Goal: Task Accomplishment & Management: Manage account settings

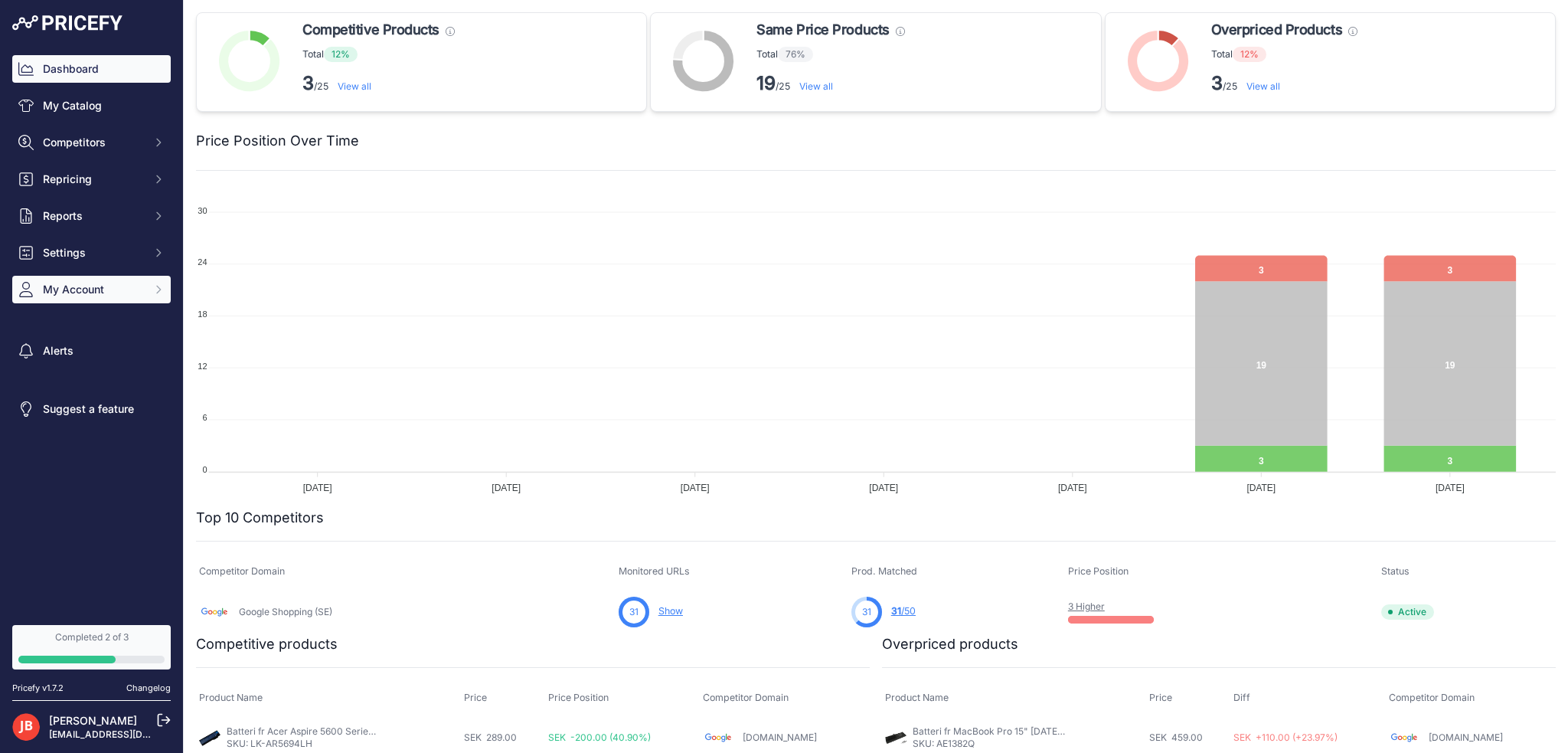
click at [84, 294] on span "My Account" at bounding box center [93, 289] width 100 height 16
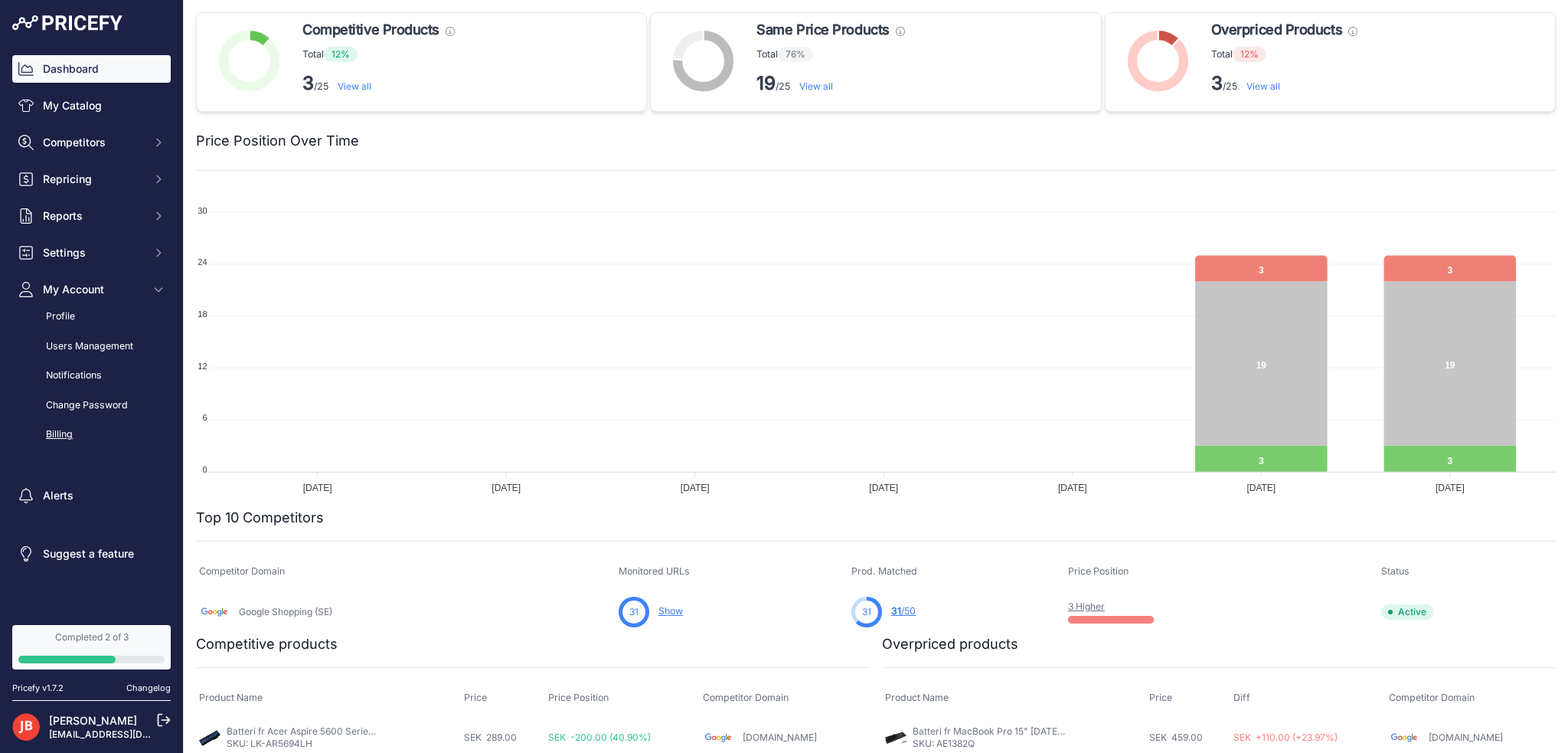
click at [56, 432] on link "Billing" at bounding box center [91, 434] width 158 height 27
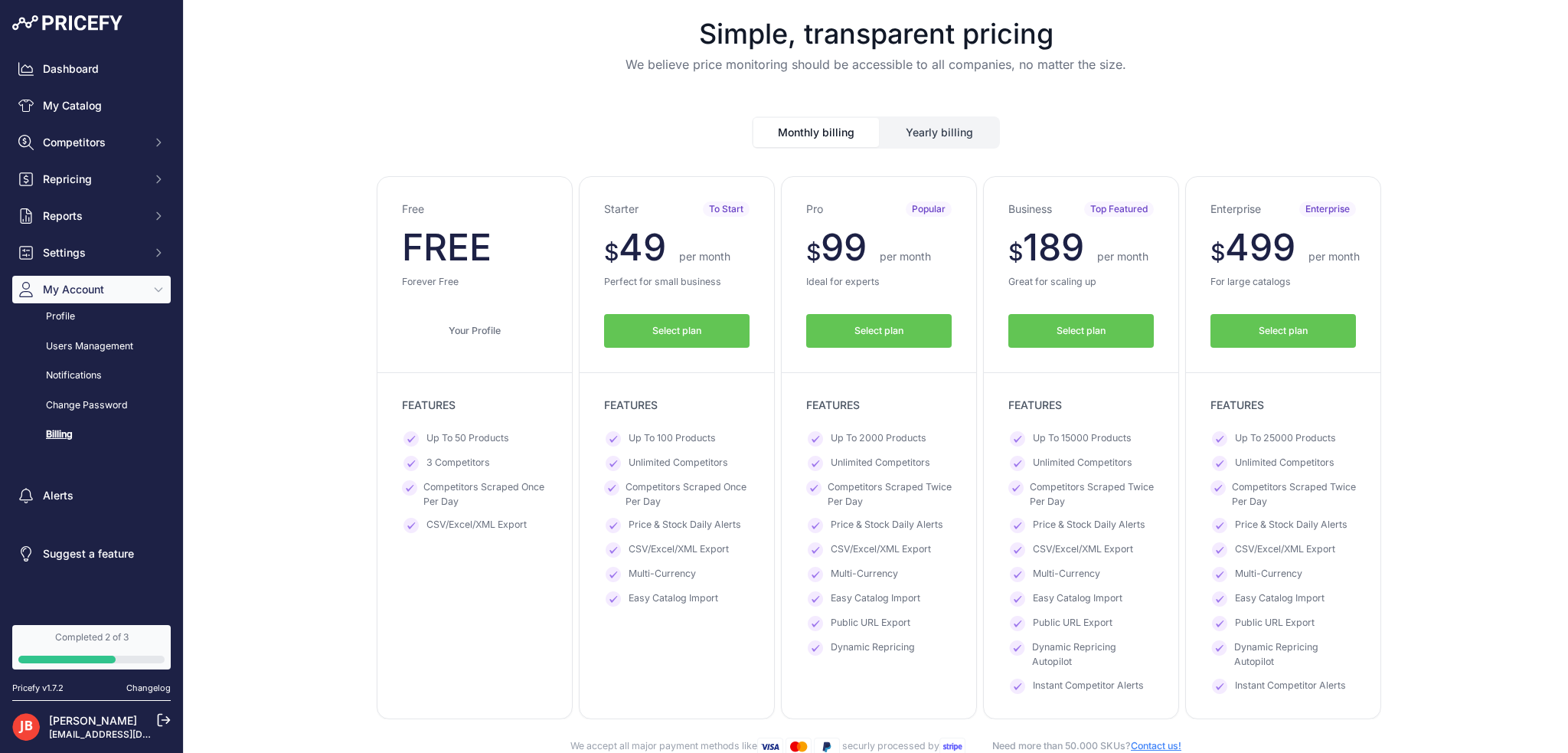
click at [894, 333] on span "Select plan" at bounding box center [878, 332] width 49 height 15
click at [854, 324] on span "Select plan" at bounding box center [878, 332] width 49 height 15
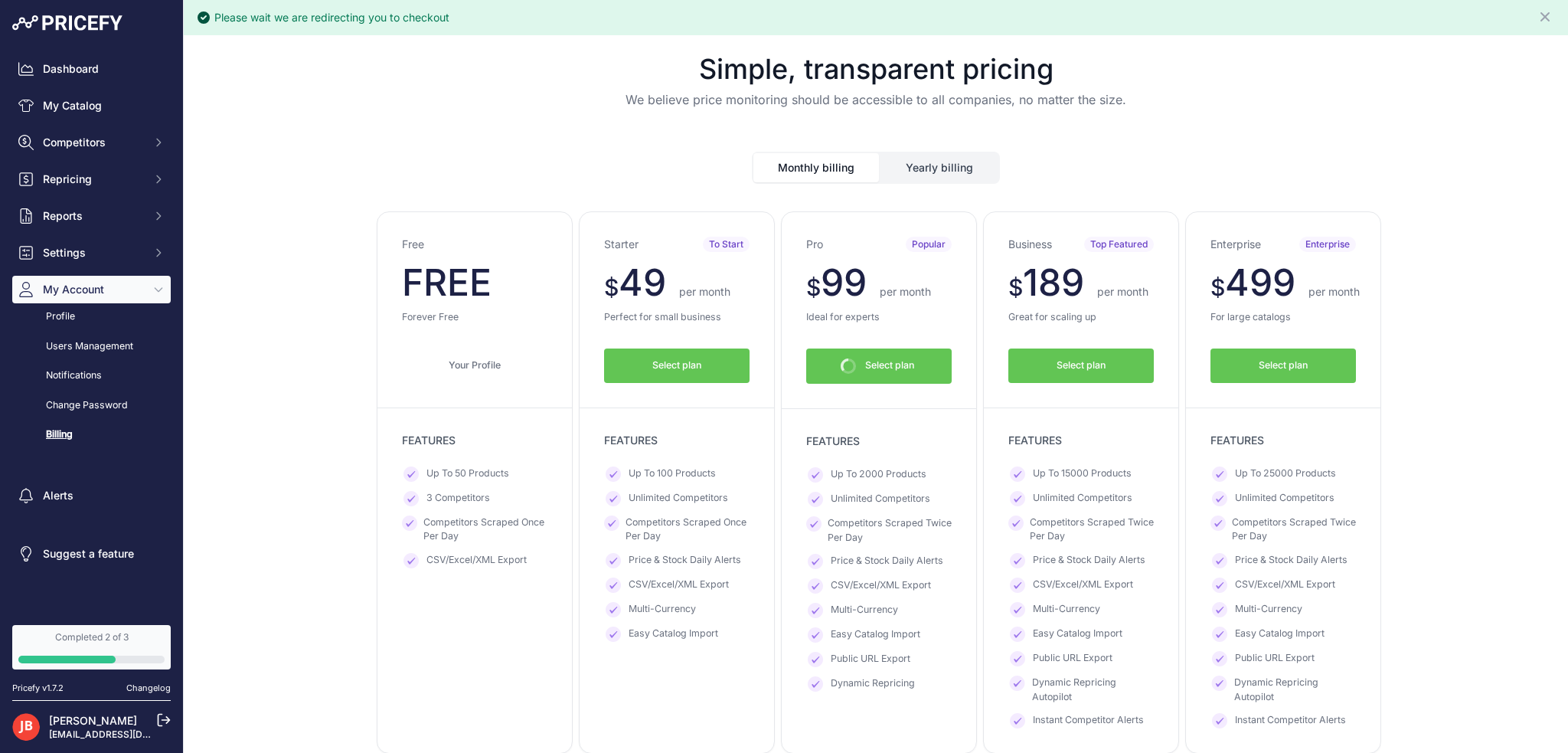
click at [849, 524] on span "Competitors Scraped Twice Per Day" at bounding box center [890, 530] width 124 height 29
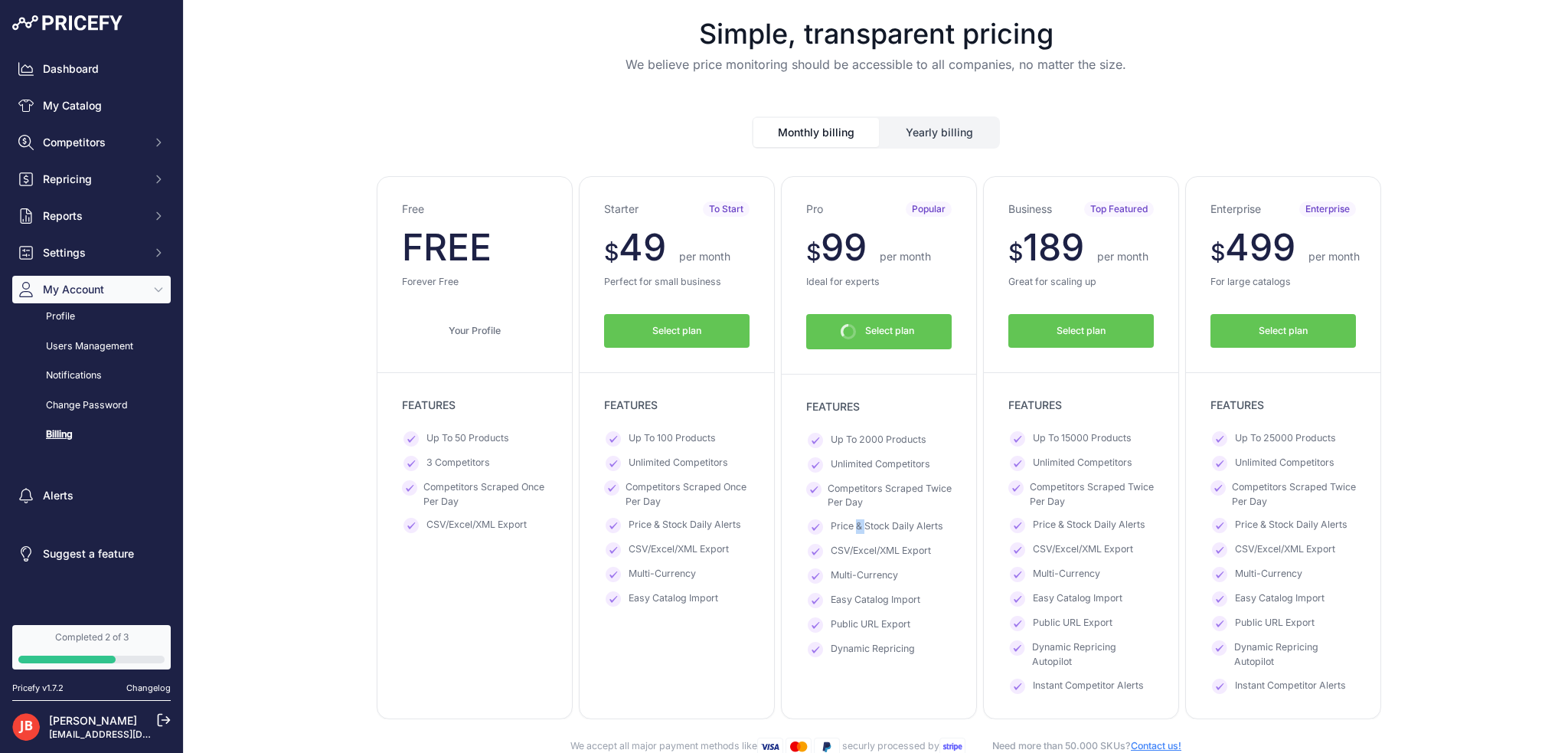
click at [849, 524] on span "Price & Stock Daily Alerts" at bounding box center [887, 526] width 113 height 16
click at [947, 532] on div "Pro Popular $ 99 $ 99 per month FREE $ 1188 891 Select plan" at bounding box center [879, 447] width 196 height 543
click at [1115, 687] on span "Instant Competitor Alerts" at bounding box center [1088, 685] width 111 height 16
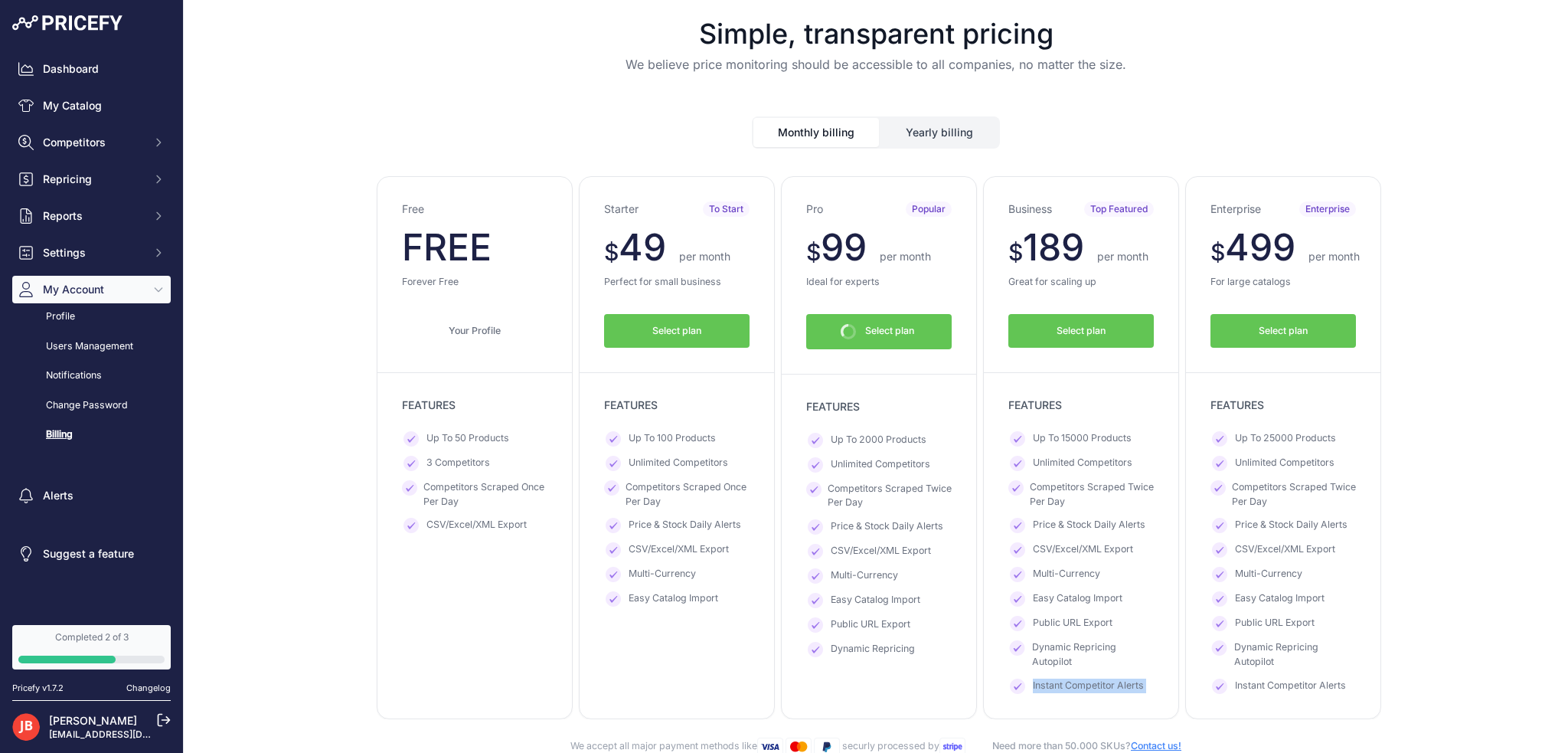
click at [1115, 687] on span "Instant Competitor Alerts" at bounding box center [1088, 685] width 111 height 16
copy div "Instant Competitor Alerts"
click at [879, 334] on span "Select plan" at bounding box center [889, 332] width 49 height 16
click at [73, 651] on link "Completed 2 of 3" at bounding box center [91, 647] width 158 height 44
click at [887, 333] on span "Select plan" at bounding box center [878, 332] width 49 height 15
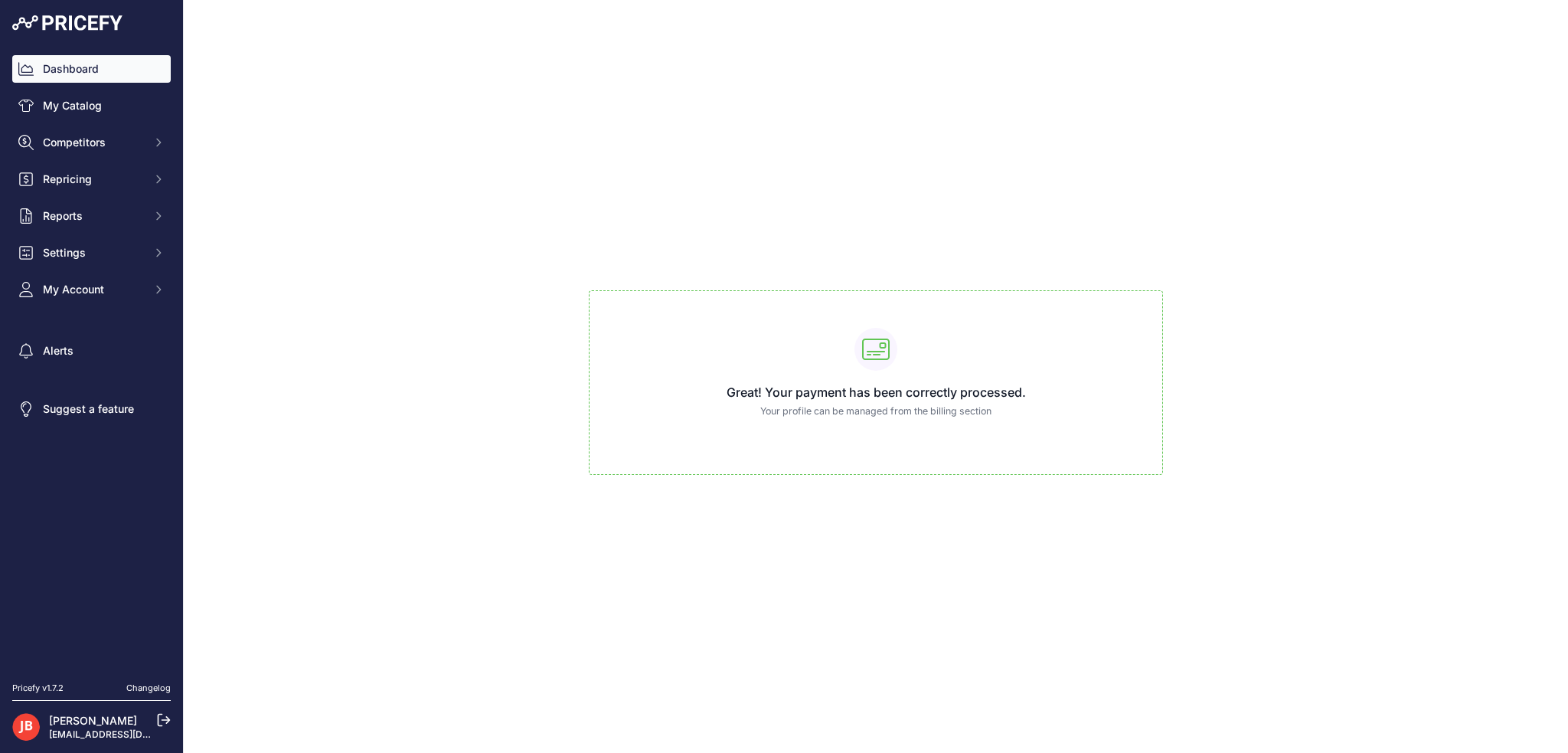
click at [59, 73] on link "Dashboard" at bounding box center [91, 69] width 158 height 28
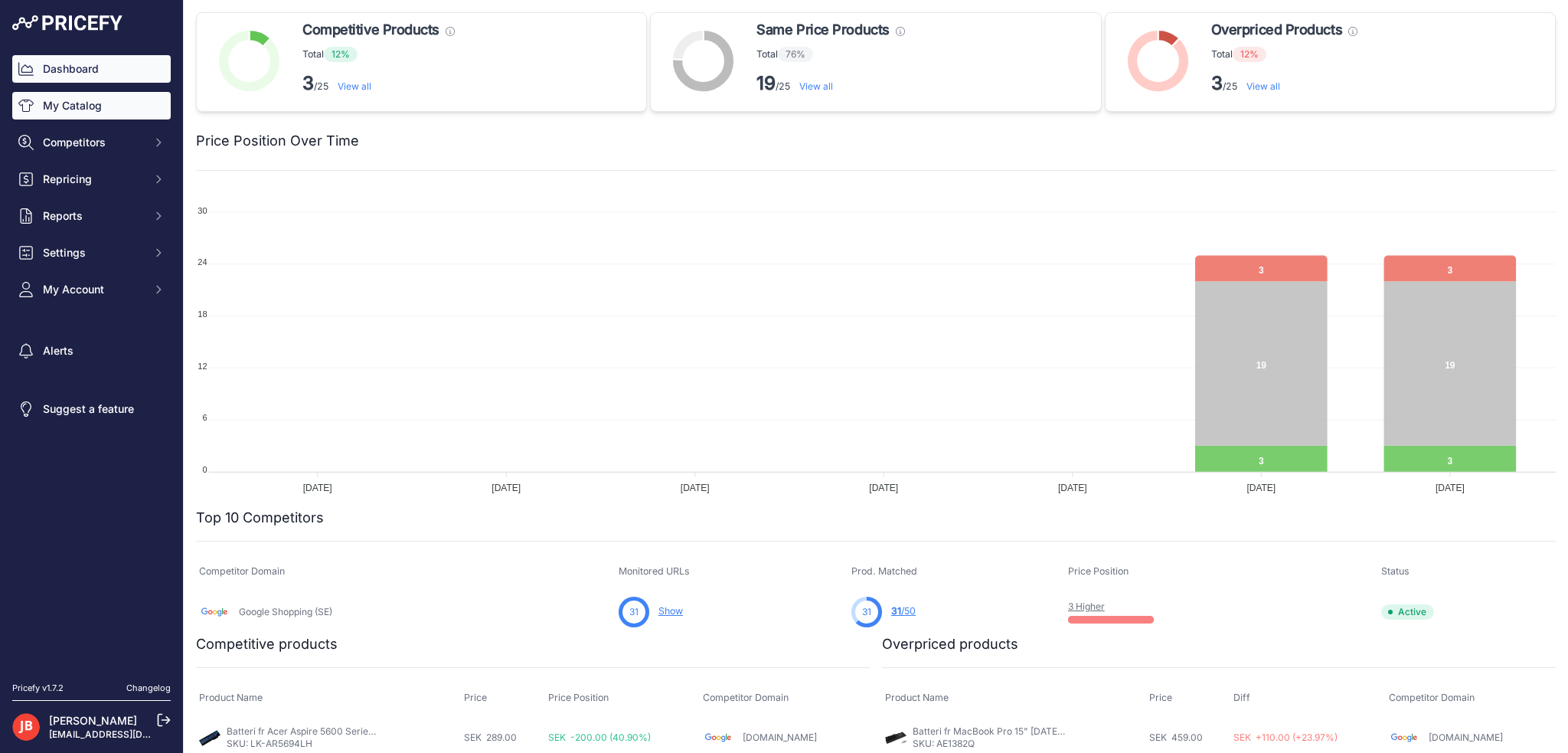
click at [94, 104] on link "My Catalog" at bounding box center [91, 106] width 158 height 28
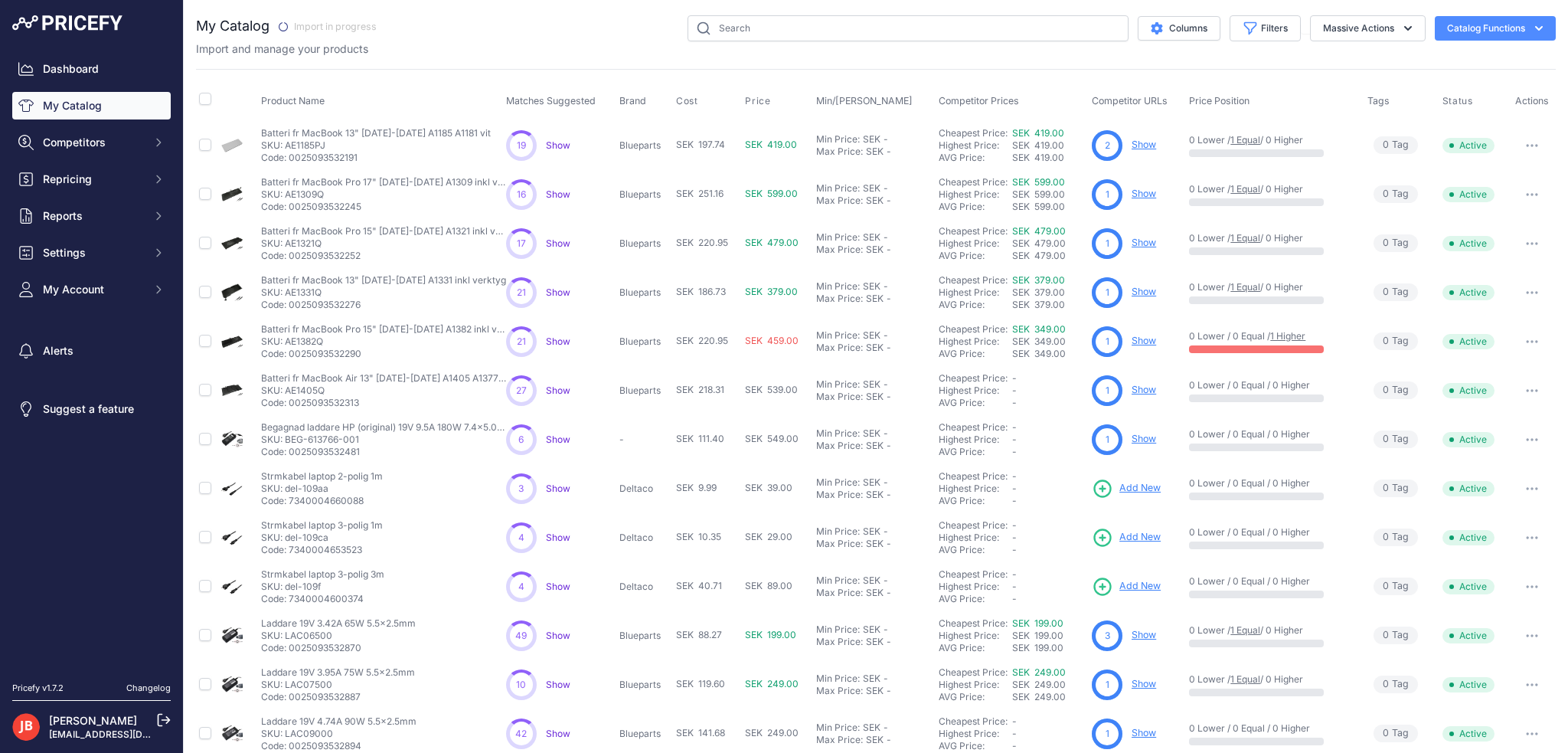
click at [548, 141] on span "Show" at bounding box center [558, 144] width 24 height 11
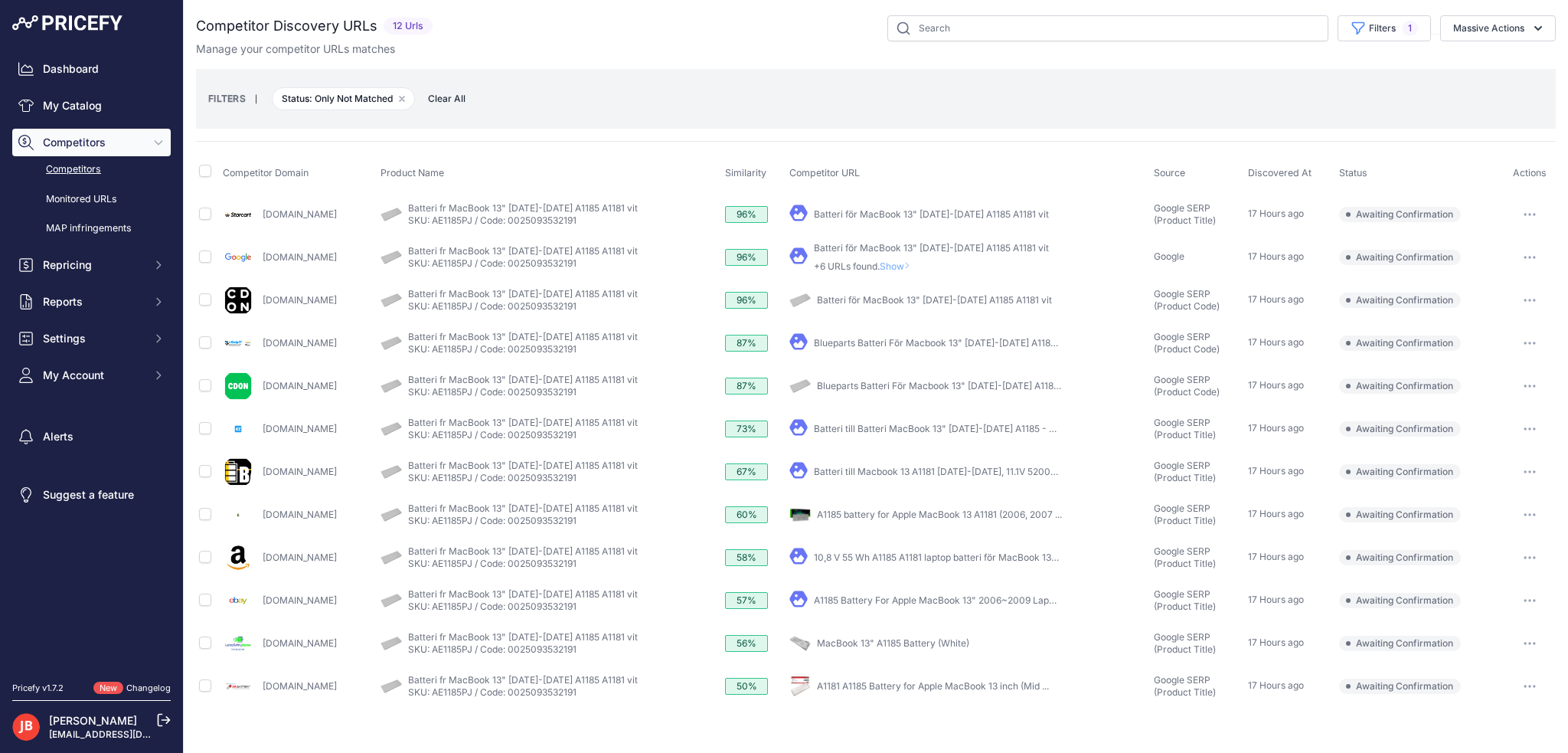
click at [1522, 210] on button "button" at bounding box center [1529, 214] width 31 height 21
click at [1535, 20] on icon "button" at bounding box center [1537, 28] width 16 height 16
click at [1393, 32] on button "Filters 1" at bounding box center [1384, 29] width 94 height 26
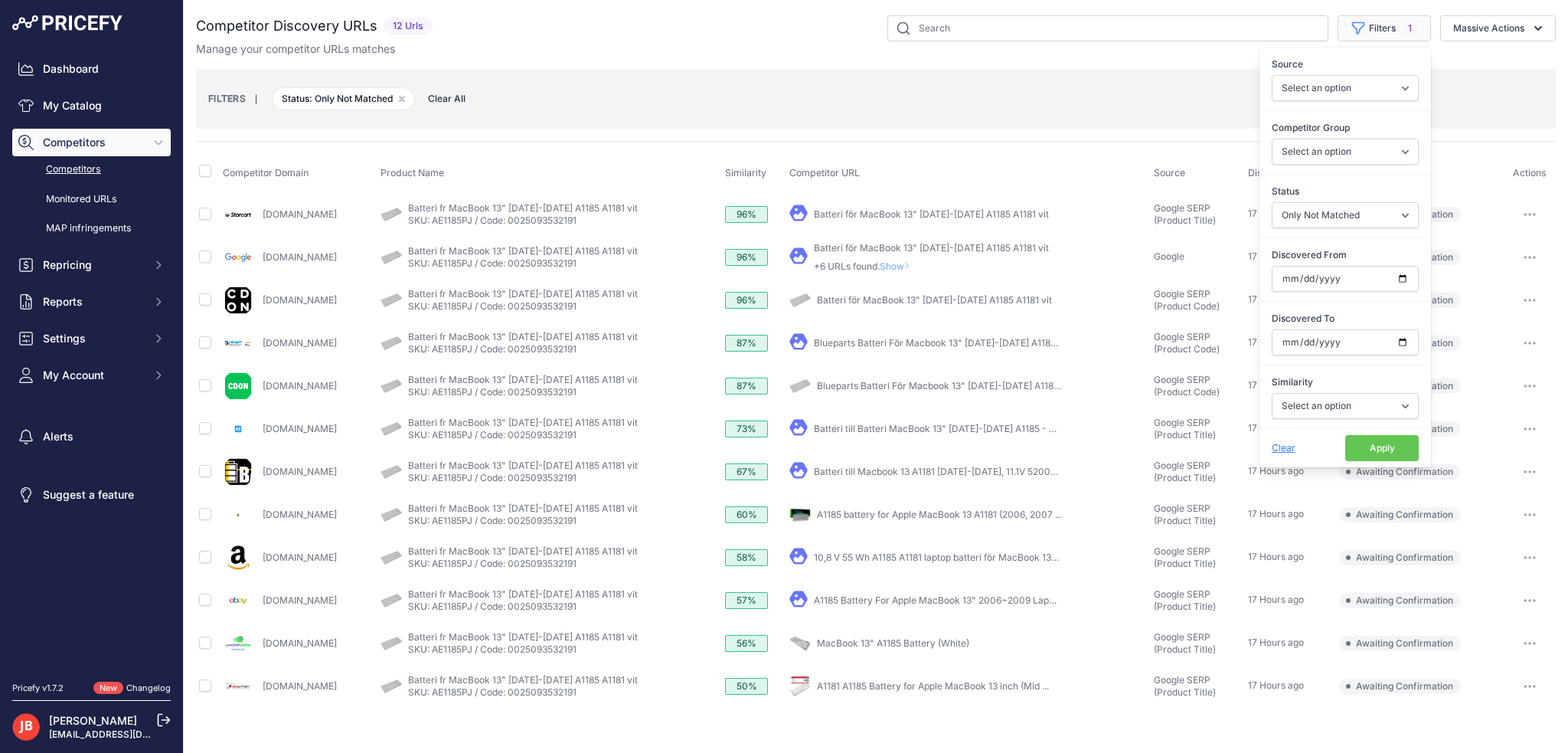
click at [1393, 32] on button "Filters 1" at bounding box center [1384, 29] width 94 height 26
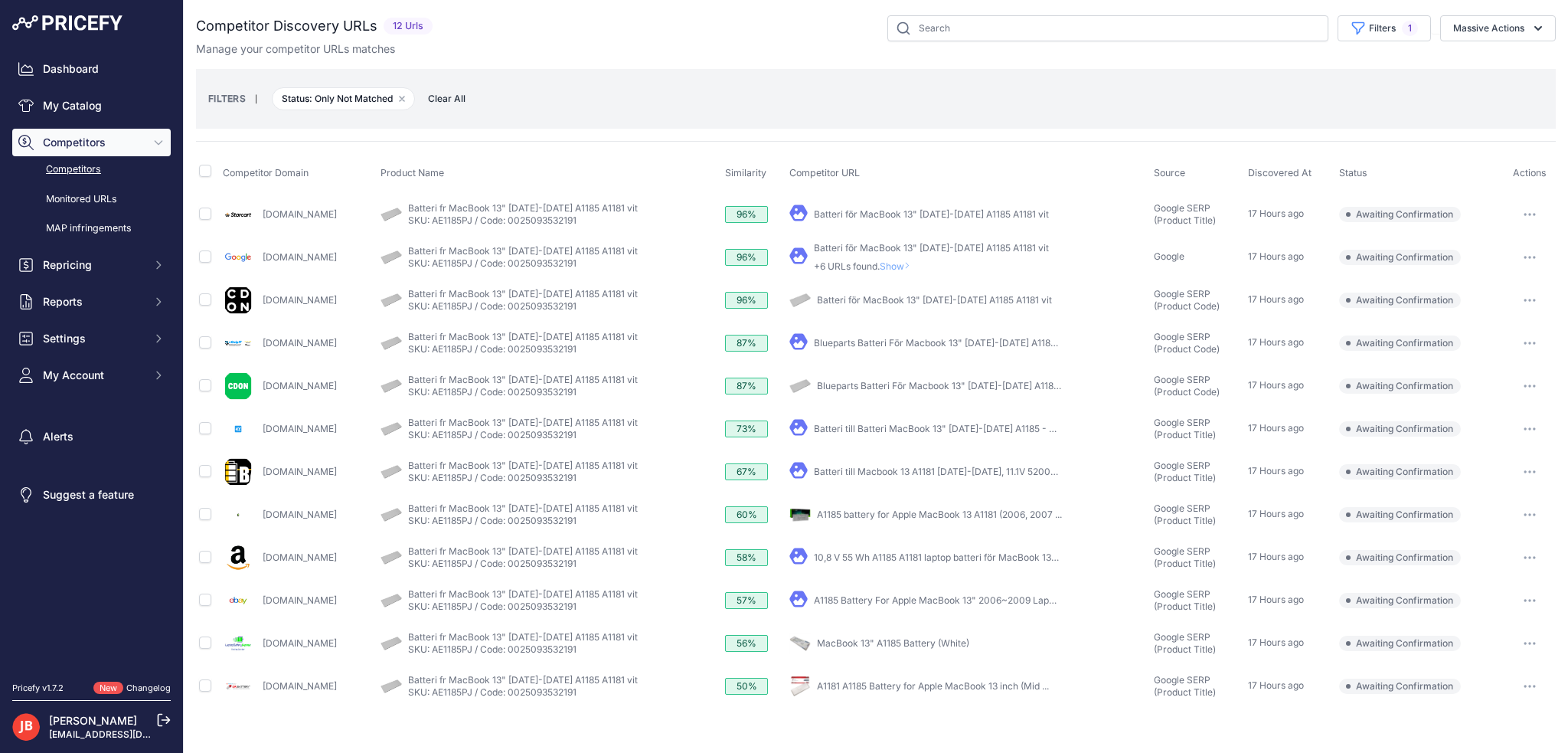
click at [586, 42] on div "Manage your competitor URLs matches" at bounding box center [876, 49] width 1360 height 16
click at [272, 56] on div "Competitor Discovery URLs 12 Urls" at bounding box center [876, 361] width 1360 height 692
click at [99, 198] on link "Monitored URLs" at bounding box center [91, 199] width 158 height 27
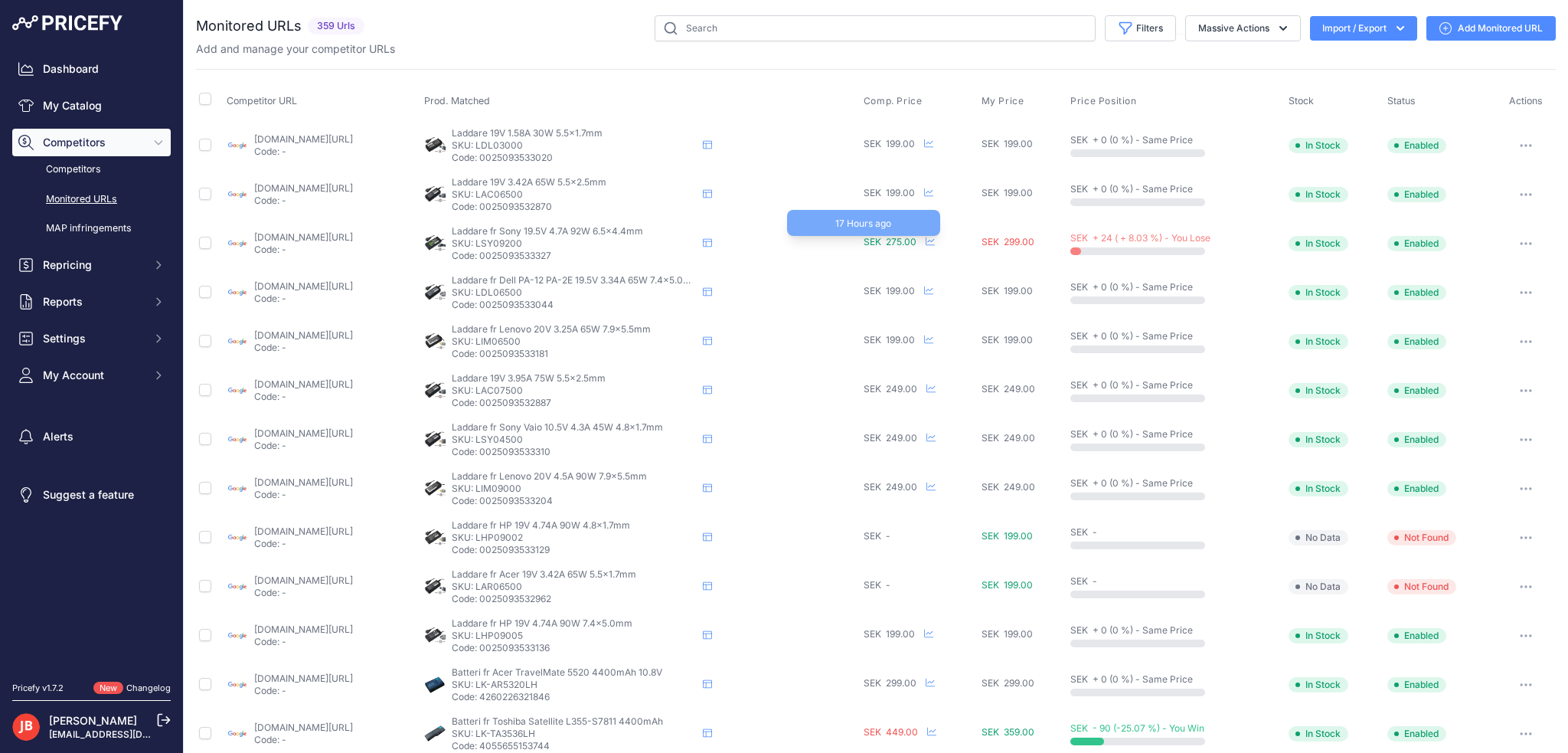
click at [916, 242] on span "SEK 275.00" at bounding box center [889, 242] width 53 height 11
click at [916, 240] on span "SEK 275.00" at bounding box center [889, 242] width 53 height 11
click at [935, 241] on icon at bounding box center [930, 241] width 9 height 9
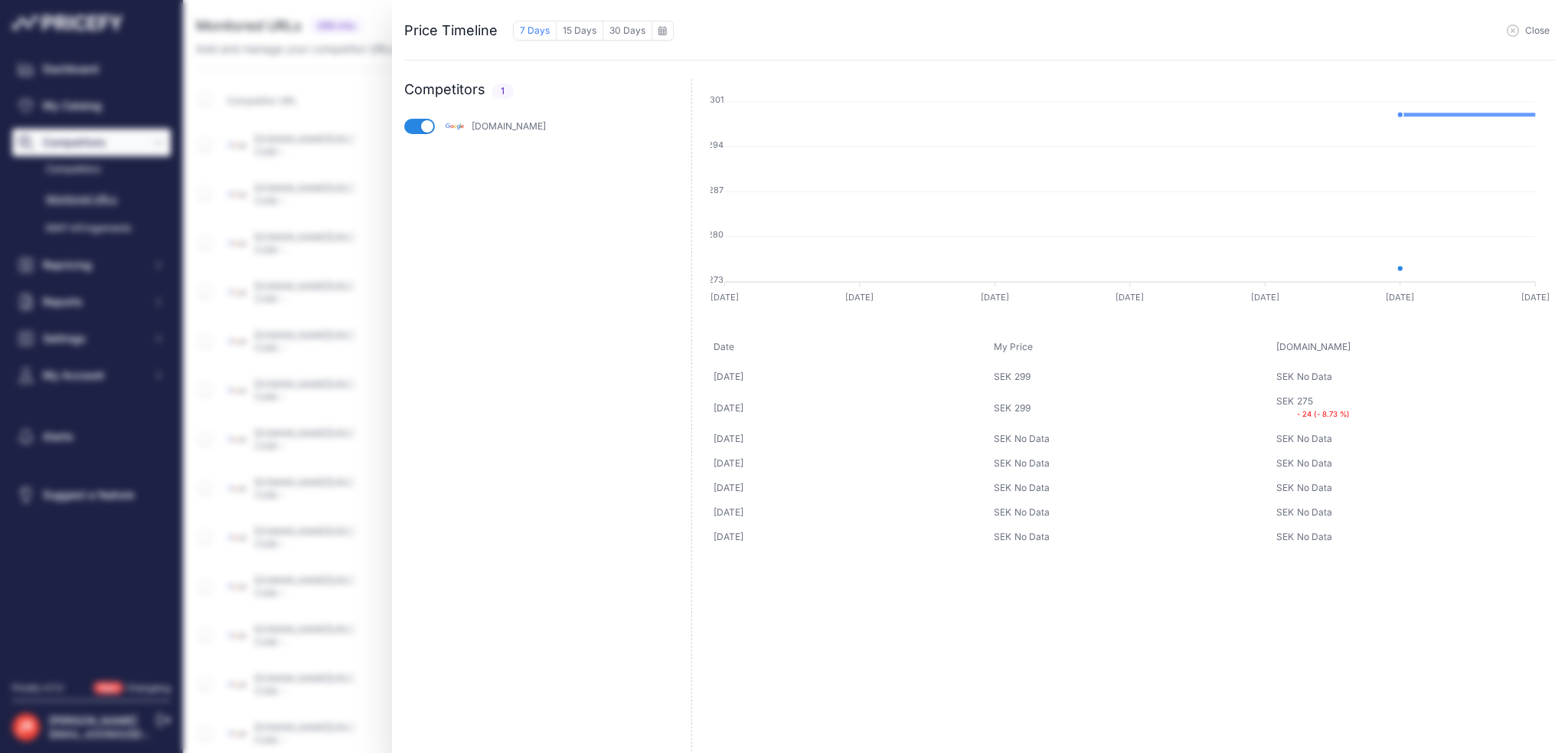
click at [1531, 24] on span "Close" at bounding box center [1537, 30] width 24 height 12
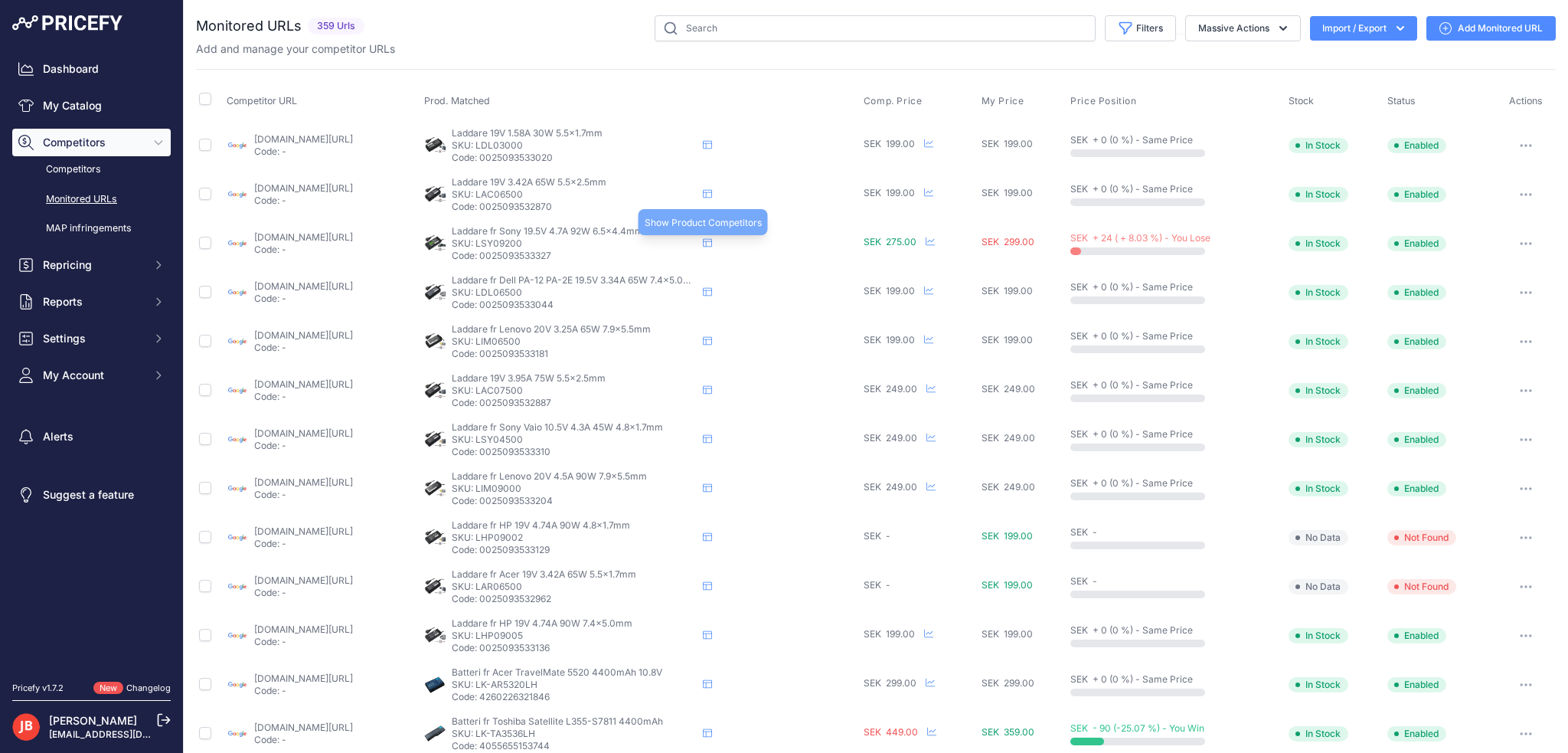
click at [712, 242] on icon at bounding box center [708, 243] width 9 height 9
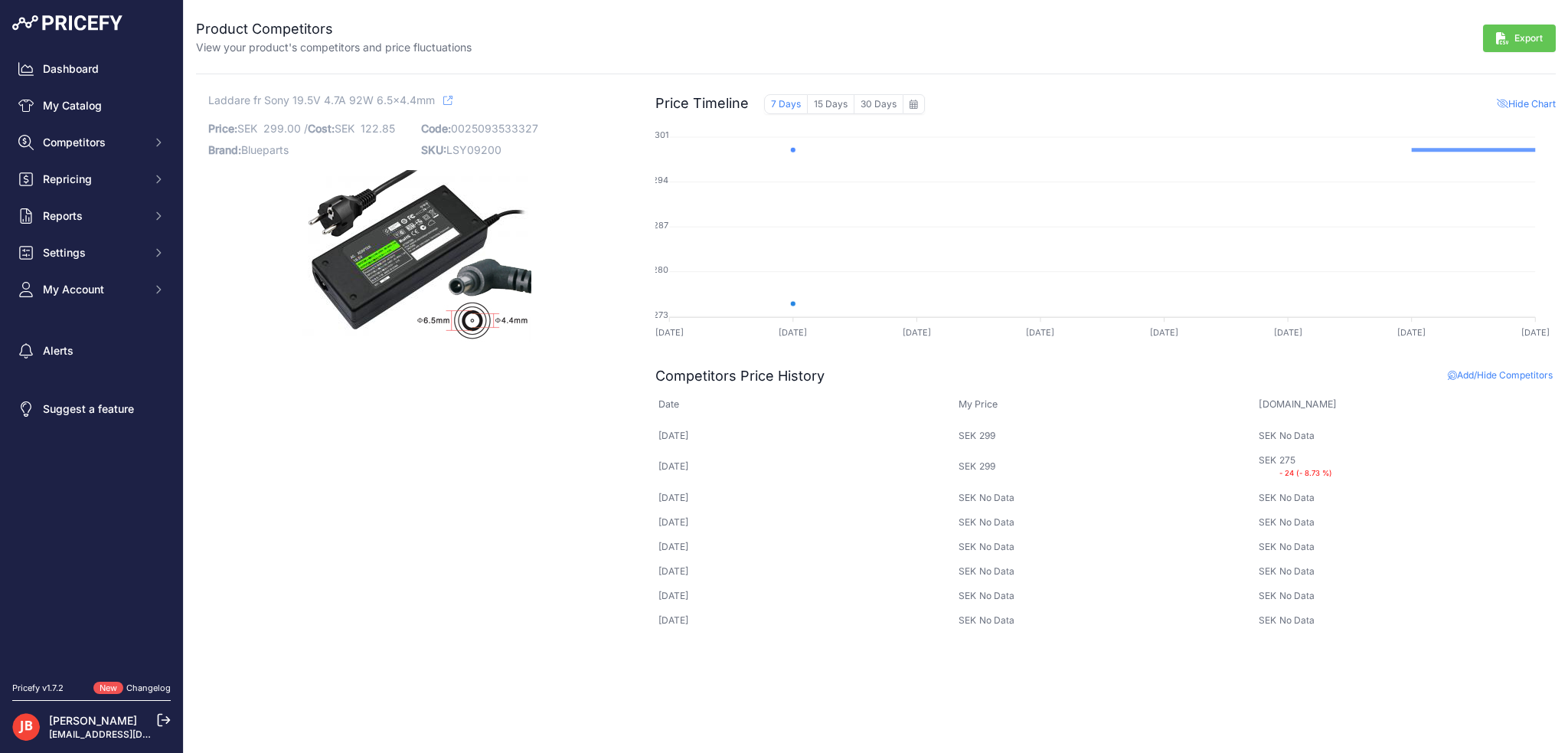
click at [1503, 375] on span "Add/Hide Competitors" at bounding box center [1499, 374] width 105 height 11
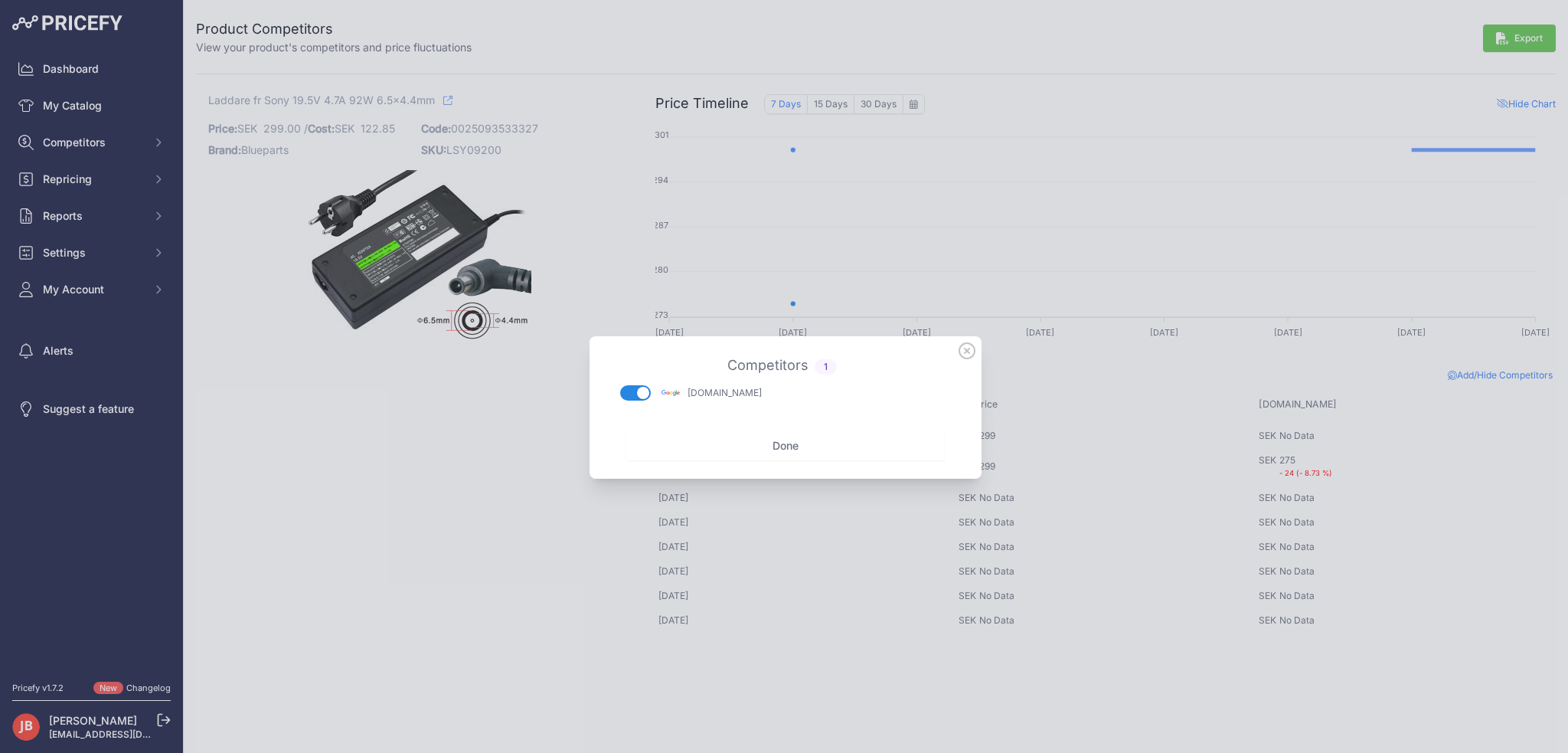
click at [963, 347] on icon at bounding box center [967, 350] width 16 height 16
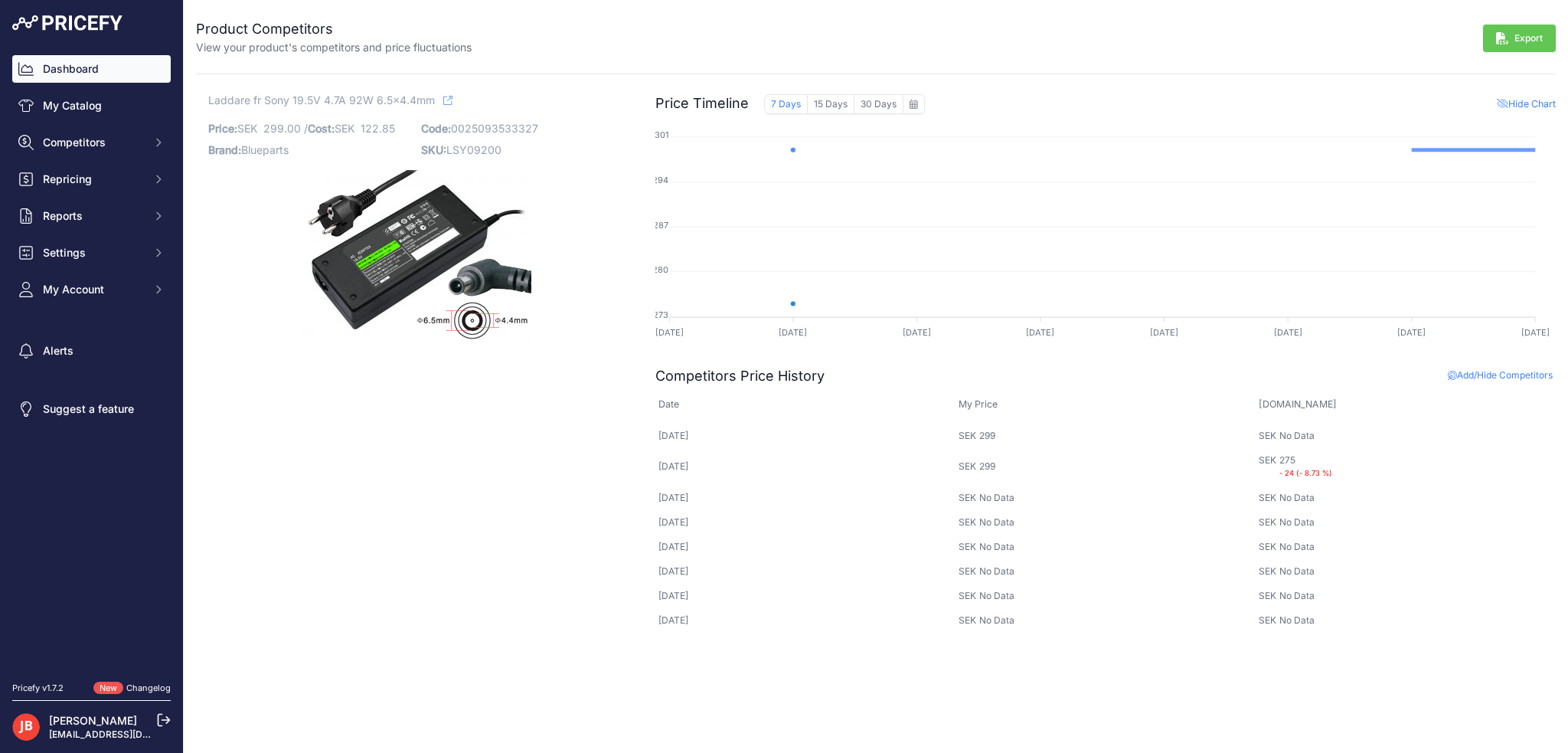
click at [104, 73] on link "Dashboard" at bounding box center [91, 69] width 158 height 28
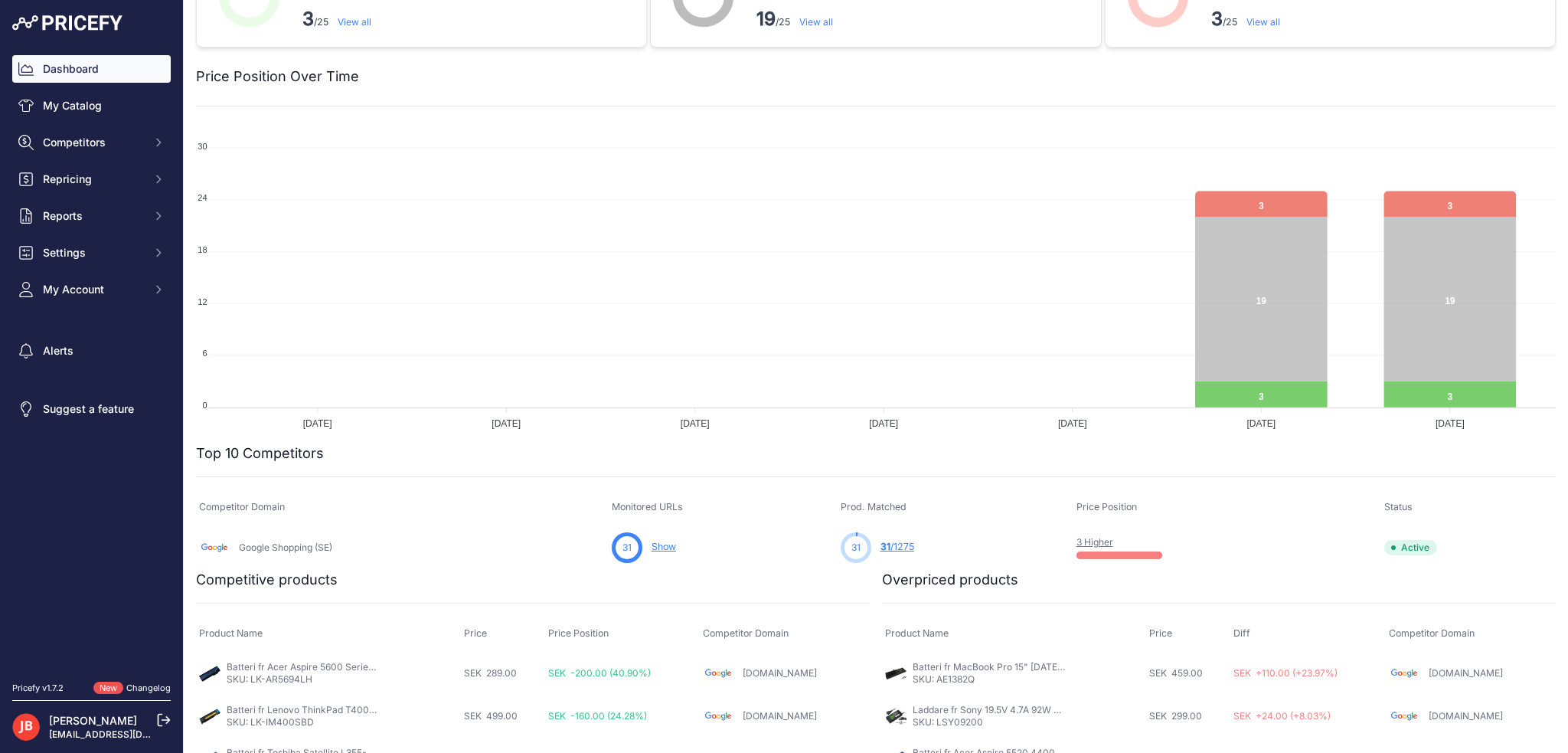
scroll to position [91, 0]
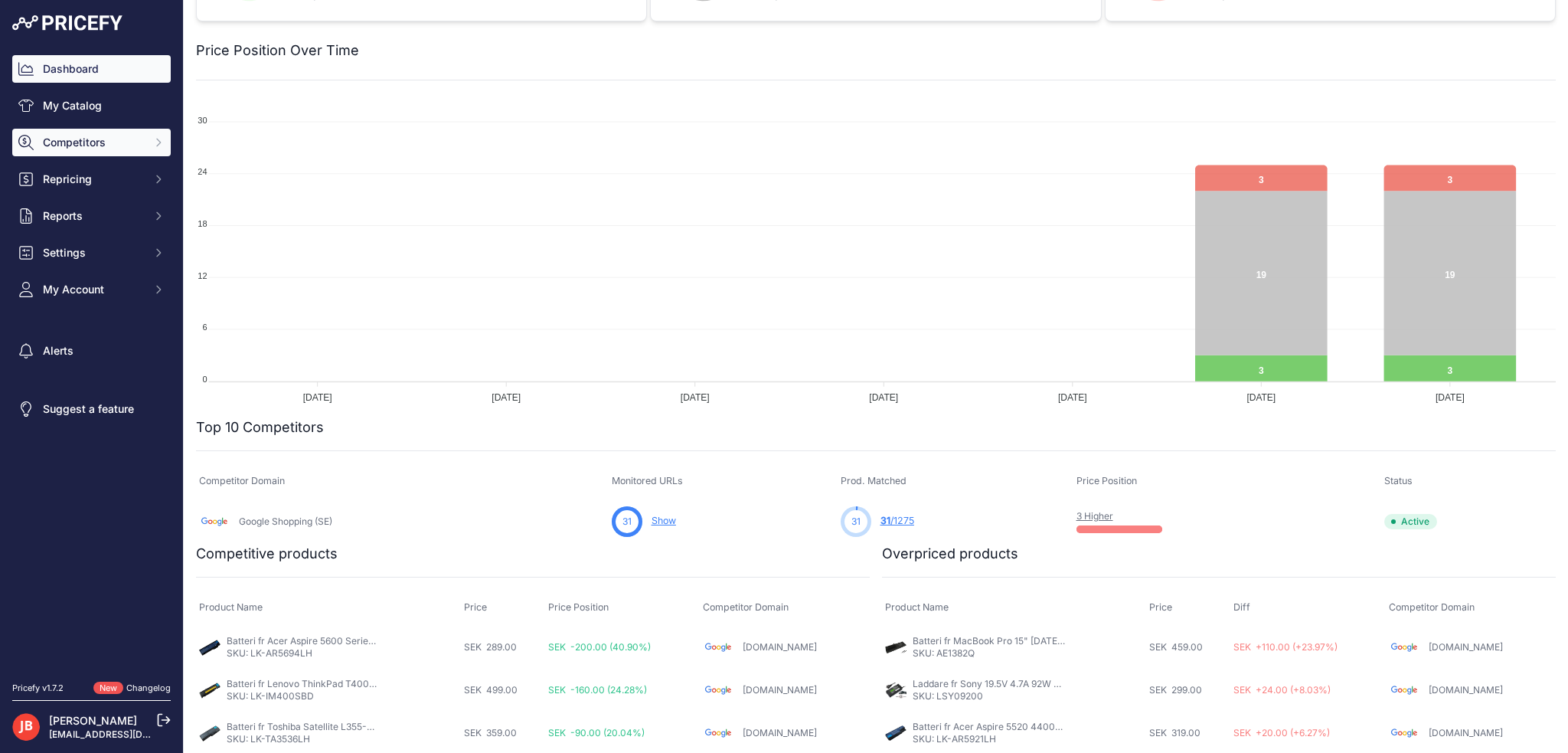
click at [61, 144] on span "Competitors" at bounding box center [93, 142] width 100 height 16
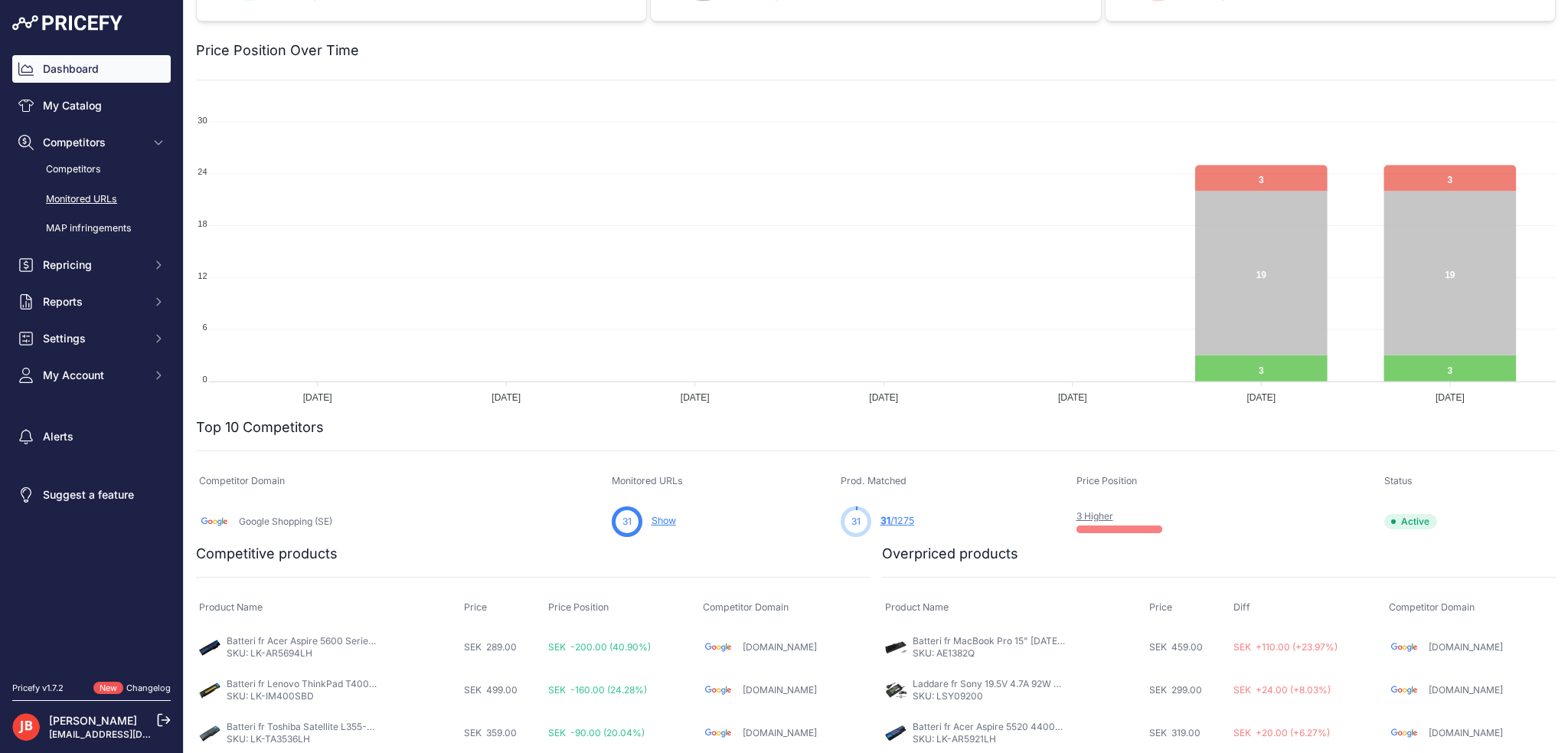
click at [90, 199] on link "Monitored URLs" at bounding box center [91, 199] width 158 height 27
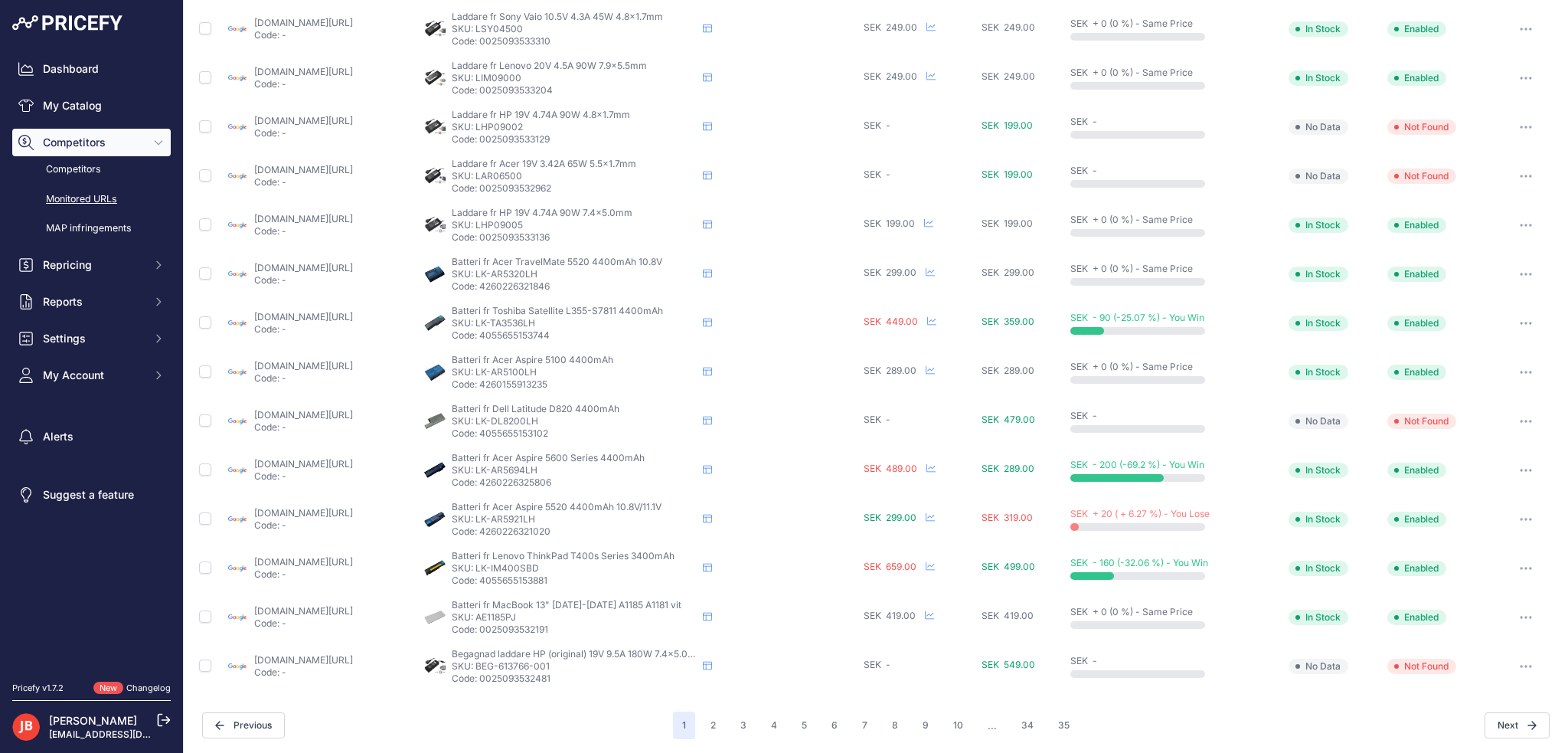
scroll to position [104, 0]
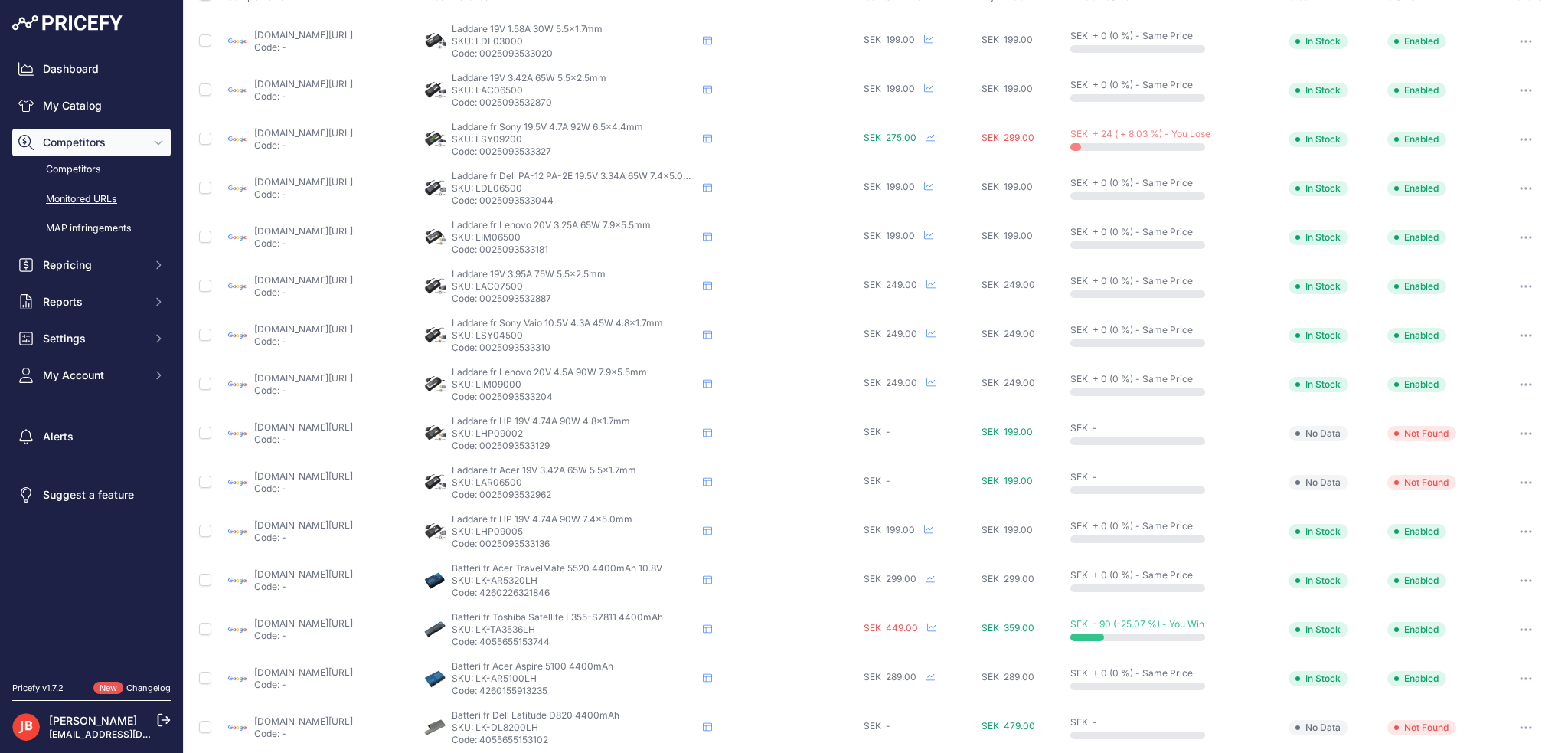
click at [1517, 436] on button "button" at bounding box center [1525, 433] width 31 height 21
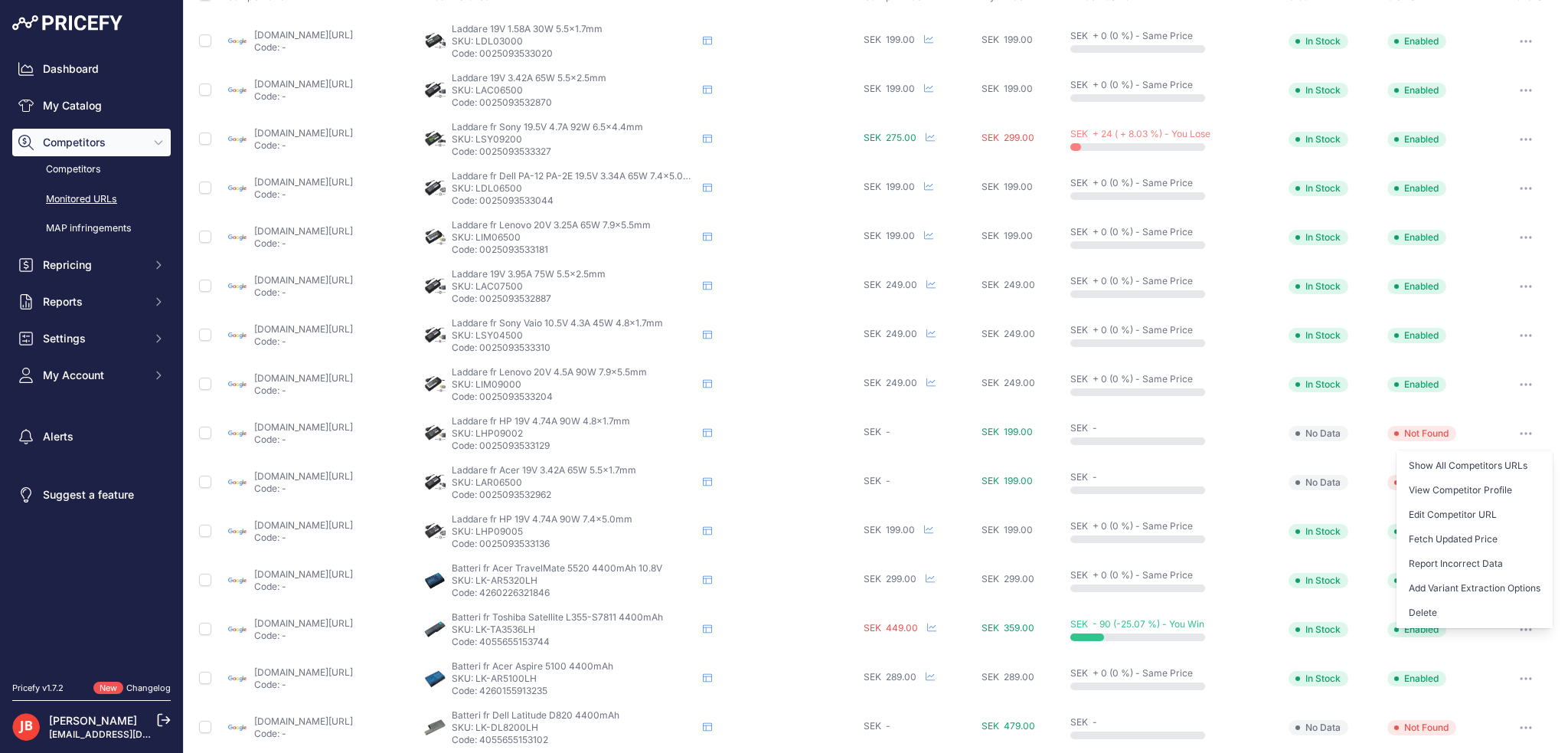
click at [1517, 433] on button "button" at bounding box center [1525, 433] width 31 height 21
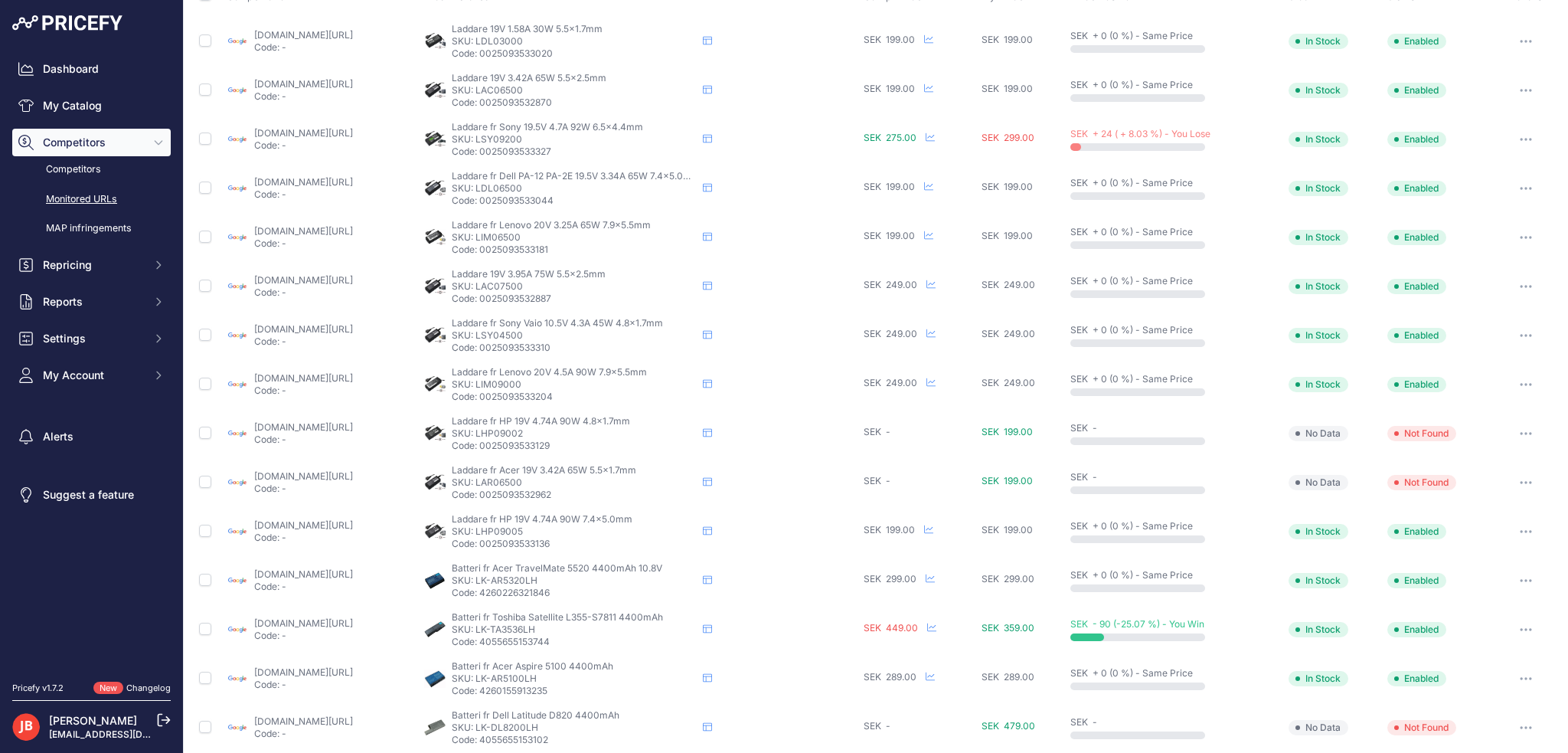
scroll to position [0, 0]
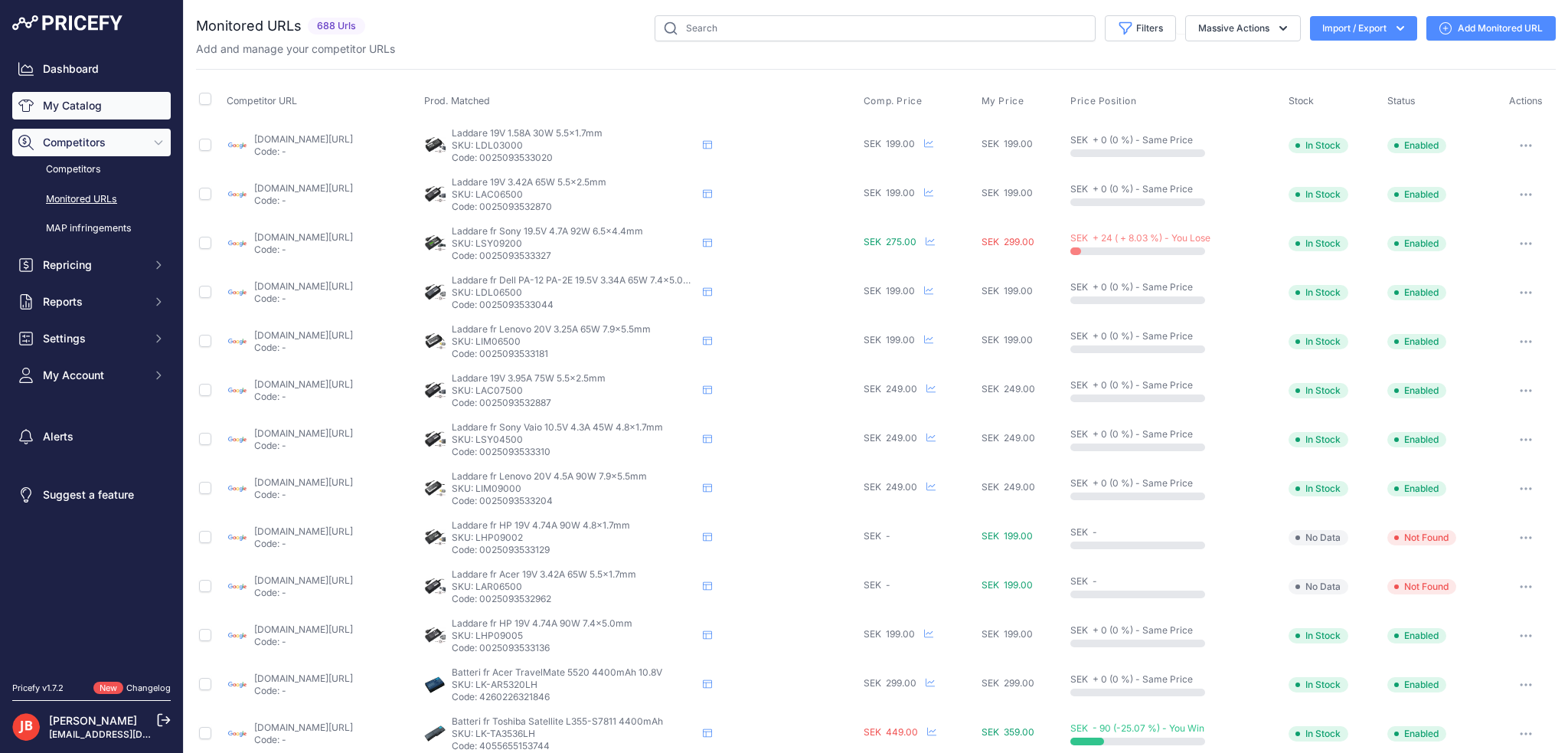
click at [66, 101] on link "My Catalog" at bounding box center [91, 106] width 158 height 28
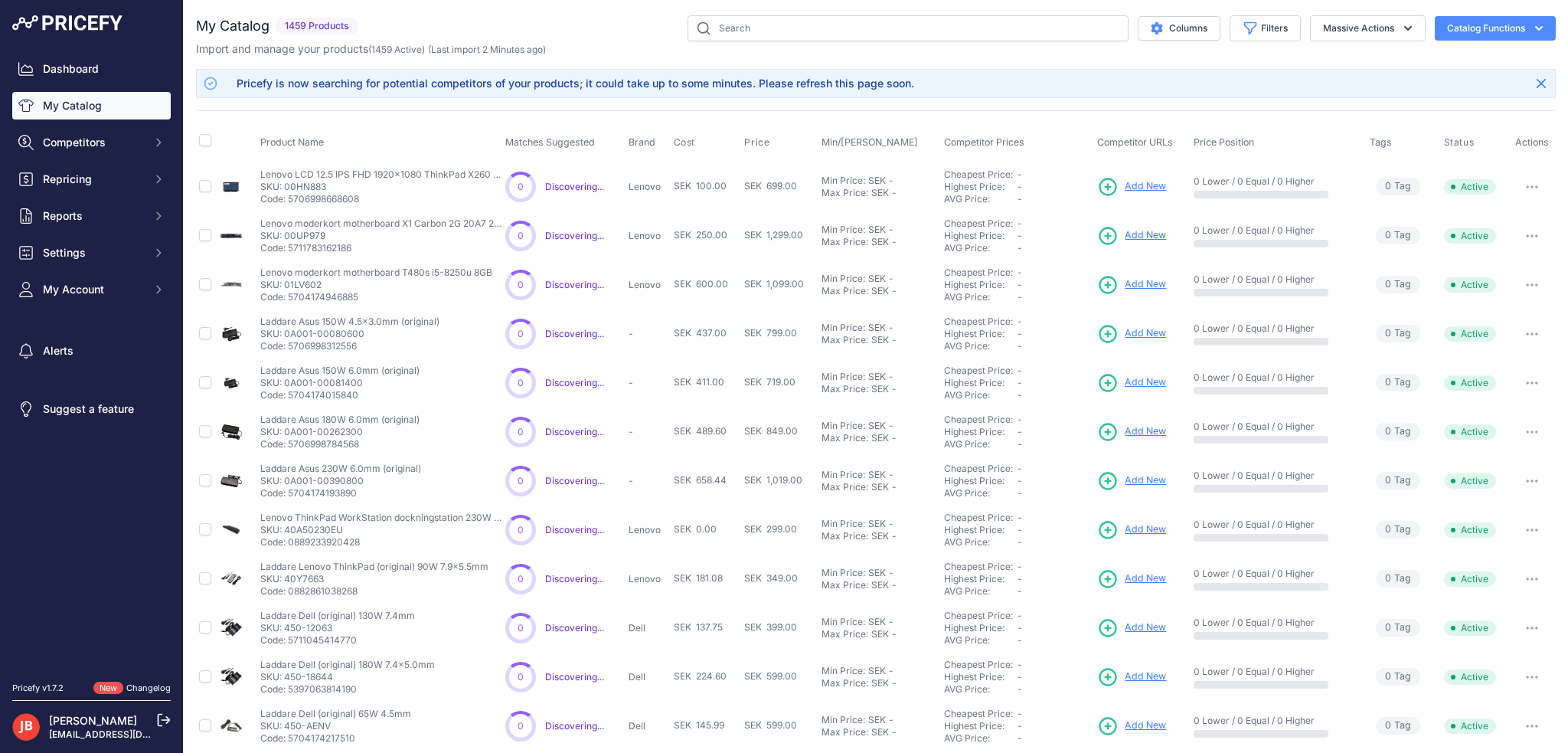
scroll to position [206, 0]
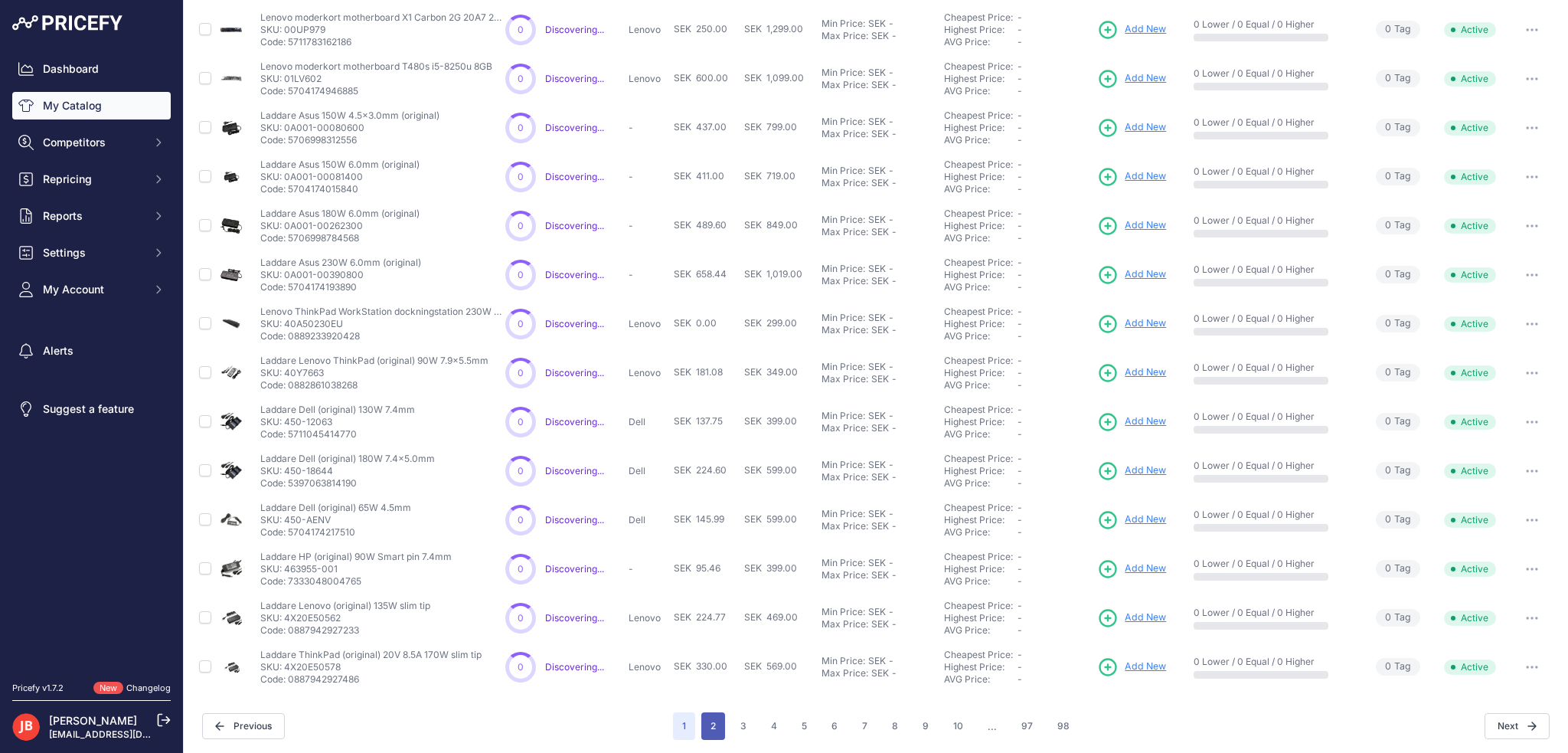
click at [704, 727] on button "2" at bounding box center [713, 726] width 24 height 28
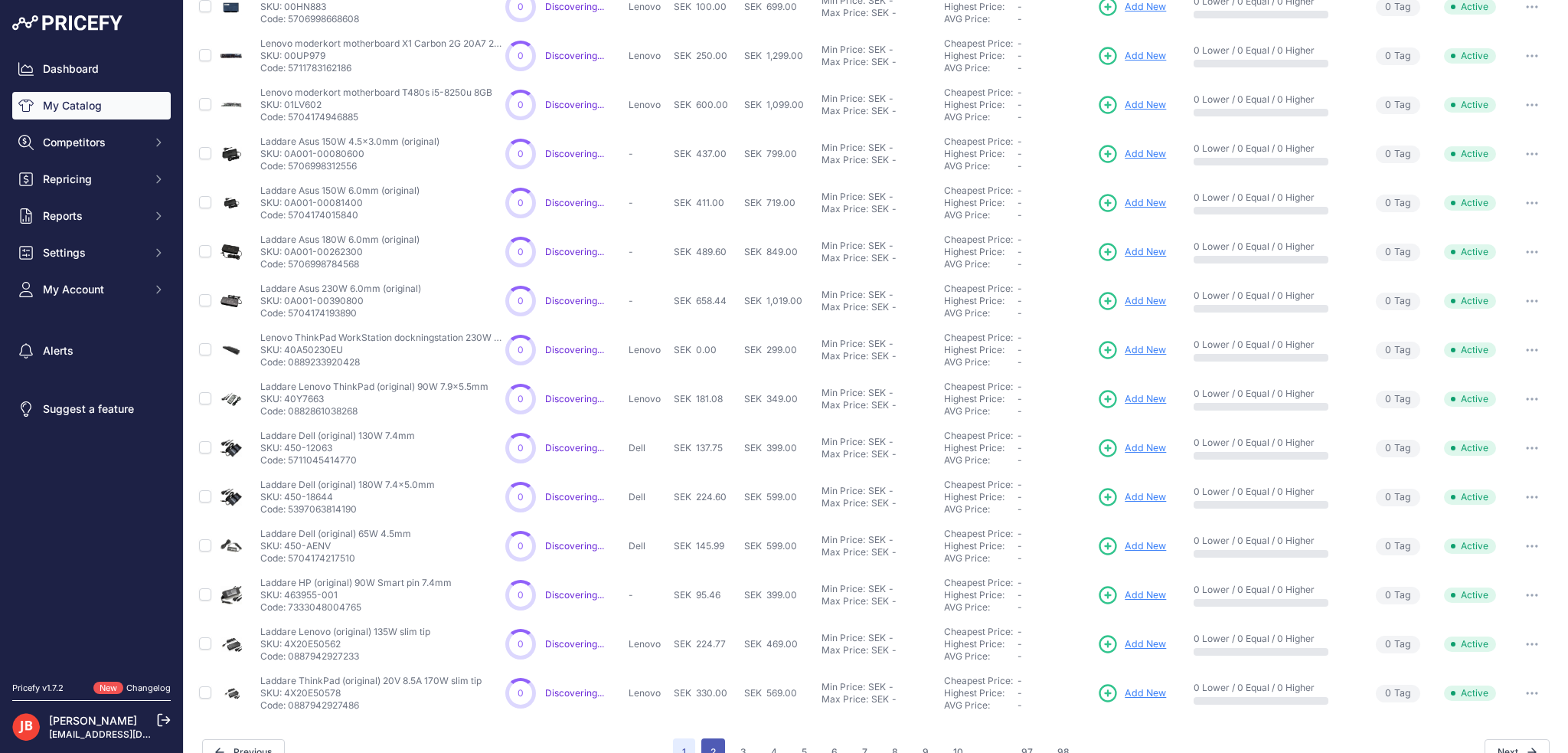
scroll to position [232, 0]
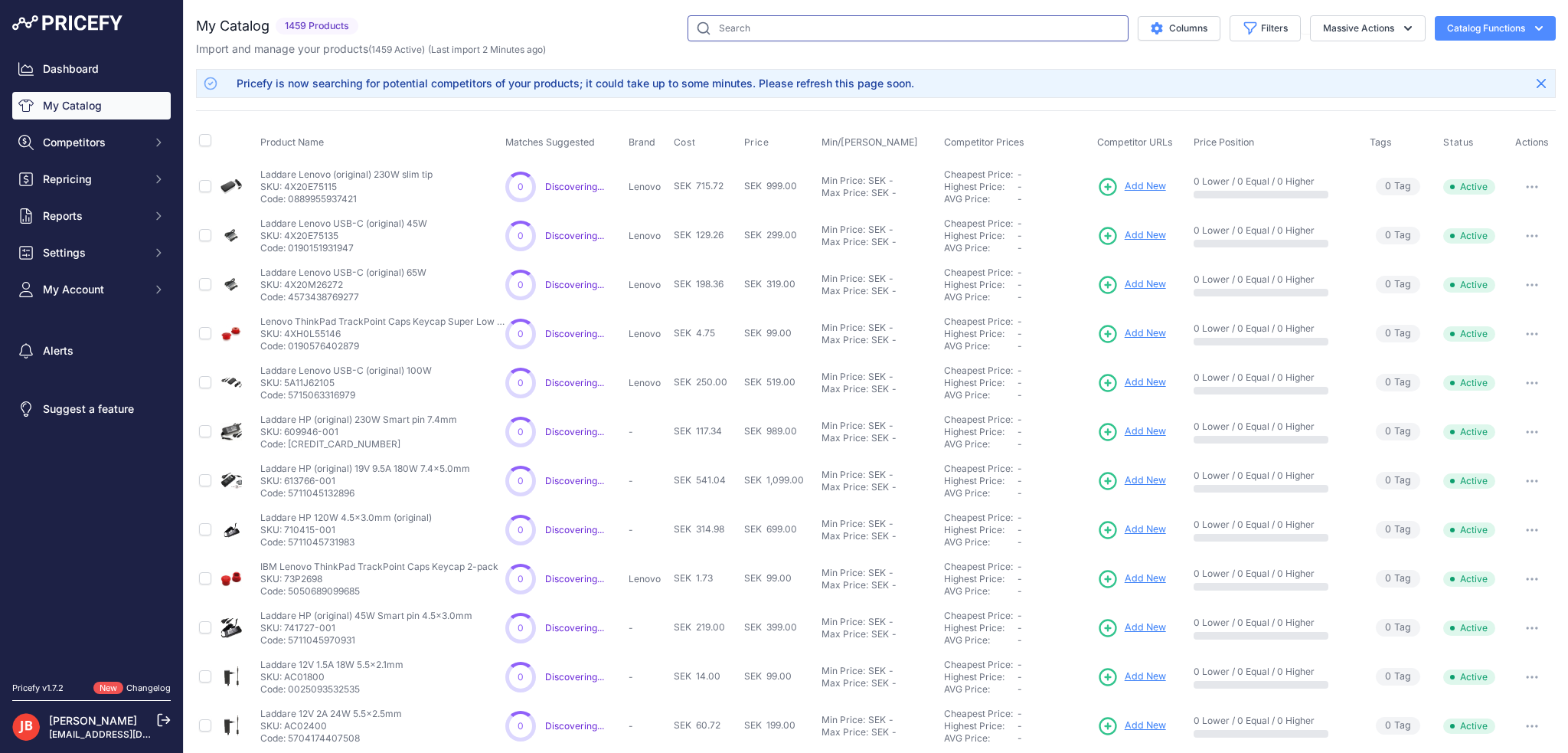
click at [771, 18] on input "text" at bounding box center [908, 29] width 441 height 26
paste input "AR2278"
type input "AR2278"
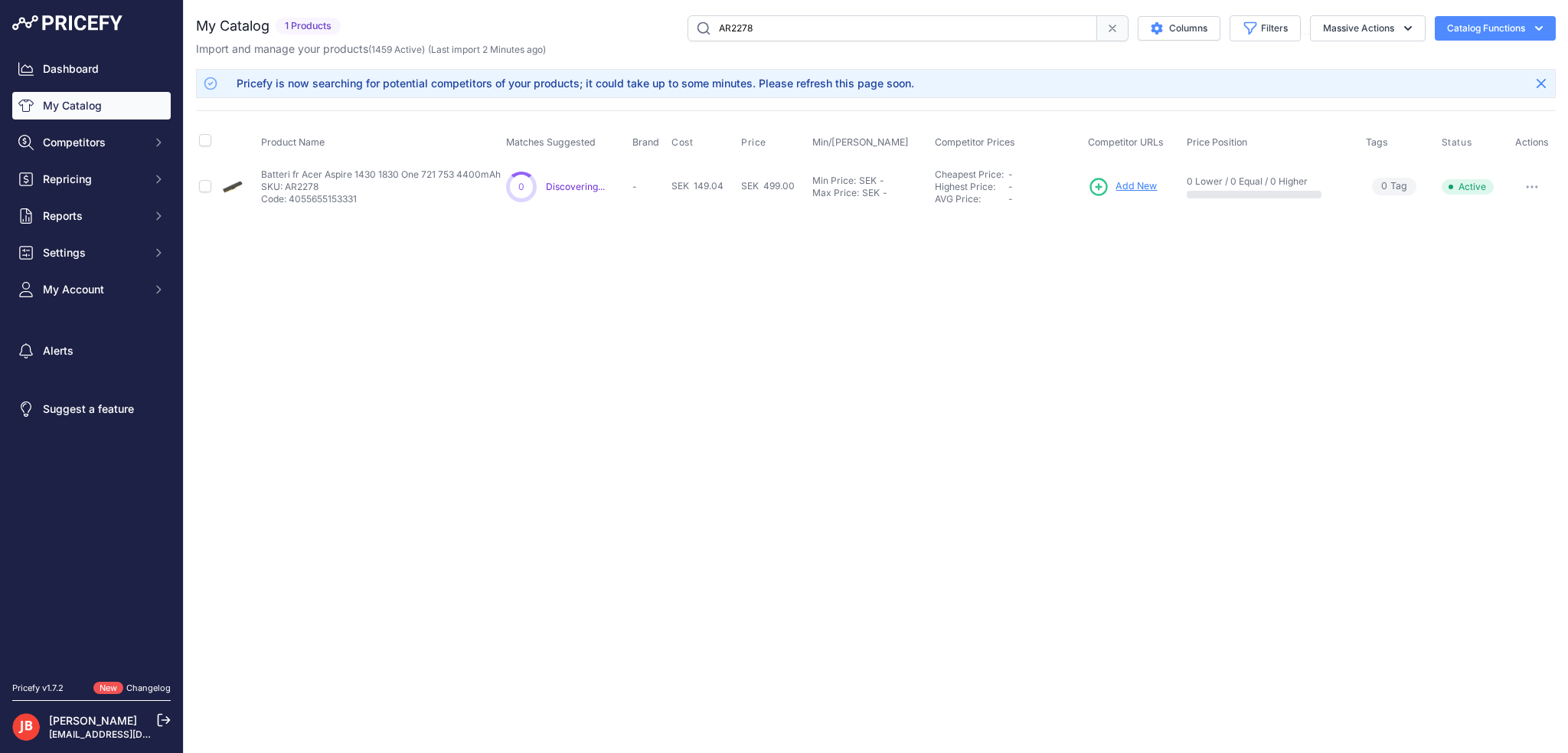
click at [1136, 185] on span "Add New" at bounding box center [1135, 186] width 42 height 15
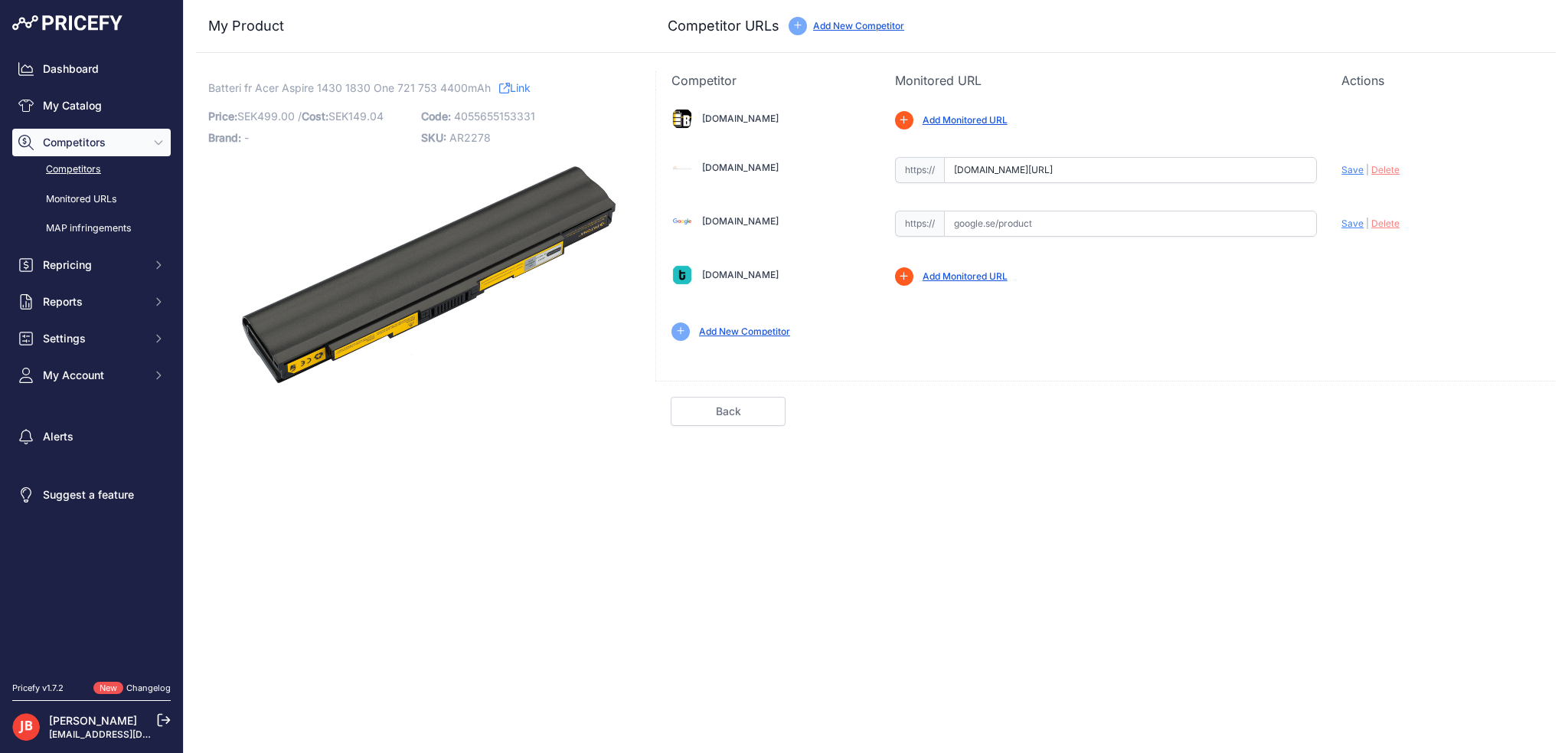
click at [89, 158] on link "Competitors" at bounding box center [91, 169] width 158 height 27
click at [77, 390] on nav "Dashboard My Catalog Competitors Competitors Monitored URLs MAP infringements R…" at bounding box center [91, 359] width 158 height 608
click at [77, 383] on button "My Account" at bounding box center [91, 375] width 158 height 28
click at [70, 404] on link "Profile" at bounding box center [91, 402] width 158 height 27
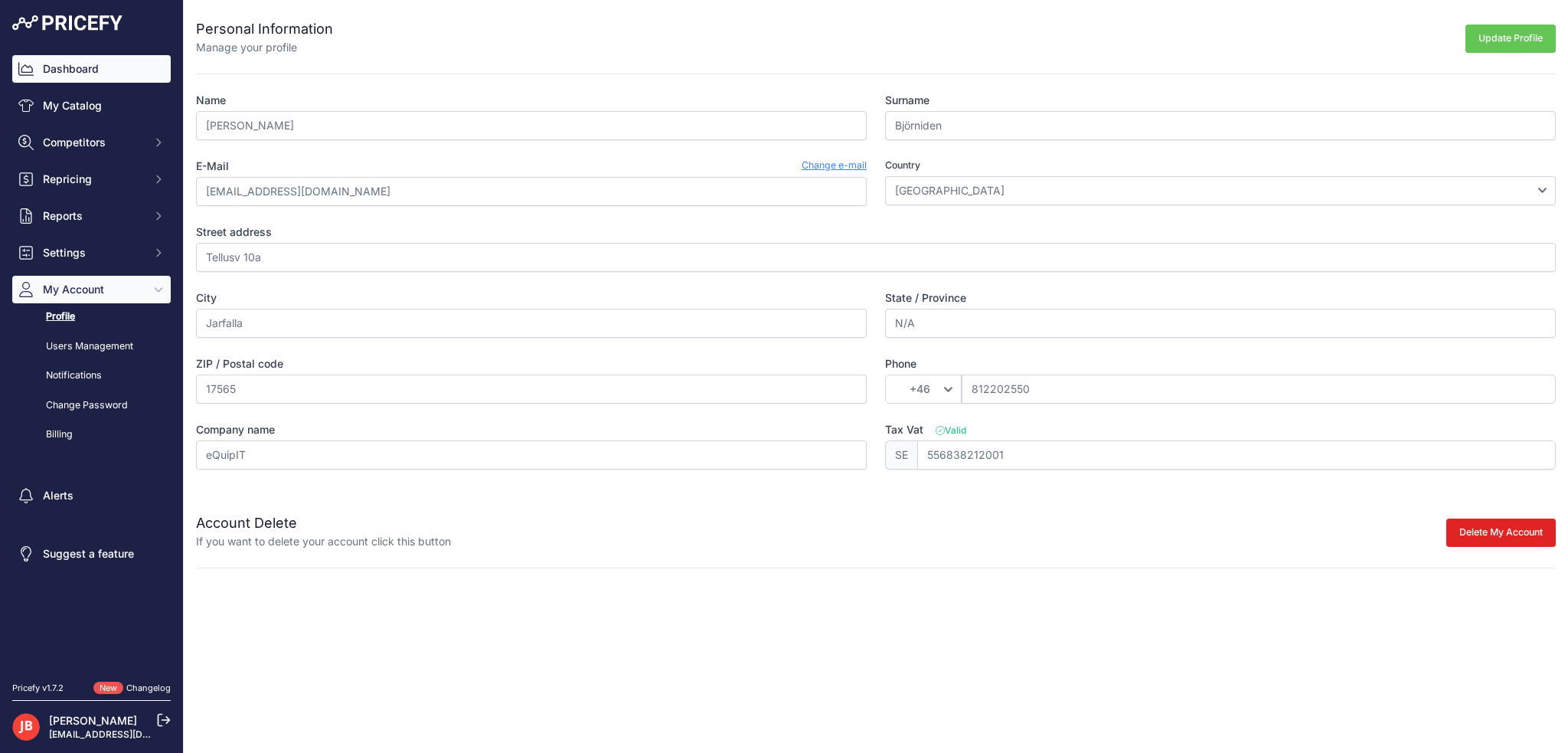
click at [68, 64] on link "Dashboard" at bounding box center [91, 69] width 158 height 28
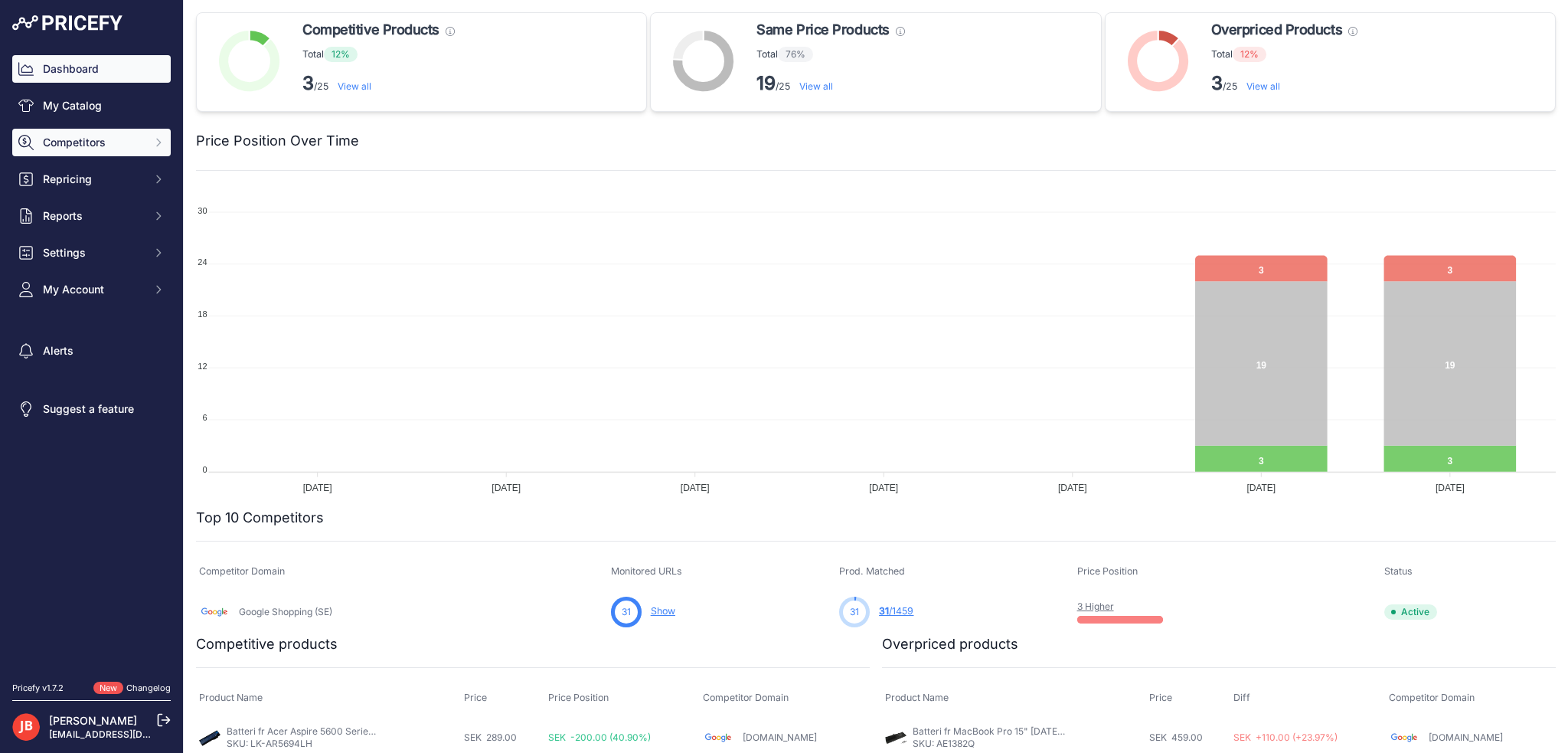
click at [74, 131] on button "Competitors" at bounding box center [91, 143] width 158 height 28
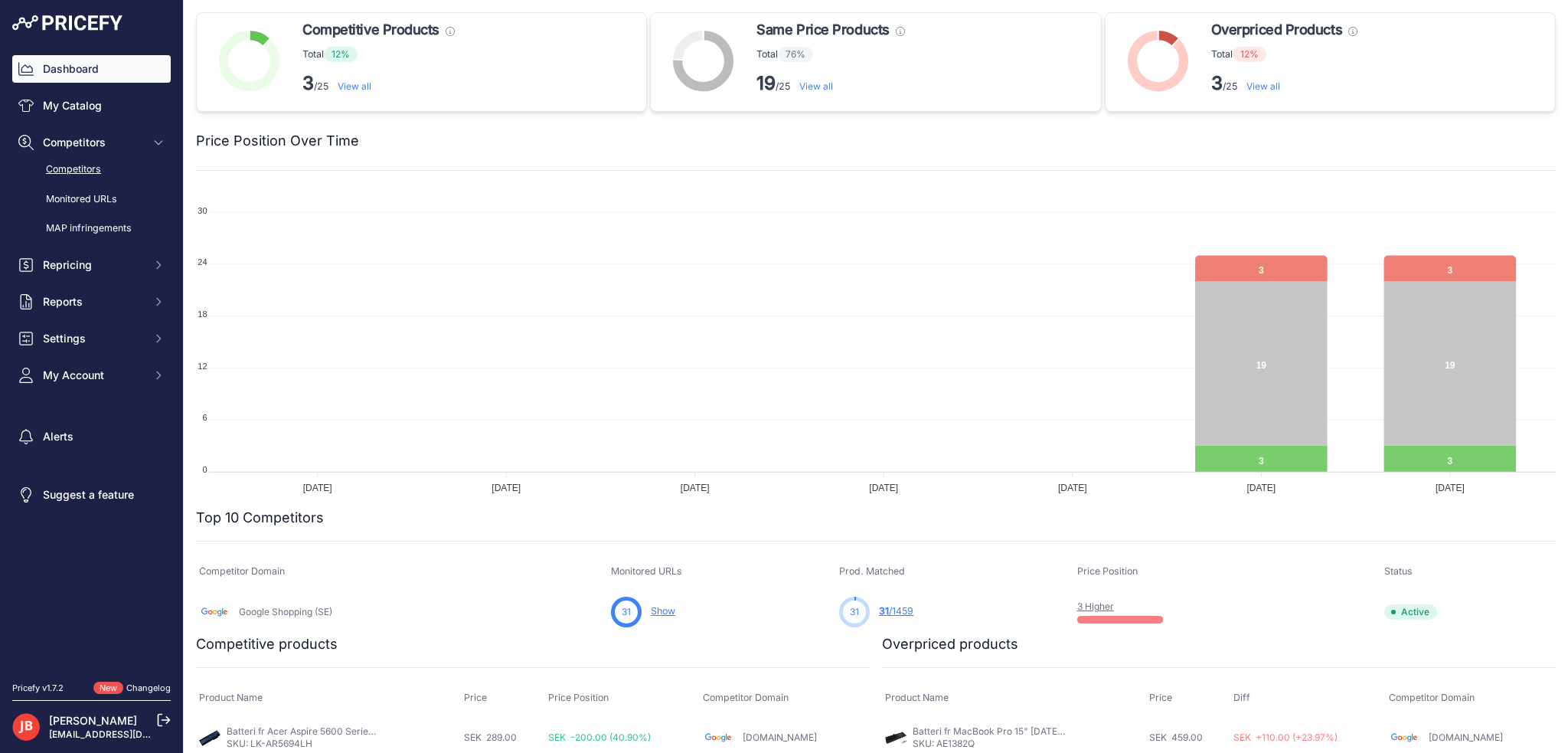
click at [103, 169] on link "Competitors" at bounding box center [91, 169] width 158 height 27
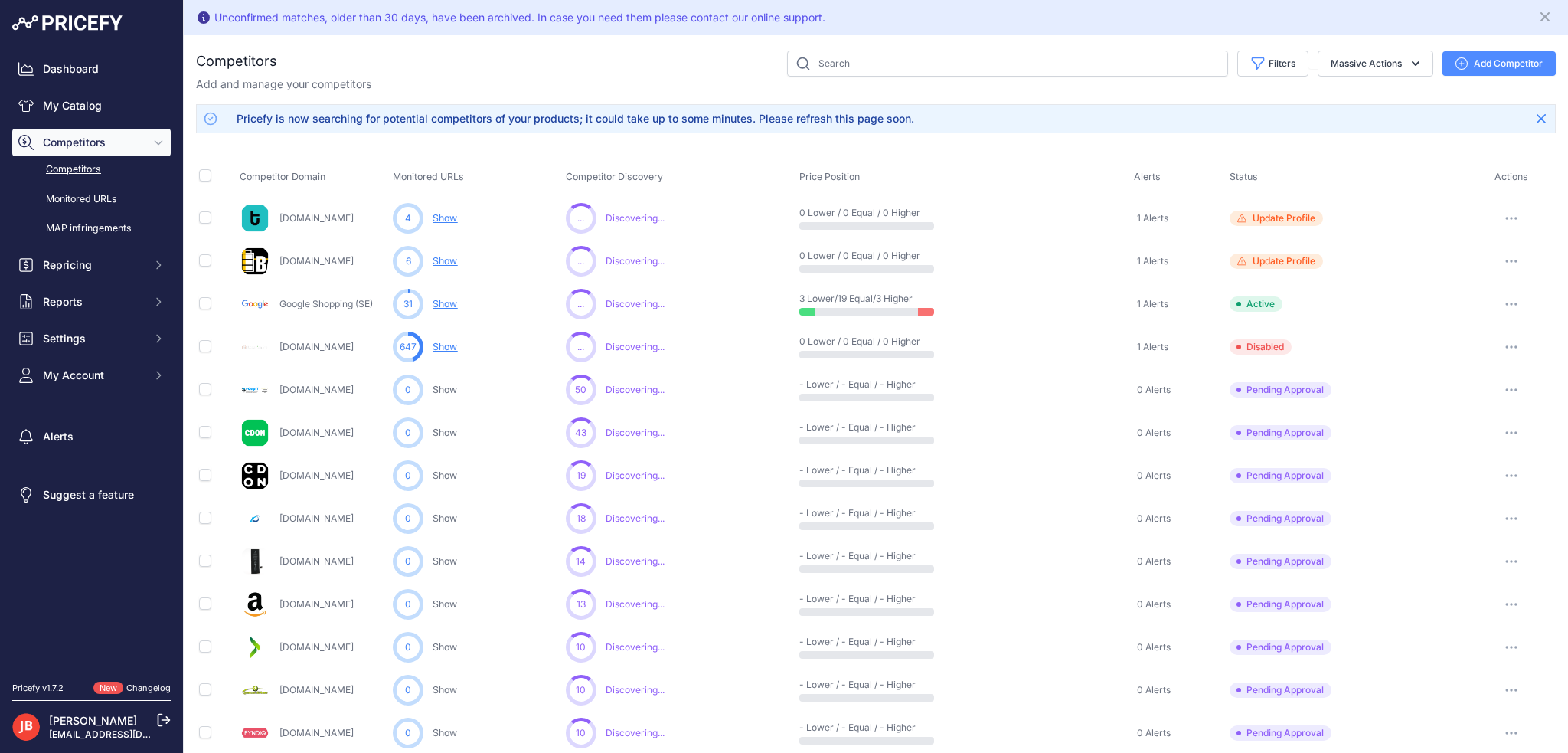
click at [1488, 60] on button "Add Competitor" at bounding box center [1499, 63] width 113 height 24
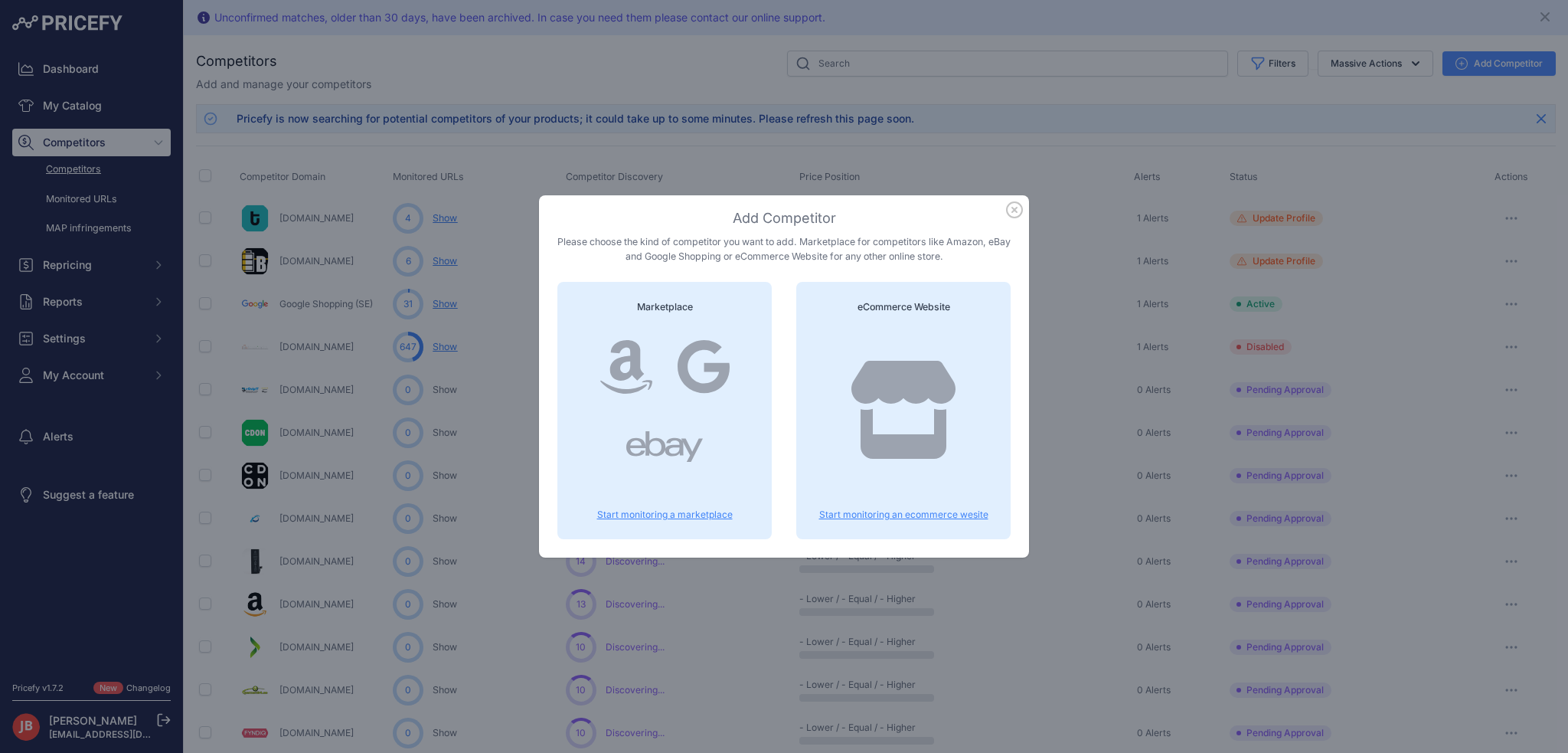
click at [938, 513] on p "Start monitoring an ecommerce wesite" at bounding box center [904, 514] width 178 height 12
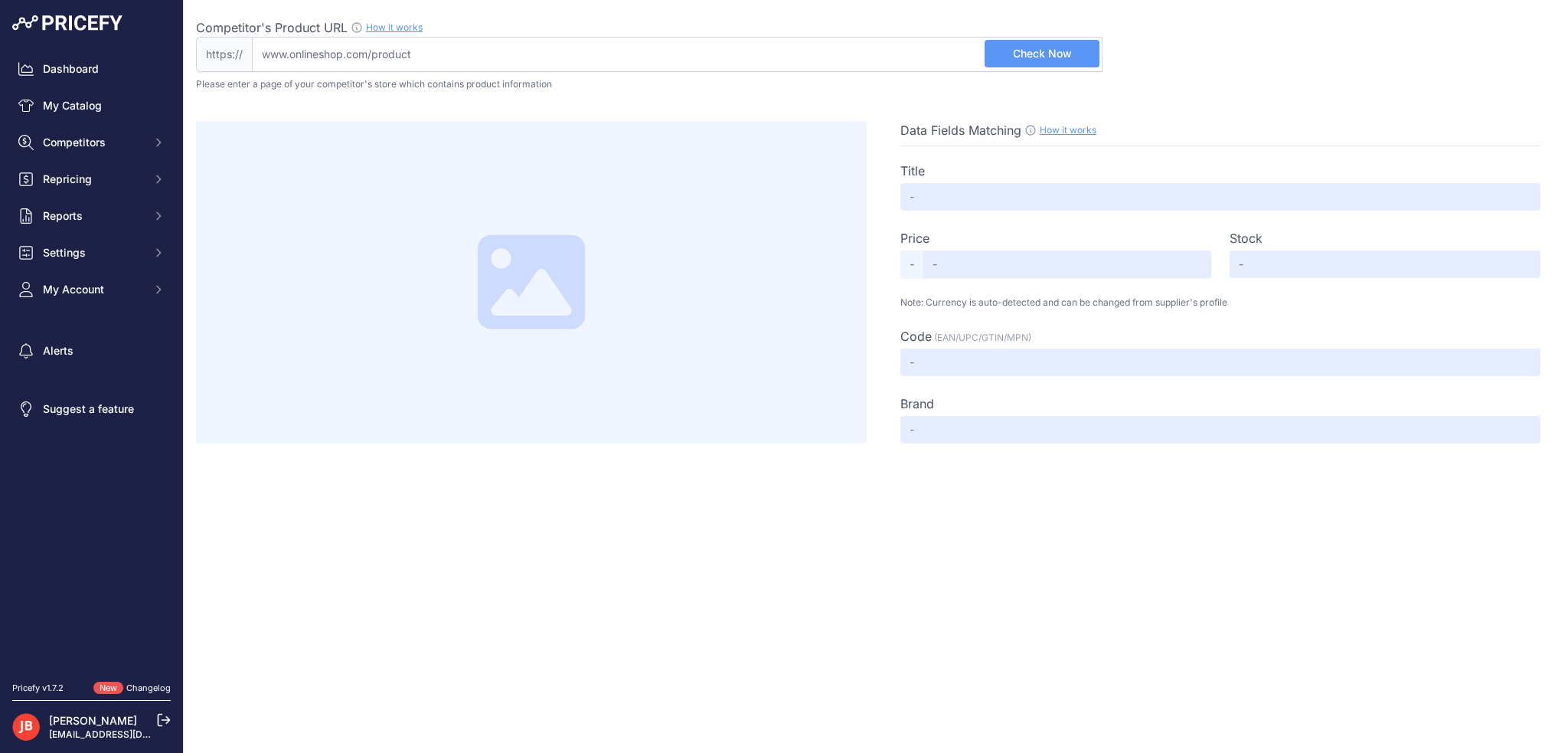
click at [333, 67] on input "Competitor's Product URL How it works In order to create your competitor's extr…" at bounding box center [677, 55] width 850 height 35
click at [276, 63] on input "Competitor's Product URL How it works In order to create your competitor's extr…" at bounding box center [677, 55] width 850 height 35
click at [276, 48] on input "Competitor's Product URL How it works In order to create your competitor's extr…" at bounding box center [677, 55] width 850 height 35
click at [1079, 57] on button "Check Now" at bounding box center [1042, 54] width 115 height 28
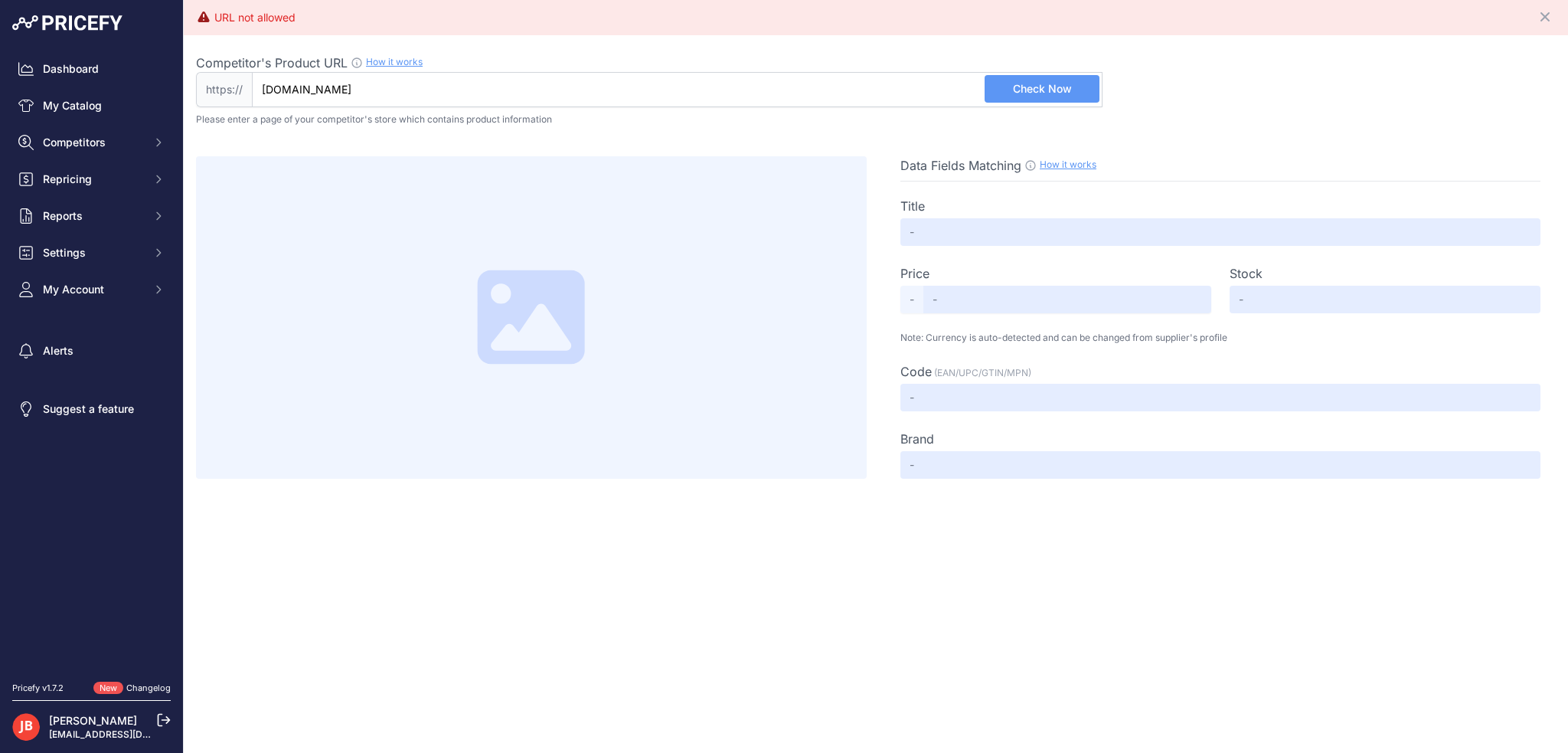
click at [316, 85] on input "subtel.se" at bounding box center [677, 90] width 850 height 35
drag, startPoint x: 333, startPoint y: 84, endPoint x: 122, endPoint y: 73, distance: 211.3
click at [122, 73] on div "Dashboard My Catalog Competitors Competitors Monitored URLs MAP infringements R…" at bounding box center [784, 376] width 1568 height 753
paste input "https://www.batterionline.se/"
drag, startPoint x: 298, startPoint y: 84, endPoint x: 91, endPoint y: 82, distance: 207.0
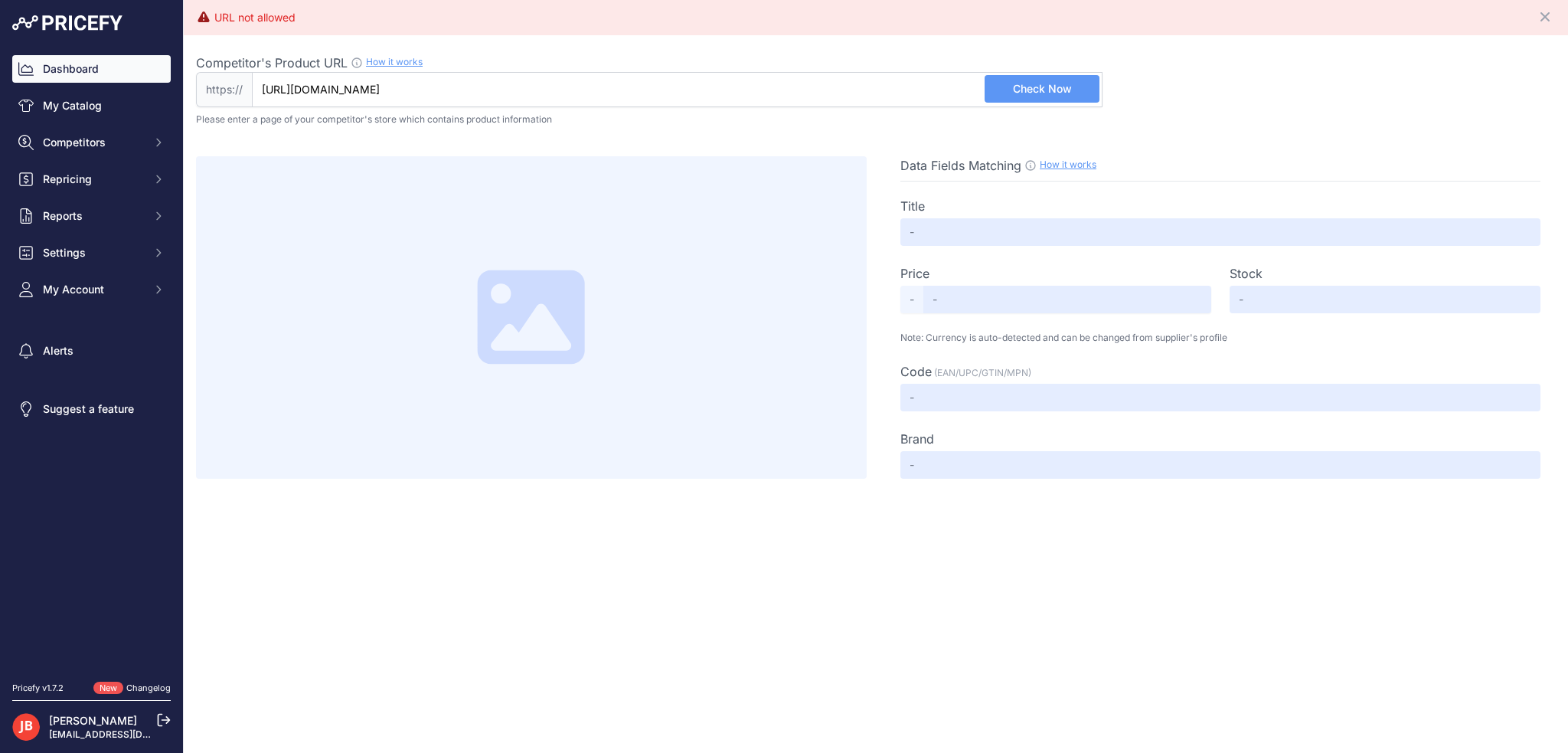
click at [92, 84] on div "Dashboard My Catalog Competitors Competitors Monitored URLs MAP infringements R…" at bounding box center [784, 376] width 1568 height 753
click at [1058, 88] on span "Check Now" at bounding box center [1043, 89] width 59 height 16
click at [267, 90] on input "www.batterionline.se" at bounding box center [677, 90] width 850 height 35
click at [236, 87] on span "https://" at bounding box center [224, 90] width 56 height 35
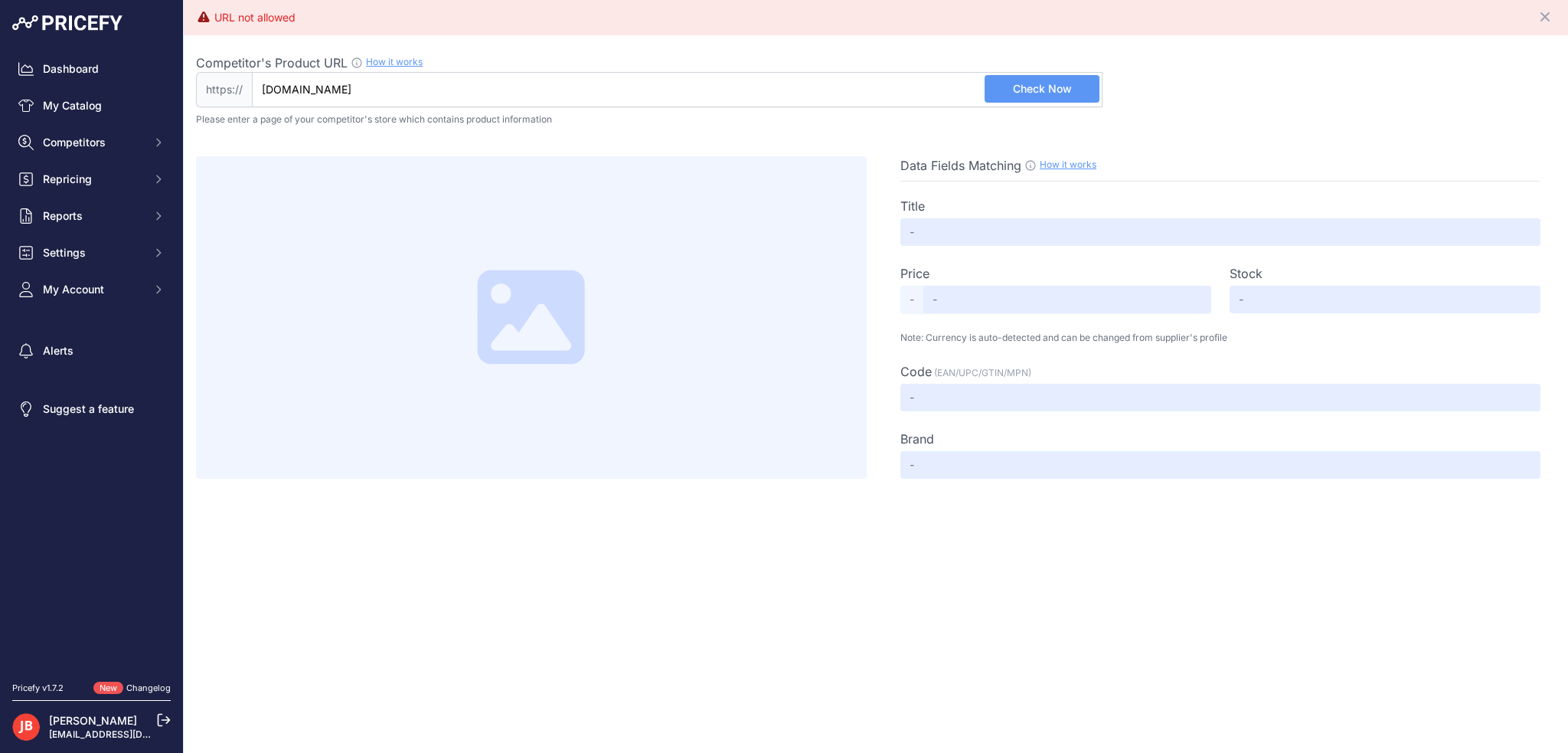
click at [262, 86] on div "Competitor's Product URL How it works In order to create your competitor's extr…" at bounding box center [876, 257] width 1360 height 444
click at [262, 113] on p "Please enter a page of your competitor's store which contains product informati…" at bounding box center [876, 119] width 1360 height 12
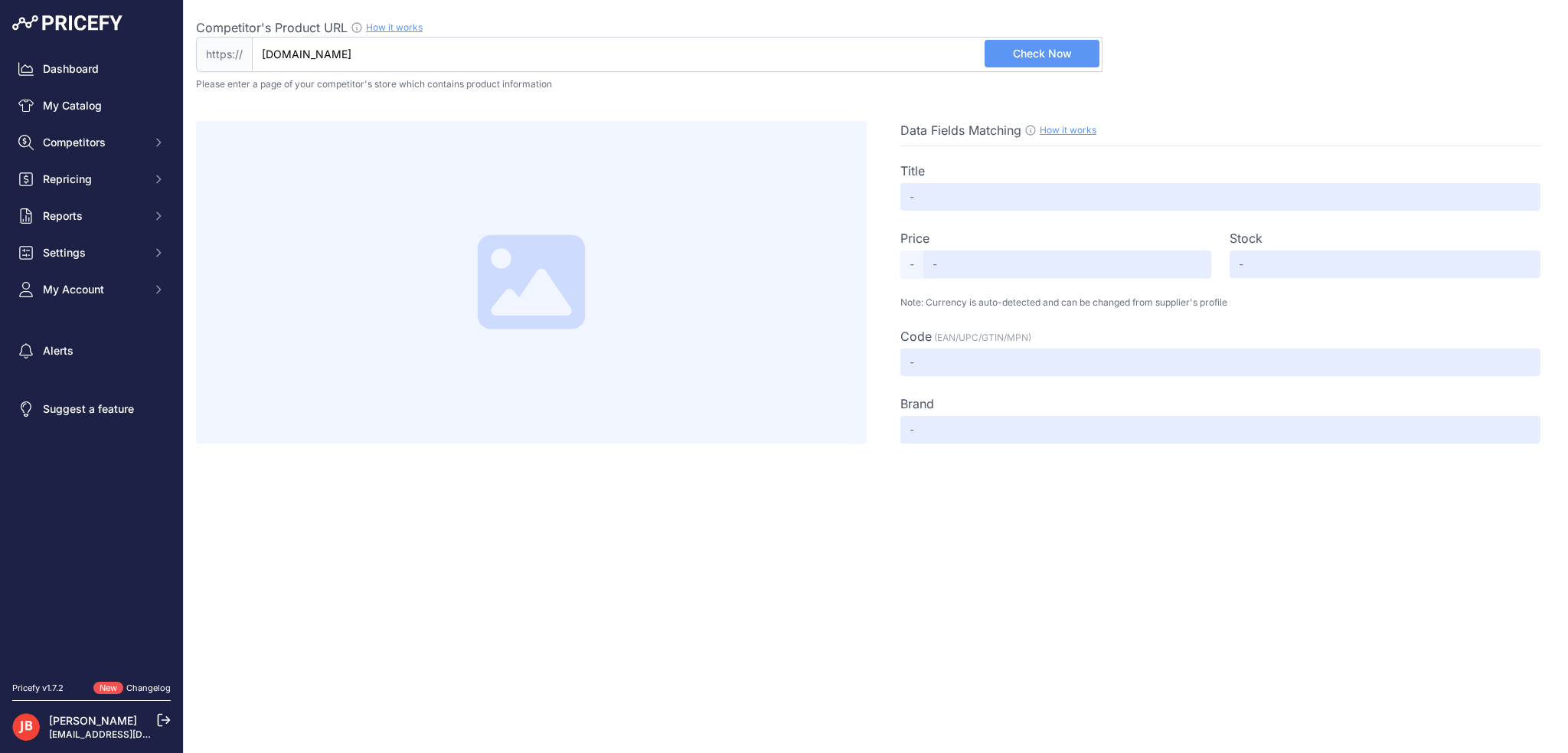
click at [279, 50] on input "www.batterionline.se" at bounding box center [677, 55] width 850 height 35
type input "batterionline.se"
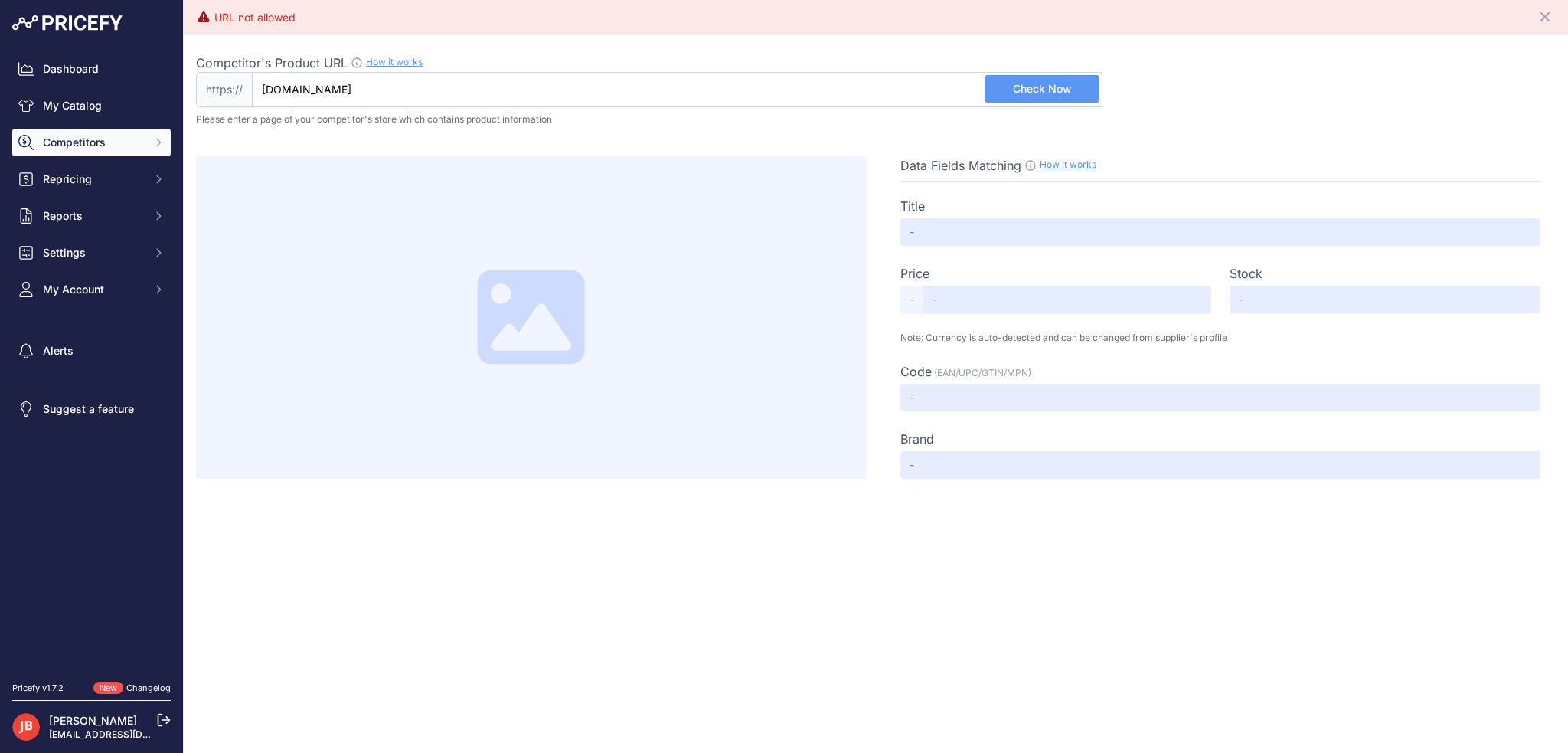
click at [81, 146] on span "Competitors" at bounding box center [93, 142] width 100 height 16
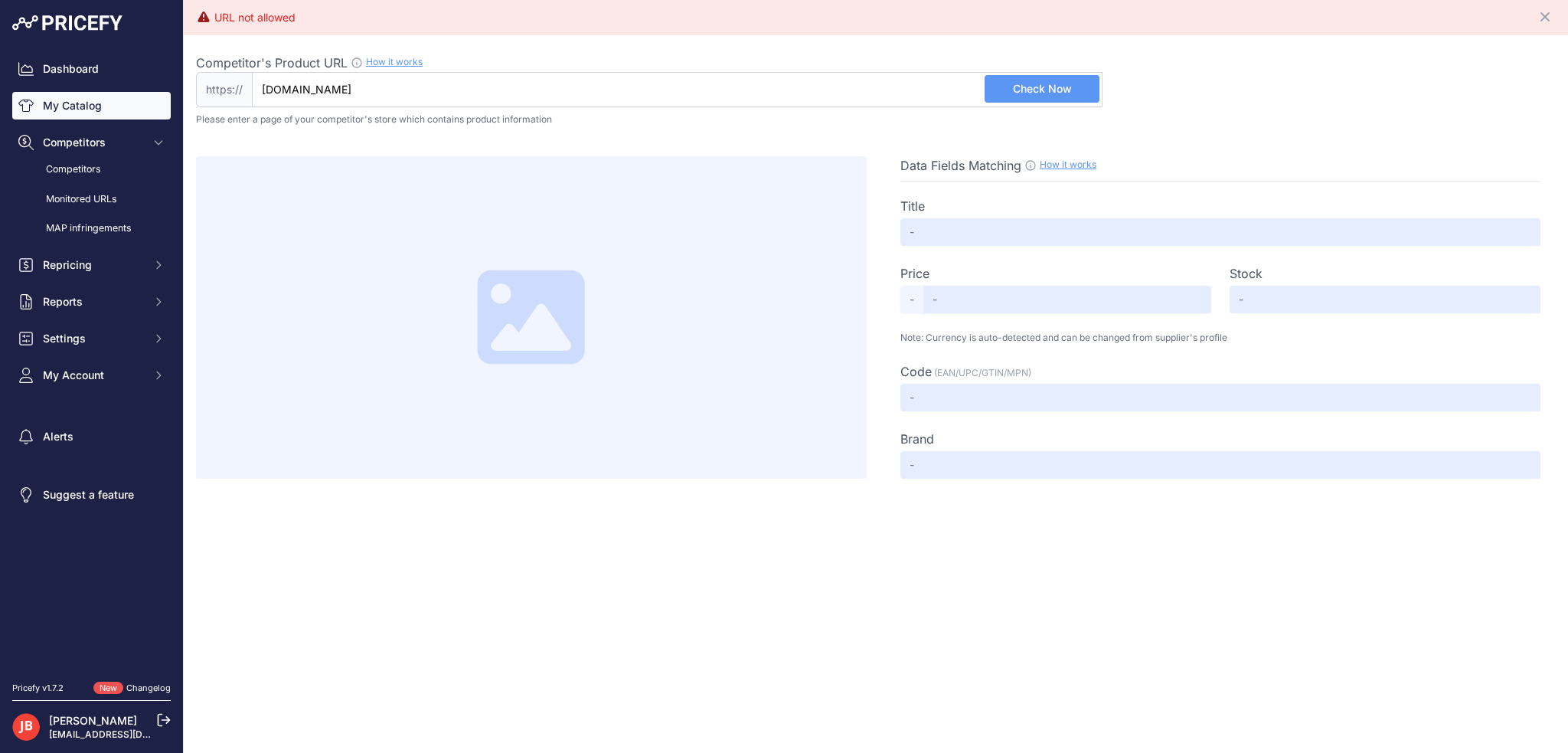
click at [78, 98] on link "My Catalog" at bounding box center [91, 106] width 158 height 28
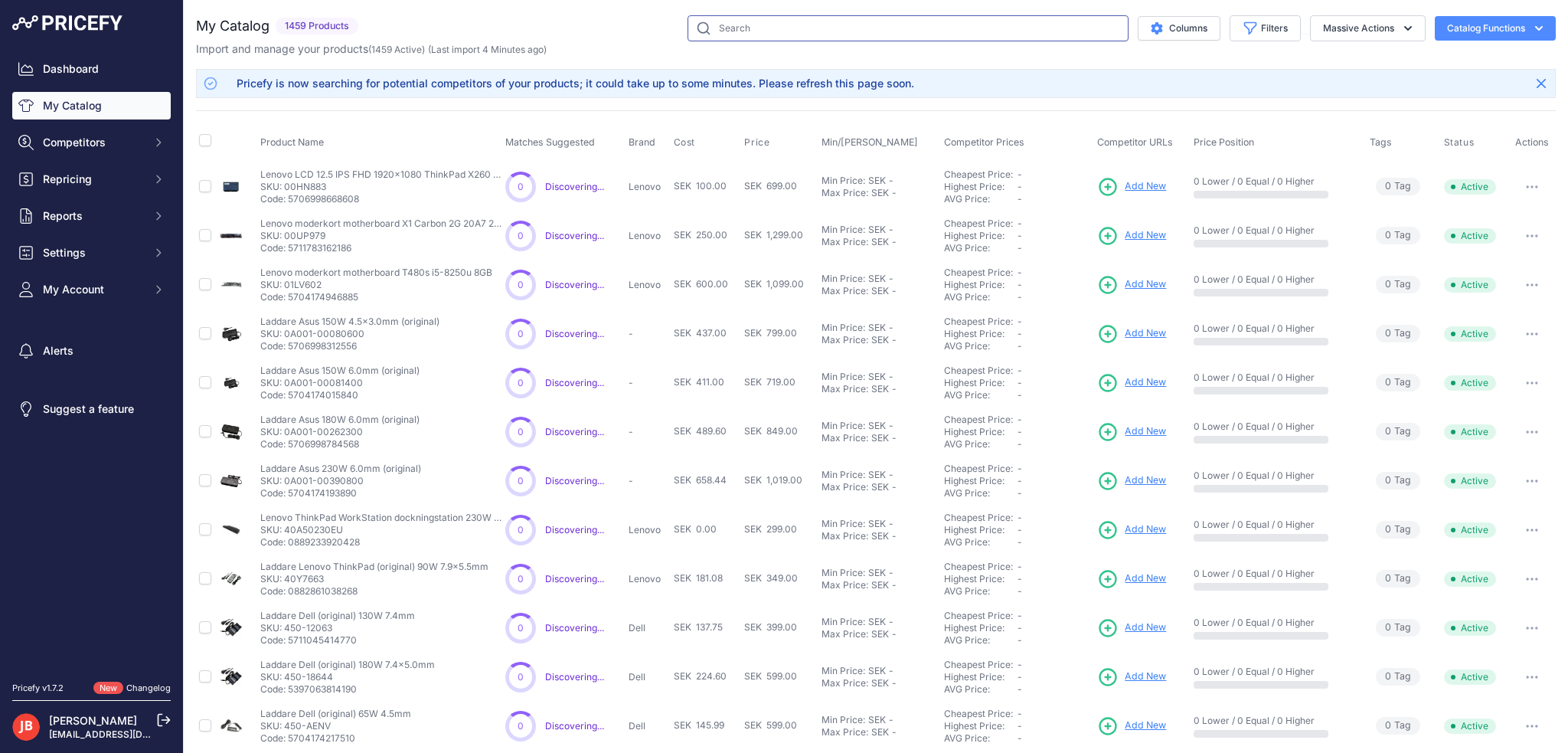
click at [773, 22] on input "text" at bounding box center [908, 29] width 441 height 26
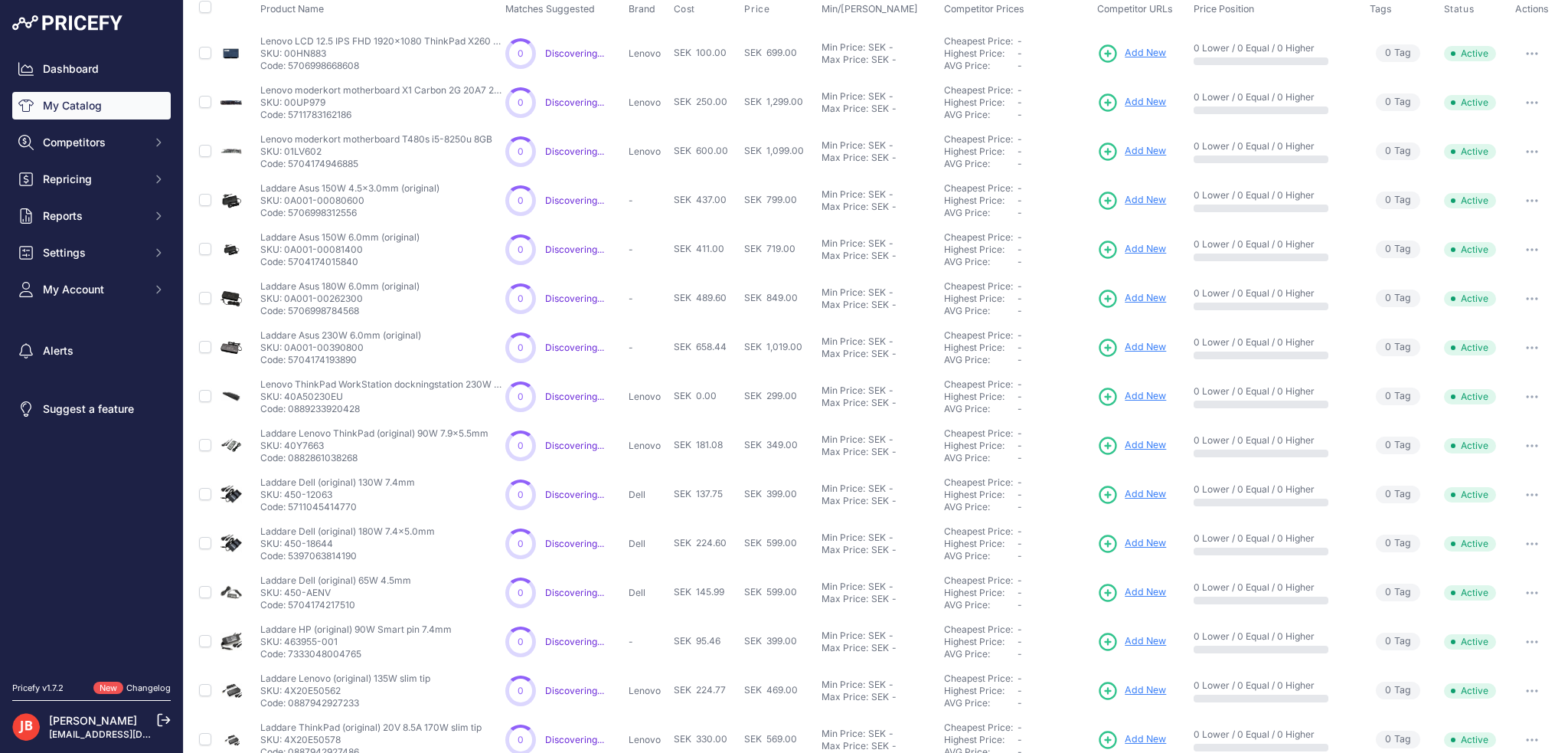
scroll to position [206, 0]
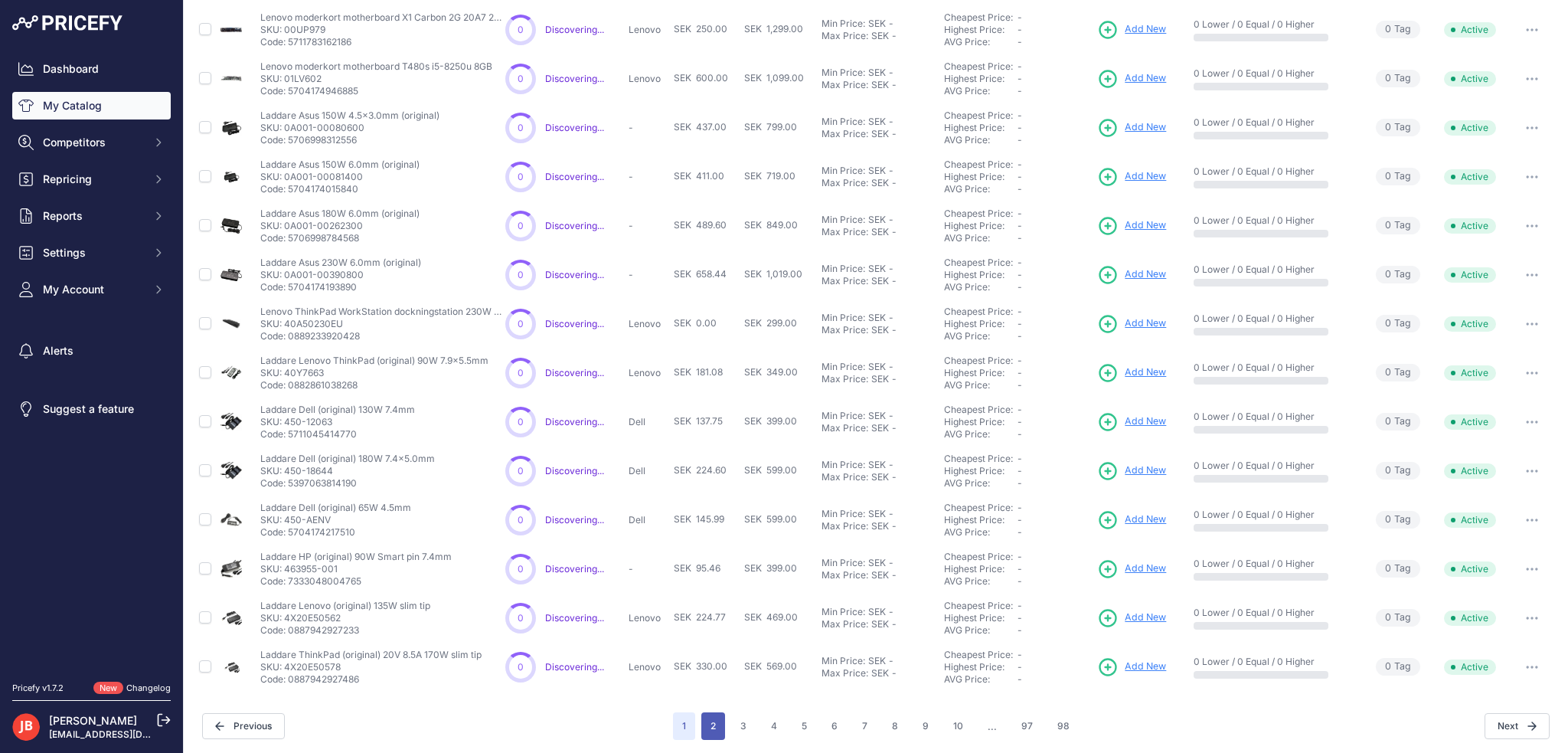
click at [707, 720] on button "2" at bounding box center [713, 726] width 24 height 28
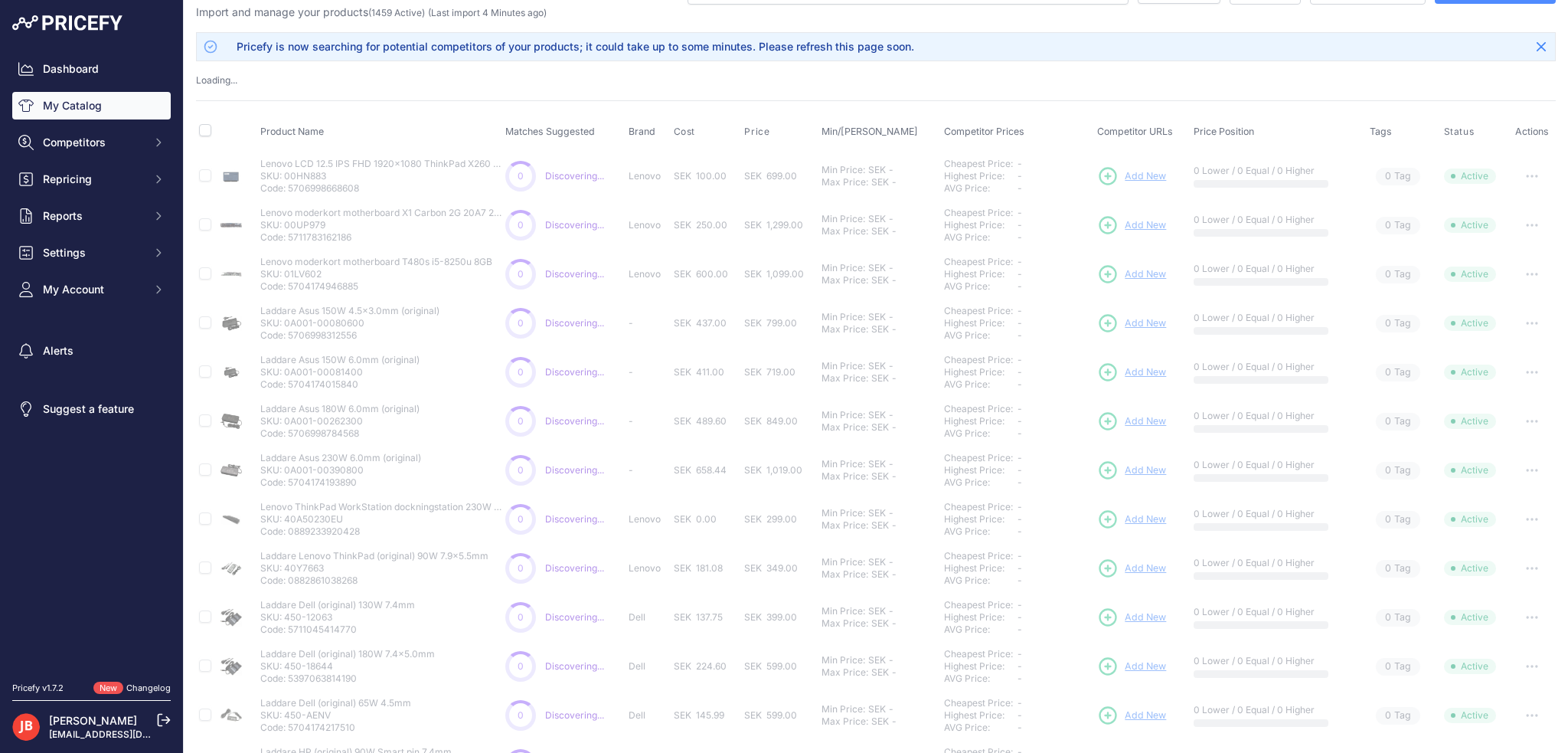
scroll to position [0, 0]
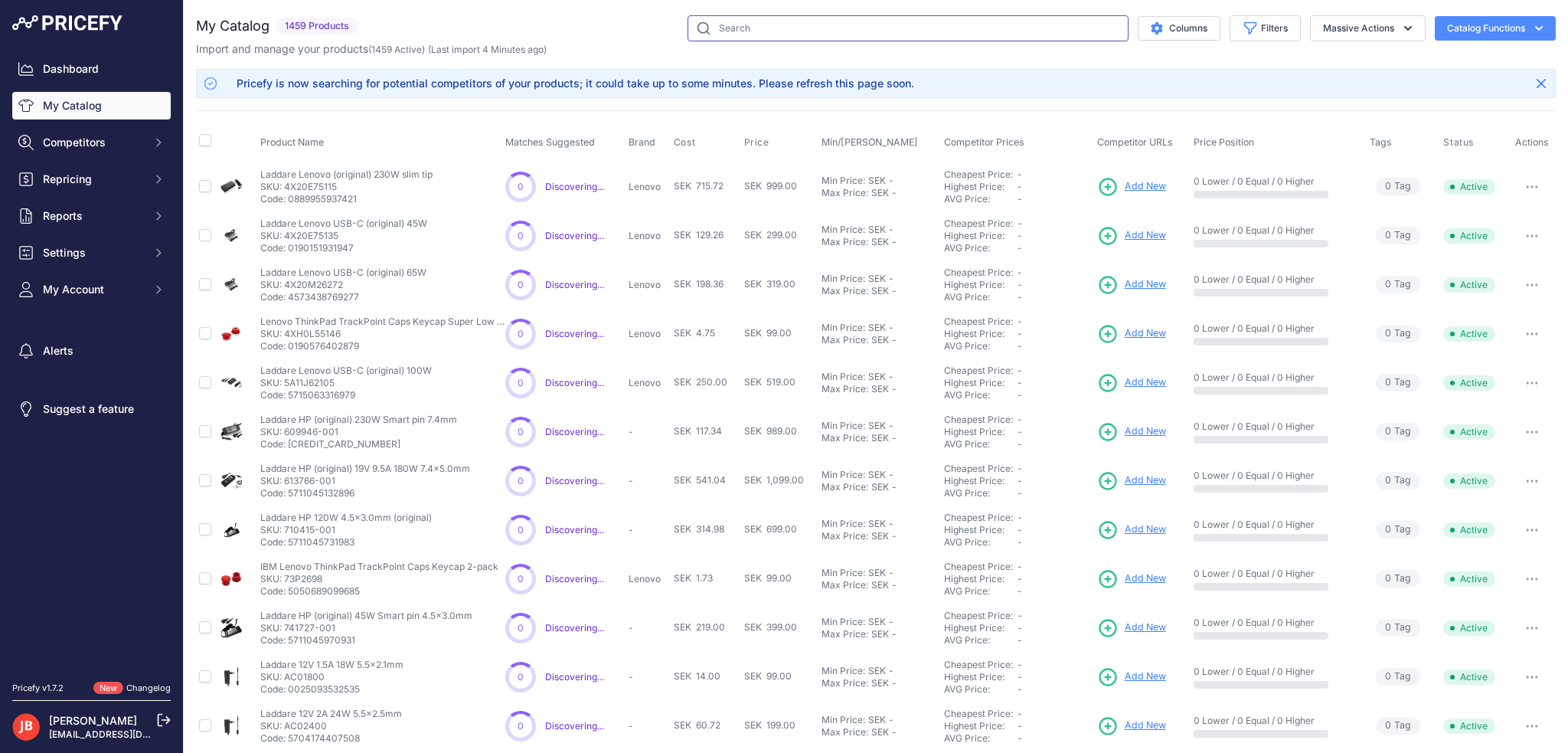
drag, startPoint x: 763, startPoint y: 33, endPoint x: 571, endPoint y: 41, distance: 192.2
click at [571, 41] on div "Columns Filters Status All Status Only Enabled Only Disabled Acer" at bounding box center [960, 29] width 1191 height 26
click at [725, 31] on input "text" at bounding box center [908, 29] width 441 height 26
type input "en-el14"
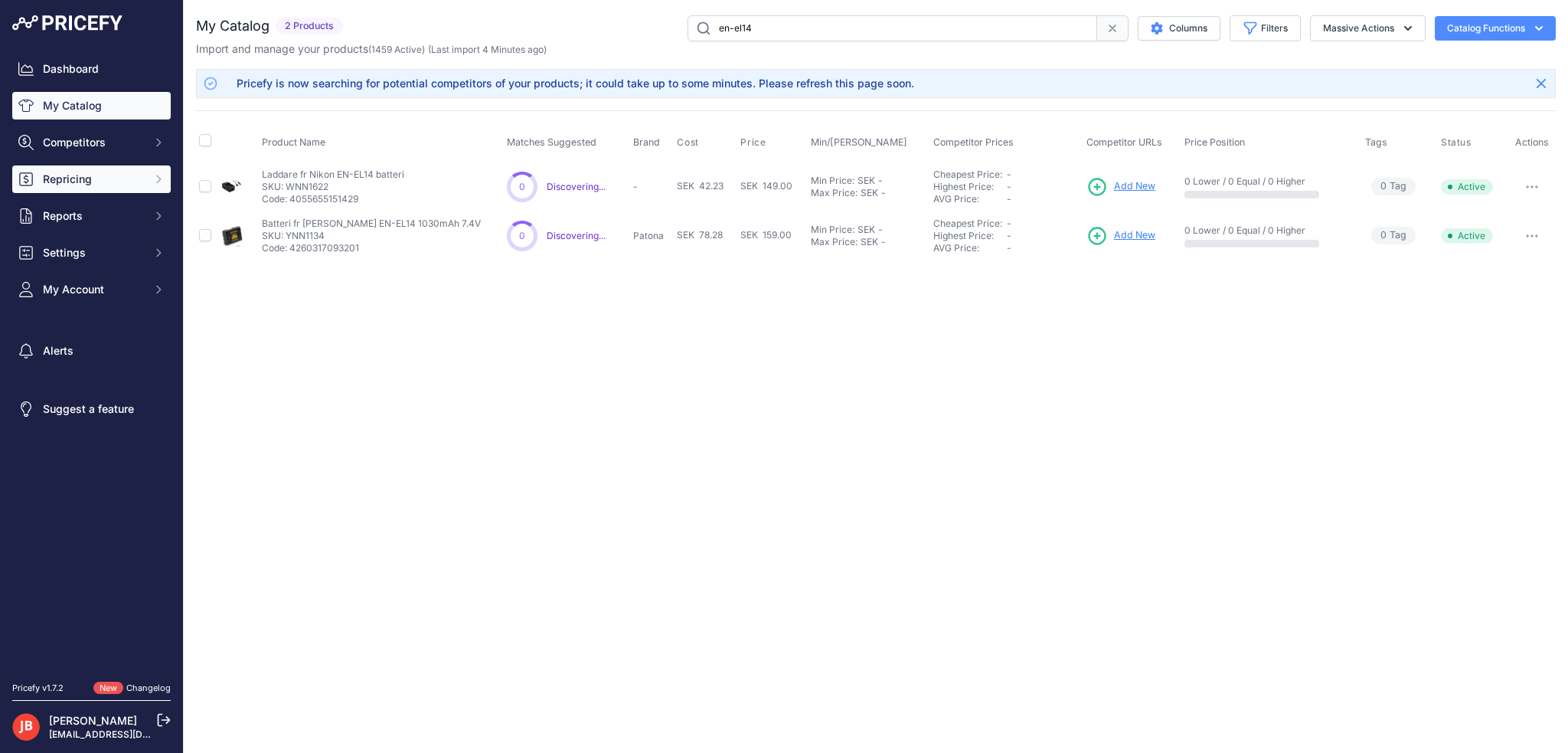
click at [94, 177] on span "Repricing" at bounding box center [93, 179] width 100 height 16
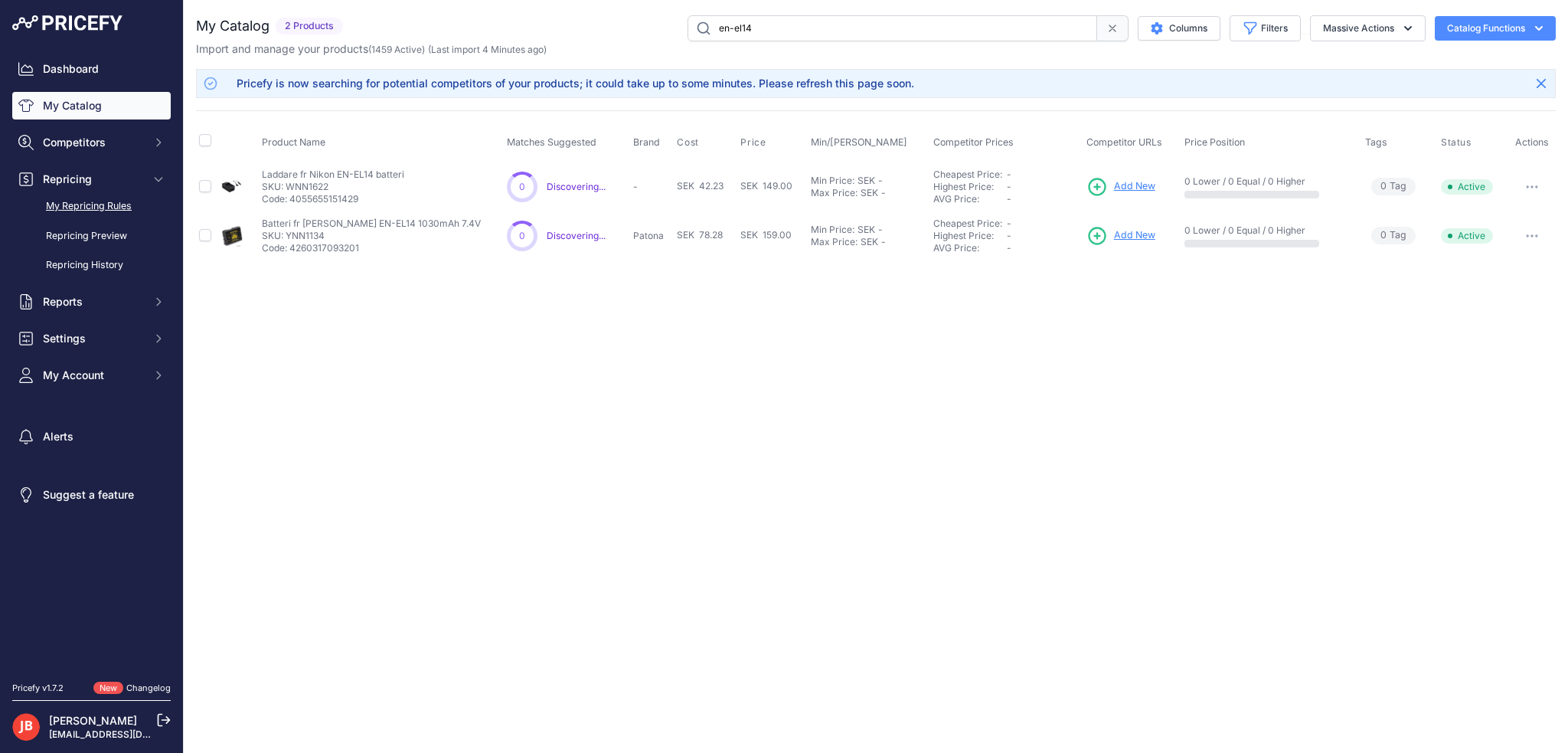
click at [97, 205] on link "My Repricing Rules" at bounding box center [91, 206] width 158 height 27
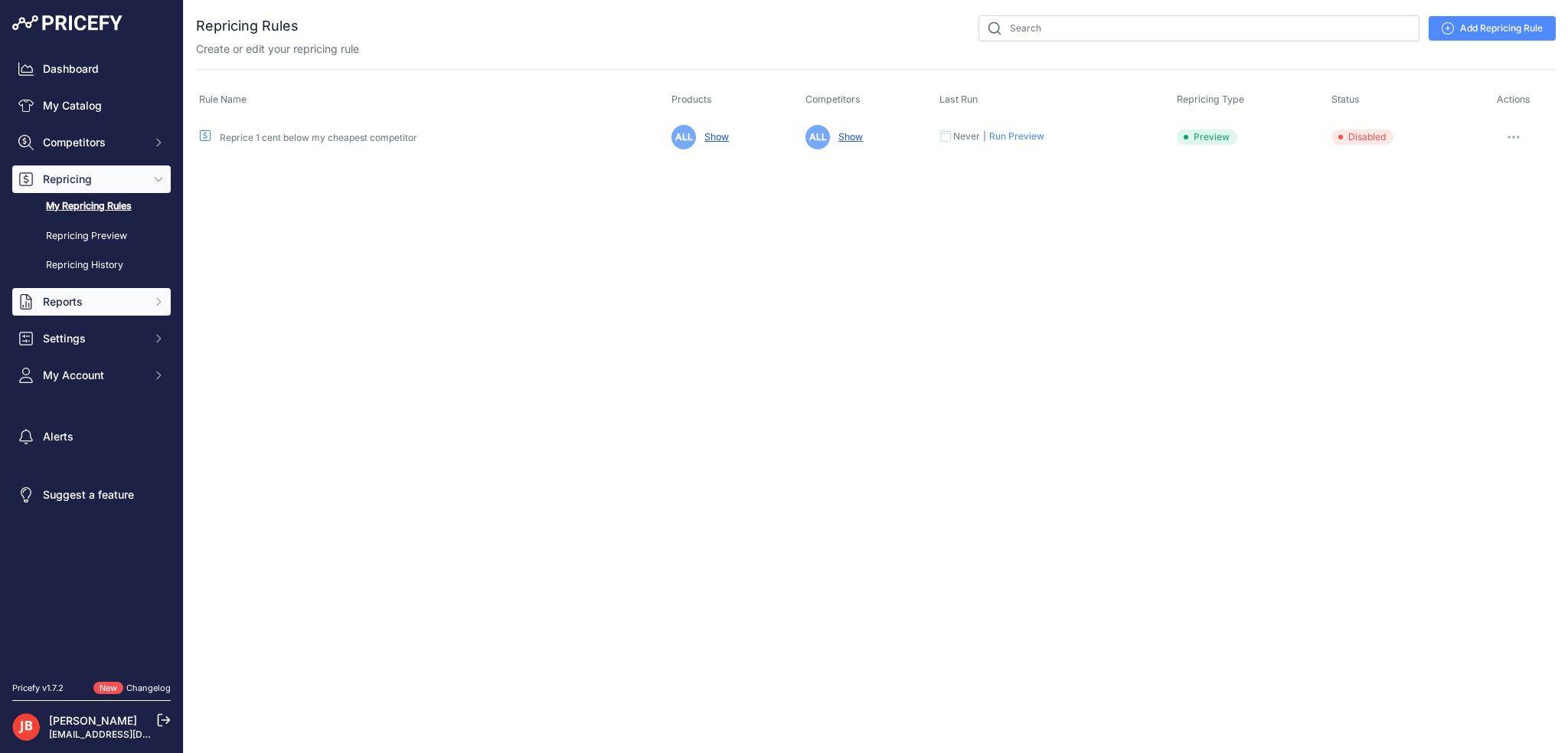
click at [81, 294] on span "Reports" at bounding box center [93, 301] width 100 height 16
click at [89, 338] on span "Settings" at bounding box center [93, 338] width 100 height 16
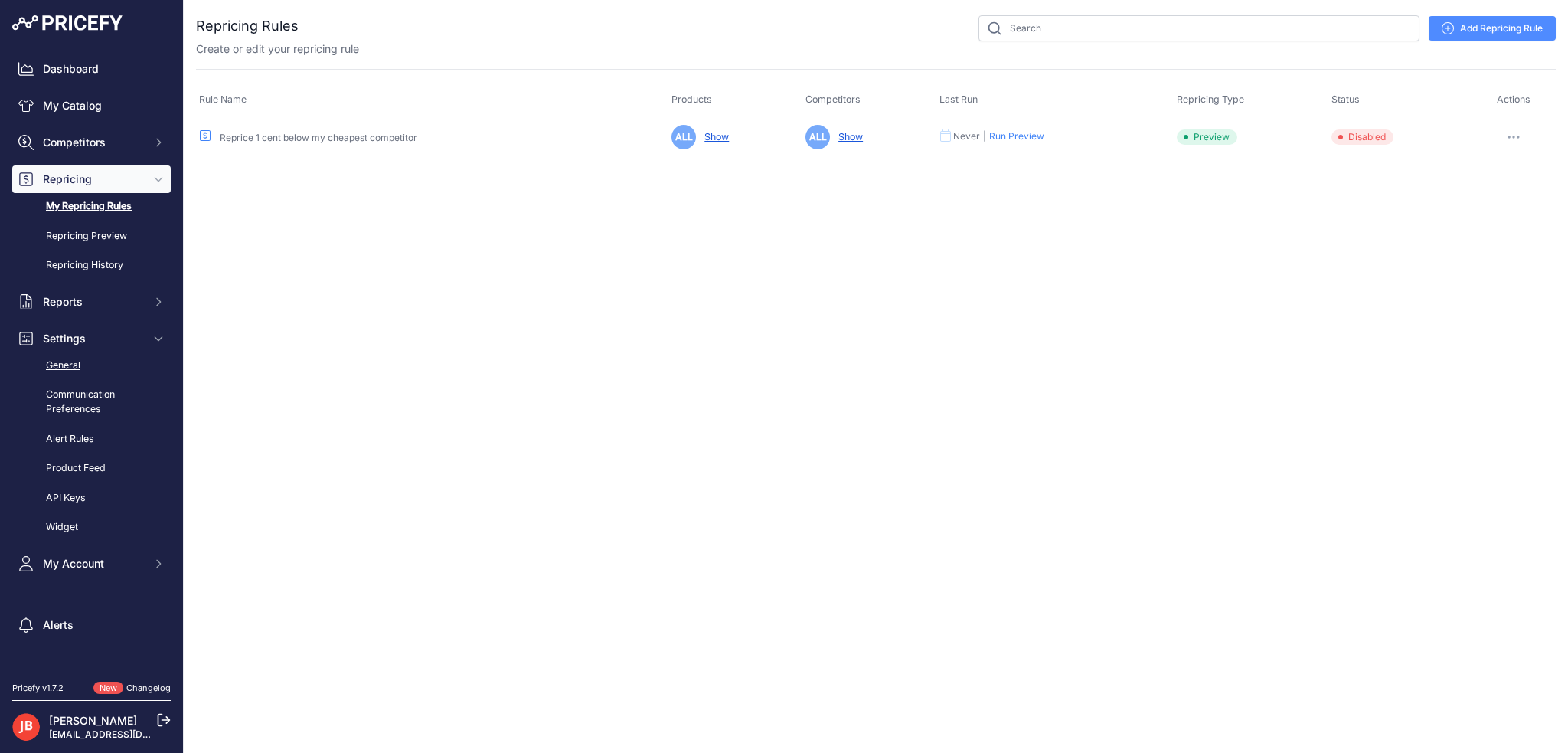
click at [64, 372] on link "General" at bounding box center [91, 365] width 158 height 27
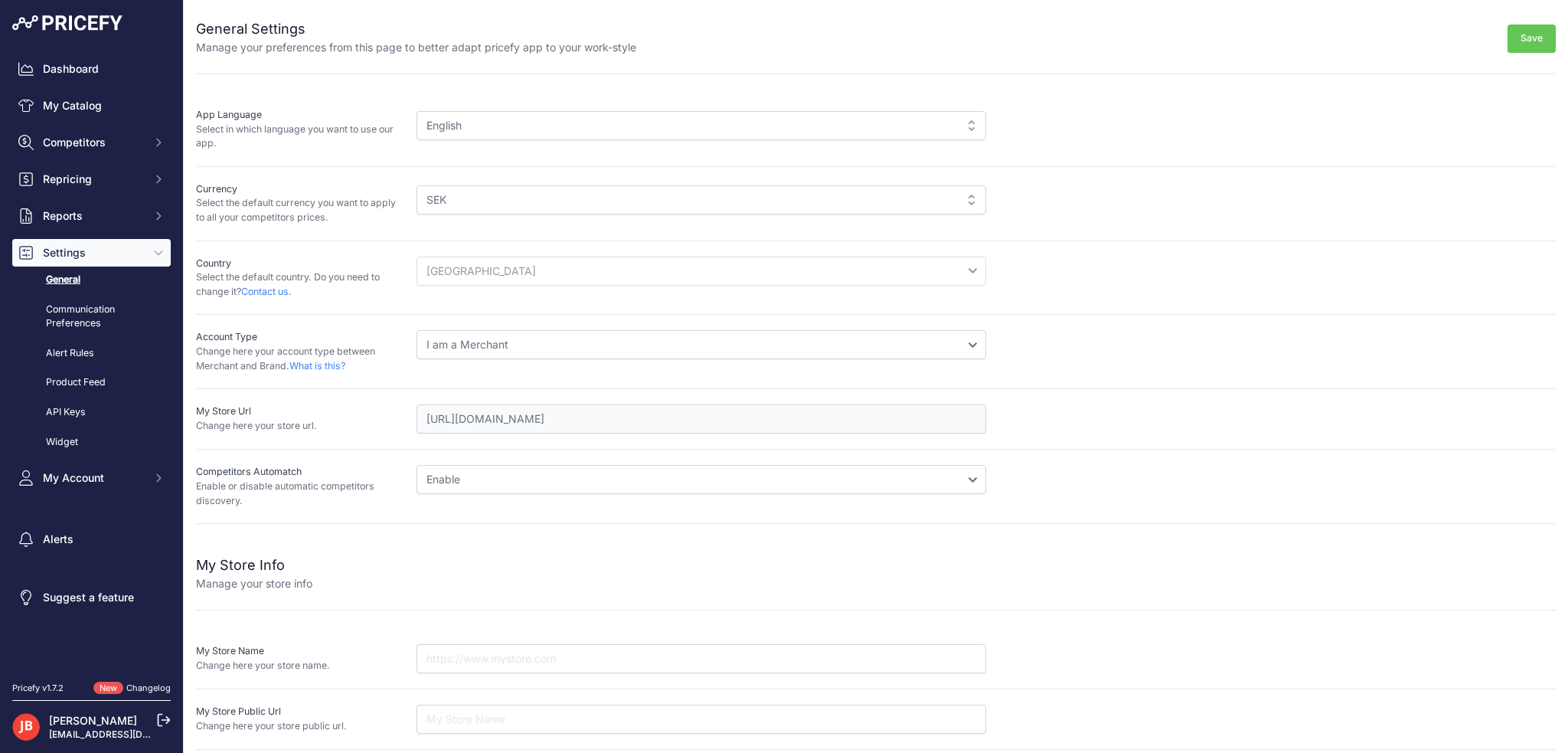
drag, startPoint x: 461, startPoint y: 95, endPoint x: 471, endPoint y: 119, distance: 26.0
click at [462, 97] on div "App Language Select in which language you want to use our app. English English" at bounding box center [876, 130] width 1360 height 74
click at [478, 128] on div "English" at bounding box center [701, 125] width 570 height 29
click at [474, 125] on div "English" at bounding box center [701, 125] width 570 height 29
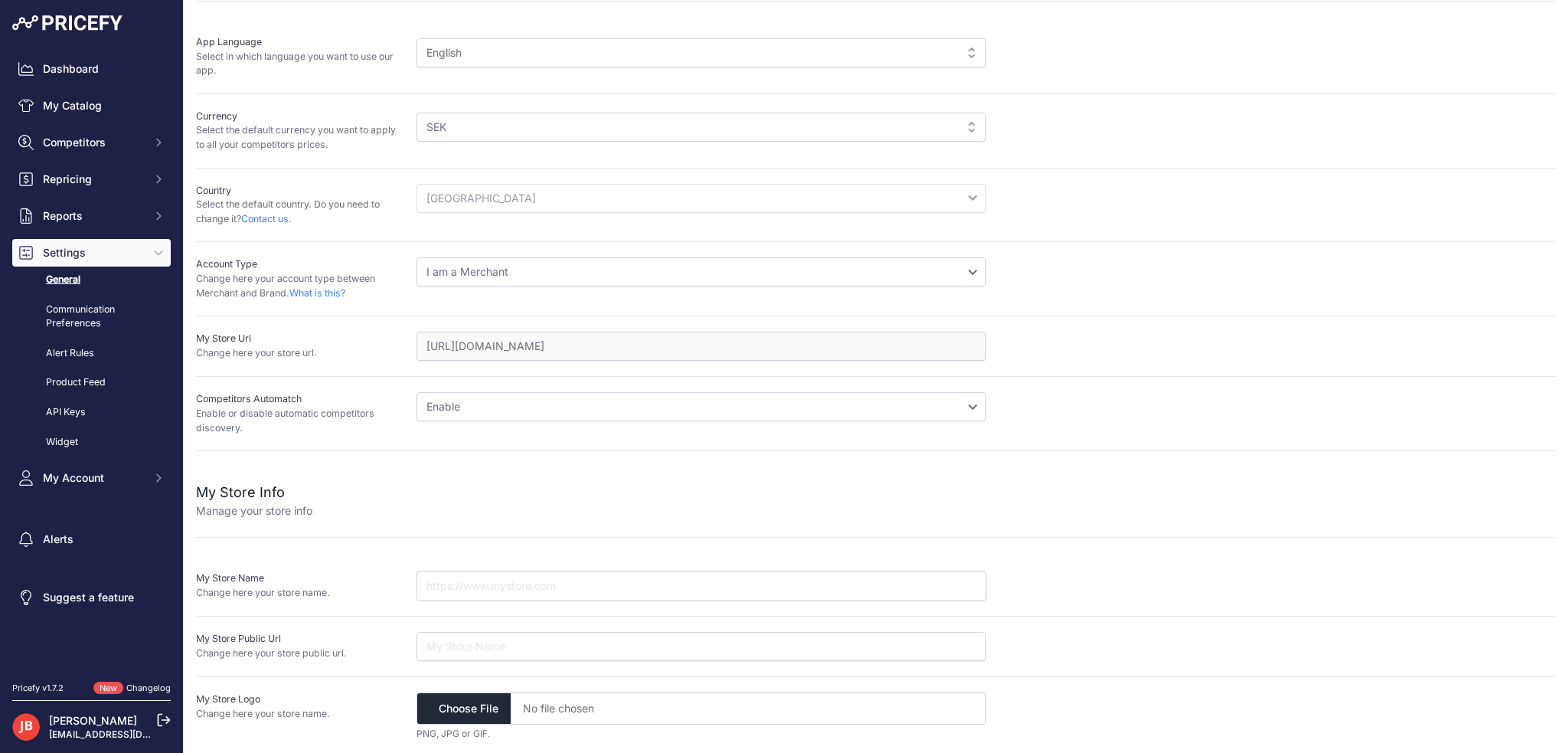
click at [457, 581] on input "text" at bounding box center [701, 585] width 570 height 29
type input "eQuipIT"
type input "[DOMAIN_NAME]"
click at [446, 716] on input "file" at bounding box center [701, 708] width 570 height 32
type input "C:\fakepath\Elkjop 80x80.png"
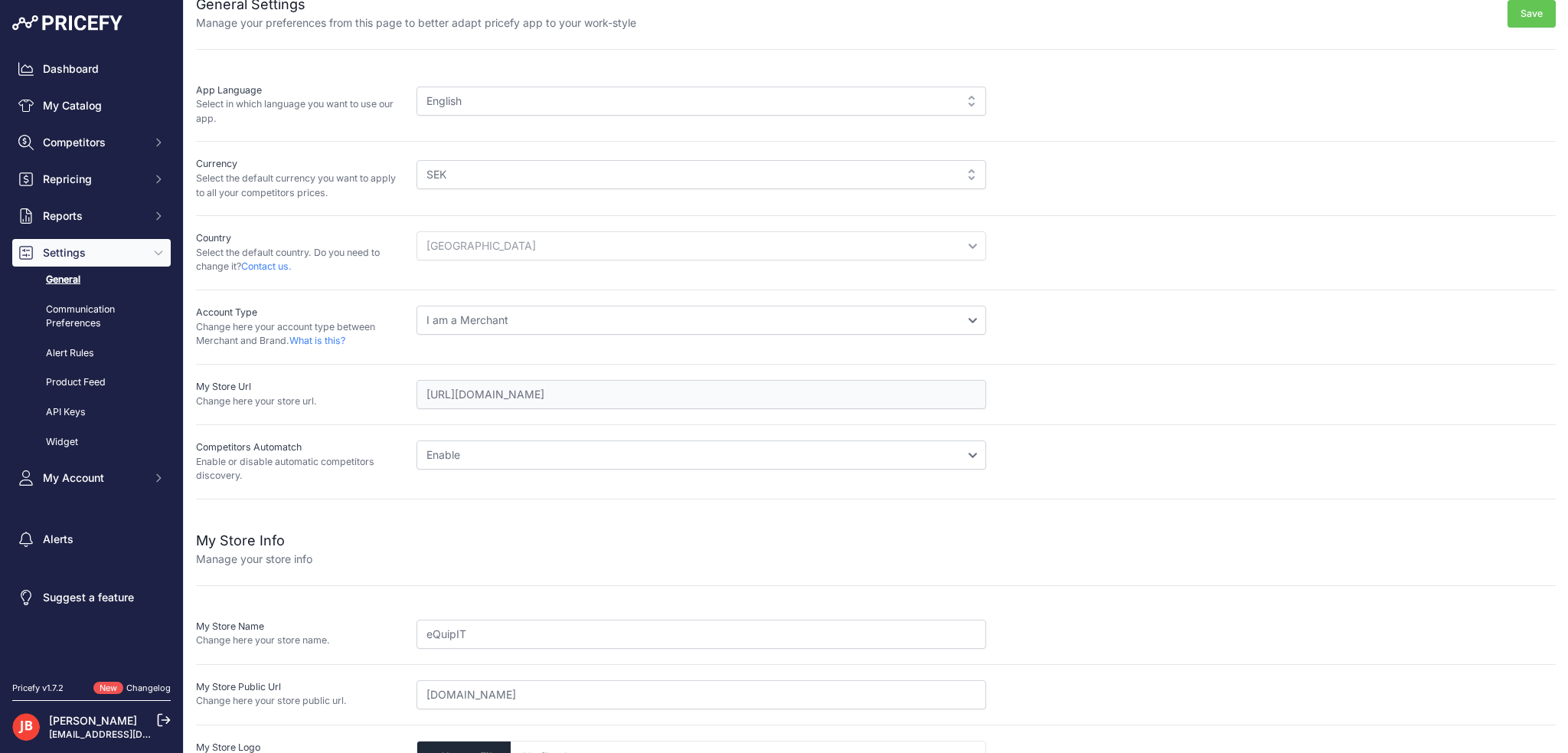
scroll to position [107, 0]
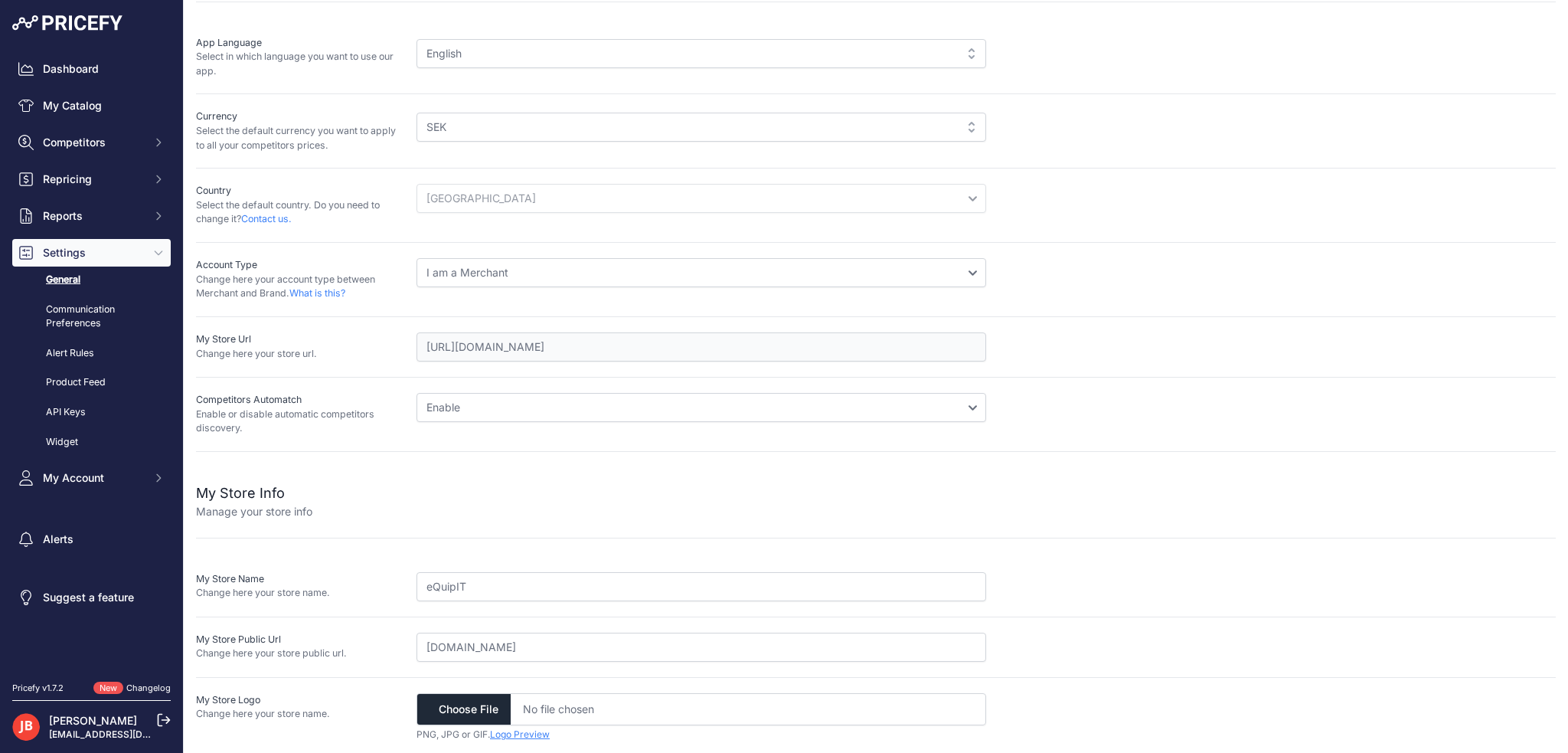
click at [511, 733] on link "Logo Preview" at bounding box center [520, 734] width 59 height 11
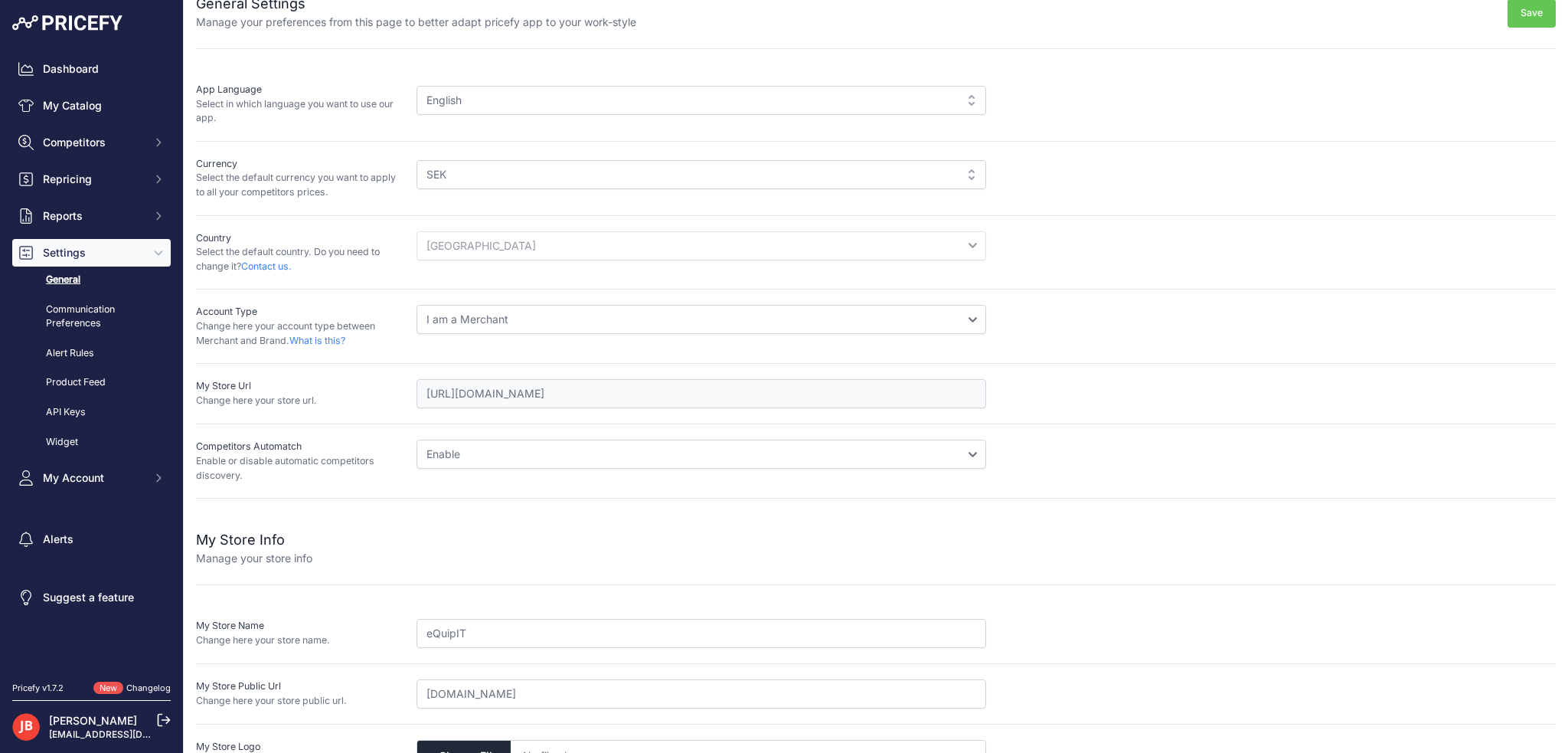
scroll to position [0, 0]
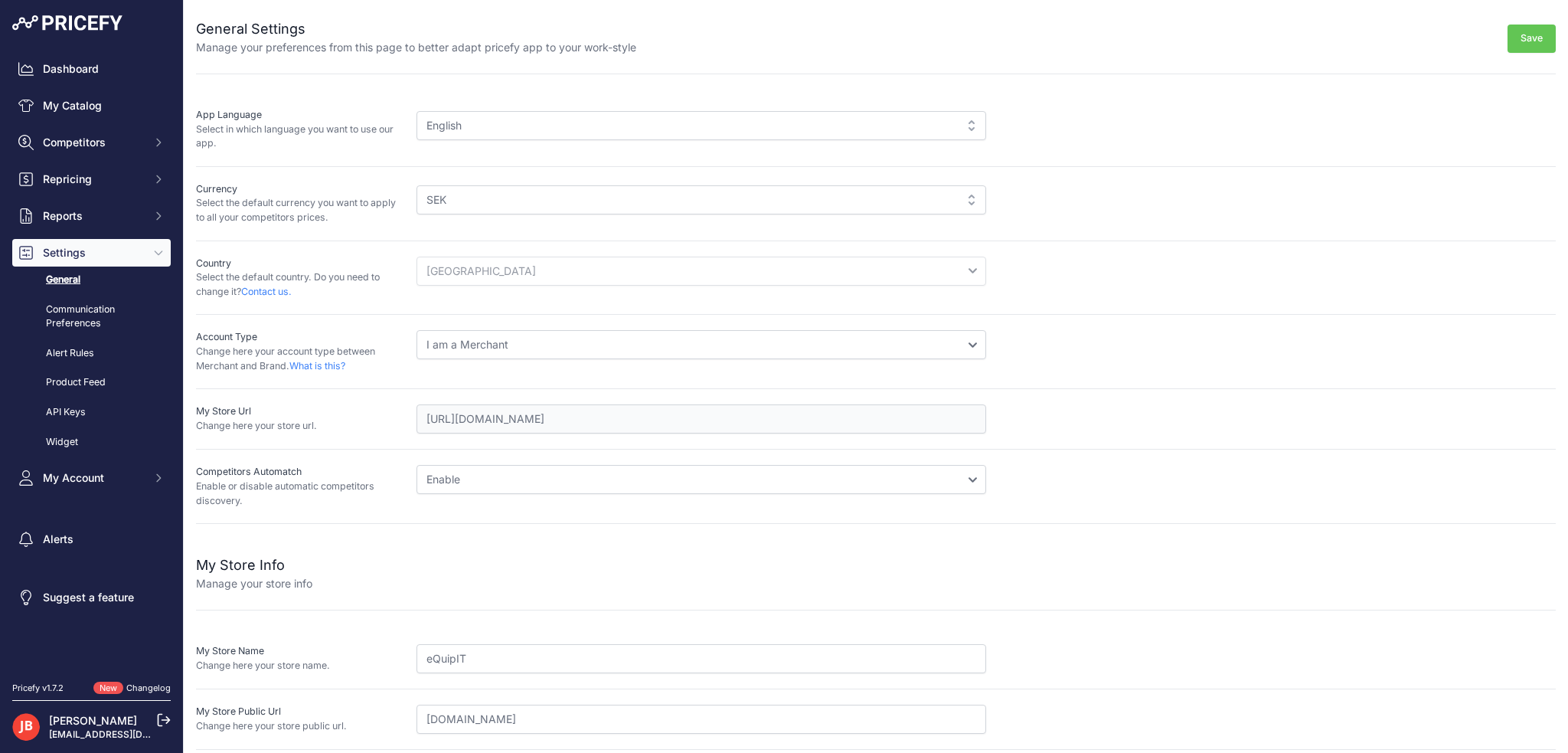
click at [1537, 44] on button "Save" at bounding box center [1532, 38] width 48 height 29
click at [1508, 34] on button "Save" at bounding box center [1532, 38] width 48 height 29
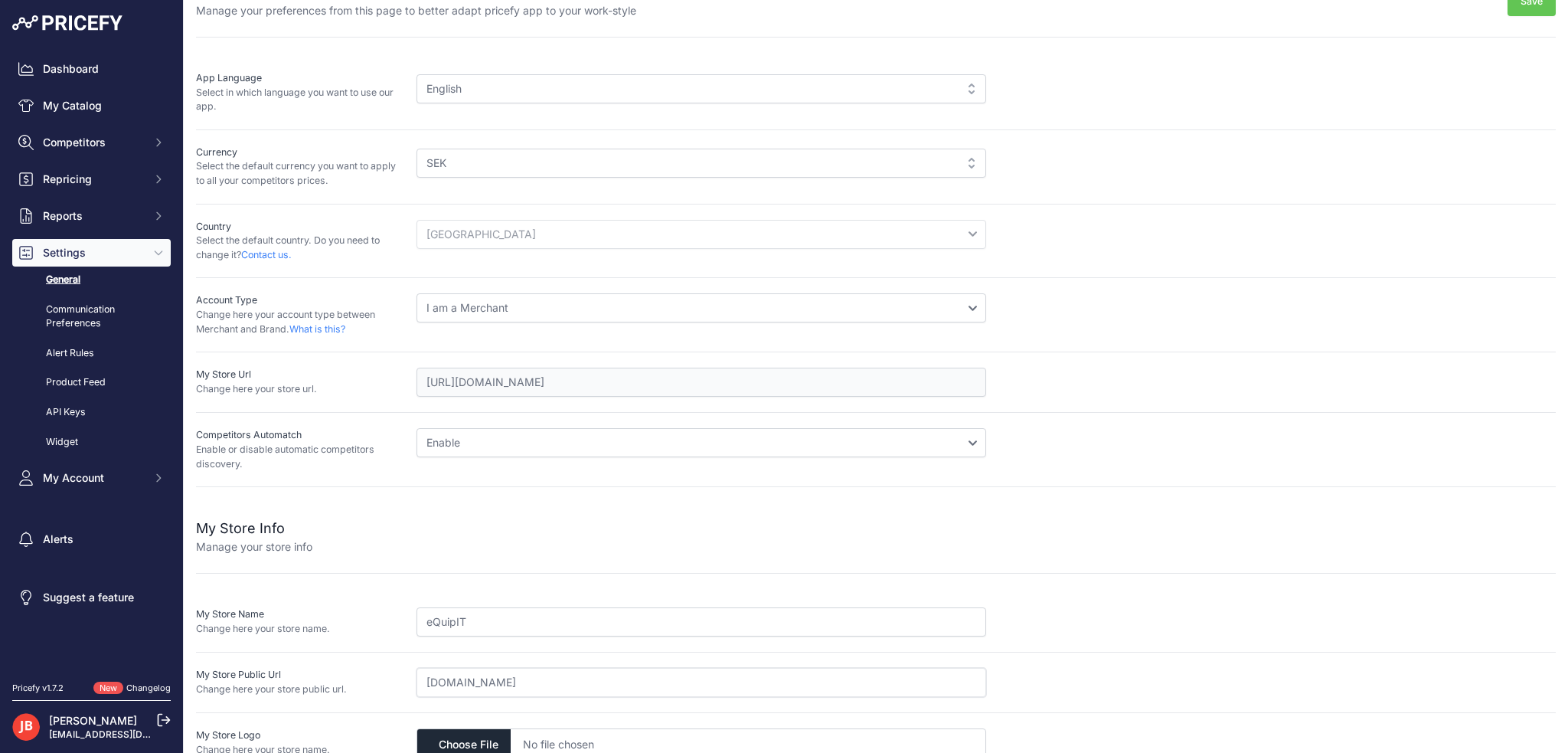
scroll to position [73, 0]
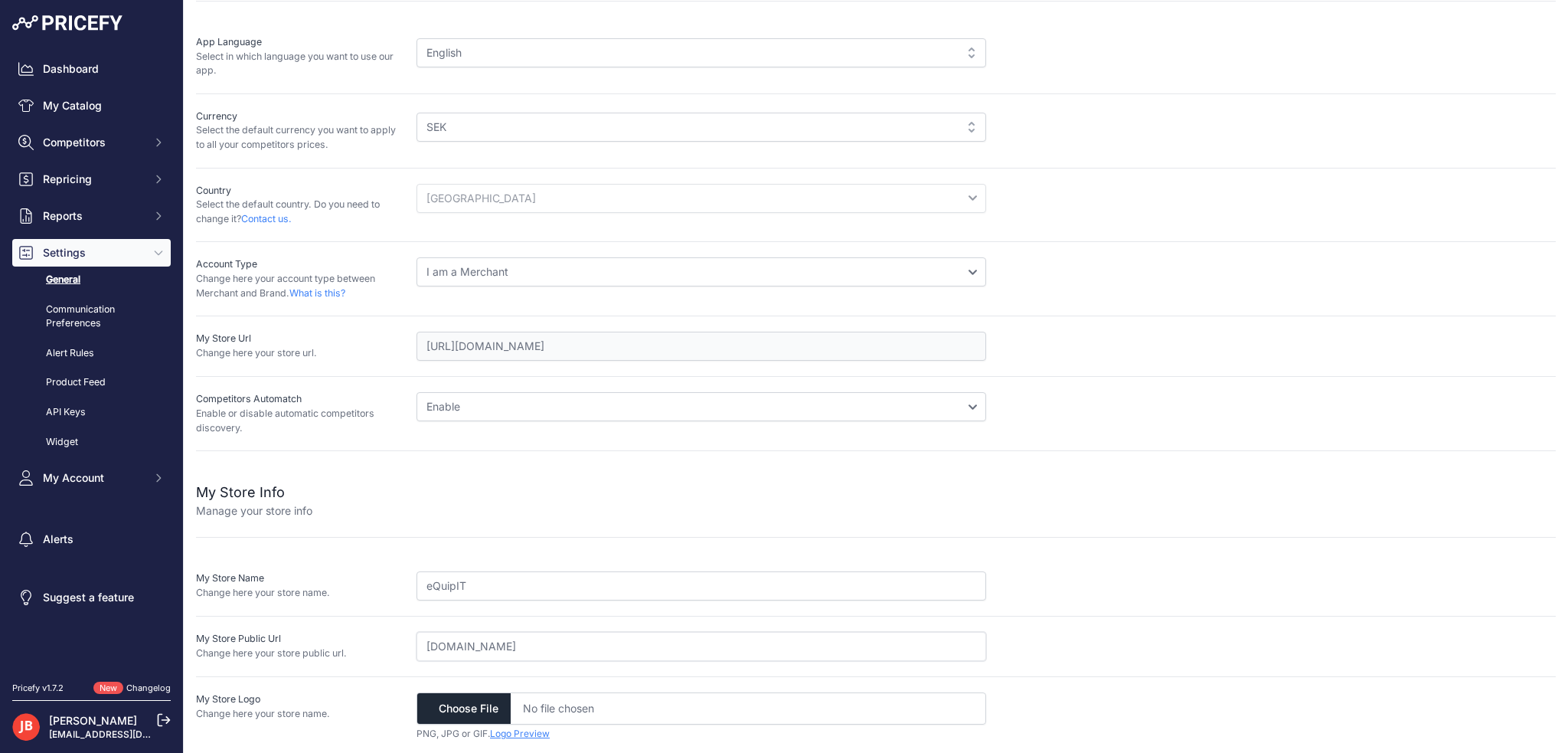
click at [524, 646] on input "equipit.se" at bounding box center [701, 646] width 570 height 29
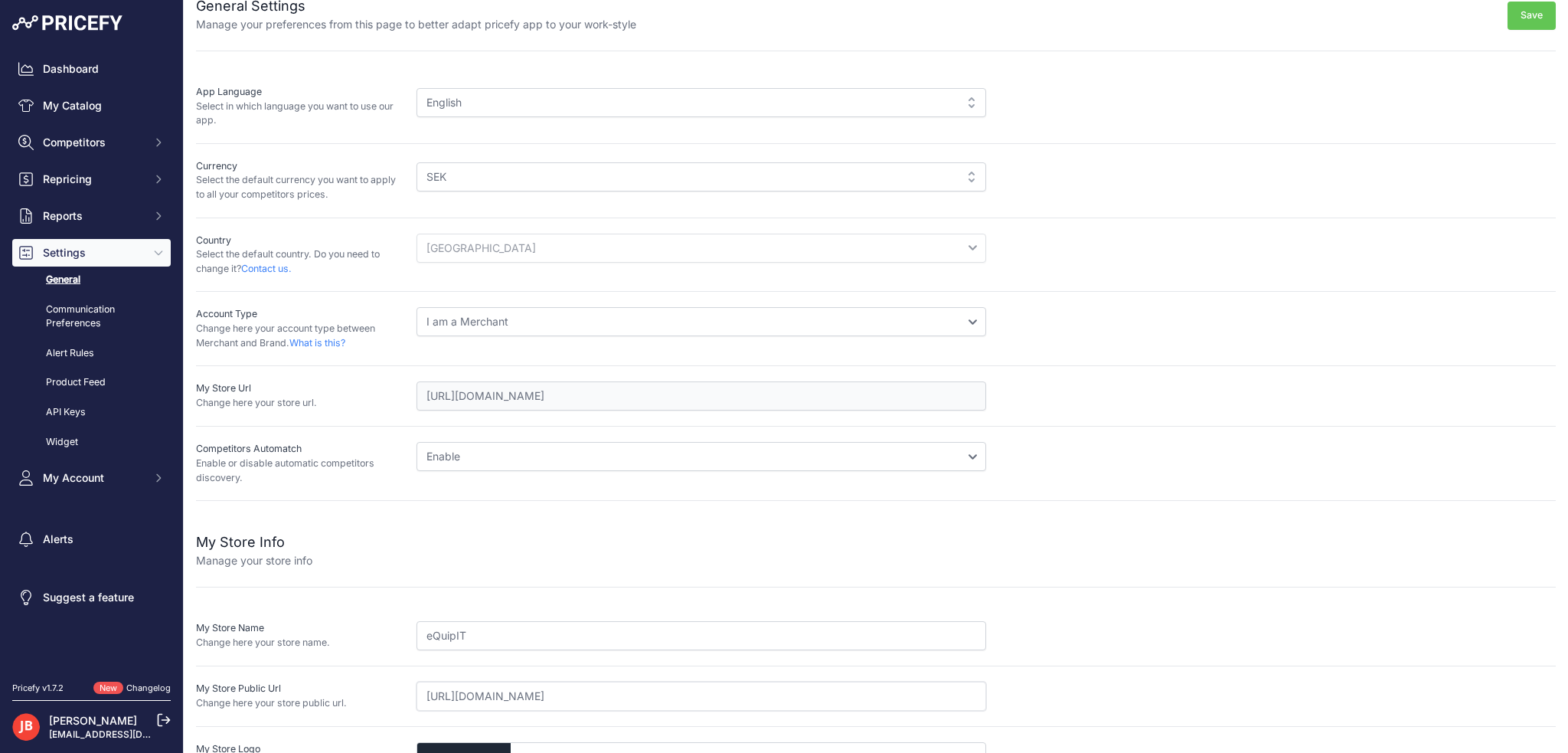
scroll to position [0, 0]
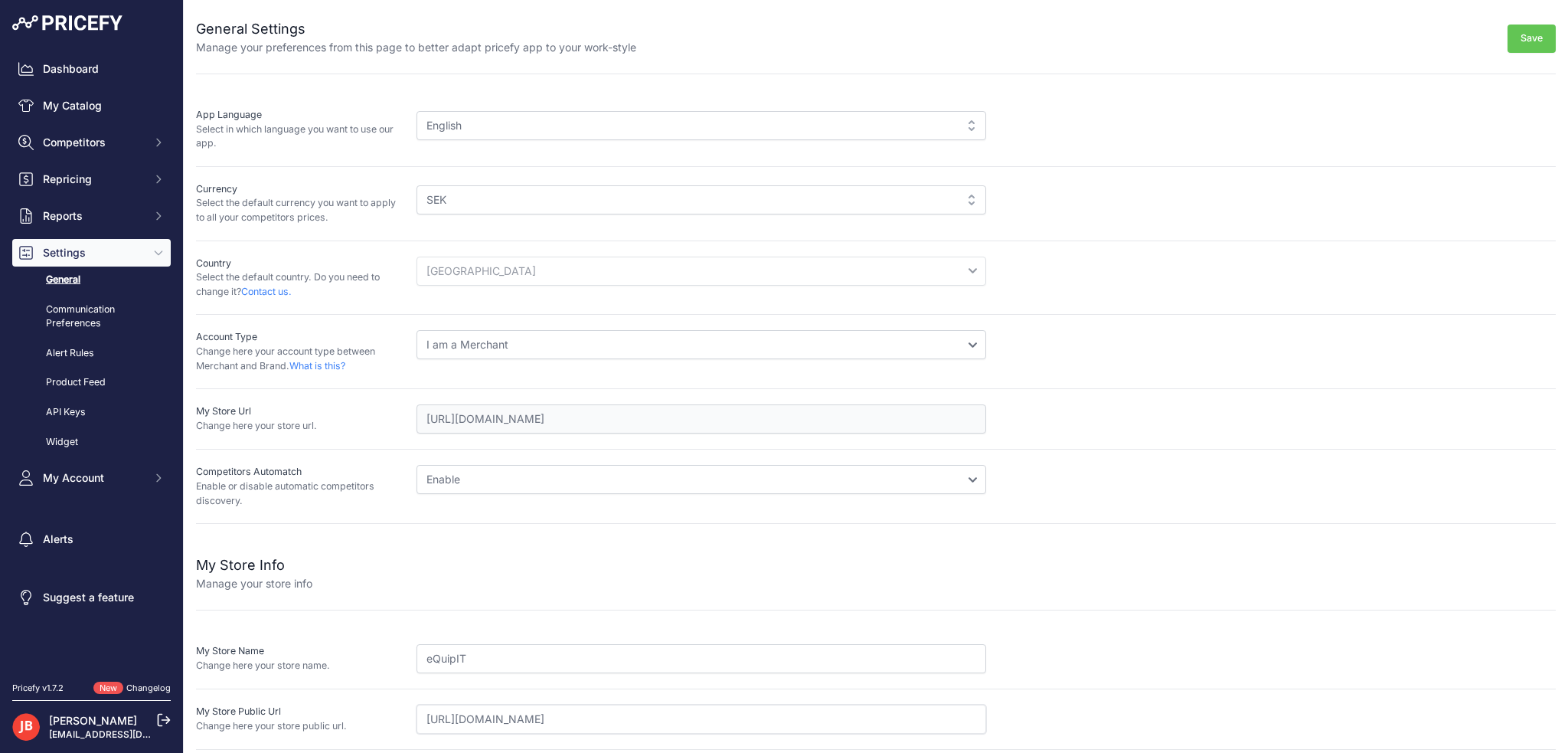
type input "[URL][DOMAIN_NAME]"
click at [1508, 39] on button "Save" at bounding box center [1532, 38] width 48 height 29
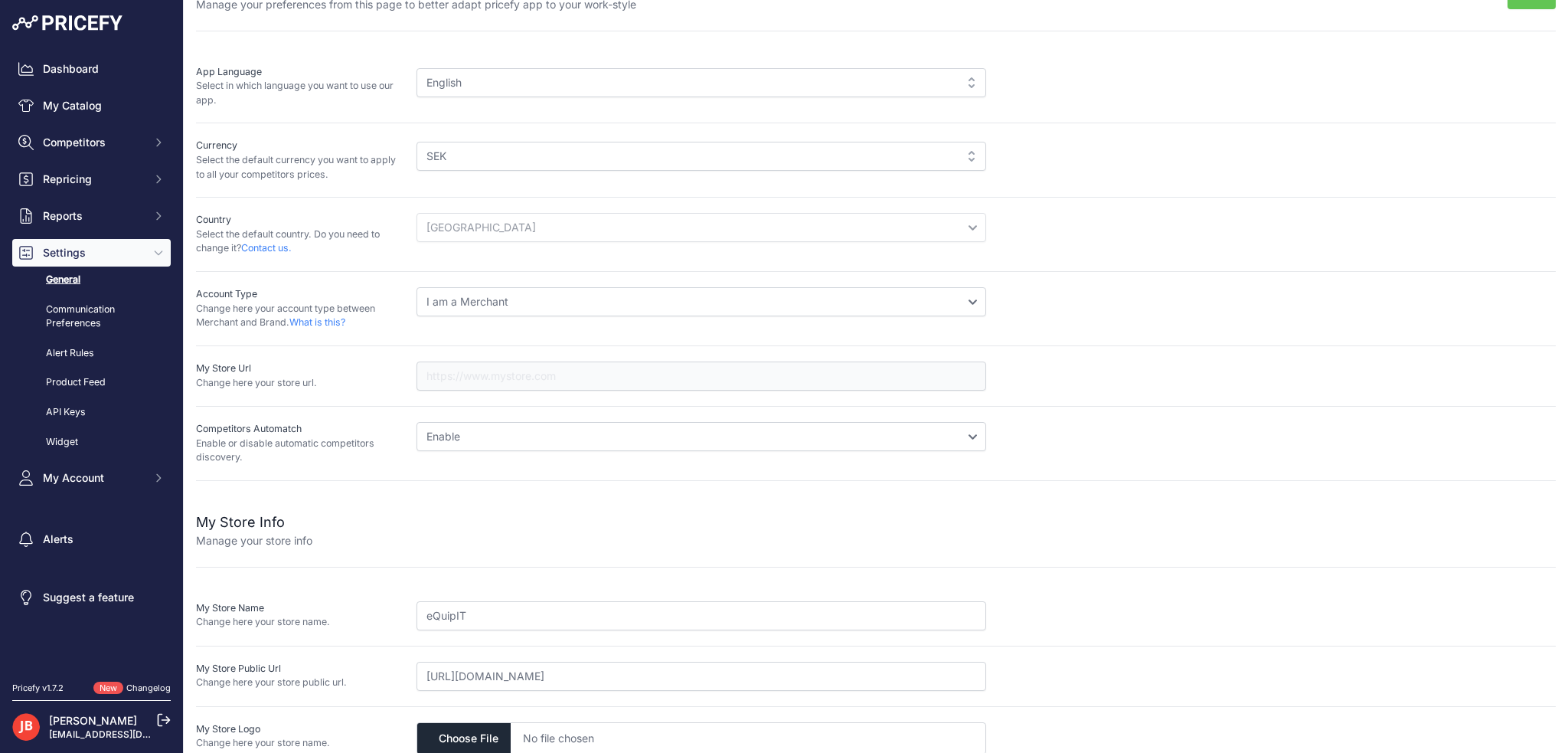
scroll to position [107, 0]
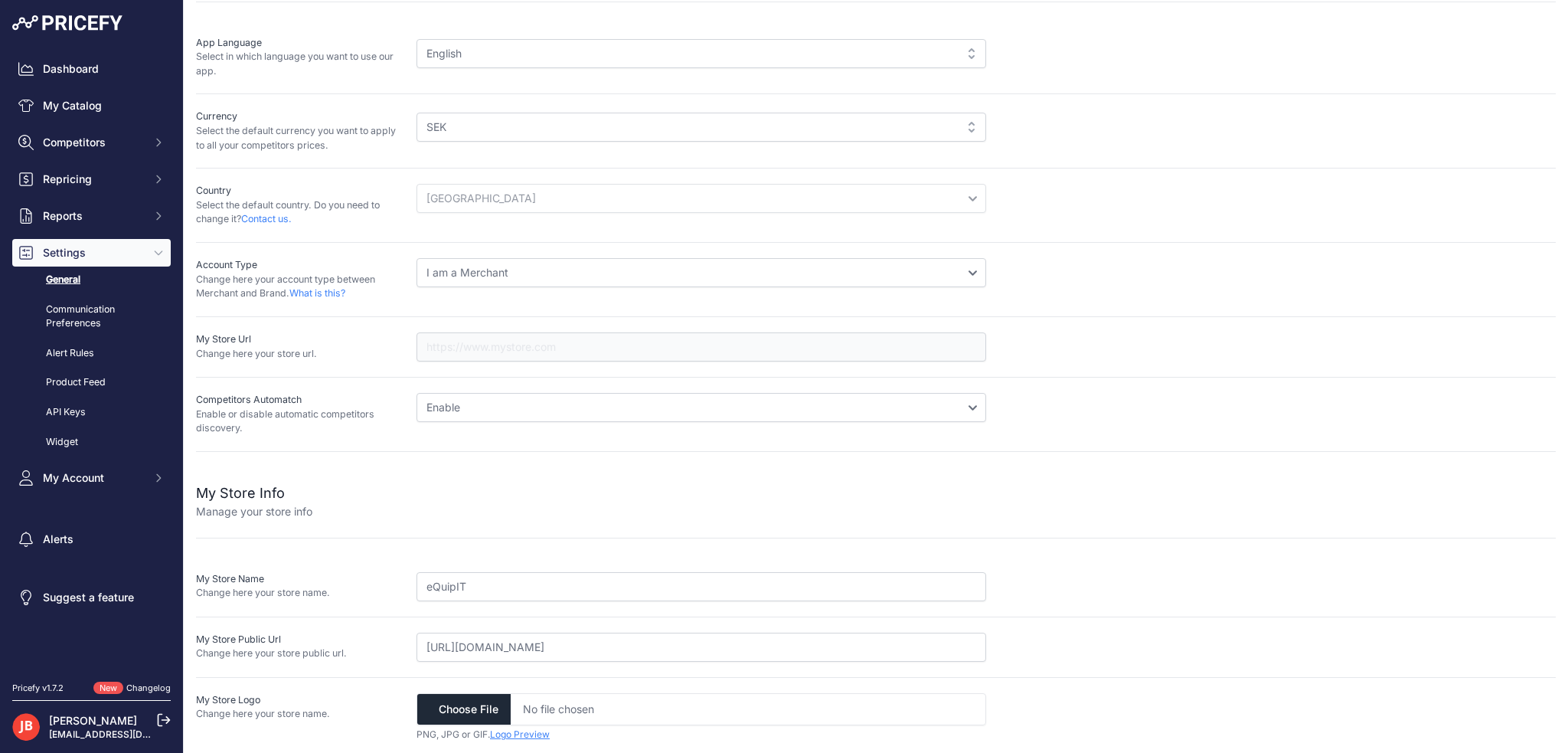
click at [448, 721] on input "file" at bounding box center [701, 709] width 570 height 32
type input "C:\fakepath\Logo facebook.png"
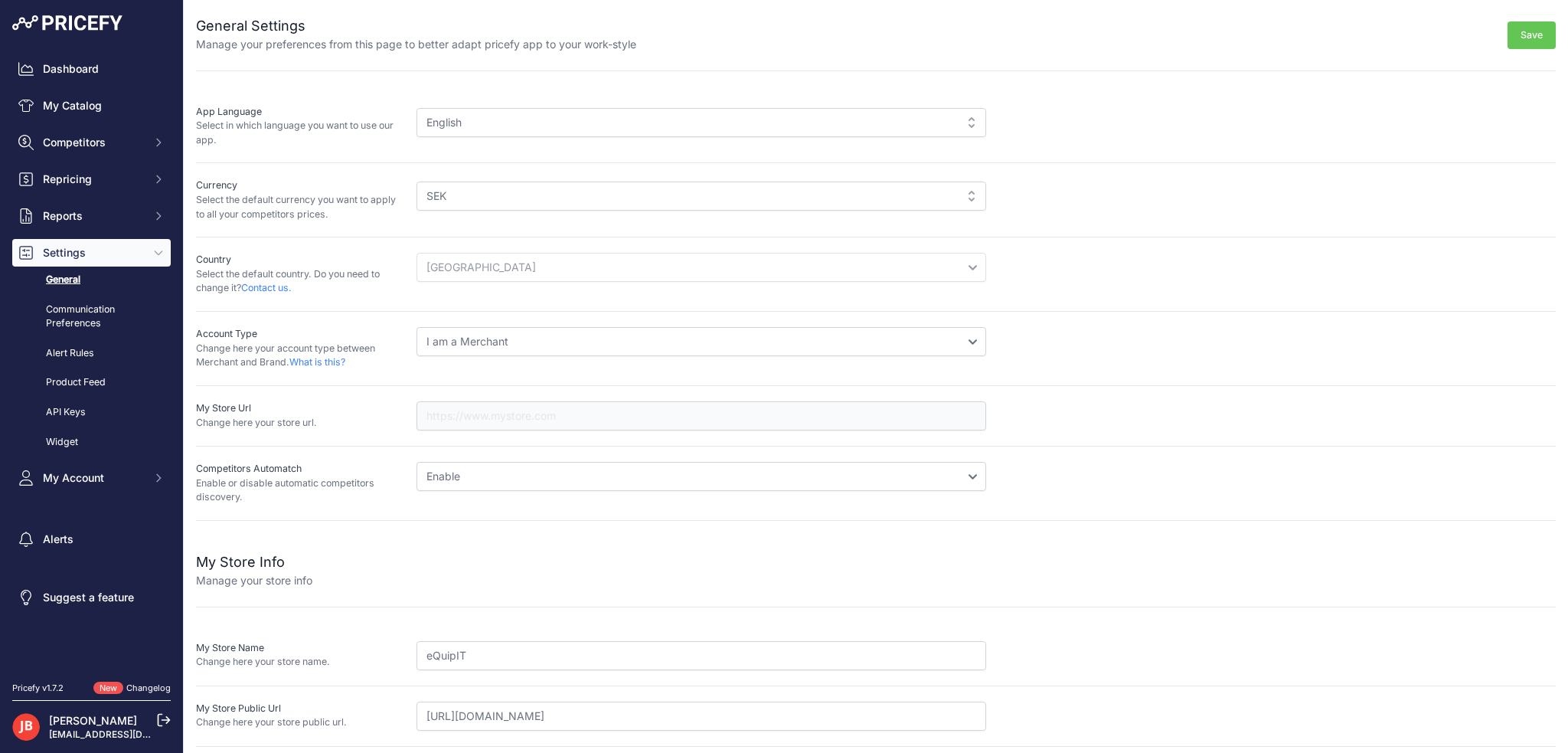
scroll to position [0, 0]
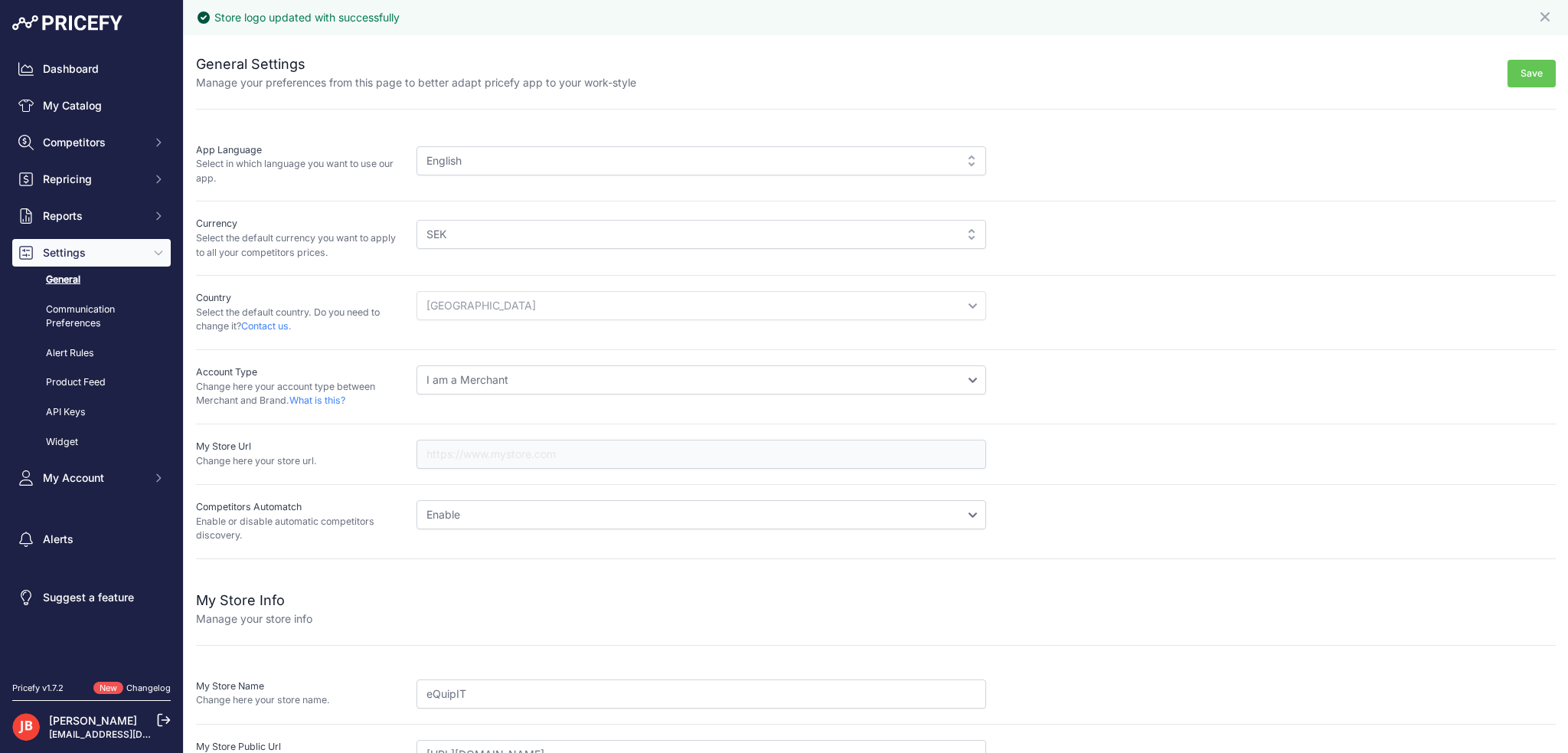
click at [1527, 68] on button "Save" at bounding box center [1532, 73] width 48 height 29
click at [75, 73] on link "Dashboard" at bounding box center [91, 69] width 158 height 28
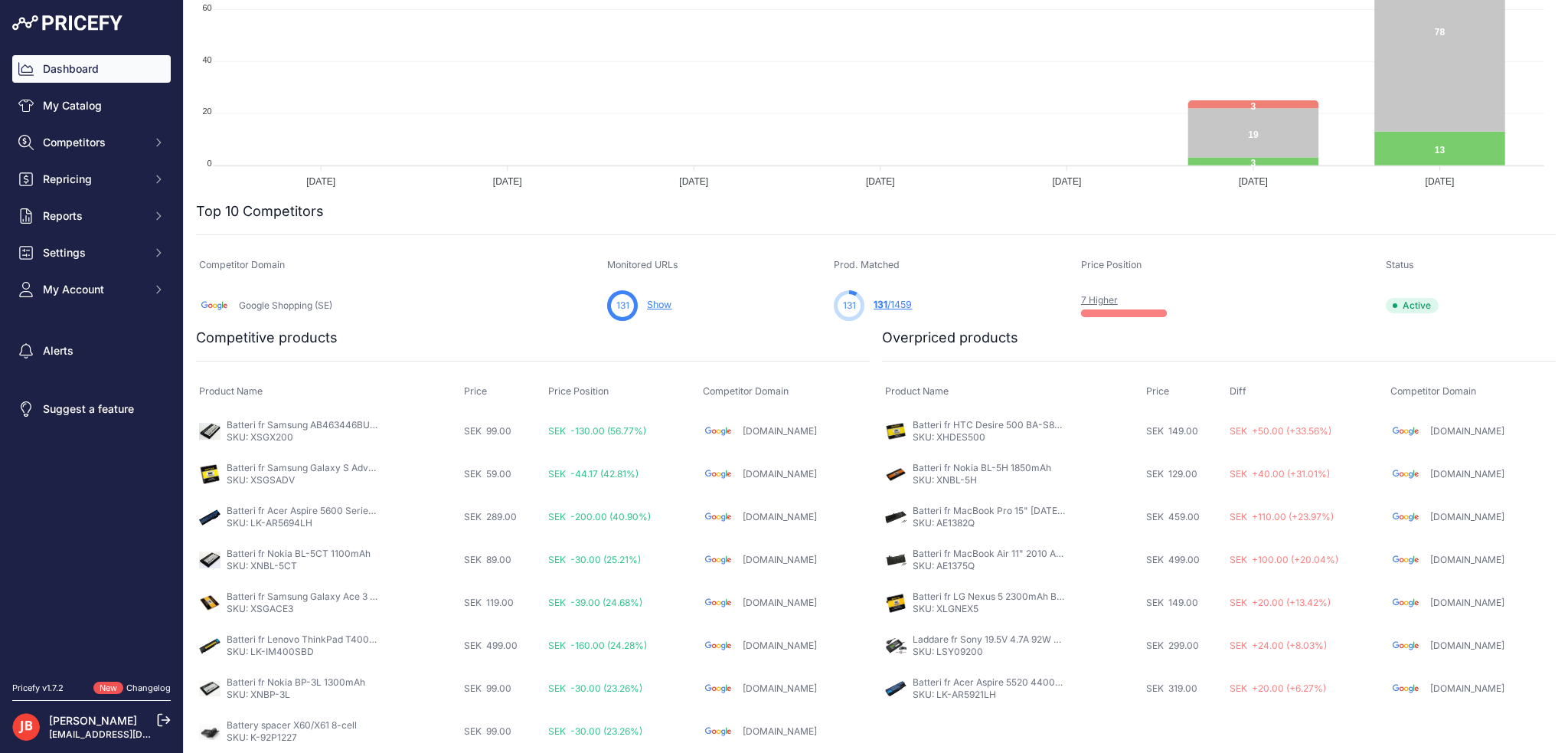
scroll to position [391, 0]
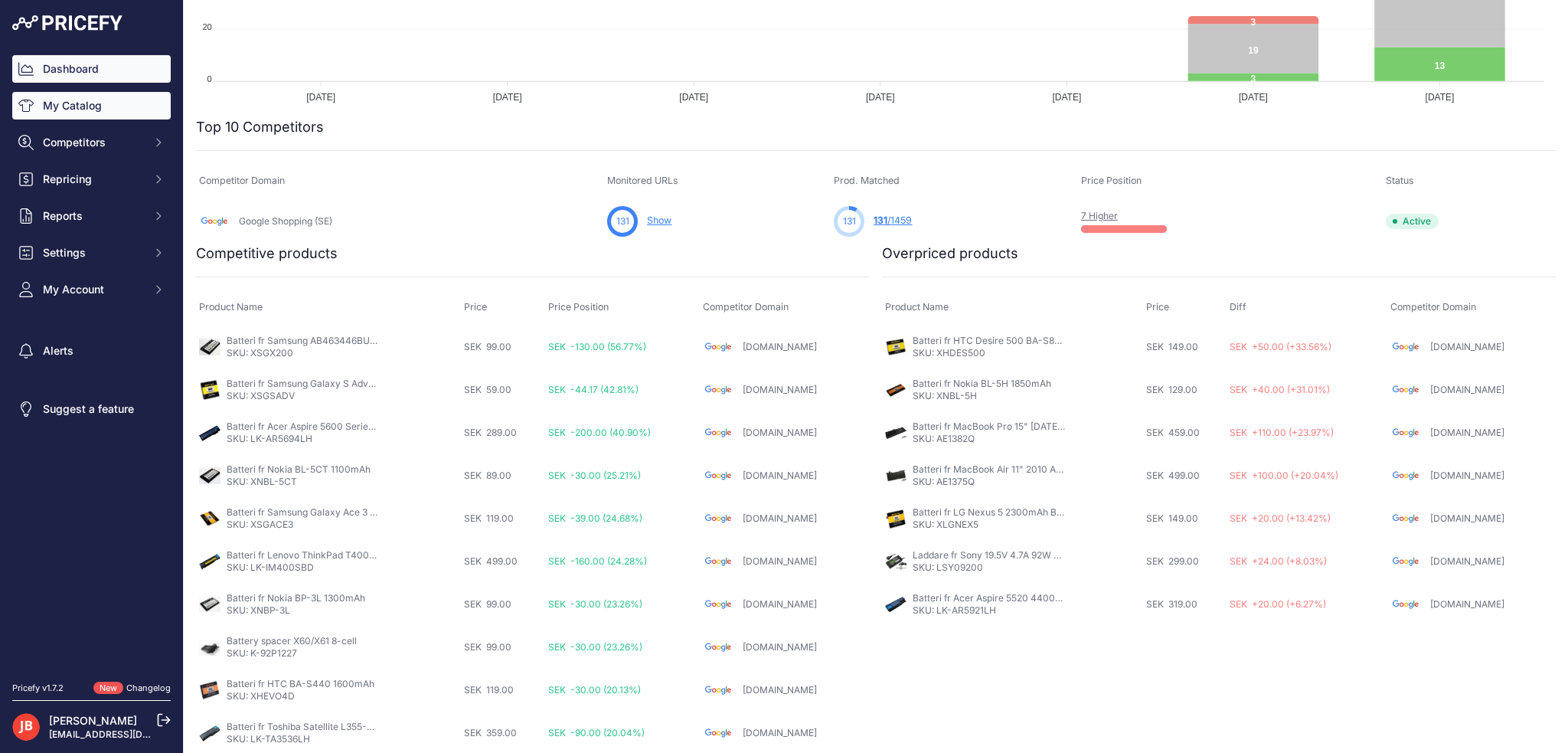
click at [99, 99] on link "My Catalog" at bounding box center [91, 106] width 158 height 28
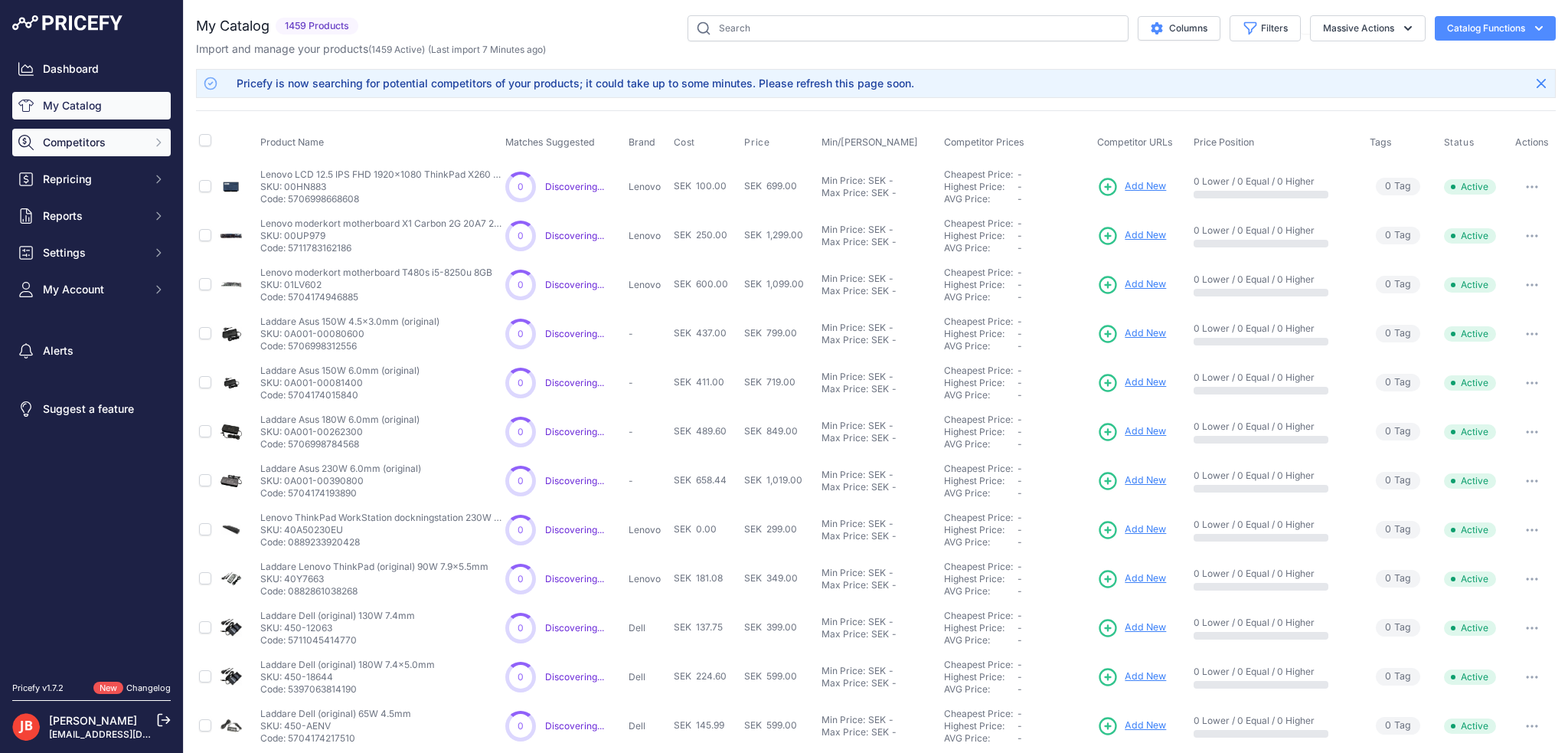
click at [51, 133] on button "Competitors" at bounding box center [91, 143] width 158 height 28
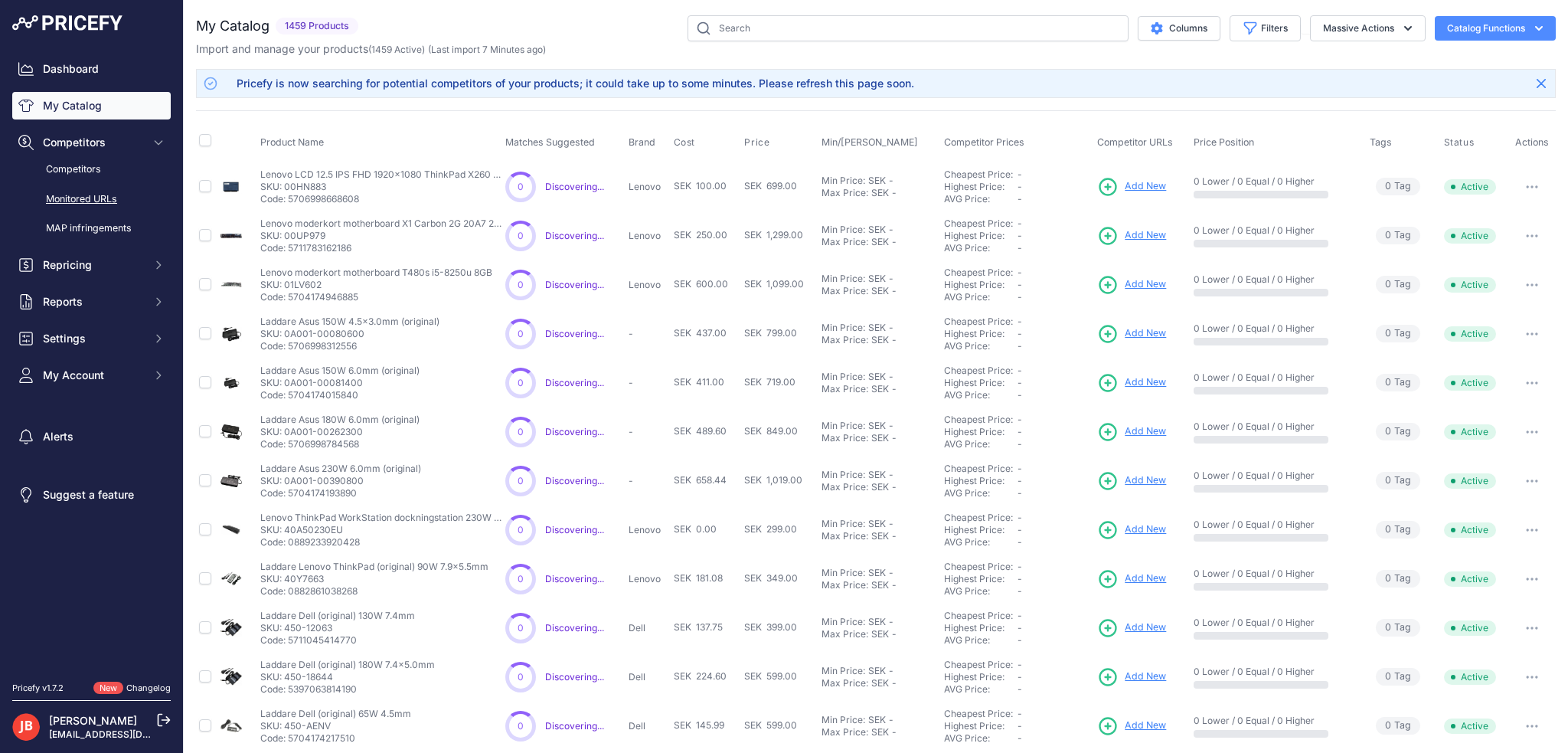
click at [104, 195] on link "Monitored URLs" at bounding box center [91, 199] width 158 height 27
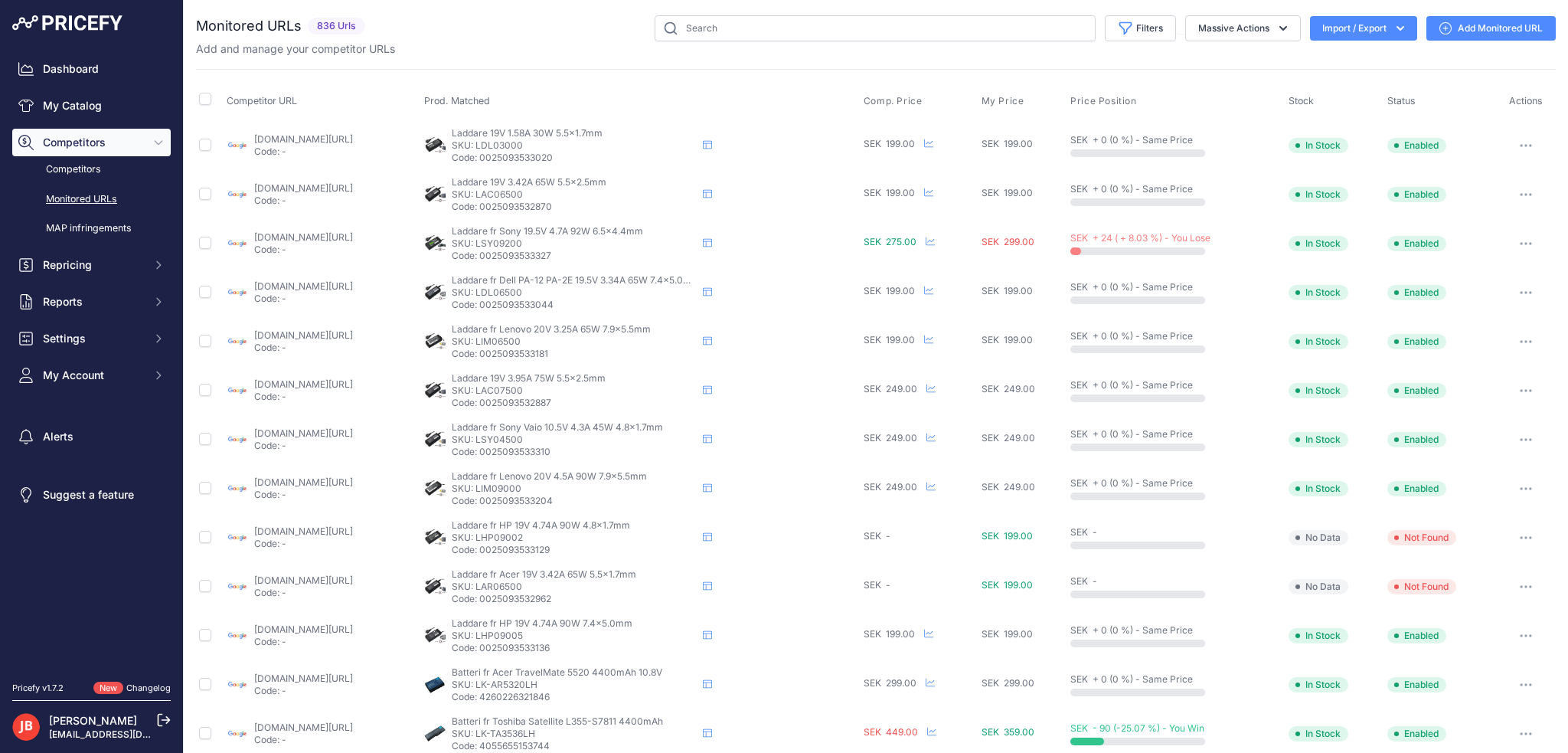
click at [1329, 27] on button "Import / Export" at bounding box center [1363, 28] width 107 height 24
click at [1337, 61] on span "Import" at bounding box center [1351, 60] width 29 height 12
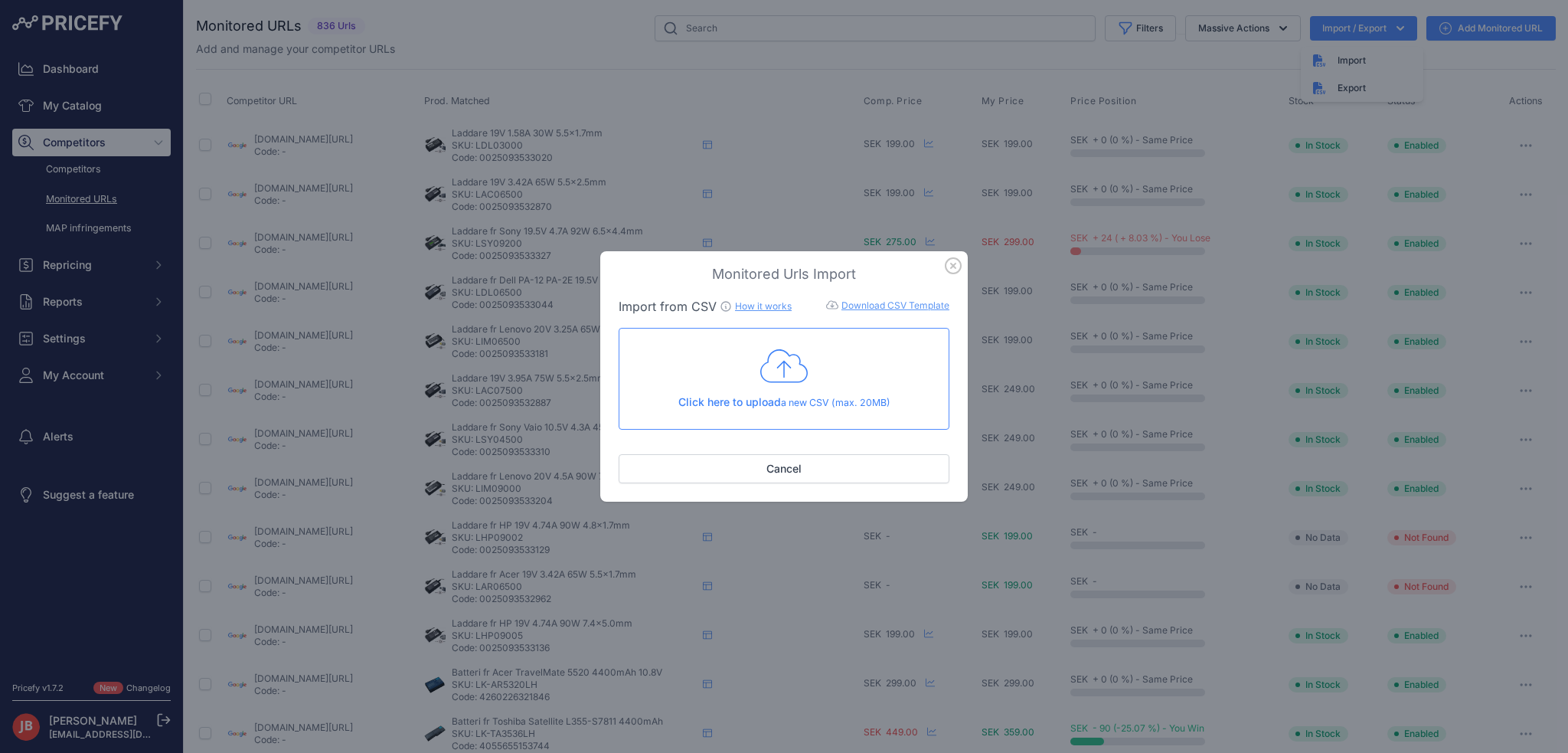
click at [771, 376] on icon at bounding box center [784, 365] width 47 height 38
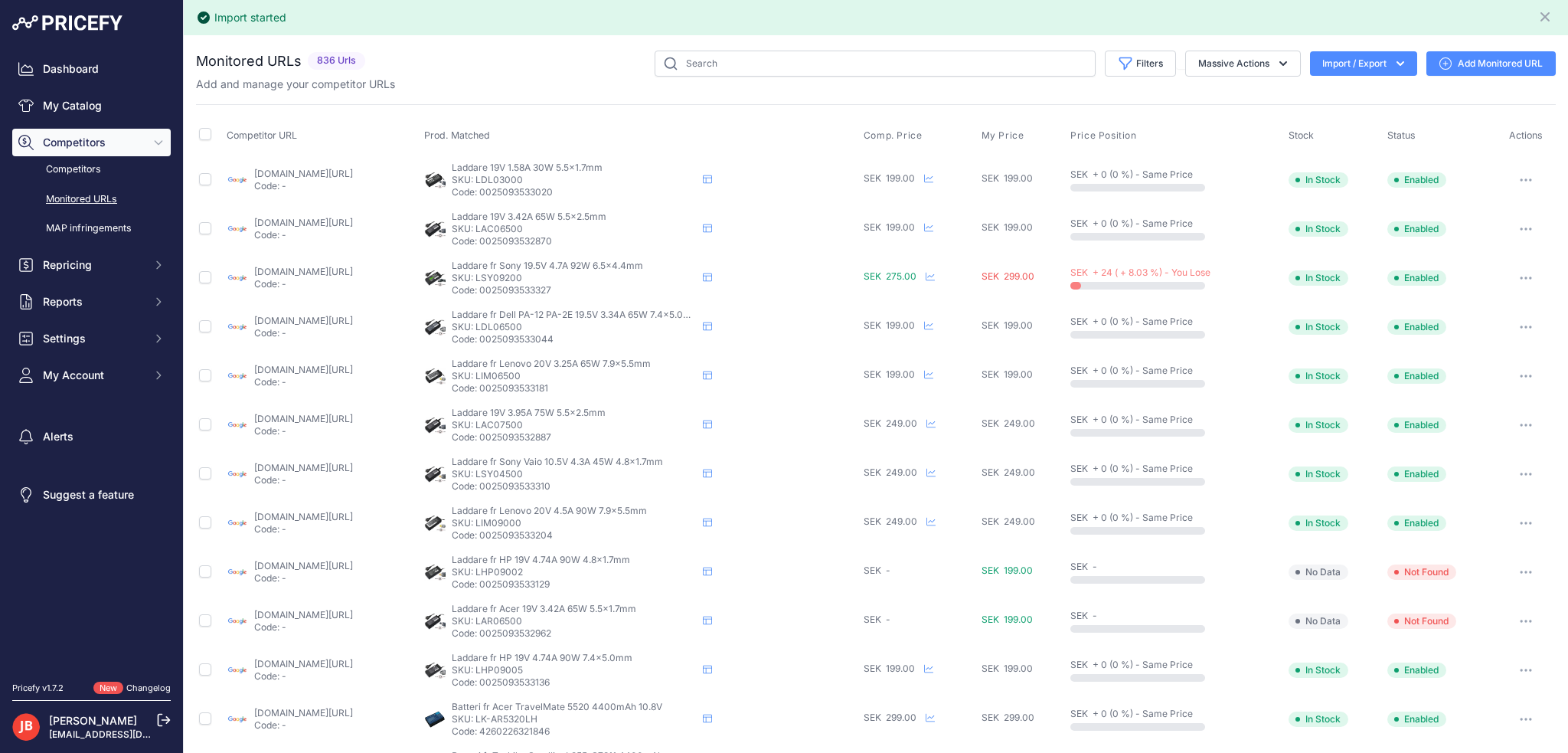
scroll to position [444, 0]
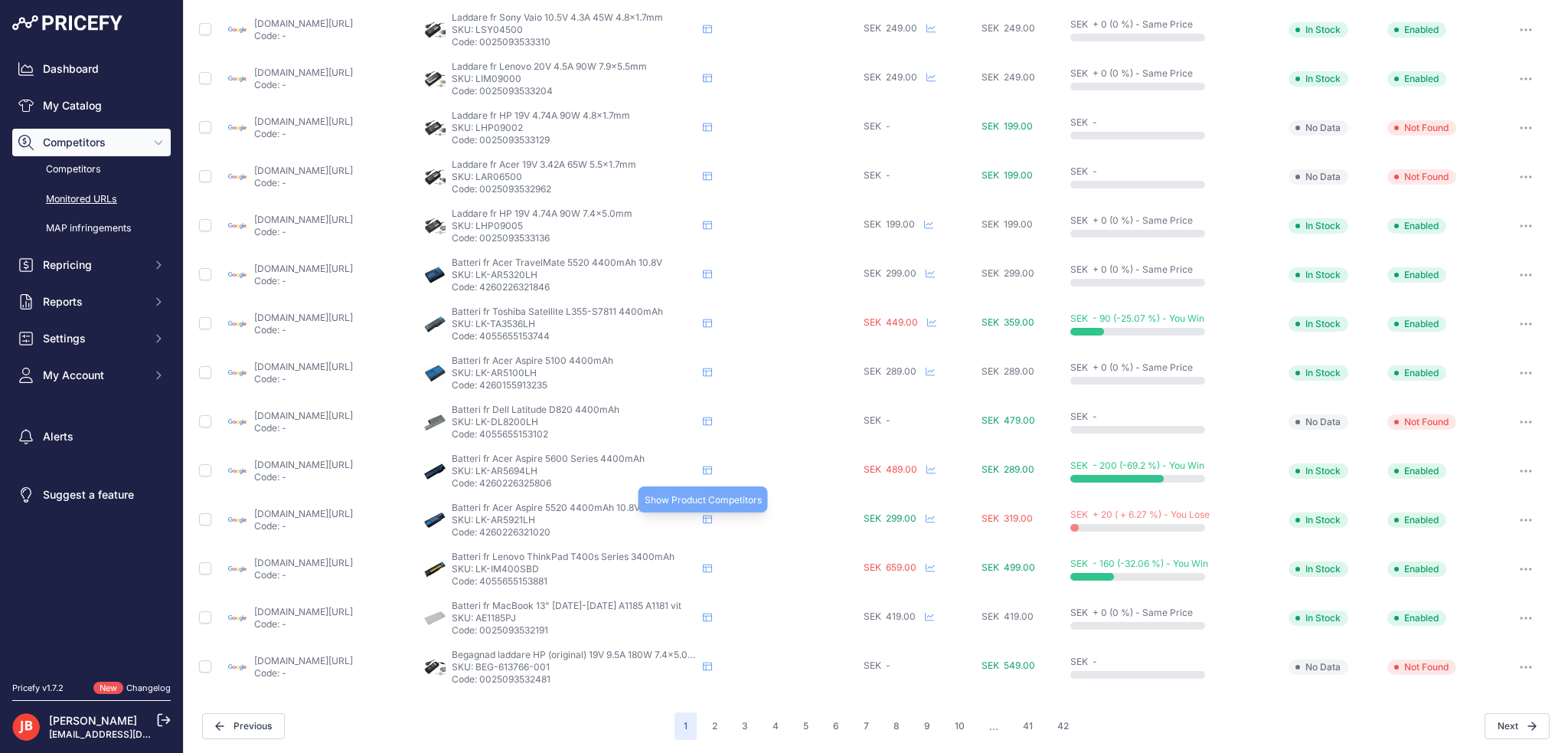
click at [712, 517] on icon at bounding box center [708, 519] width 9 height 9
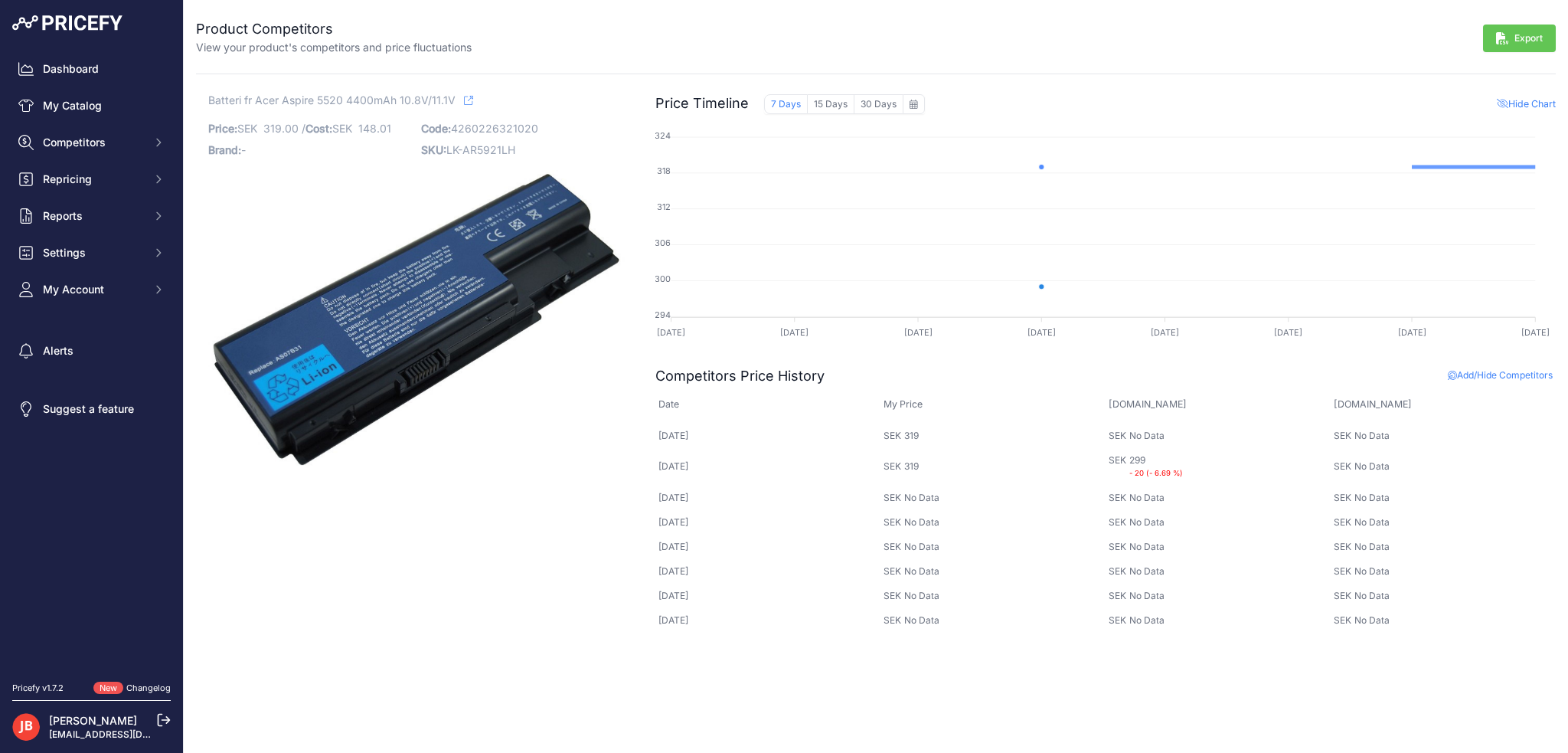
click at [490, 152] on p "SKU: LK-AR5921LH" at bounding box center [523, 149] width 204 height 21
copy p "AR5921LH"
click at [81, 101] on link "My Catalog" at bounding box center [91, 106] width 158 height 28
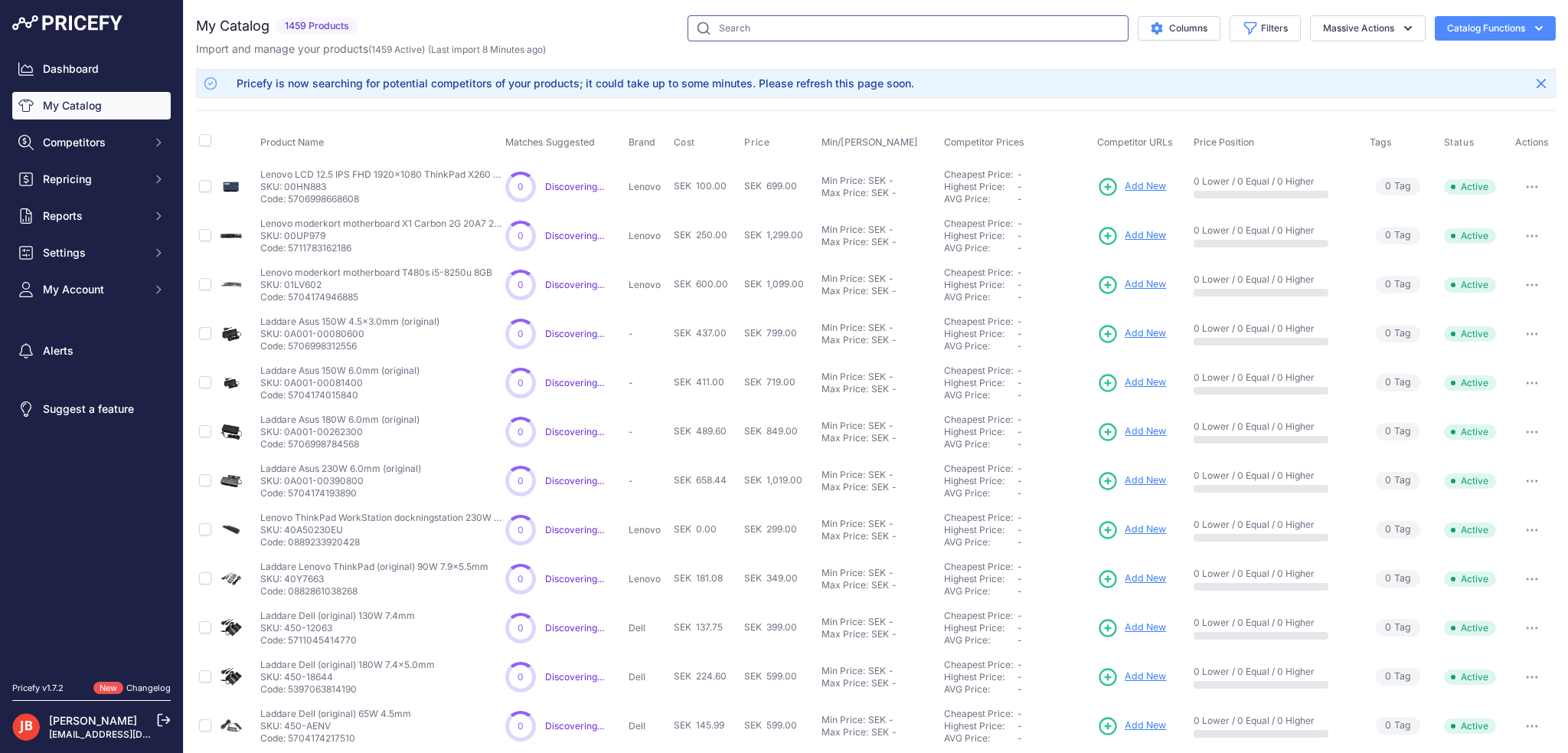
click at [784, 24] on input "text" at bounding box center [908, 29] width 441 height 26
paste input "AR5921LH"
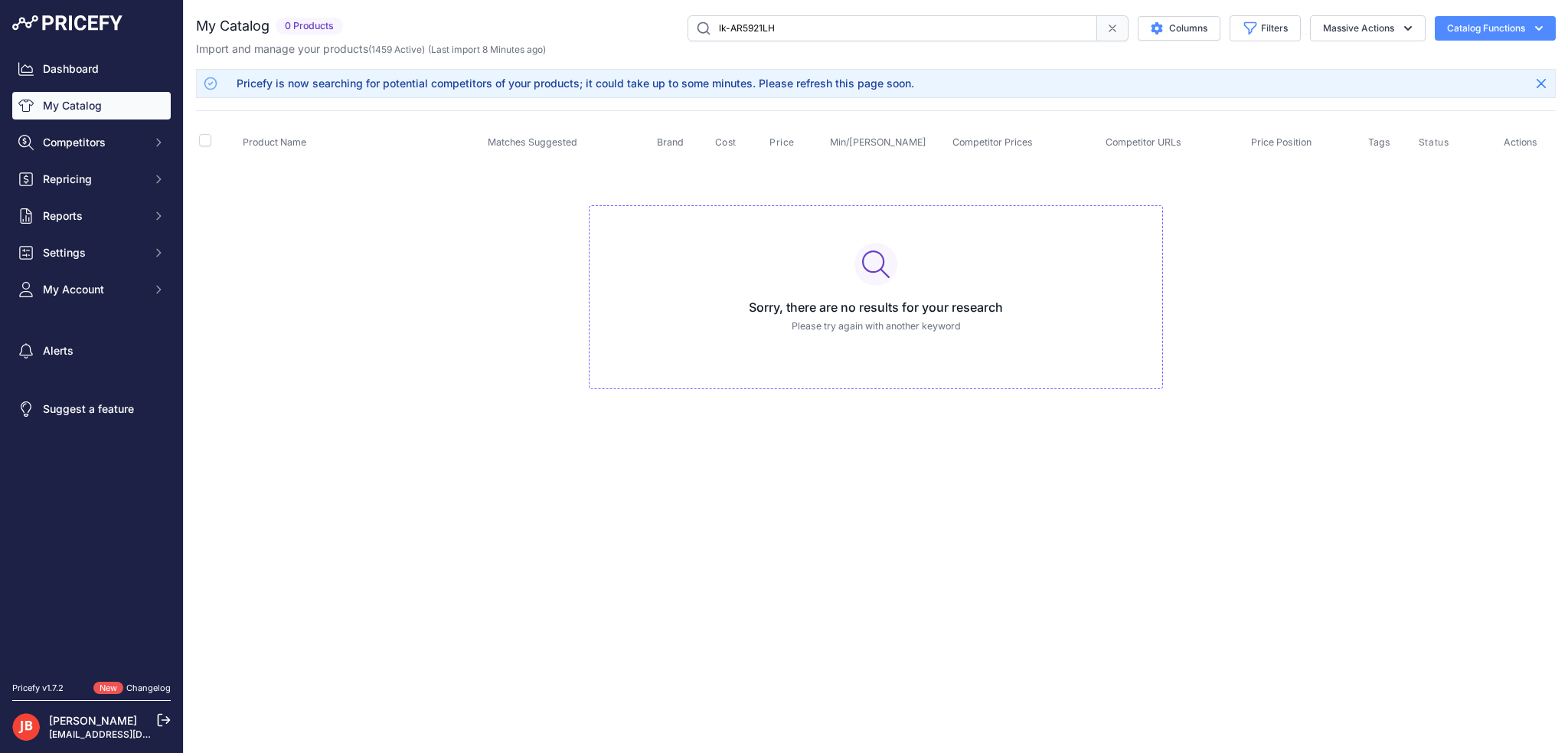
type input "lk-AR5921LH"
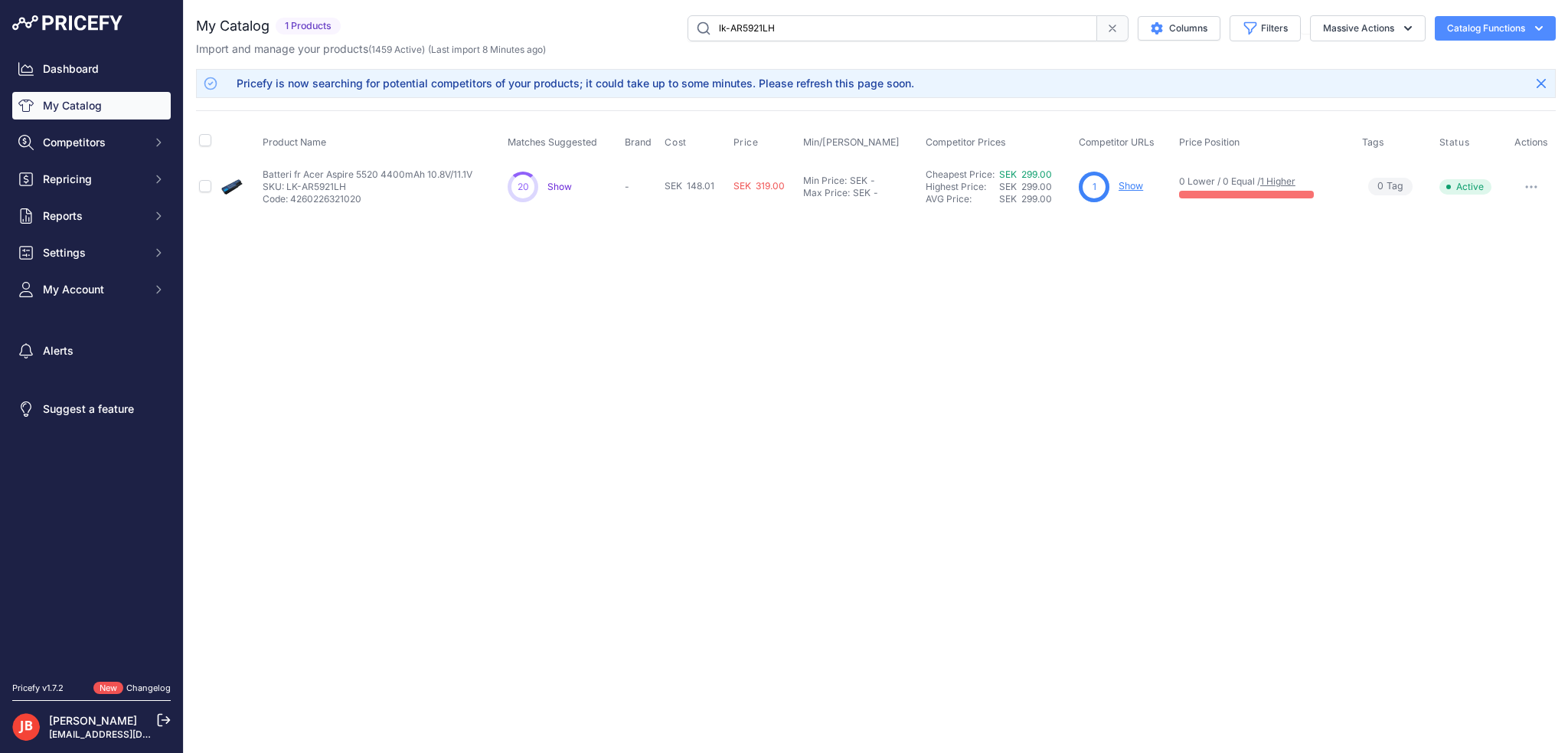
click at [1134, 180] on link "Show" at bounding box center [1131, 185] width 24 height 11
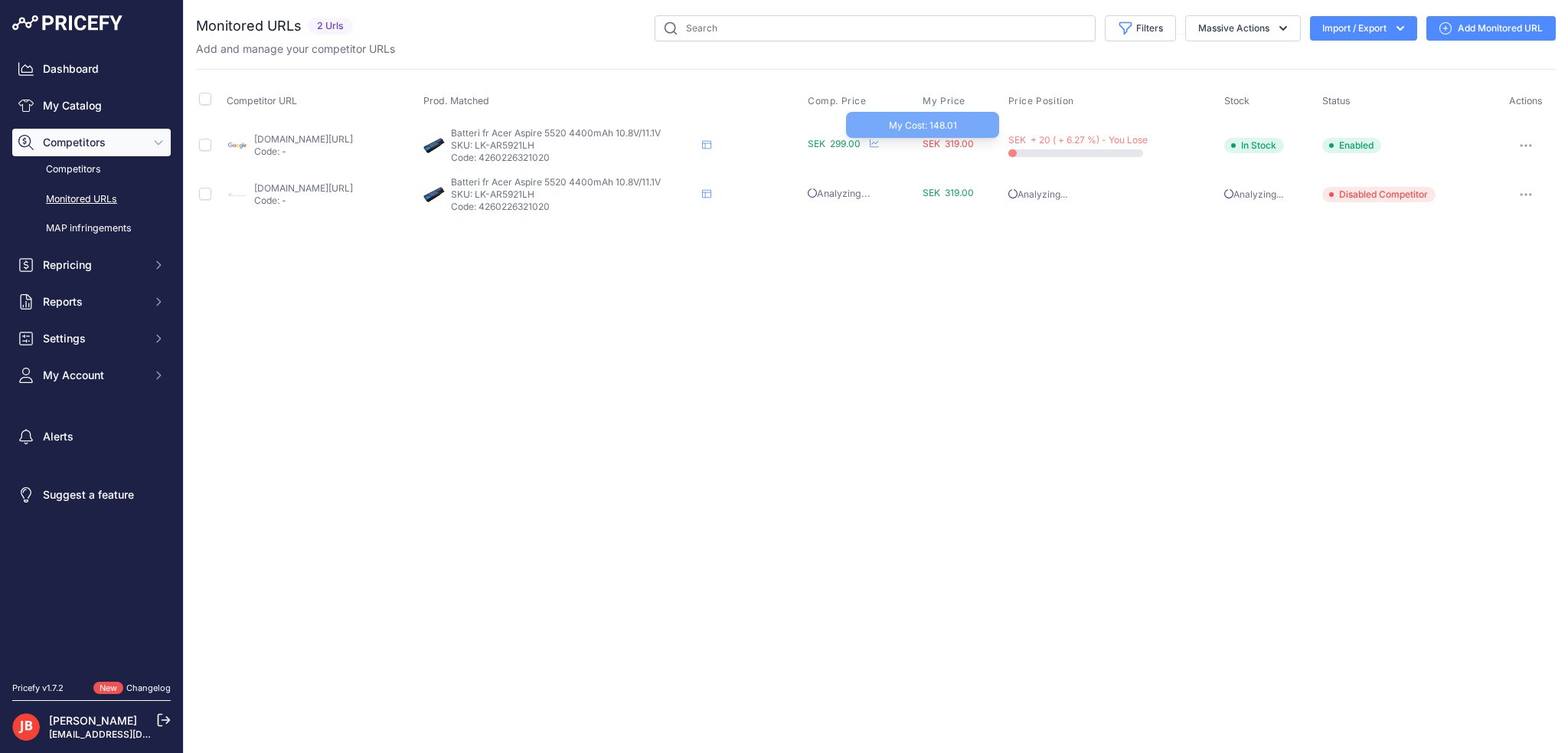
click at [973, 144] on span "SEK 319.00" at bounding box center [947, 144] width 51 height 11
click at [1526, 194] on icon "button" at bounding box center [1526, 195] width 2 height 2
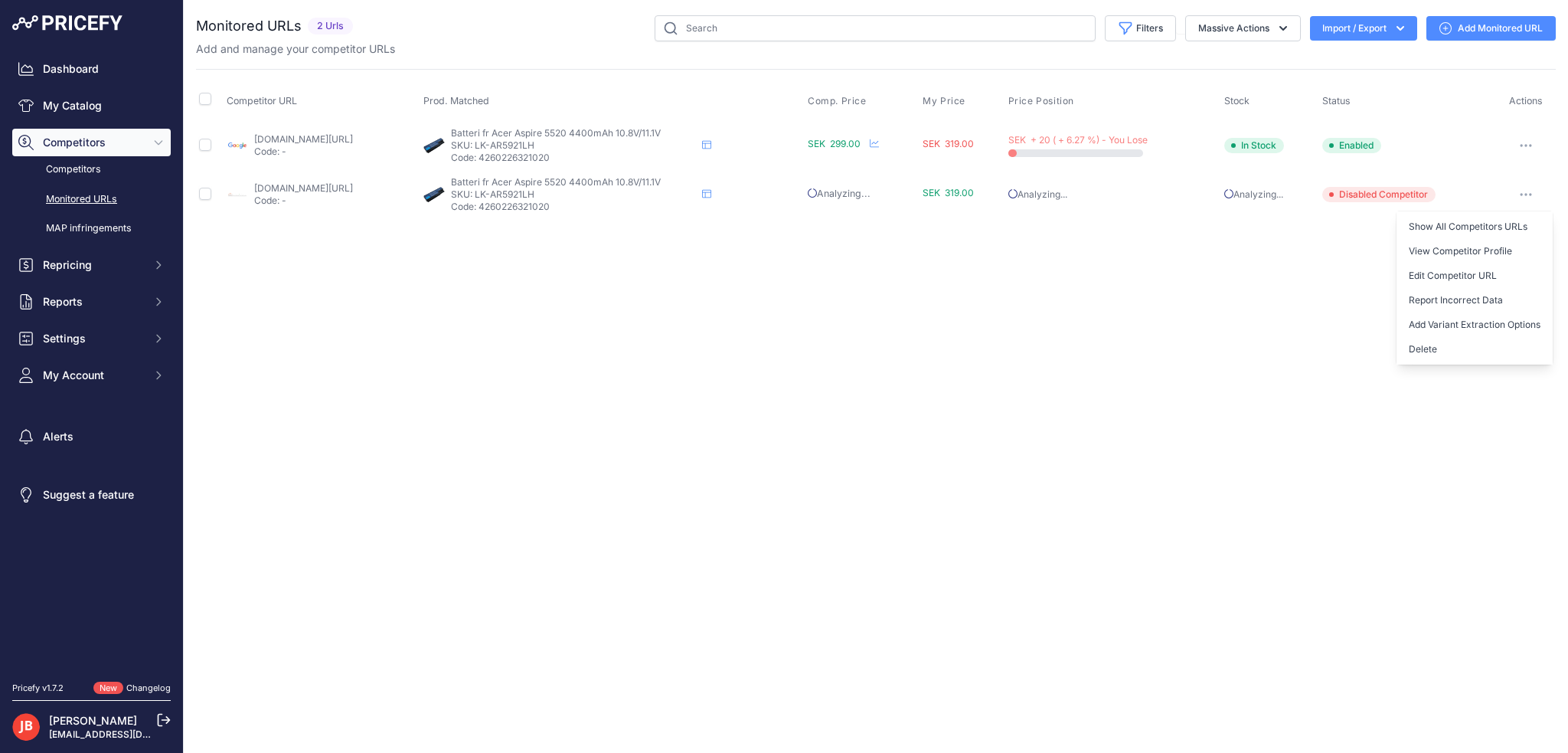
click at [1526, 194] on icon "button" at bounding box center [1526, 195] width 2 height 2
click at [1378, 191] on span "Disabled Competitor" at bounding box center [1379, 195] width 113 height 16
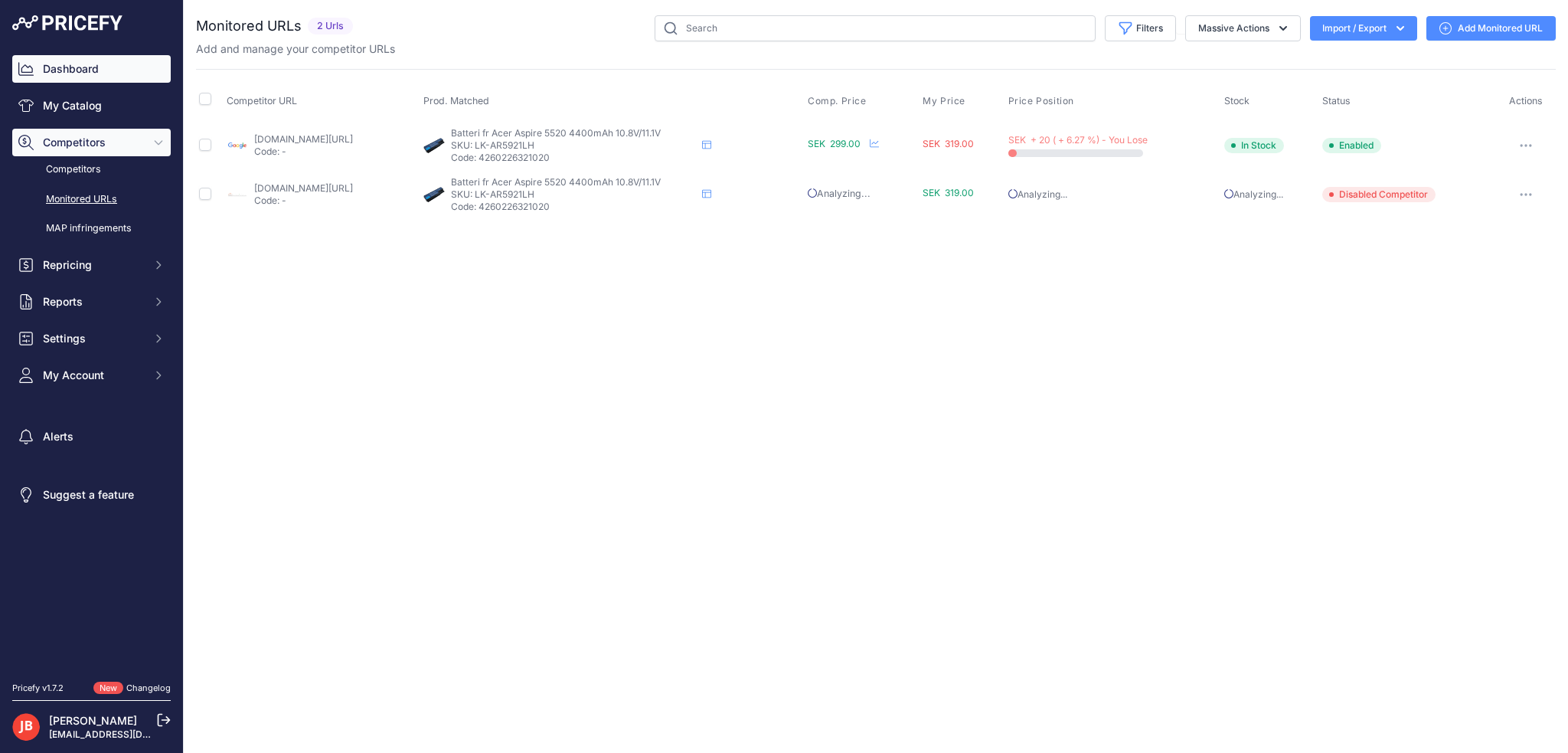
click at [67, 79] on link "Dashboard" at bounding box center [91, 69] width 158 height 28
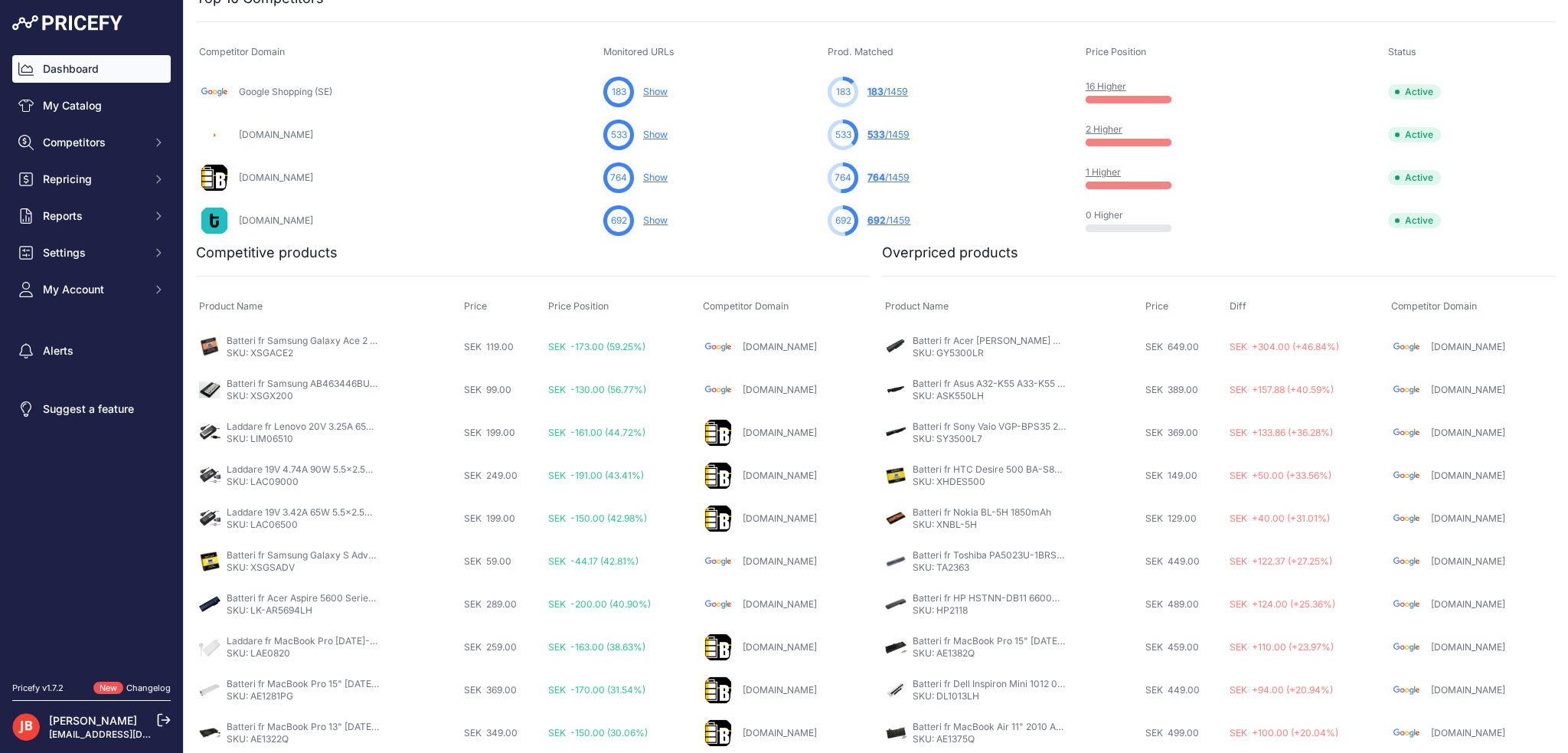
scroll to position [94, 0]
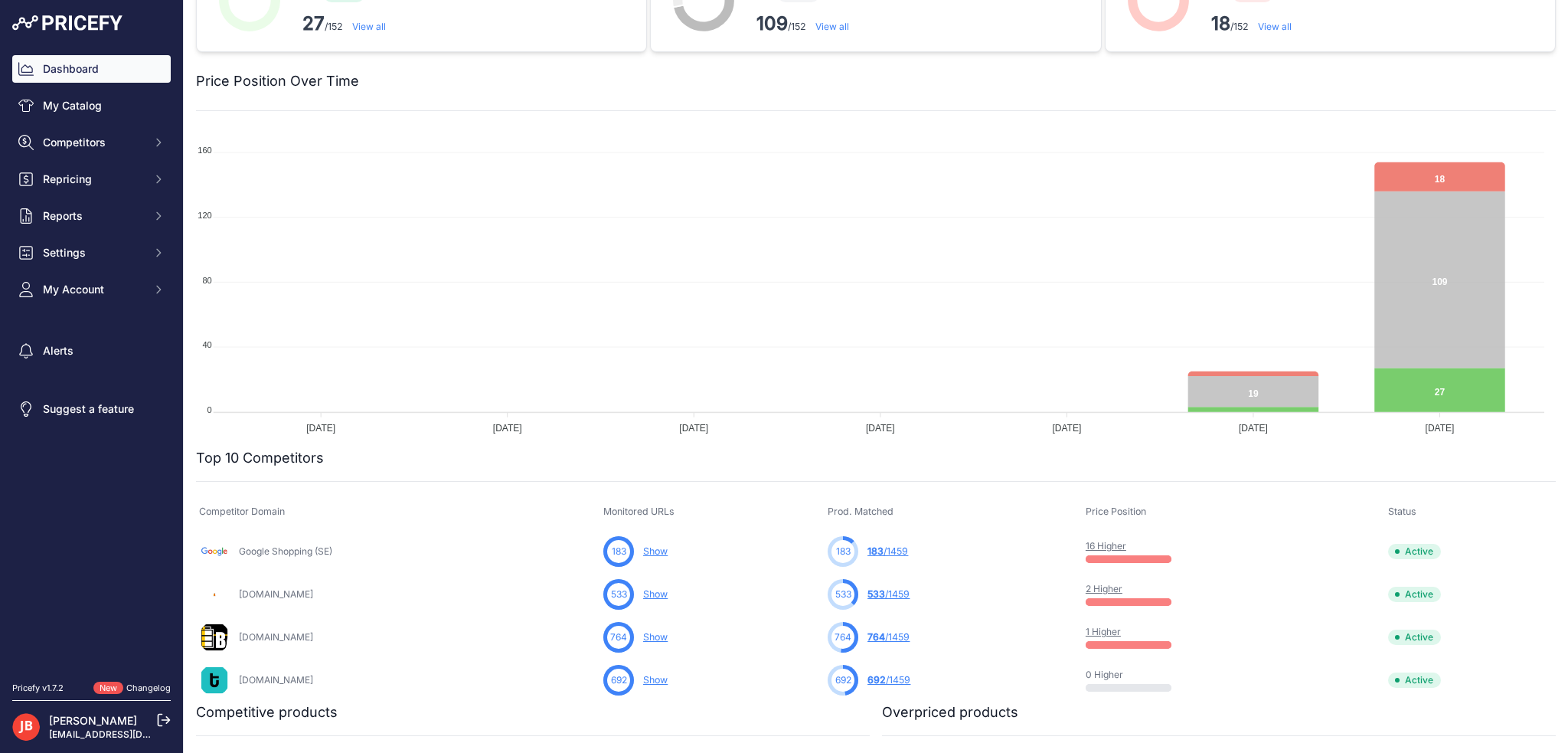
click at [243, 449] on h2 "Top 10 Competitors" at bounding box center [260, 458] width 128 height 21
click at [245, 454] on h2 "Top 10 Competitors" at bounding box center [260, 458] width 128 height 21
click at [73, 263] on button "Settings" at bounding box center [91, 253] width 158 height 28
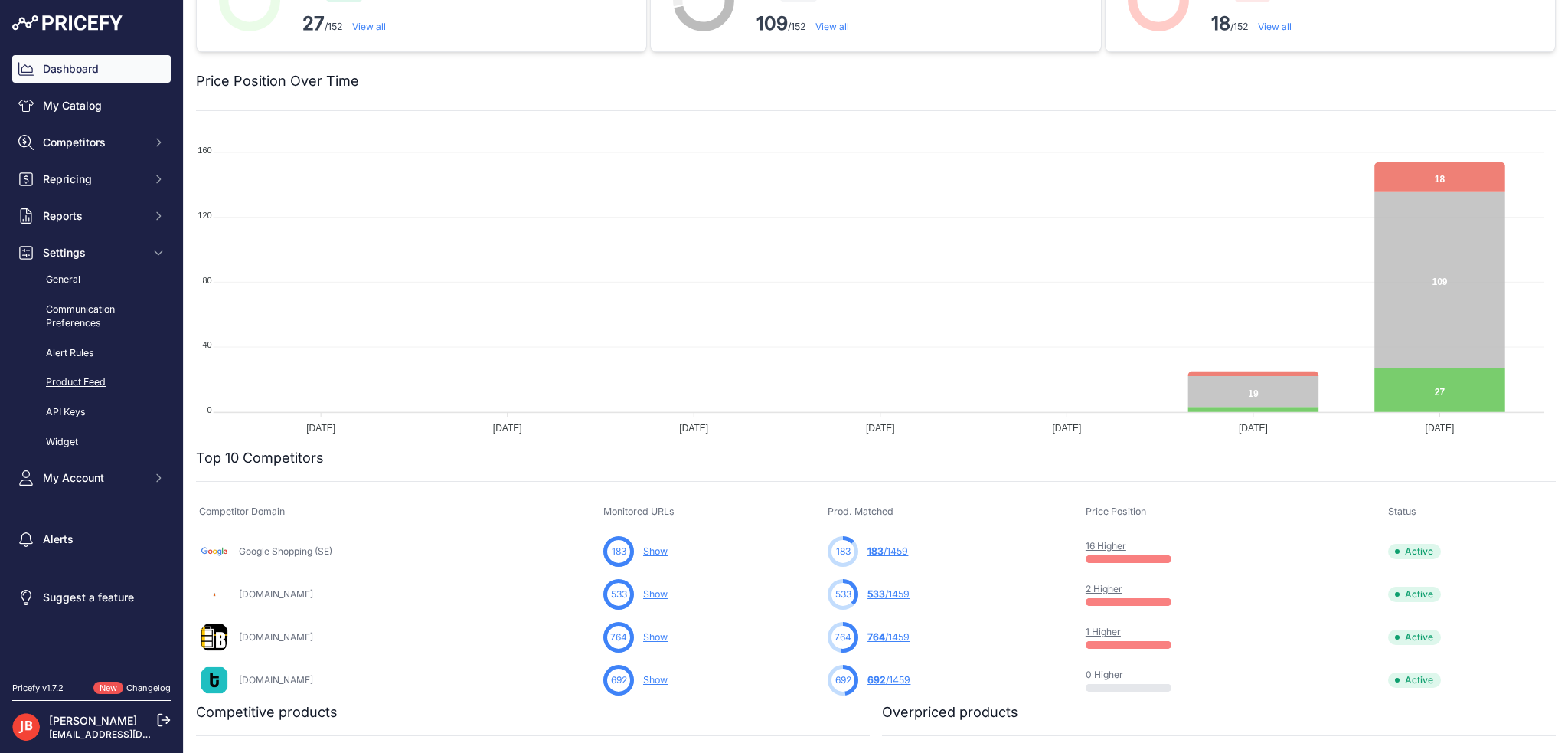
click at [82, 376] on link "Product Feed" at bounding box center [91, 382] width 158 height 27
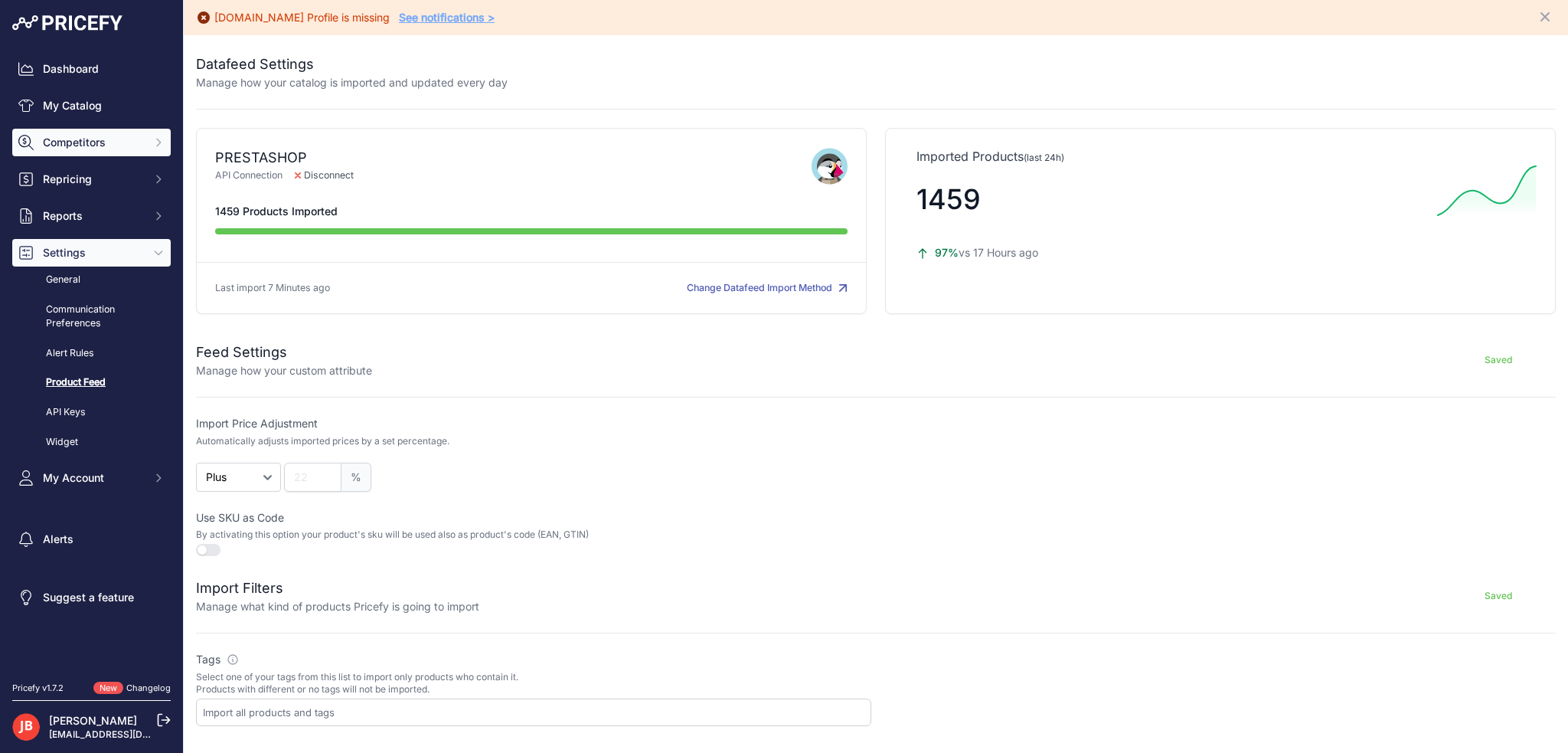
click at [89, 146] on span "Competitors" at bounding box center [93, 142] width 100 height 16
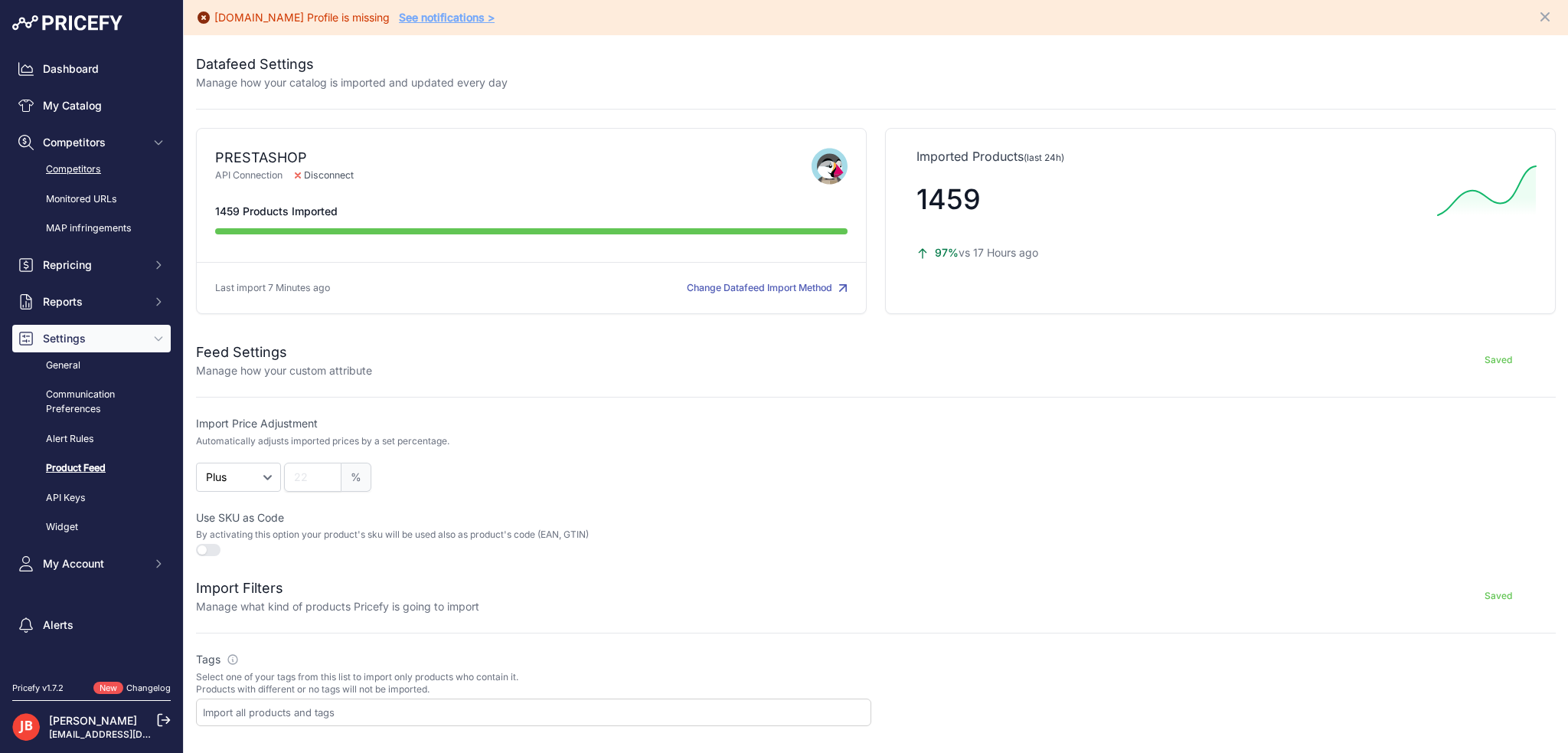
click at [89, 165] on link "Competitors" at bounding box center [91, 169] width 158 height 27
click at [433, 19] on link "See notifications >" at bounding box center [446, 18] width 95 height 13
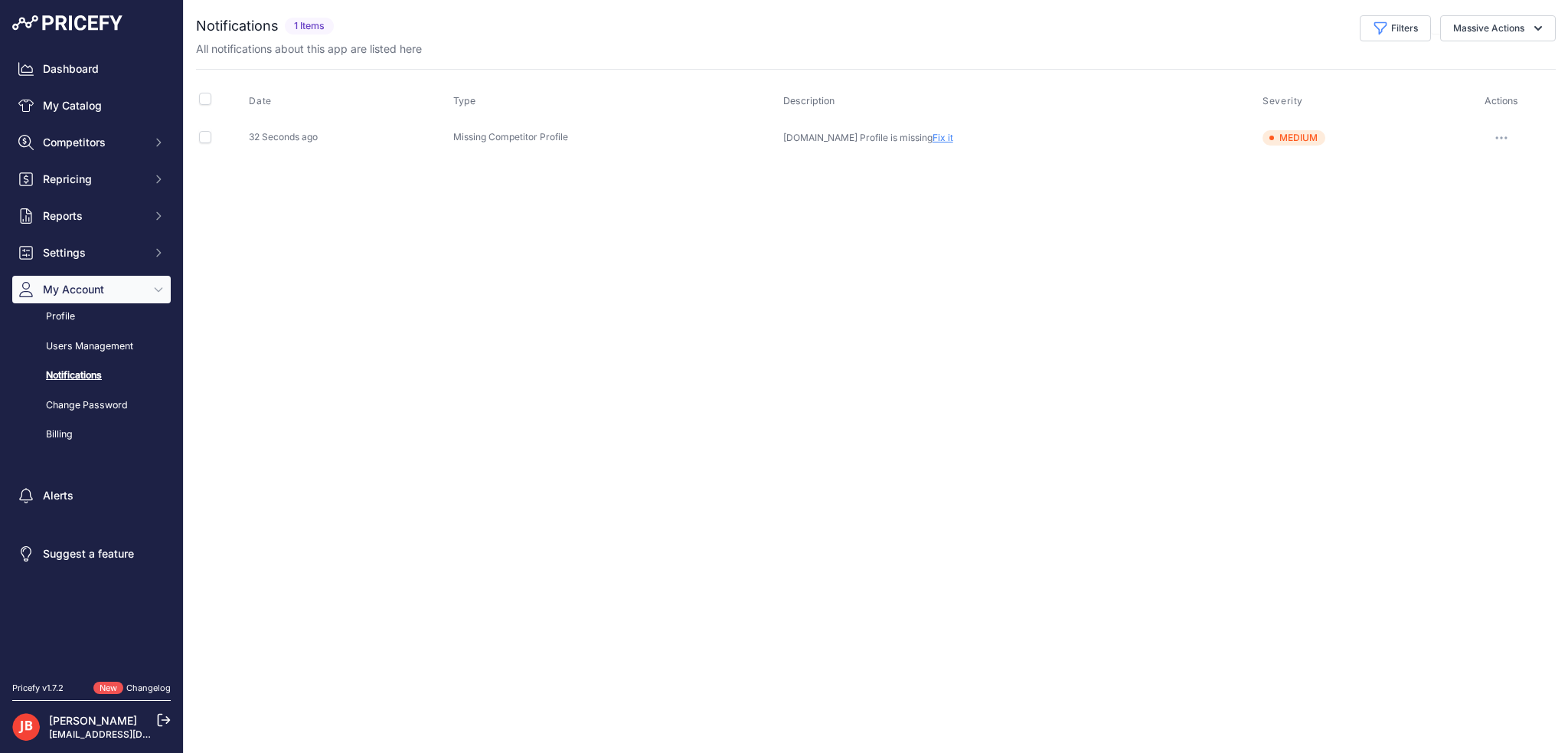
click at [953, 134] on link "Fix it" at bounding box center [943, 137] width 20 height 11
click at [944, 134] on link "Fix it" at bounding box center [943, 137] width 20 height 11
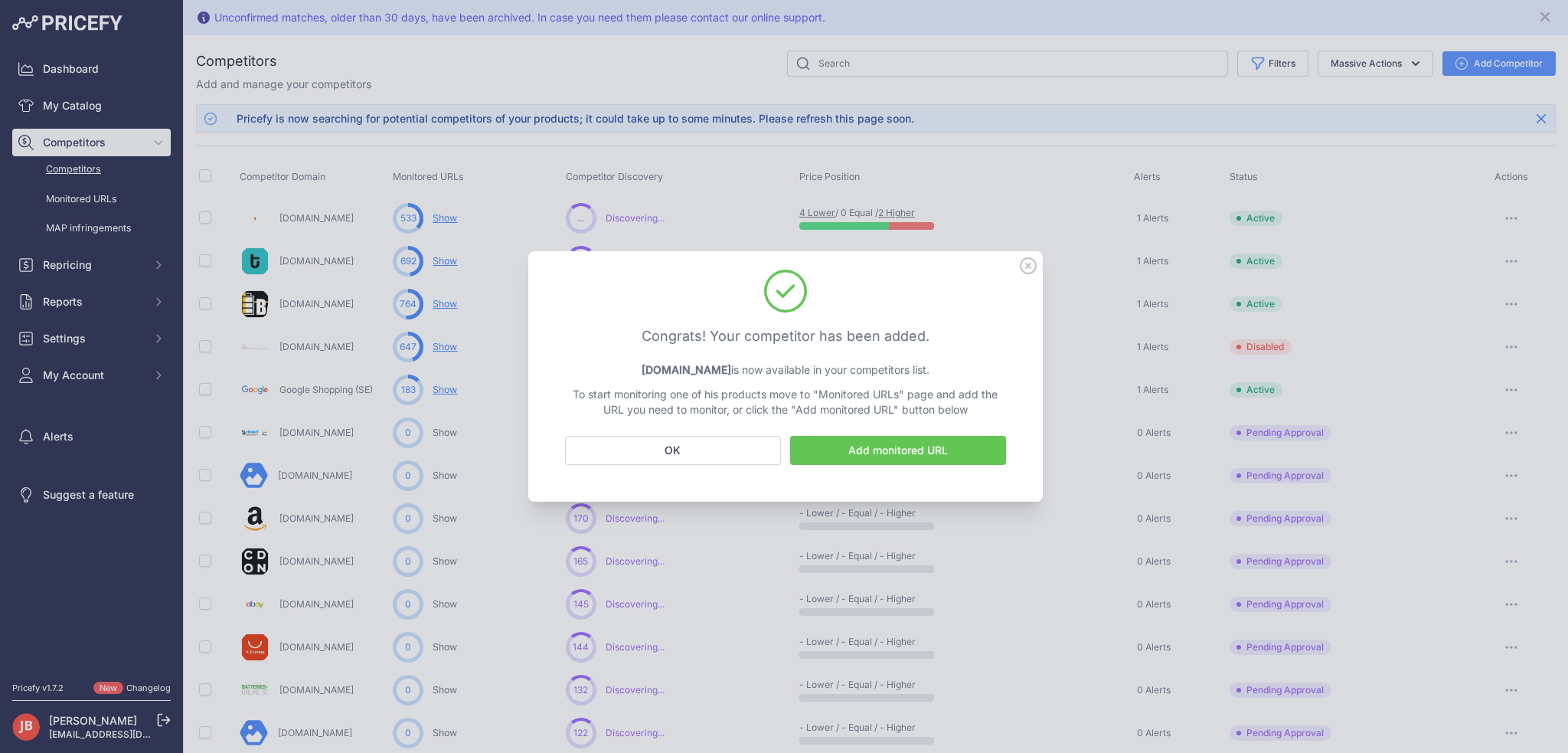
click at [894, 453] on link "Add monitored URL" at bounding box center [897, 449] width 216 height 29
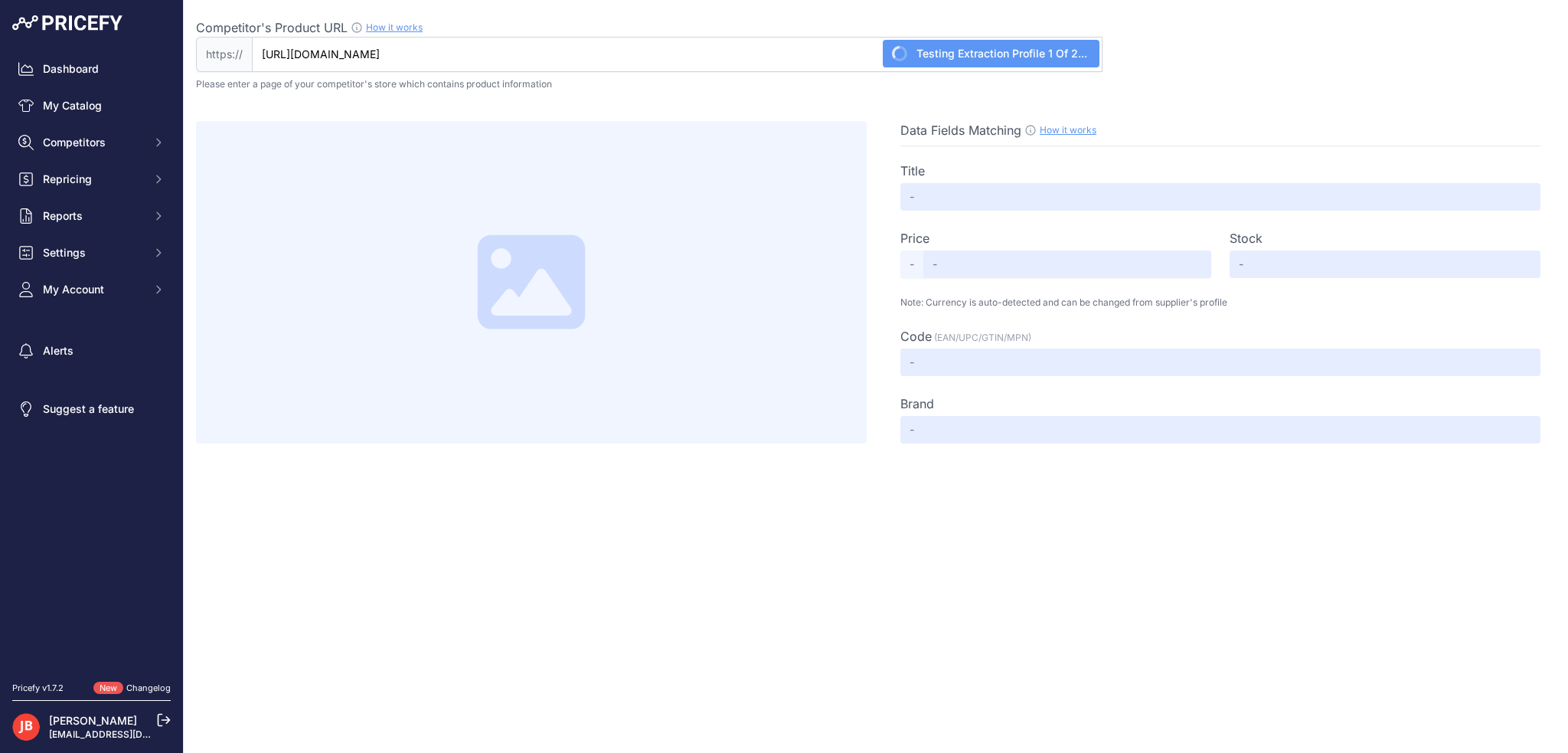
type input "[DOMAIN_NAME][URL]"
click at [466, 48] on input "[DOMAIN_NAME][URL]" at bounding box center [677, 55] width 850 height 35
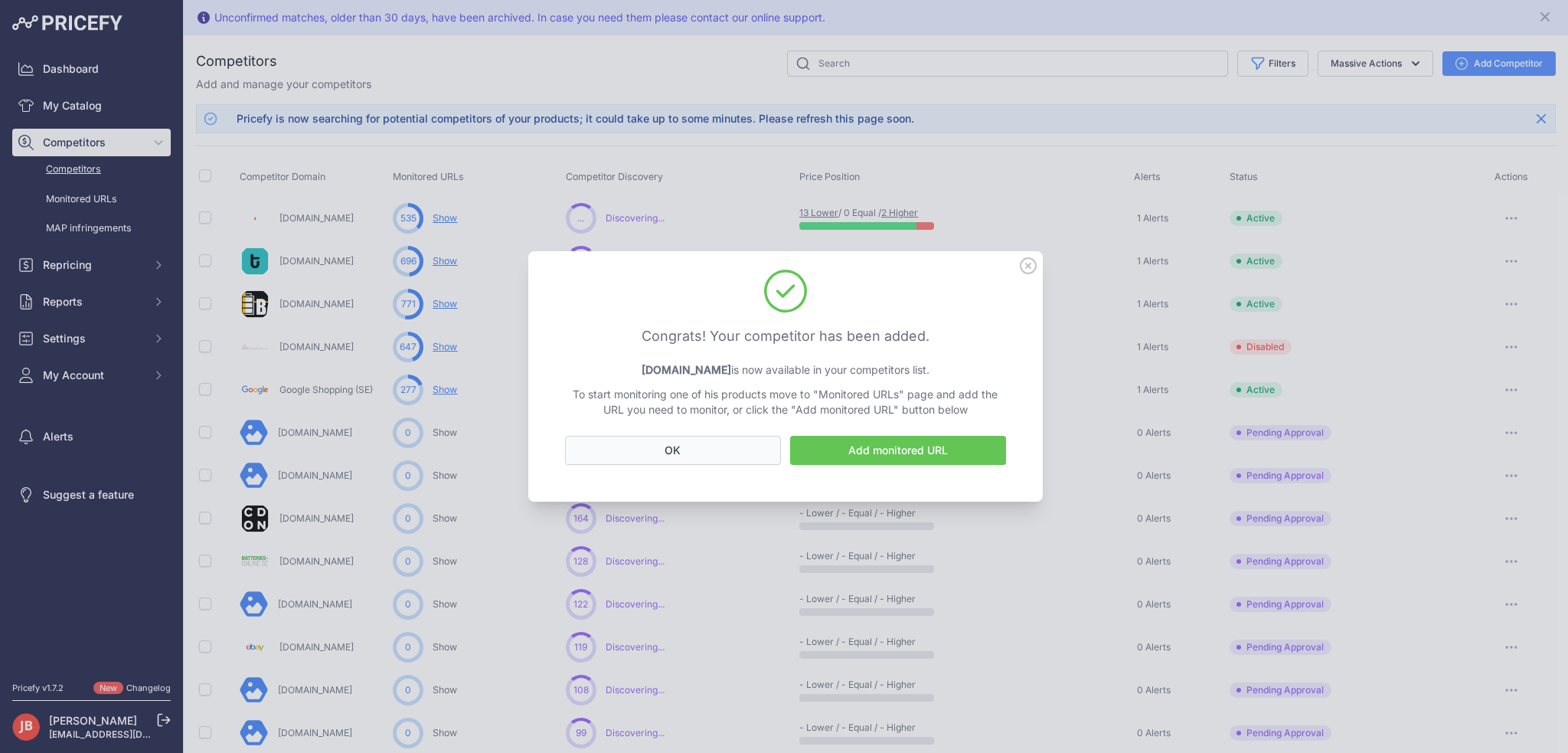
click at [701, 448] on button "OK" at bounding box center [672, 449] width 216 height 29
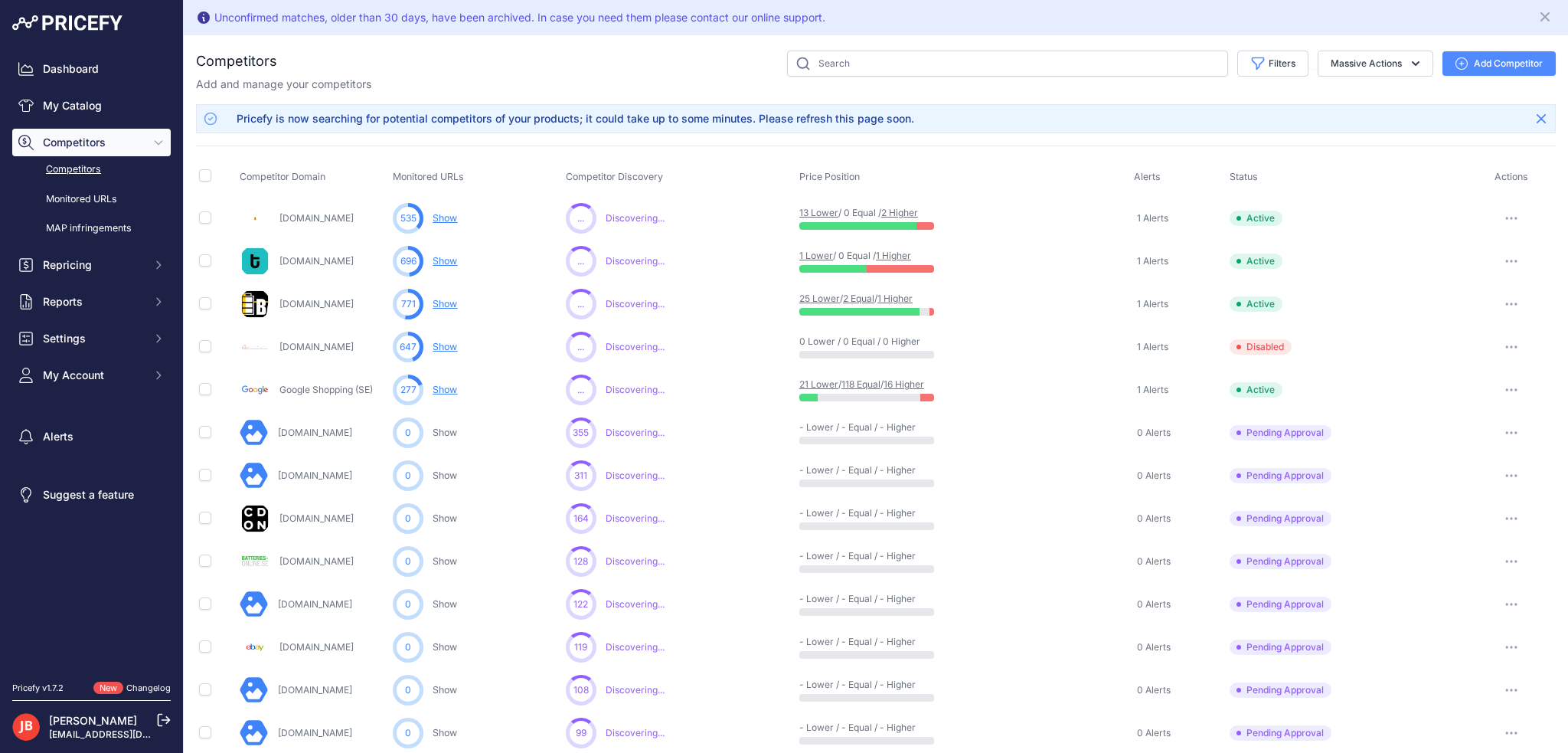
click at [1507, 340] on button "button" at bounding box center [1511, 346] width 31 height 21
click at [1455, 404] on button "Enable" at bounding box center [1488, 403] width 128 height 24
click at [1503, 433] on button "button" at bounding box center [1511, 432] width 31 height 21
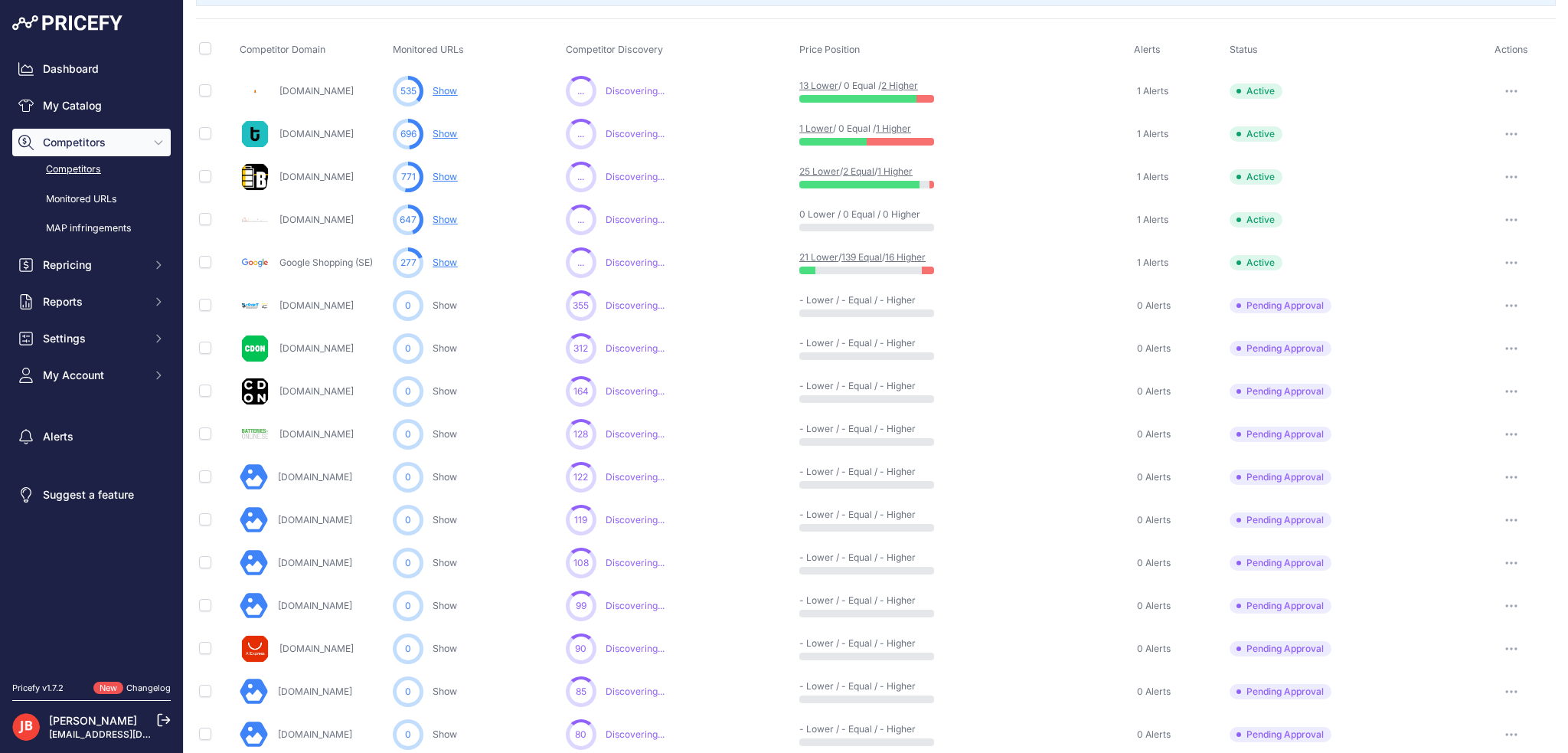
scroll to position [153, 0]
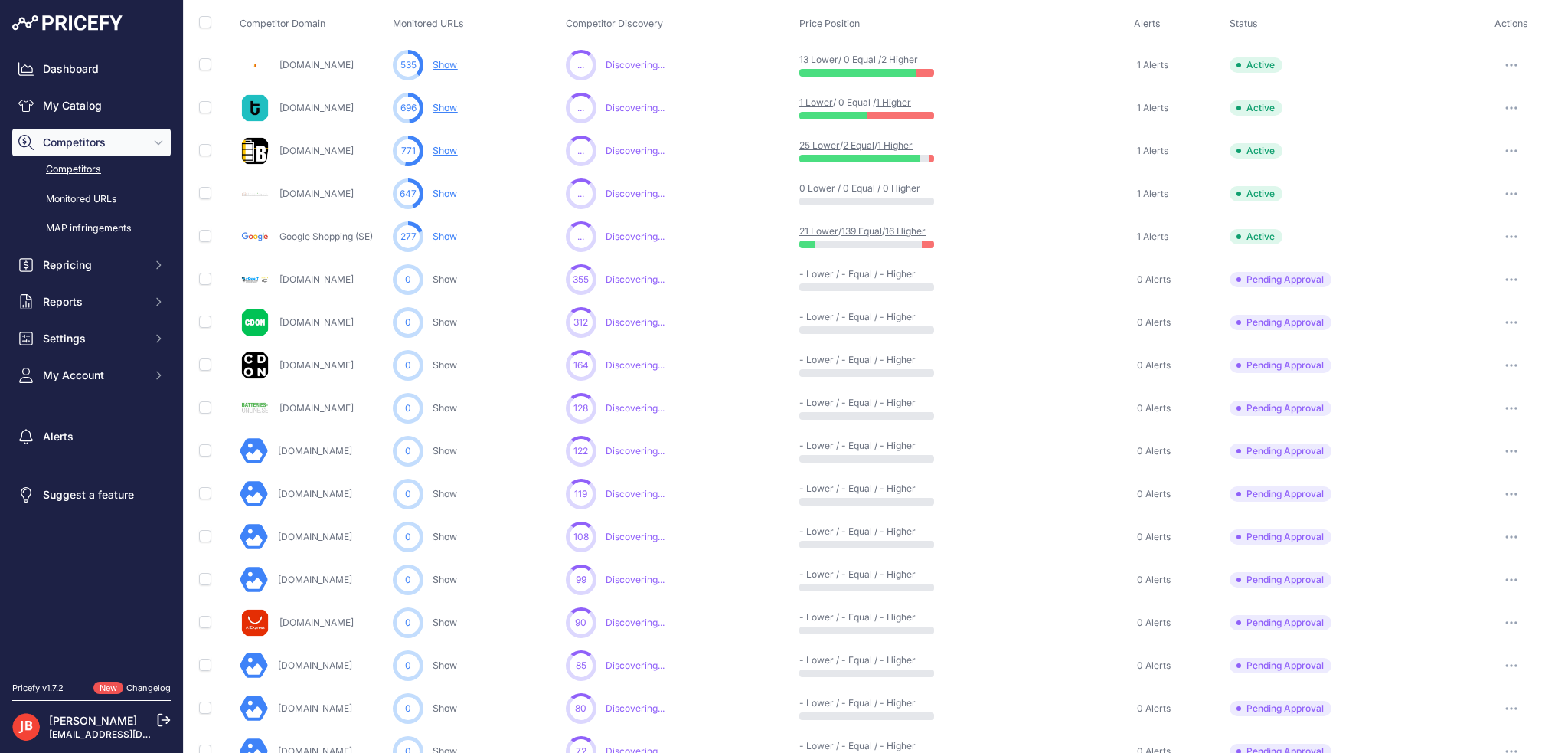
drag, startPoint x: 371, startPoint y: 404, endPoint x: 281, endPoint y: 402, distance: 90.0
click at [281, 402] on div "Batteries-online.se" at bounding box center [313, 408] width 147 height 31
copy link "Batteries-online.se"
click at [1505, 408] on icon "button" at bounding box center [1511, 408] width 12 height 3
click at [1486, 463] on button "Approve Competitor" at bounding box center [1490, 465] width 126 height 24
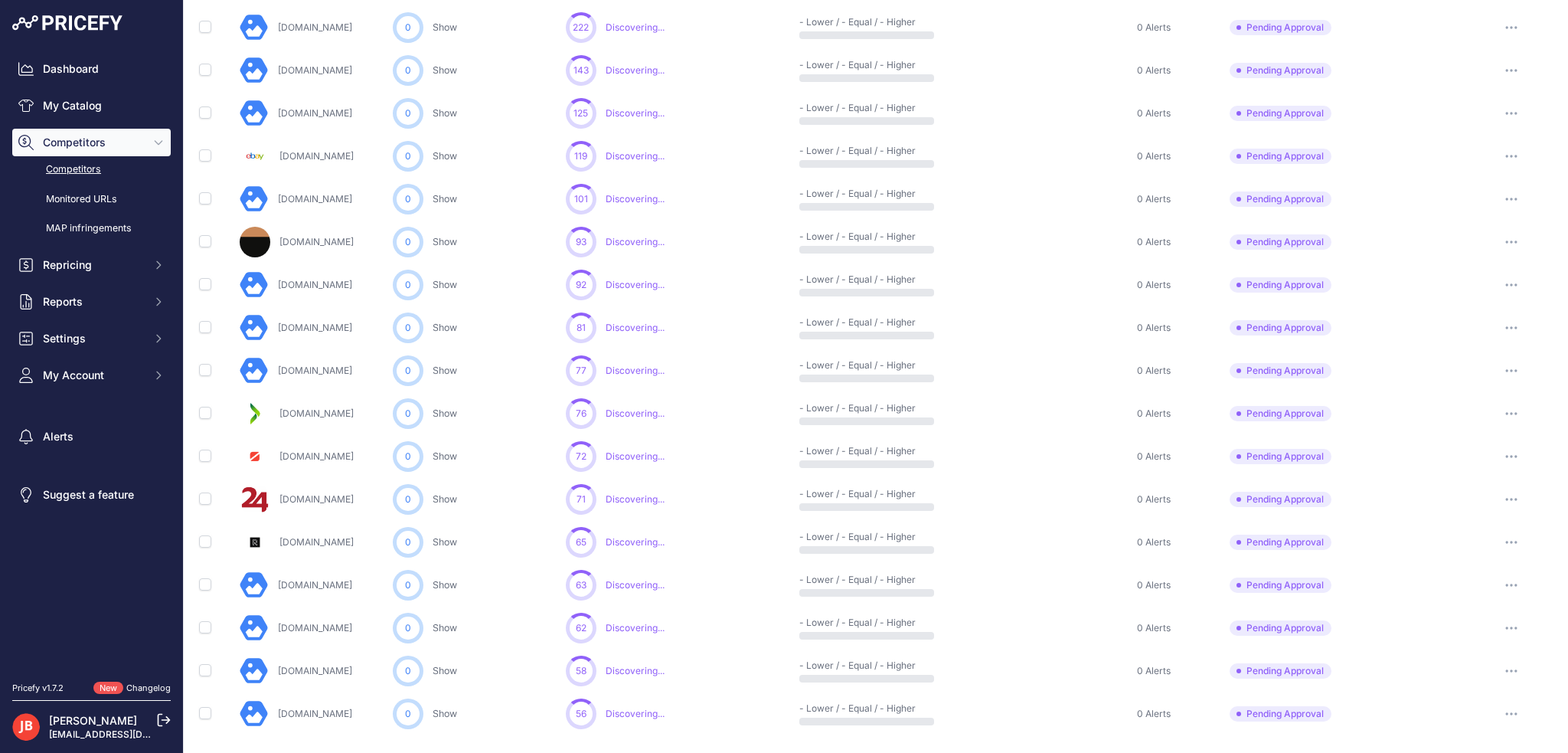
scroll to position [577, 0]
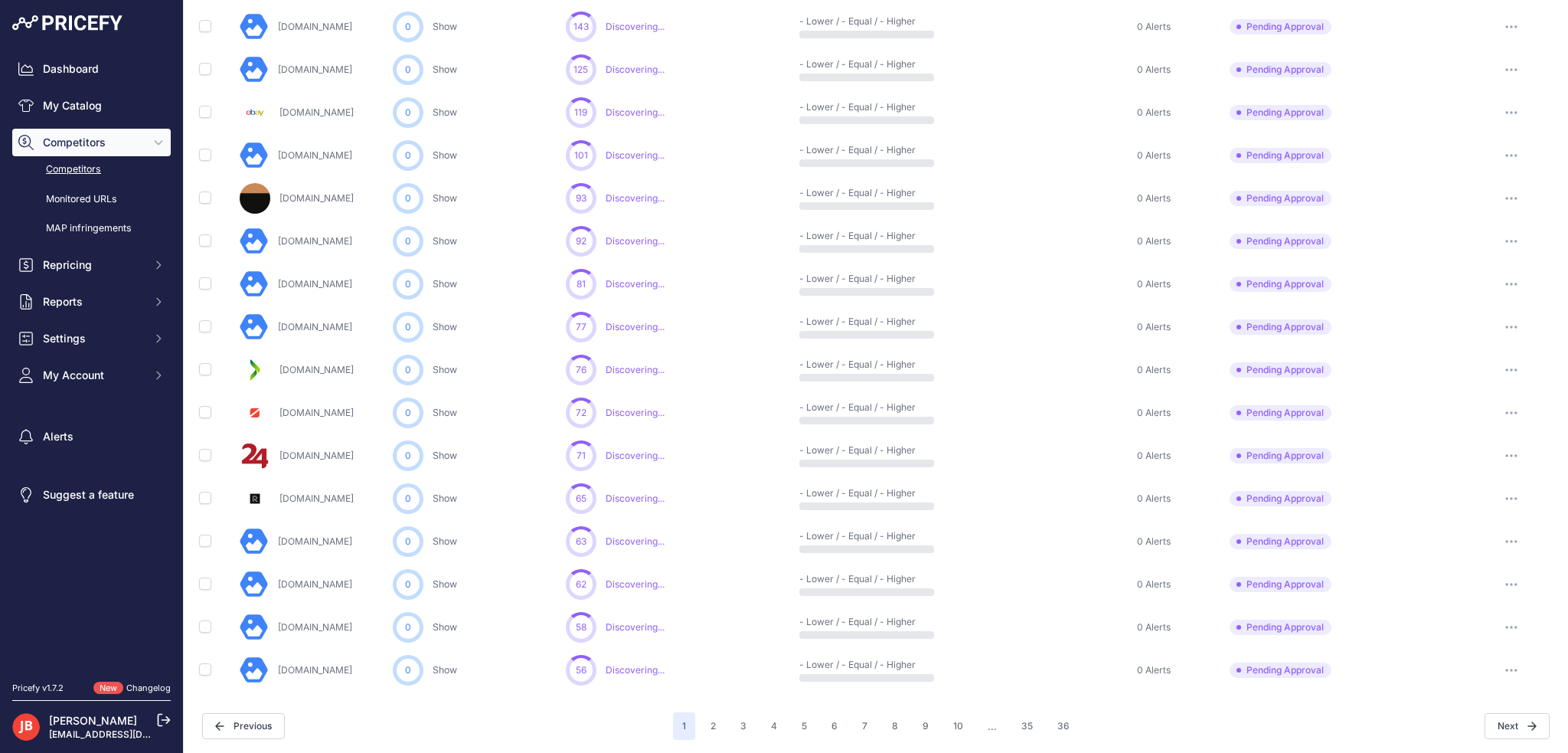
click at [1499, 448] on button "button" at bounding box center [1511, 455] width 31 height 21
click at [1489, 502] on button "Approve Competitor" at bounding box center [1490, 512] width 126 height 24
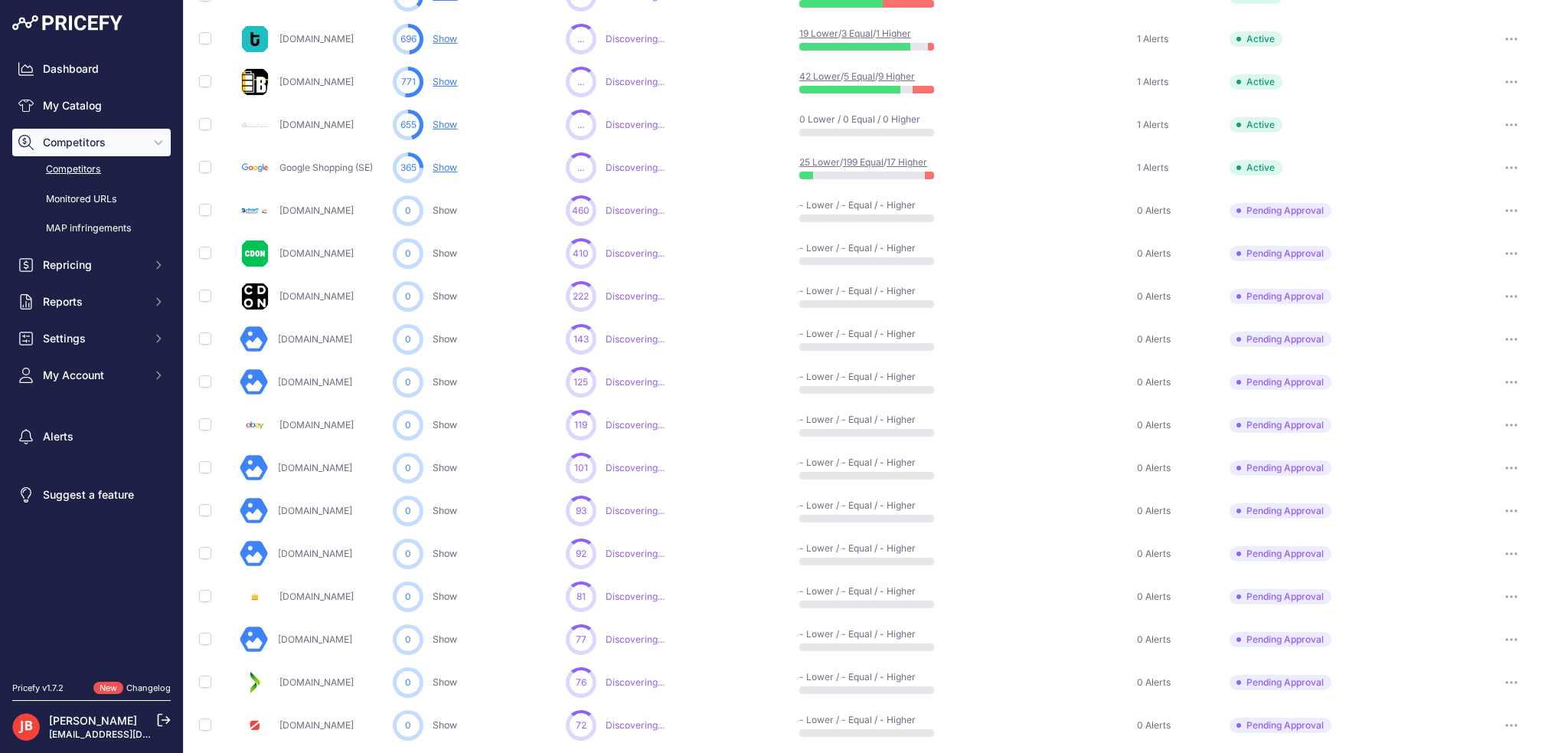
scroll to position [271, 0]
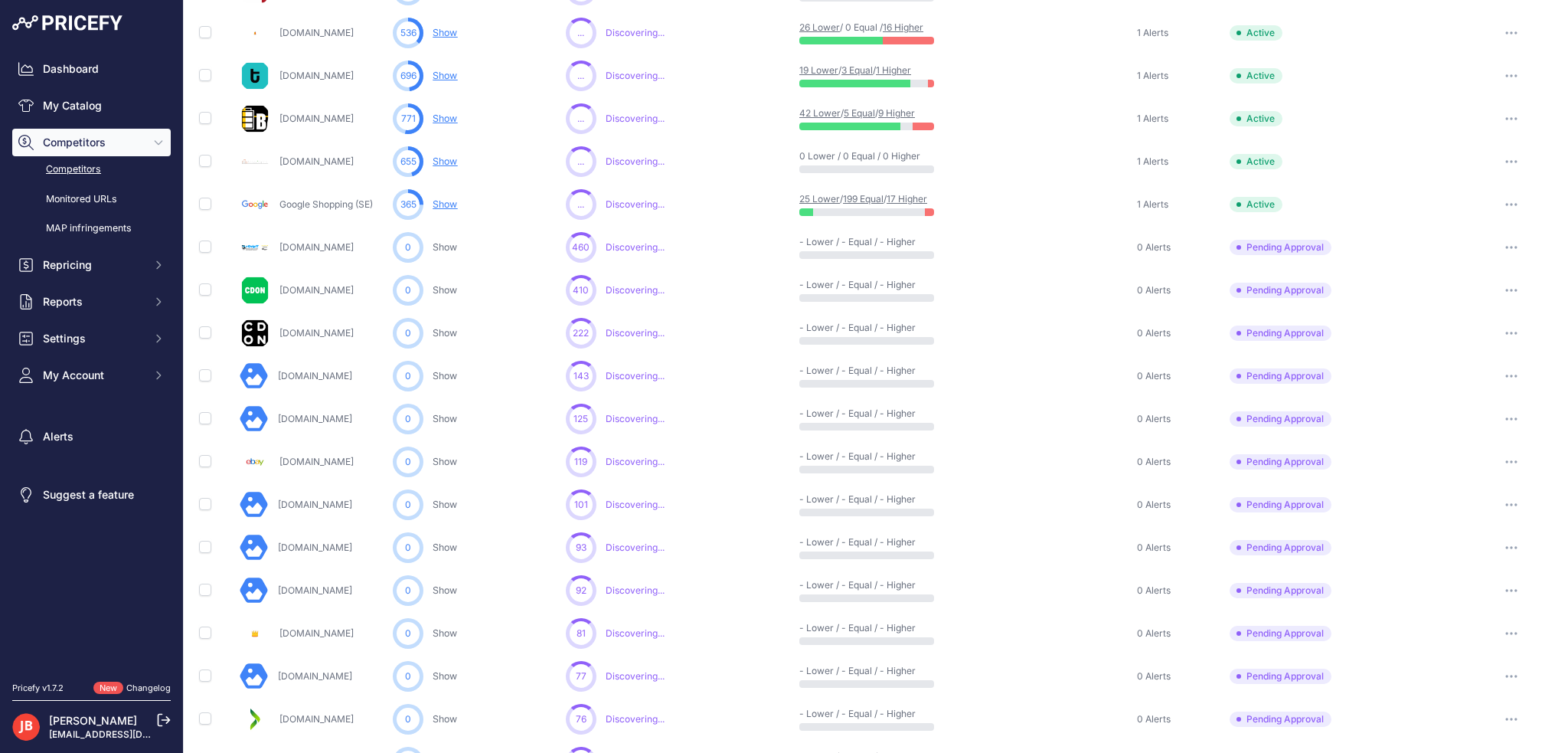
click at [1496, 638] on button "button" at bounding box center [1511, 633] width 31 height 21
click at [1480, 693] on button "Approve Competitor" at bounding box center [1490, 690] width 126 height 24
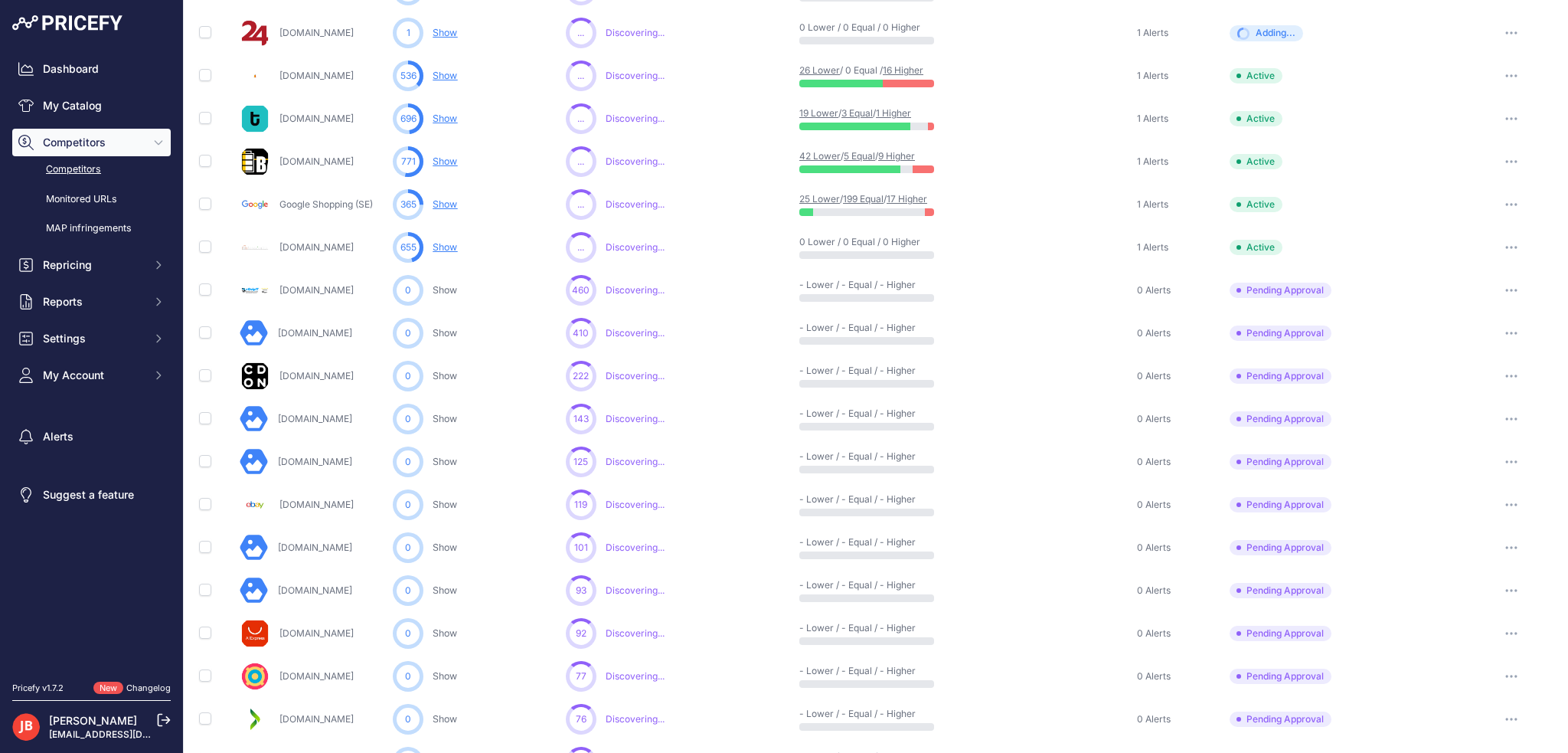
click at [1511, 461] on icon "button" at bounding box center [1512, 462] width 2 height 2
click at [1483, 514] on button "Approve Competitor" at bounding box center [1490, 518] width 126 height 24
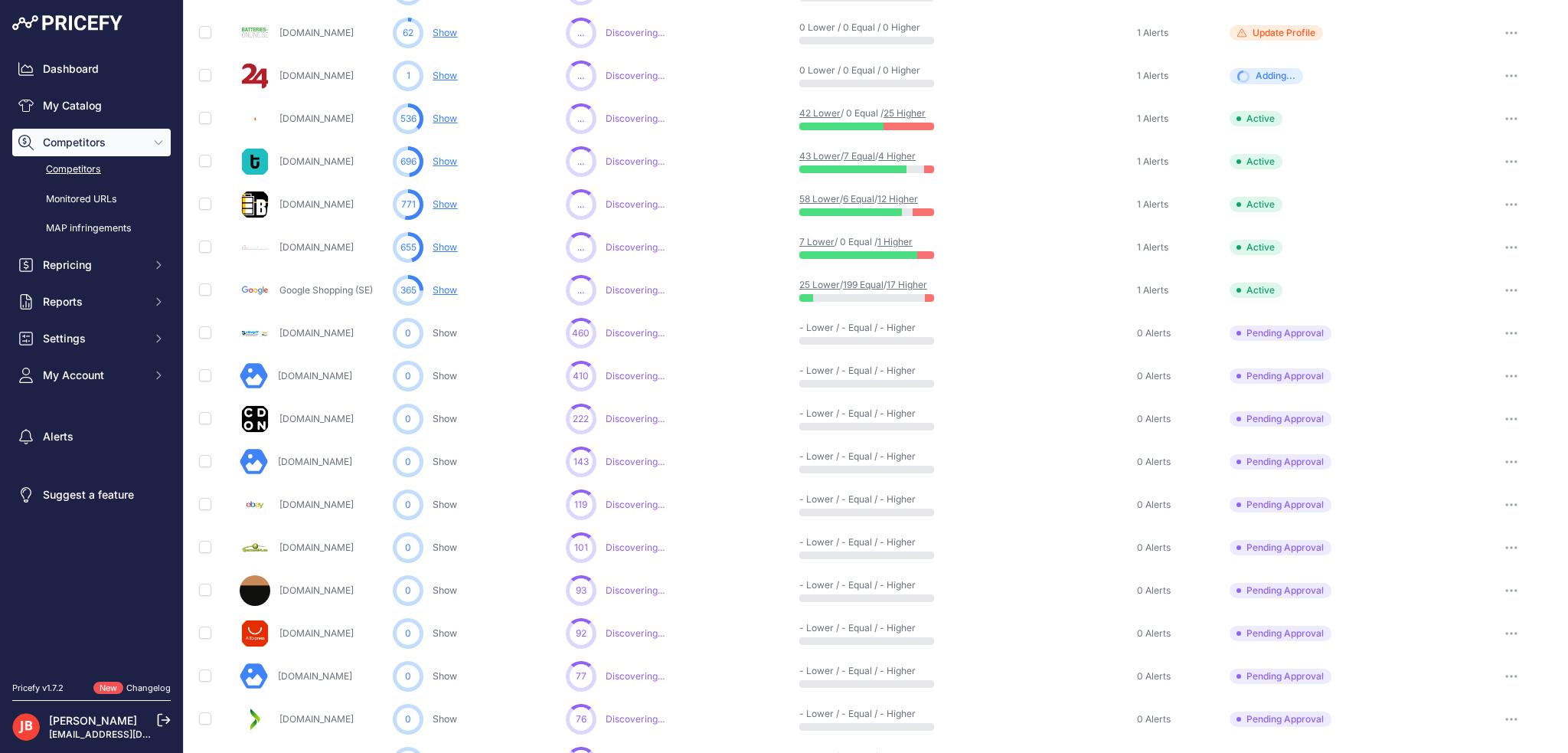
click at [1502, 541] on button "button" at bounding box center [1511, 546] width 31 height 21
click at [1482, 596] on button "Approve Competitor" at bounding box center [1490, 604] width 126 height 24
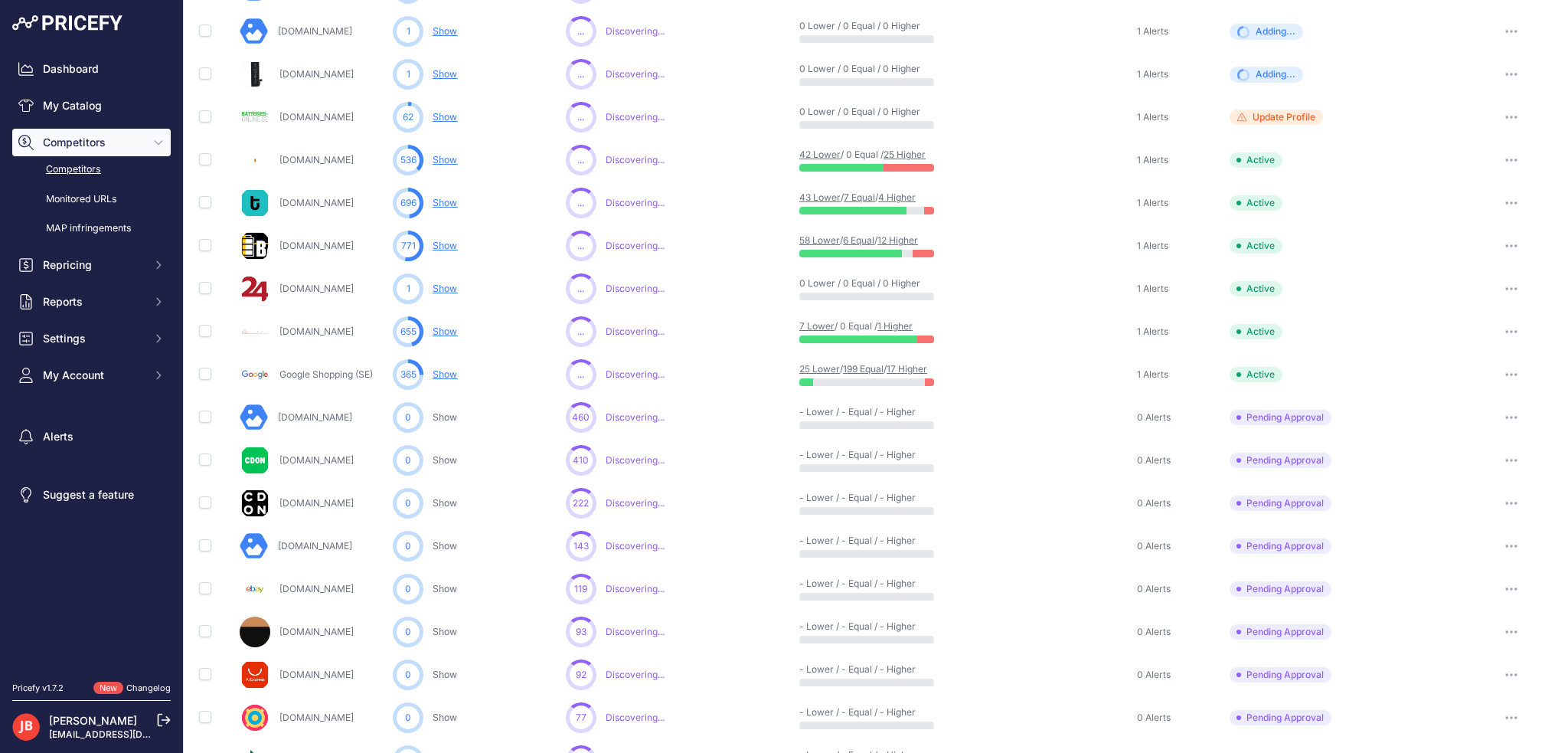
scroll to position [271, 0]
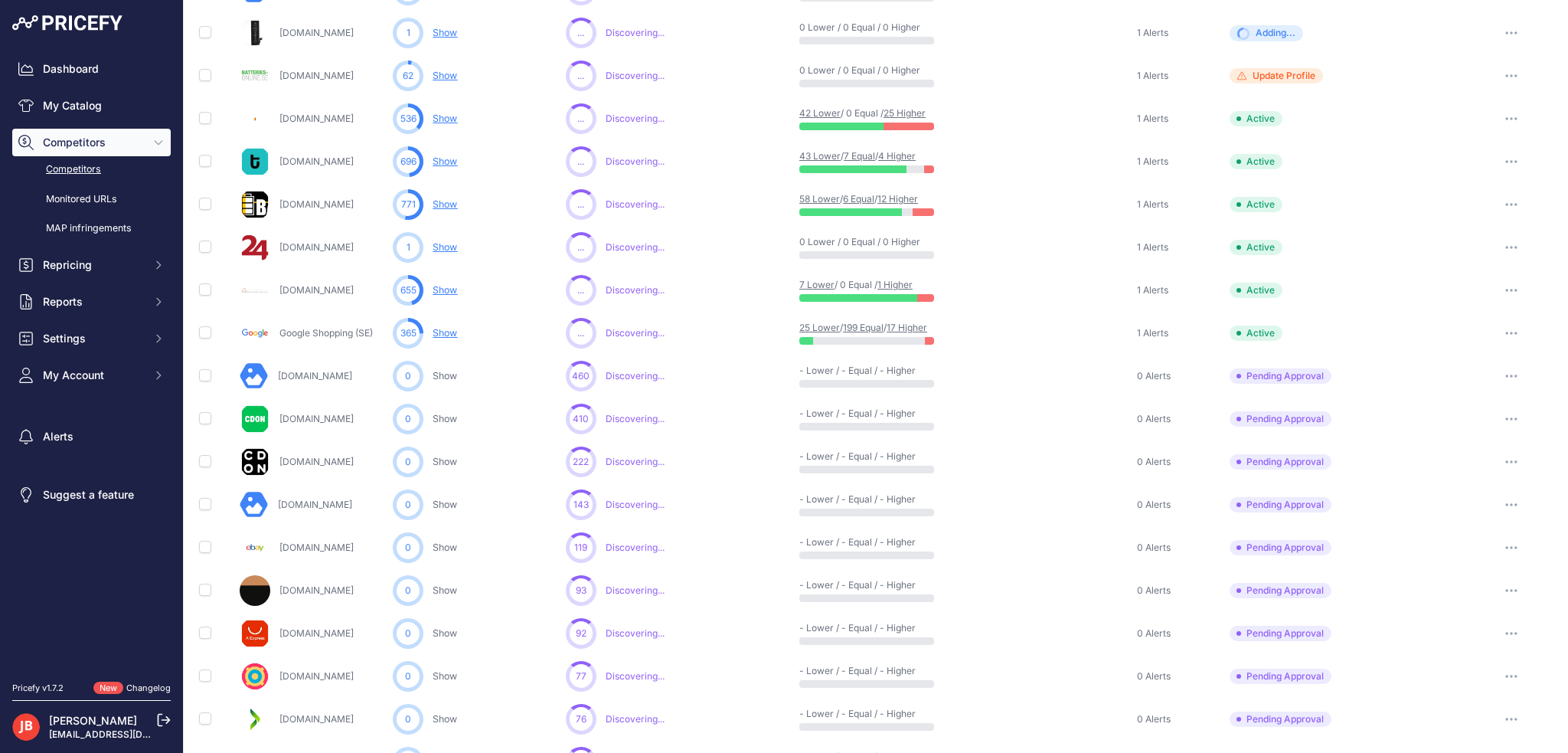
click at [195, 585] on div "You are not connected to the internet. Competitors" at bounding box center [875, 412] width 1385 height 1298
click at [206, 585] on input "checkbox" at bounding box center [205, 589] width 12 height 12
checkbox input "true"
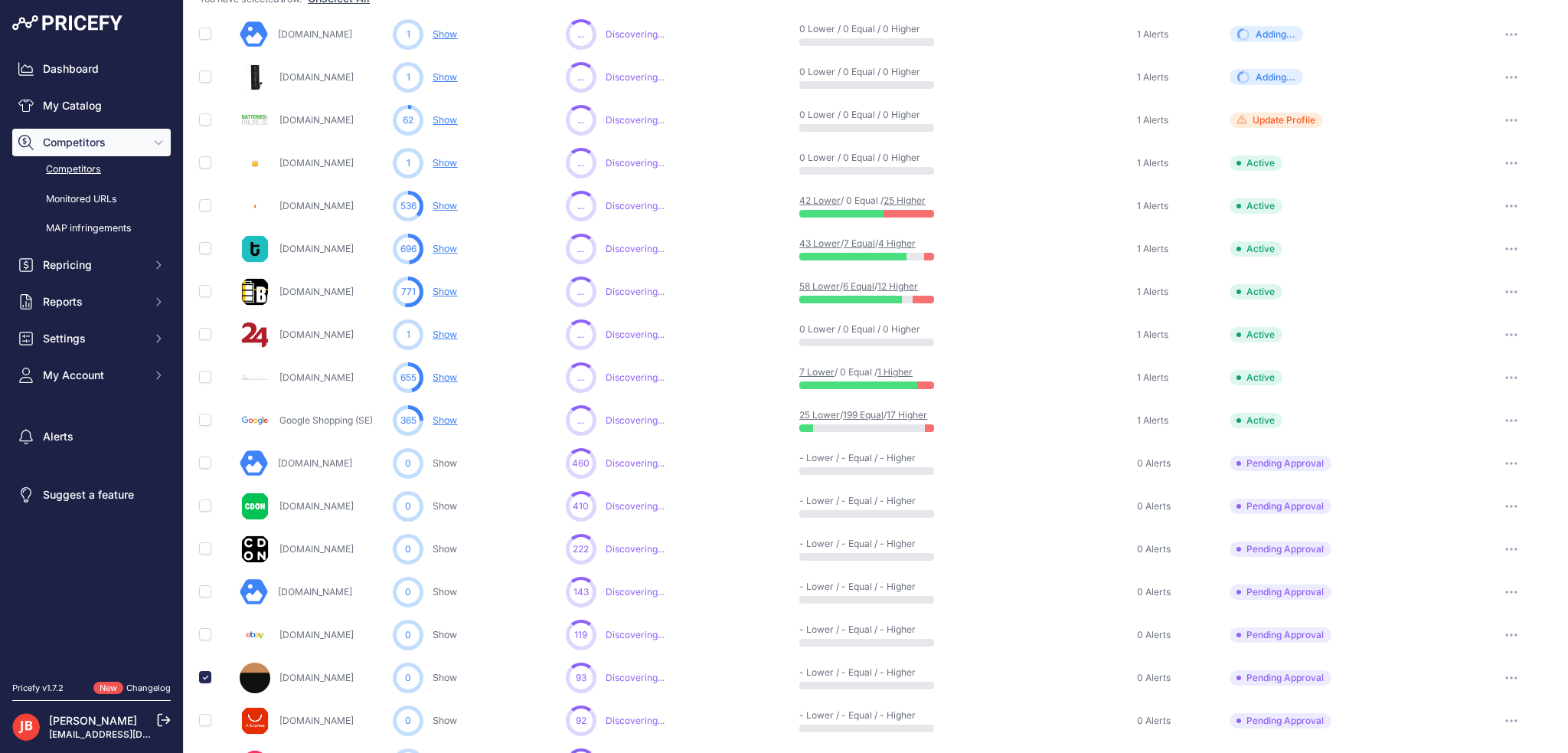
scroll to position [0, 0]
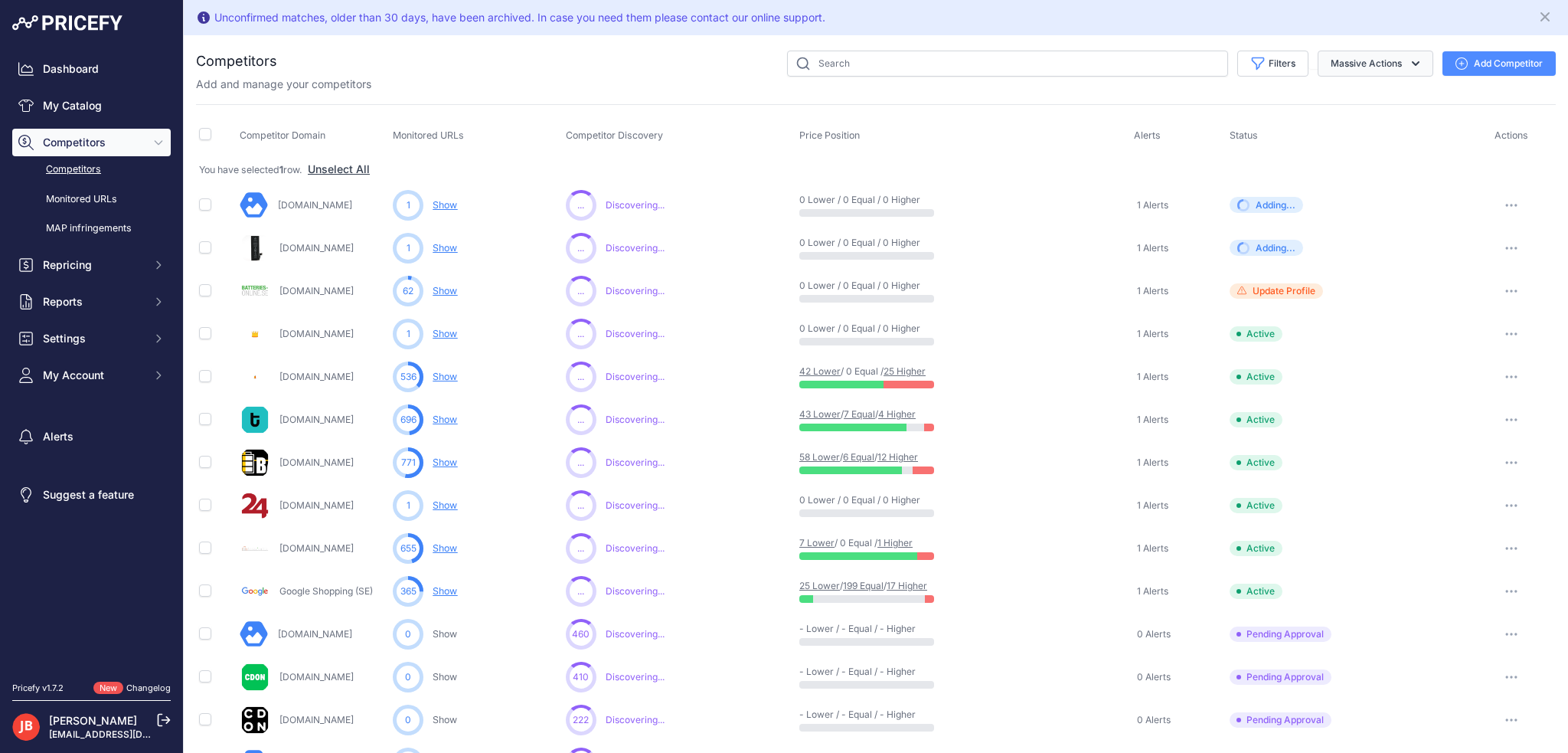
click at [1383, 72] on button "Massive Actions" at bounding box center [1375, 64] width 116 height 26
click at [1388, 59] on button "Massive Actions" at bounding box center [1375, 64] width 116 height 26
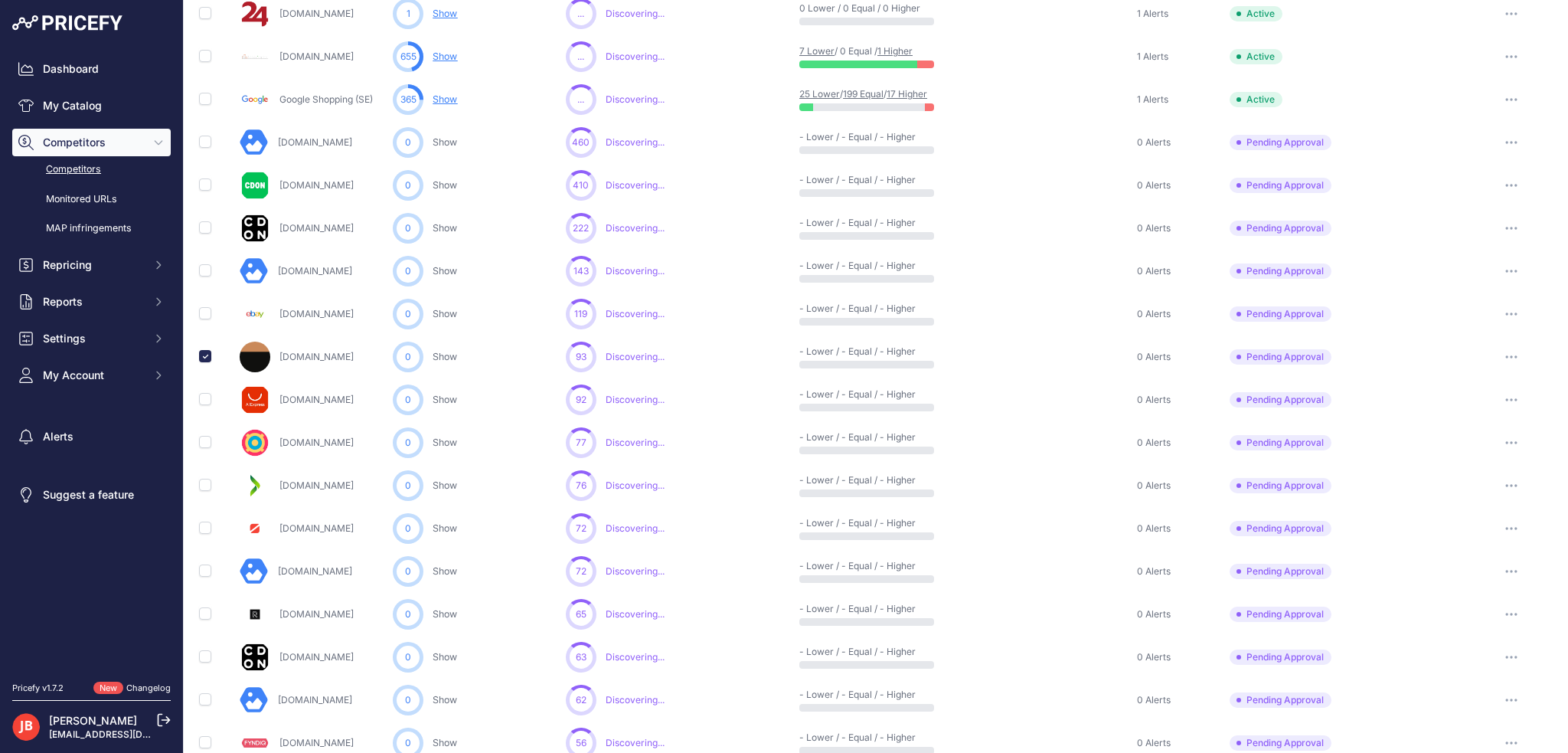
scroll to position [564, 0]
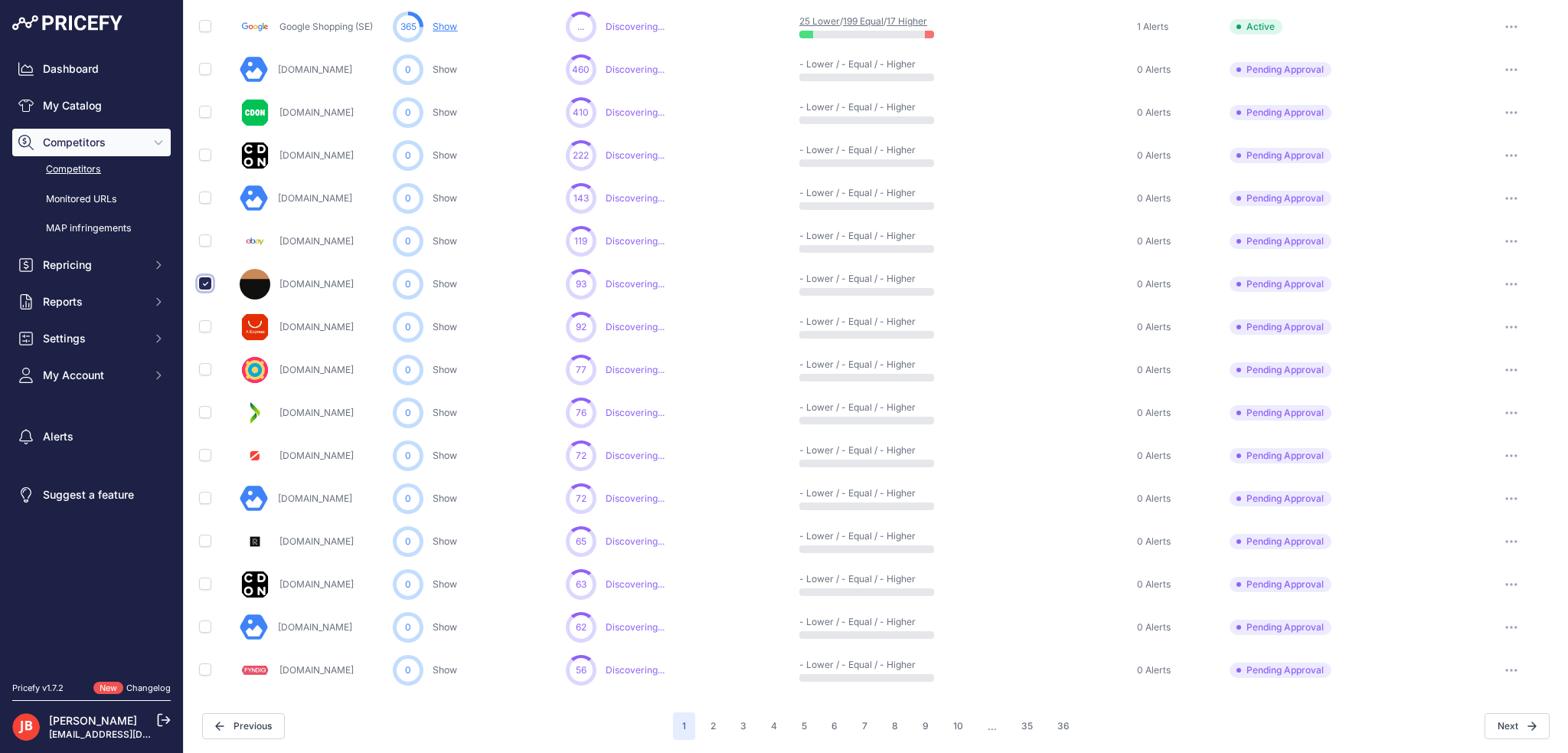
click at [204, 281] on input "checkbox" at bounding box center [205, 282] width 12 height 12
checkbox input "false"
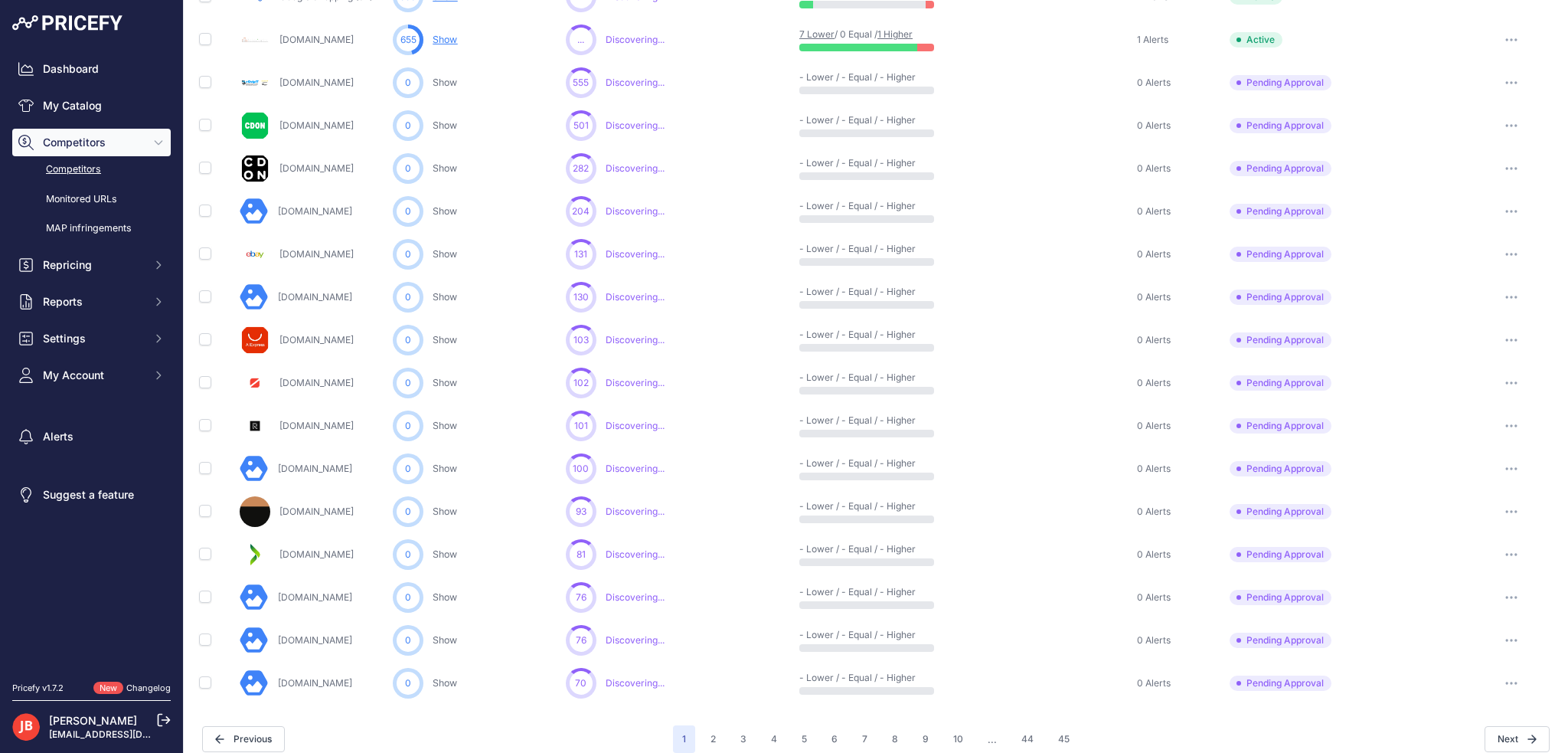
scroll to position [577, 0]
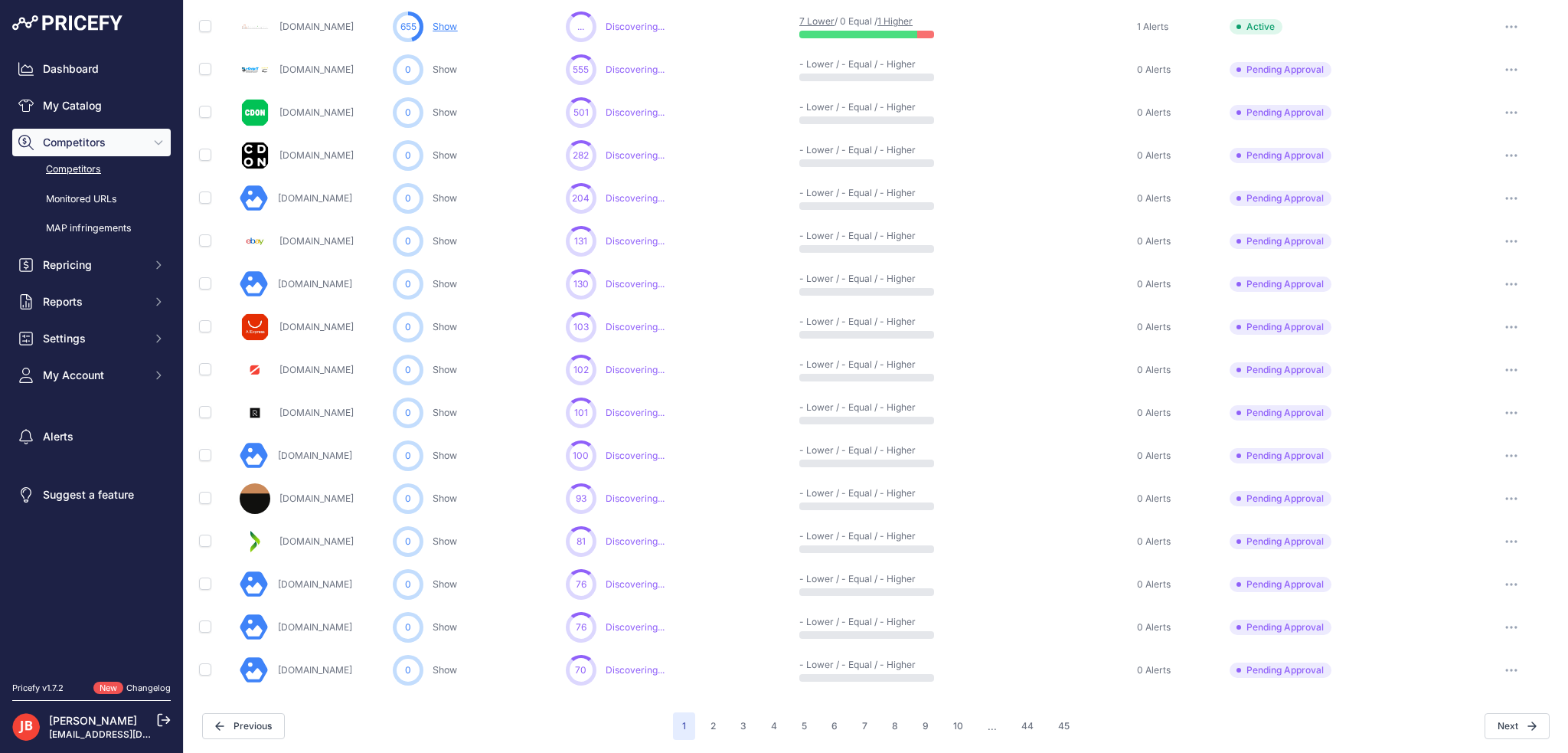
click at [1505, 369] on icon "button" at bounding box center [1511, 370] width 12 height 3
click at [1493, 424] on button "Approve Competitor" at bounding box center [1490, 426] width 126 height 24
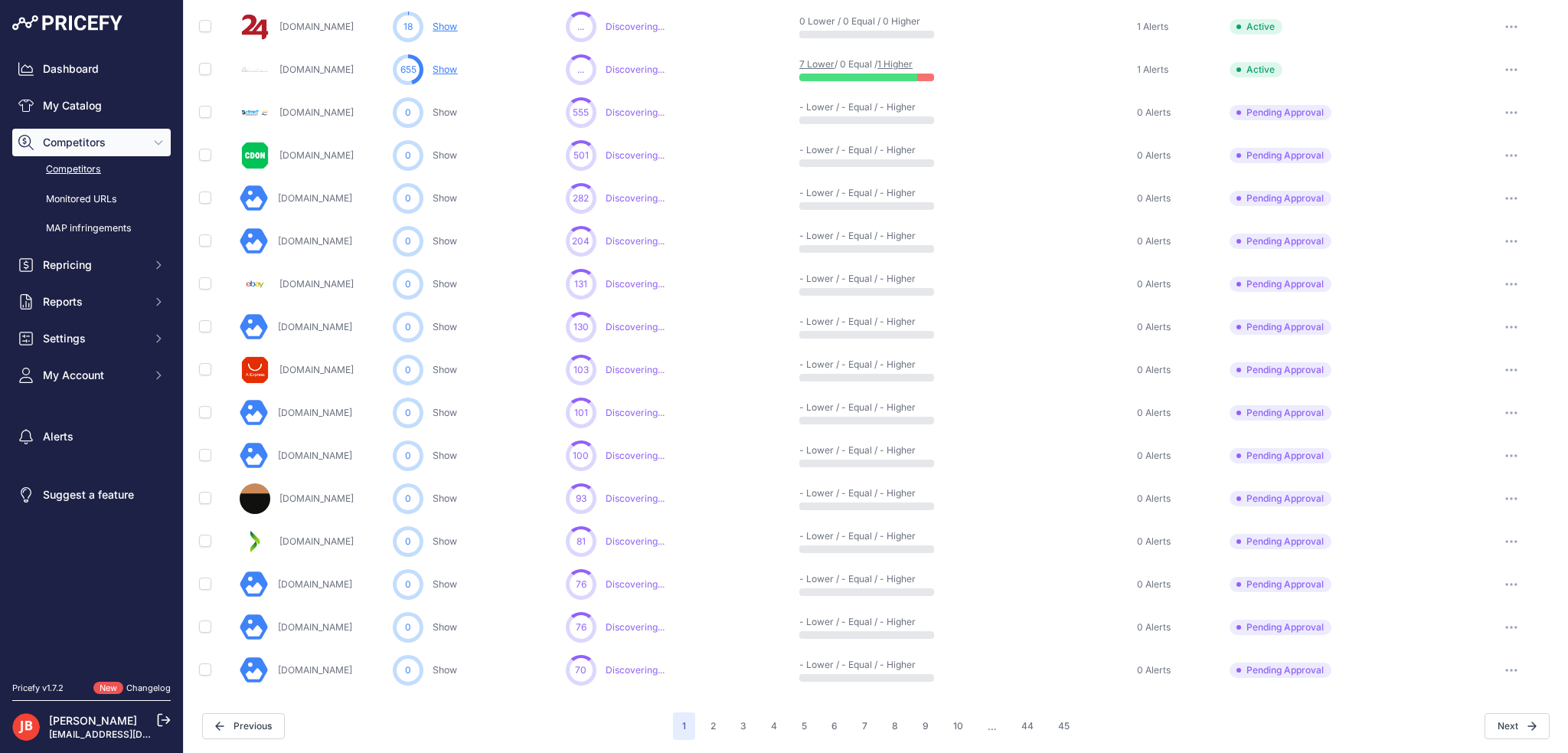
click at [1515, 497] on icon "button" at bounding box center [1516, 498] width 2 height 2
click at [1474, 550] on button "Approve Competitor" at bounding box center [1490, 555] width 126 height 24
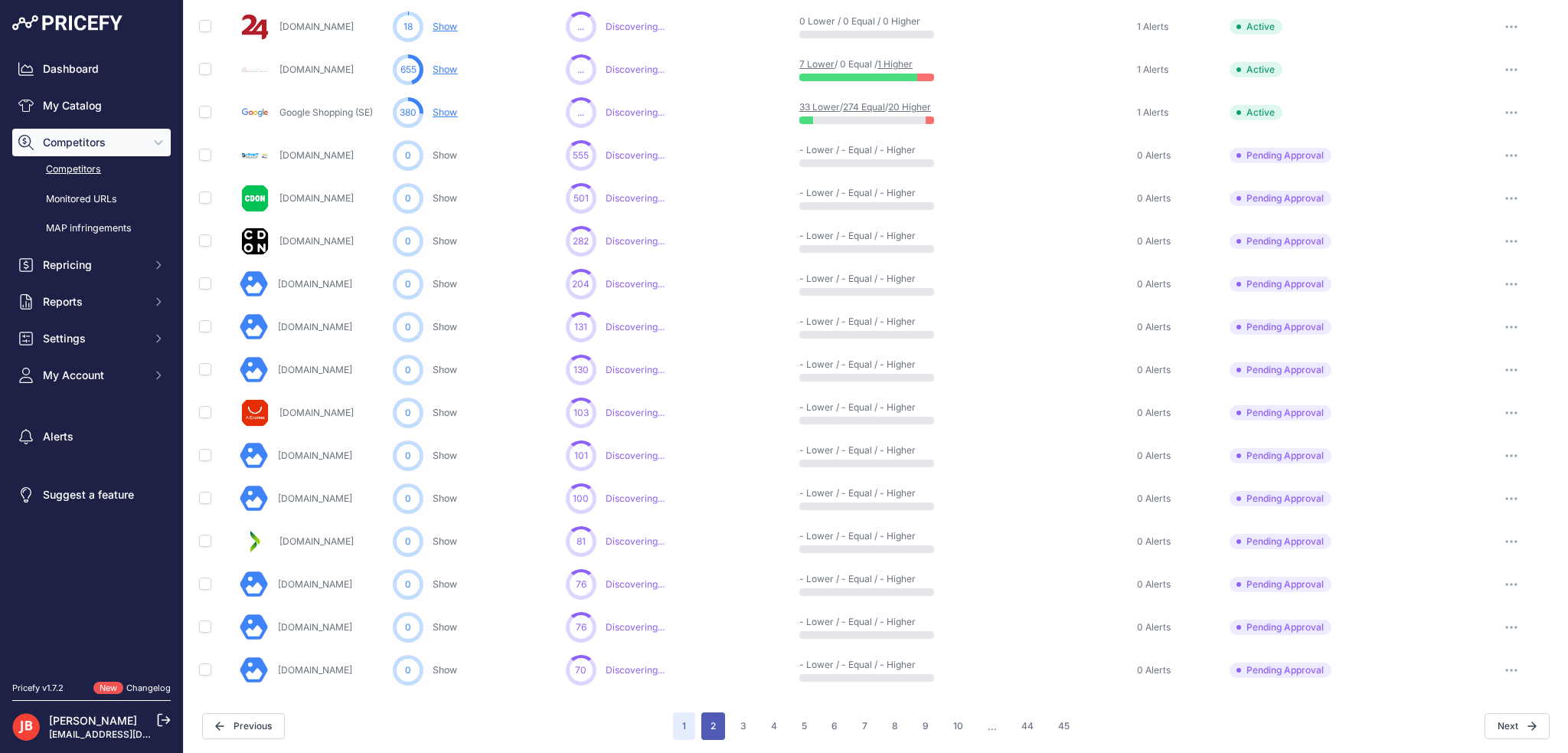
click at [717, 719] on button "2" at bounding box center [713, 726] width 24 height 28
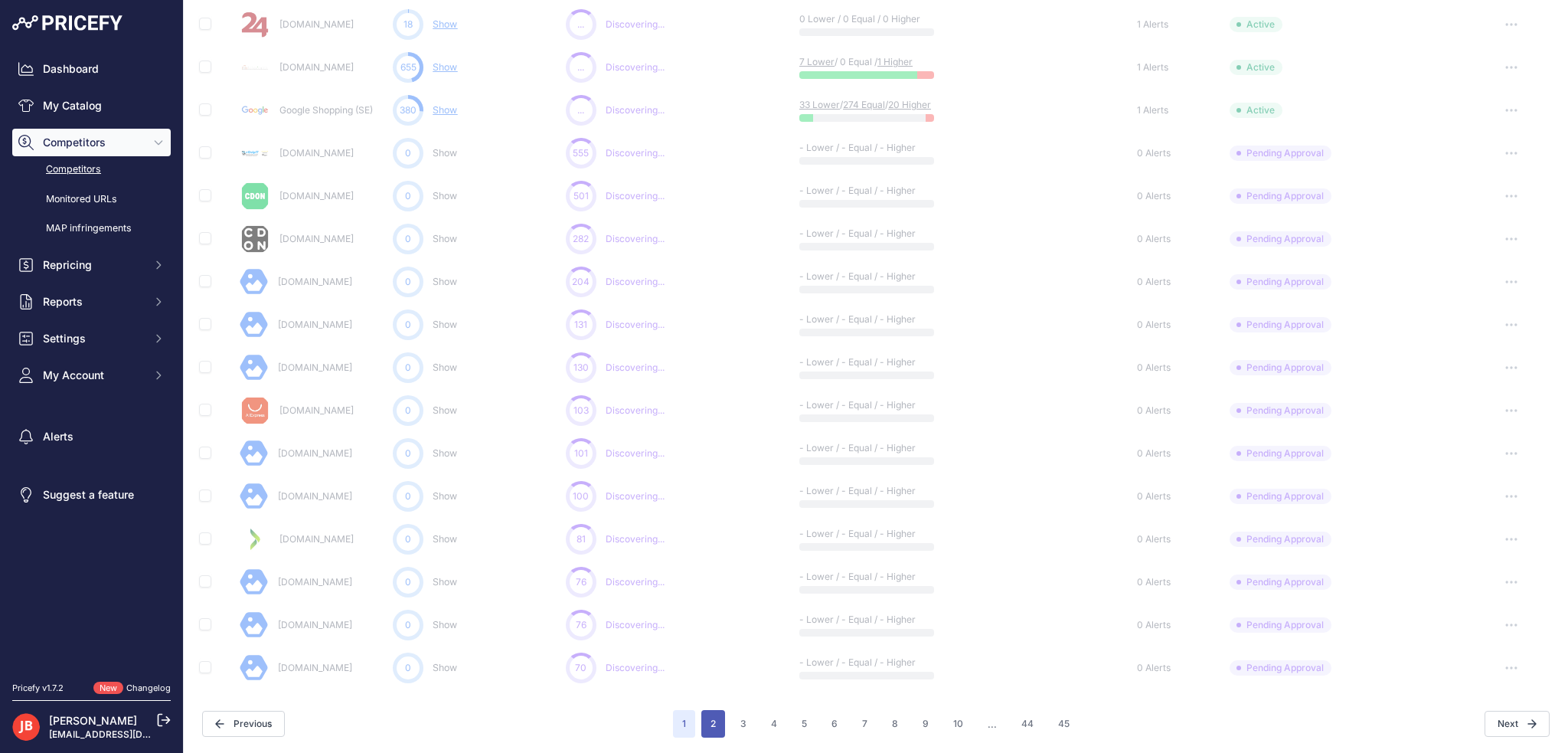
scroll to position [536, 0]
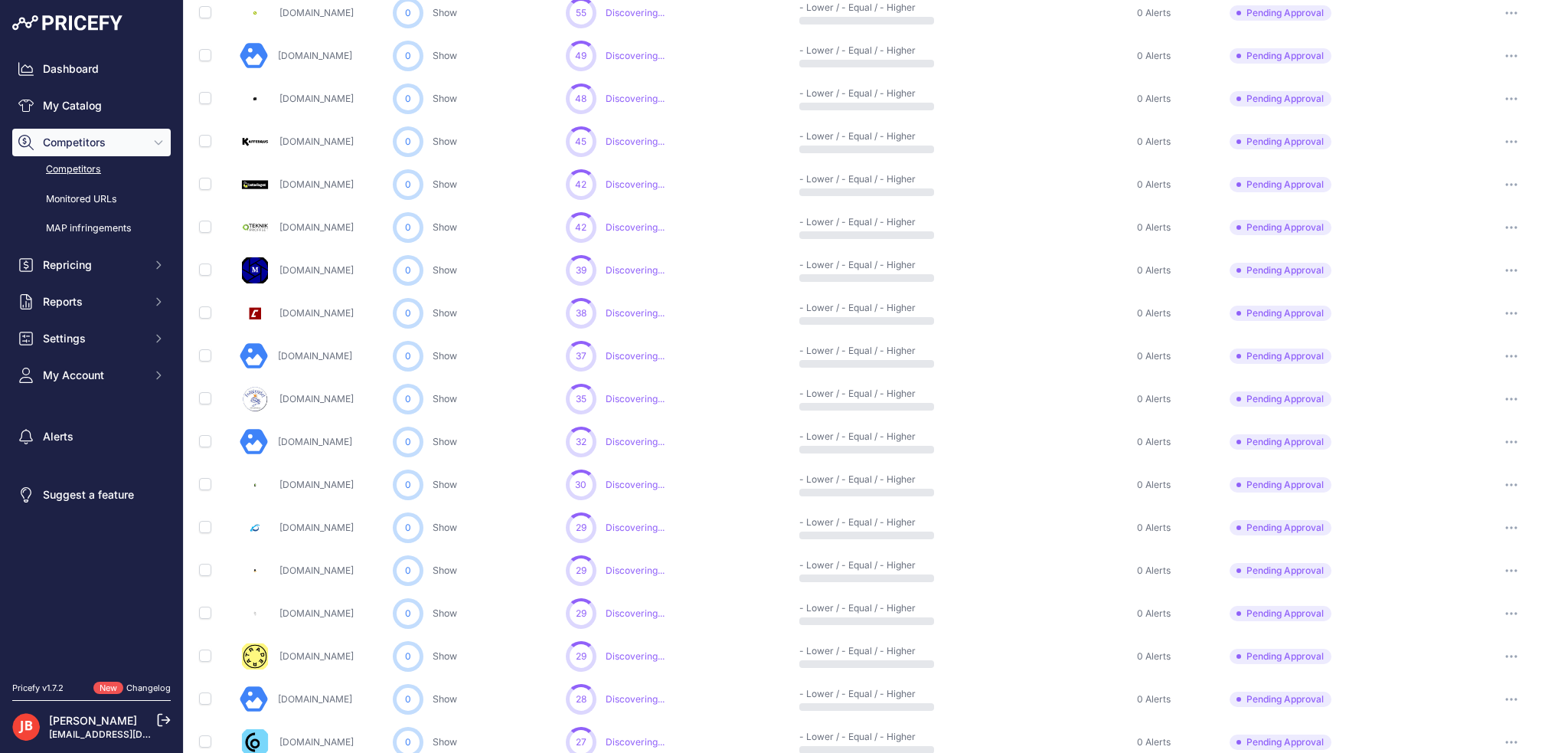
scroll to position [118, 0]
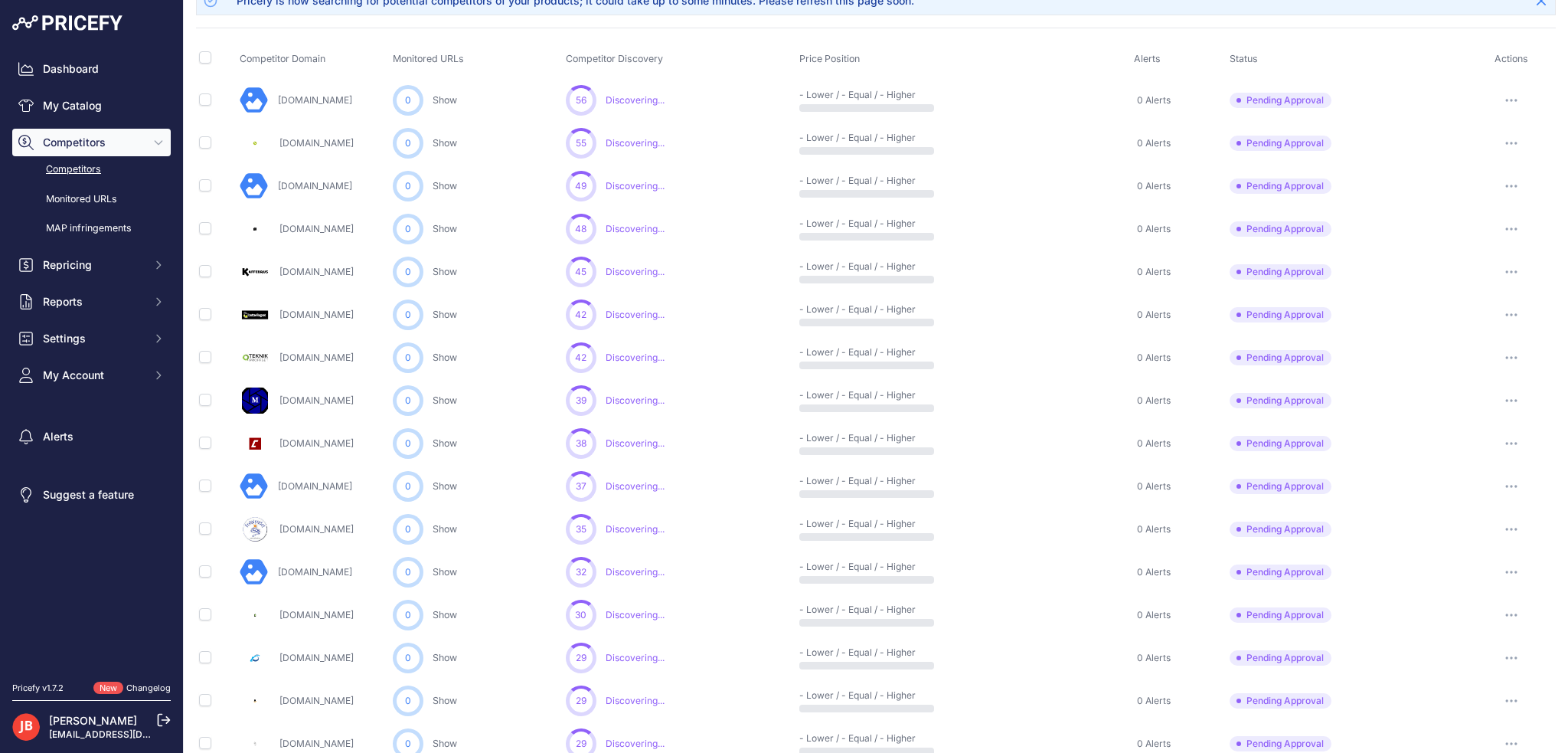
click at [1512, 317] on button "button" at bounding box center [1511, 314] width 31 height 21
click at [1486, 369] on button "Approve Competitor" at bounding box center [1490, 371] width 126 height 24
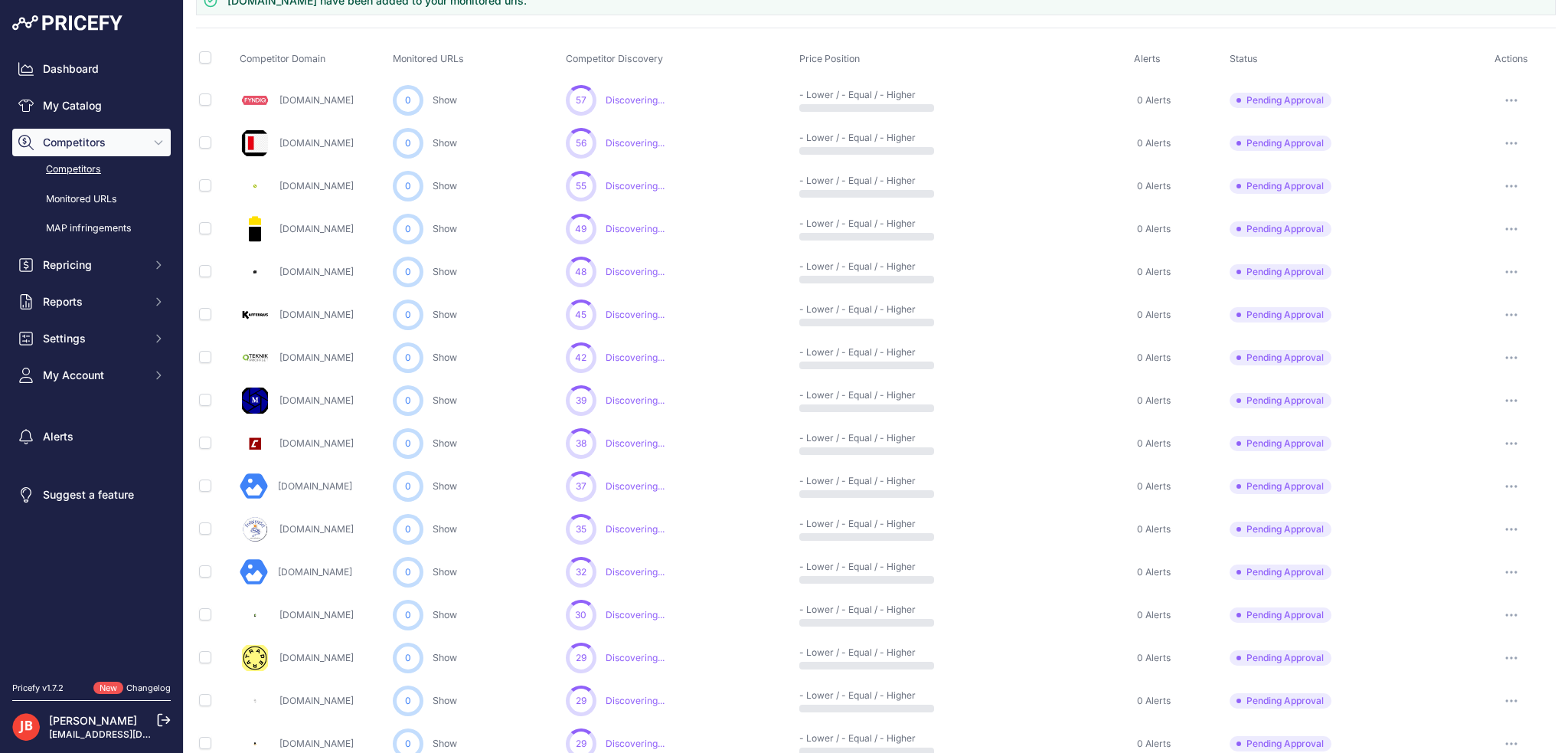
click at [1505, 356] on icon "button" at bounding box center [1511, 357] width 12 height 3
click at [1484, 416] on button "Approve Competitor" at bounding box center [1490, 414] width 126 height 24
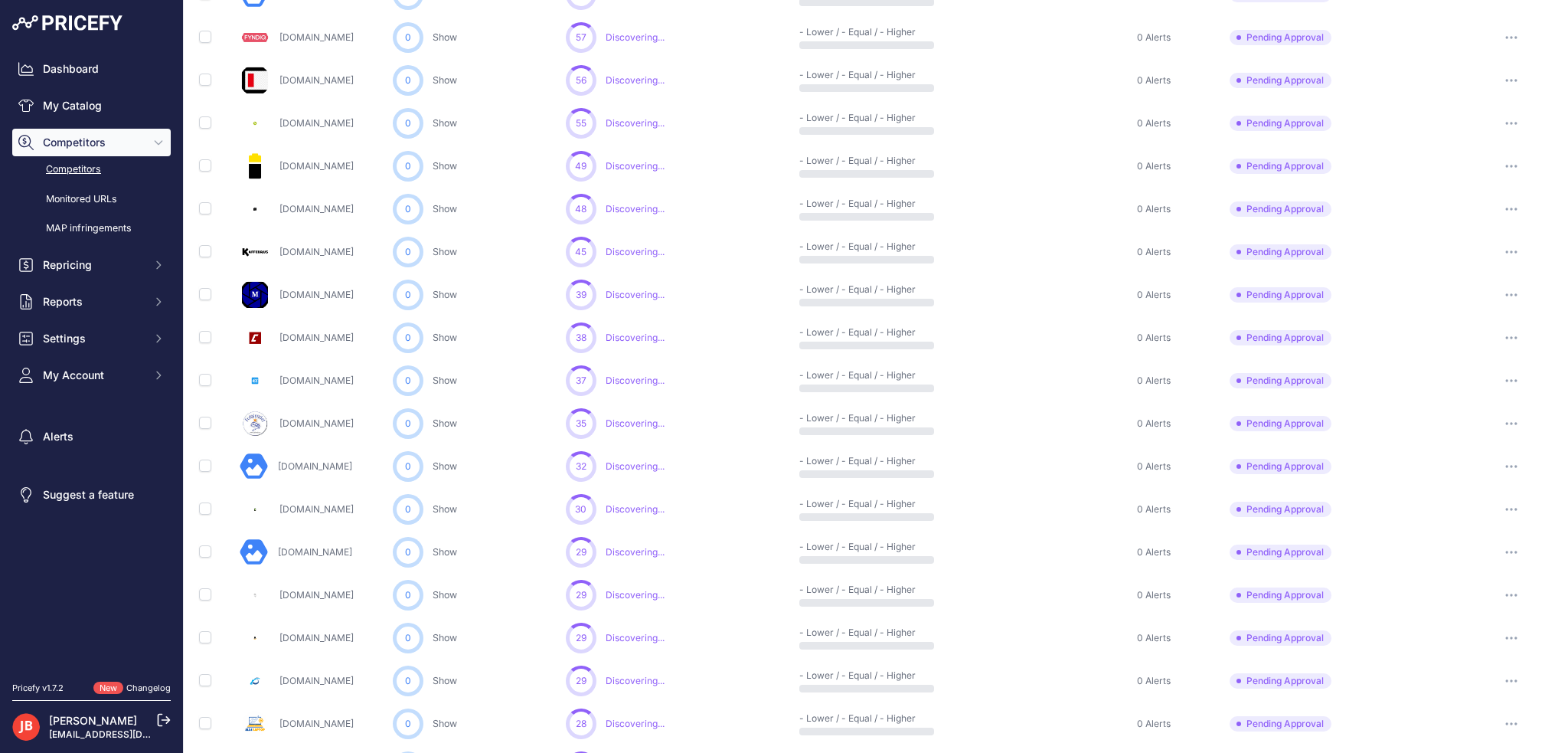
scroll to position [271, 0]
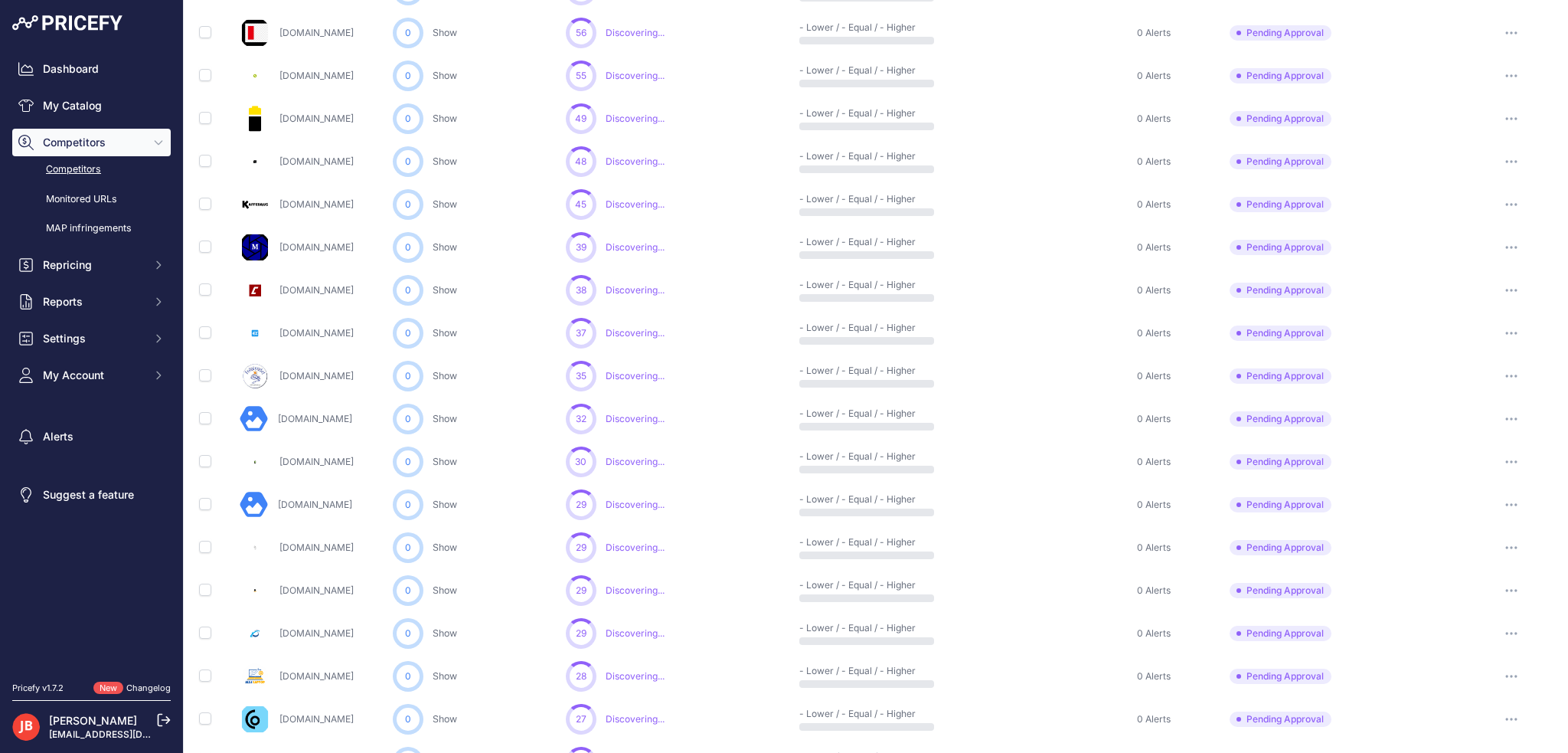
click at [1501, 284] on button "button" at bounding box center [1511, 290] width 31 height 21
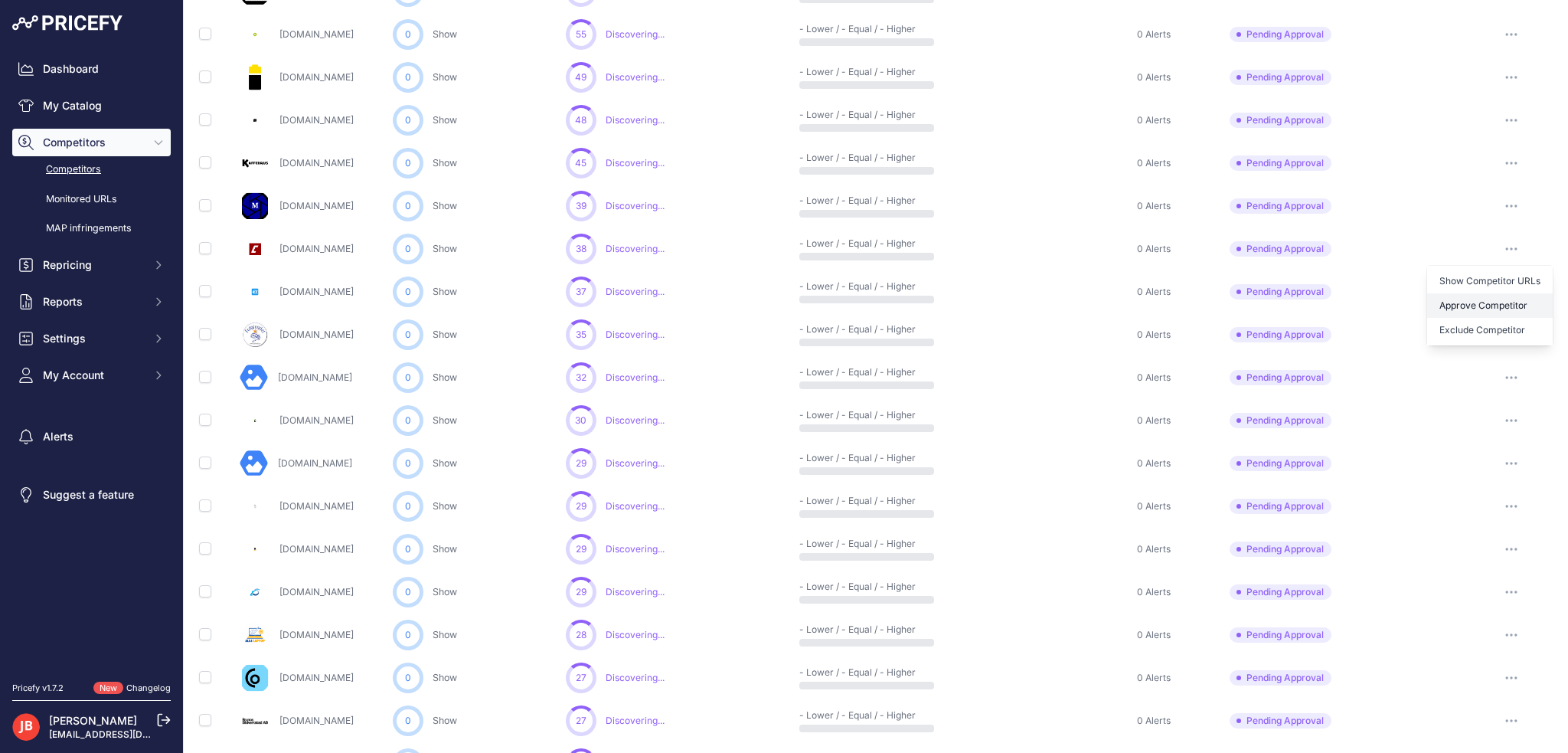
click at [1484, 318] on button "Approve Competitor" at bounding box center [1490, 306] width 126 height 24
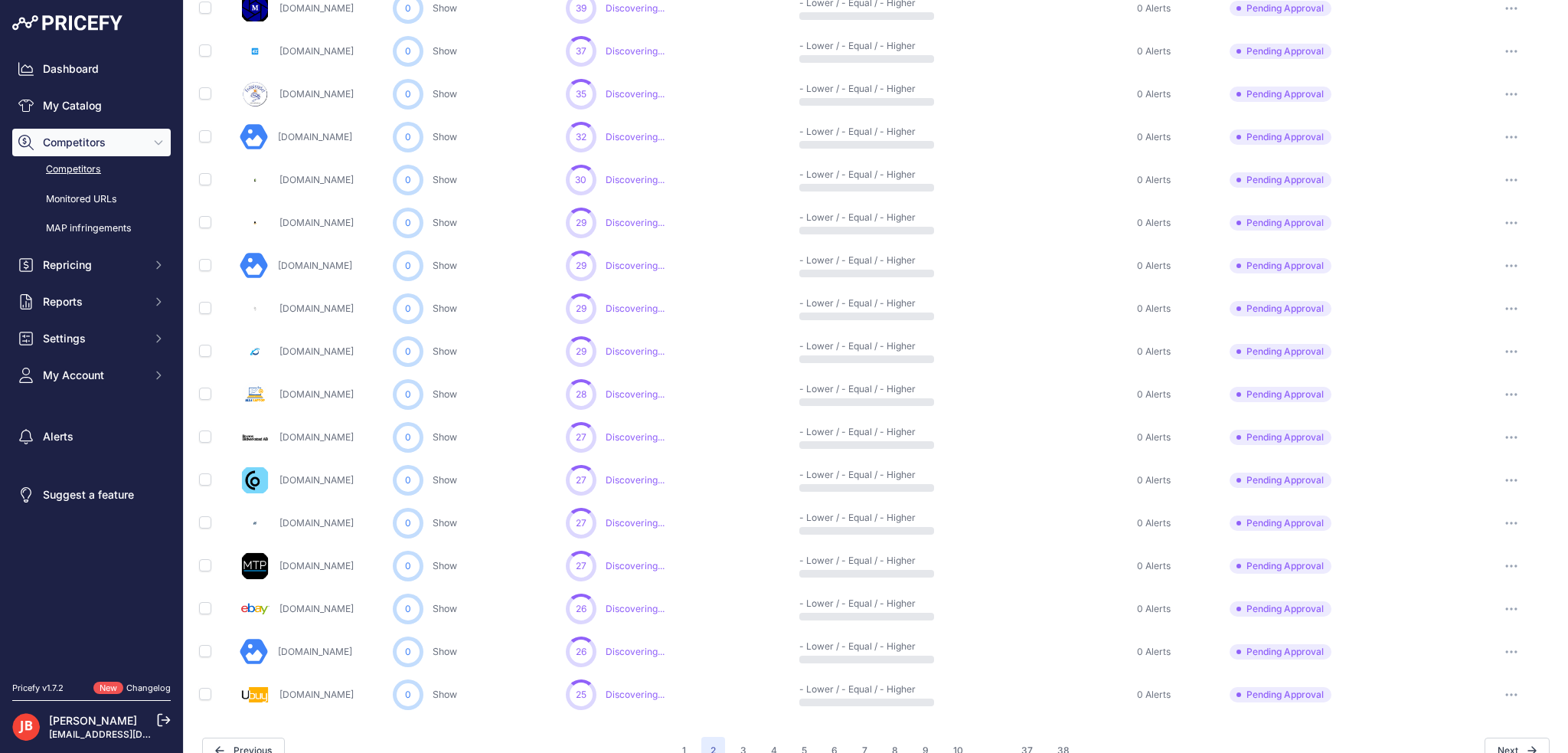
scroll to position [577, 0]
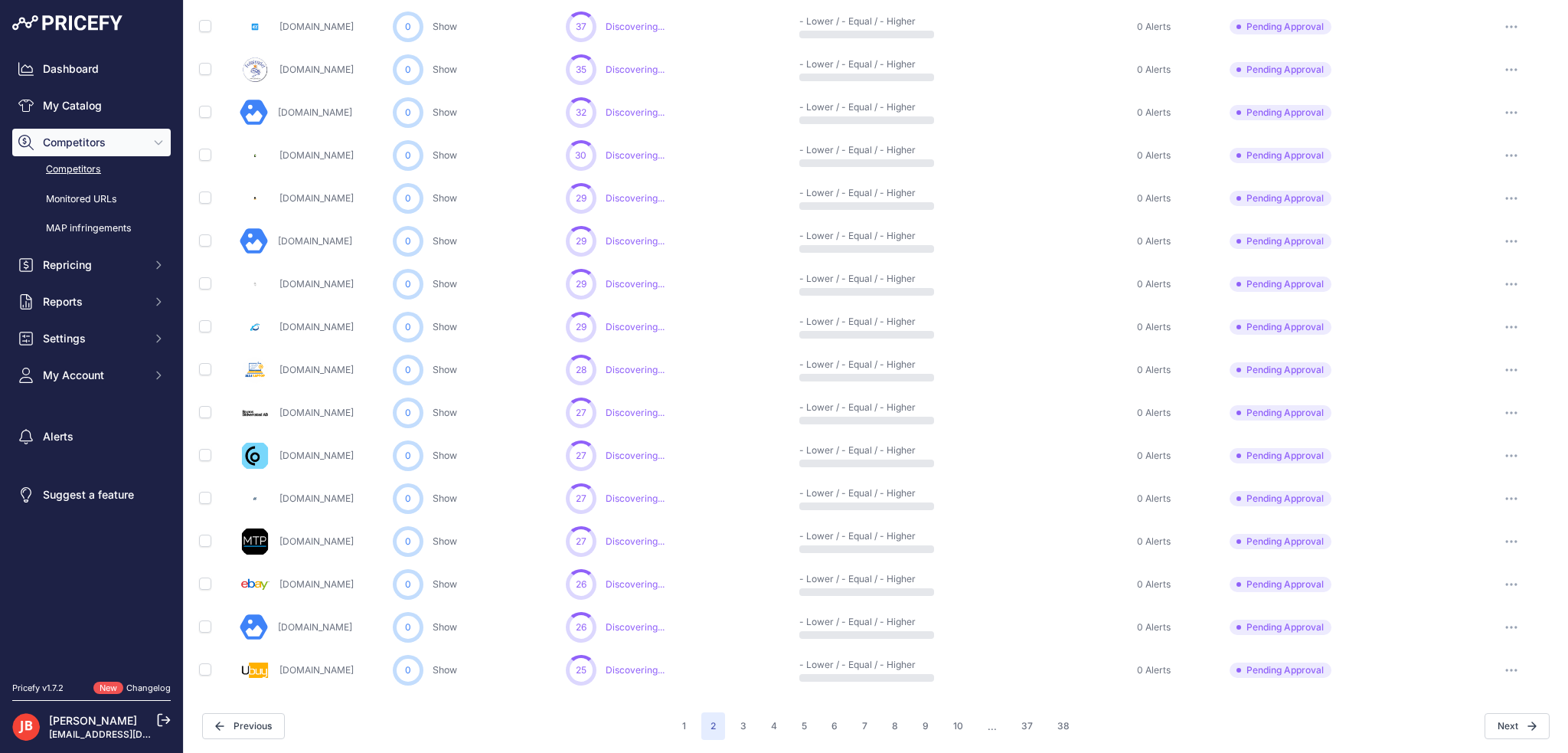
click at [1509, 324] on button "button" at bounding box center [1511, 326] width 31 height 21
click at [1481, 378] on button "Approve Competitor" at bounding box center [1490, 383] width 126 height 24
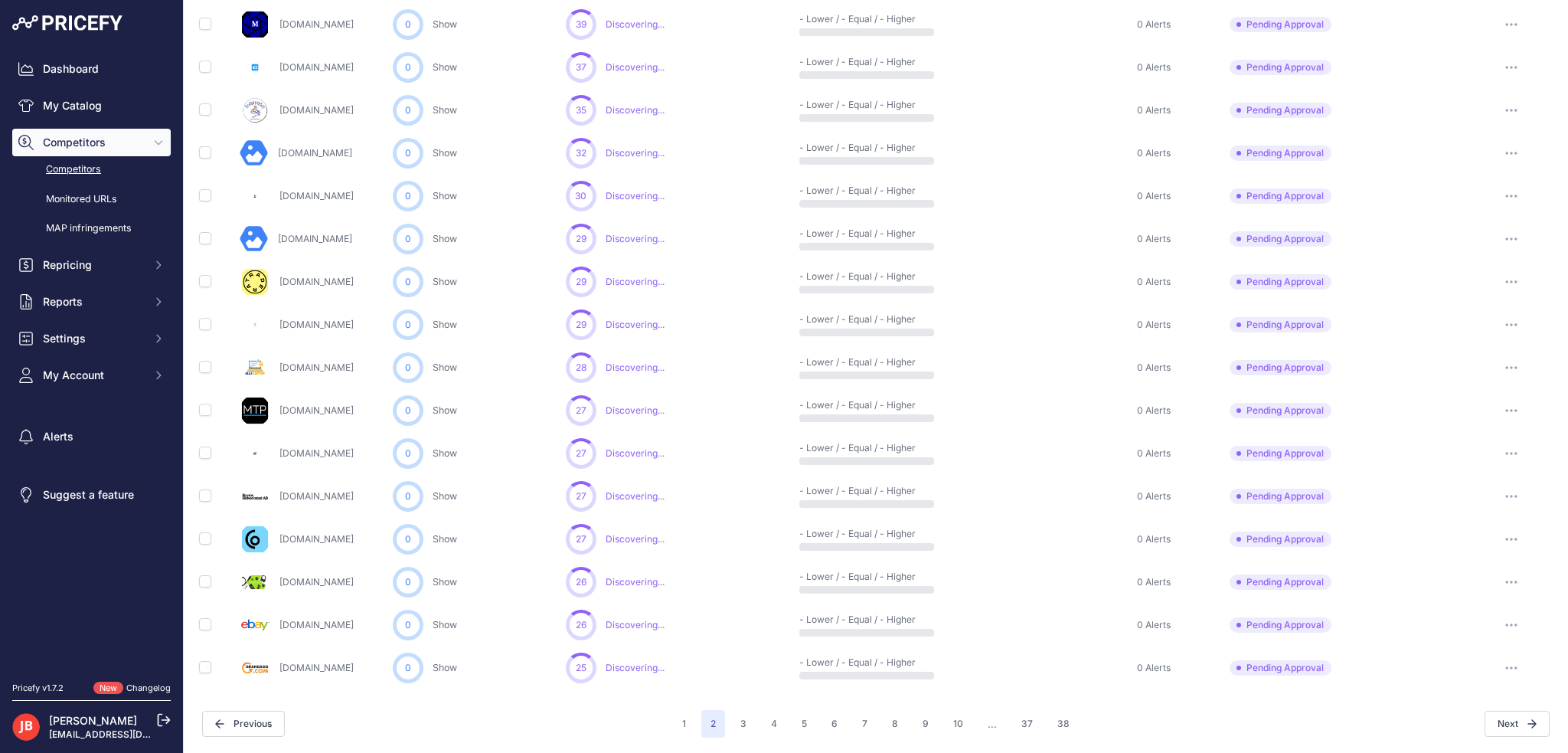
scroll to position [536, 0]
click at [1496, 451] on button "button" at bounding box center [1511, 455] width 31 height 21
click at [1485, 516] on button "Approve Competitor" at bounding box center [1490, 512] width 126 height 24
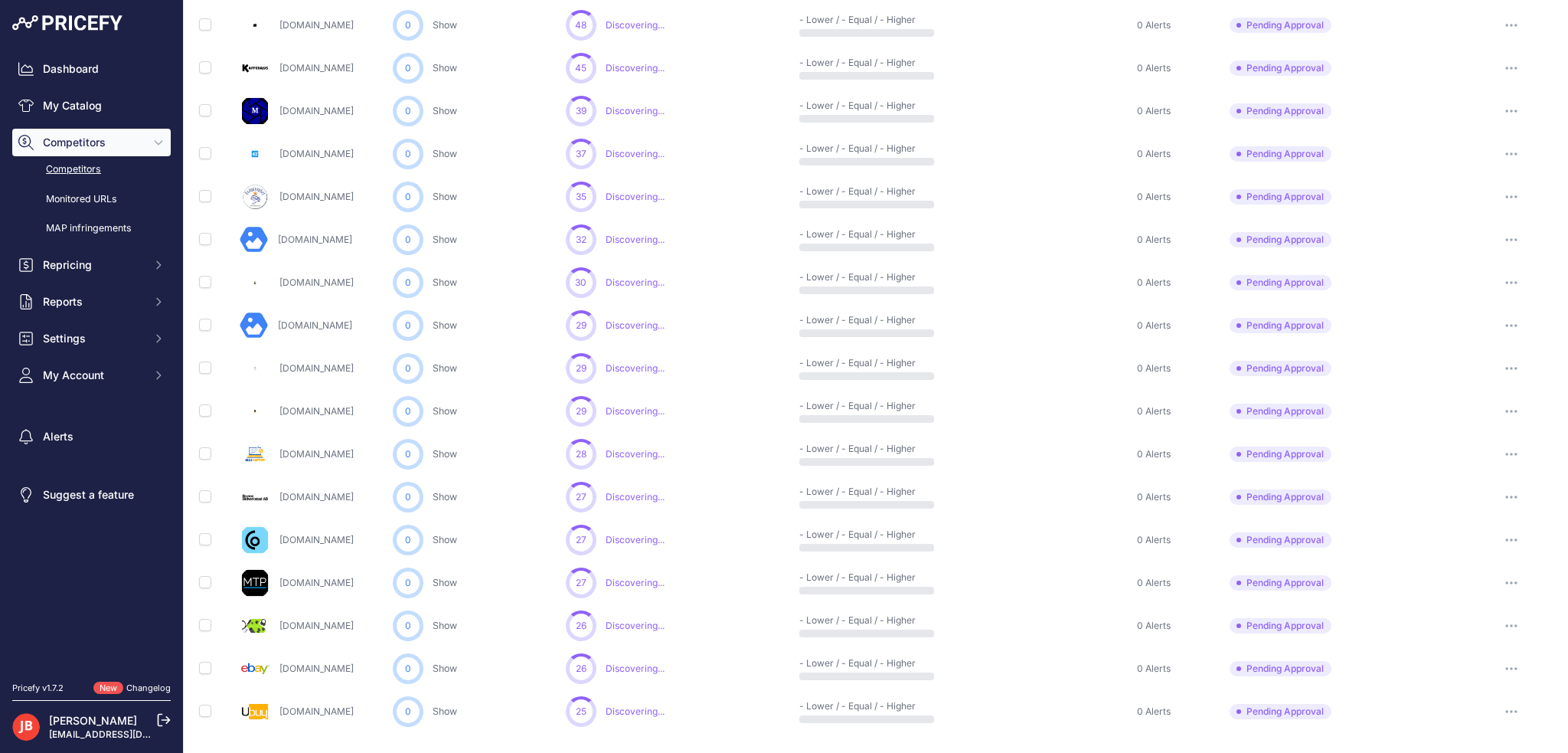
scroll to position [577, 0]
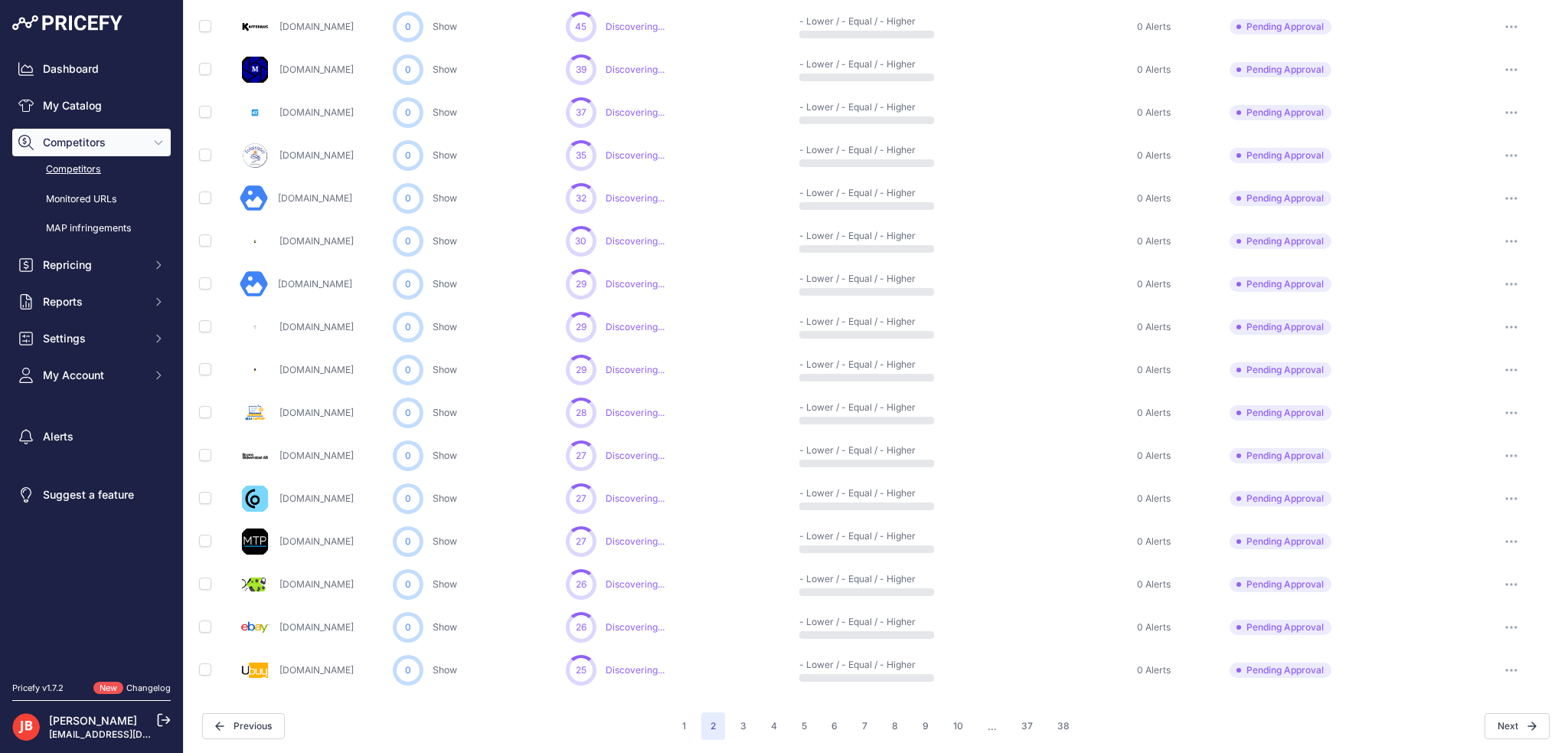
click at [1496, 576] on button "button" at bounding box center [1511, 584] width 31 height 21
click at [1483, 630] on button "Approve Competitor" at bounding box center [1490, 641] width 126 height 24
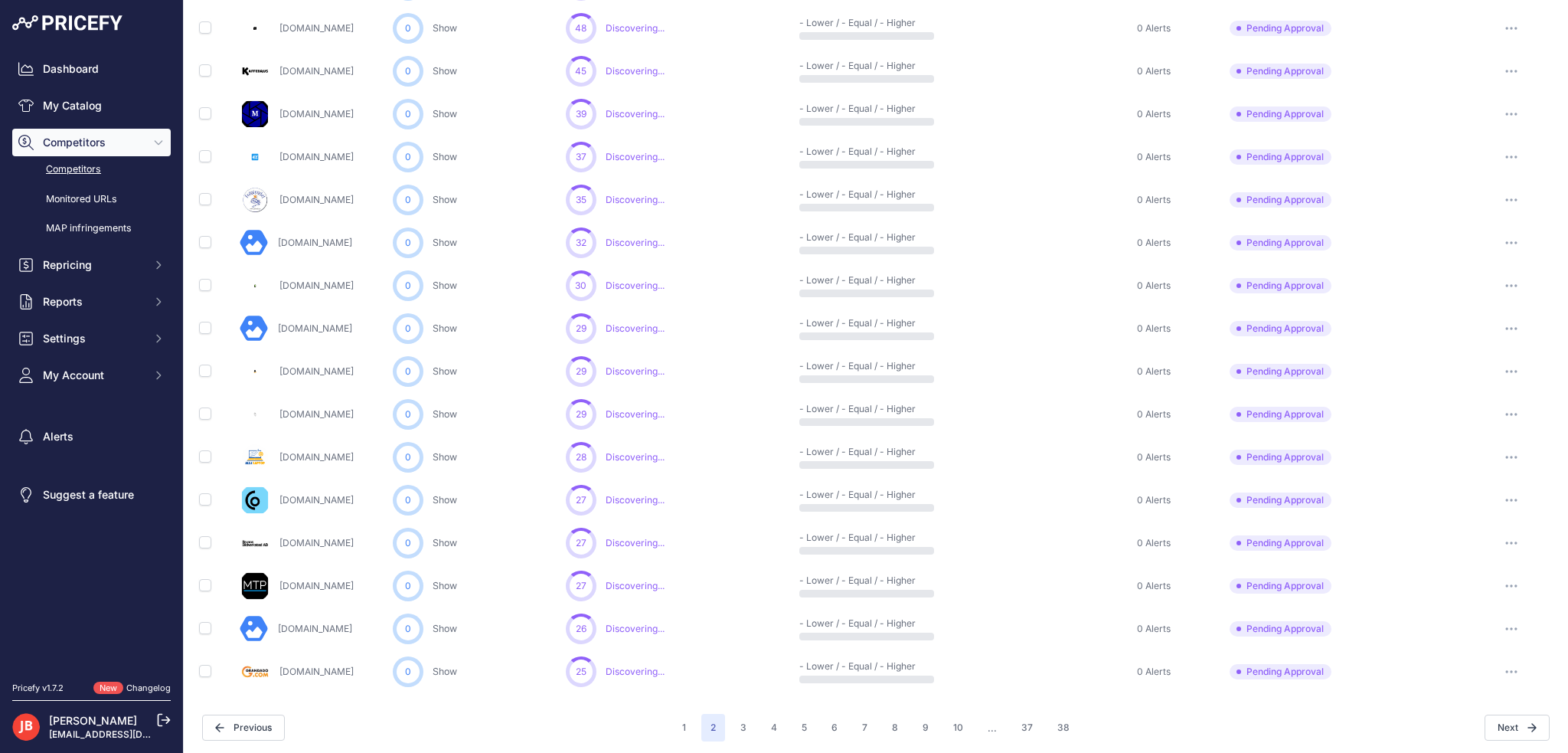
scroll to position [536, 0]
click at [734, 721] on button "3" at bounding box center [743, 726] width 24 height 28
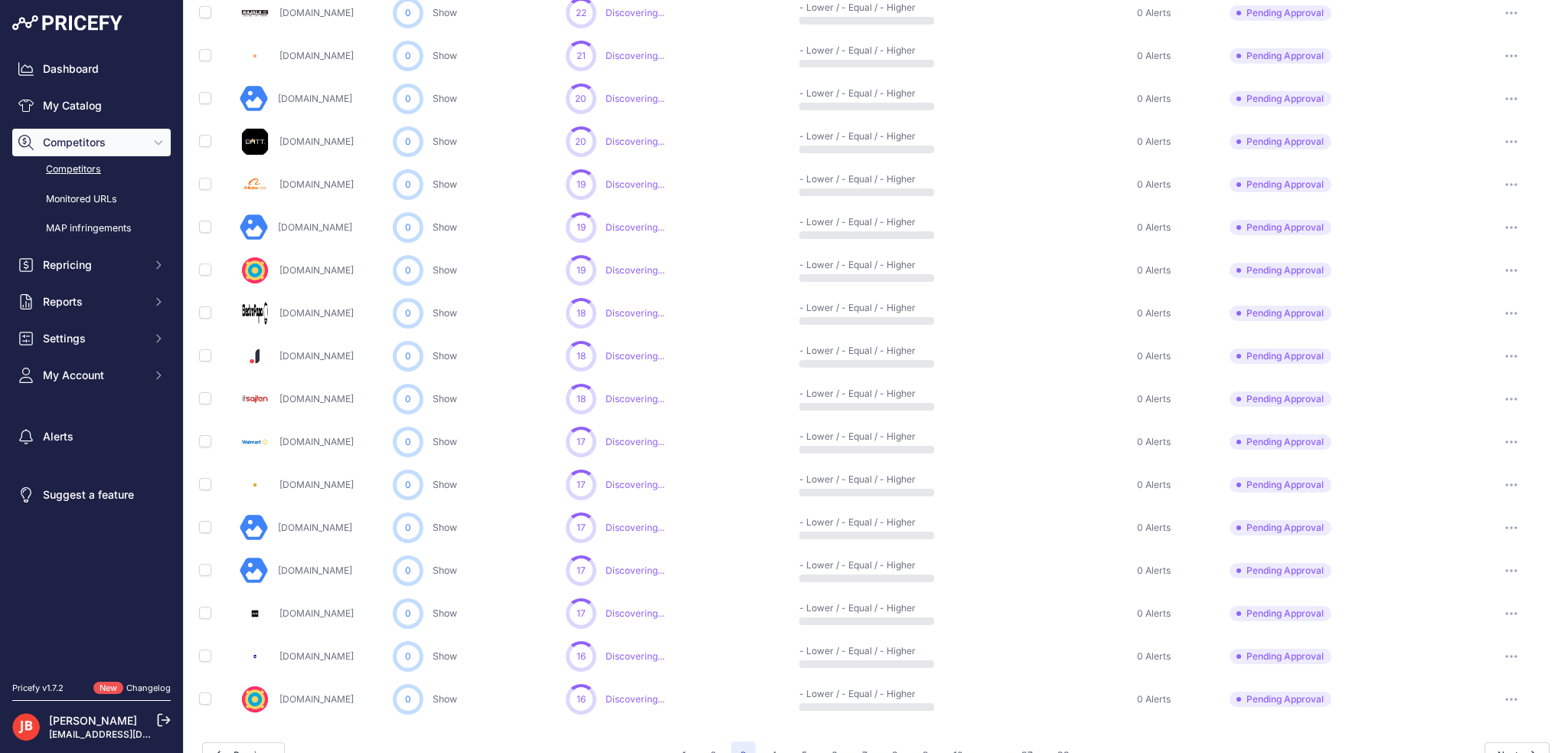
scroll to position [577, 0]
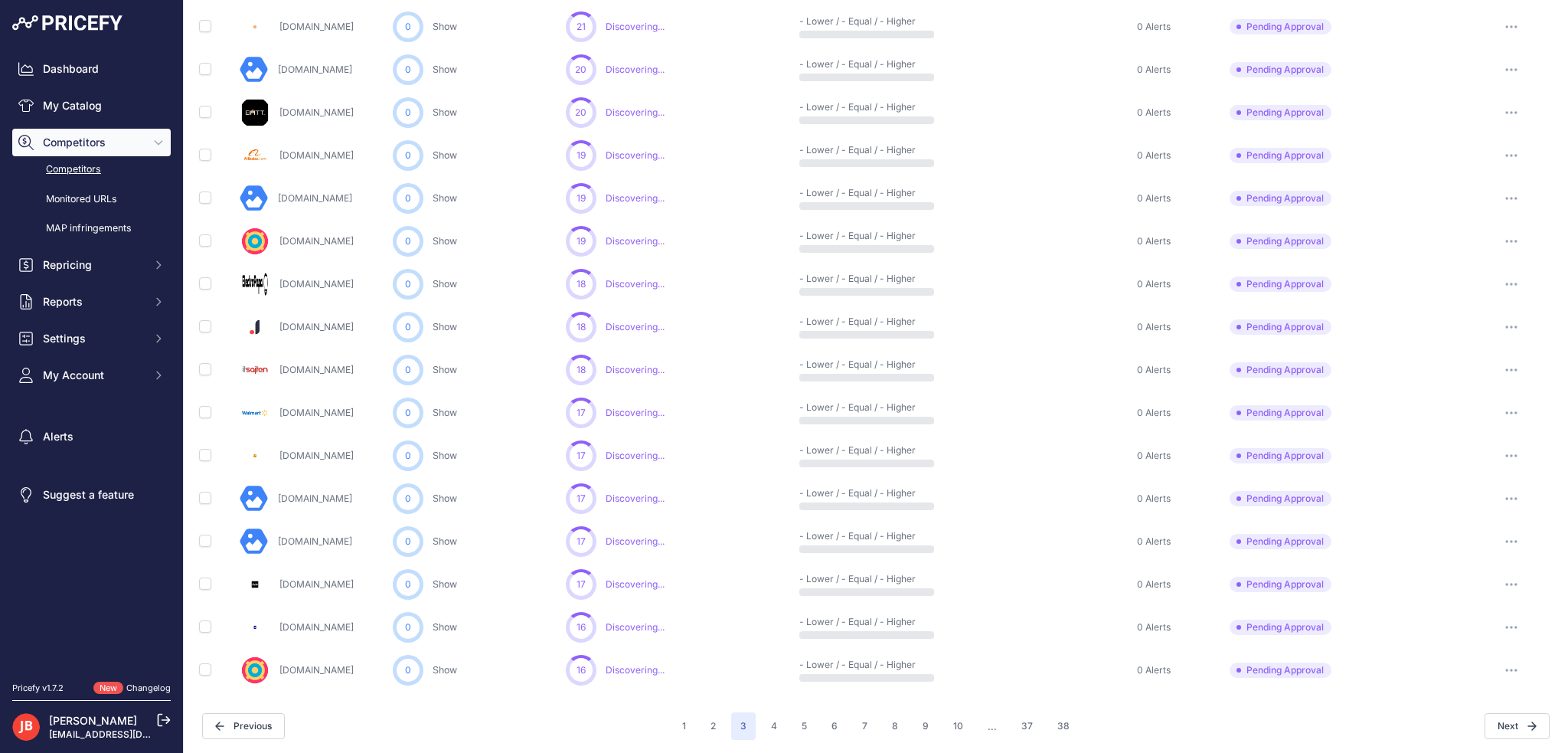
click at [1506, 369] on icon "button" at bounding box center [1511, 370] width 12 height 3
click at [1461, 420] on button "Approve Competitor" at bounding box center [1490, 426] width 126 height 24
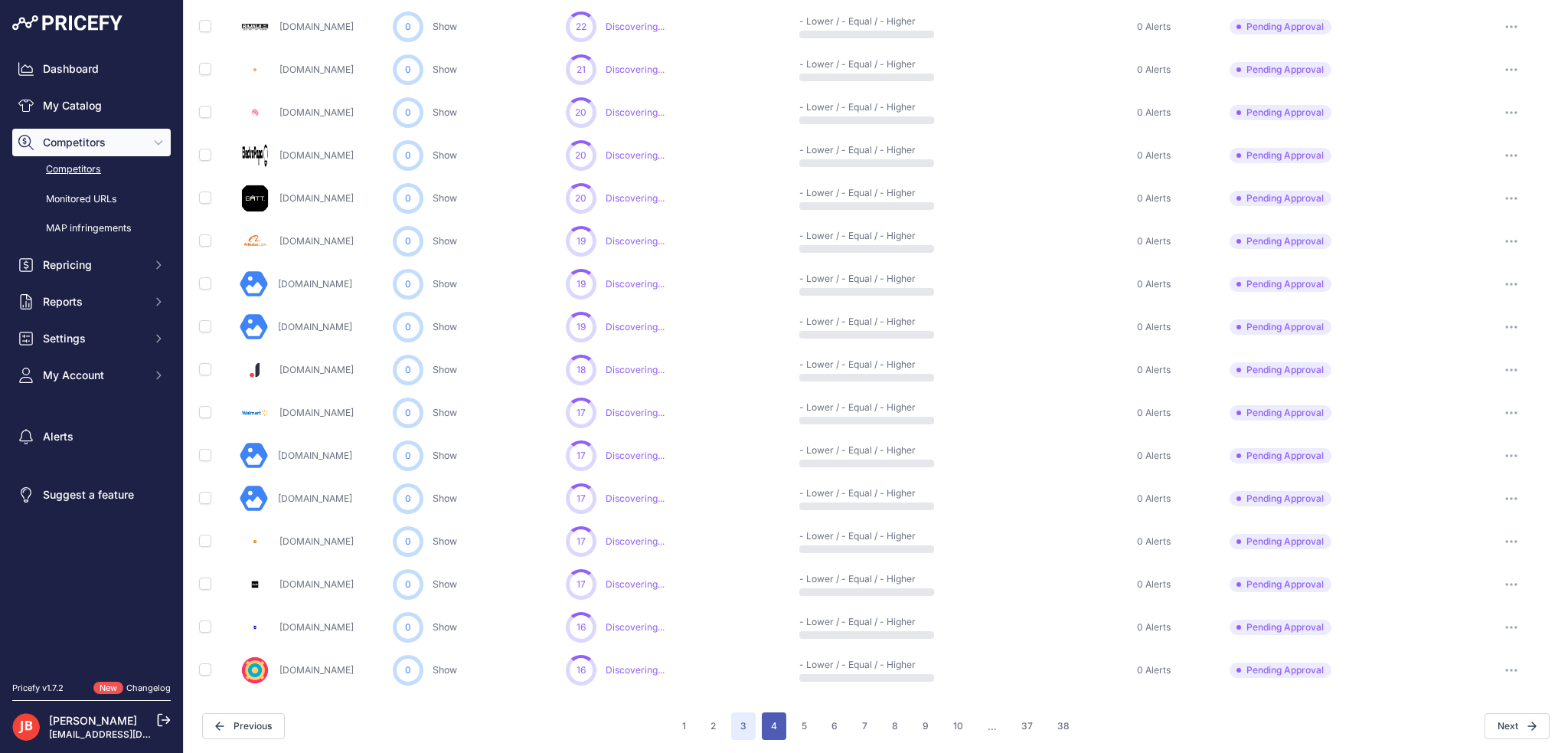
click at [761, 721] on button "4" at bounding box center [773, 726] width 24 height 28
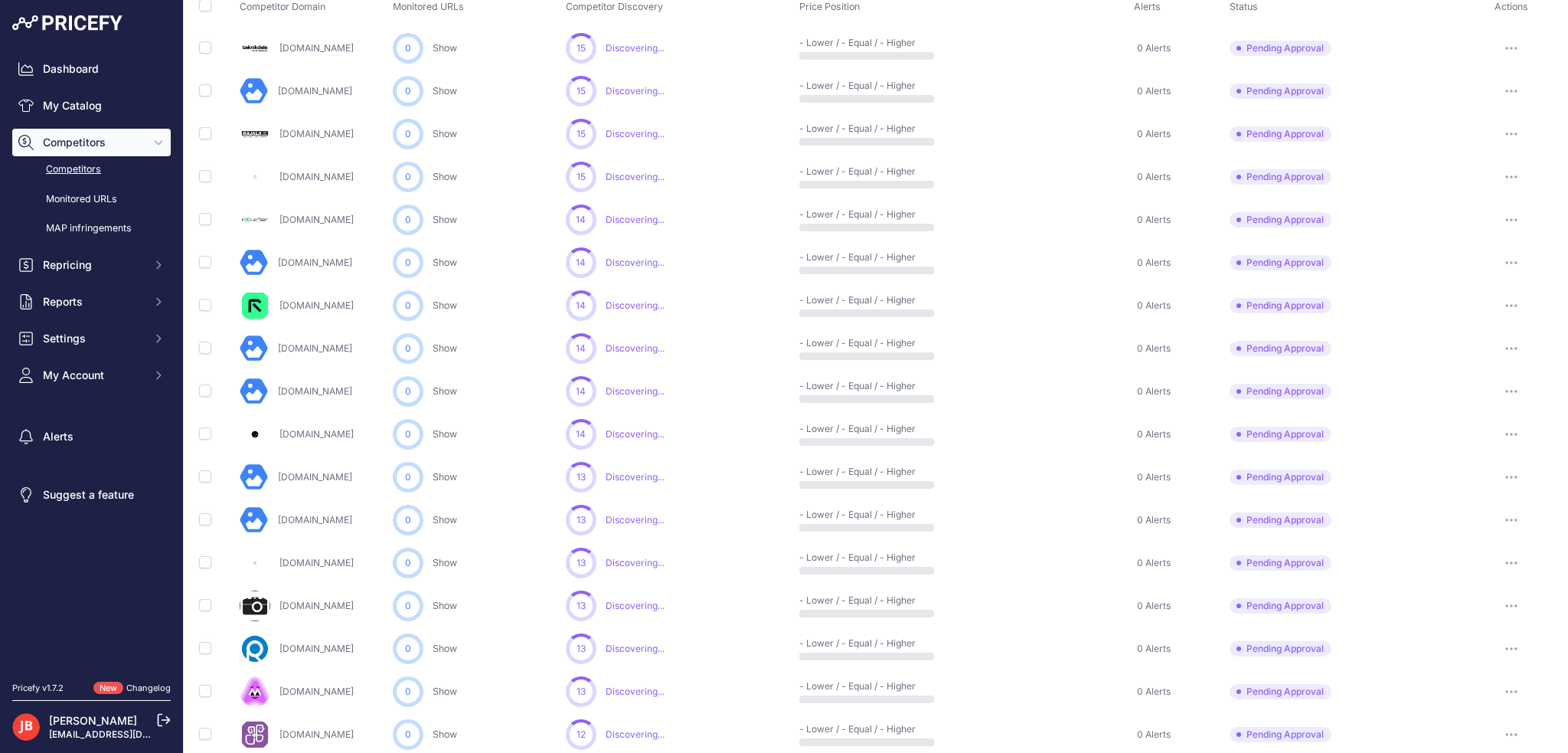
scroll to position [153, 0]
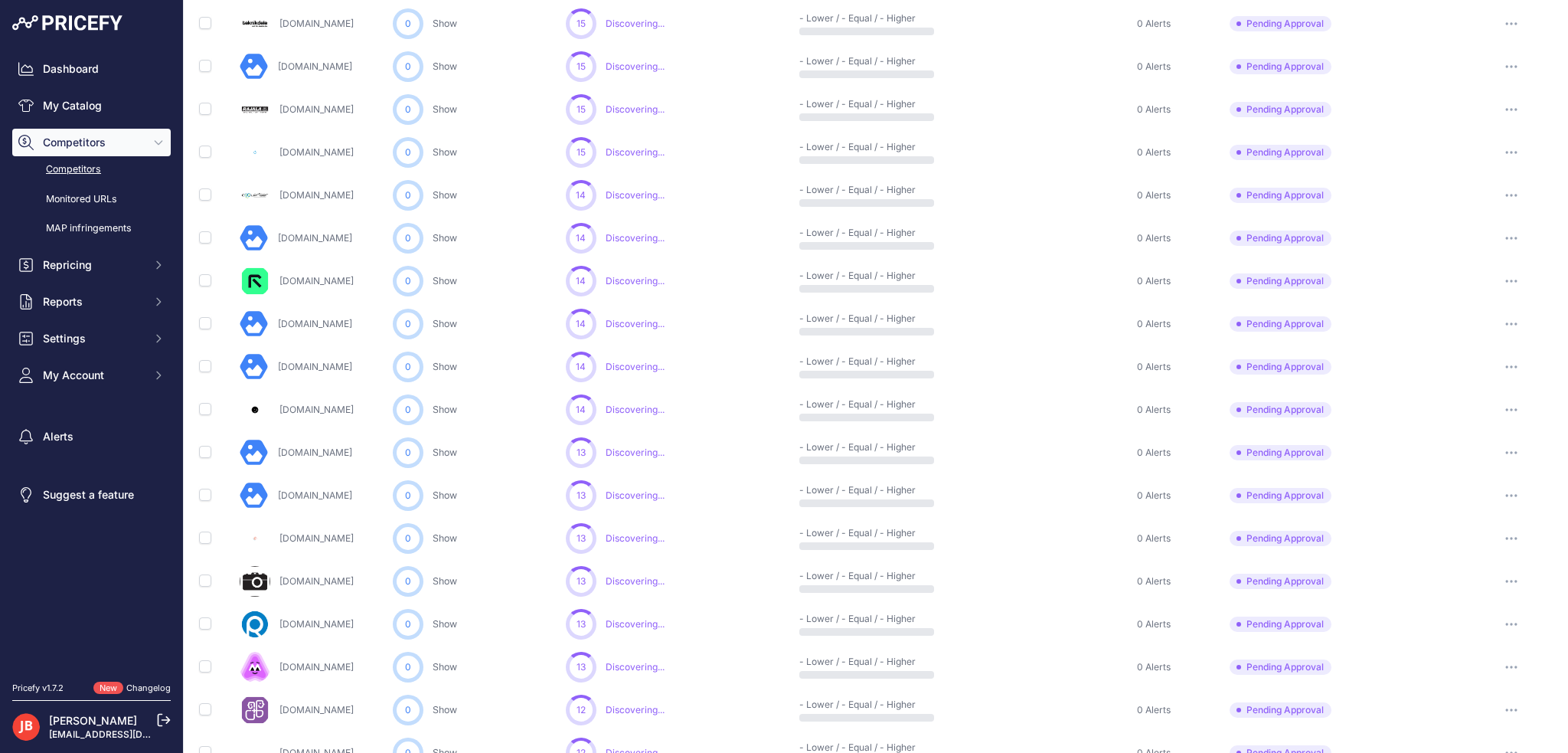
click at [1498, 403] on button "button" at bounding box center [1511, 409] width 31 height 21
click at [1477, 459] on button "Approve Competitor" at bounding box center [1490, 466] width 126 height 24
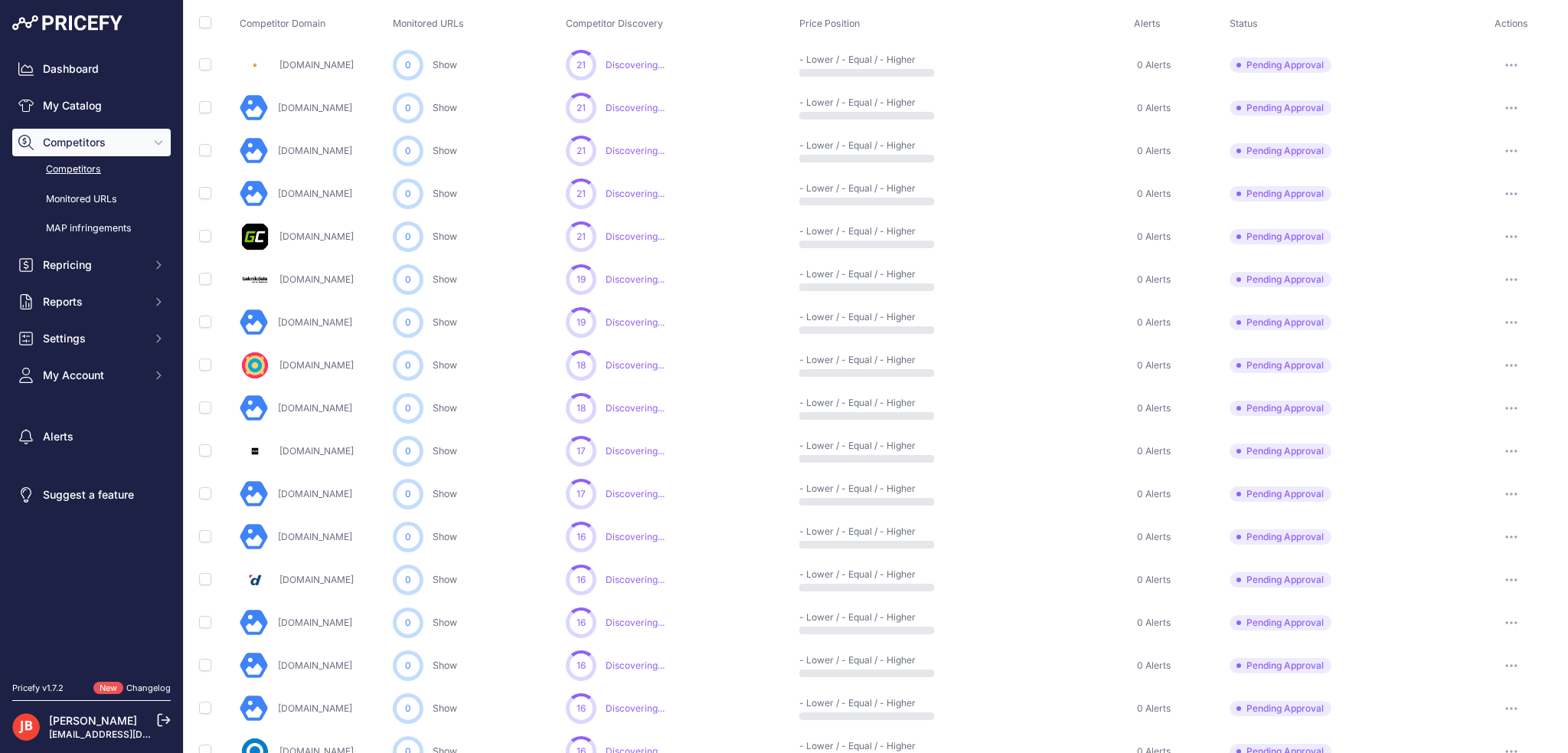
scroll to position [194, 0]
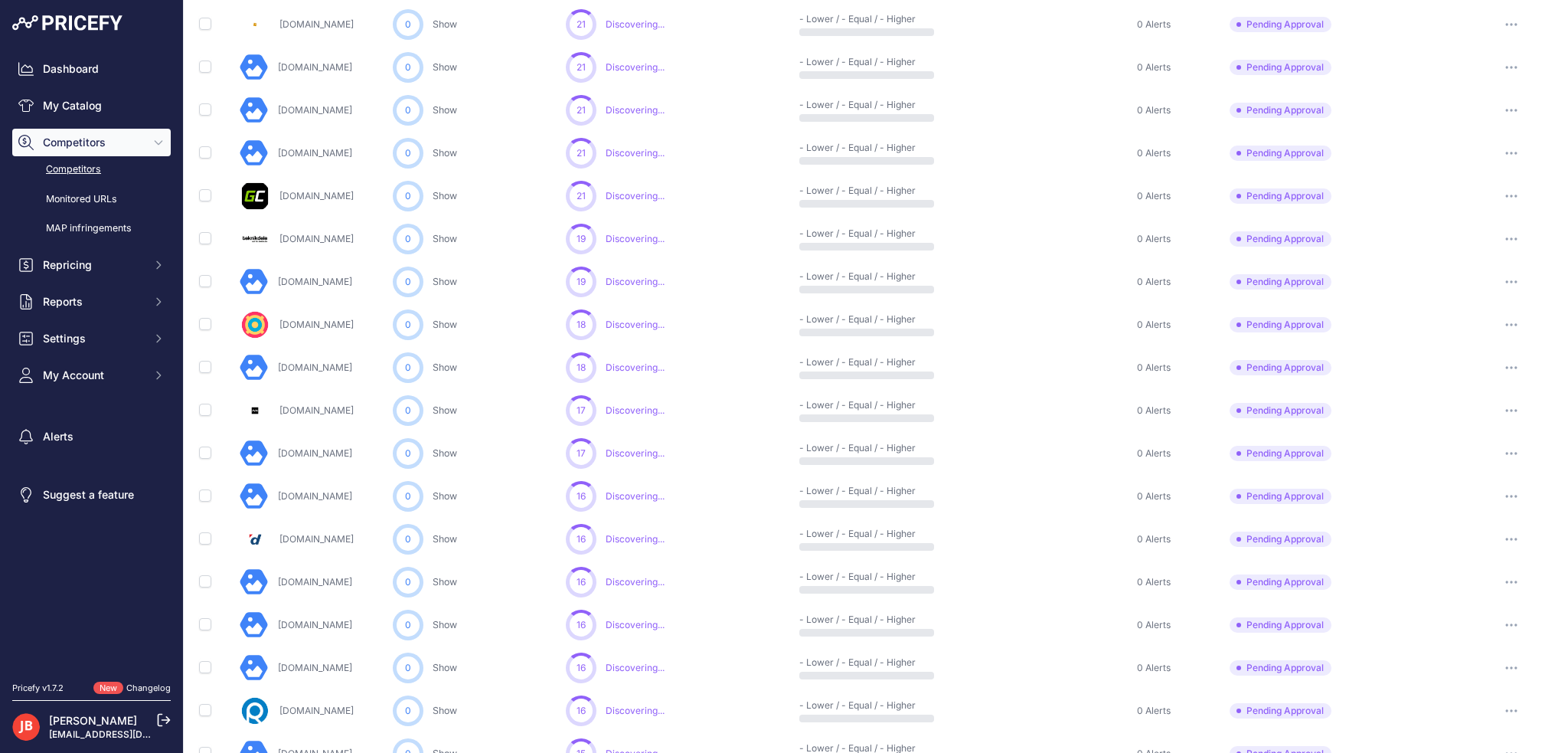
click at [1505, 495] on icon "button" at bounding box center [1511, 496] width 12 height 3
click at [1463, 557] on button "Approve Competitor" at bounding box center [1490, 553] width 126 height 24
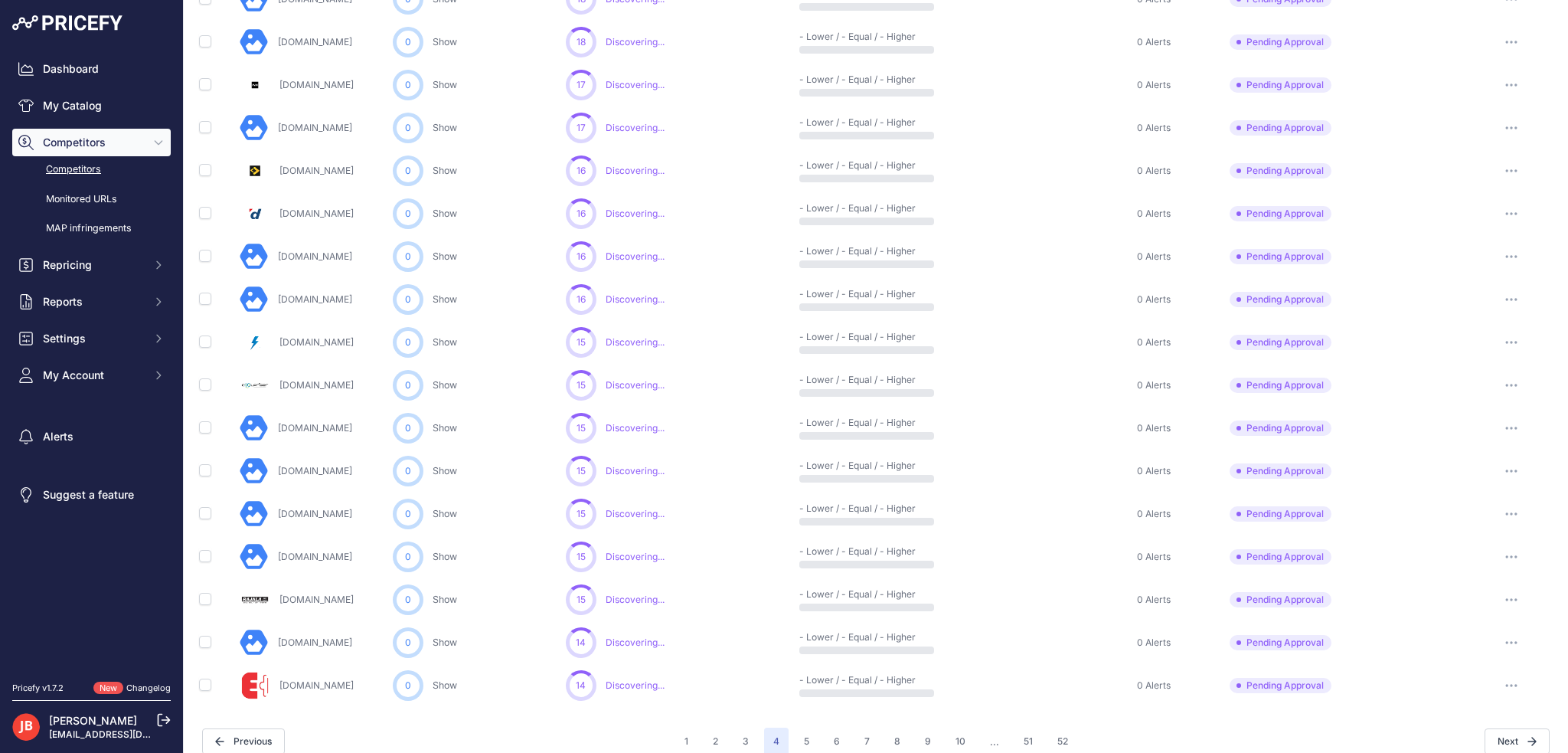
scroll to position [536, 0]
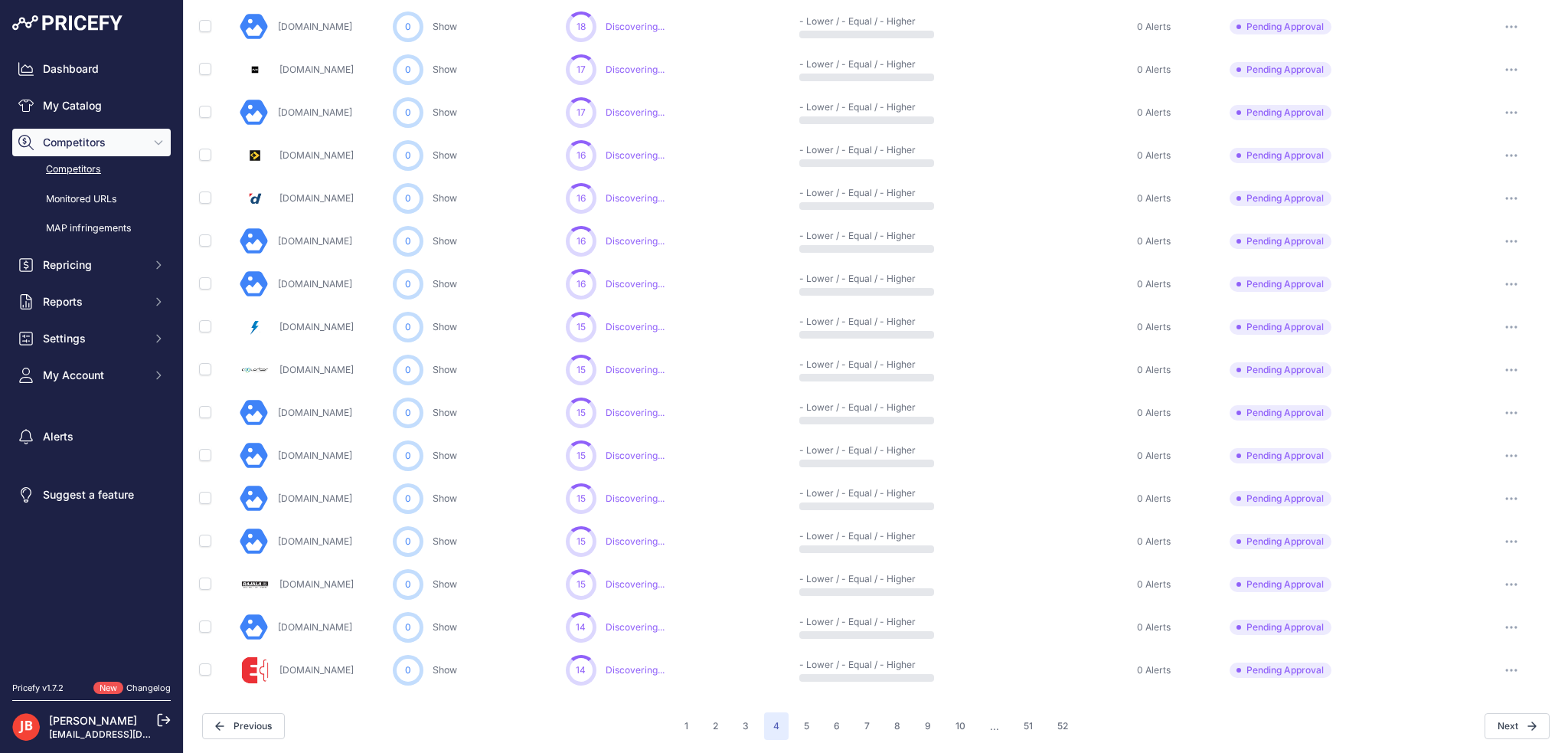
click at [1496, 621] on button "button" at bounding box center [1511, 626] width 31 height 21
click at [1475, 678] on button "Approve Competitor" at bounding box center [1490, 684] width 126 height 24
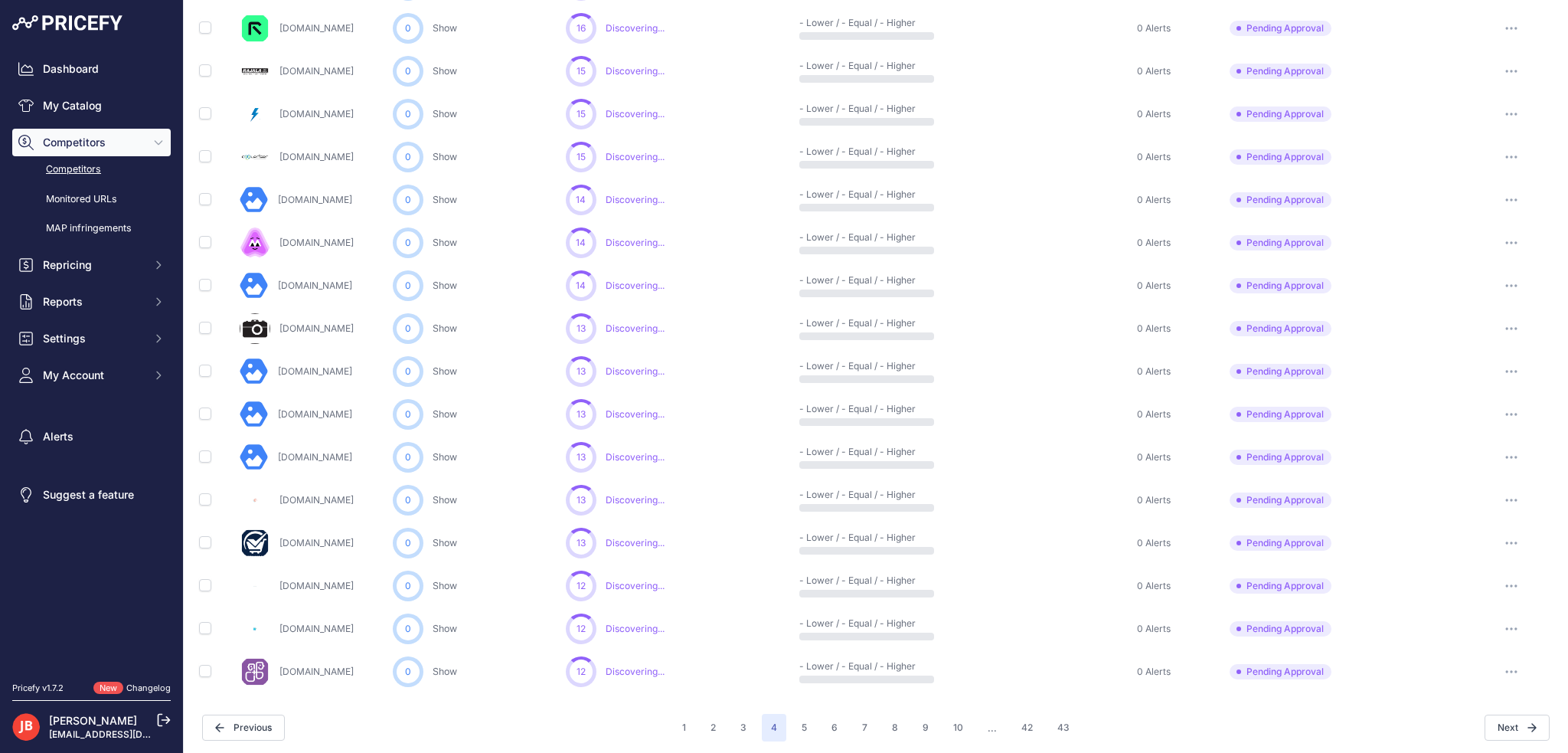
scroll to position [577, 0]
click at [797, 721] on button "5" at bounding box center [805, 726] width 24 height 28
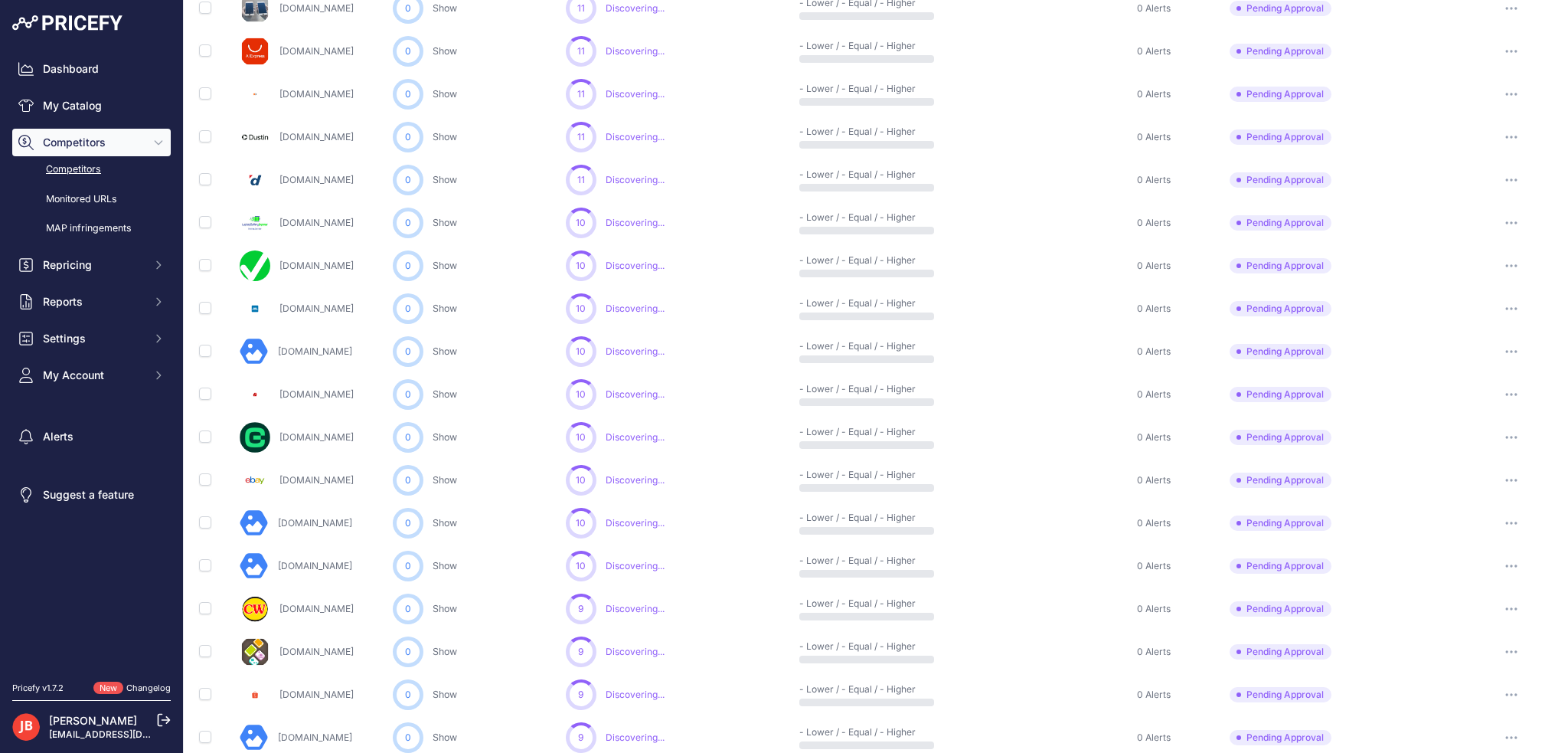
scroll to position [577, 0]
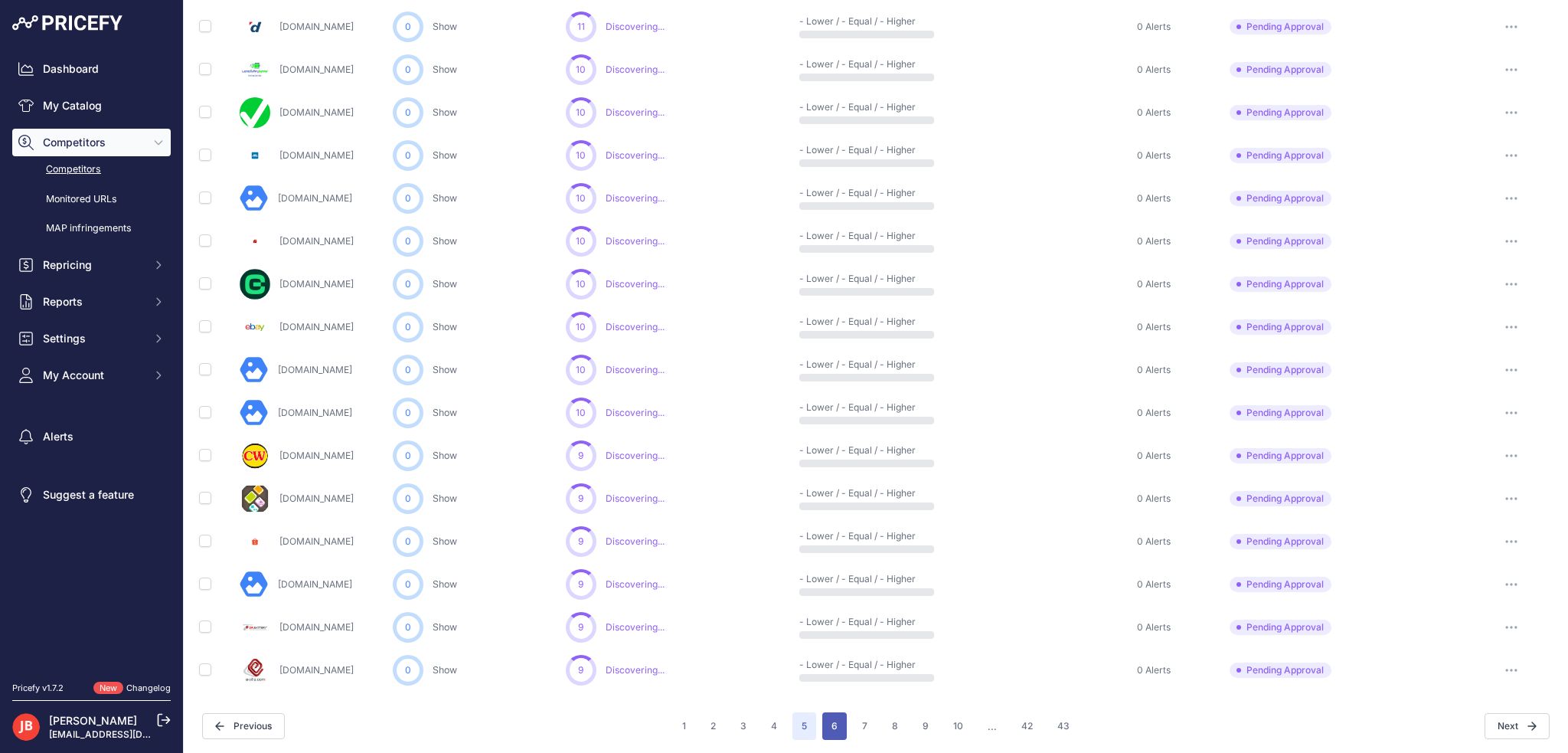
click at [836, 722] on button "6" at bounding box center [834, 726] width 24 height 28
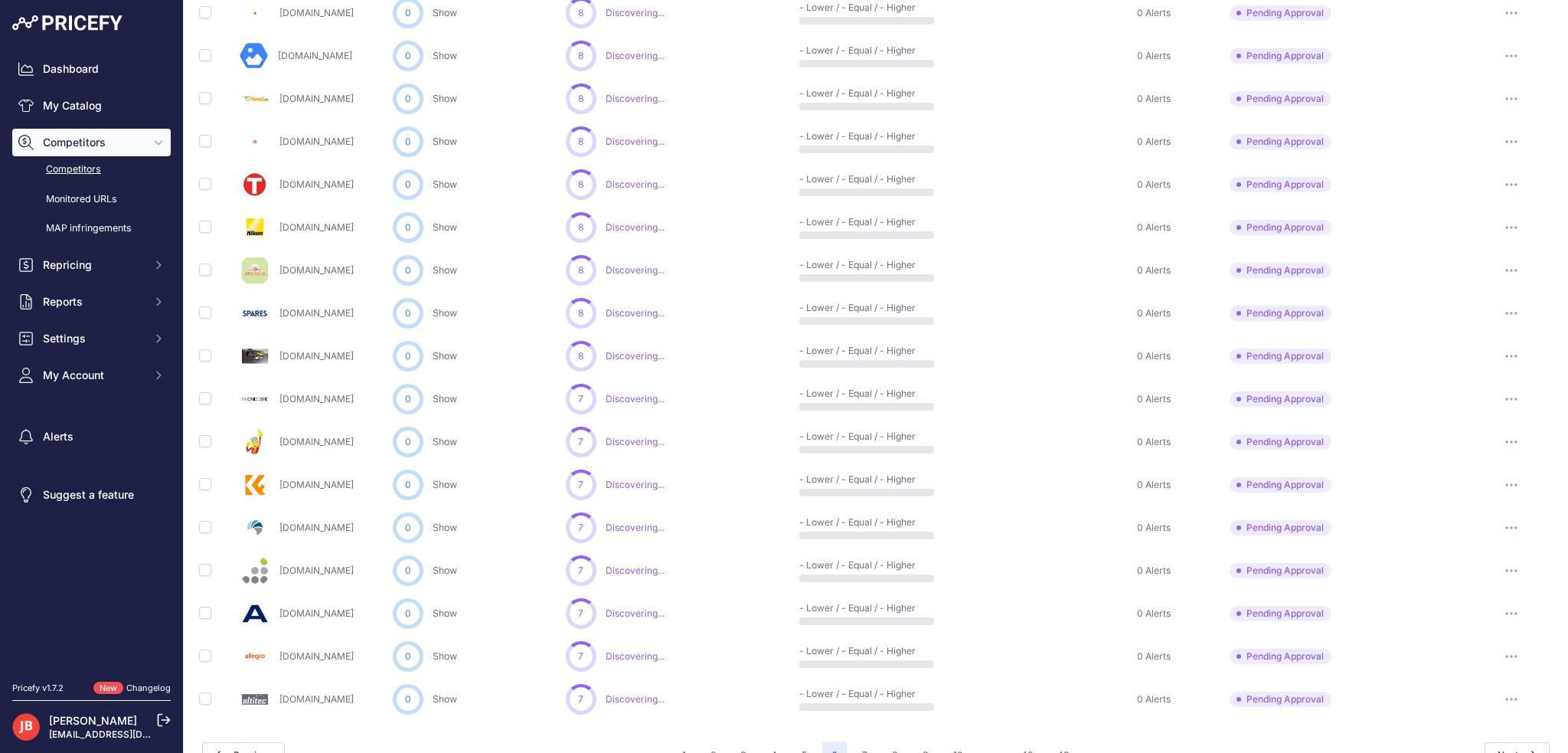
scroll to position [577, 0]
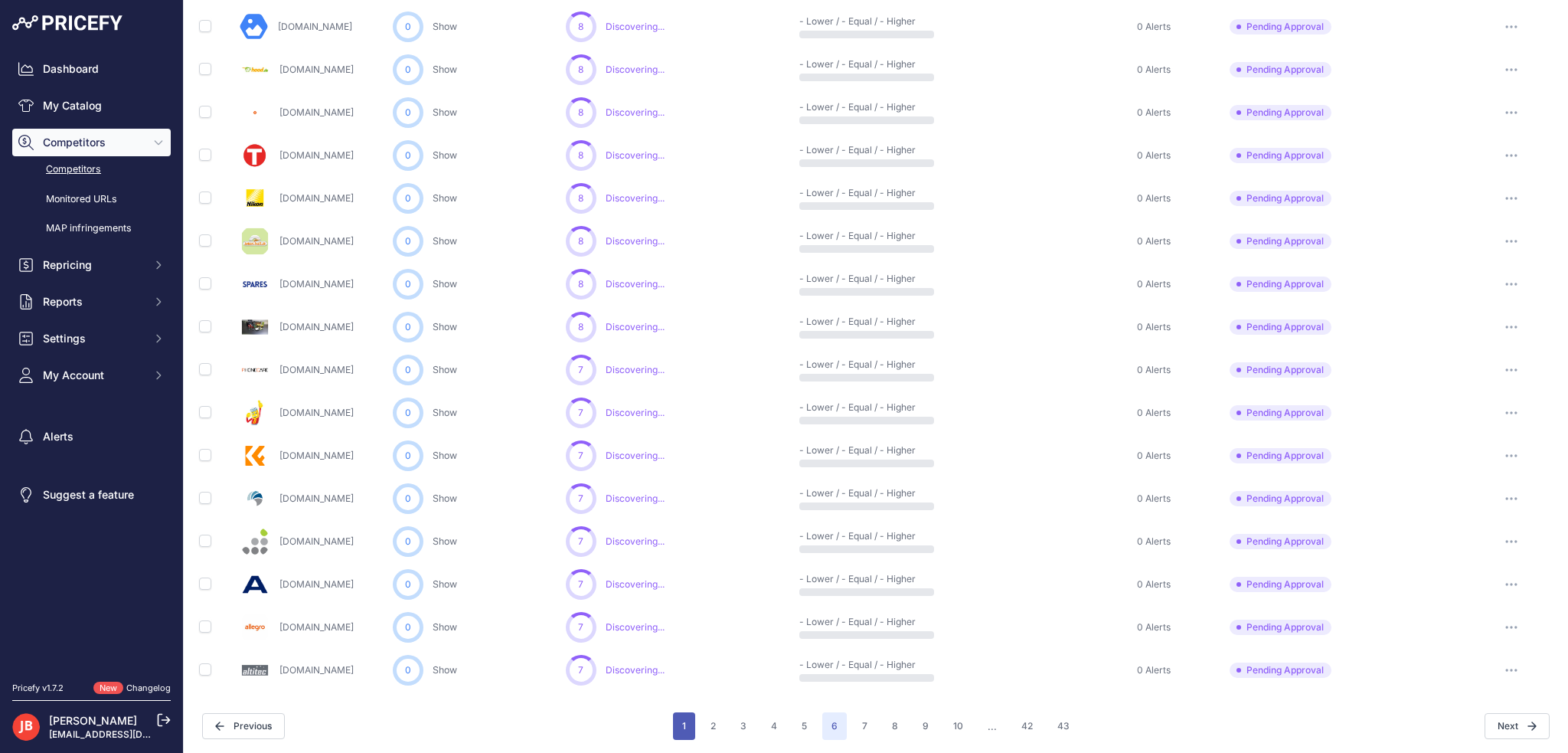
click at [678, 720] on button "1" at bounding box center [684, 726] width 22 height 28
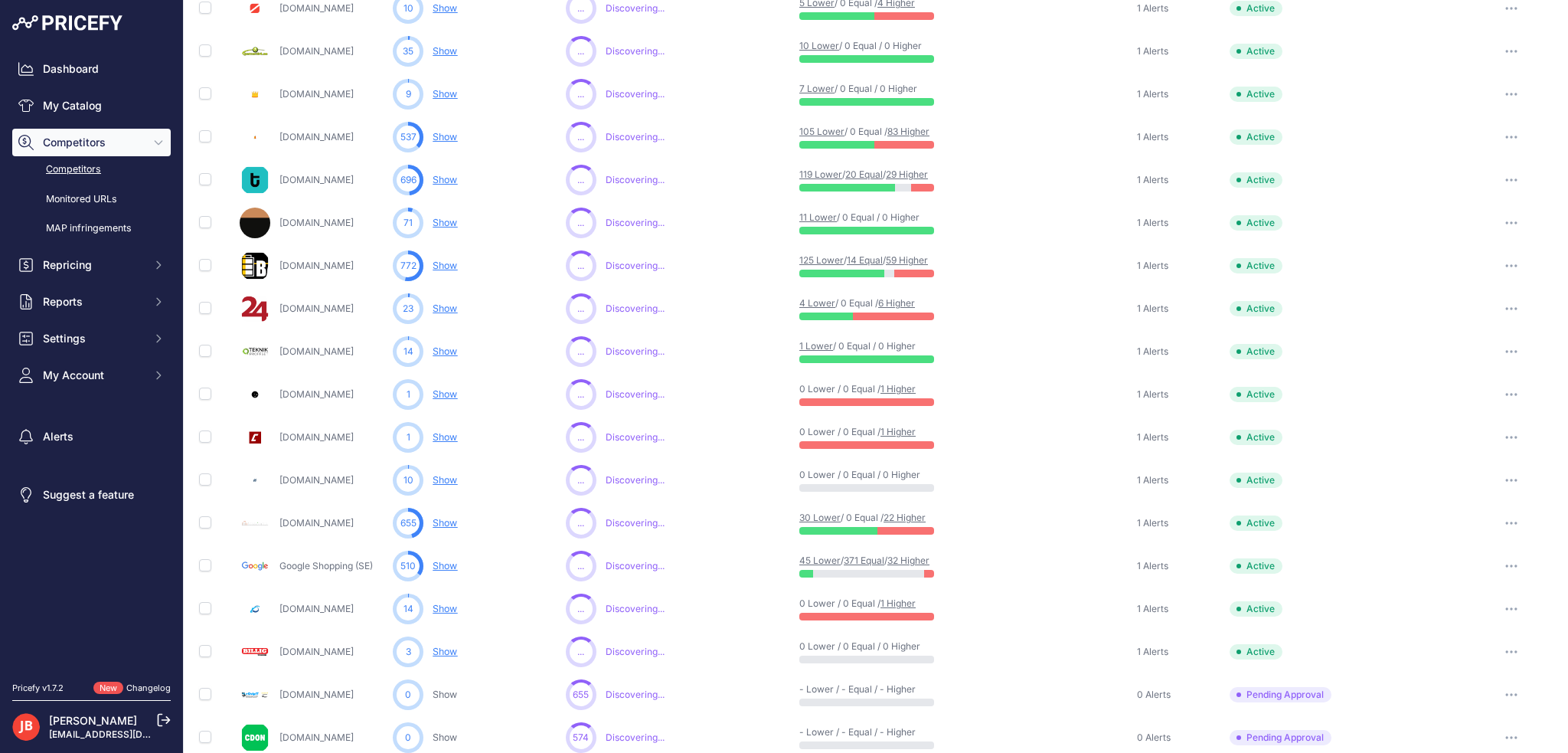
scroll to position [577, 0]
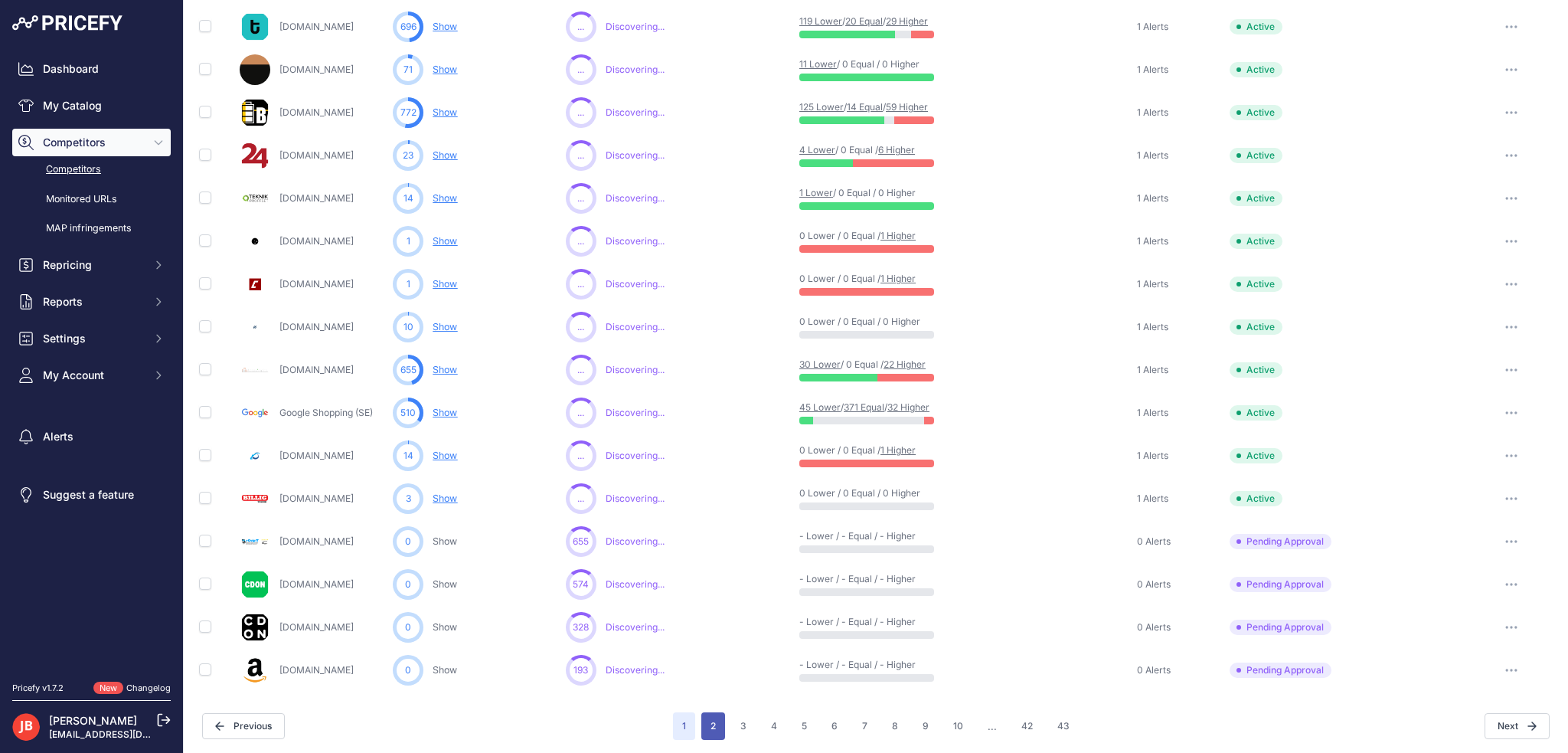
click at [713, 722] on button "2" at bounding box center [713, 726] width 24 height 28
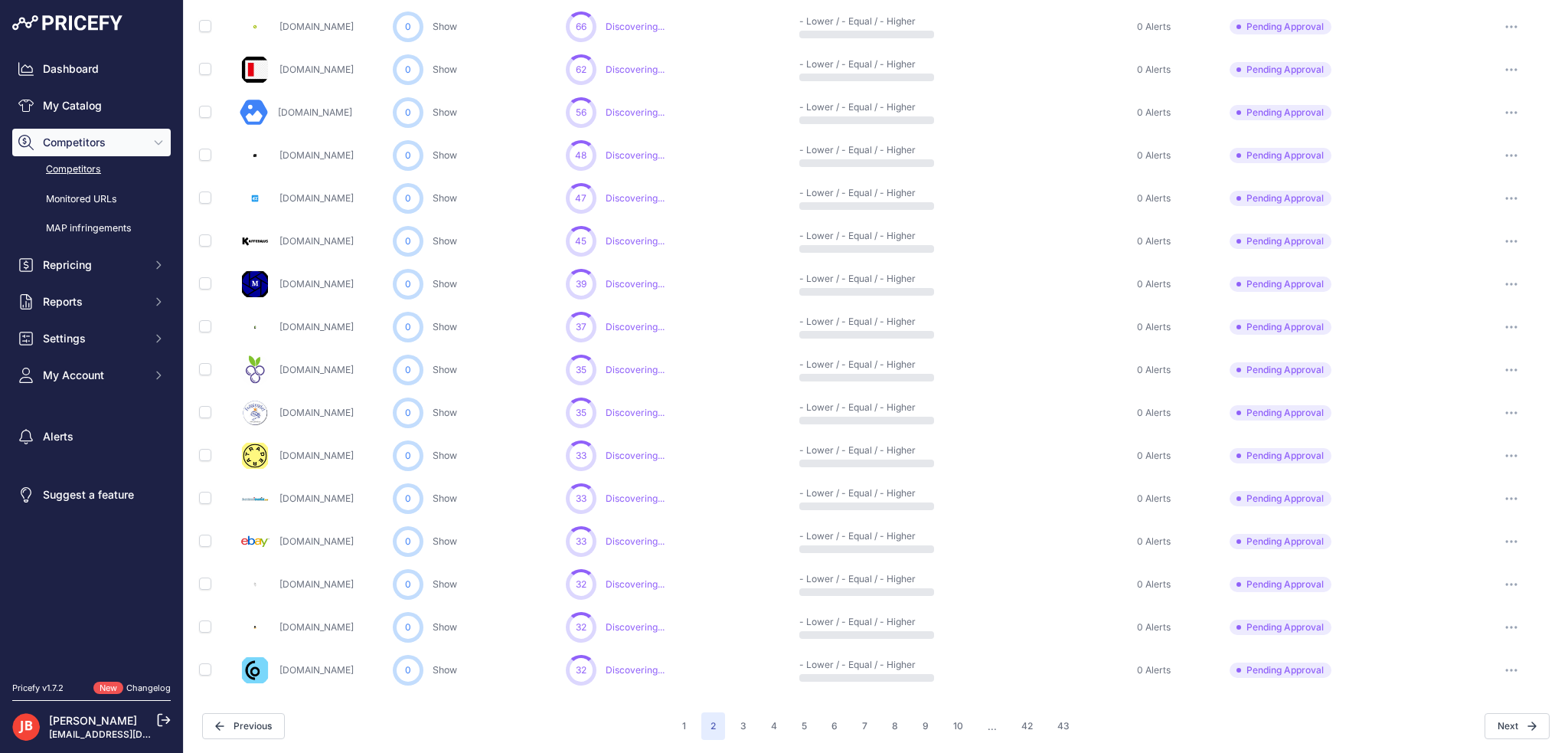
scroll to position [118, 0]
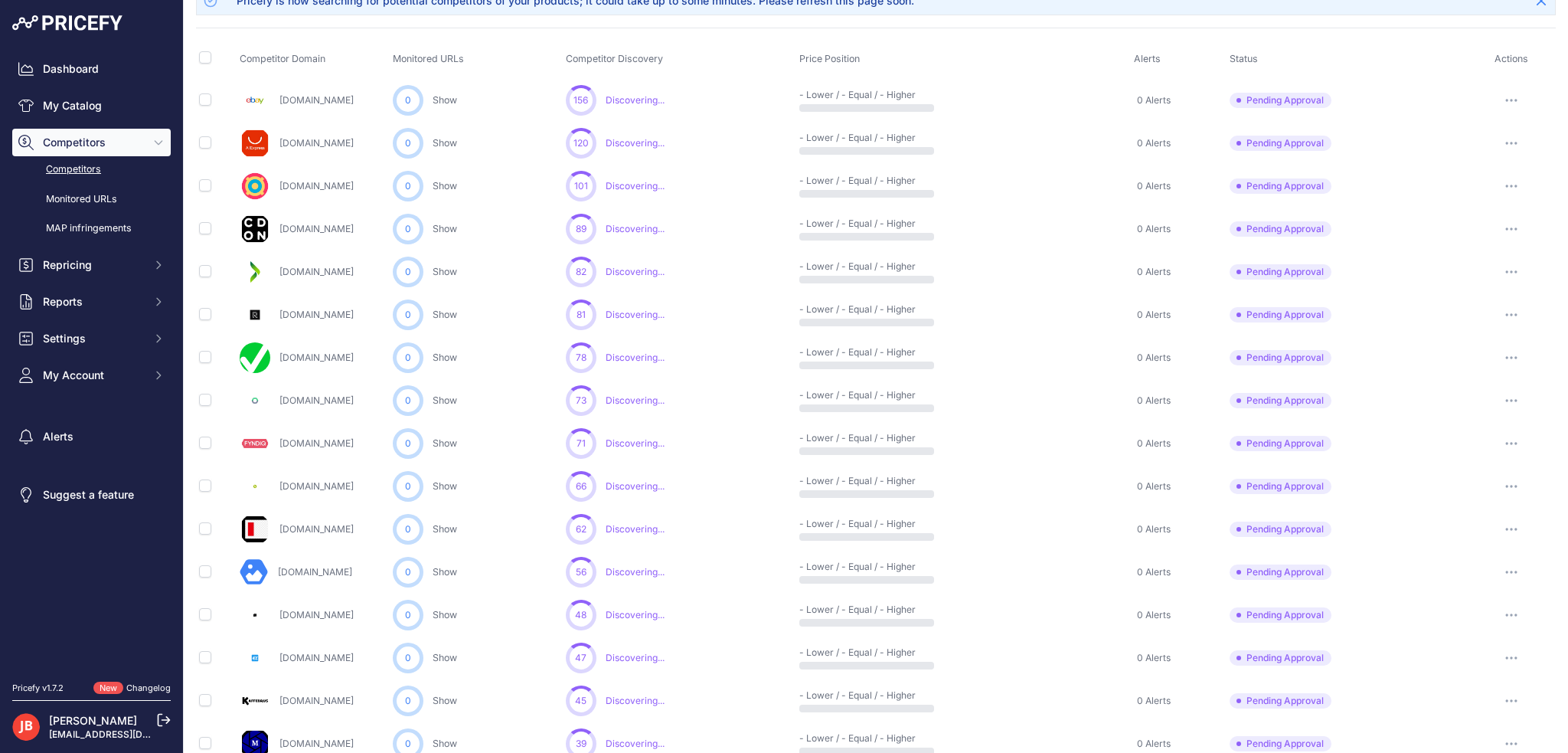
click at [1503, 275] on button "button" at bounding box center [1511, 271] width 31 height 21
click at [1490, 331] on button "Approve Competitor" at bounding box center [1490, 328] width 126 height 24
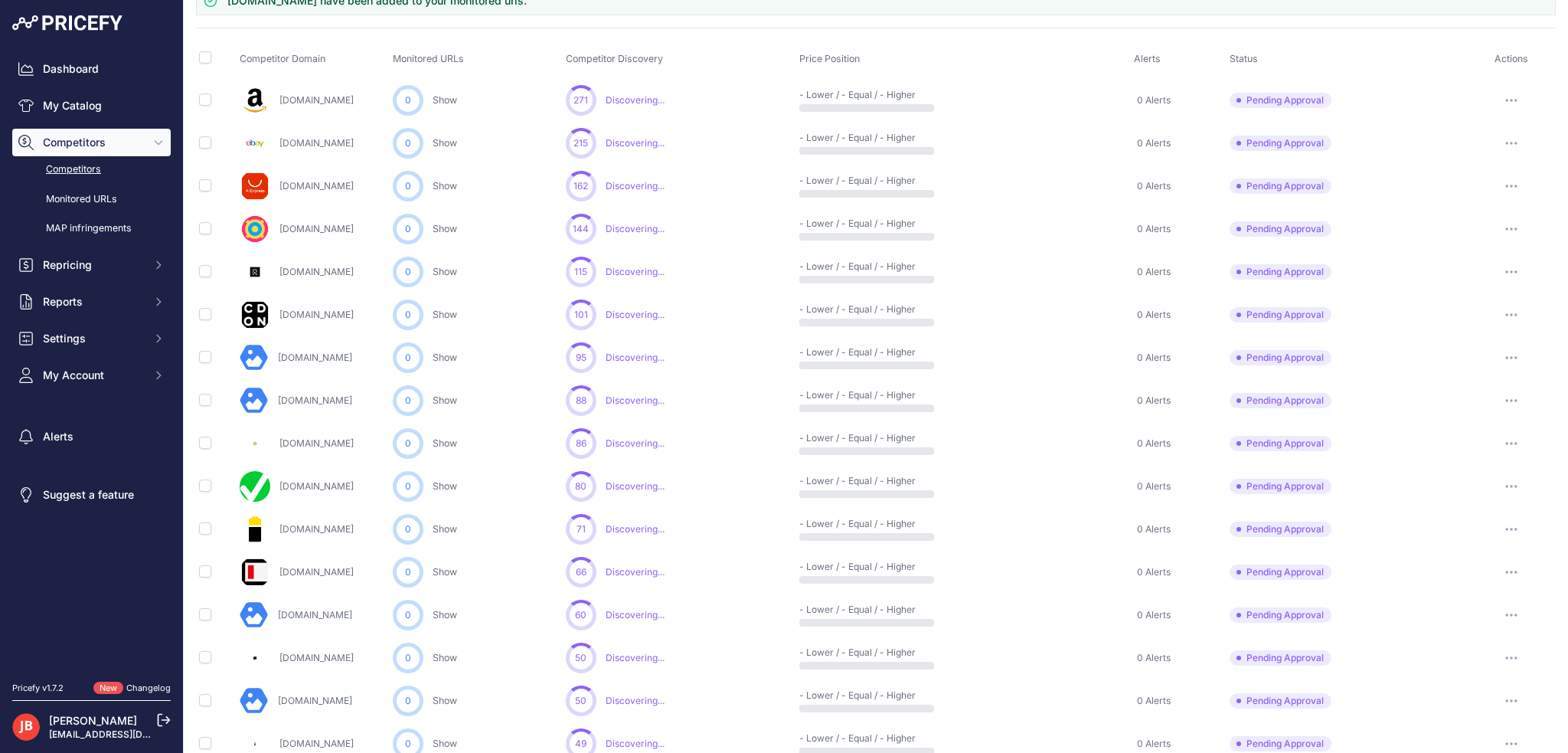
click at [1507, 355] on button "button" at bounding box center [1511, 357] width 31 height 21
click at [1463, 413] on button "Approve Competitor" at bounding box center [1490, 414] width 126 height 24
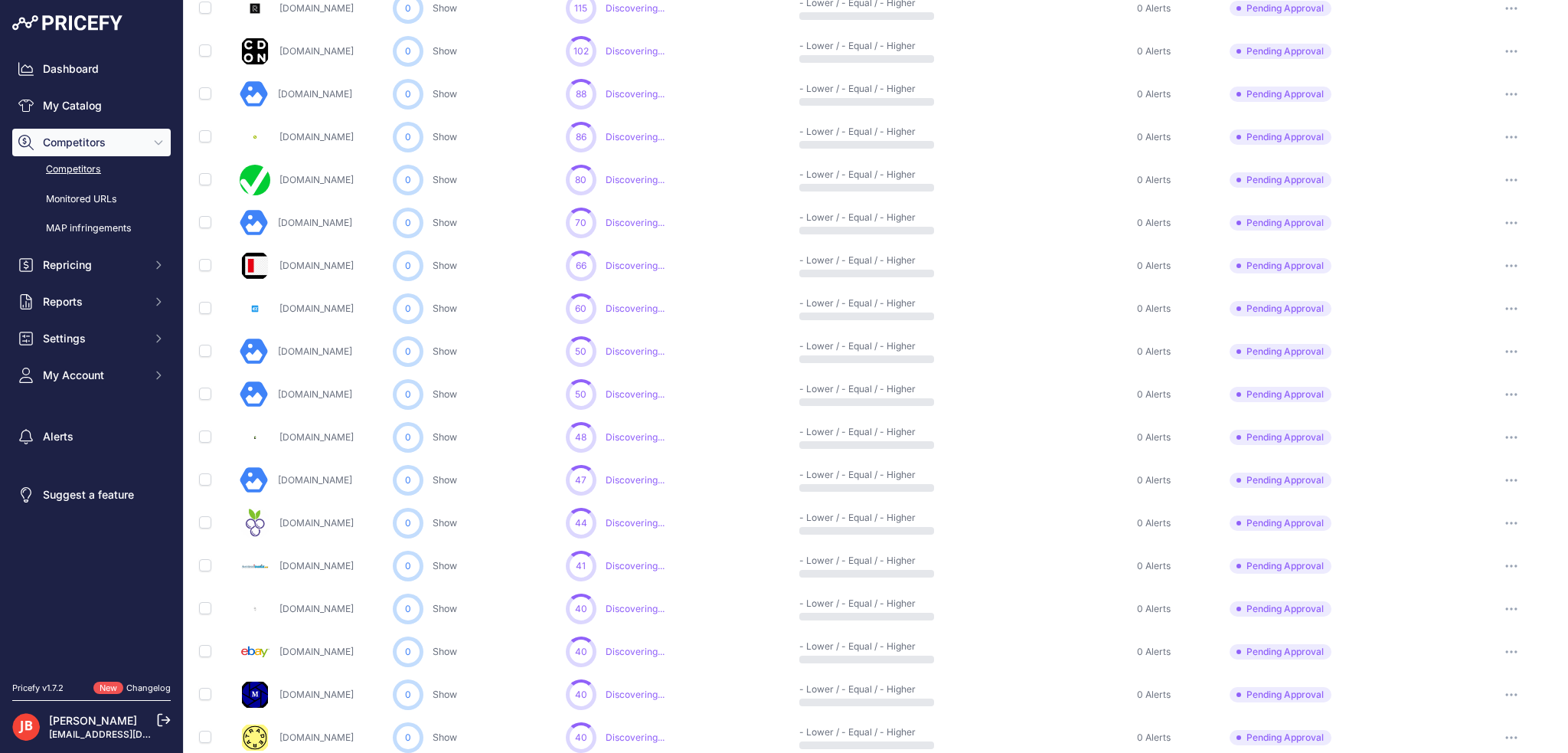
scroll to position [536, 0]
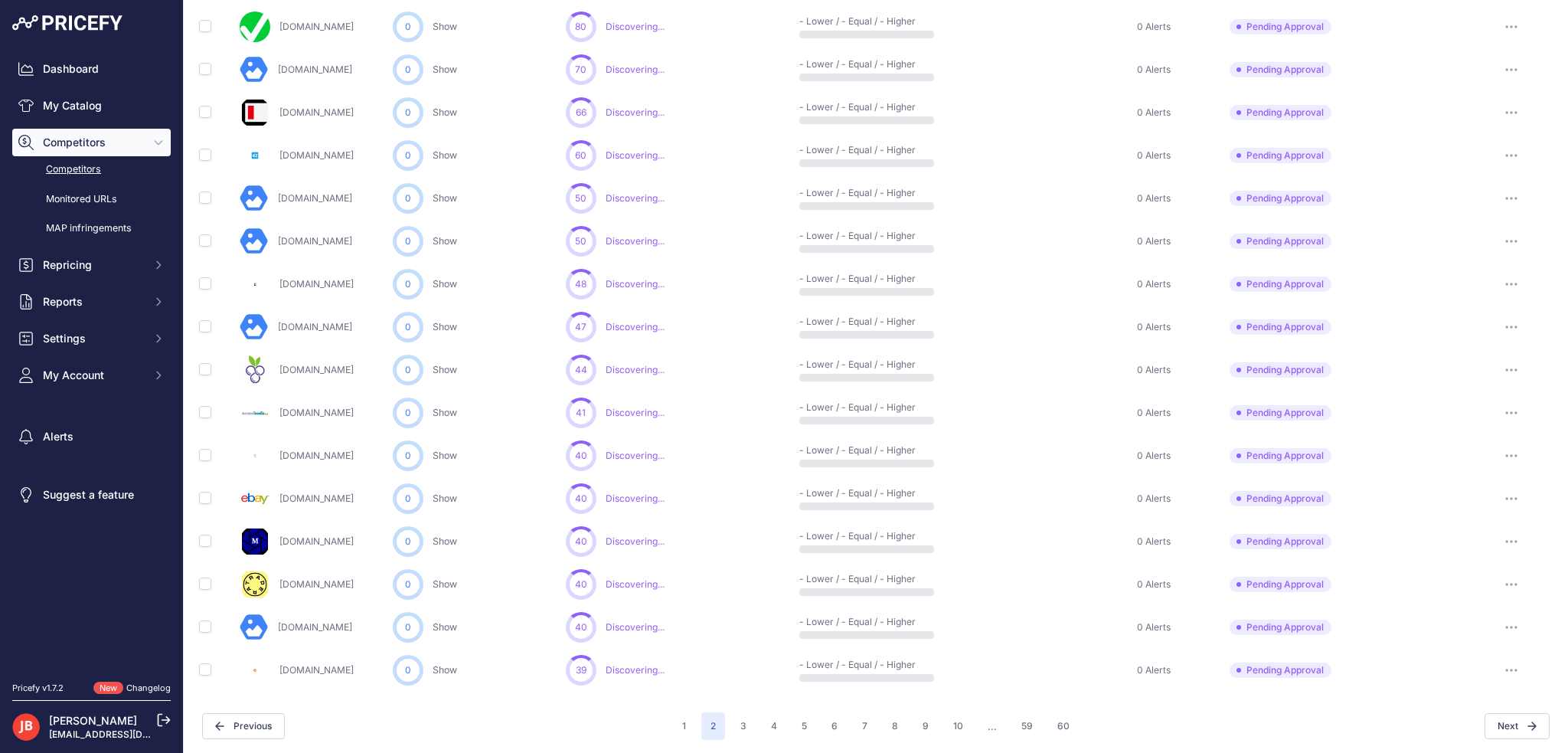
click at [1505, 240] on icon "button" at bounding box center [1511, 241] width 12 height 3
click at [1486, 293] on button "Approve Competitor" at bounding box center [1490, 297] width 126 height 24
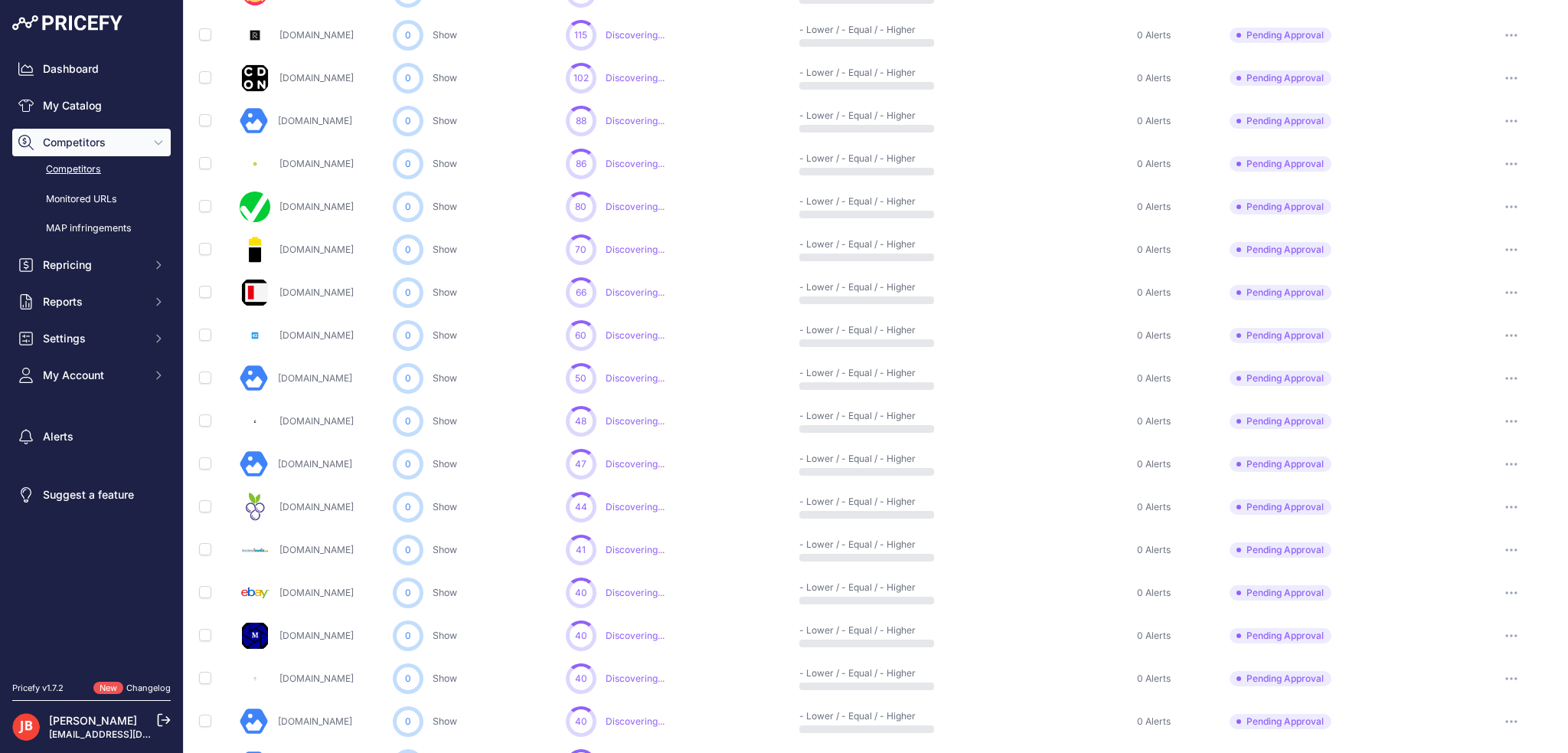
scroll to position [577, 0]
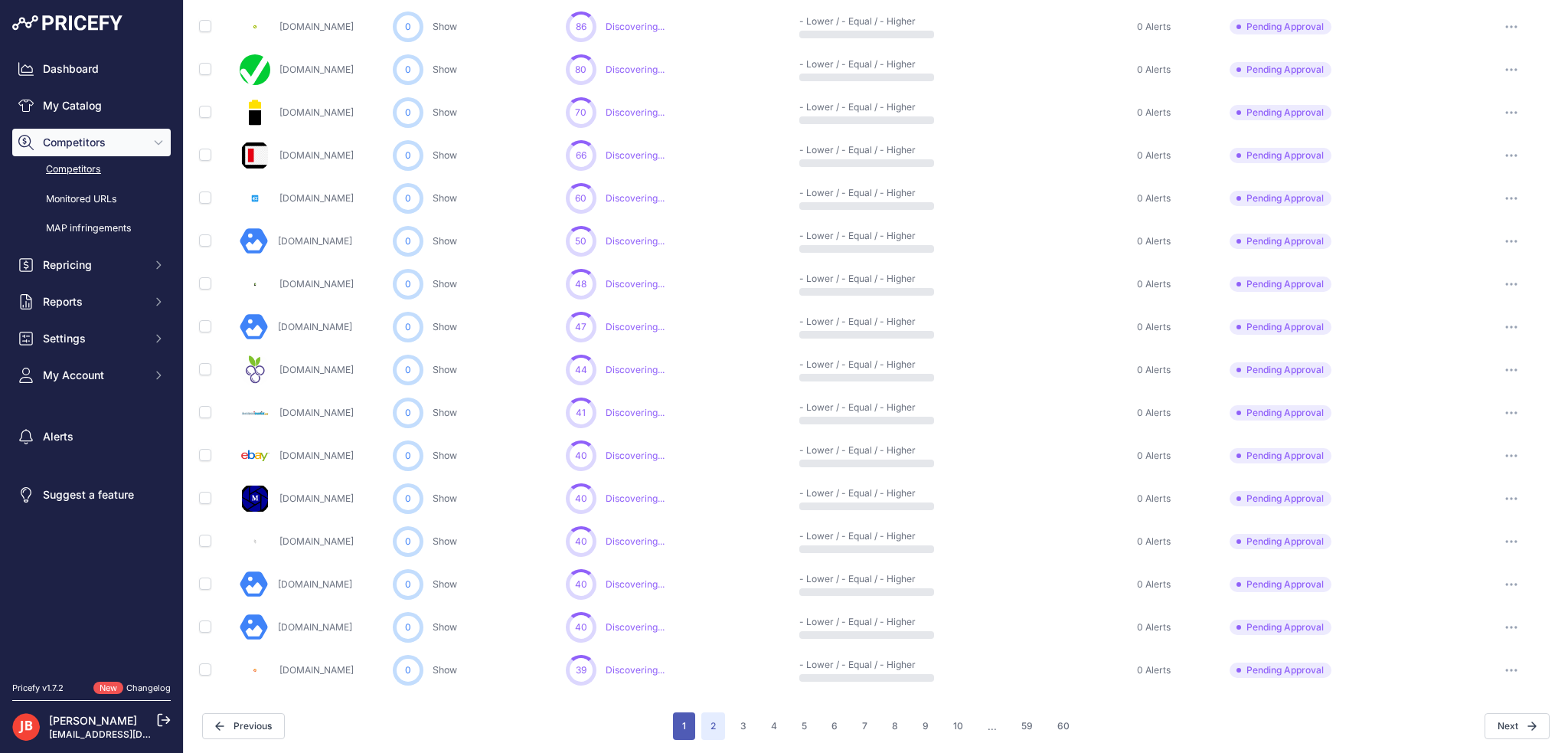
click at [684, 728] on button "1" at bounding box center [684, 726] width 22 height 28
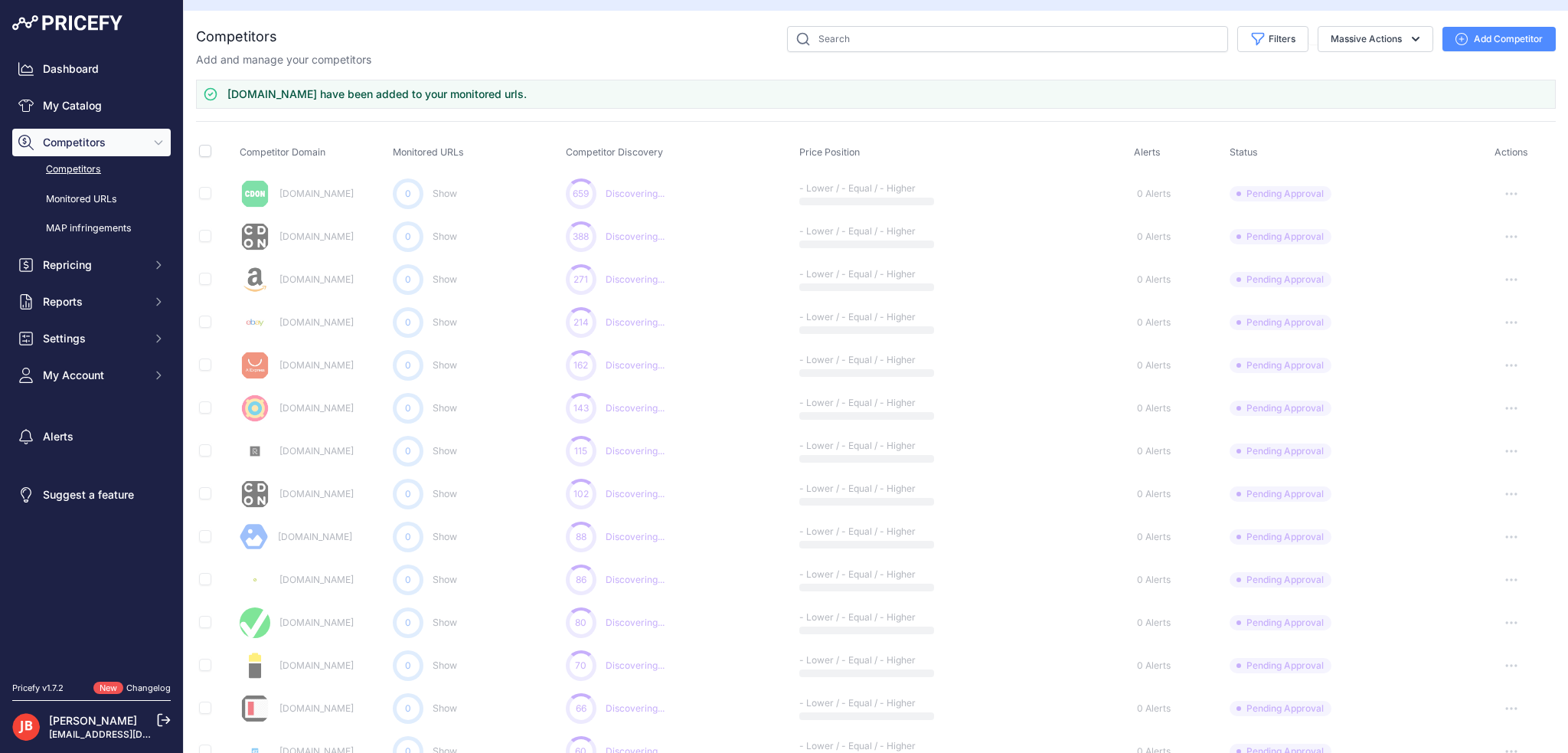
scroll to position [0, 0]
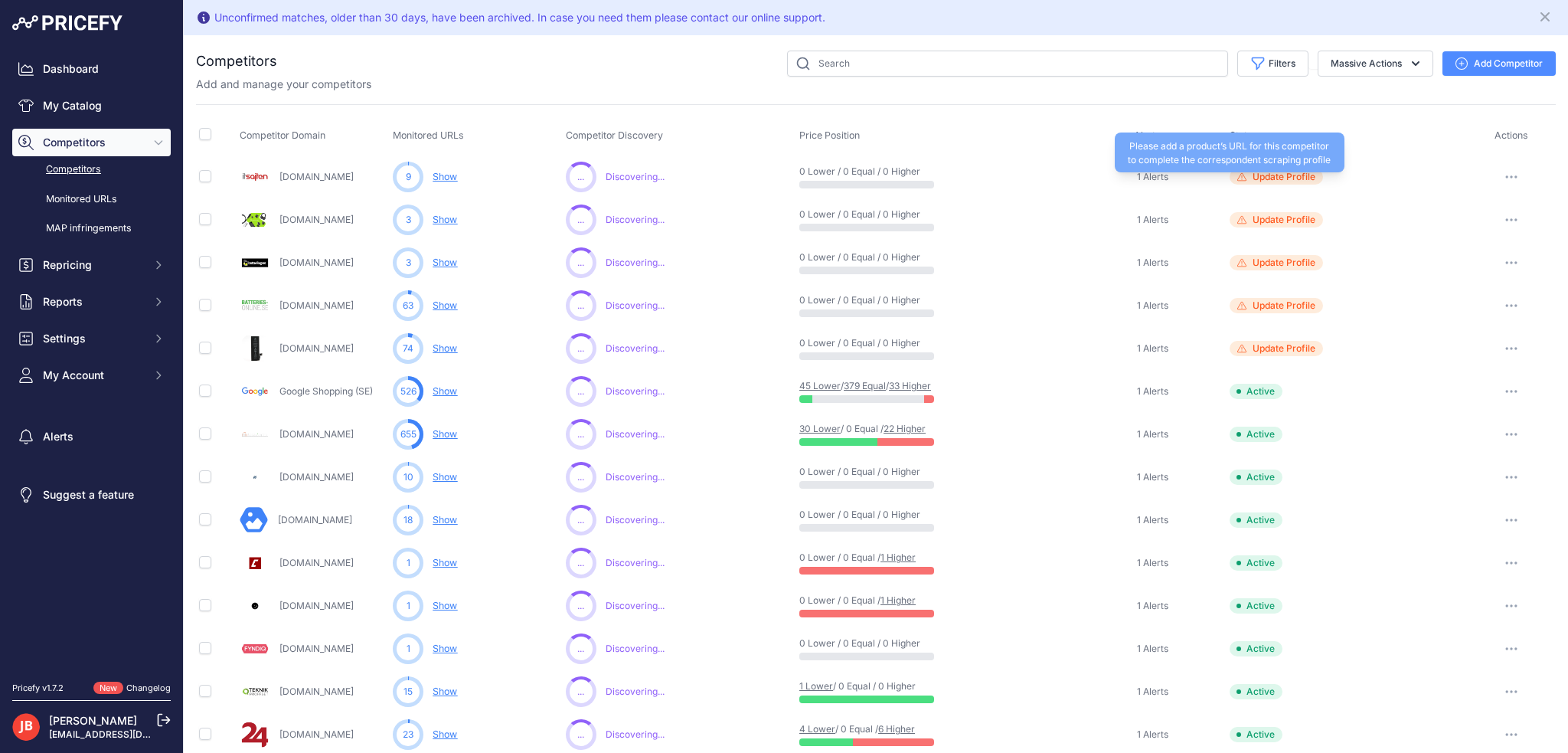
click at [1275, 171] on span "Update Profile" at bounding box center [1284, 176] width 63 height 12
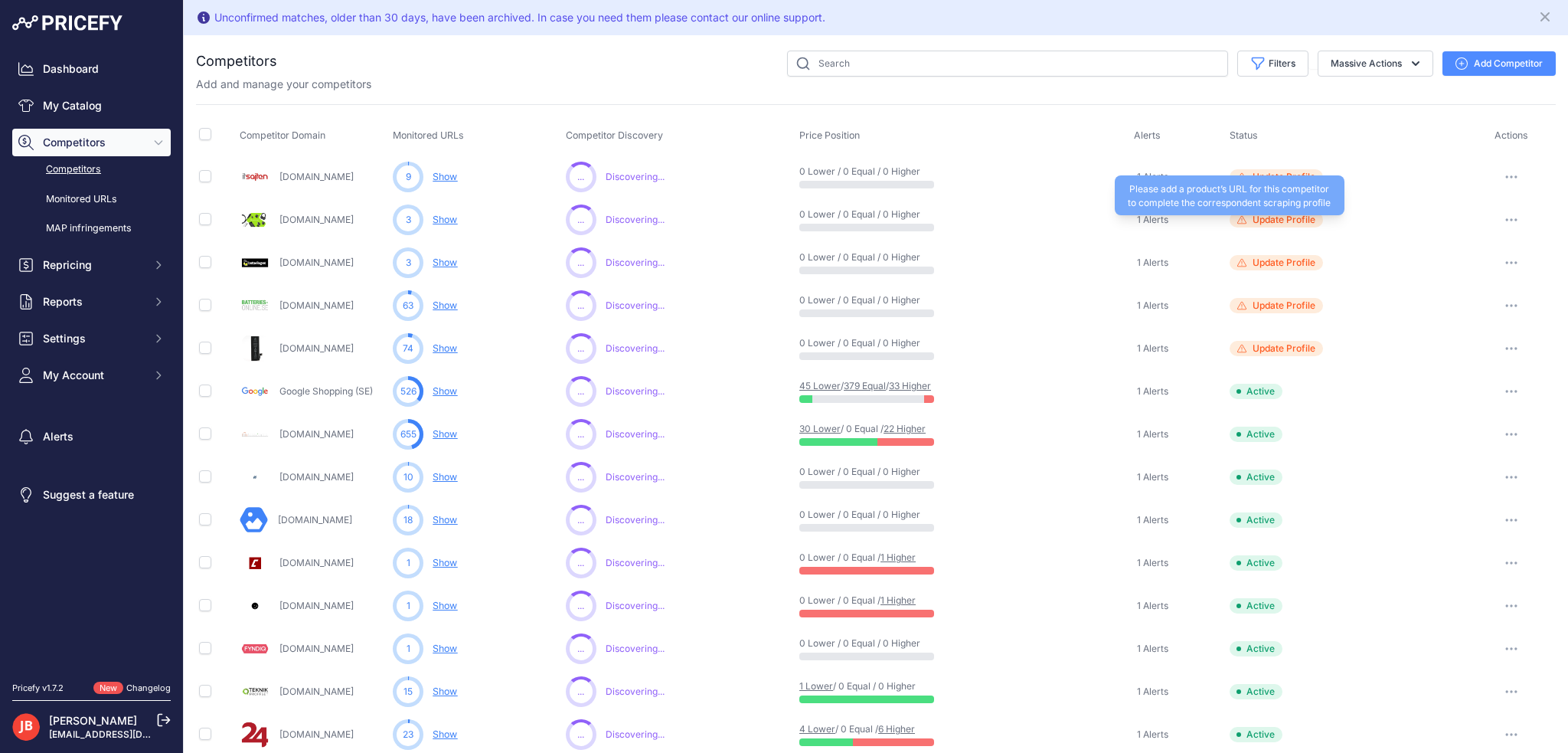
click at [1289, 219] on span "Update Profile" at bounding box center [1284, 220] width 63 height 12
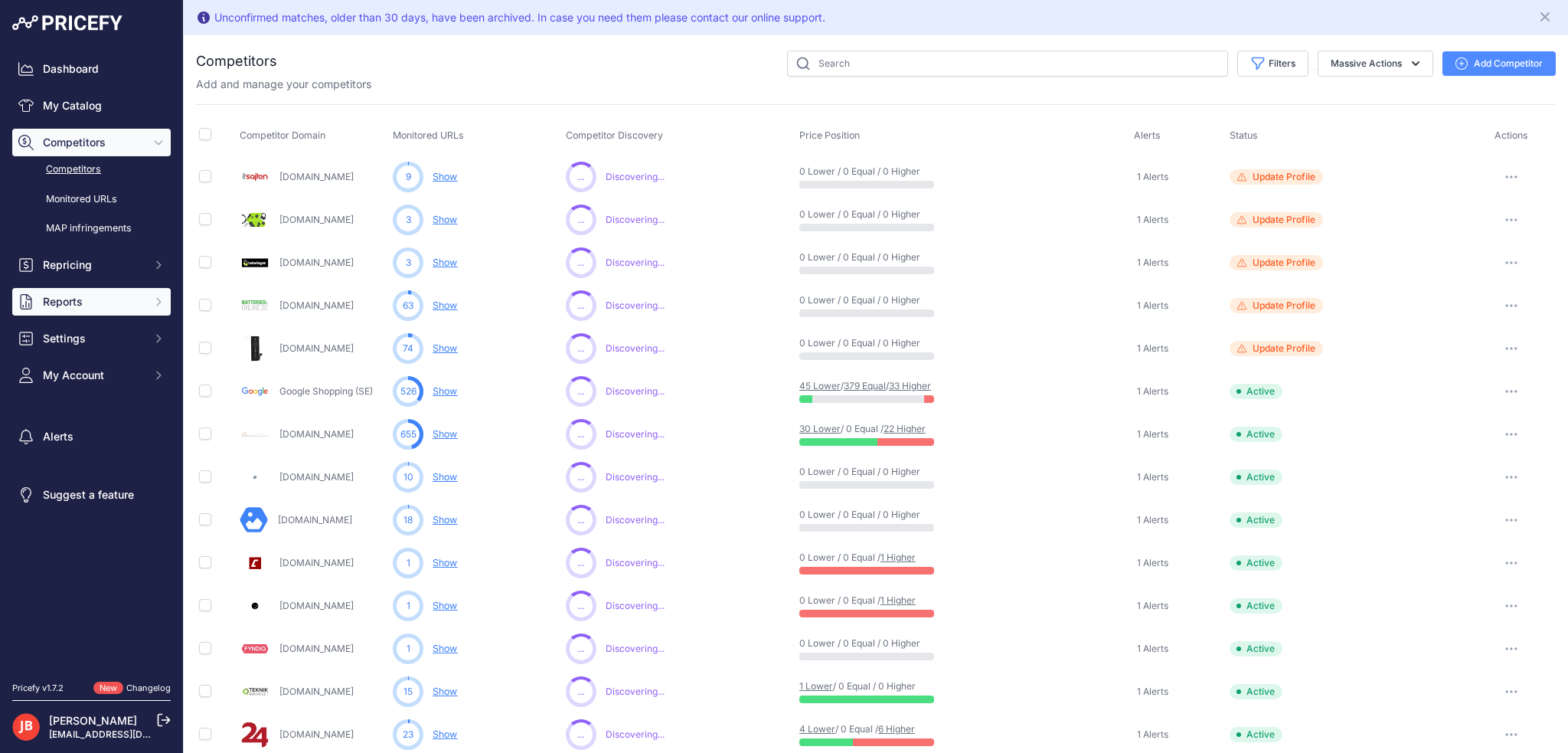
click at [68, 306] on span "Reports" at bounding box center [93, 301] width 100 height 16
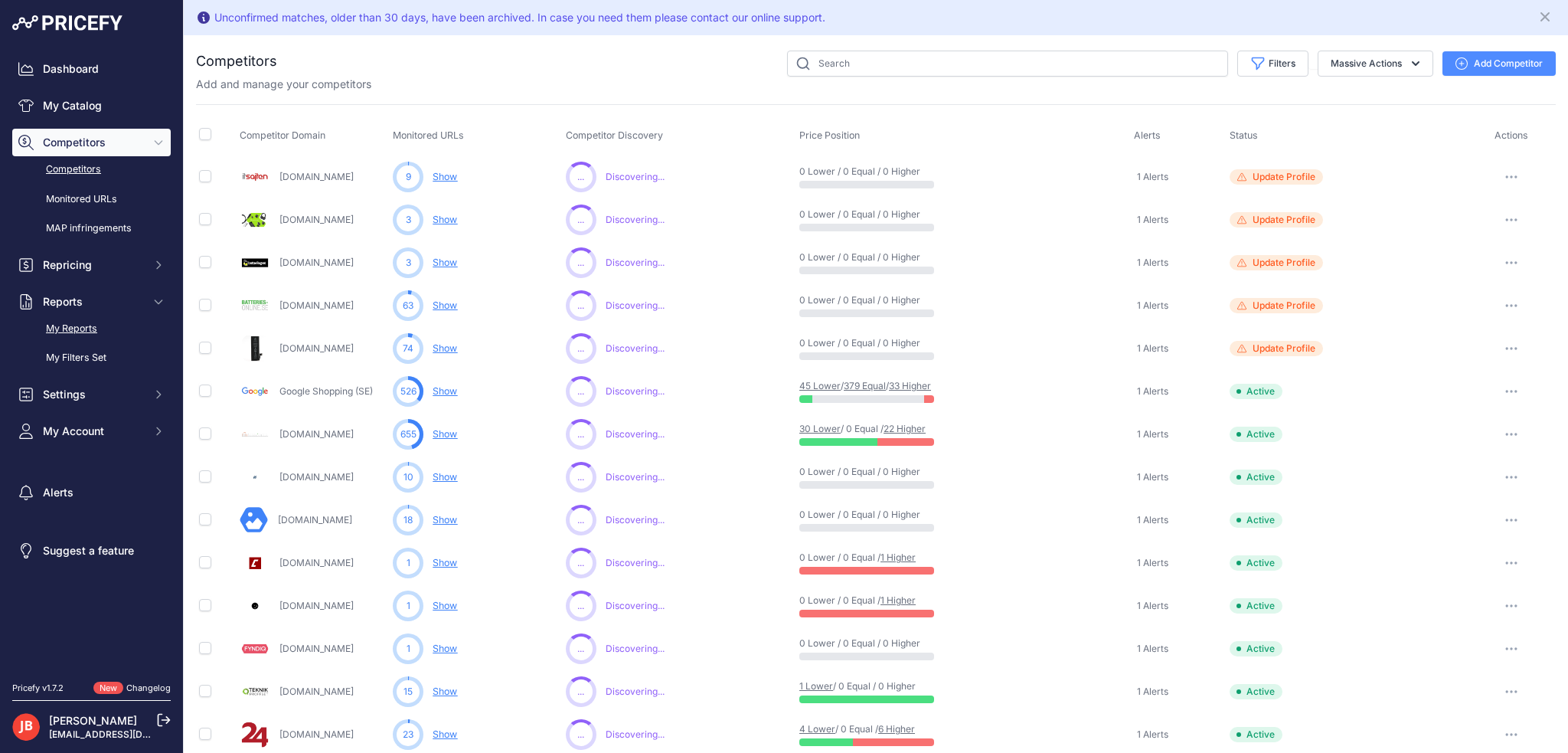
click at [82, 322] on link "My Reports" at bounding box center [91, 329] width 158 height 27
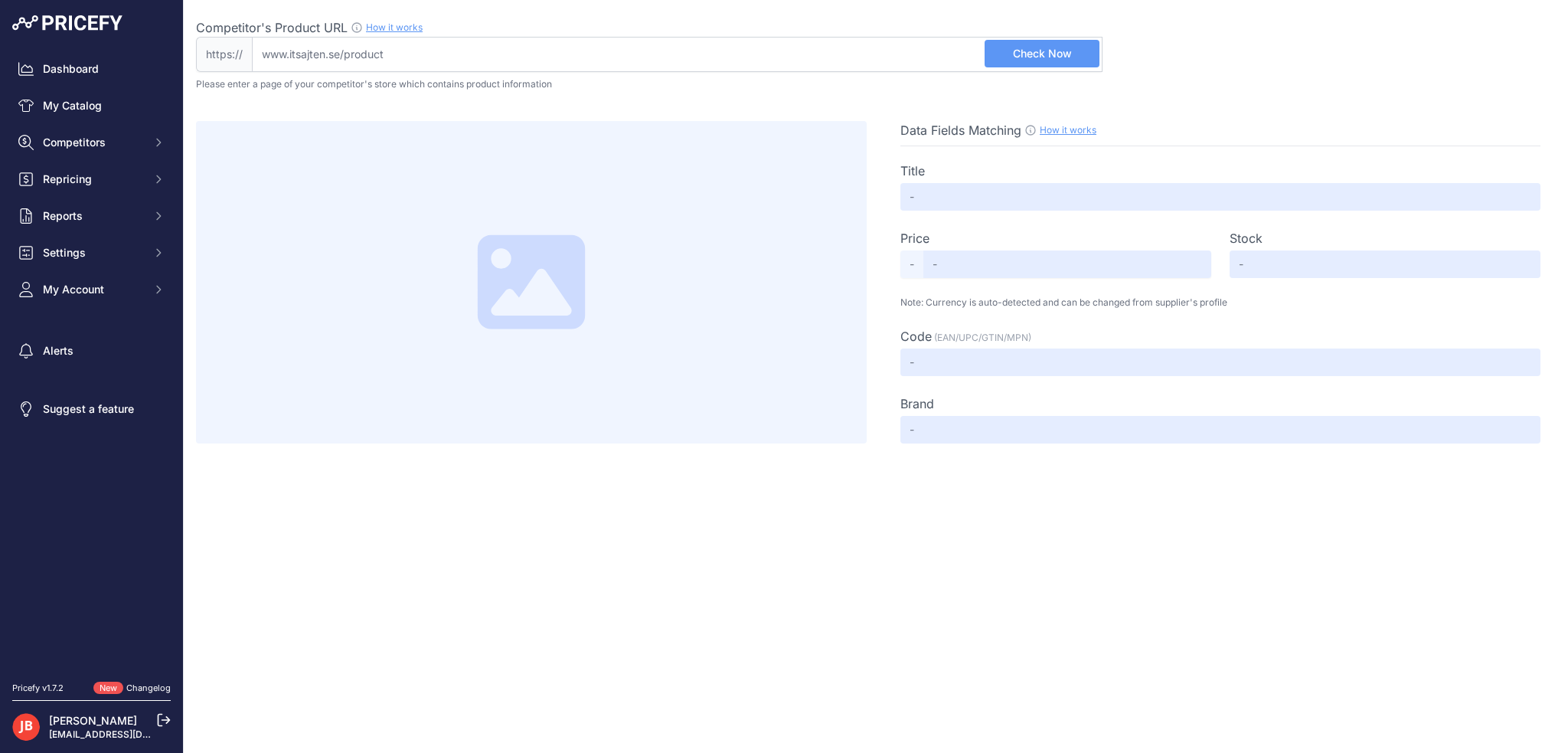
click at [416, 48] on input "Competitor's Product URL How it works In order to create your competitor's extr…" at bounding box center [677, 55] width 850 height 35
click at [458, 50] on input "Competitor's Product URL How it works In order to create your competitor's extr…" at bounding box center [677, 55] width 850 height 35
paste input "[URL][DOMAIN_NAME]"
drag, startPoint x: 298, startPoint y: 54, endPoint x: 135, endPoint y: 51, distance: 163.0
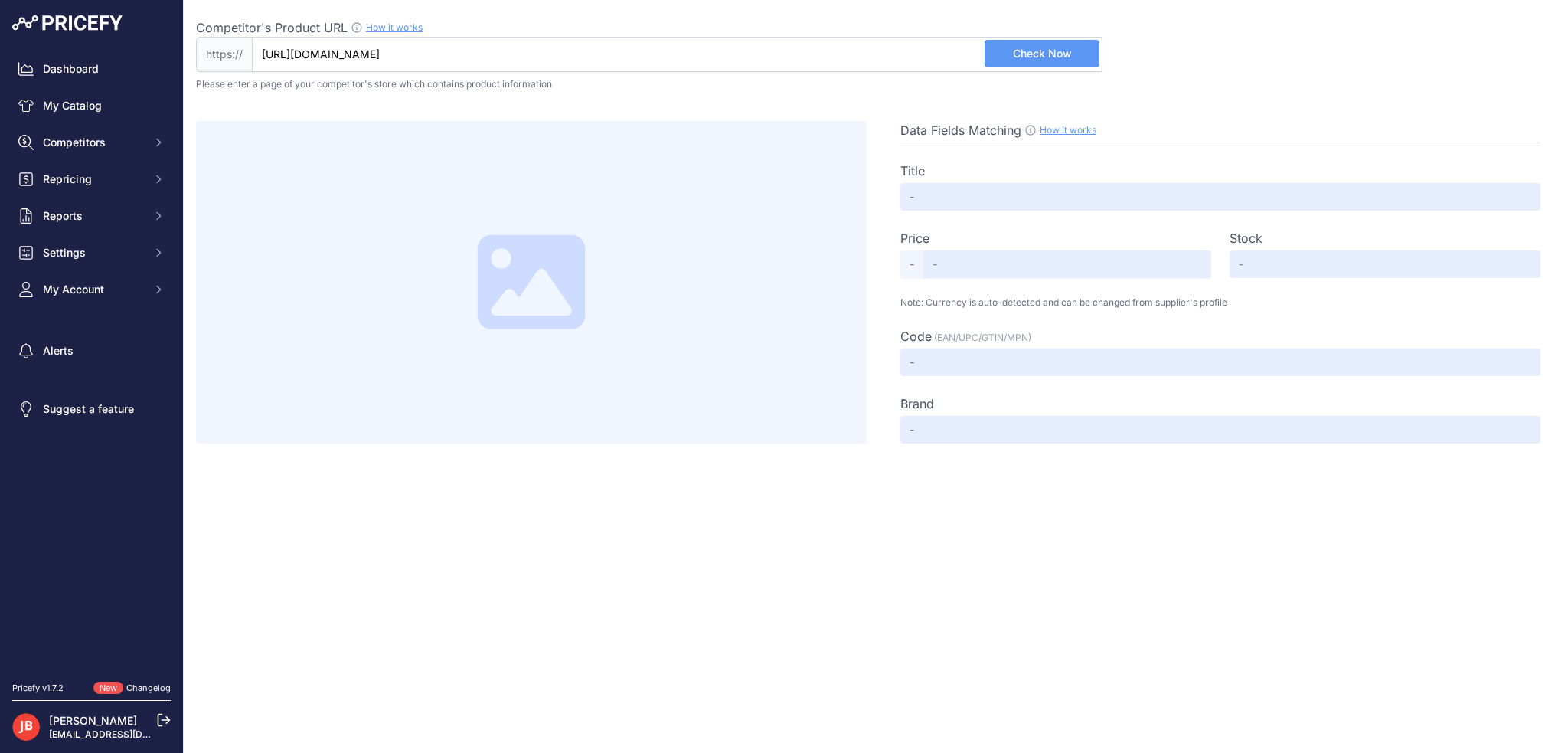
click at [135, 51] on div "Dashboard My Catalog Competitors Competitors Monitored URLs MAP infringements R…" at bounding box center [784, 376] width 1568 height 753
type input "[DOMAIN_NAME][URL]"
click at [1072, 47] on button "Check Now" at bounding box center [1042, 54] width 115 height 28
type input "Laddare till MacBook, 45W Magsafe 2"
type input "Not Found"
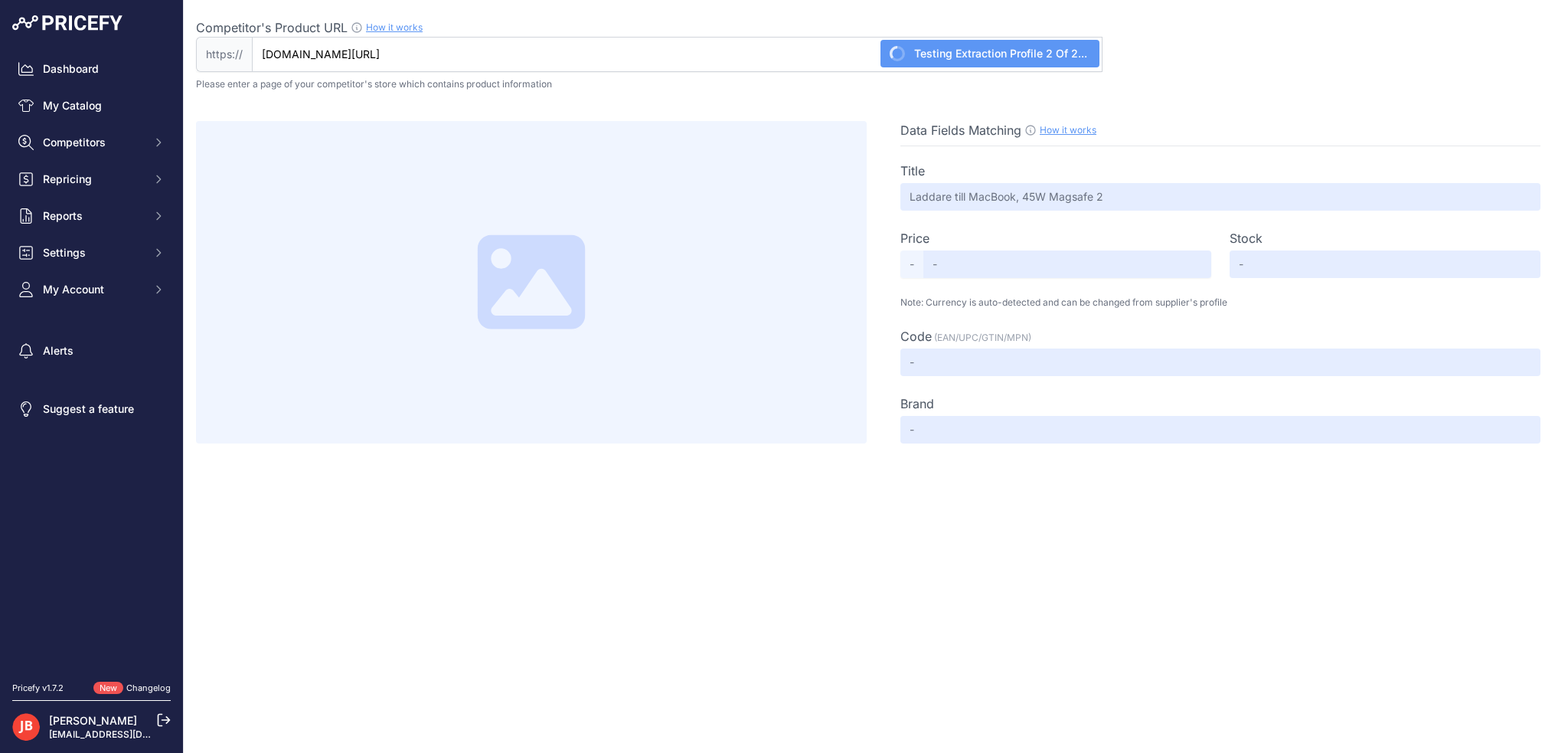
type input "Not Found"
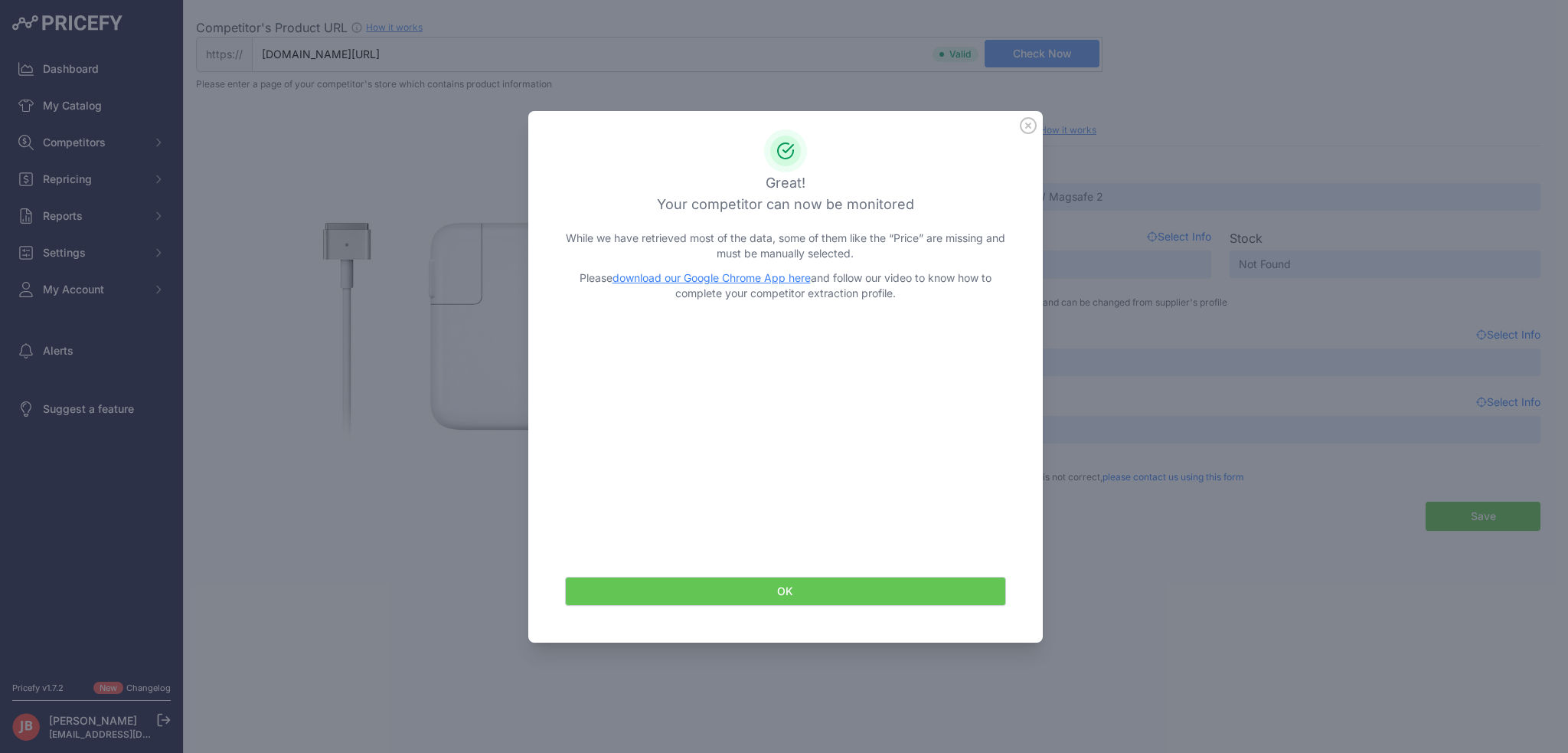
click at [794, 597] on button "OK" at bounding box center [785, 590] width 441 height 29
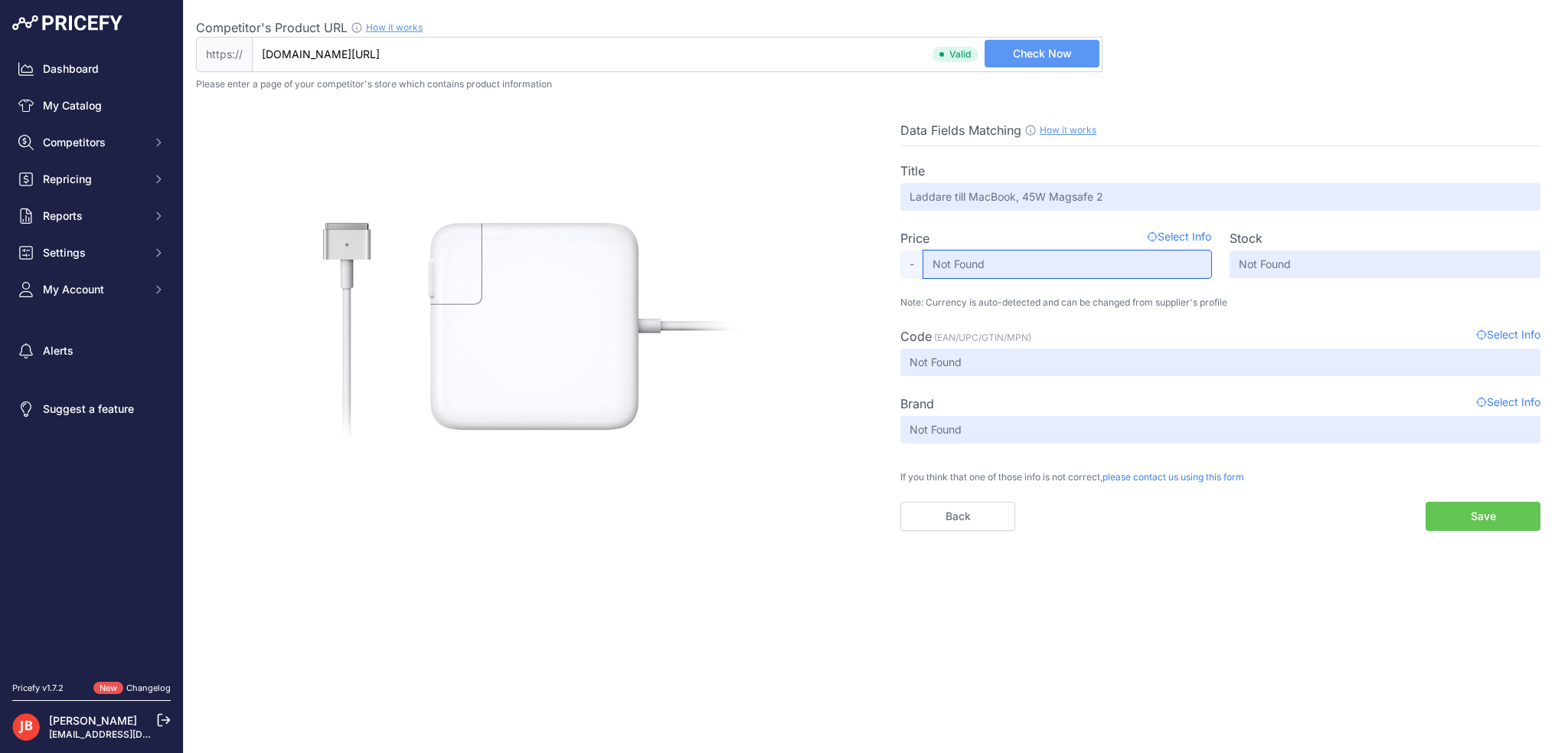
click at [1019, 265] on input "Not Found" at bounding box center [1067, 264] width 288 height 28
click at [1160, 236] on span "Select Info" at bounding box center [1178, 238] width 64 height 19
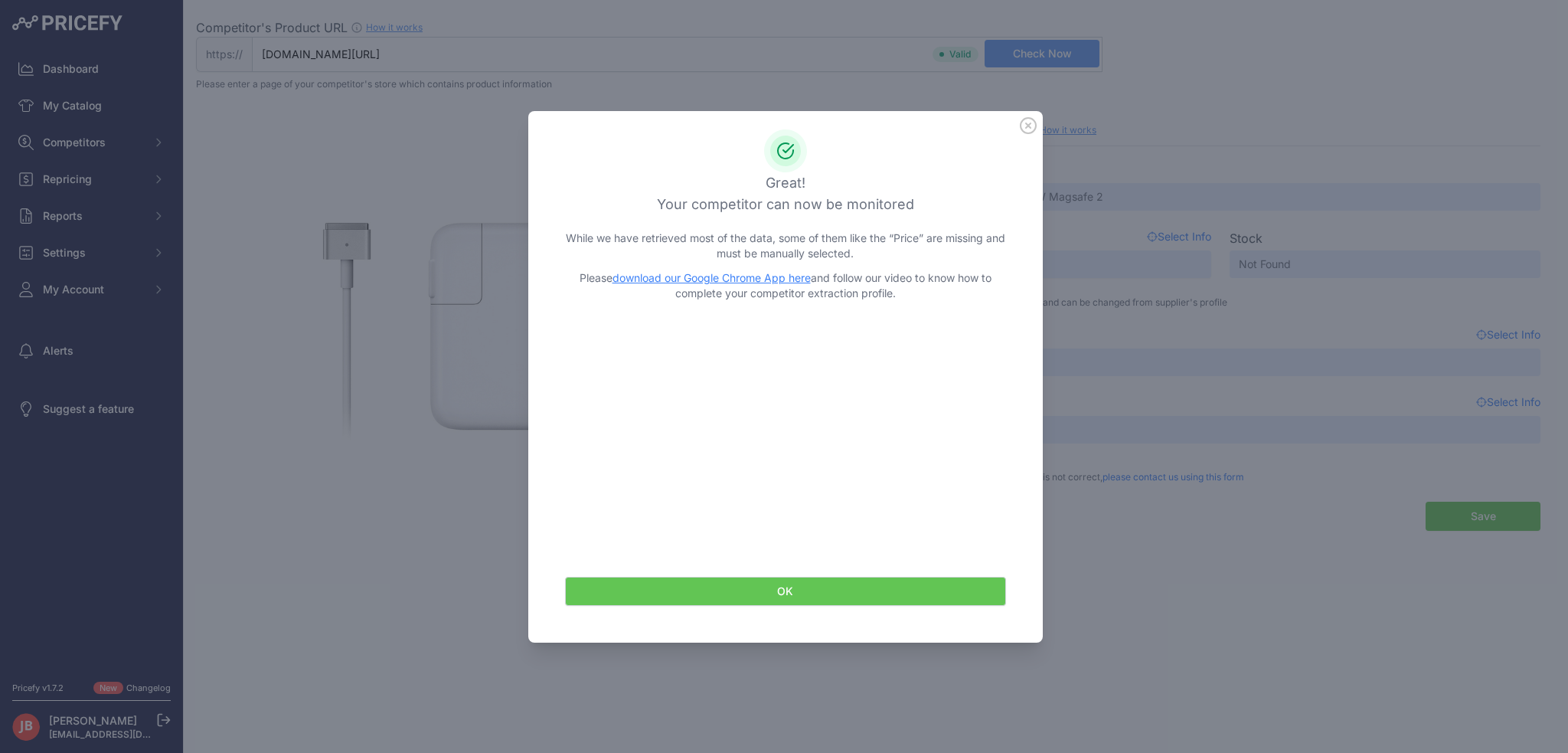
click at [1032, 131] on icon at bounding box center [1028, 125] width 16 height 16
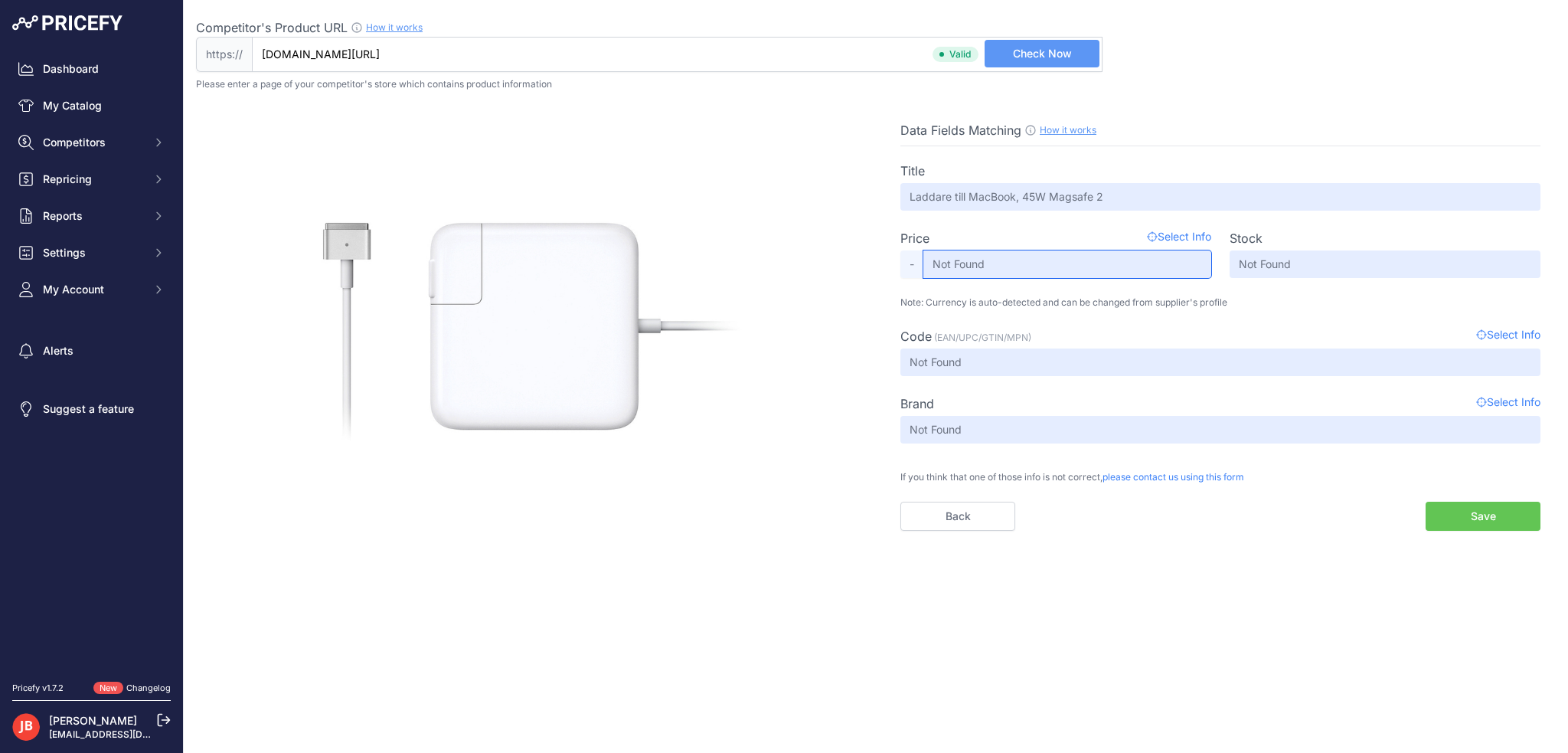
click at [956, 269] on input "Not Found" at bounding box center [1067, 264] width 288 height 28
click at [910, 264] on span "-" at bounding box center [911, 264] width 23 height 28
click at [1001, 260] on input "Not Found" at bounding box center [1067, 264] width 288 height 28
click at [673, 46] on input "www.itsajten.se/produkt/Laddare-till-MacBook-45W-Magsafe-2" at bounding box center [677, 55] width 850 height 35
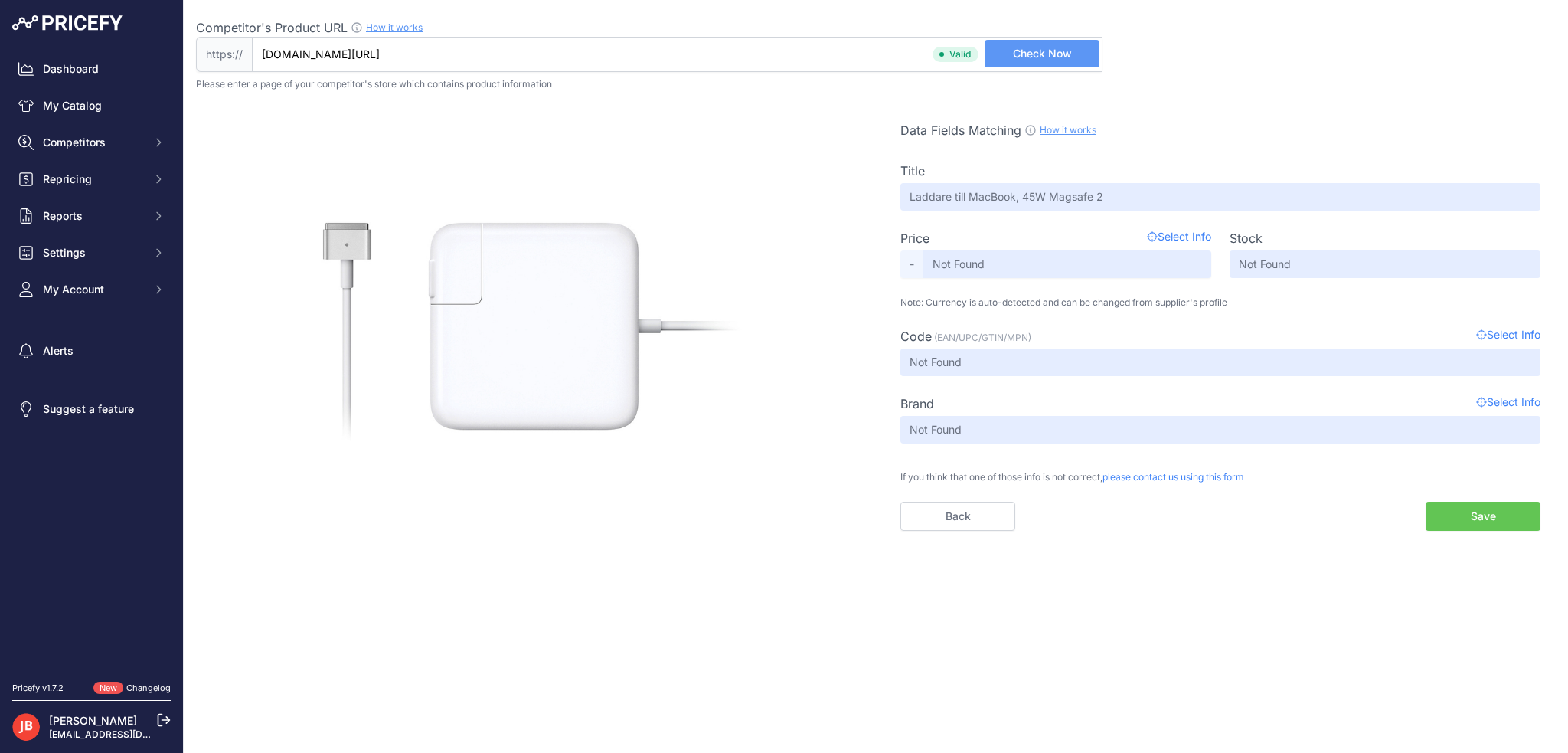
click at [673, 45] on input "www.itsajten.se/produkt/Laddare-till-MacBook-45W-Magsafe-2" at bounding box center [677, 55] width 850 height 35
paste input "https://www.itsajten.se/produkt/USB-C-Laddare-med-kabel-61W-2m"
type input "www.itsajten.se/produkt/USB-C-Laddare-med-kabel-61W-2m"
click at [1054, 57] on span "Check Now" at bounding box center [1043, 54] width 59 height 16
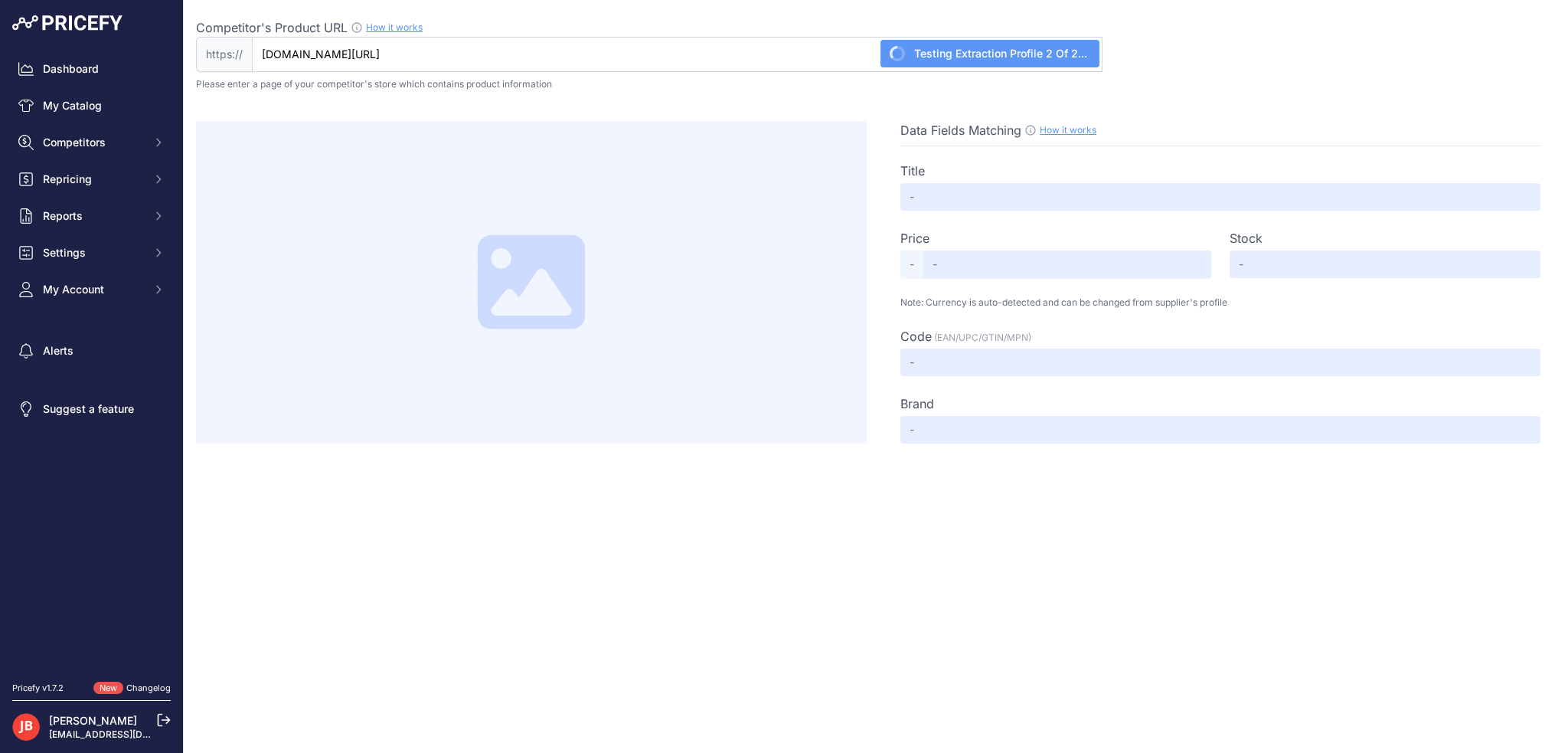
type input "Laddare till MacBook, 61W USB-C"
type input "Not Found"
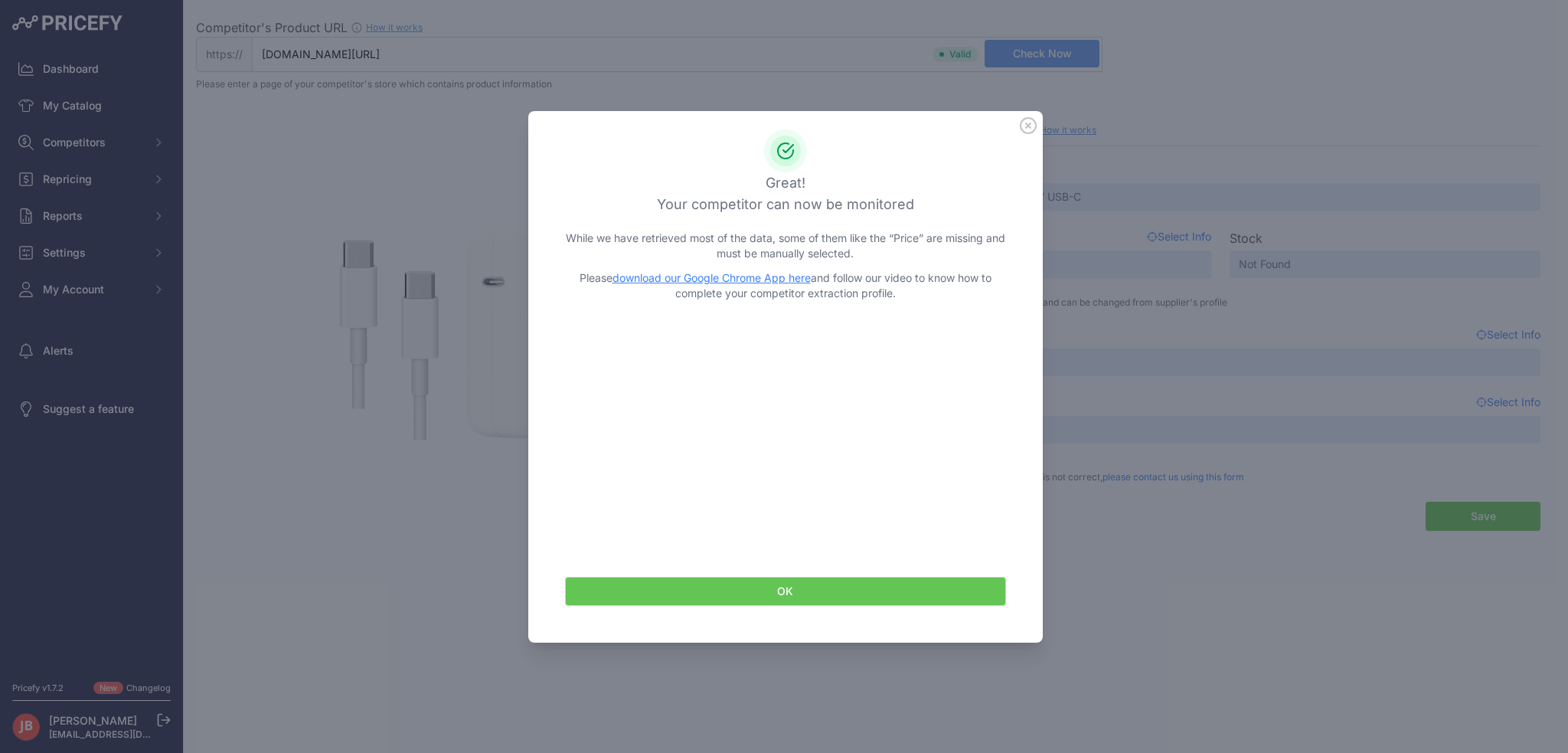
click at [838, 591] on button "OK" at bounding box center [785, 590] width 441 height 29
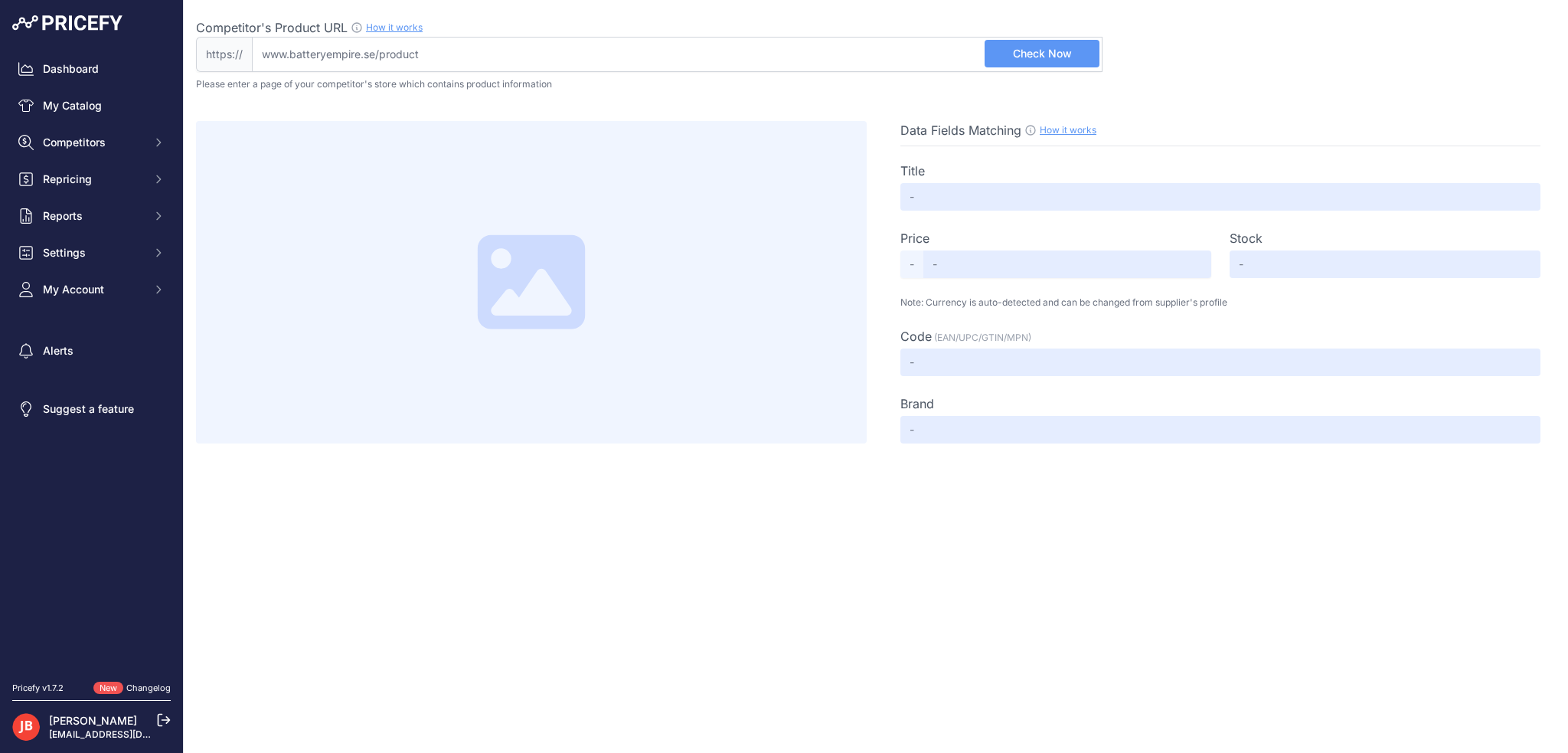
click at [631, 42] on input "Competitor's Product URL How it works In order to create your competitor's extr…" at bounding box center [677, 55] width 850 height 35
click at [611, 49] on input "Competitor's Product URL How it works In order to create your competitor's extr…" at bounding box center [677, 55] width 850 height 35
paste input "[URL][DOMAIN_NAME]"
type input "[DOMAIN_NAME][URL]"
click at [1093, 58] on button "Check Now" at bounding box center [1042, 54] width 115 height 28
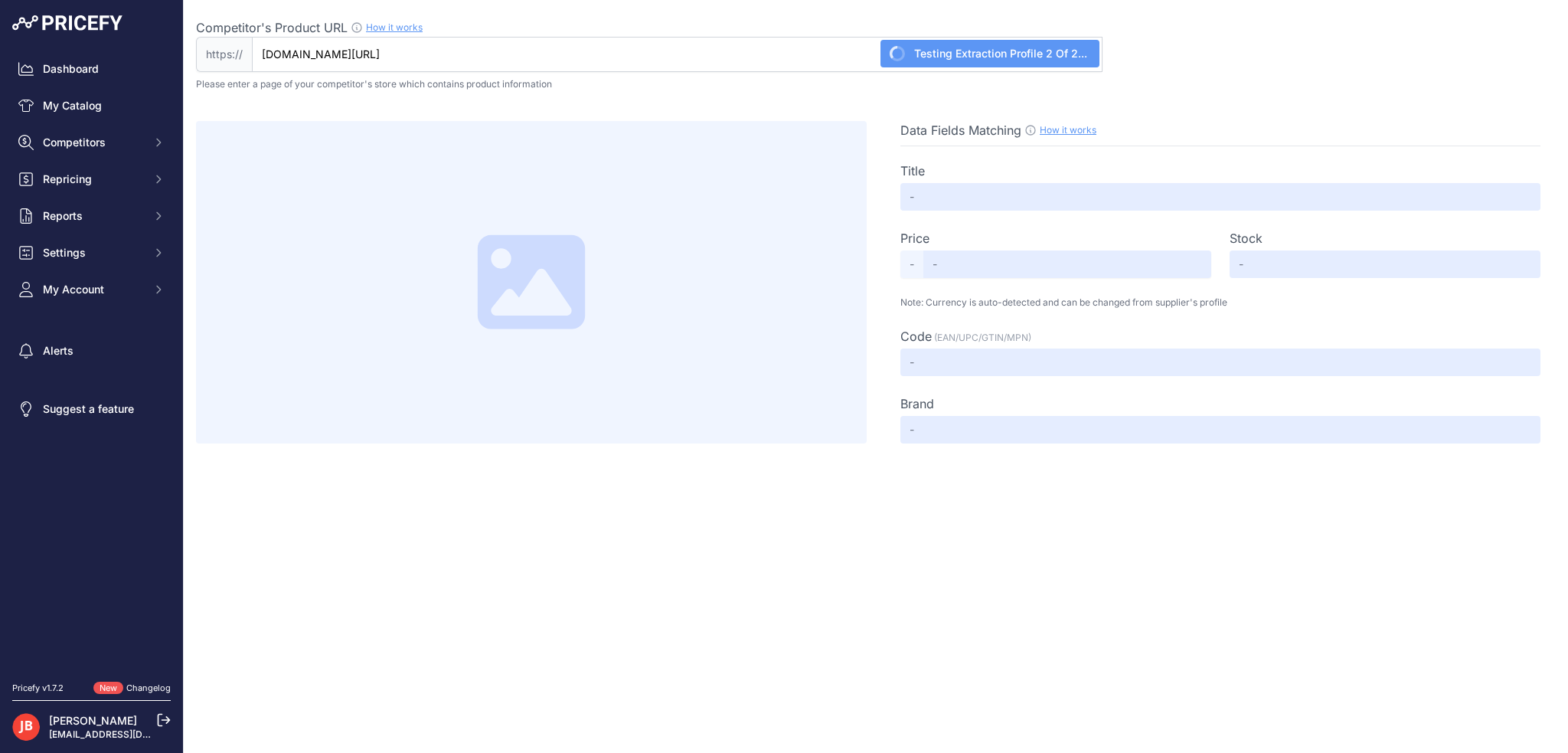
type input "Green Cell A1322 Batteri för Apple MacBook Pro 13 A1278 (2009,2010,2011,2012)"
type input "309"
type input "Available"
type input "AP06V2"
type input "Not Found"
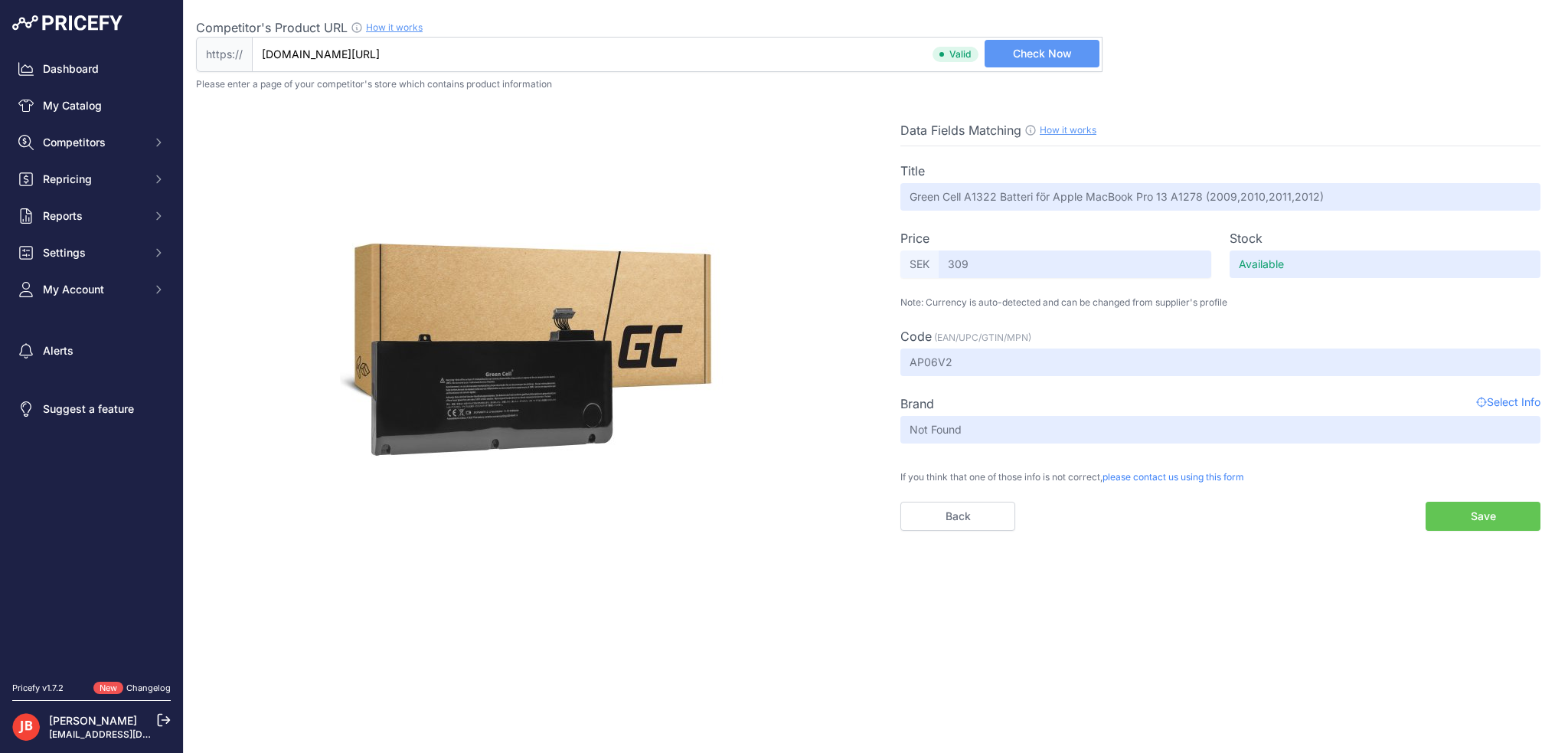
click at [1498, 510] on button "Save" at bounding box center [1483, 515] width 115 height 29
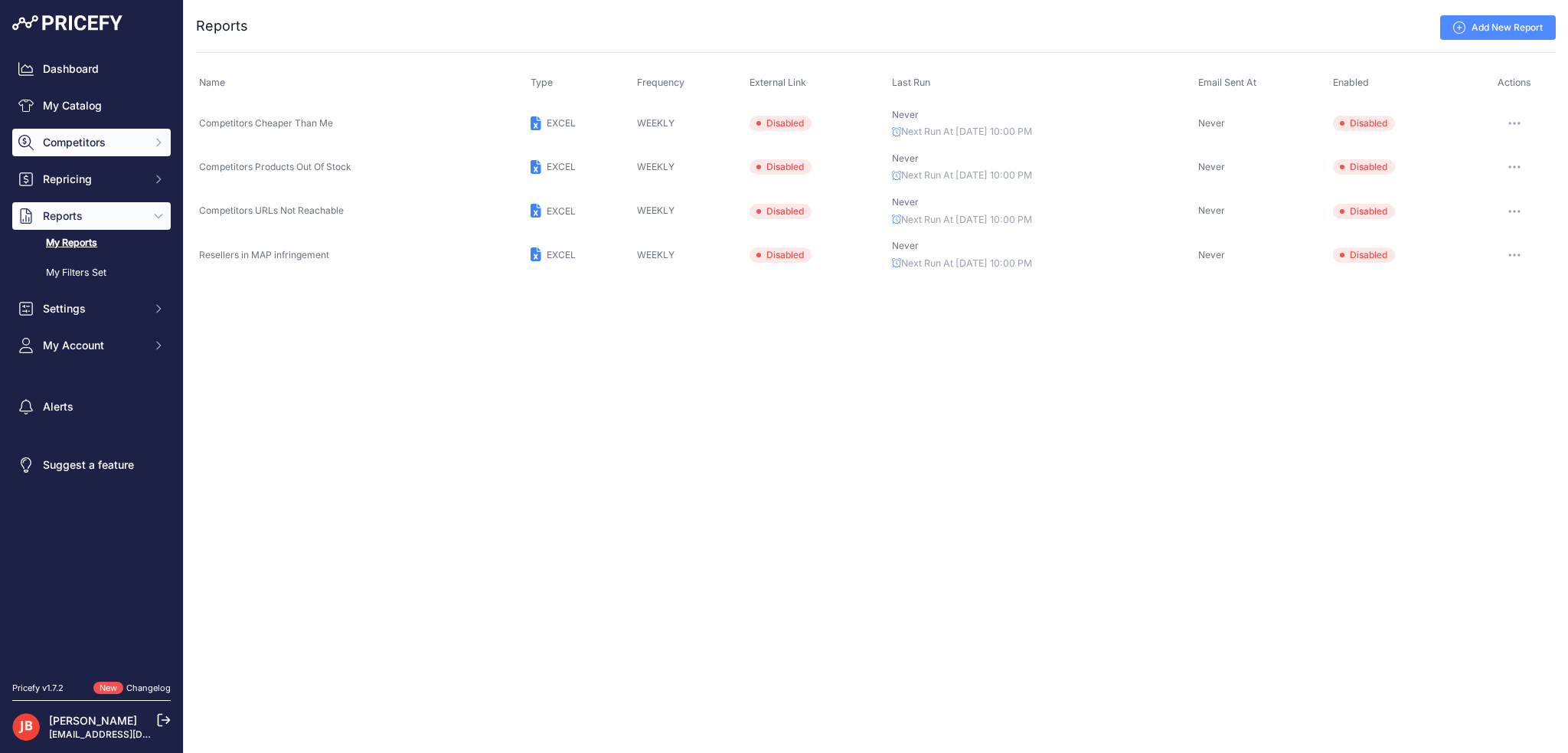
click at [77, 140] on span "Competitors" at bounding box center [93, 142] width 100 height 16
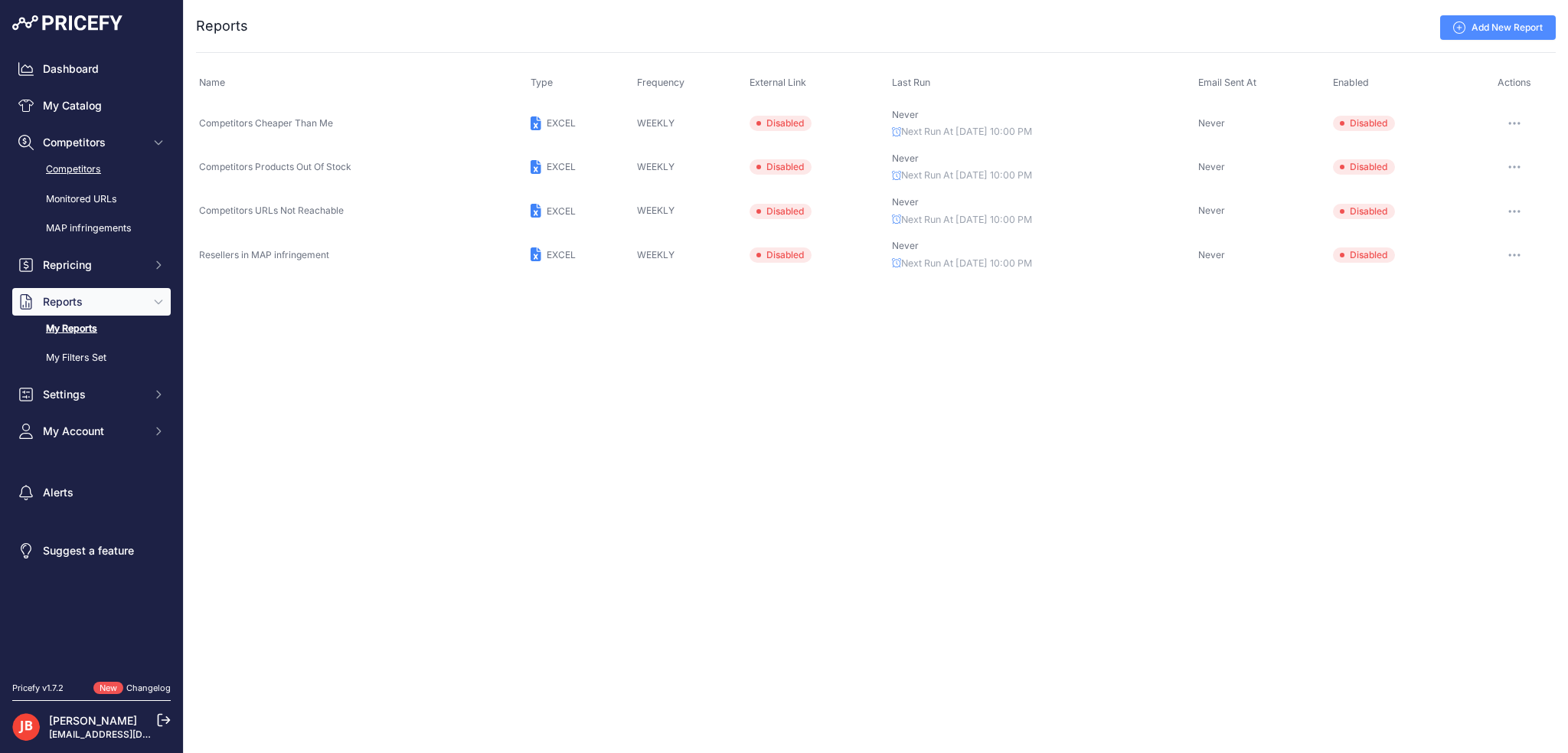
click at [82, 169] on link "Competitors" at bounding box center [91, 169] width 158 height 27
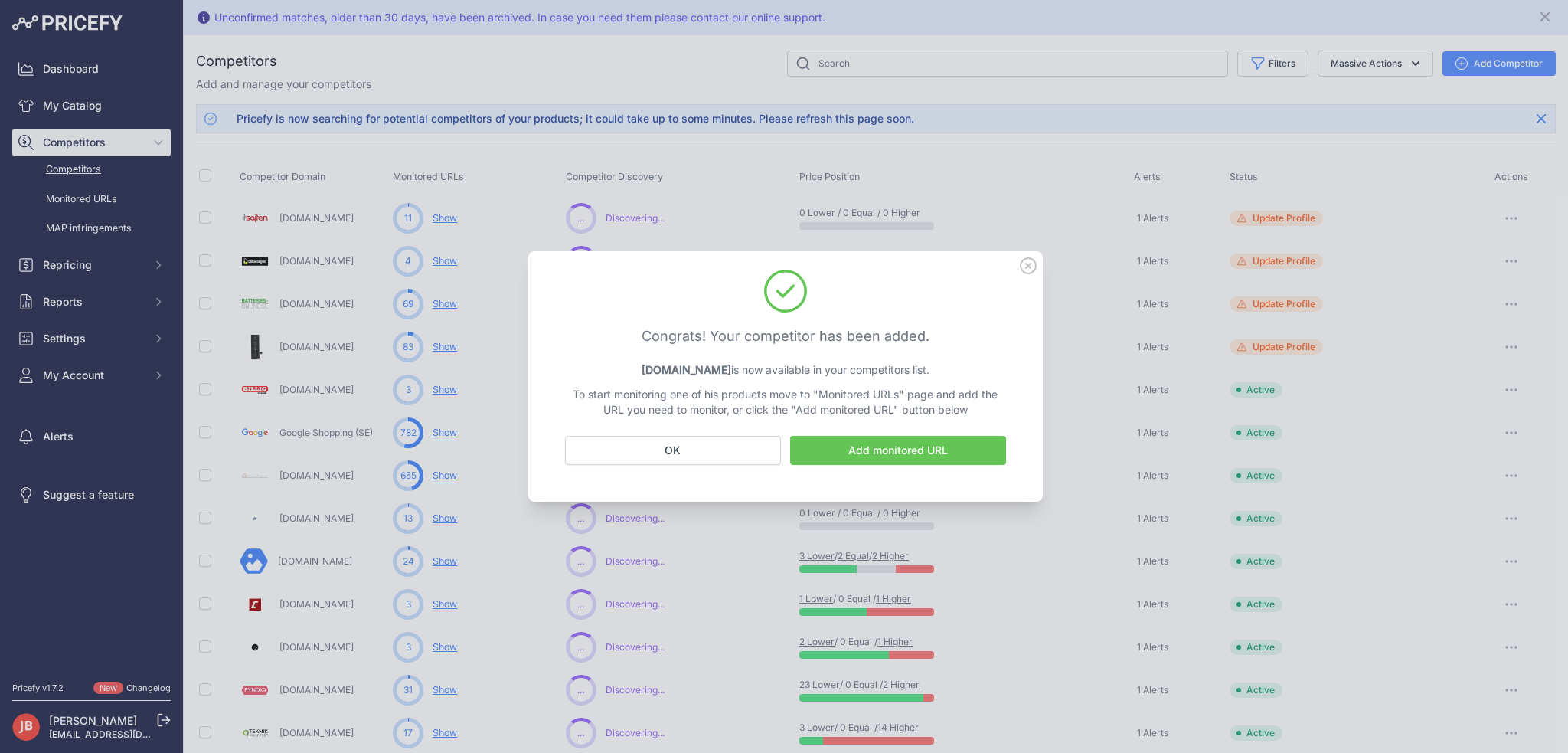
click at [1032, 263] on icon at bounding box center [1028, 266] width 17 height 17
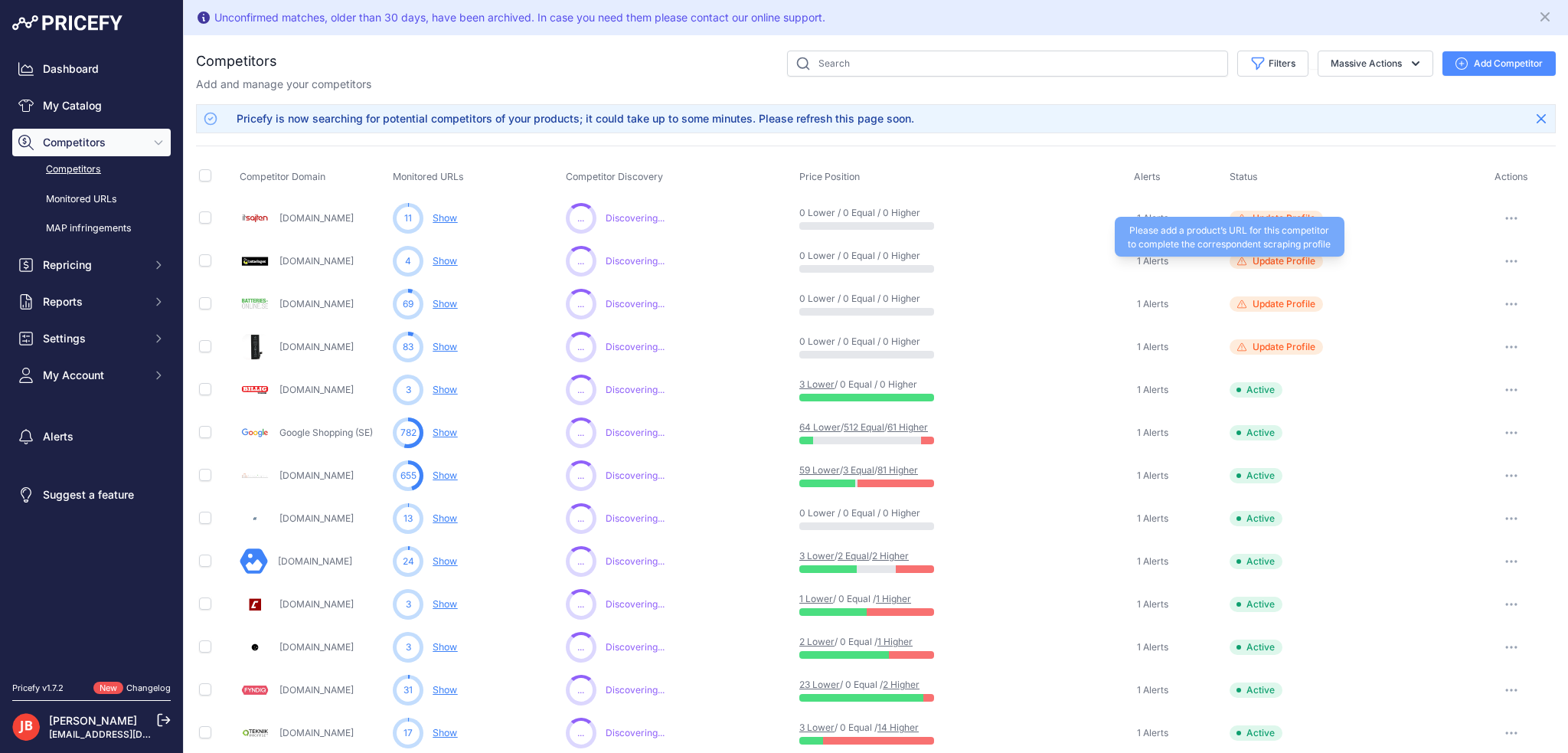
click at [1272, 257] on span "Update Profile" at bounding box center [1284, 260] width 63 height 12
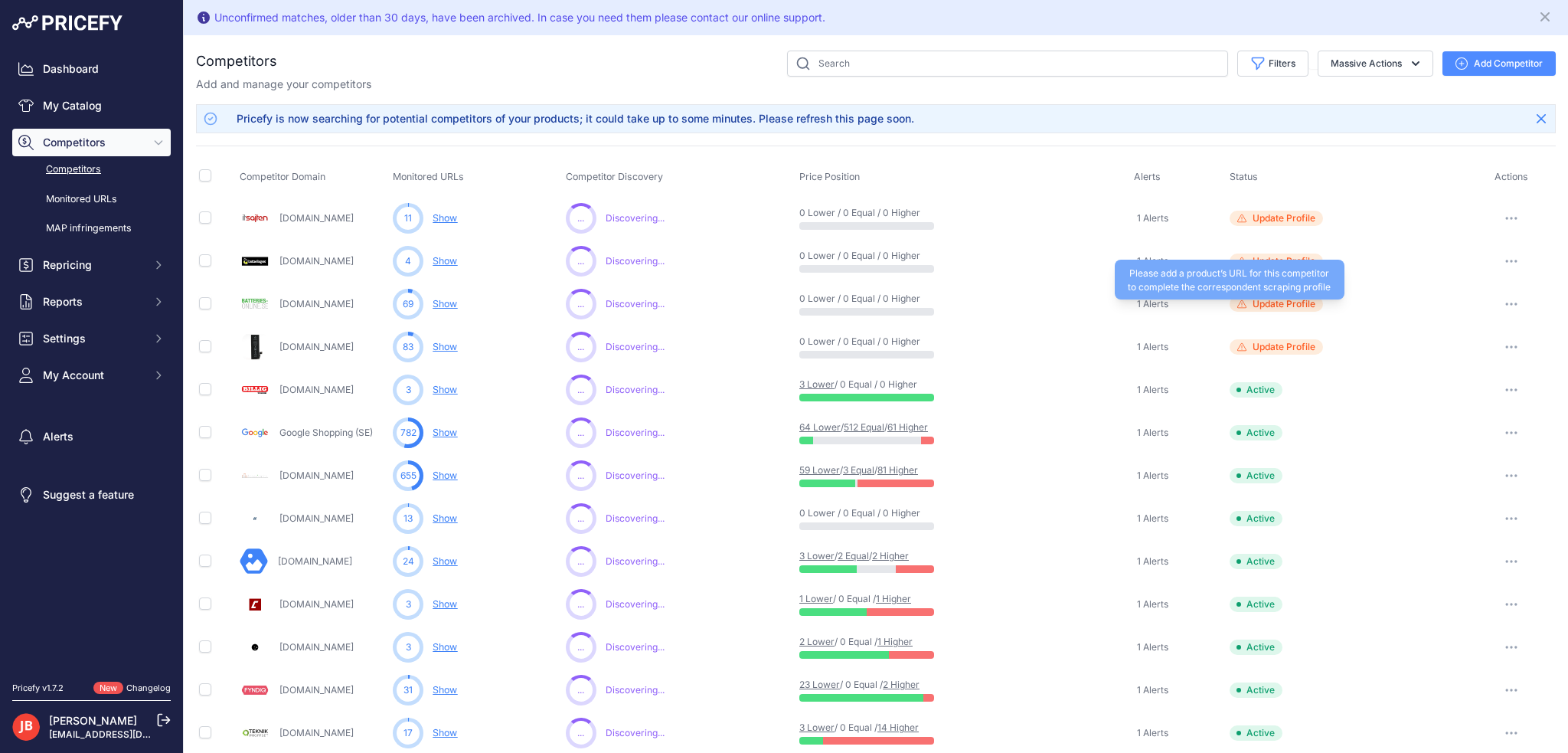
click at [1273, 304] on span "Update Profile" at bounding box center [1284, 304] width 63 height 12
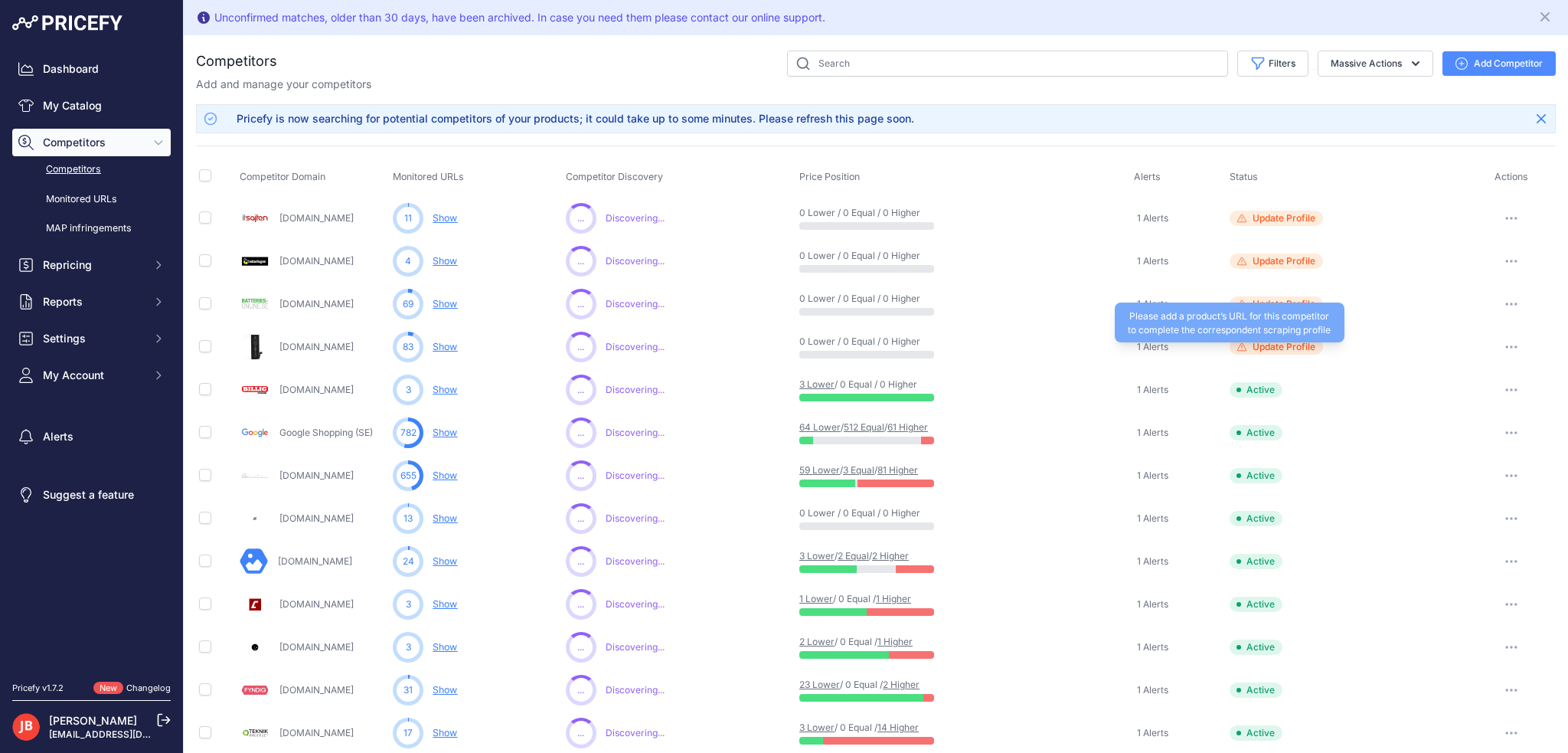
click at [1252, 341] on span "Update Profile" at bounding box center [1284, 346] width 63 height 12
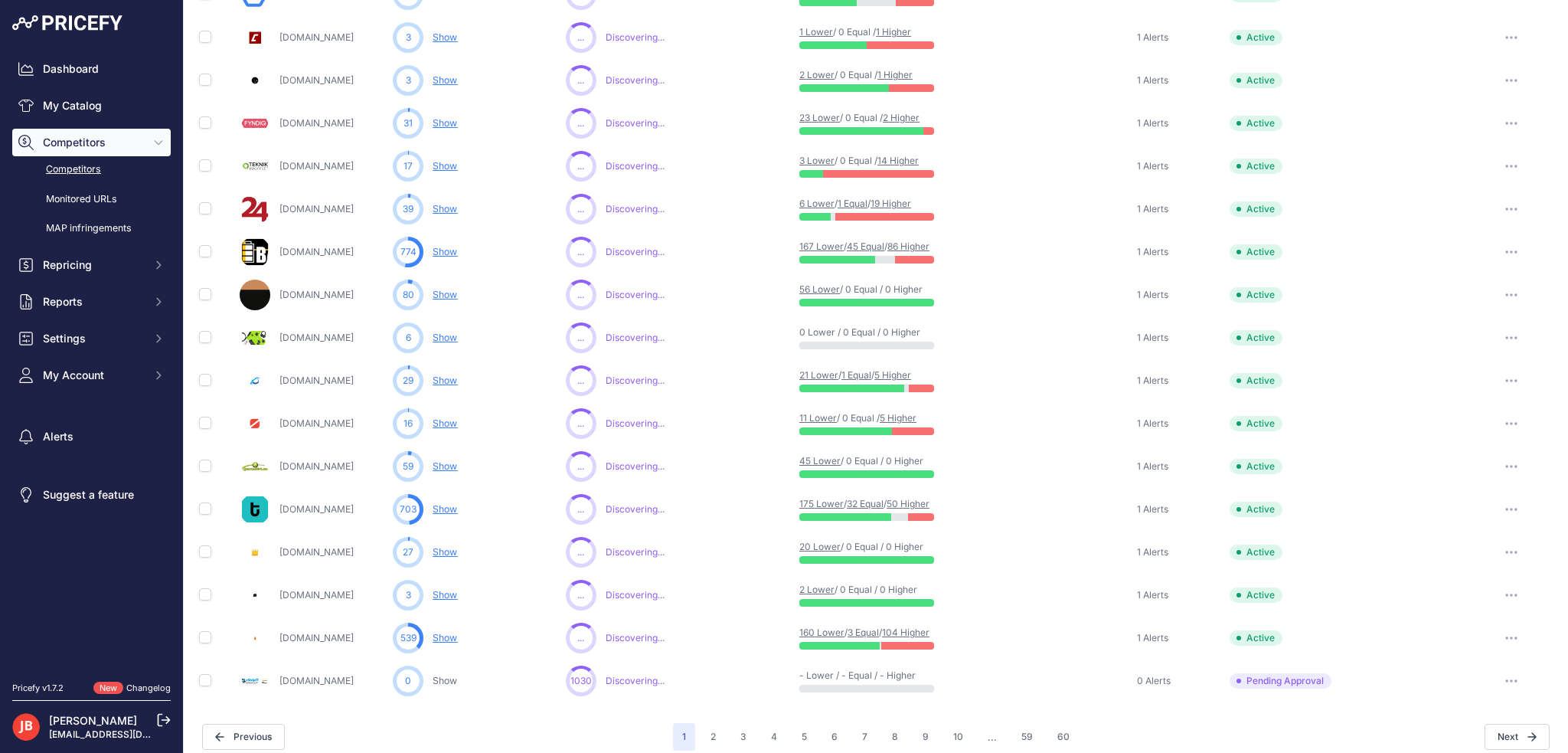
scroll to position [577, 0]
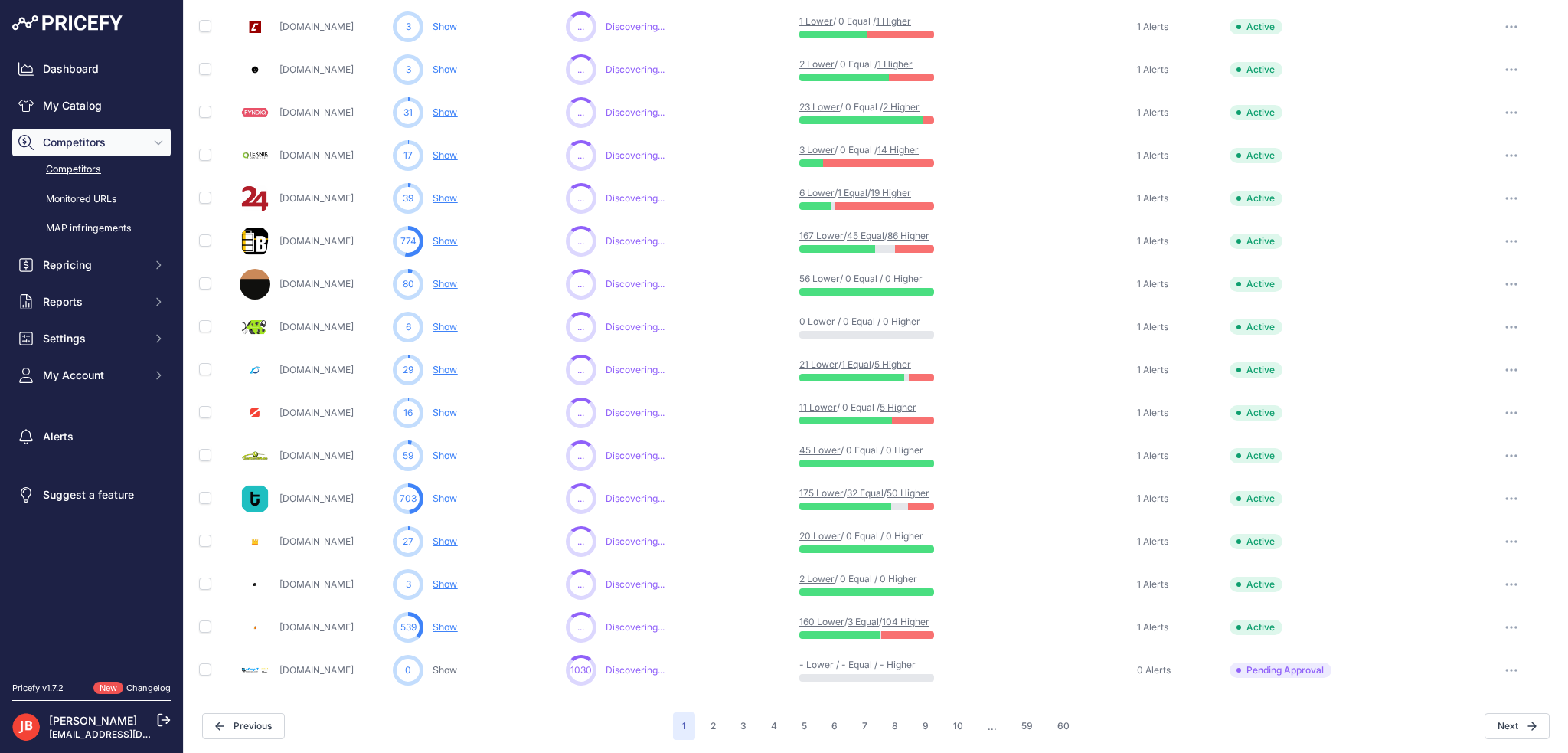
click at [1506, 669] on icon "button" at bounding box center [1507, 670] width 2 height 2
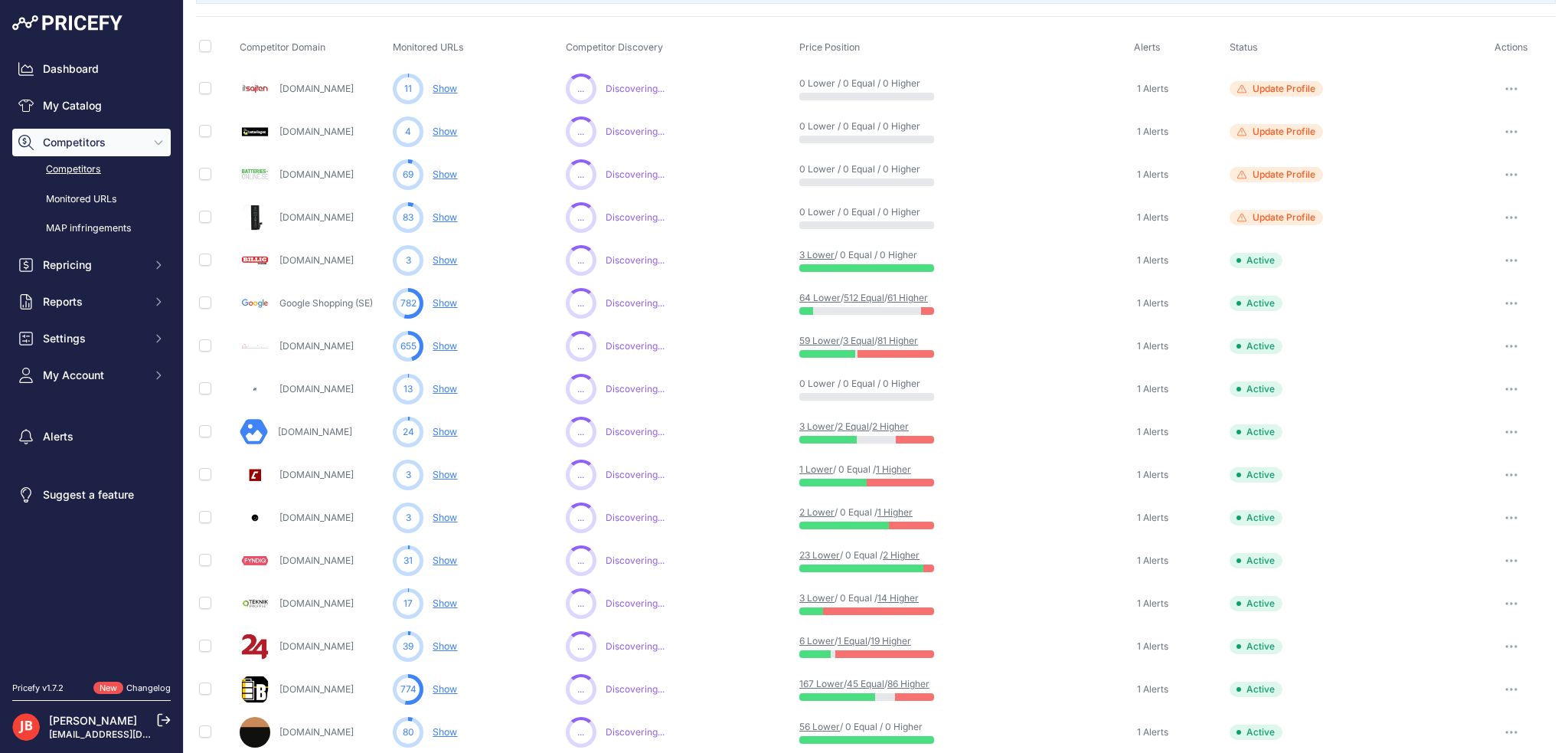
scroll to position [282, 0]
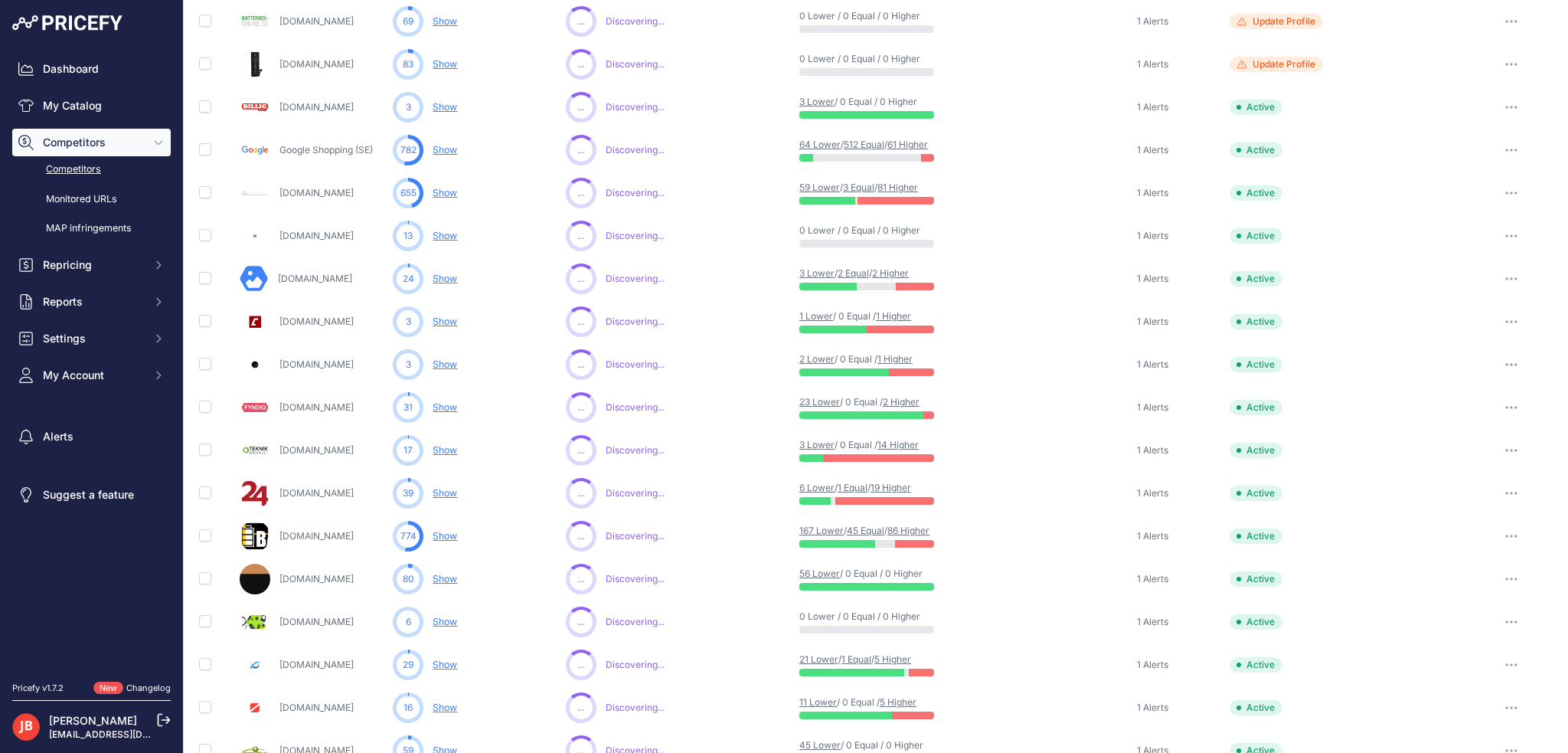
click at [433, 531] on link "Show" at bounding box center [445, 535] width 24 height 11
click at [445, 534] on link "Show" at bounding box center [445, 535] width 24 height 11
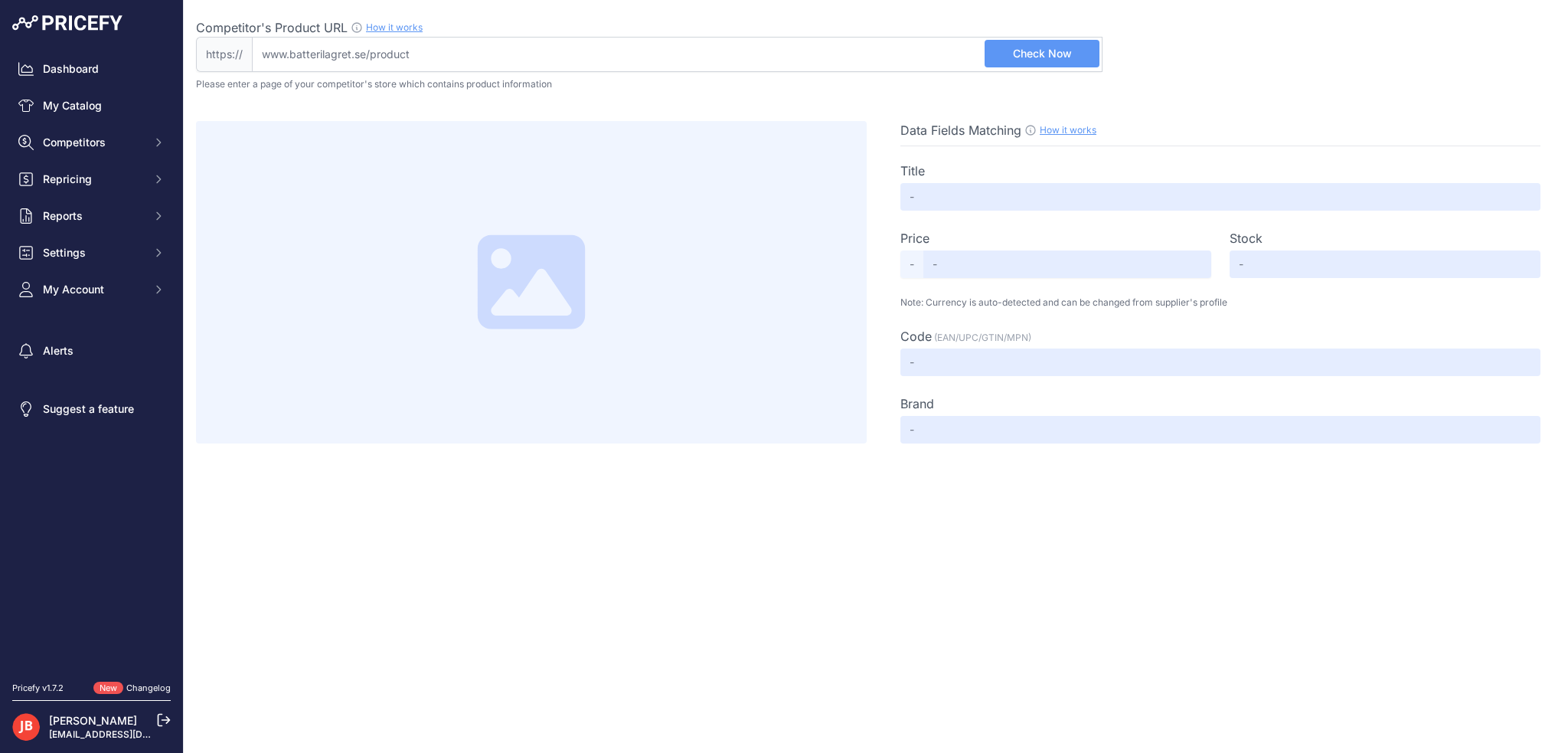
click at [823, 42] on input "Competitor's Product URL How it works In order to create your competitor's extr…" at bounding box center [677, 55] width 850 height 35
click at [914, 49] on input "Competitor's Product URL How it works In order to create your competitor's extr…" at bounding box center [677, 55] width 850 height 35
paste input "[URL][DOMAIN_NAME]"
type input "www.batterilagret.se/sortiment/laddare/bil-och-lastbilsladdare/dc-dc-laddare-bu…"
click at [1001, 31] on div "Competitor's Product URL How it works In order to create your competitor's extr…" at bounding box center [649, 28] width 907 height 19
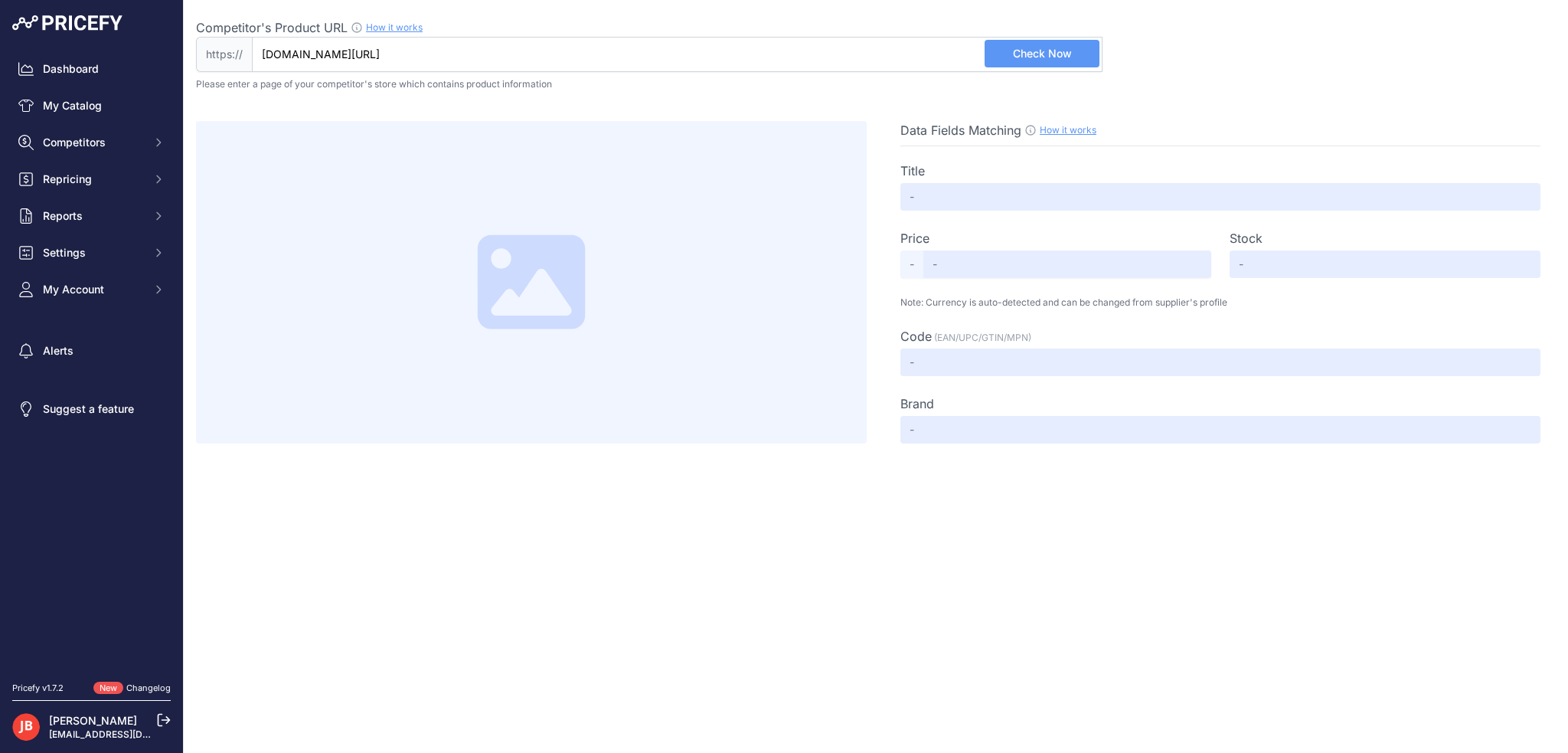
click at [1001, 37] on input "www.batterilagret.se/sortiment/laddare/bil-och-lastbilsladdare/dc-dc-laddare-bu…" at bounding box center [677, 55] width 850 height 35
click at [1035, 61] on button "Check Now" at bounding box center [1042, 54] width 115 height 28
type input "DC-DC Laddare Buck Boost 12/12-50A | Batterilagret.se"
type input "Not Found"
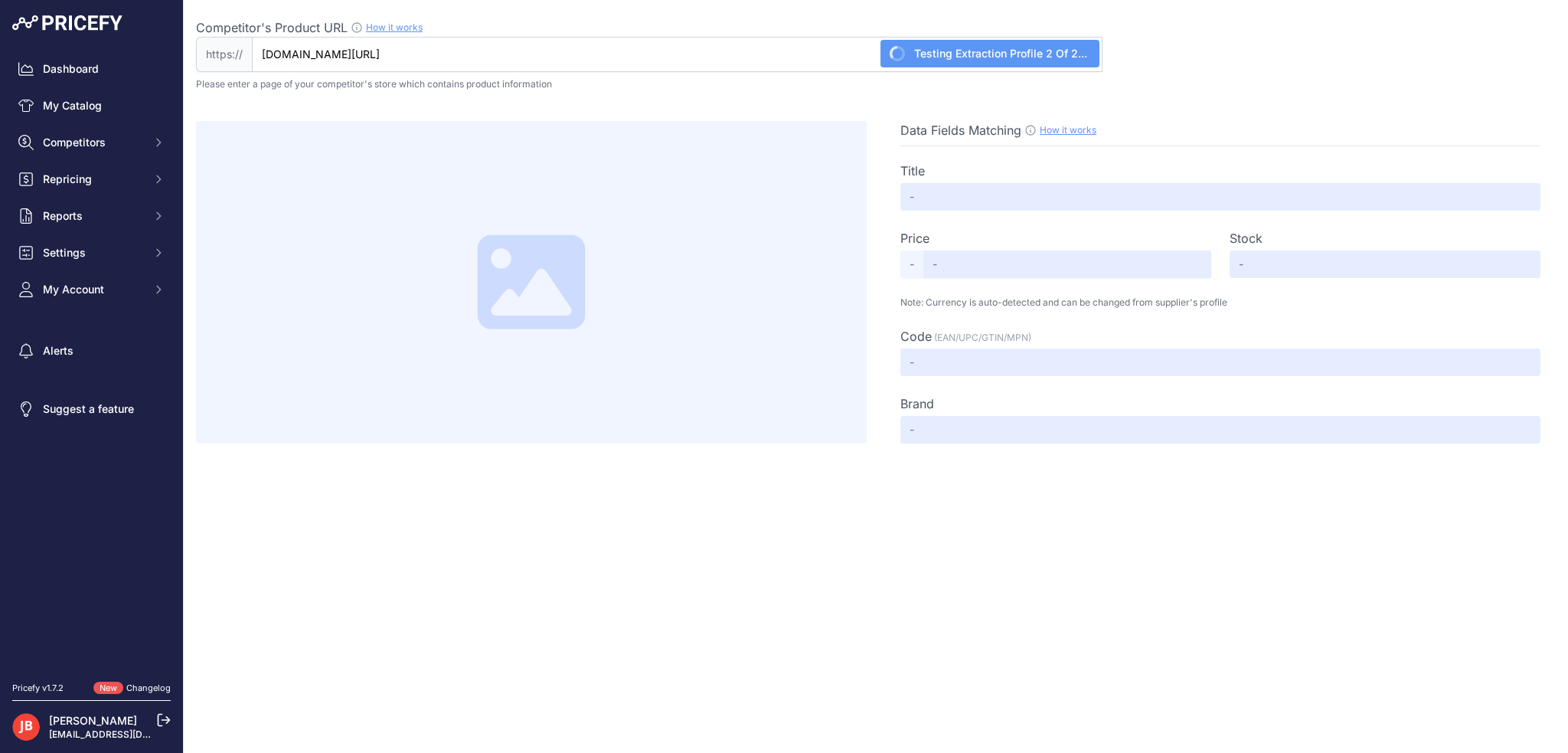
type input "Not Found"
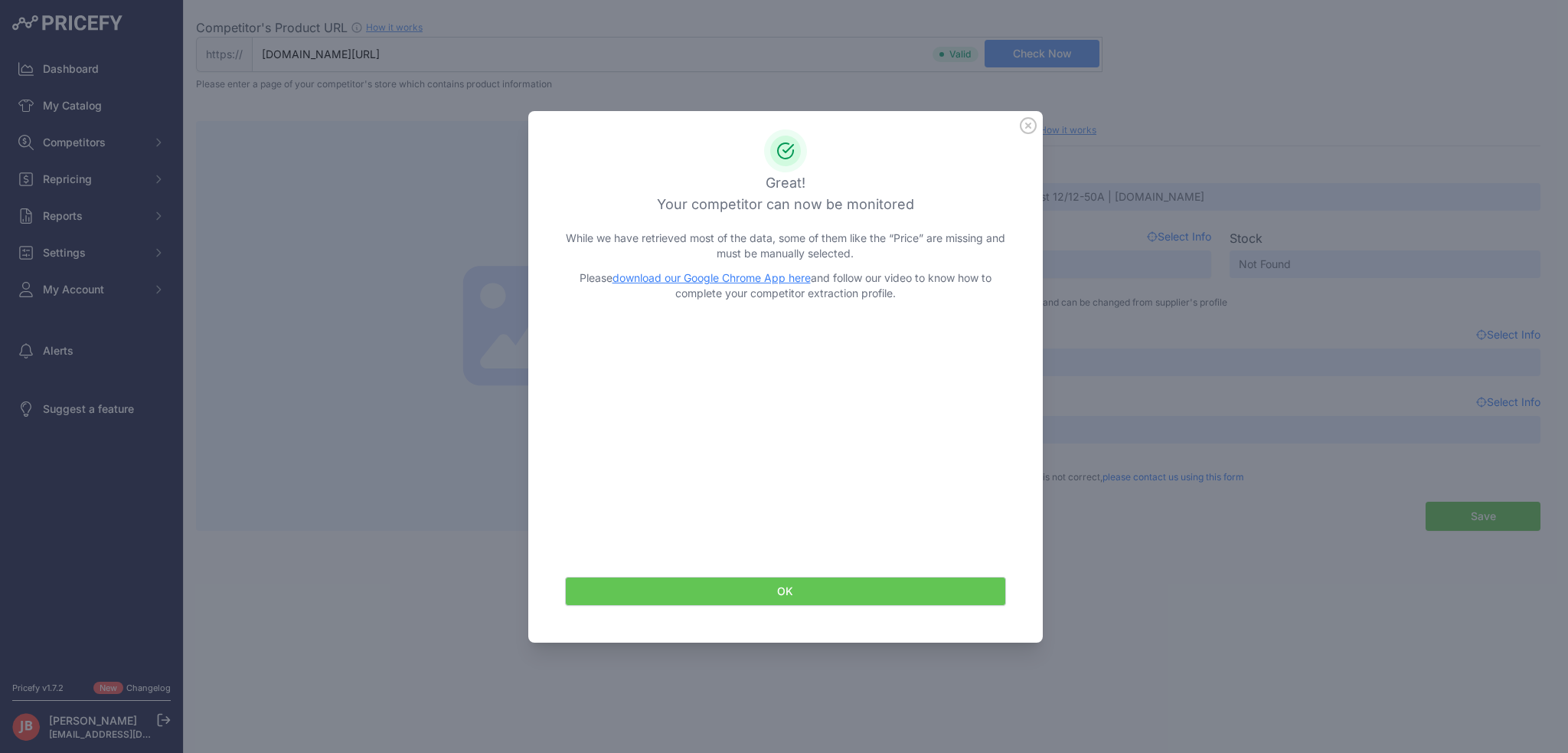
click at [813, 594] on button "OK" at bounding box center [785, 590] width 441 height 29
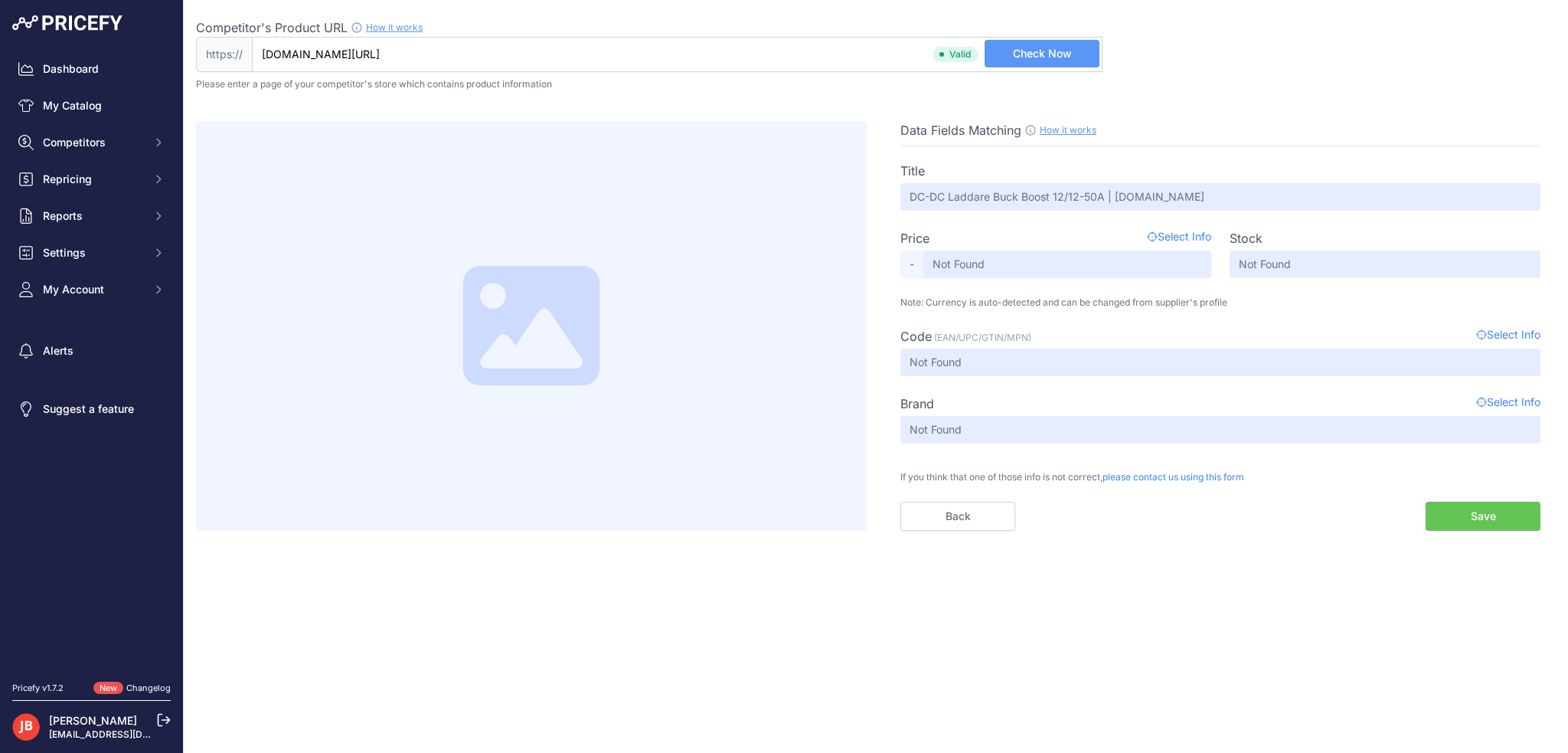
click at [1488, 520] on button "Save" at bounding box center [1483, 515] width 115 height 29
click at [1477, 520] on button "Save" at bounding box center [1483, 515] width 115 height 29
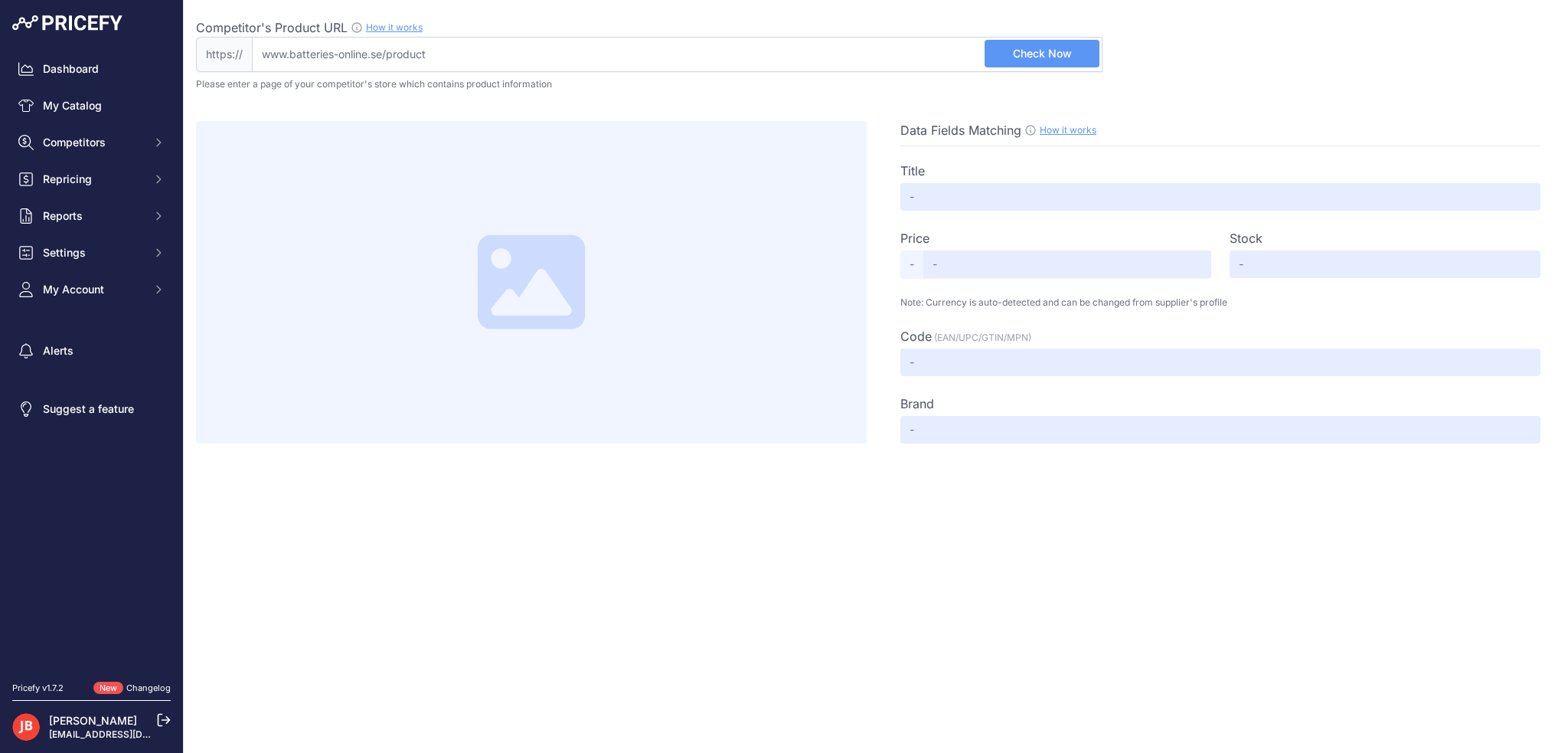
click at [865, 51] on input "Competitor's Product URL How it works In order to create your competitor's extr…" at bounding box center [677, 55] width 850 height 35
paste input "[URL][DOMAIN_NAME]"
type input "[DOMAIN_NAME][URL]"
click at [1066, 56] on span "Check Now" at bounding box center [1043, 54] width 59 height 16
type input "Kamerabatteri Li-40B / Li-42B till Olympus kamera"
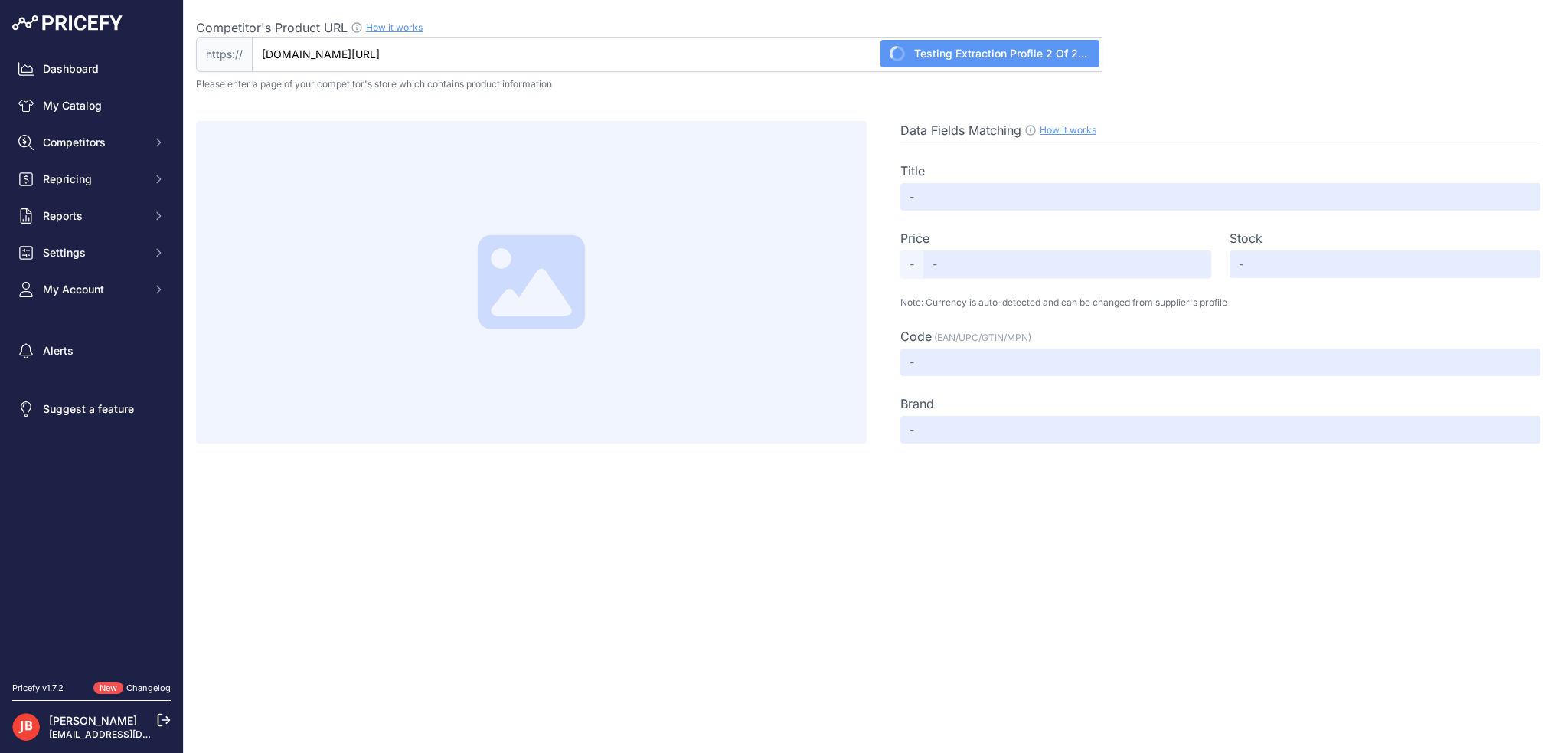
type input "Not Found"
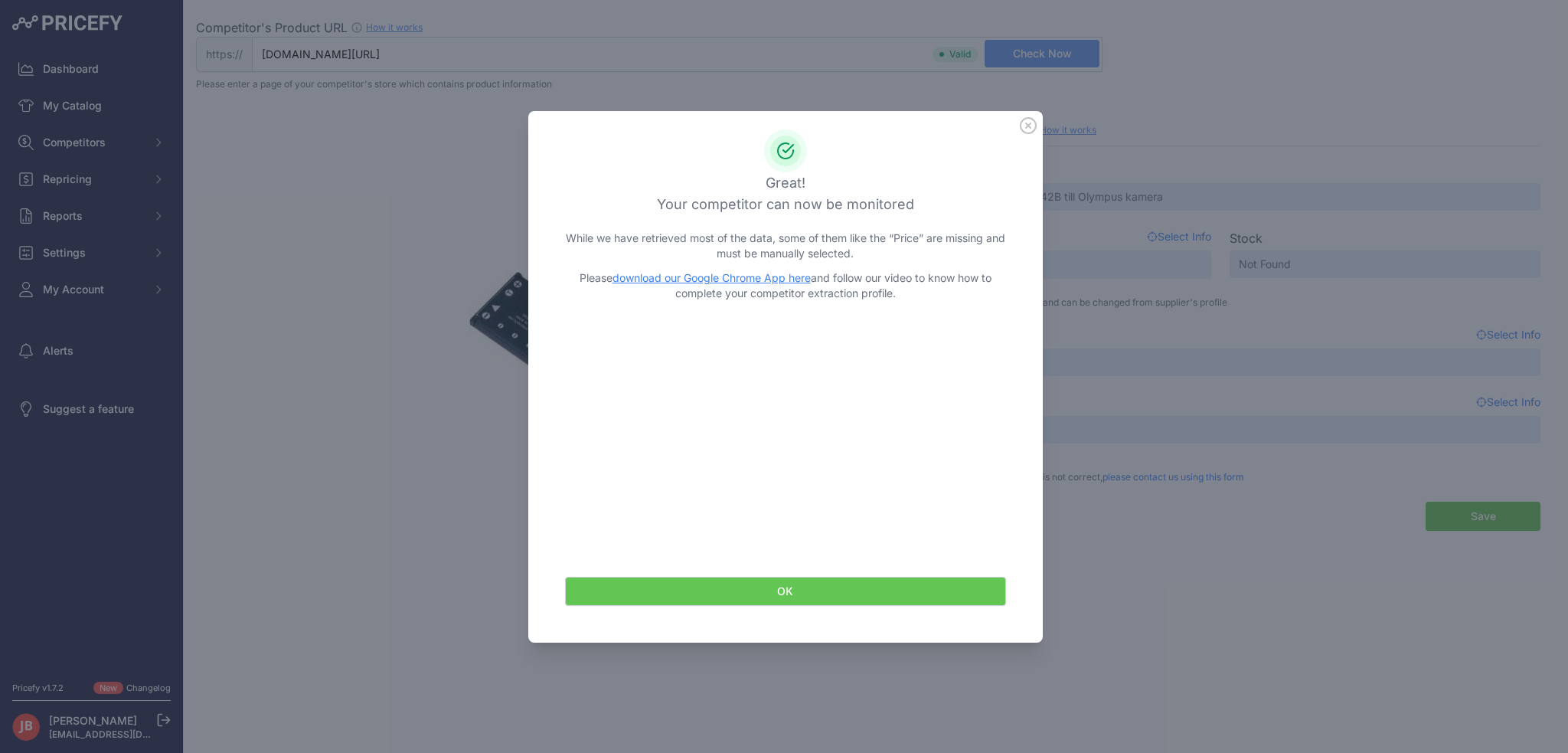
click at [809, 603] on button "OK" at bounding box center [785, 590] width 441 height 29
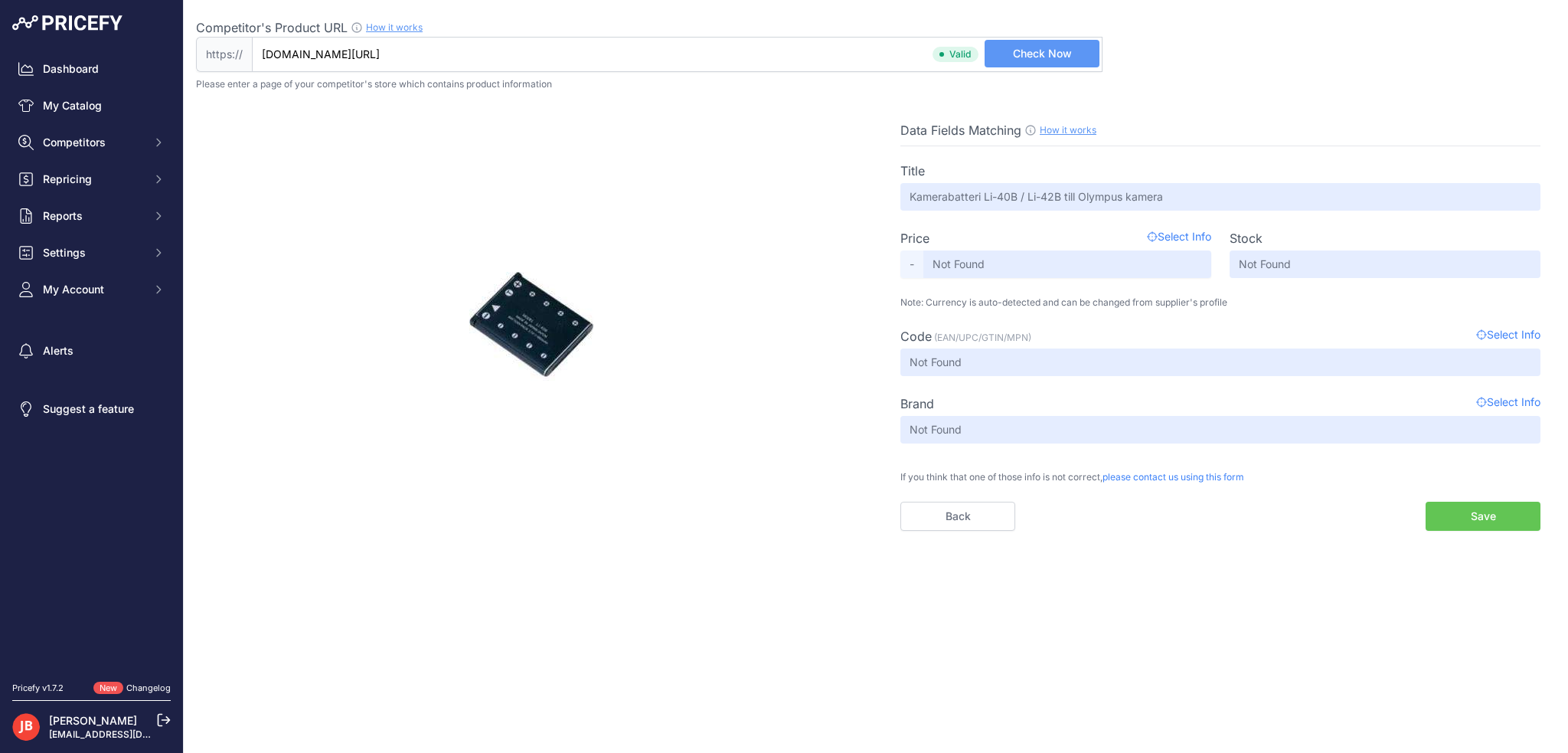
click at [1473, 519] on button "Save" at bounding box center [1483, 515] width 115 height 29
click at [1069, 264] on input "Not Found" at bounding box center [1067, 264] width 288 height 28
click at [1179, 235] on span "Select Info" at bounding box center [1178, 238] width 64 height 19
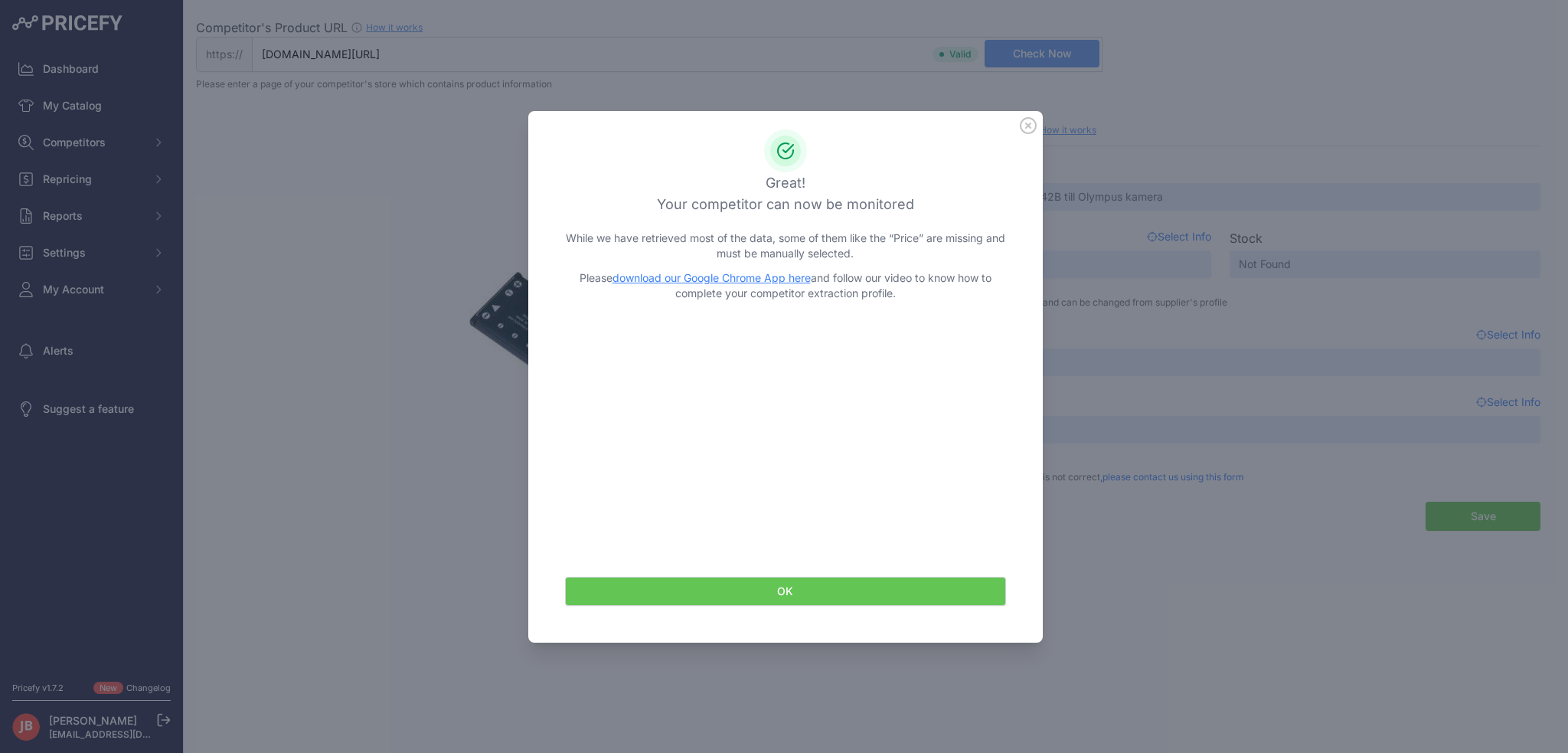
click at [1029, 134] on div "Great! Your competitor can now be monitored While we have retrieved most of the…" at bounding box center [784, 377] width 514 height 532
click at [1035, 130] on icon at bounding box center [1028, 125] width 16 height 16
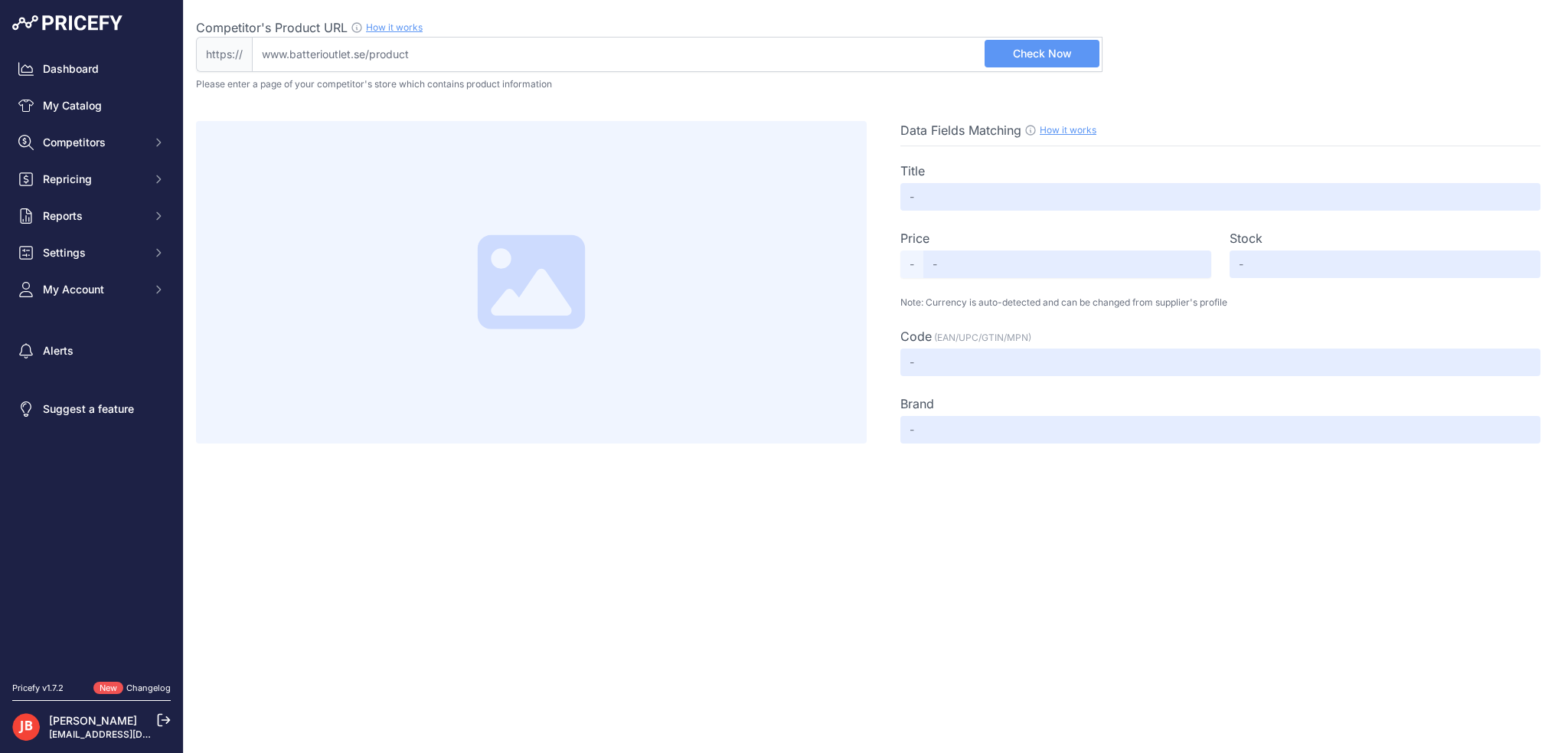
click at [570, 53] on input "Competitor's Product URL How it works In order to create your competitor's extr…" at bounding box center [677, 55] width 850 height 35
paste input "[URL][DOMAIN_NAME]"
click at [260, 52] on input "[URL][DOMAIN_NAME]" at bounding box center [677, 55] width 850 height 35
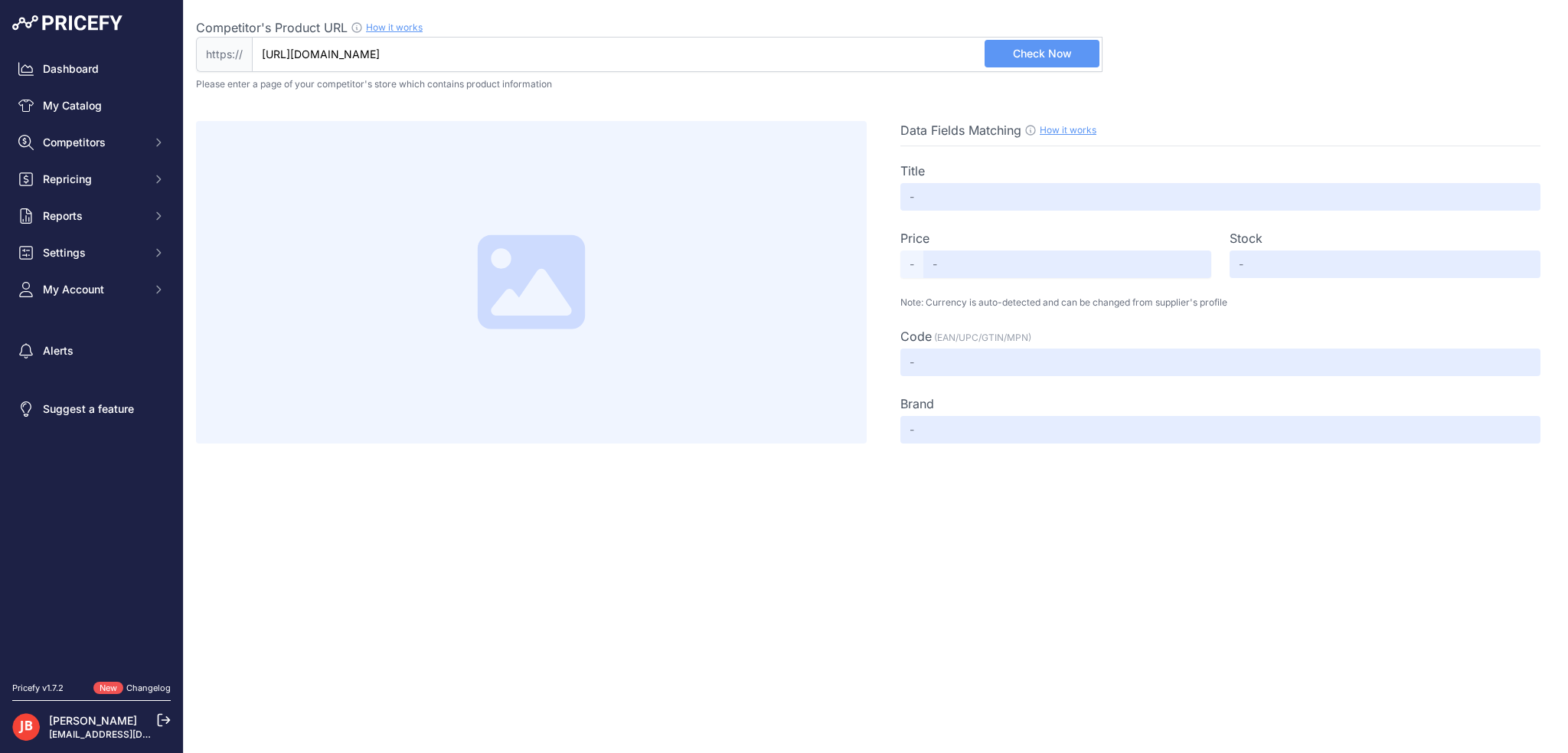
type input "[DOMAIN_NAME][URL]"
click at [1031, 42] on button "Check Now" at bounding box center [1042, 54] width 115 height 28
type input "ACER 1421/ 1810T Batteri - [DOMAIN_NAME]"
type input "Not Found"
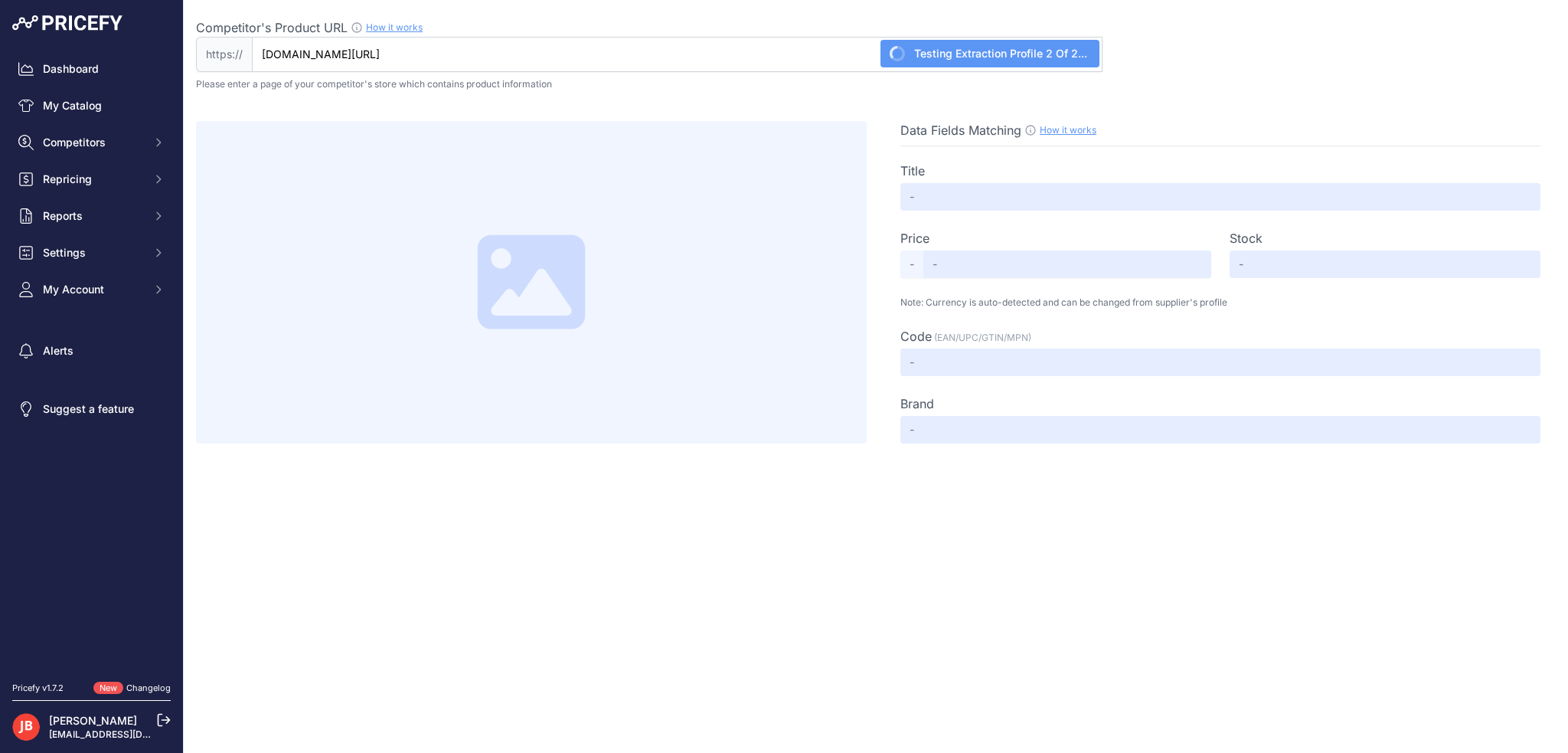
type input "Not Found"
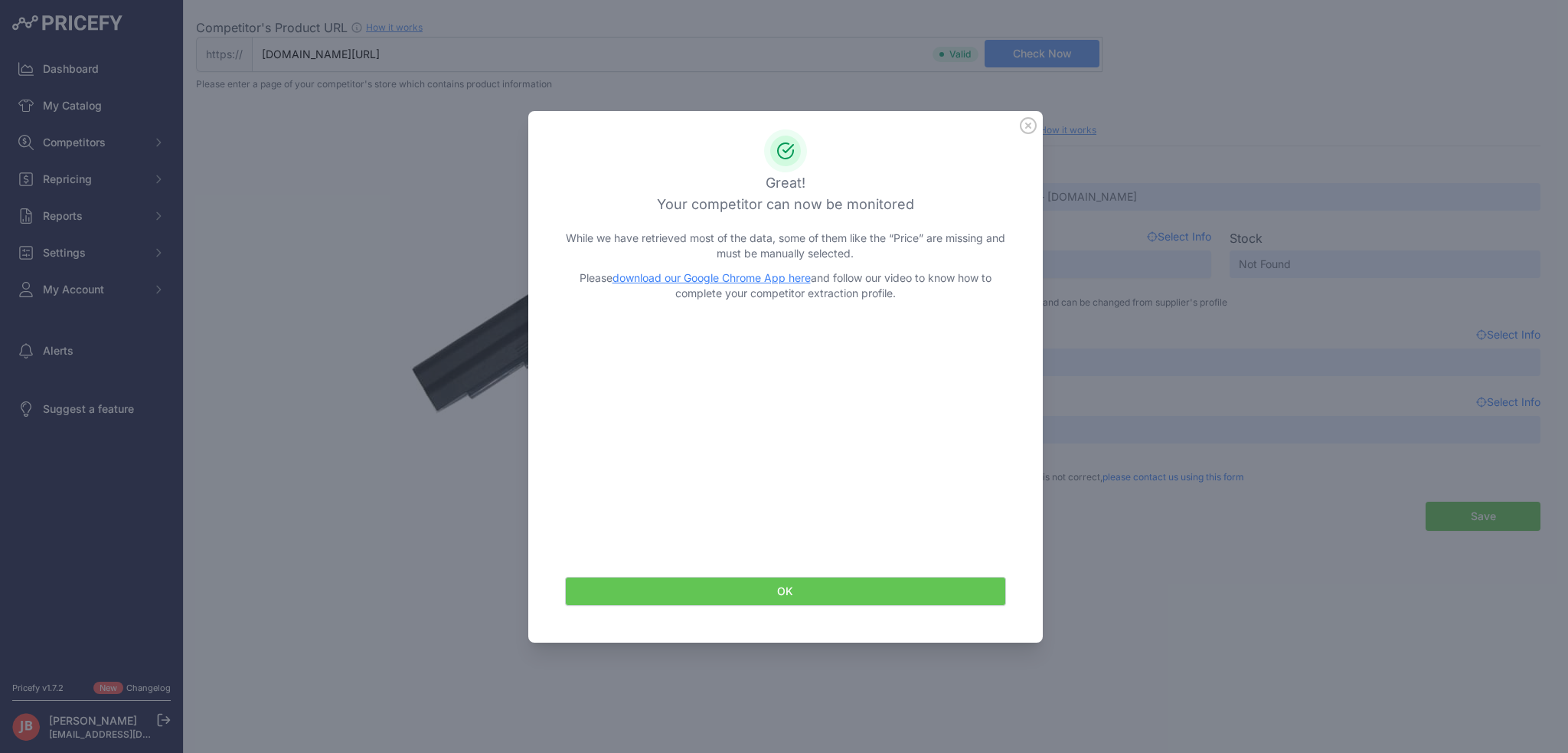
click at [793, 583] on button "OK" at bounding box center [785, 590] width 441 height 29
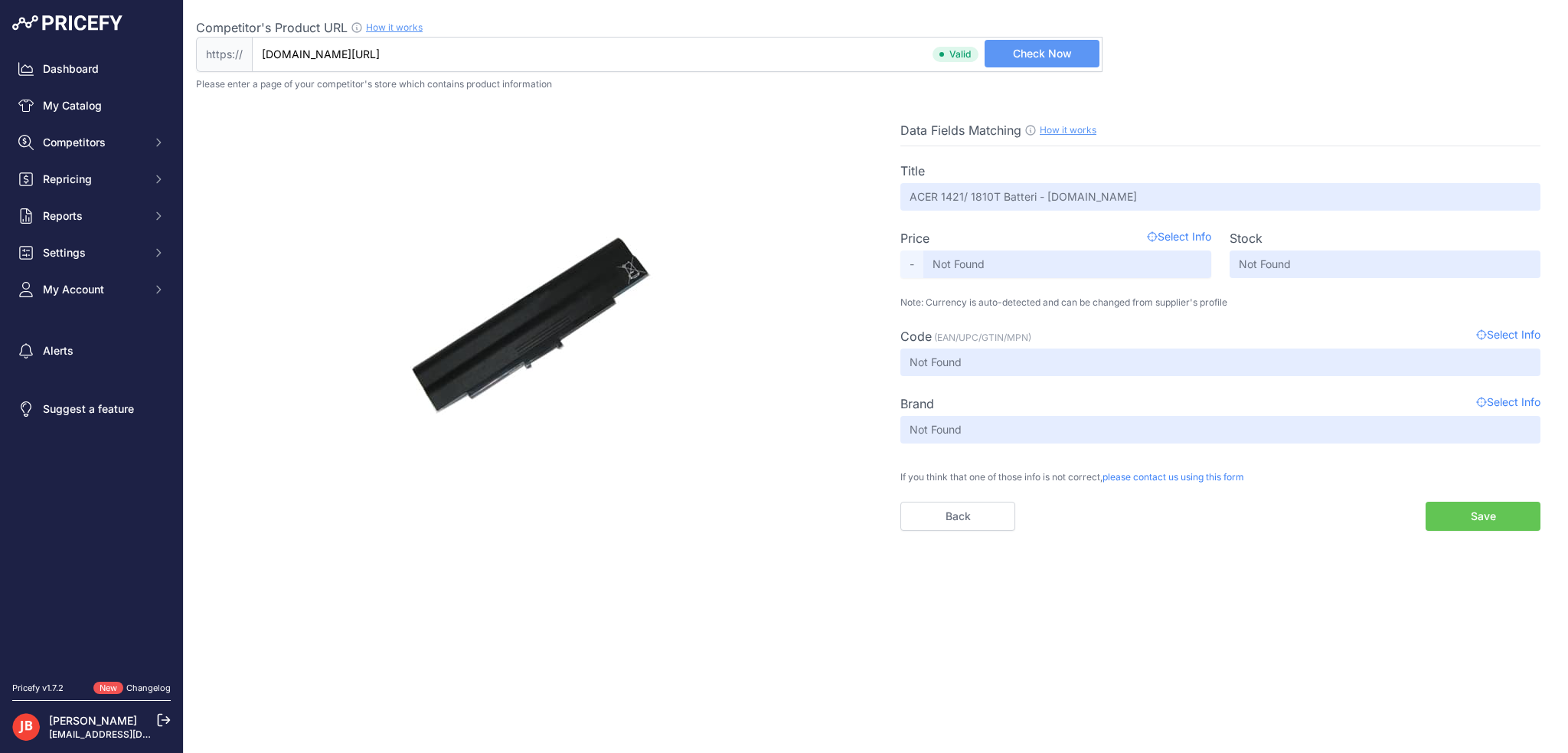
click at [1495, 519] on button "Save" at bounding box center [1483, 515] width 115 height 29
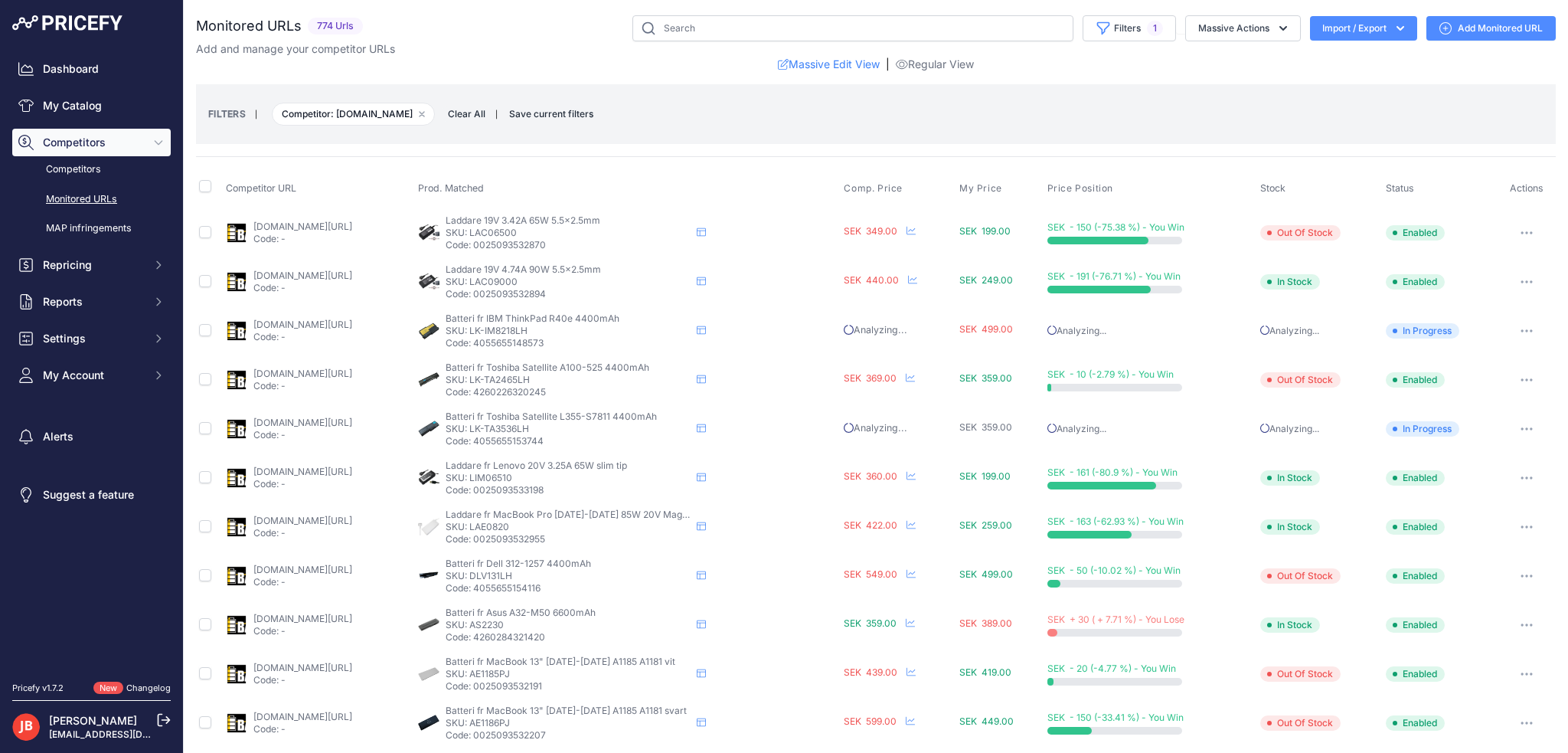
scroll to position [153, 0]
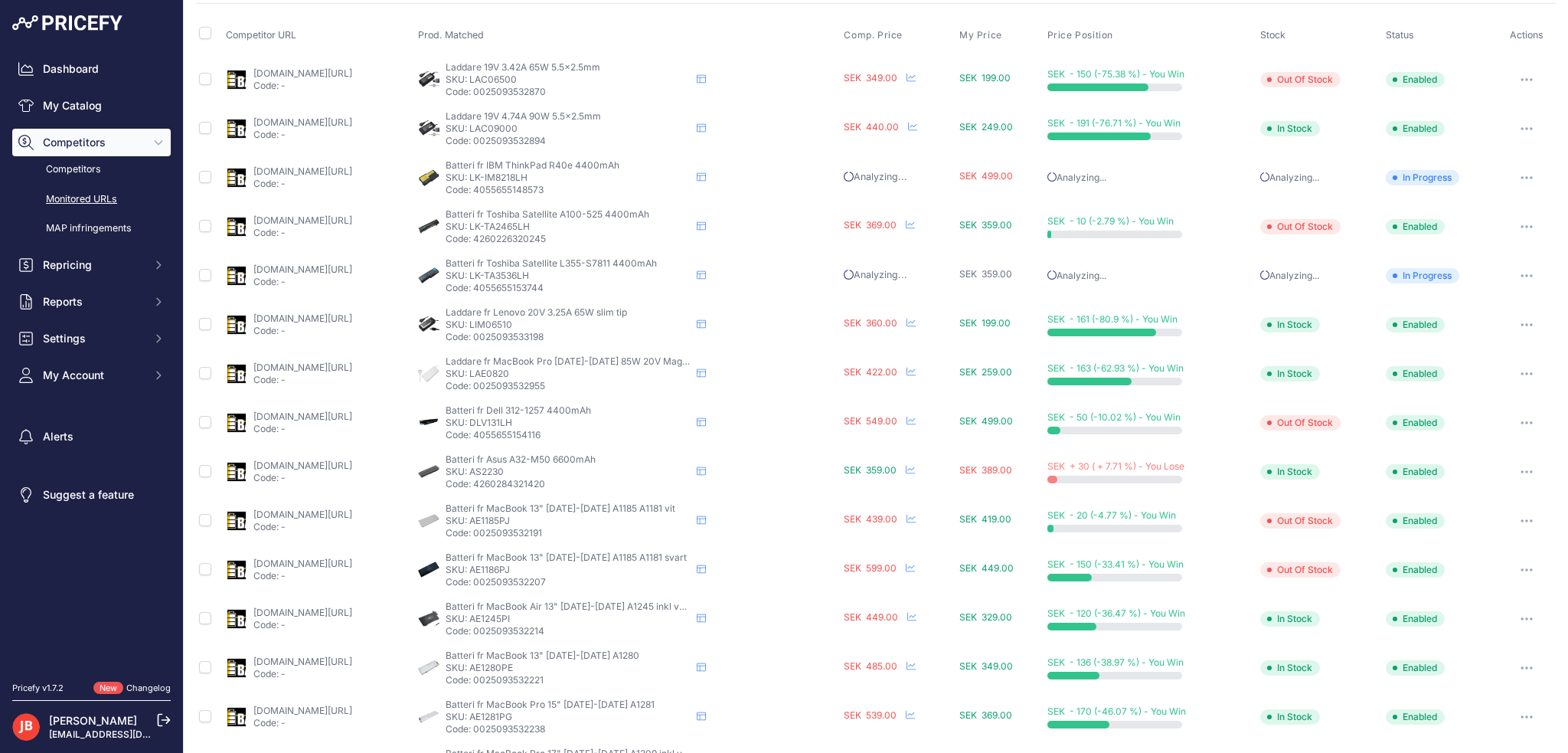
click at [1535, 468] on div at bounding box center [1526, 471] width 51 height 21
click at [1522, 468] on button "button" at bounding box center [1526, 471] width 31 height 21
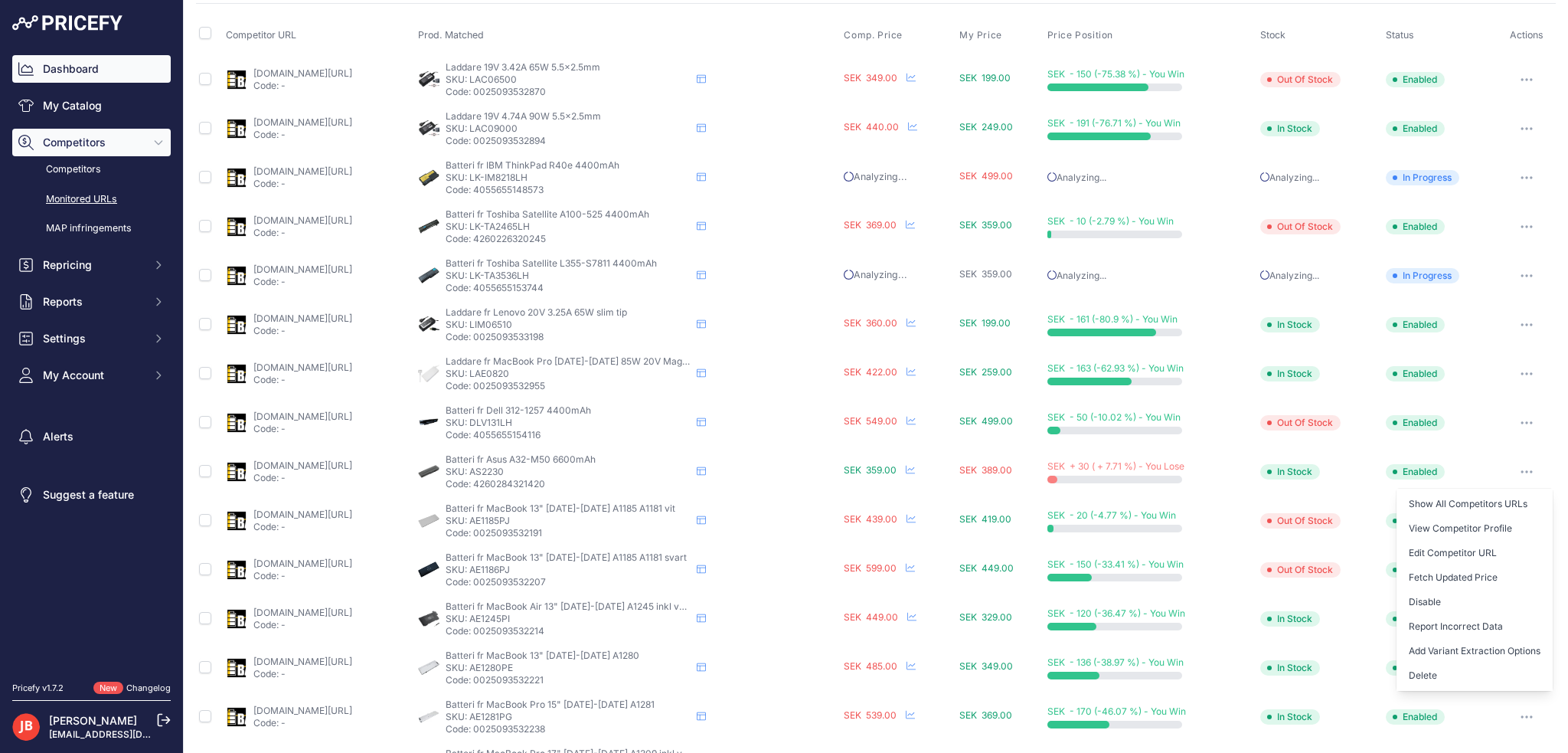
click at [66, 78] on link "Dashboard" at bounding box center [91, 69] width 158 height 28
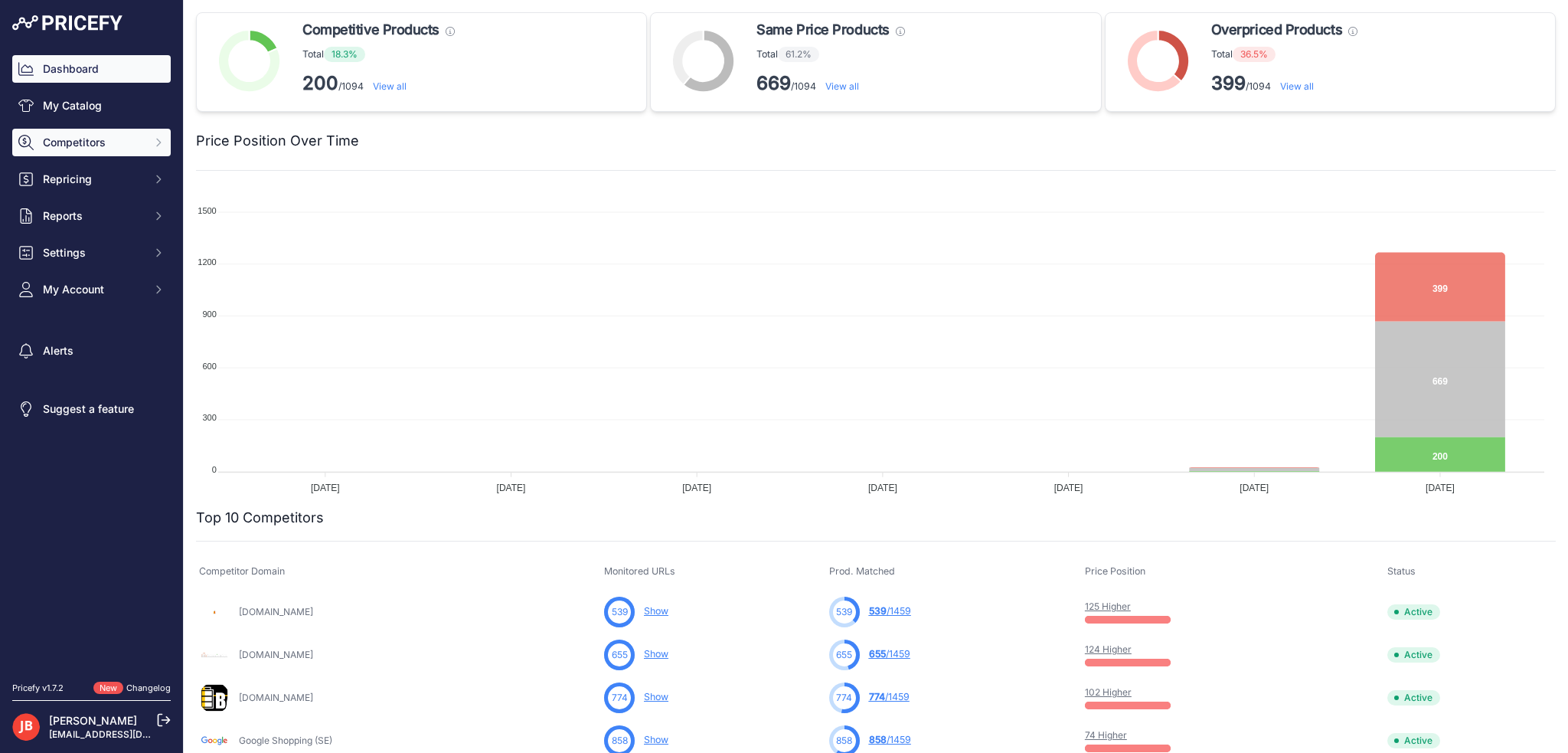
click at [70, 141] on span "Competitors" at bounding box center [93, 142] width 100 height 16
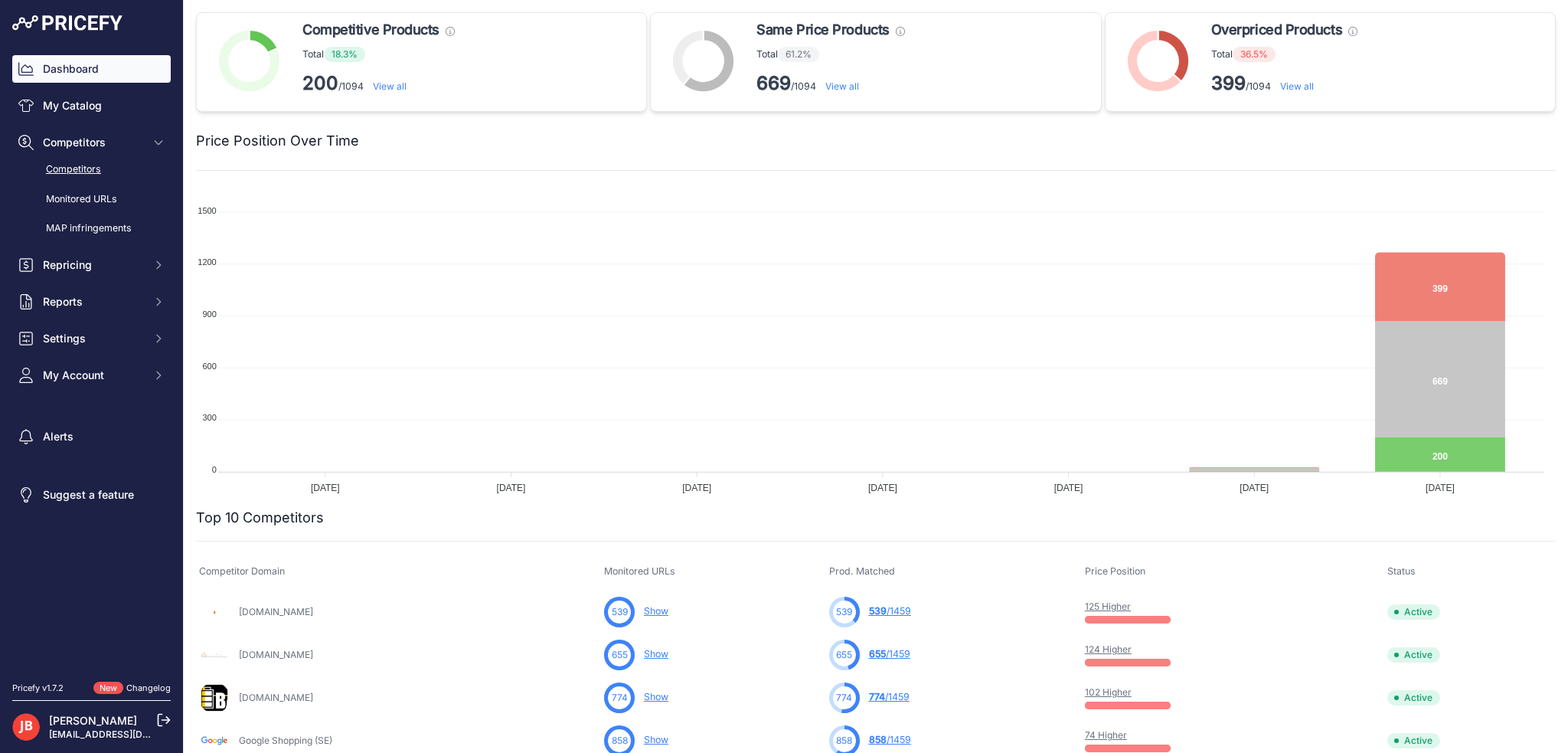
click at [75, 171] on link "Competitors" at bounding box center [91, 169] width 158 height 27
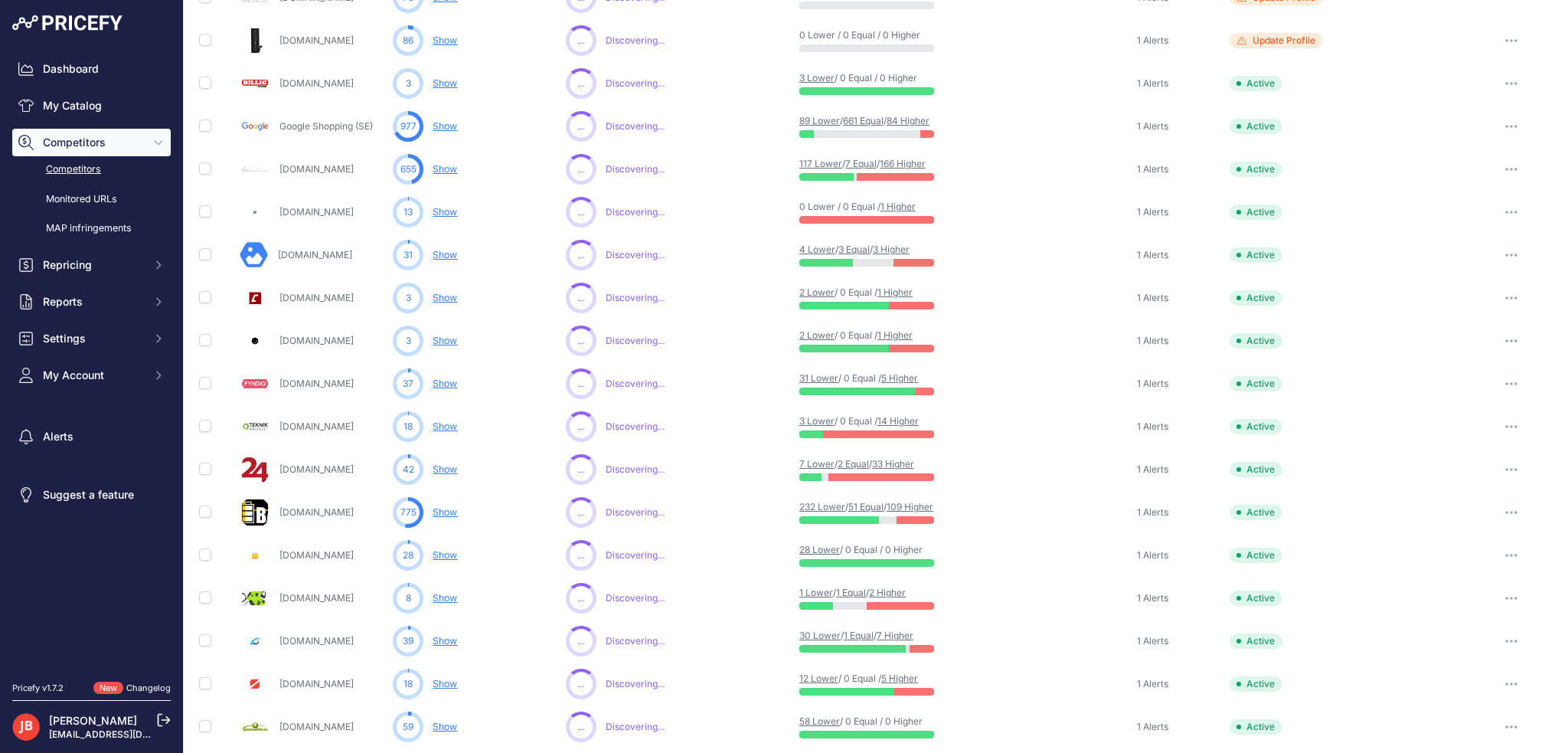
scroll to position [577, 0]
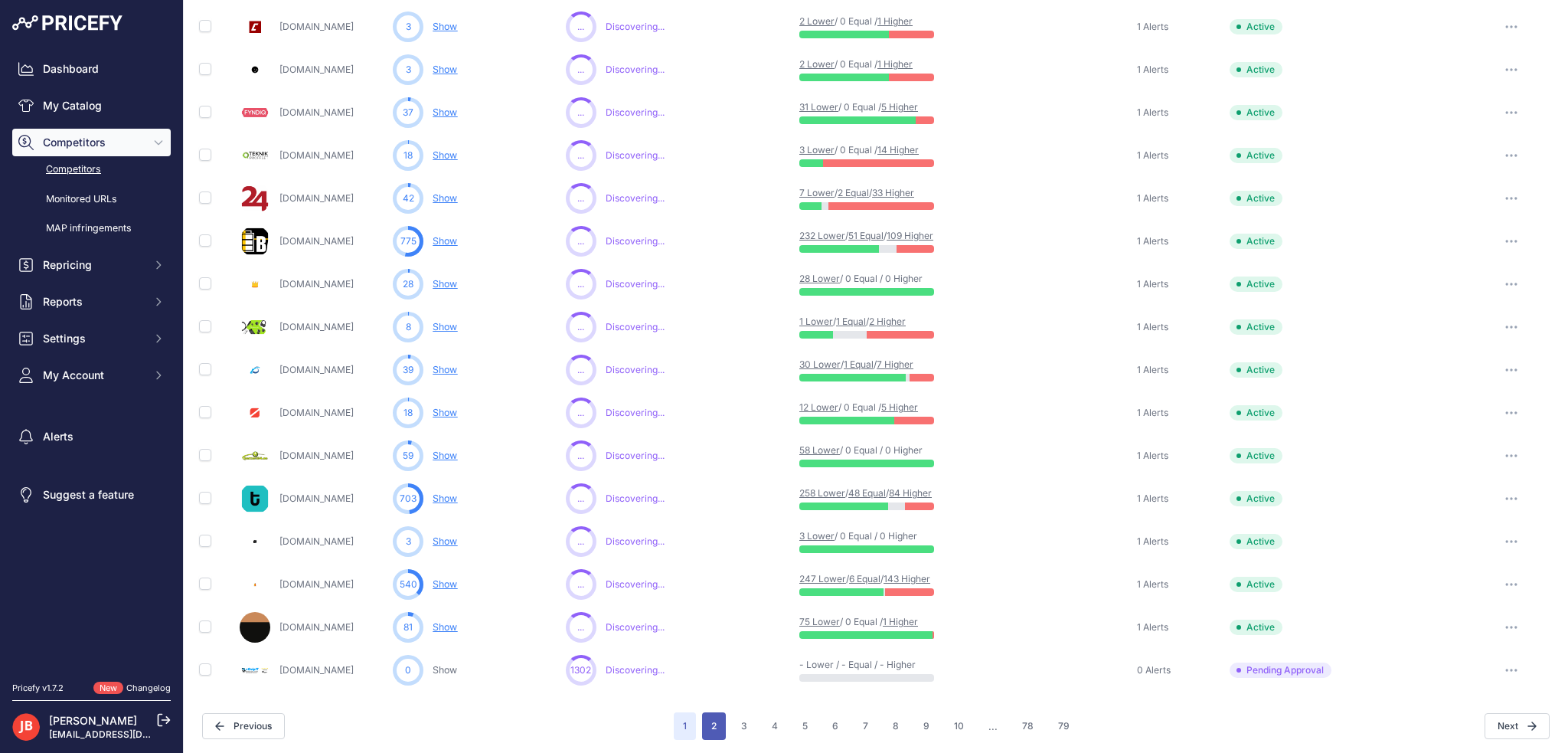
click at [715, 723] on button "2" at bounding box center [714, 726] width 24 height 28
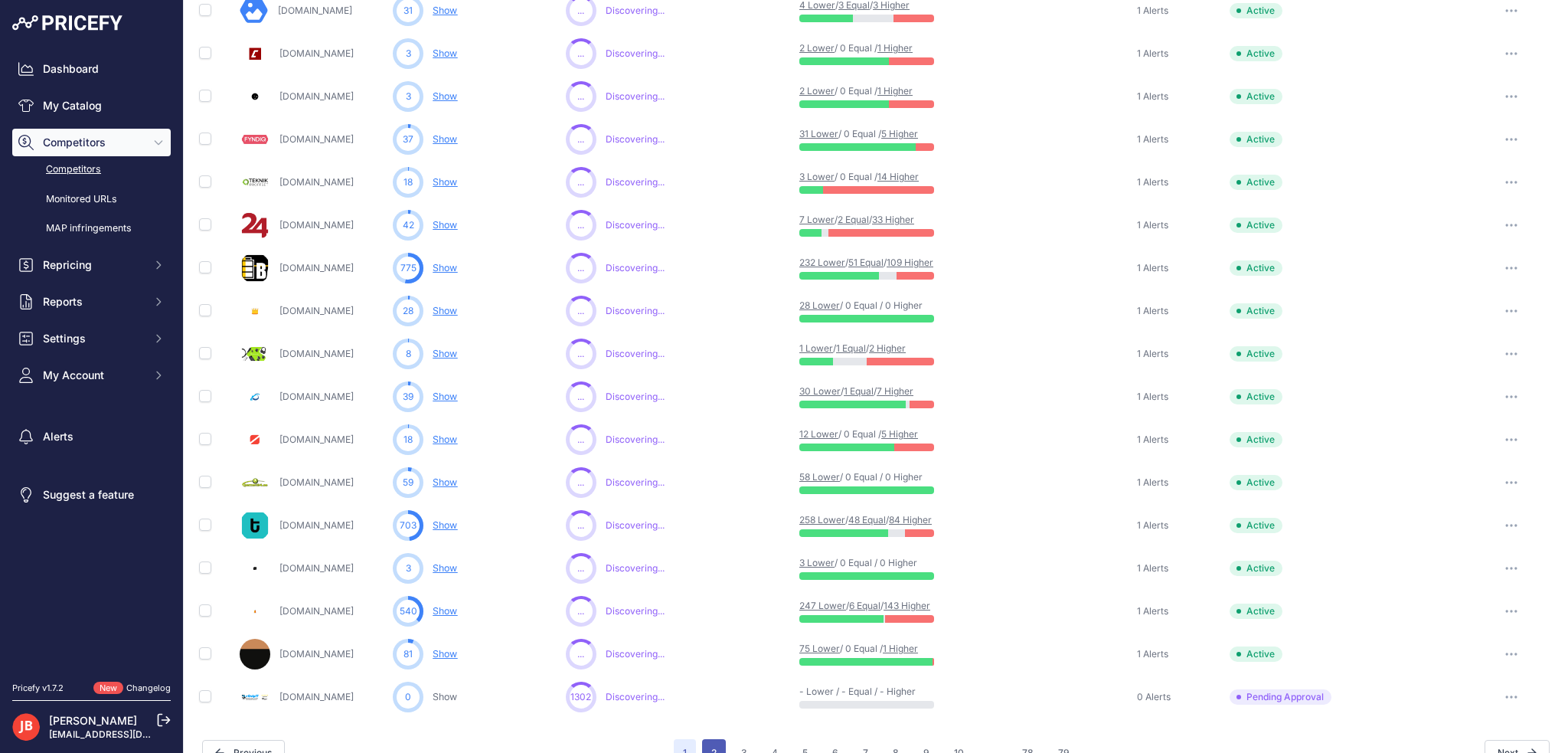
scroll to position [603, 0]
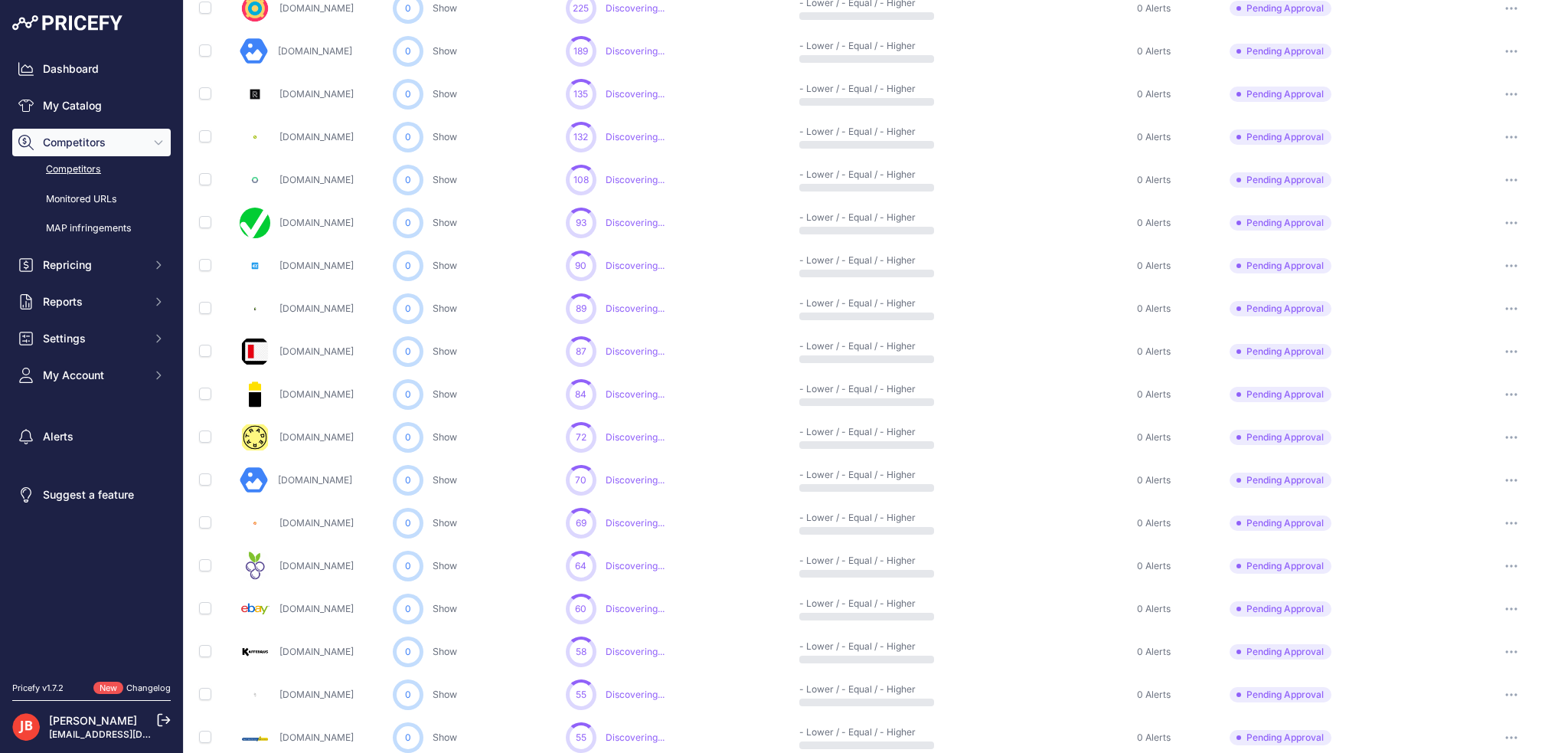
scroll to position [577, 0]
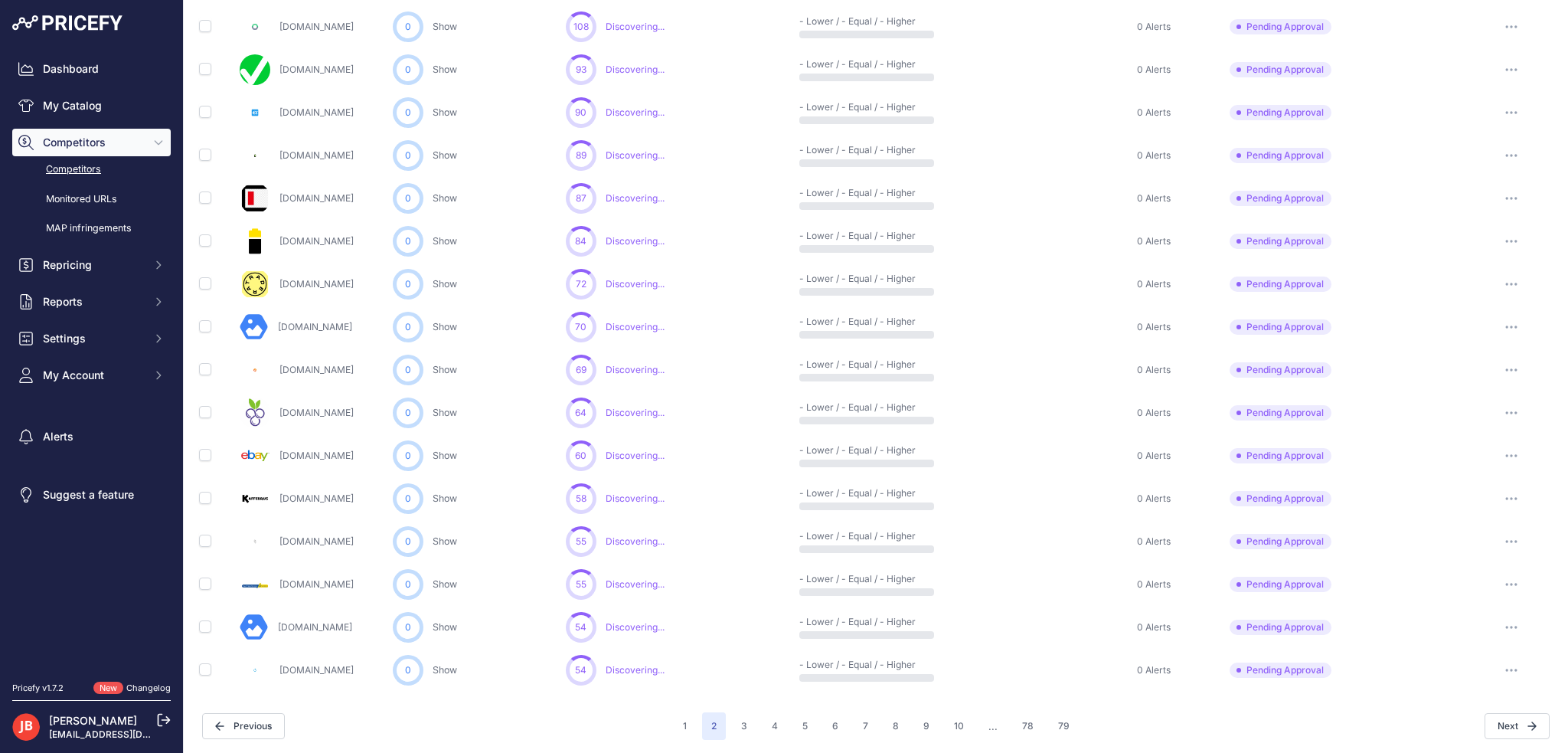
click at [1511, 241] on icon "button" at bounding box center [1512, 242] width 2 height 2
click at [1476, 302] on button "Approve Competitor" at bounding box center [1490, 297] width 126 height 24
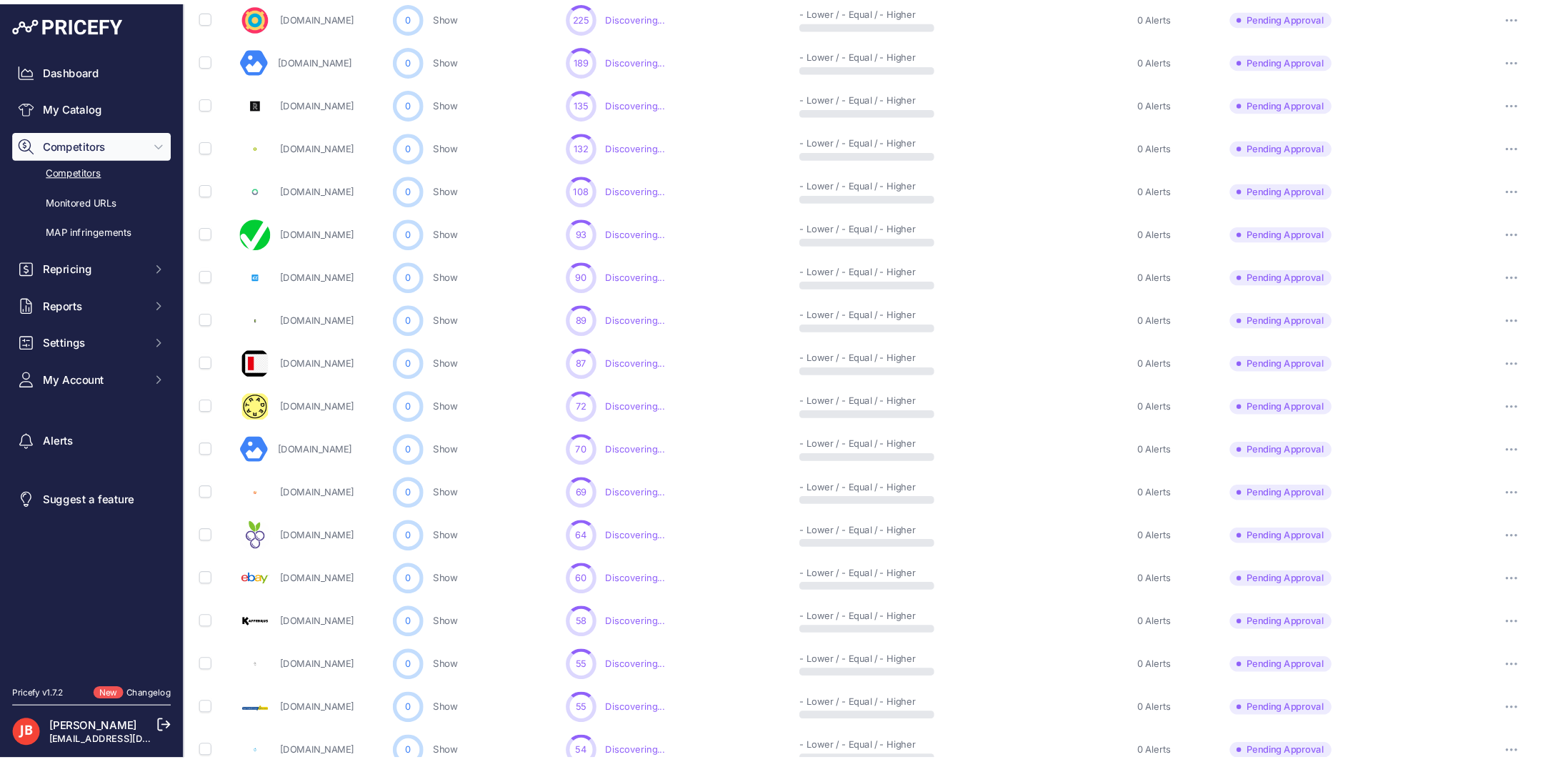
scroll to position [390, 0]
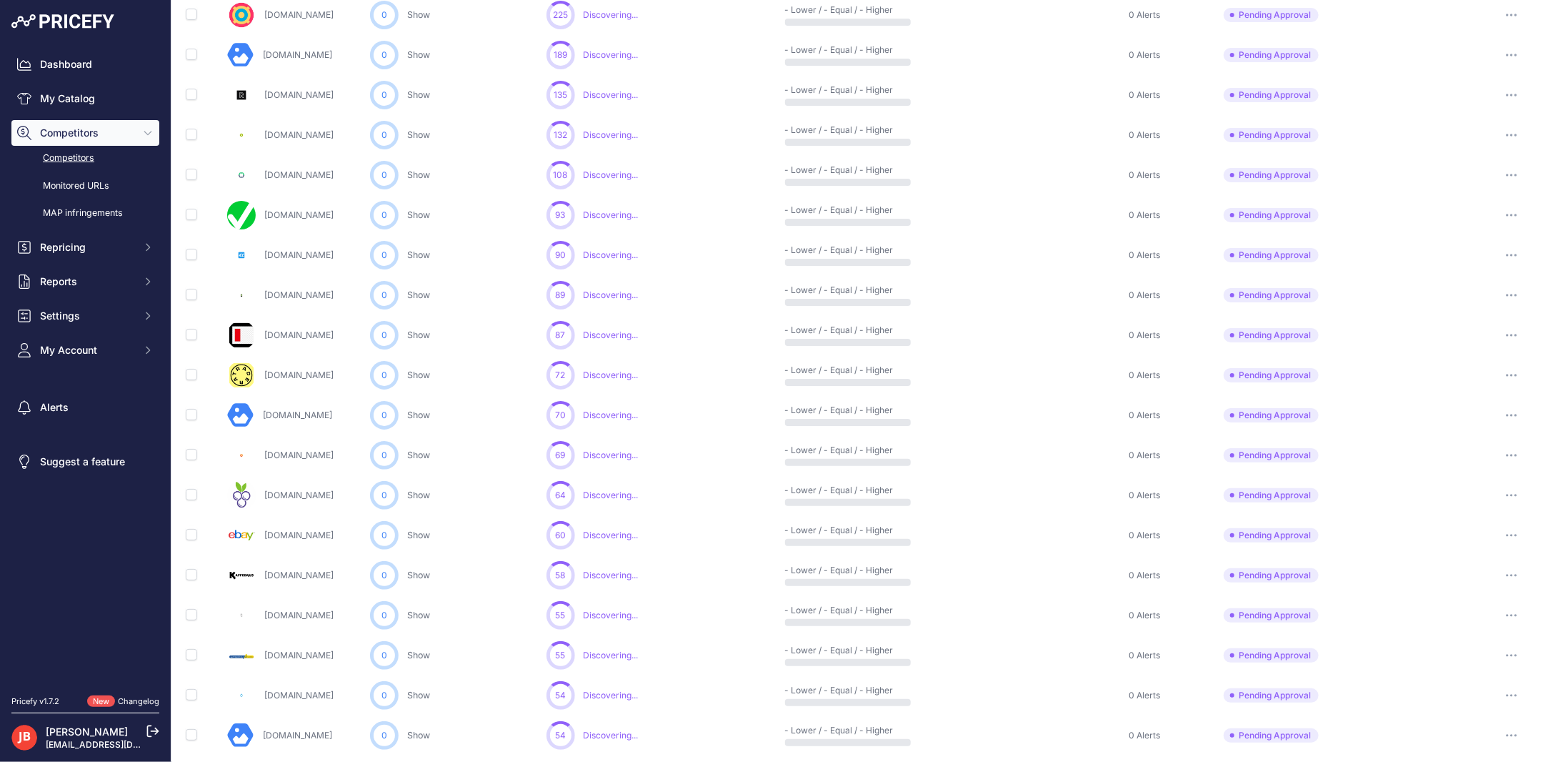
click at [1463, 294] on icon "button" at bounding box center [1511, 295] width 11 height 3
click at [1463, 344] on button "Approve Competitor" at bounding box center [1495, 348] width 118 height 22
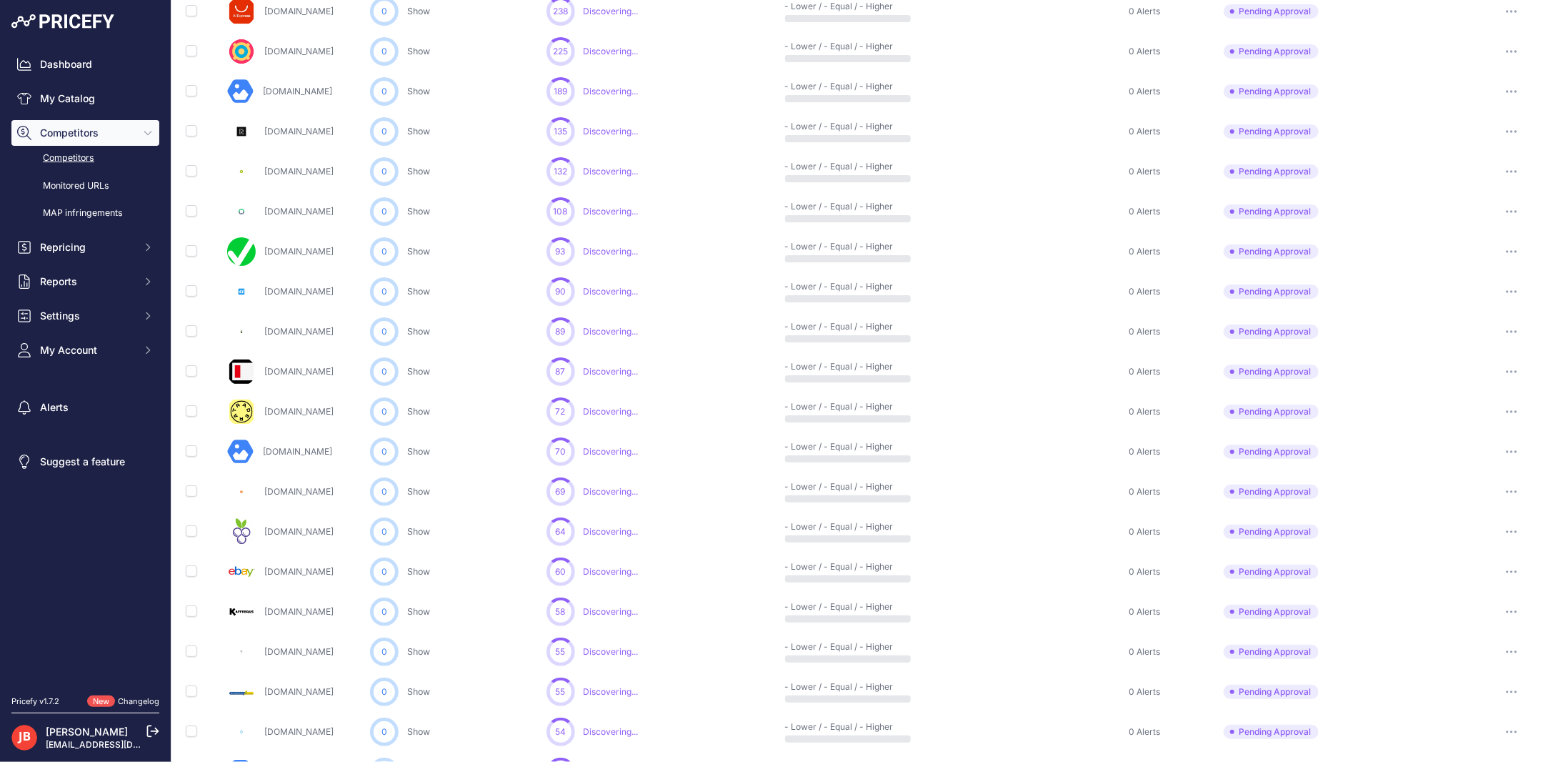
scroll to position [426, 0]
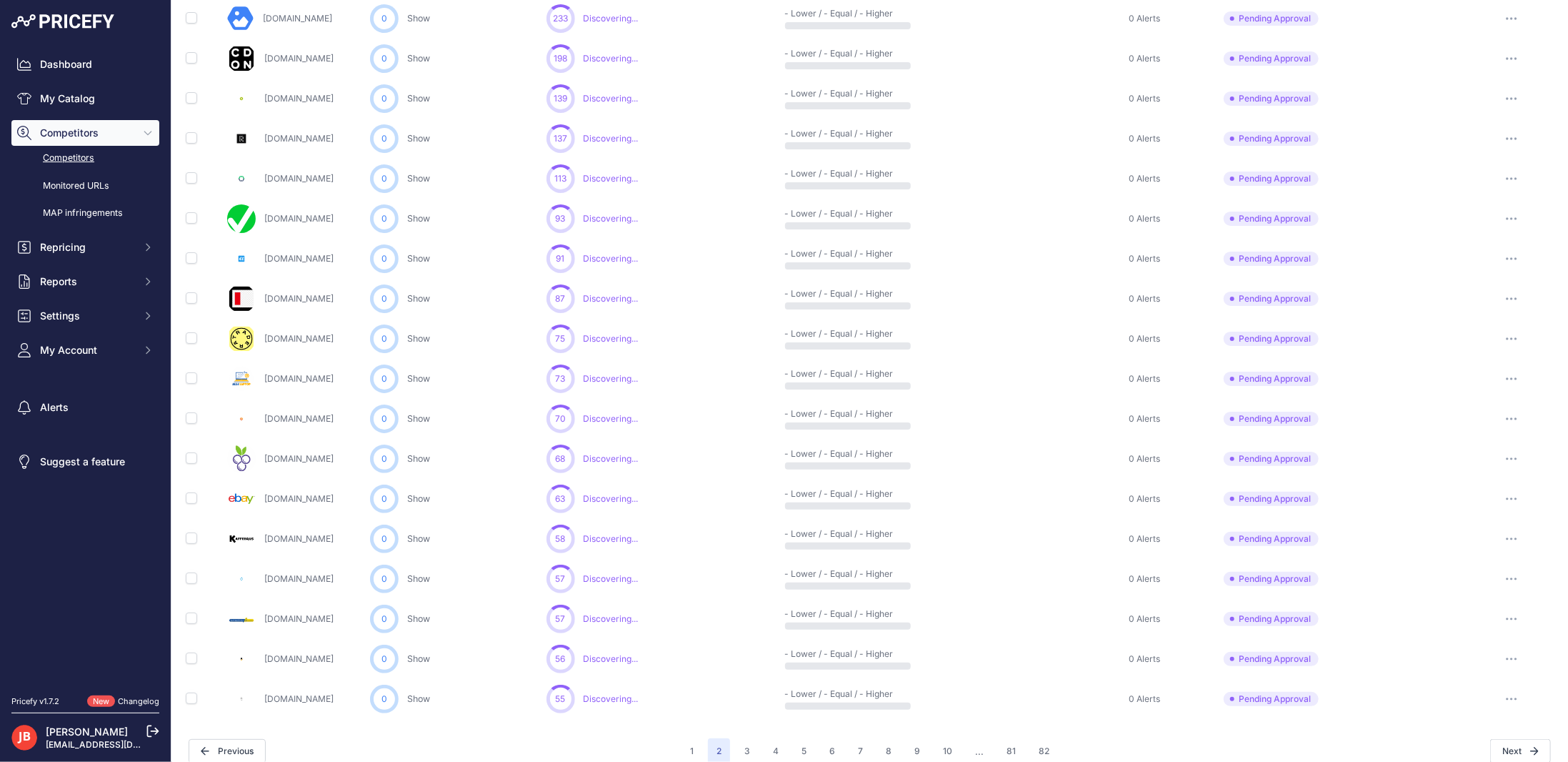
click at [1463, 532] on button "button" at bounding box center [1512, 539] width 29 height 20
click at [1463, 587] on button "Approve Competitor" at bounding box center [1495, 592] width 118 height 22
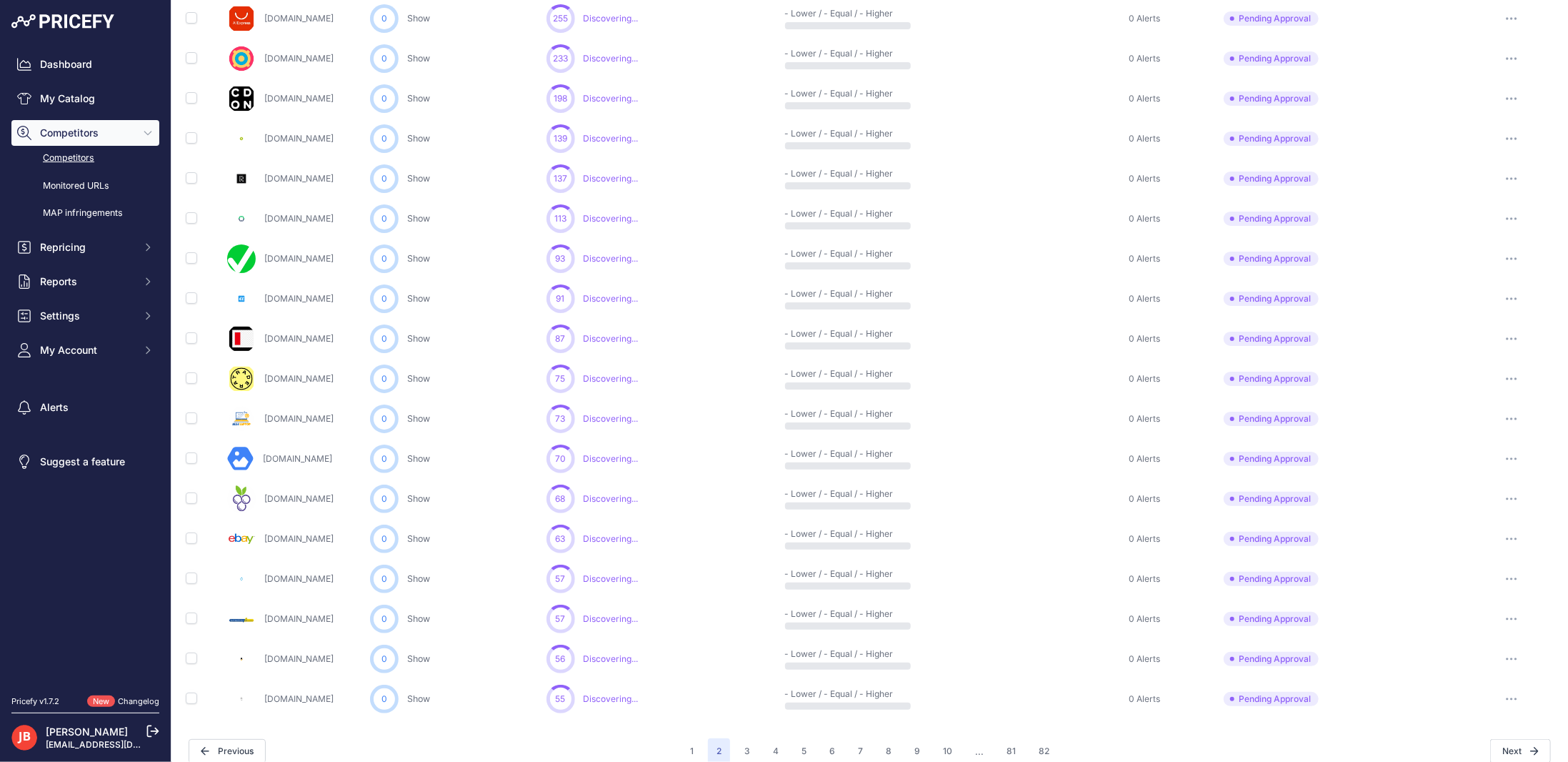
scroll to position [440, 0]
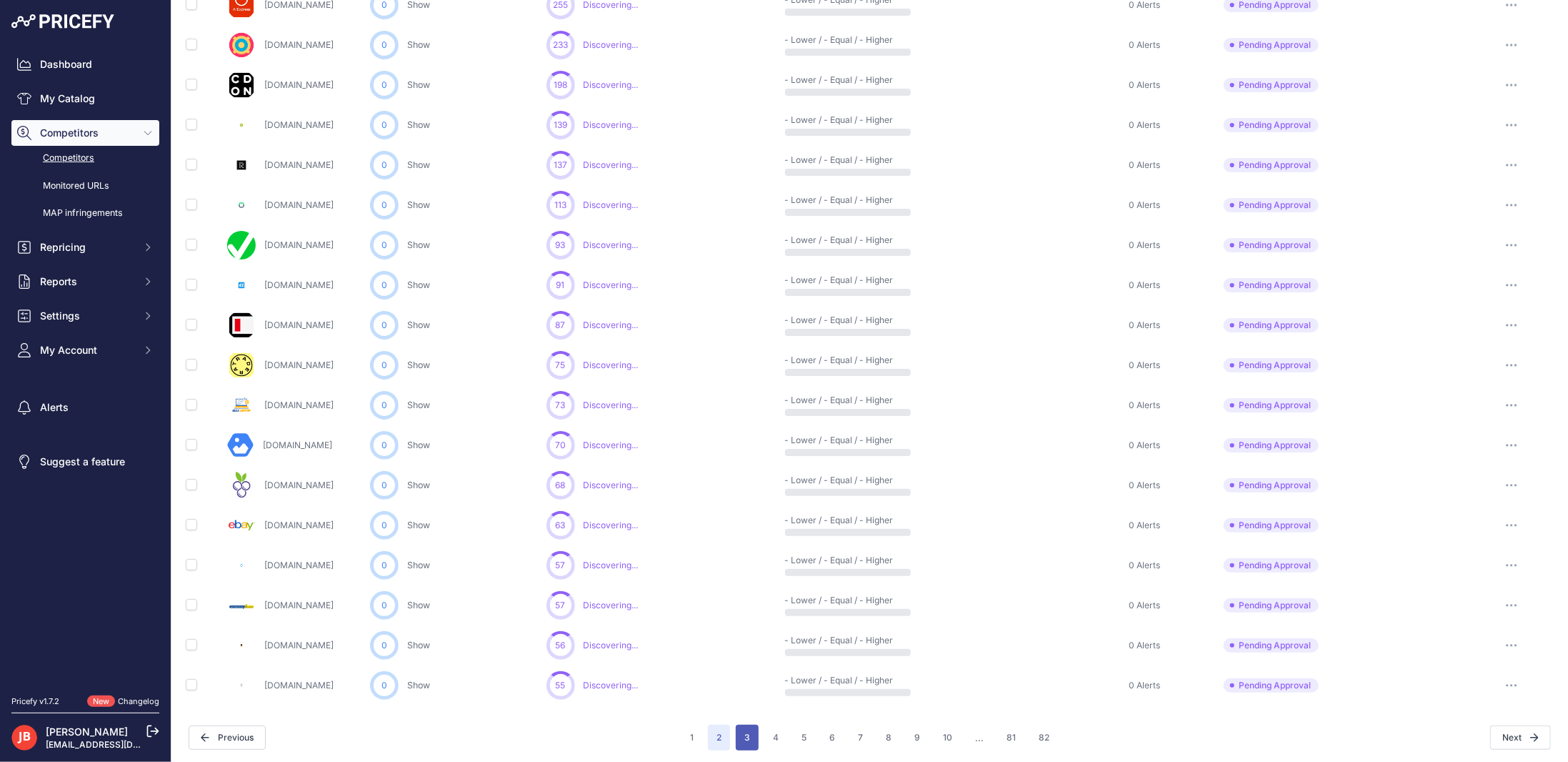
click at [738, 702] on button "3" at bounding box center [747, 738] width 22 height 26
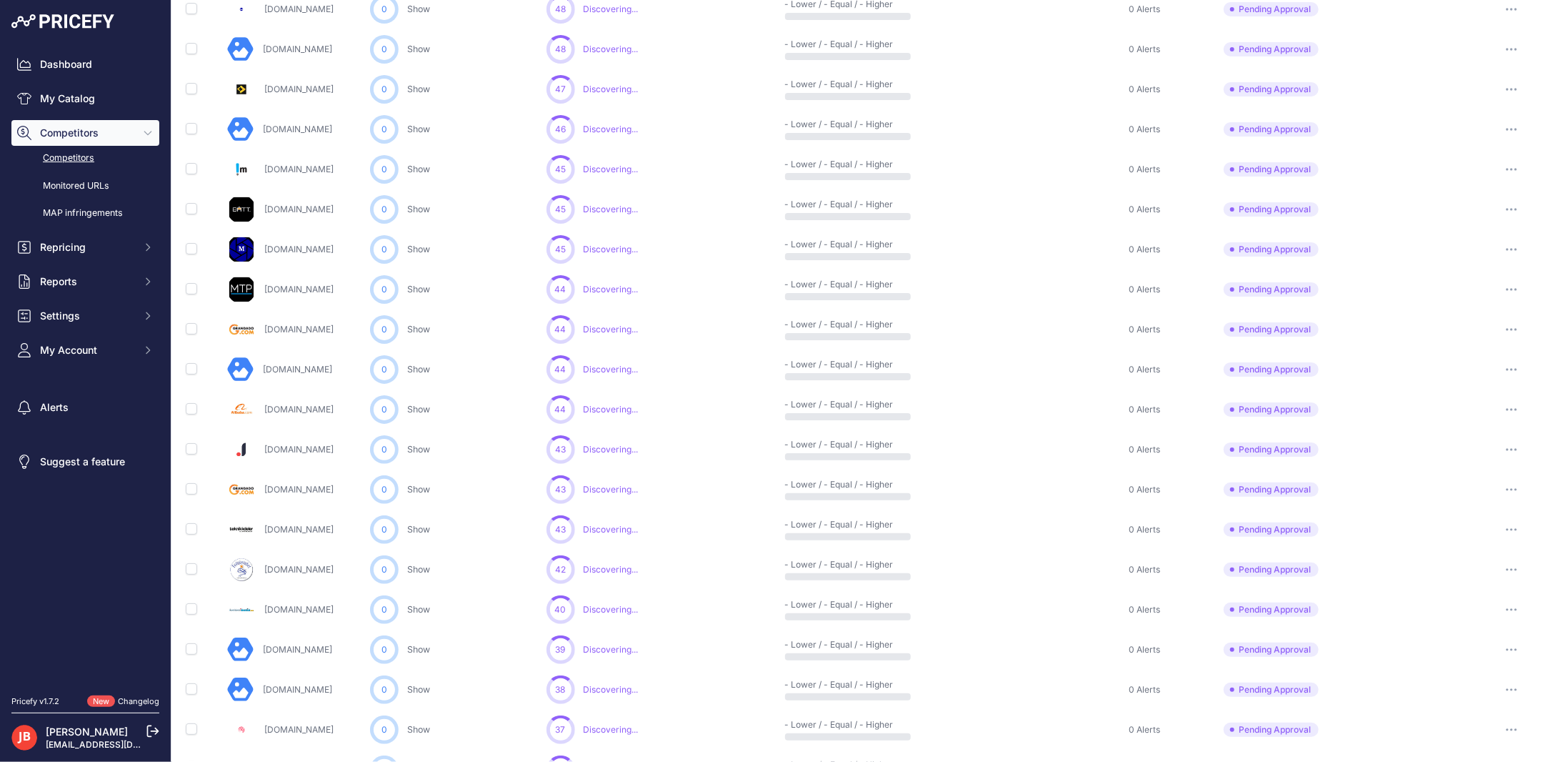
scroll to position [192, 0]
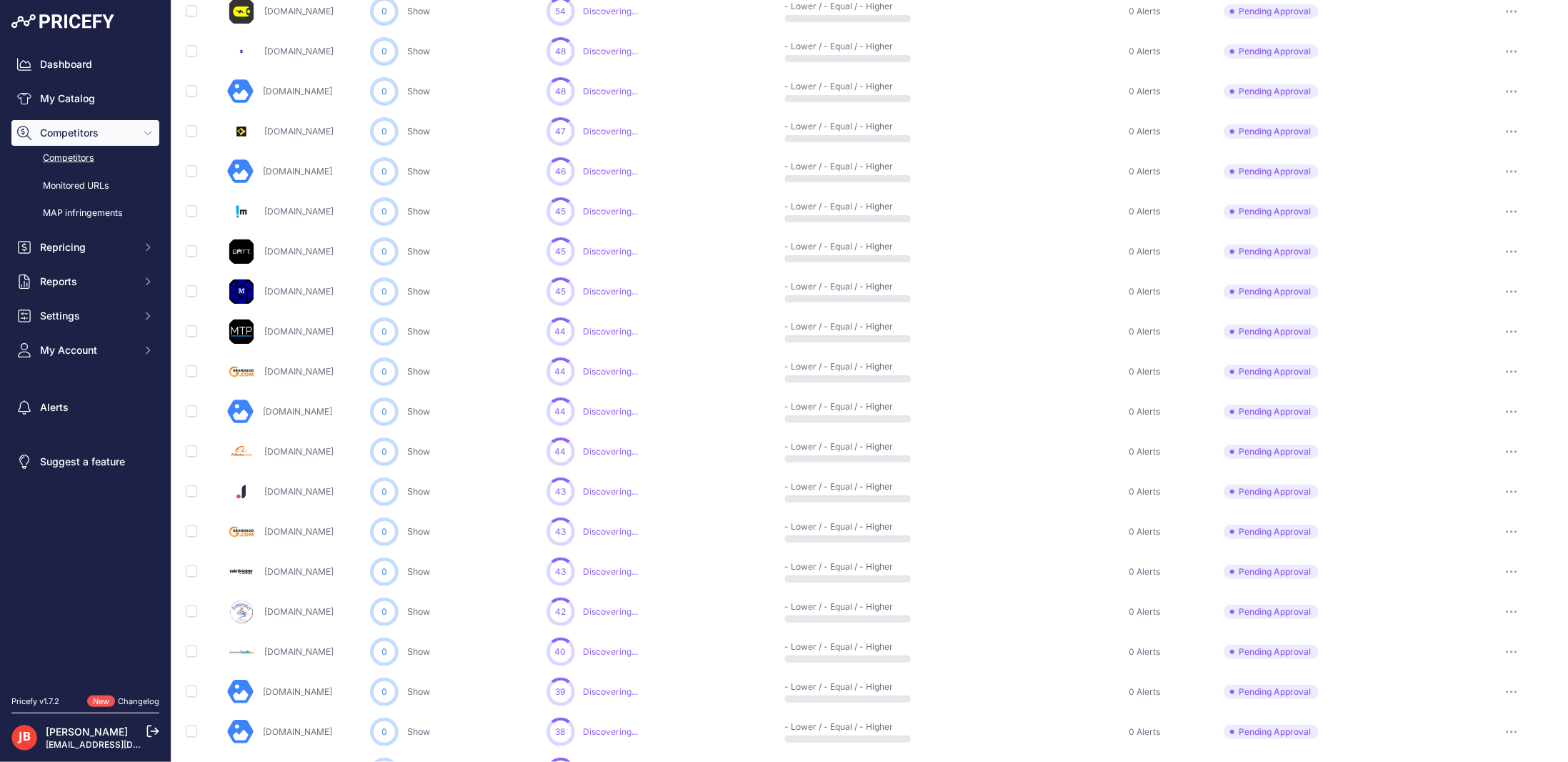
click at [1463, 330] on button "button" at bounding box center [1512, 331] width 29 height 20
click at [1463, 383] on button "Approve Competitor" at bounding box center [1495, 384] width 118 height 22
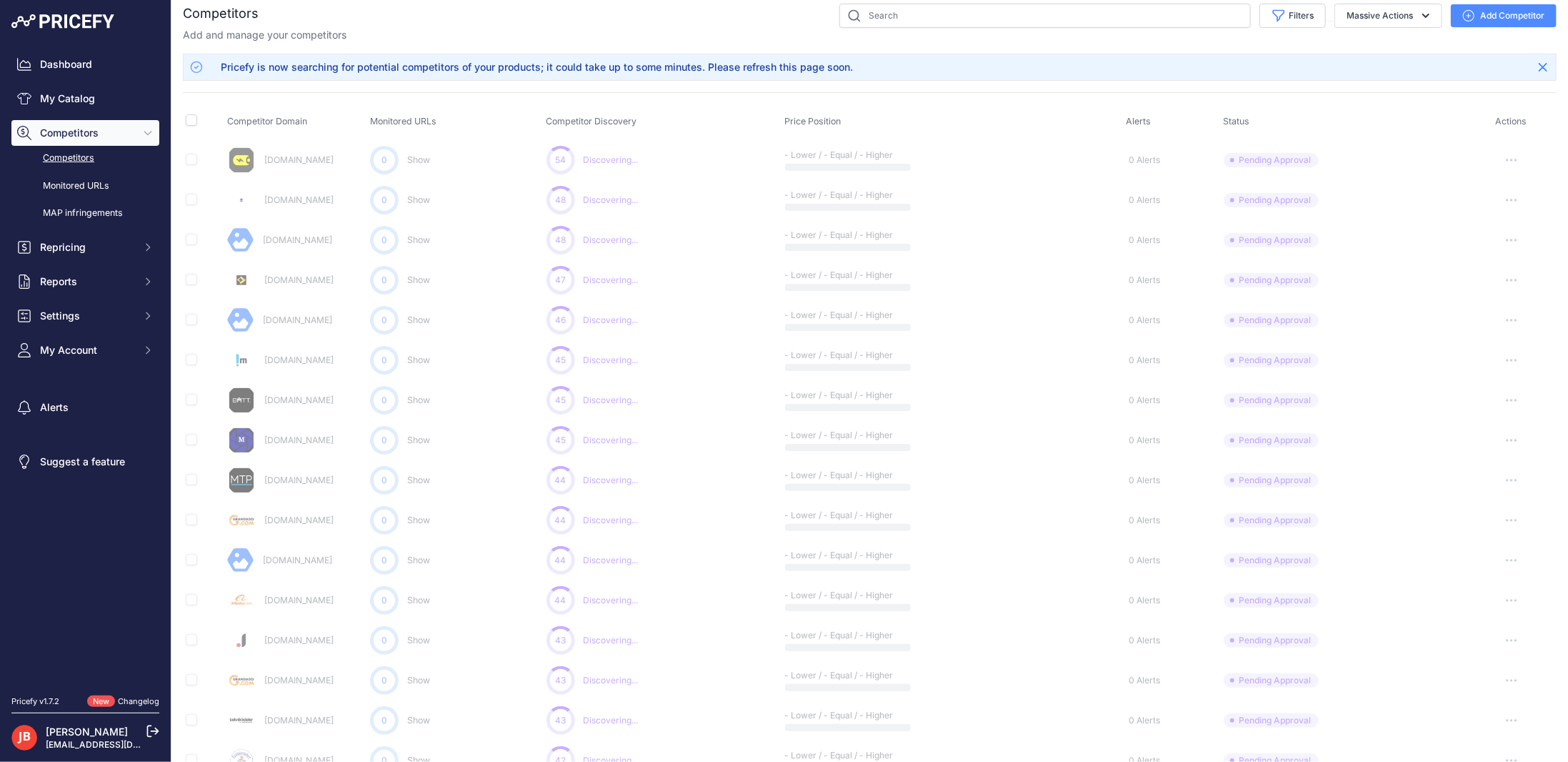
scroll to position [0, 0]
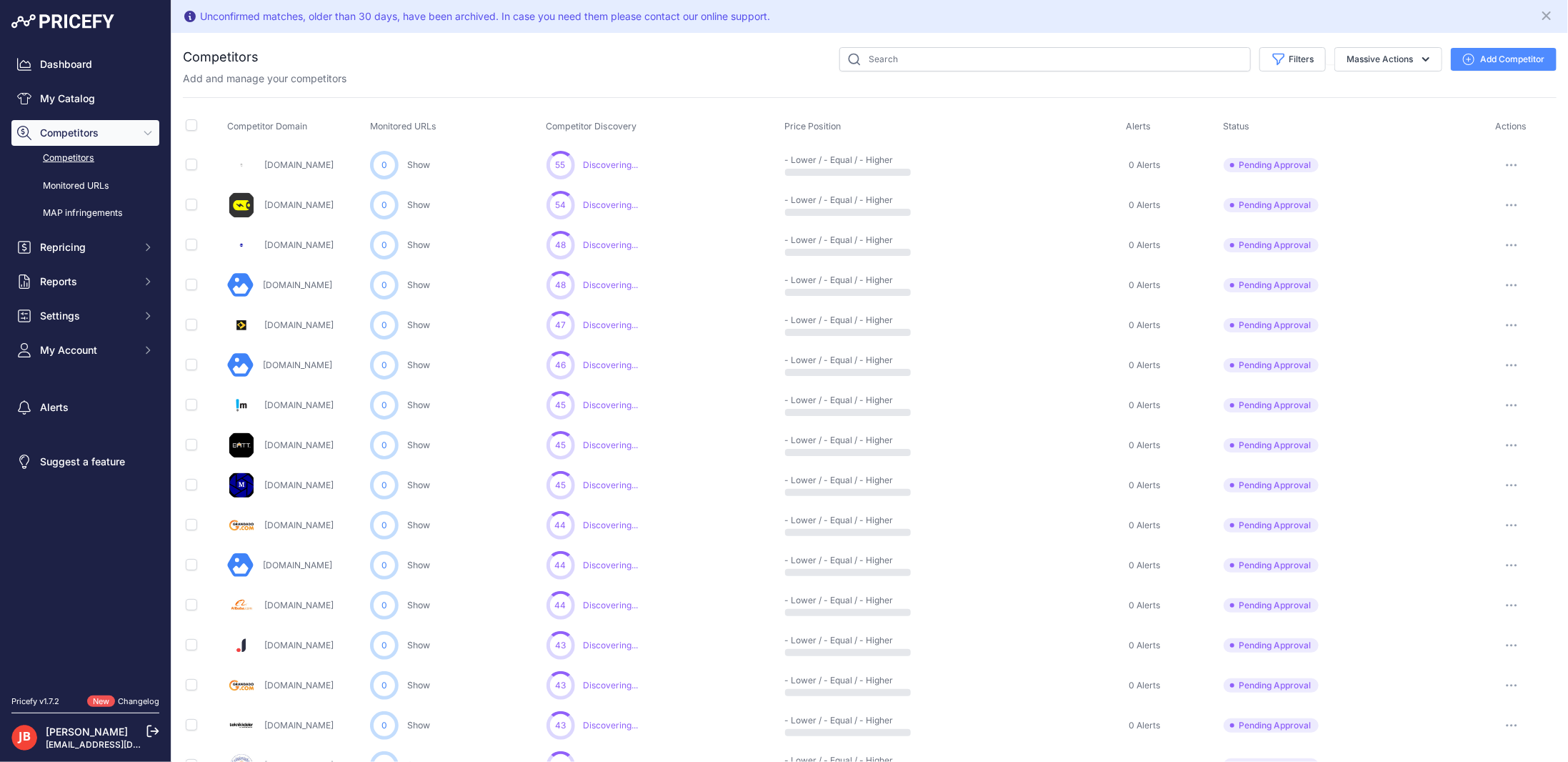
click at [1463, 361] on button "button" at bounding box center [1512, 365] width 29 height 20
click at [1463, 420] on button "Approve Competitor" at bounding box center [1495, 418] width 118 height 22
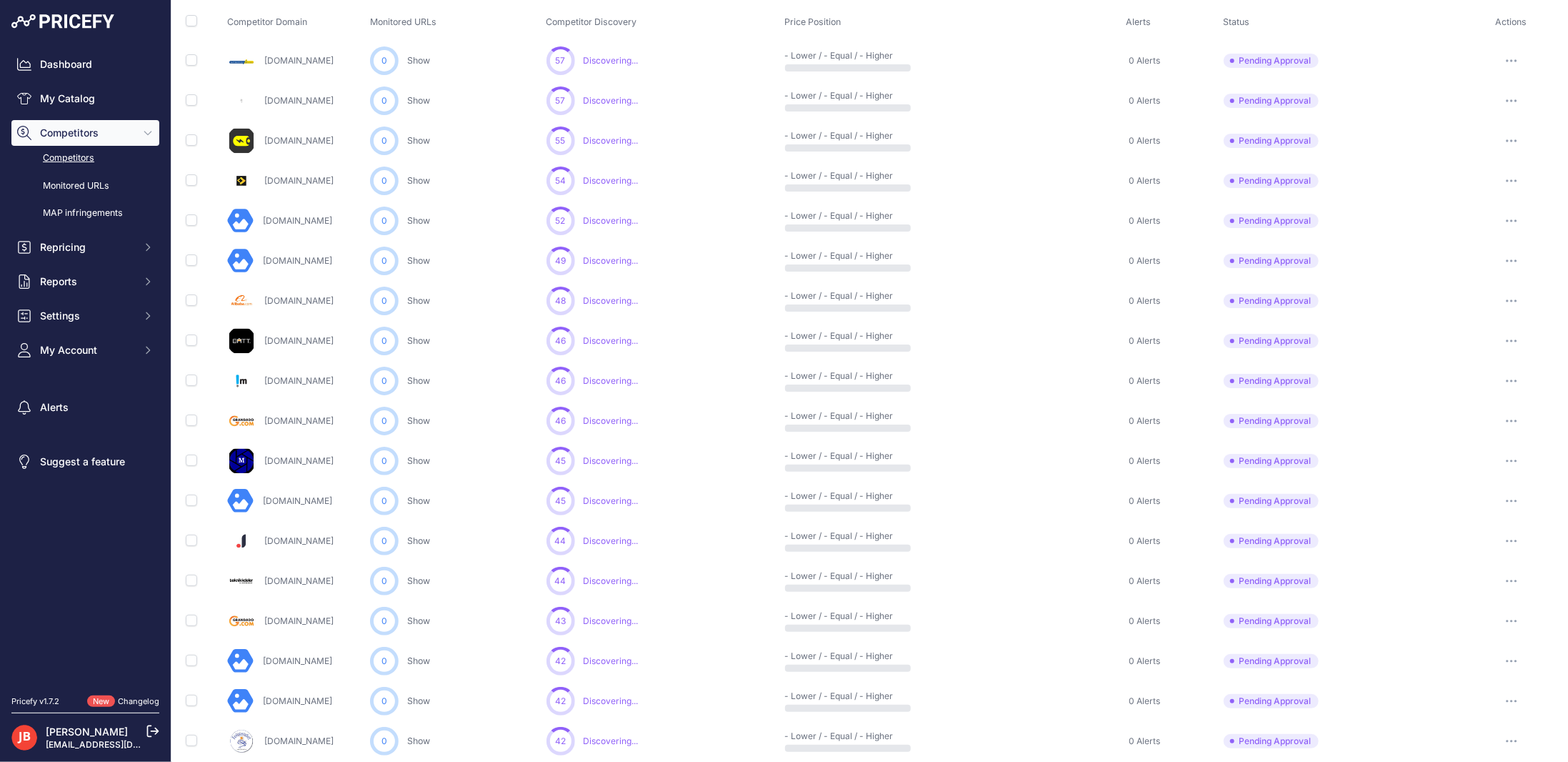
scroll to position [286, 0]
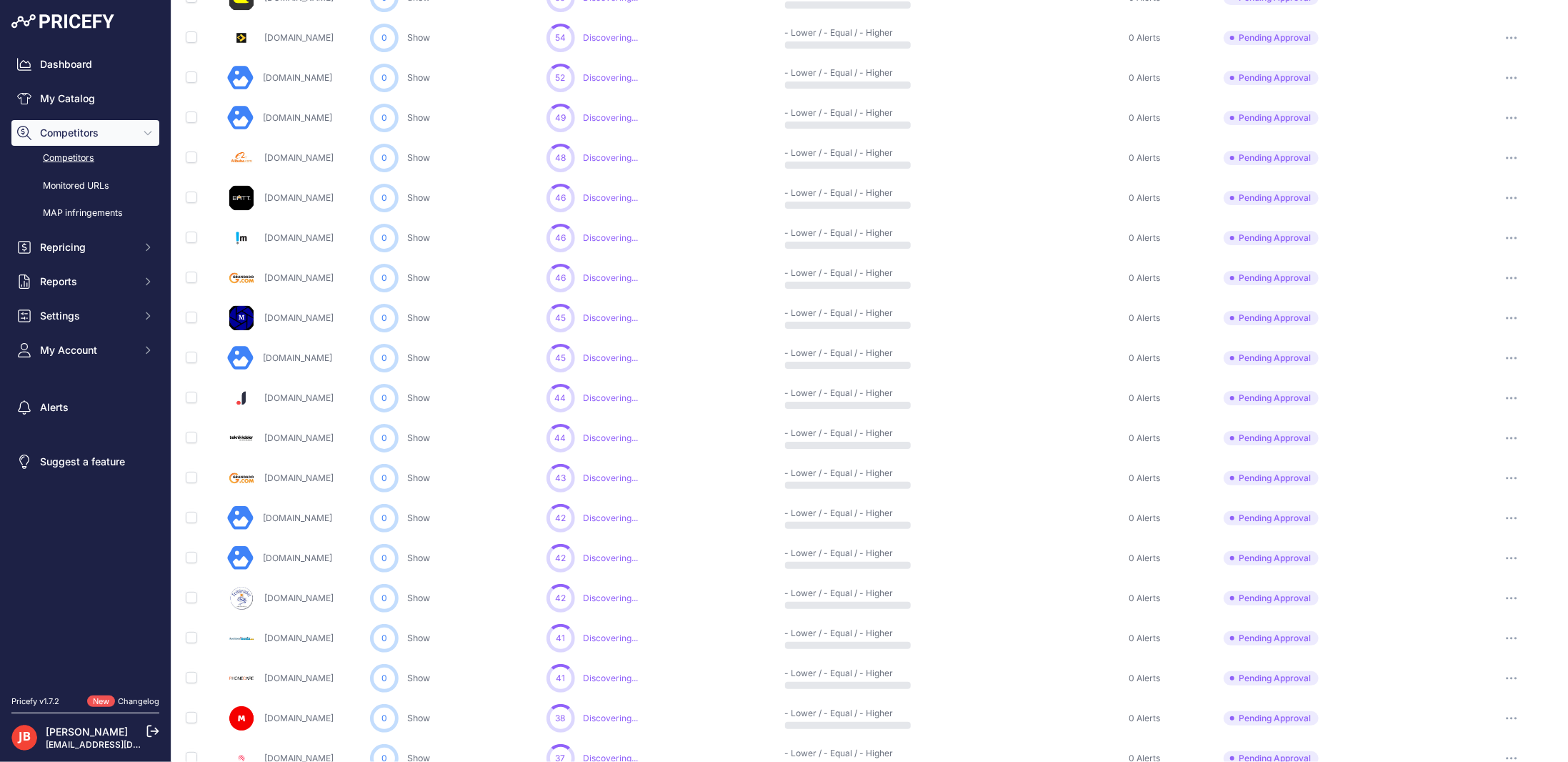
click at [1463, 553] on button "button" at bounding box center [1512, 558] width 29 height 20
click at [1463, 614] on button "Approve Competitor" at bounding box center [1495, 612] width 118 height 22
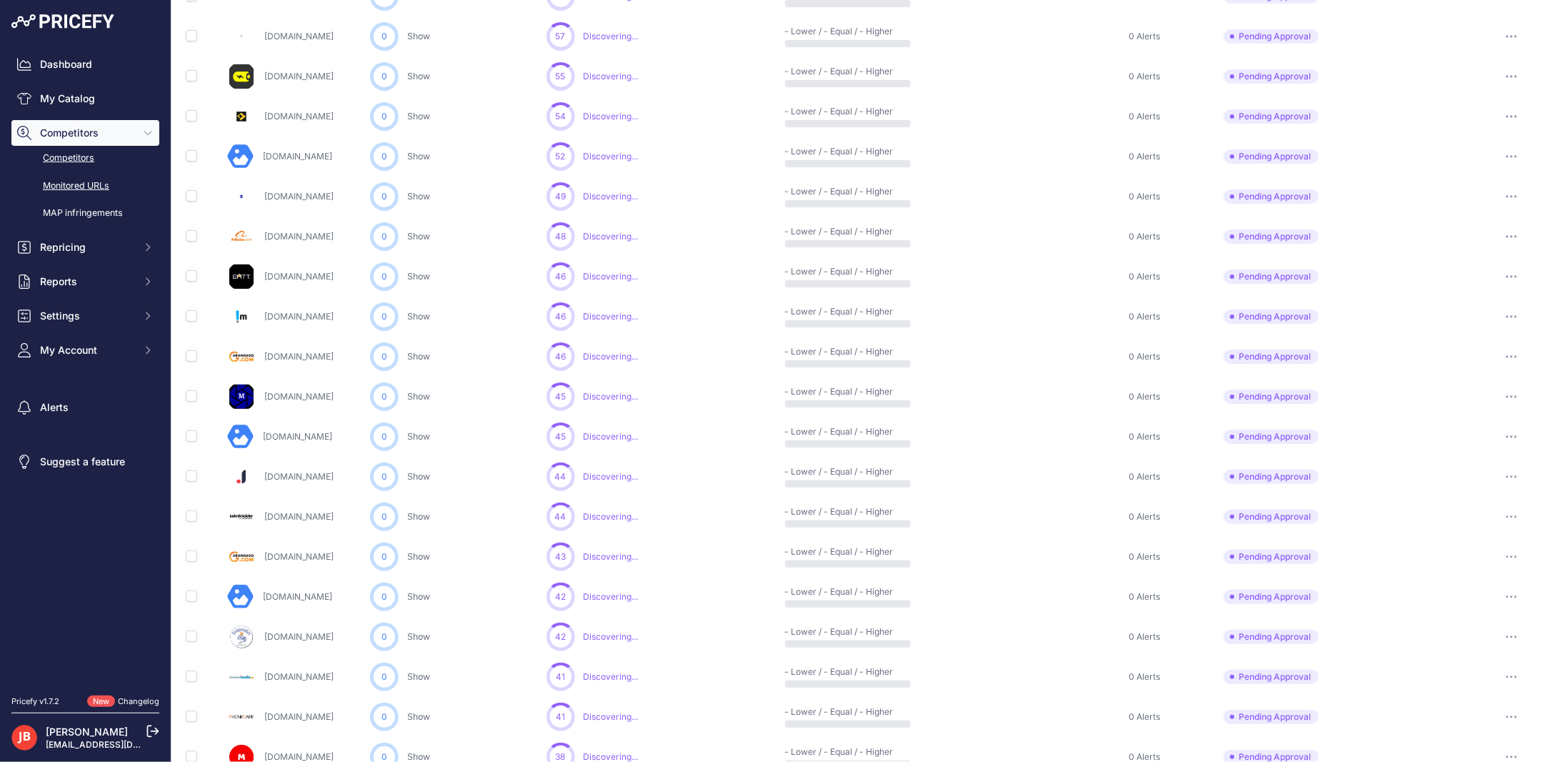
scroll to position [286, 0]
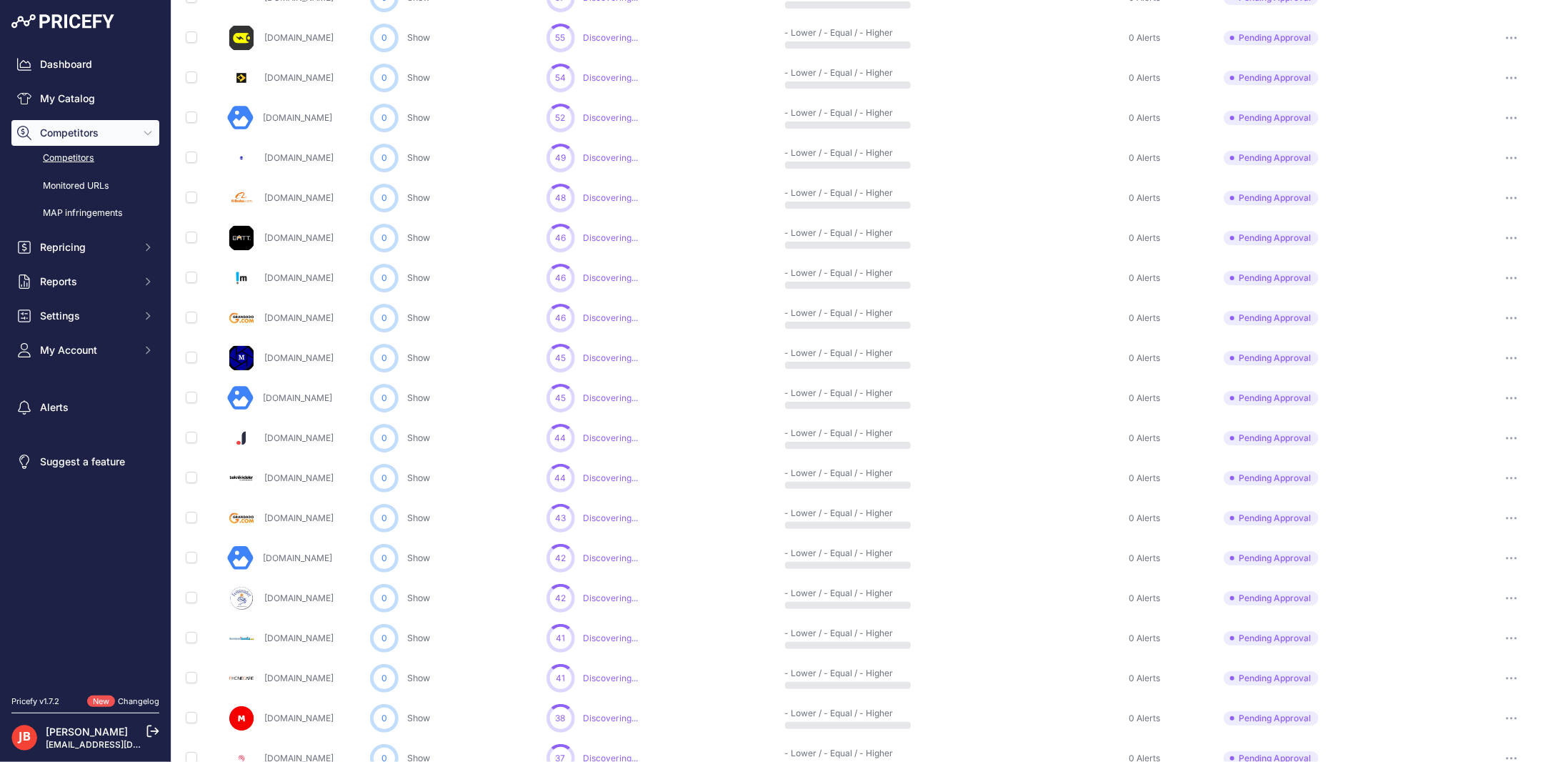
click at [1463, 599] on button "button" at bounding box center [1512, 598] width 29 height 20
click at [1463, 646] on button "Approve Competitor" at bounding box center [1495, 651] width 118 height 22
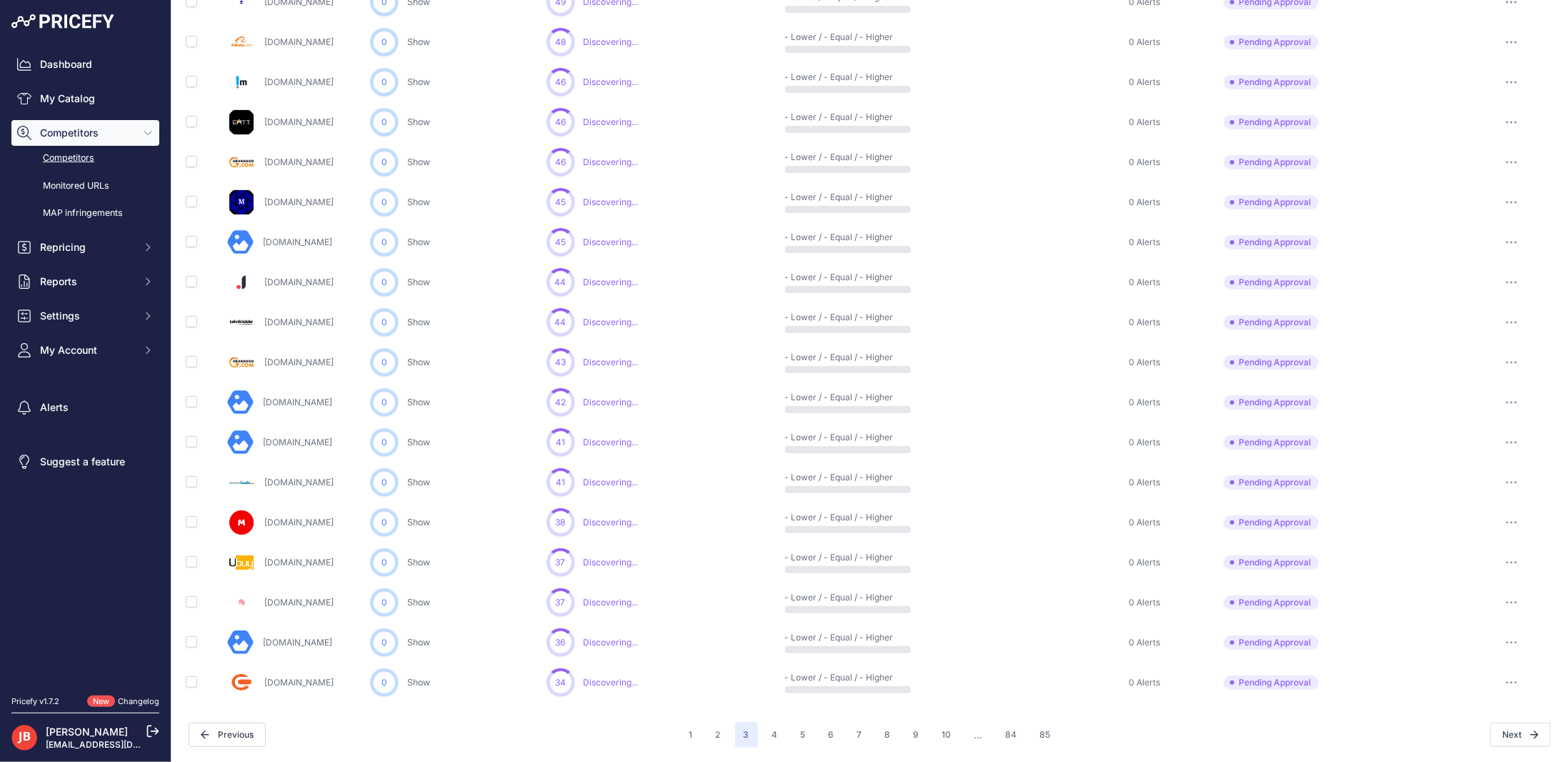
scroll to position [440, 0]
click at [1463, 526] on button "button" at bounding box center [1512, 525] width 29 height 20
click at [1463, 525] on icon "button" at bounding box center [1516, 526] width 2 height 2
click at [1463, 573] on button "Approve Competitor" at bounding box center [1495, 578] width 118 height 22
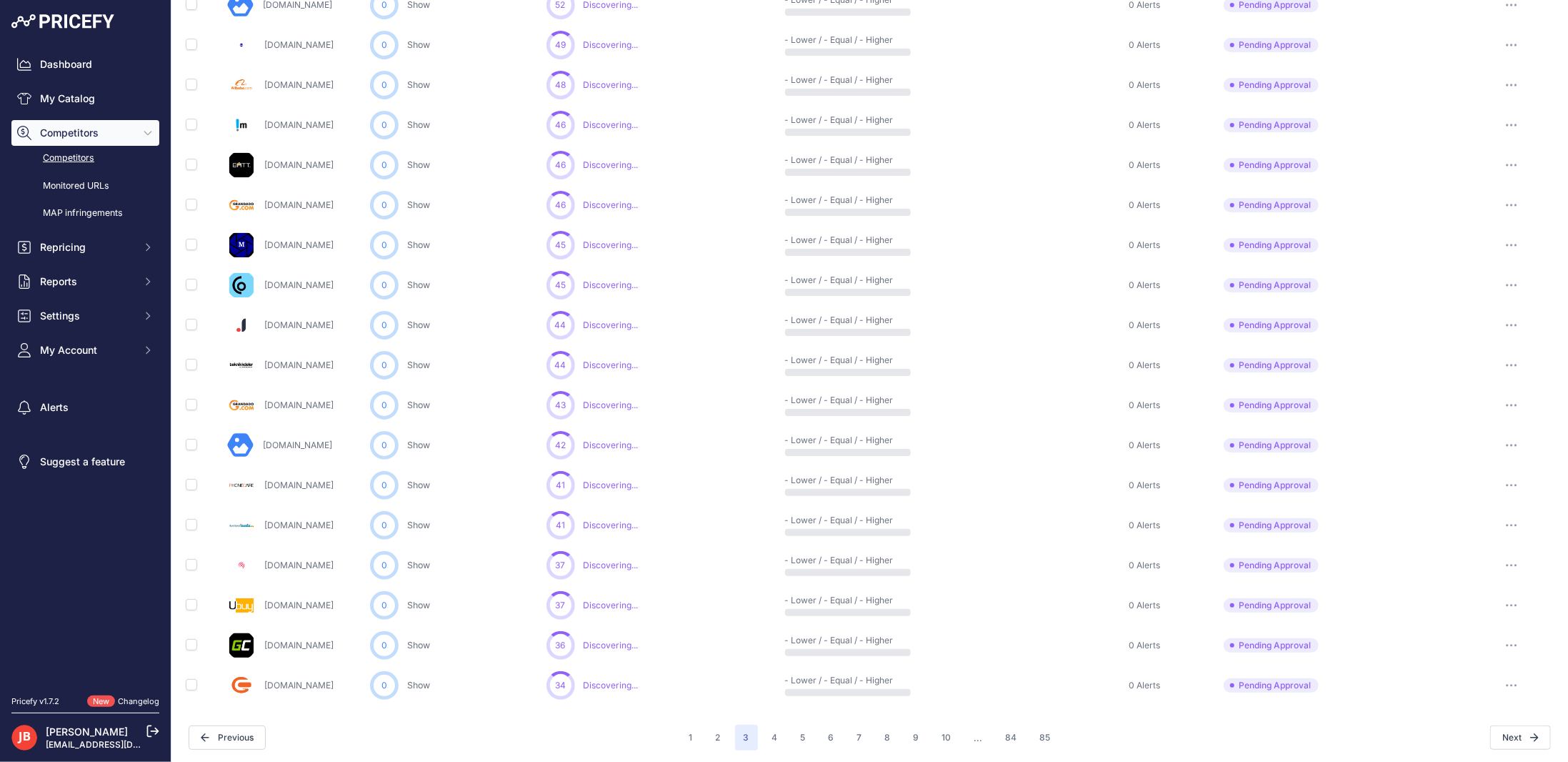
click at [1463, 681] on button "button" at bounding box center [1512, 685] width 29 height 20
click at [1463, 702] on button "Approve Competitor" at bounding box center [1495, 739] width 118 height 22
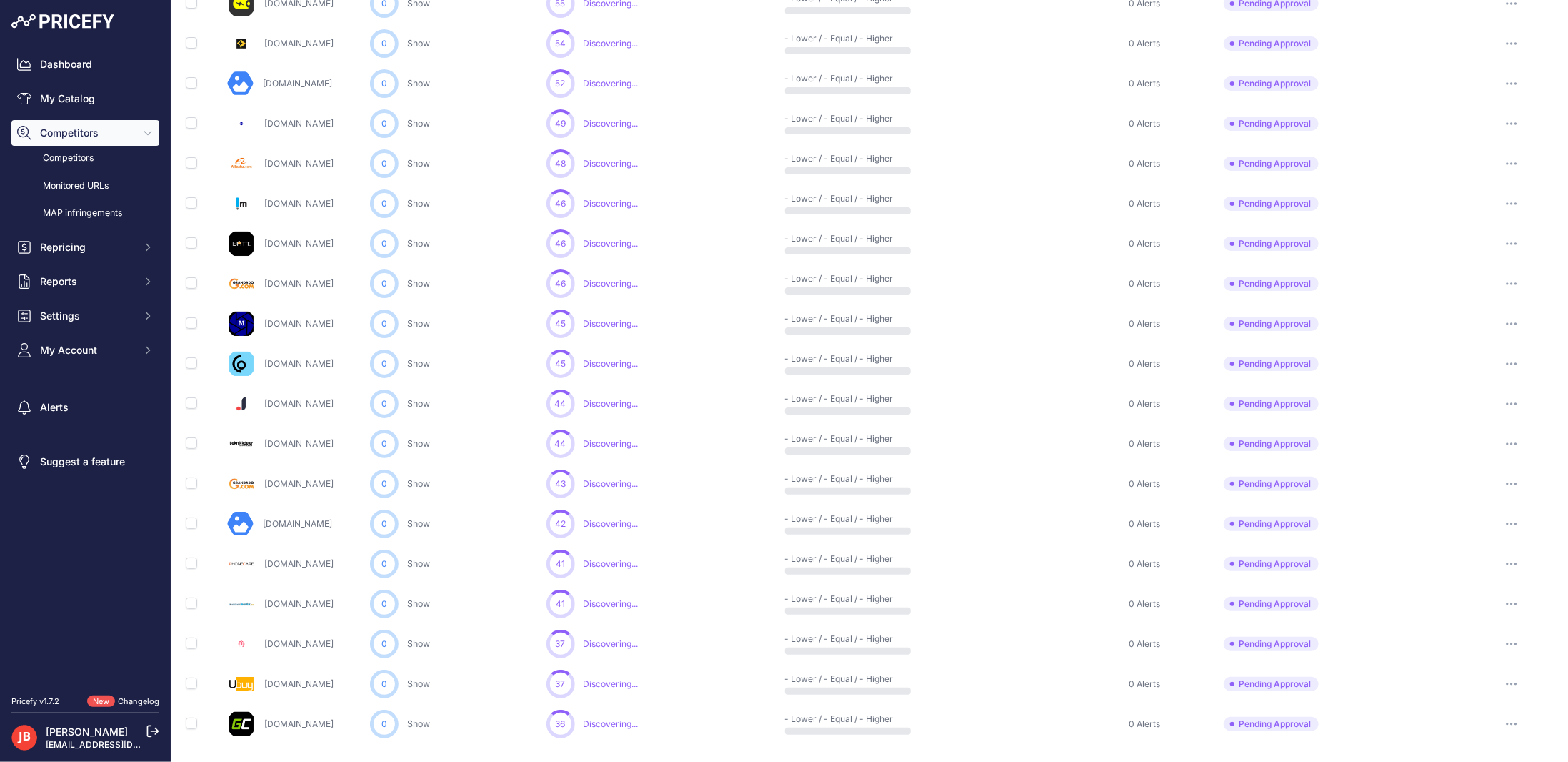
scroll to position [478, 0]
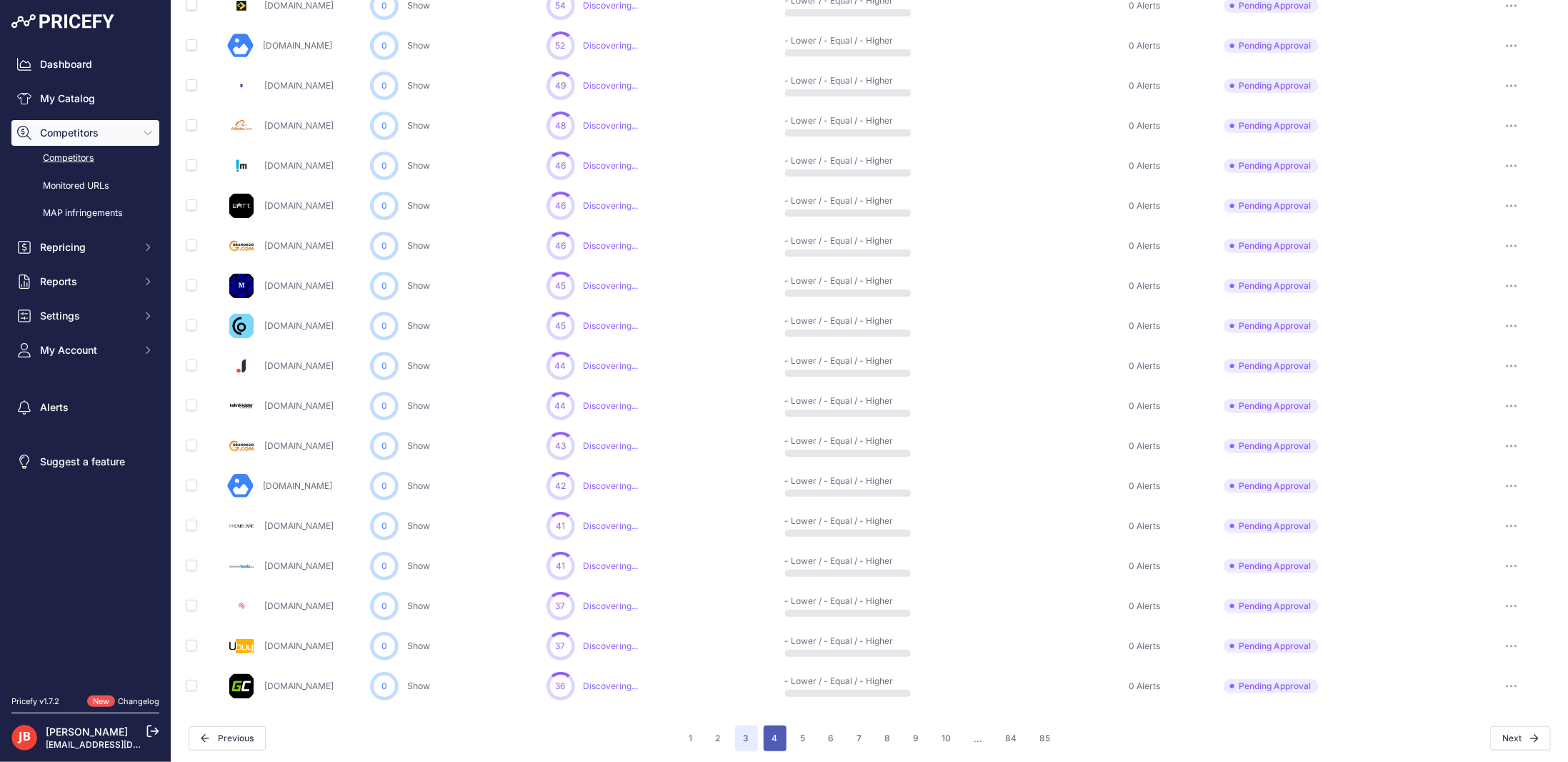
click at [764, 702] on button "4" at bounding box center [775, 739] width 22 height 26
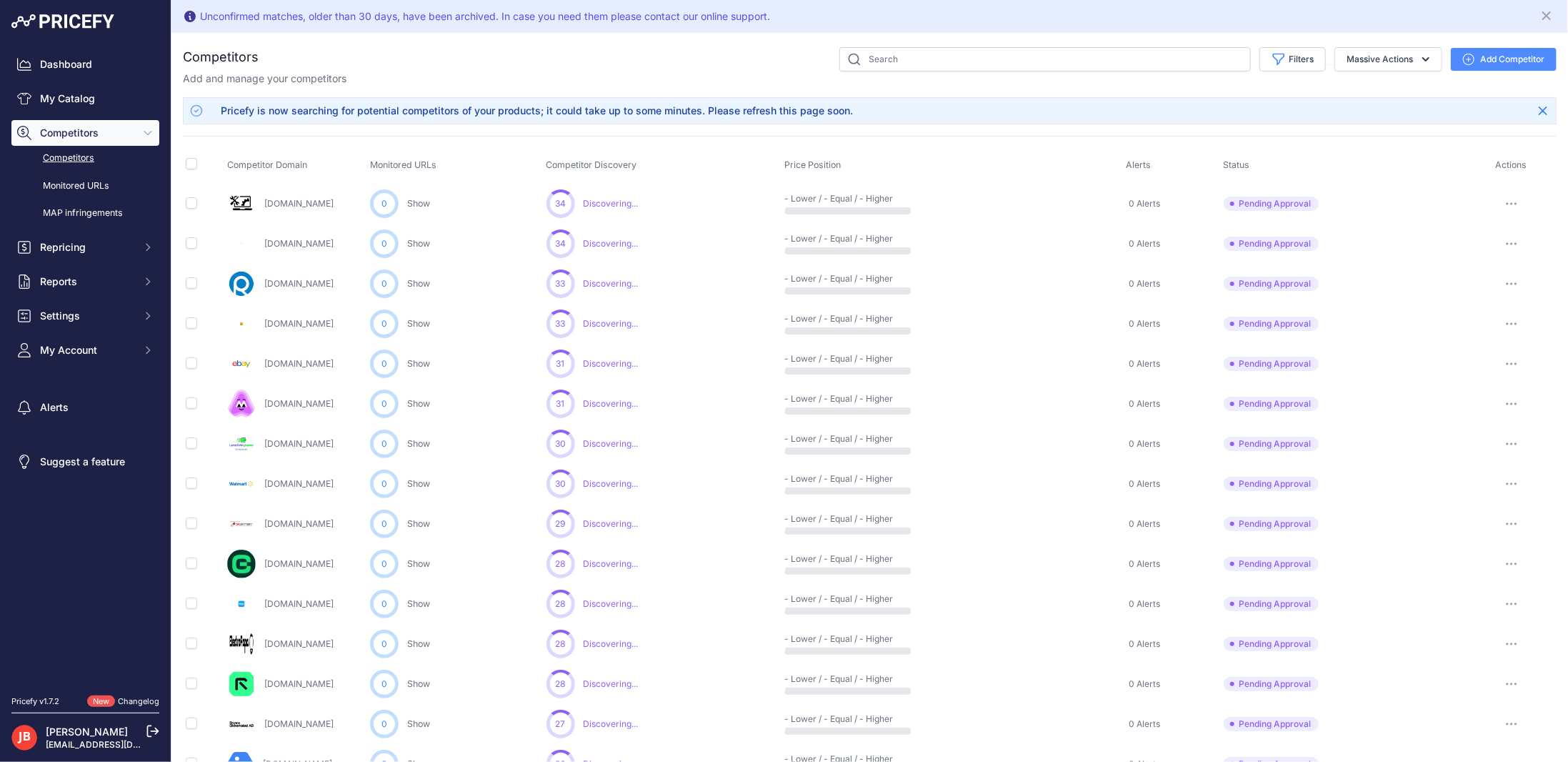
click at [1463, 198] on button "button" at bounding box center [1512, 203] width 29 height 20
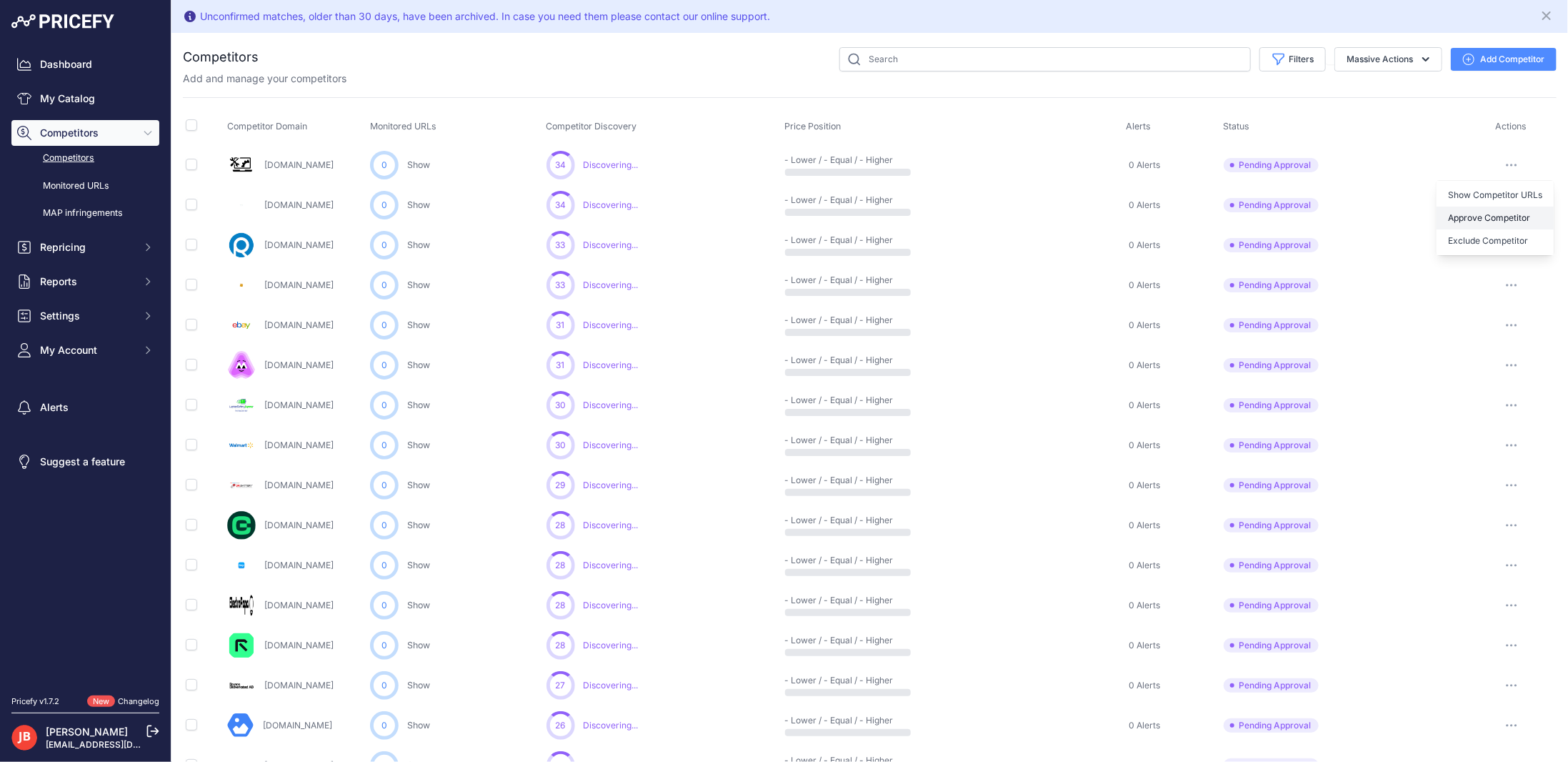
click at [1463, 222] on button "Approve Competitor" at bounding box center [1495, 218] width 118 height 22
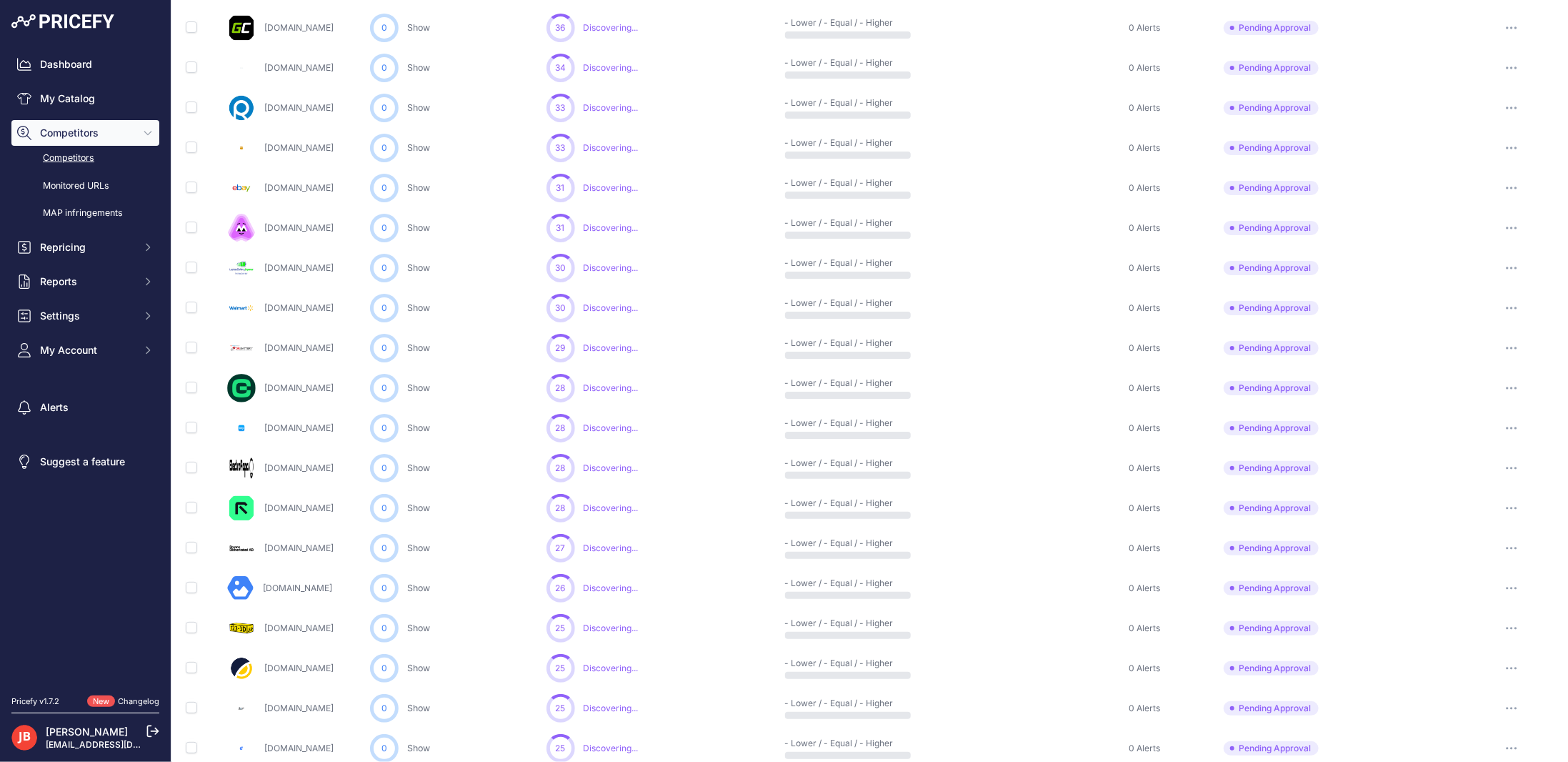
scroll to position [143, 0]
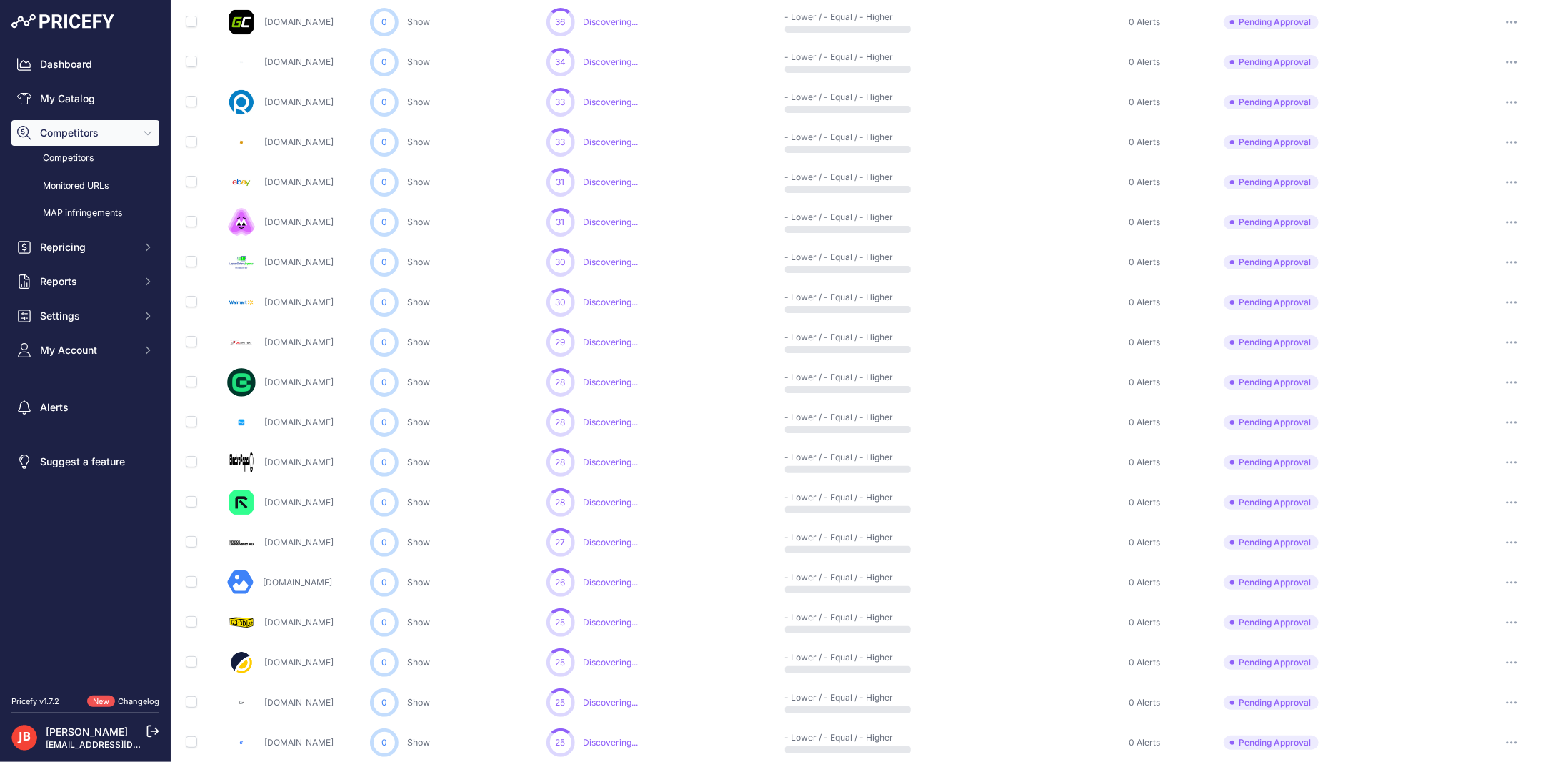
click at [1463, 620] on button "button" at bounding box center [1512, 622] width 29 height 20
click at [1463, 674] on button "Approve Competitor" at bounding box center [1495, 676] width 118 height 22
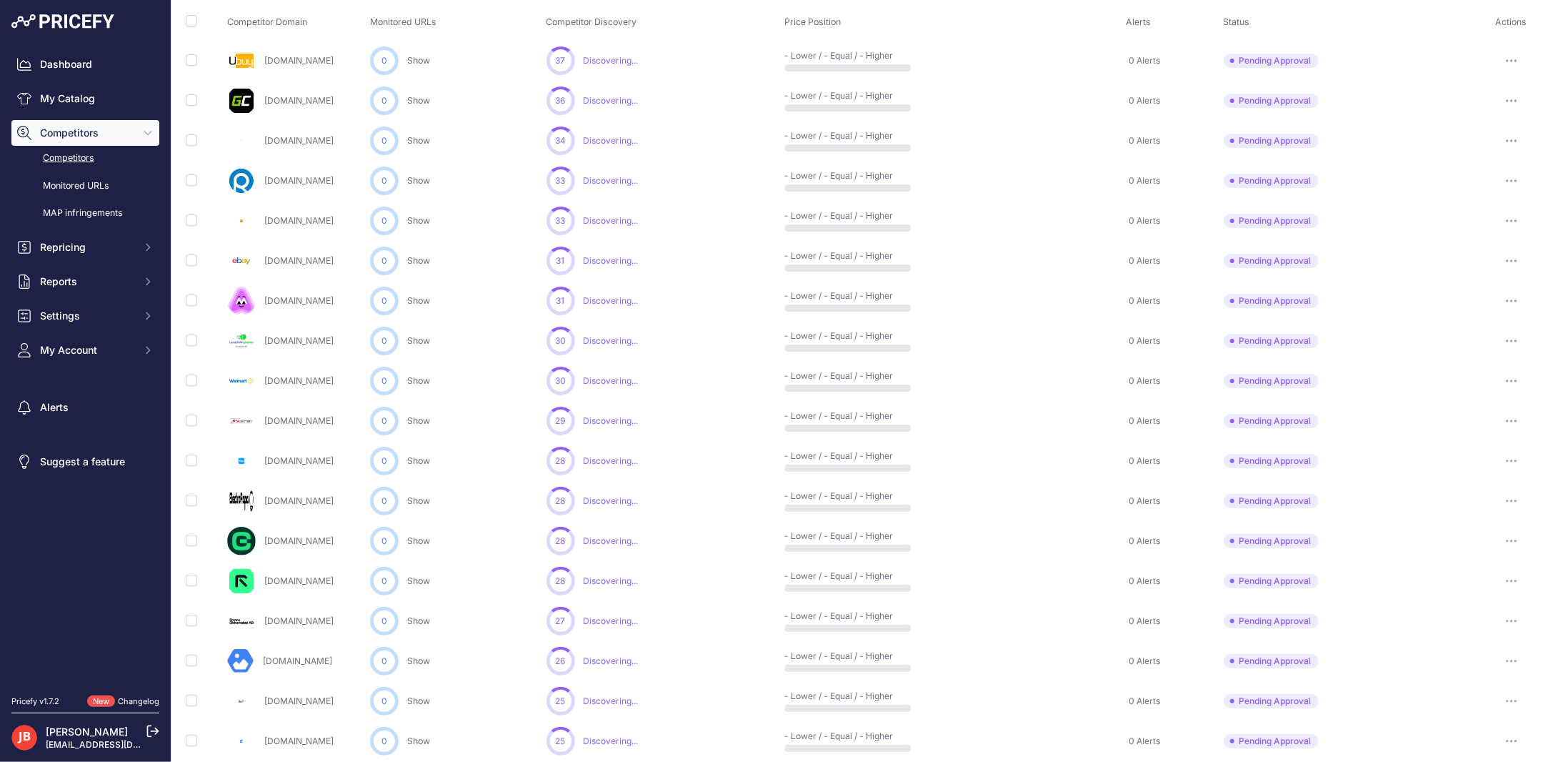
scroll to position [181, 0]
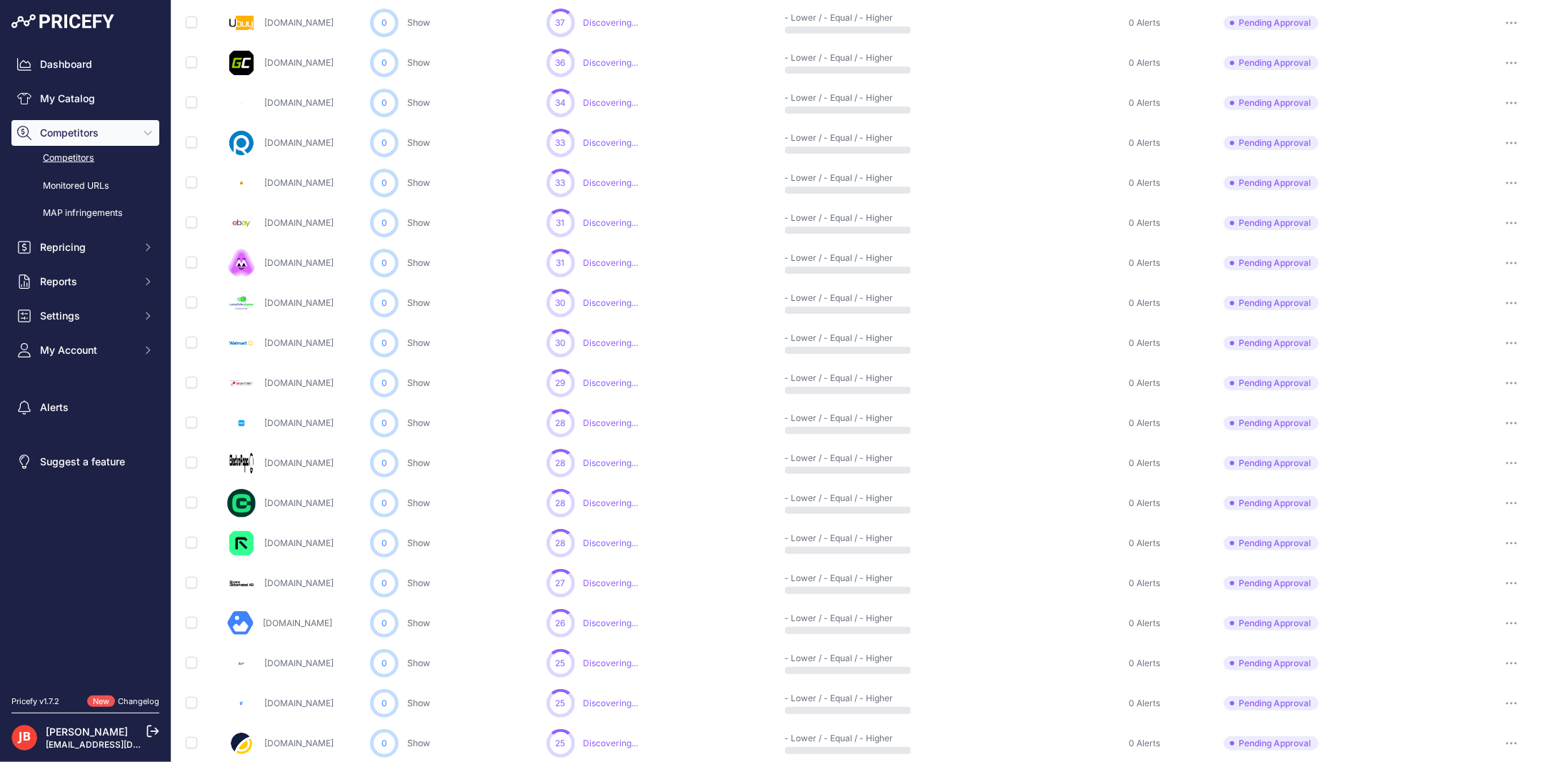
click at [1463, 622] on icon "button" at bounding box center [1511, 623] width 11 height 3
click at [1463, 680] on button "Approve Competitor" at bounding box center [1495, 676] width 118 height 22
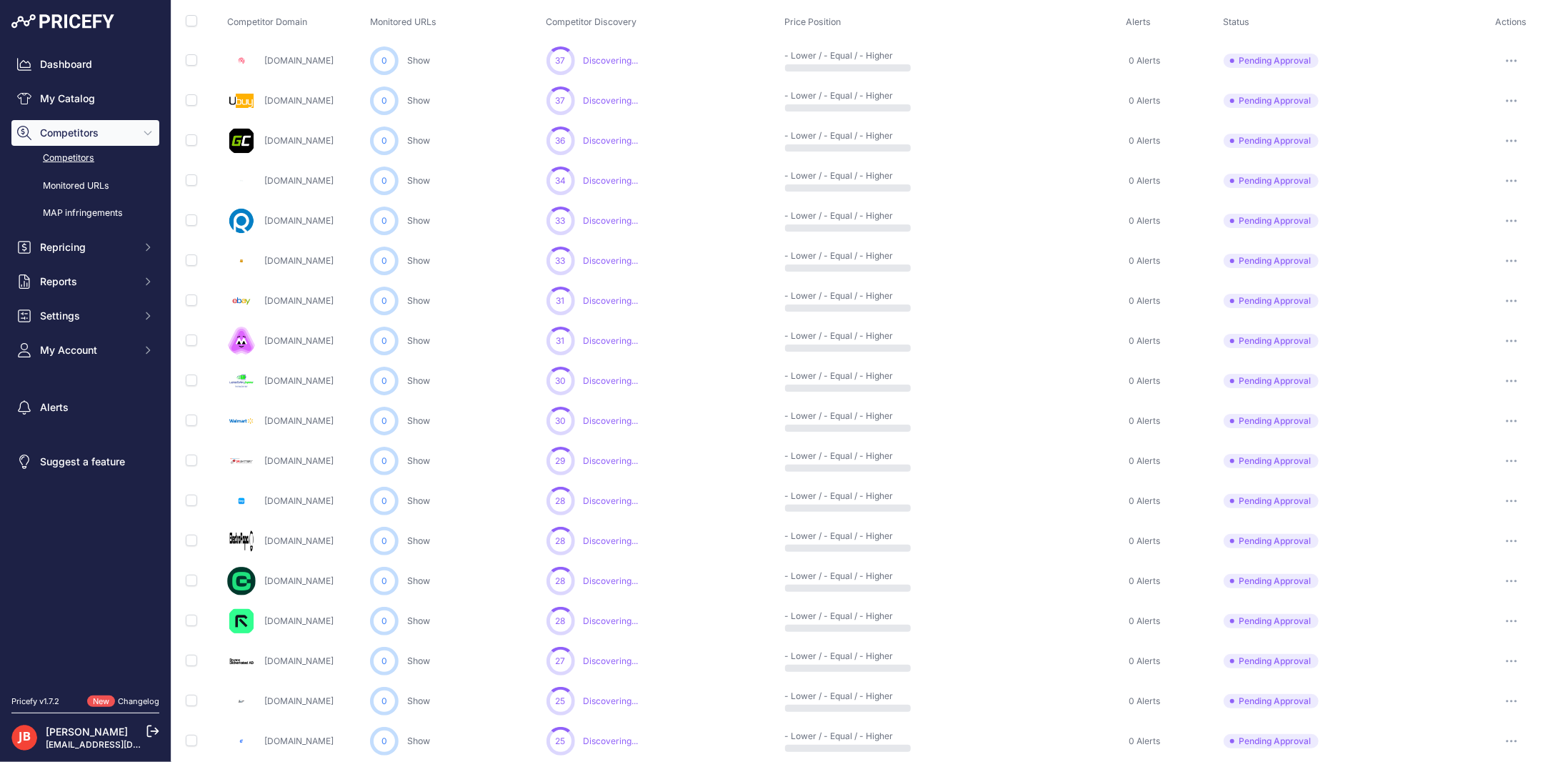
scroll to position [181, 0]
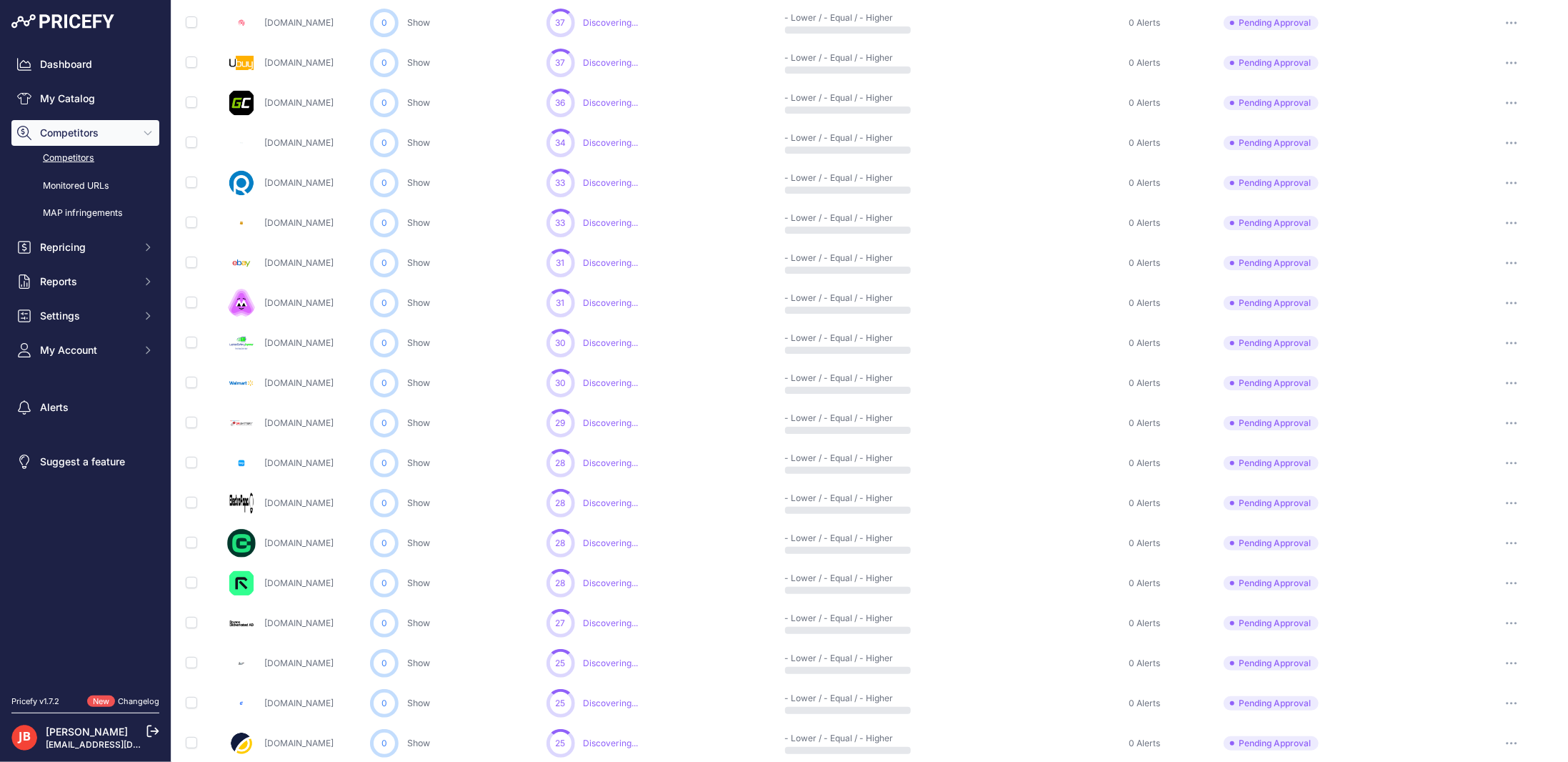
click at [1463, 702] on button "button" at bounding box center [1512, 703] width 29 height 20
click at [1463, 702] on button "Approve Competitor" at bounding box center [1495, 756] width 118 height 22
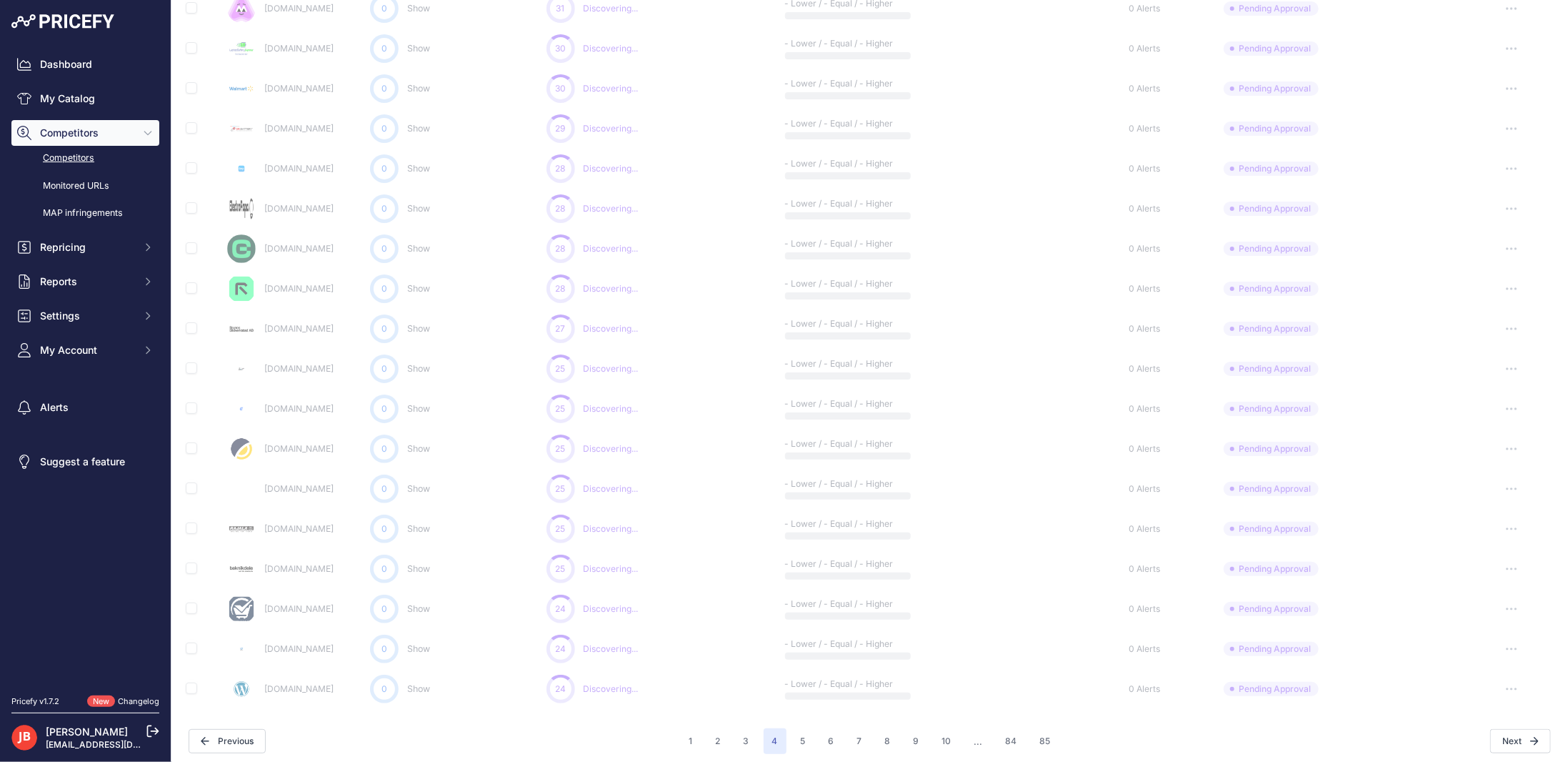
scroll to position [478, 0]
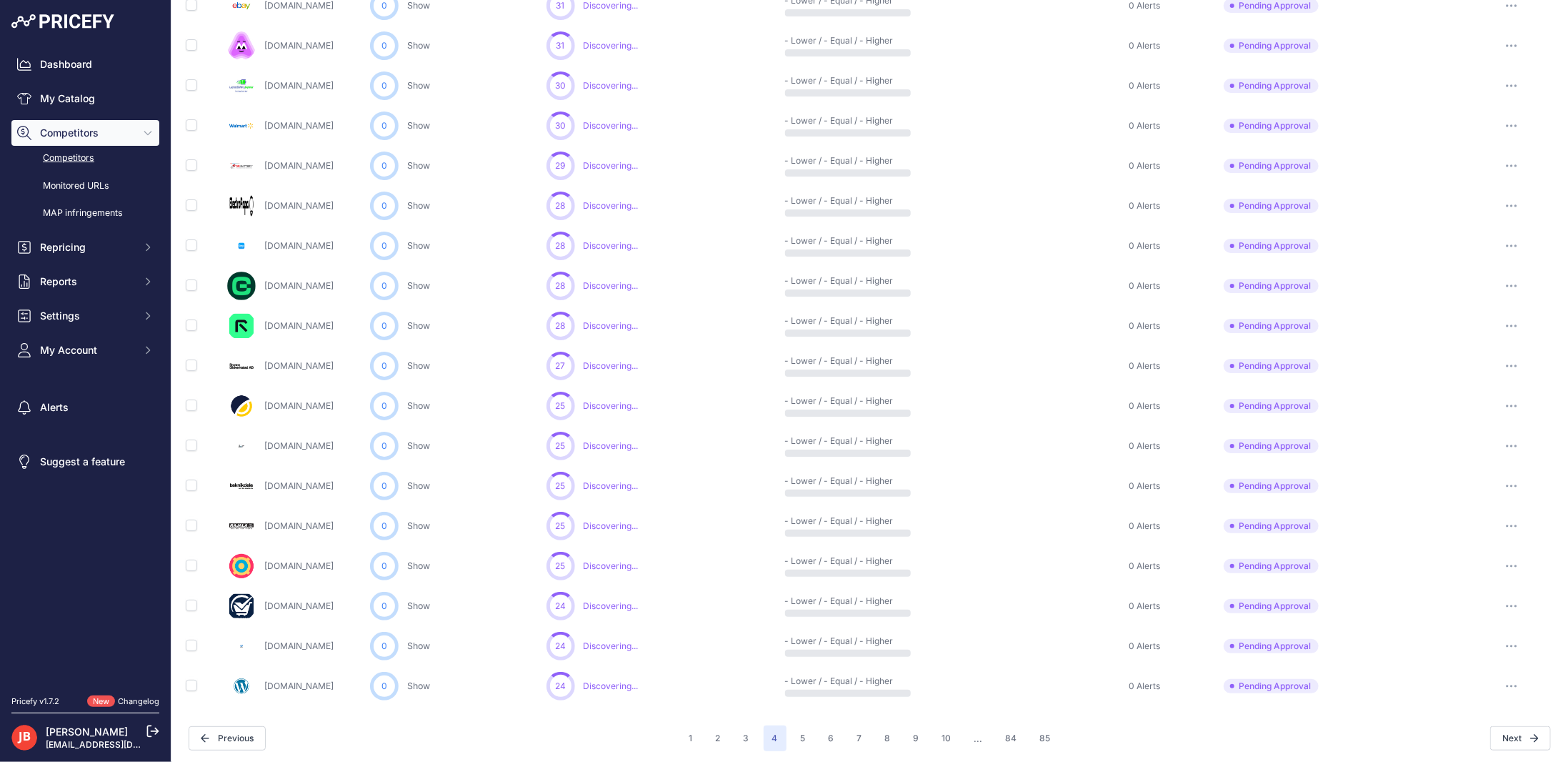
click at [1463, 525] on icon "button" at bounding box center [1511, 526] width 11 height 3
click at [1463, 579] on button "Approve Competitor" at bounding box center [1495, 578] width 118 height 22
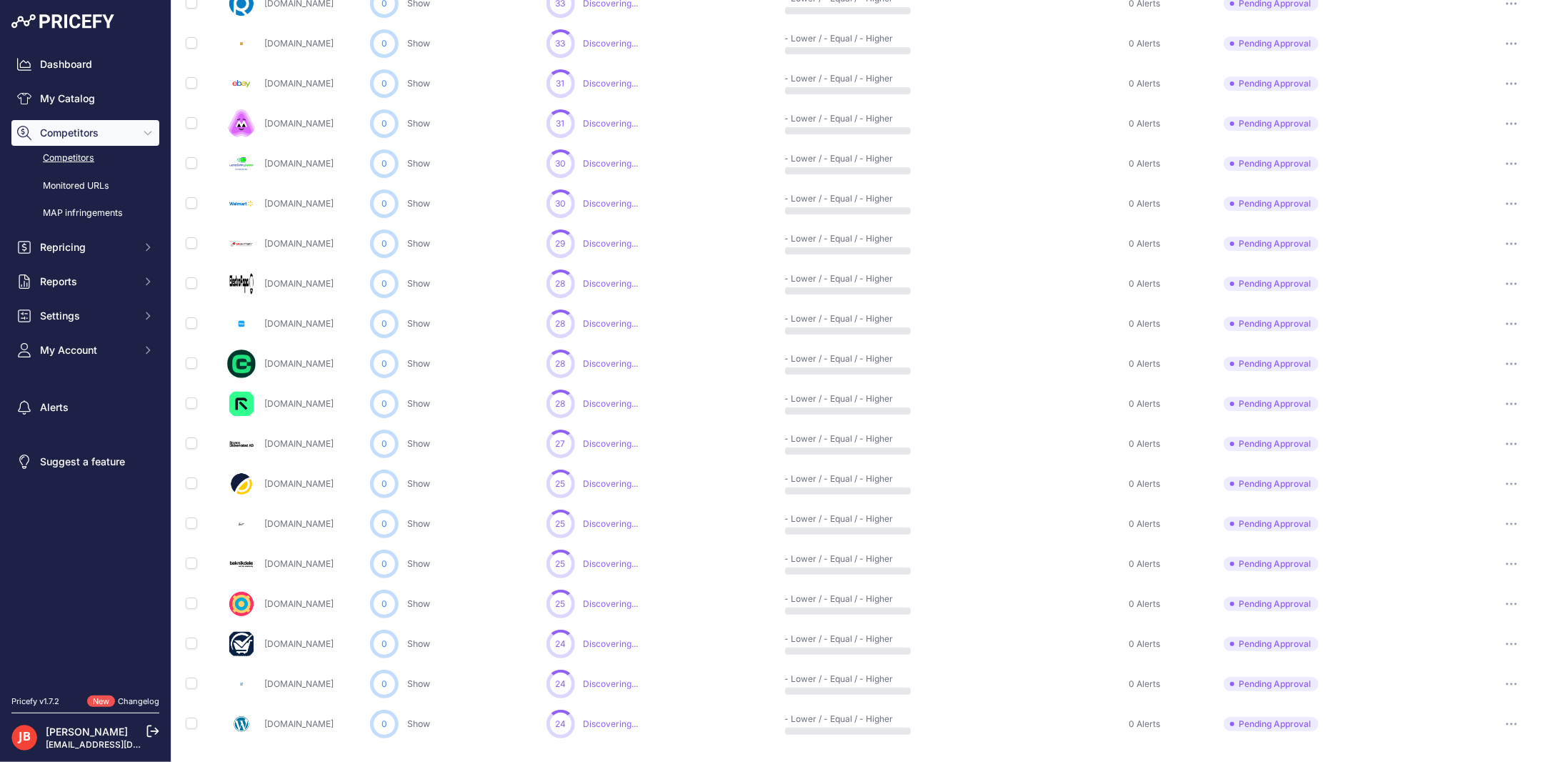
scroll to position [478, 0]
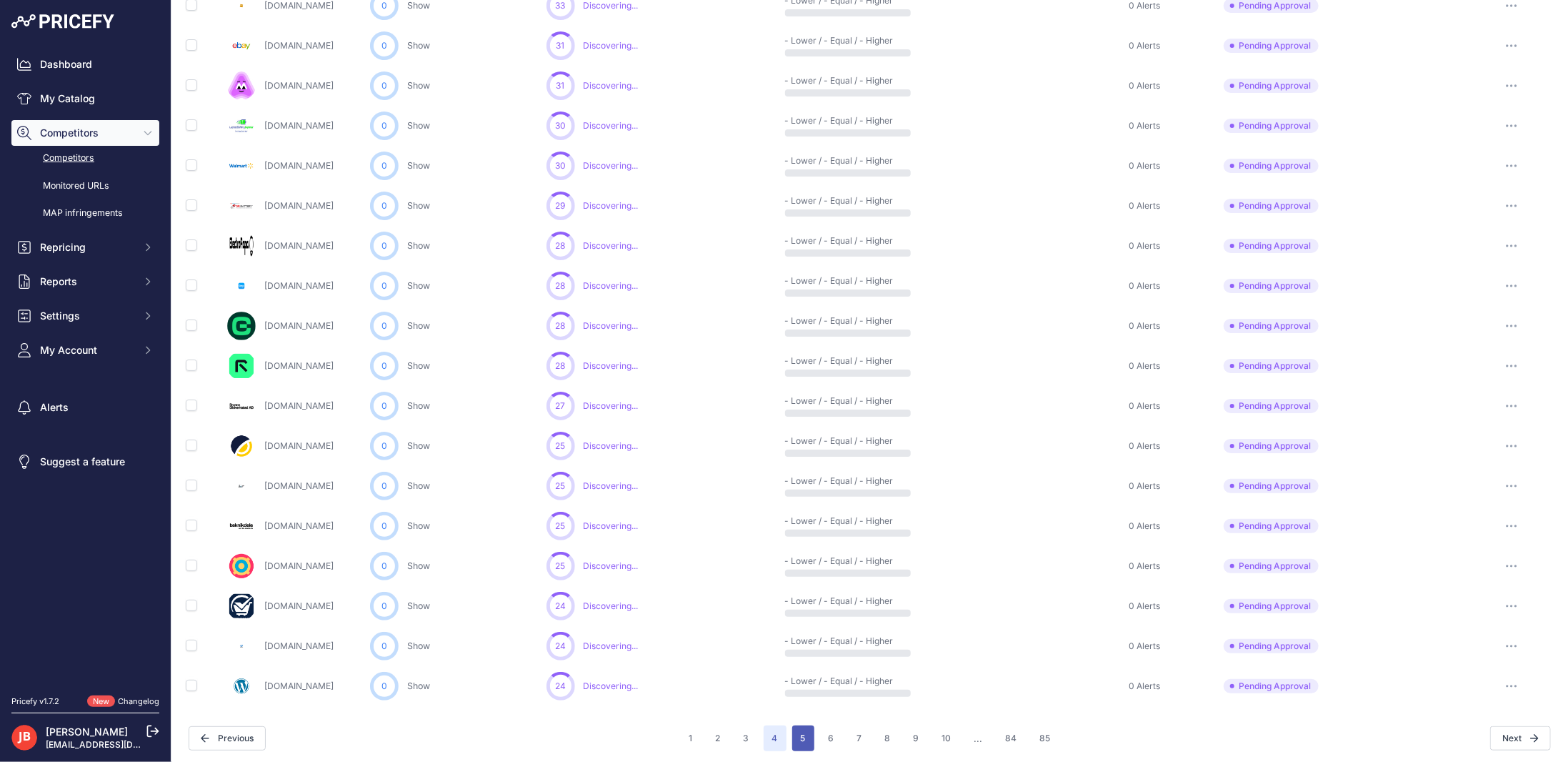
click at [795, 702] on button "5" at bounding box center [804, 739] width 22 height 26
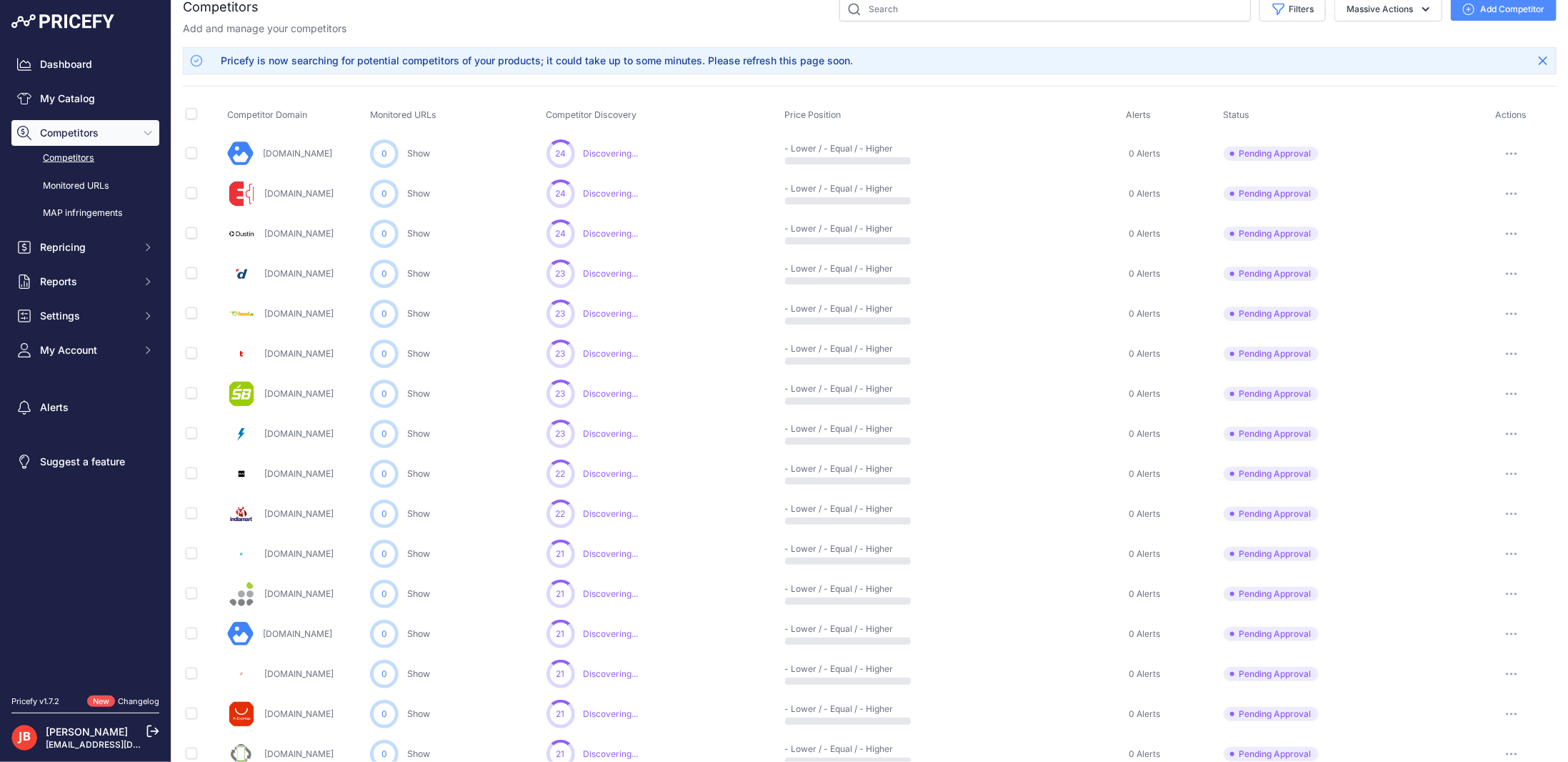
scroll to position [49, 0]
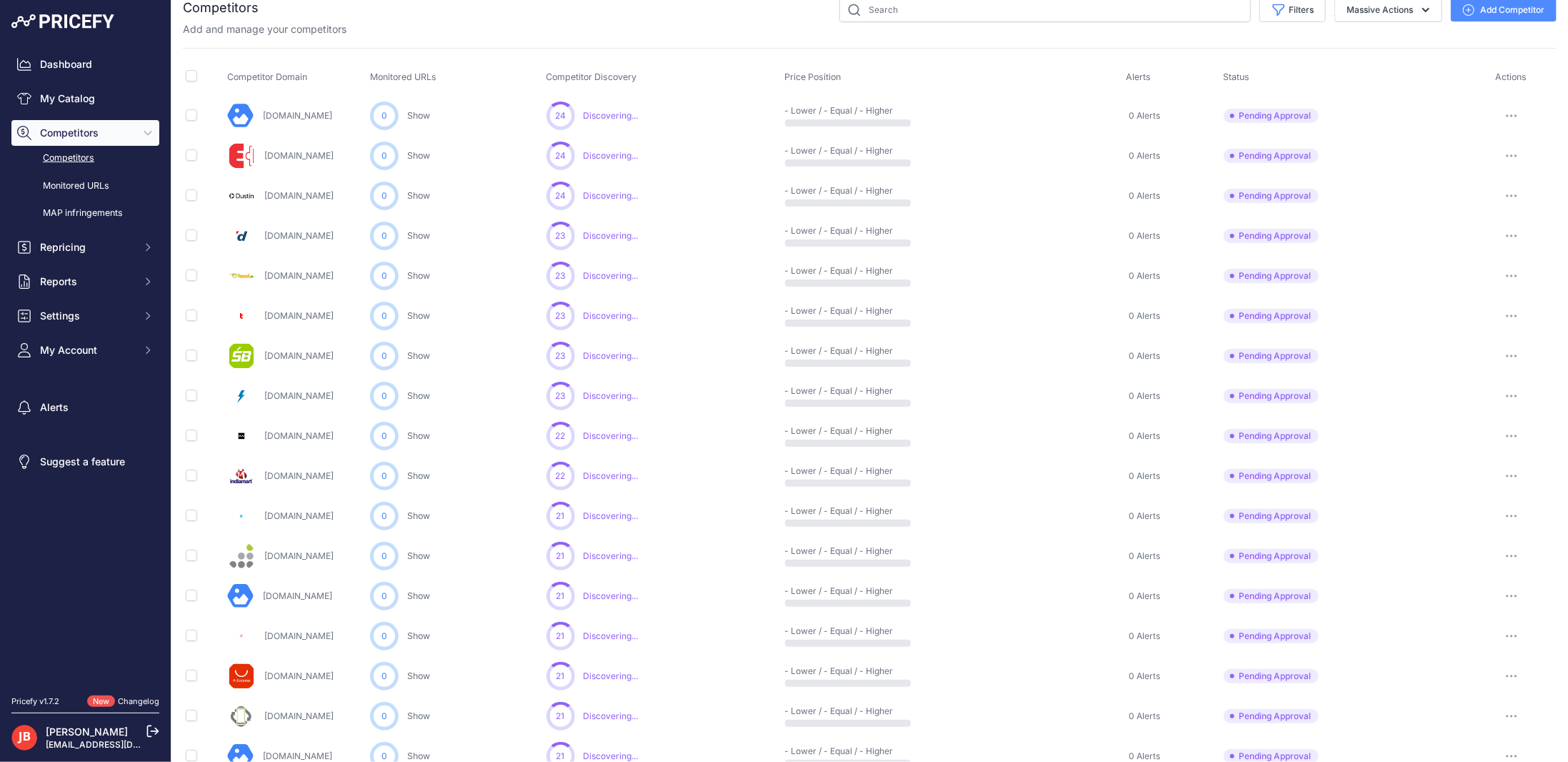
click at [1463, 195] on button "button" at bounding box center [1512, 195] width 29 height 20
click at [1463, 247] on button "Approve Competitor" at bounding box center [1495, 248] width 118 height 22
click at [1463, 355] on icon "button" at bounding box center [1511, 355] width 11 height 3
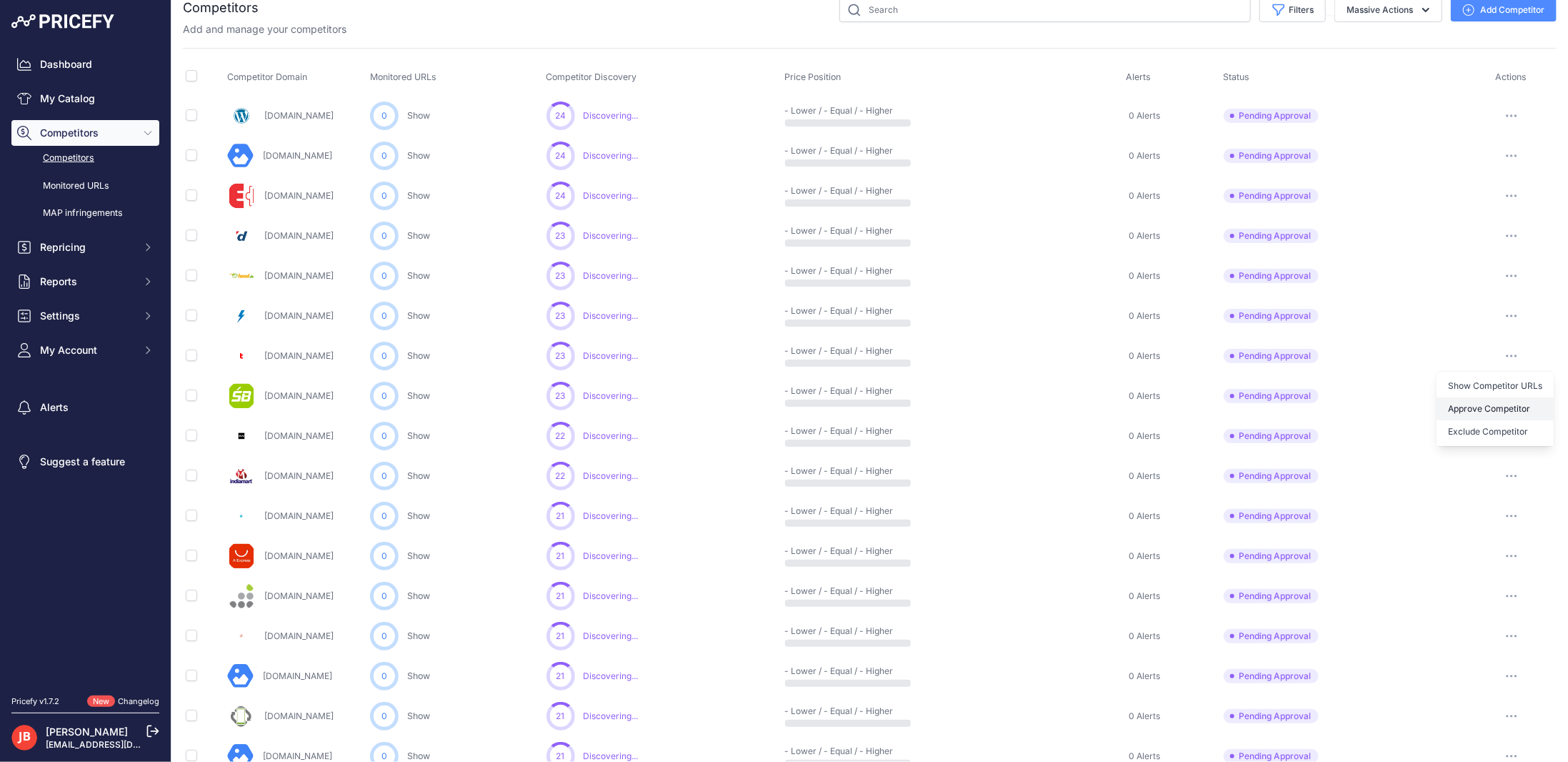
click at [1463, 407] on button "Approve Competitor" at bounding box center [1495, 409] width 118 height 22
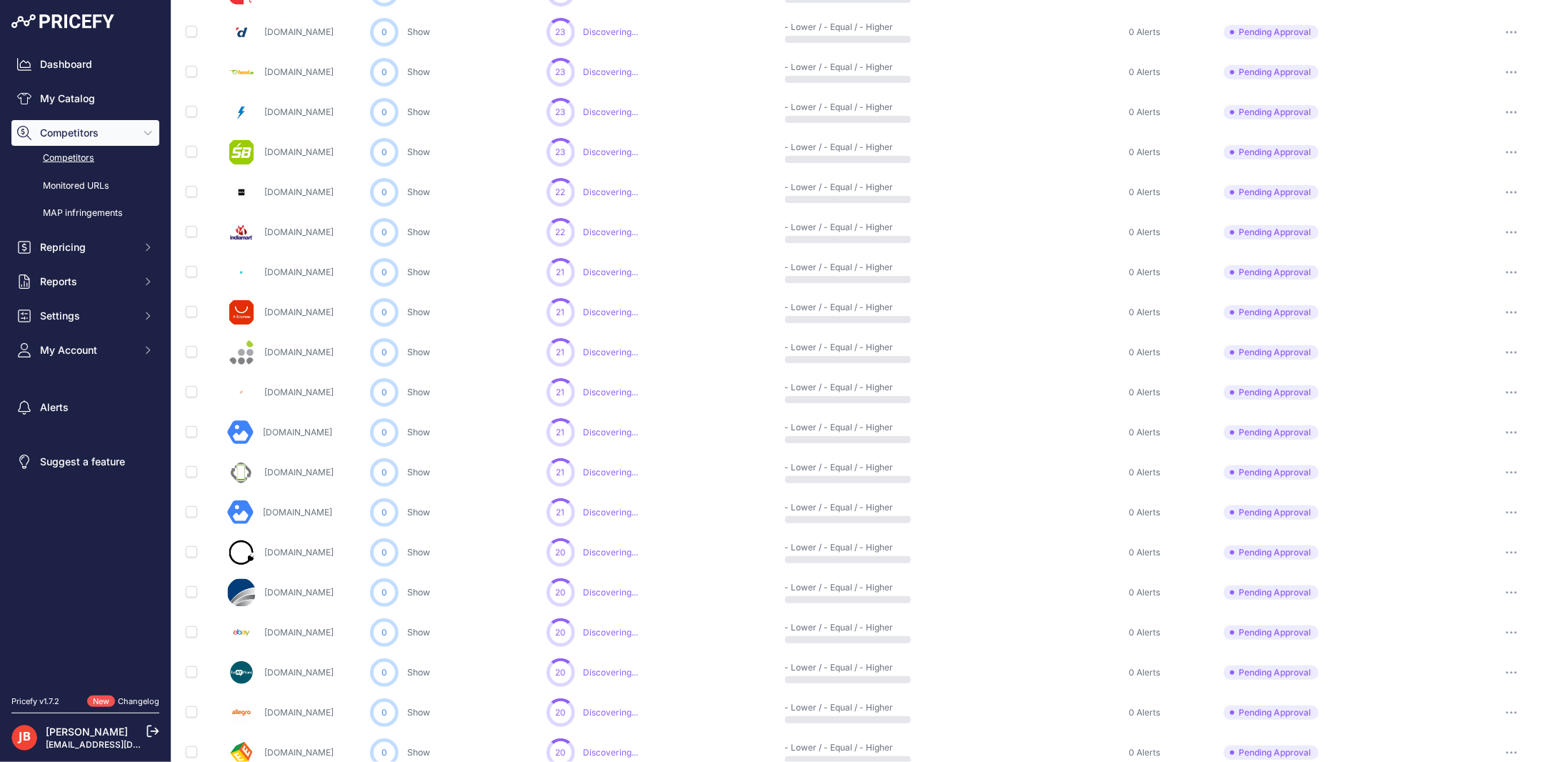
scroll to position [298, 0]
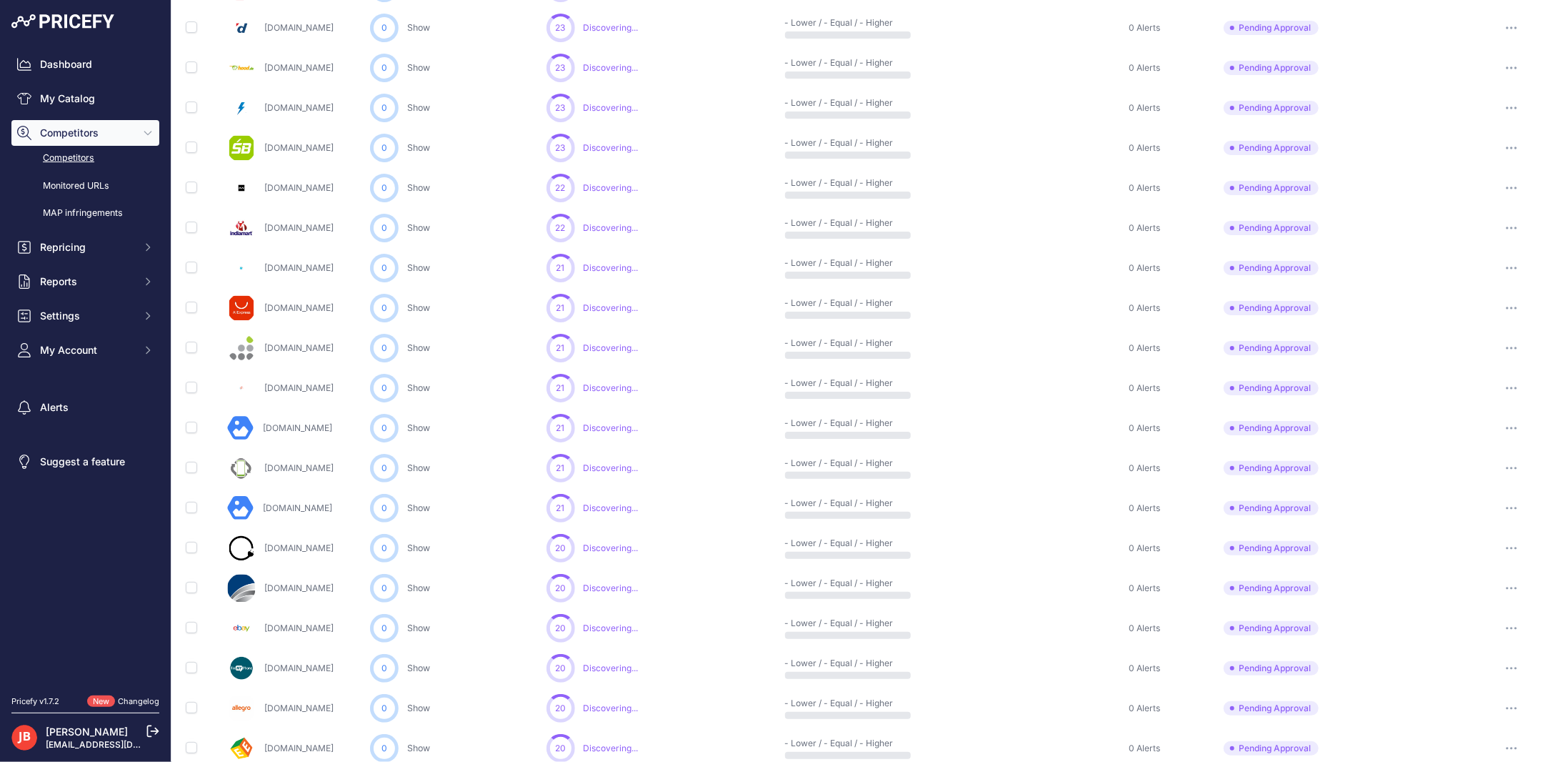
click at [1463, 463] on button "button" at bounding box center [1512, 468] width 29 height 20
click at [1463, 515] on button "Approve Competitor" at bounding box center [1495, 521] width 118 height 22
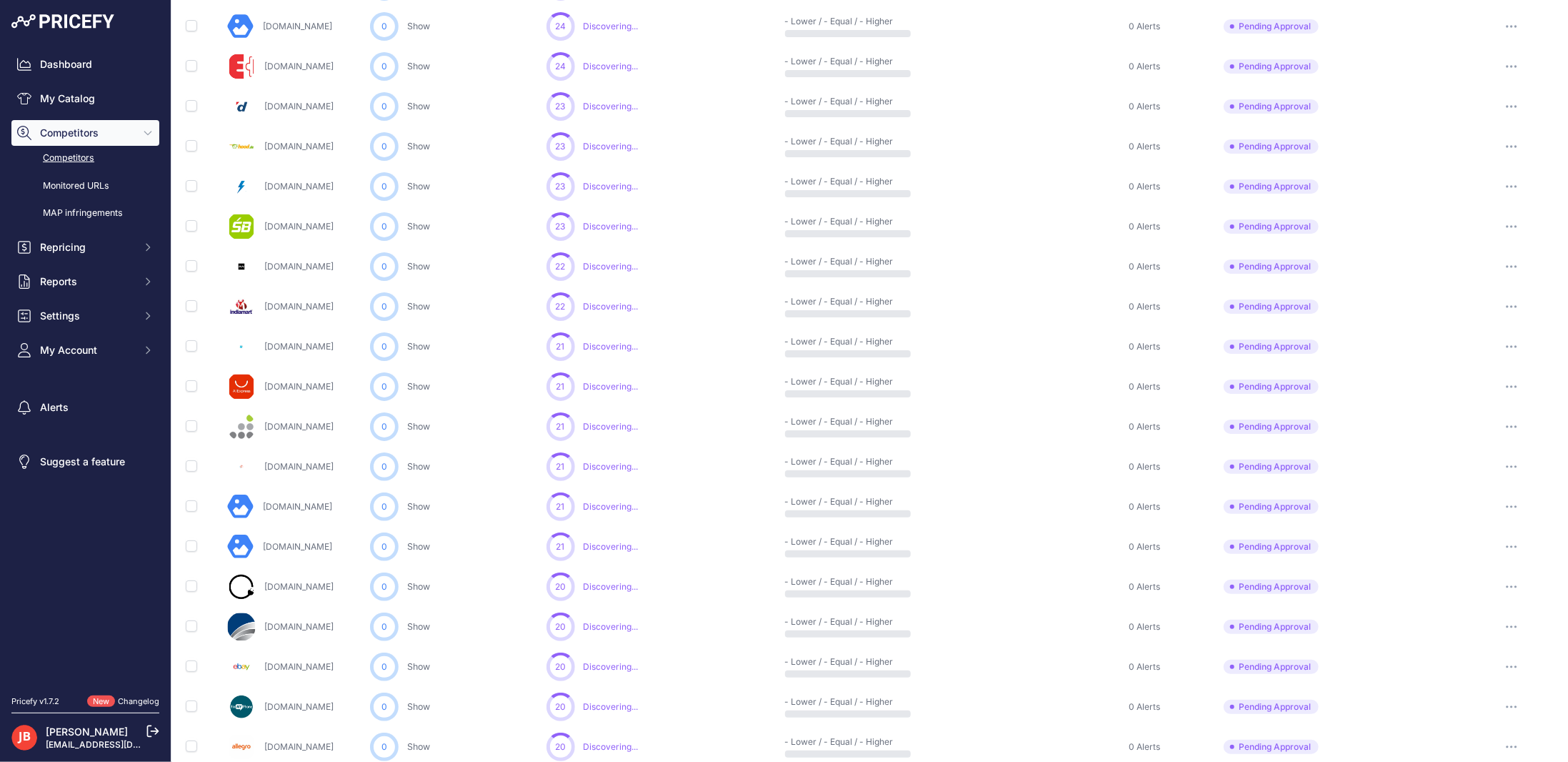
scroll to position [336, 0]
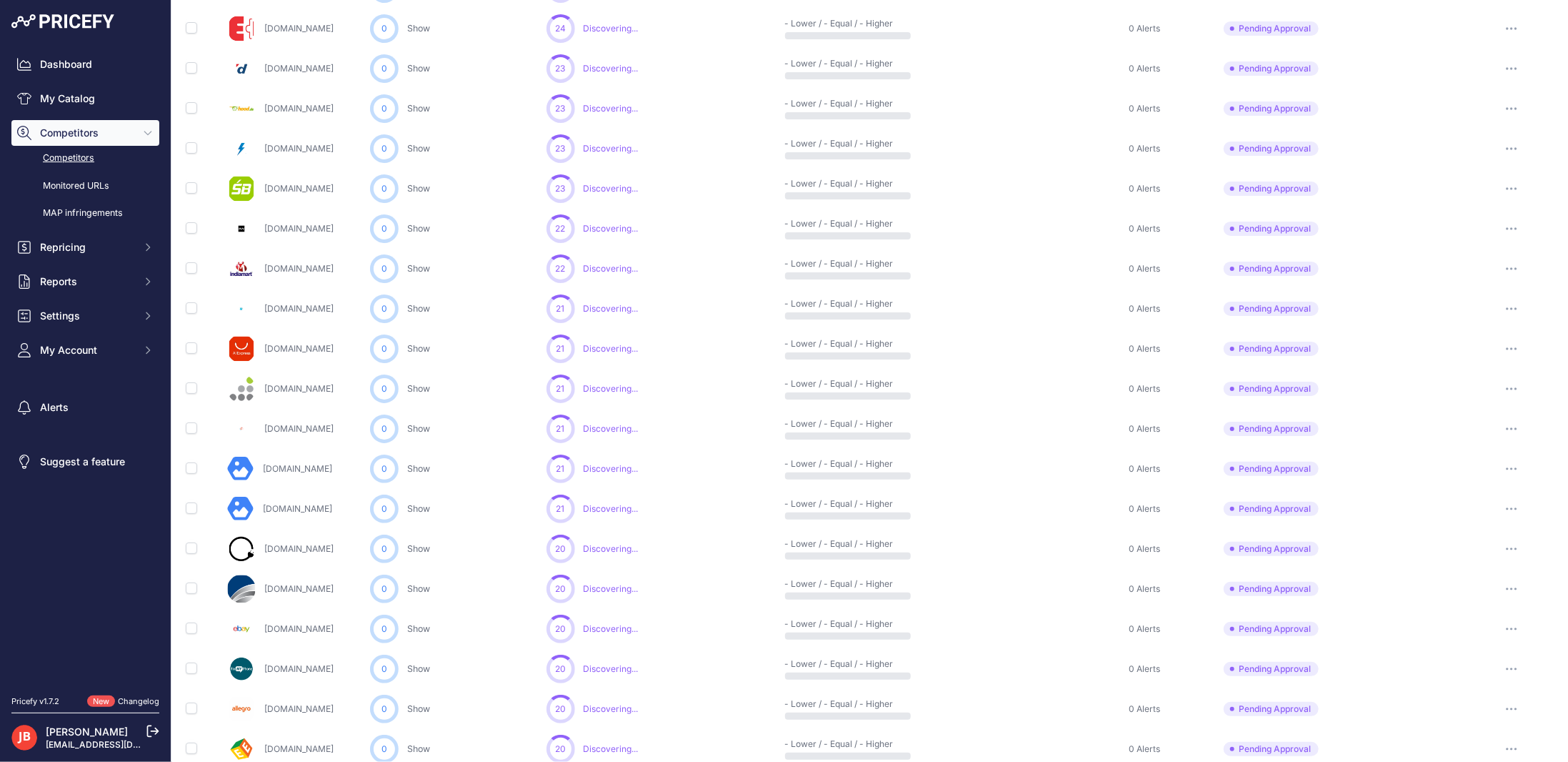
click at [1463, 588] on button "button" at bounding box center [1512, 589] width 29 height 20
click at [1463, 633] on button "Approve Competitor" at bounding box center [1495, 642] width 118 height 22
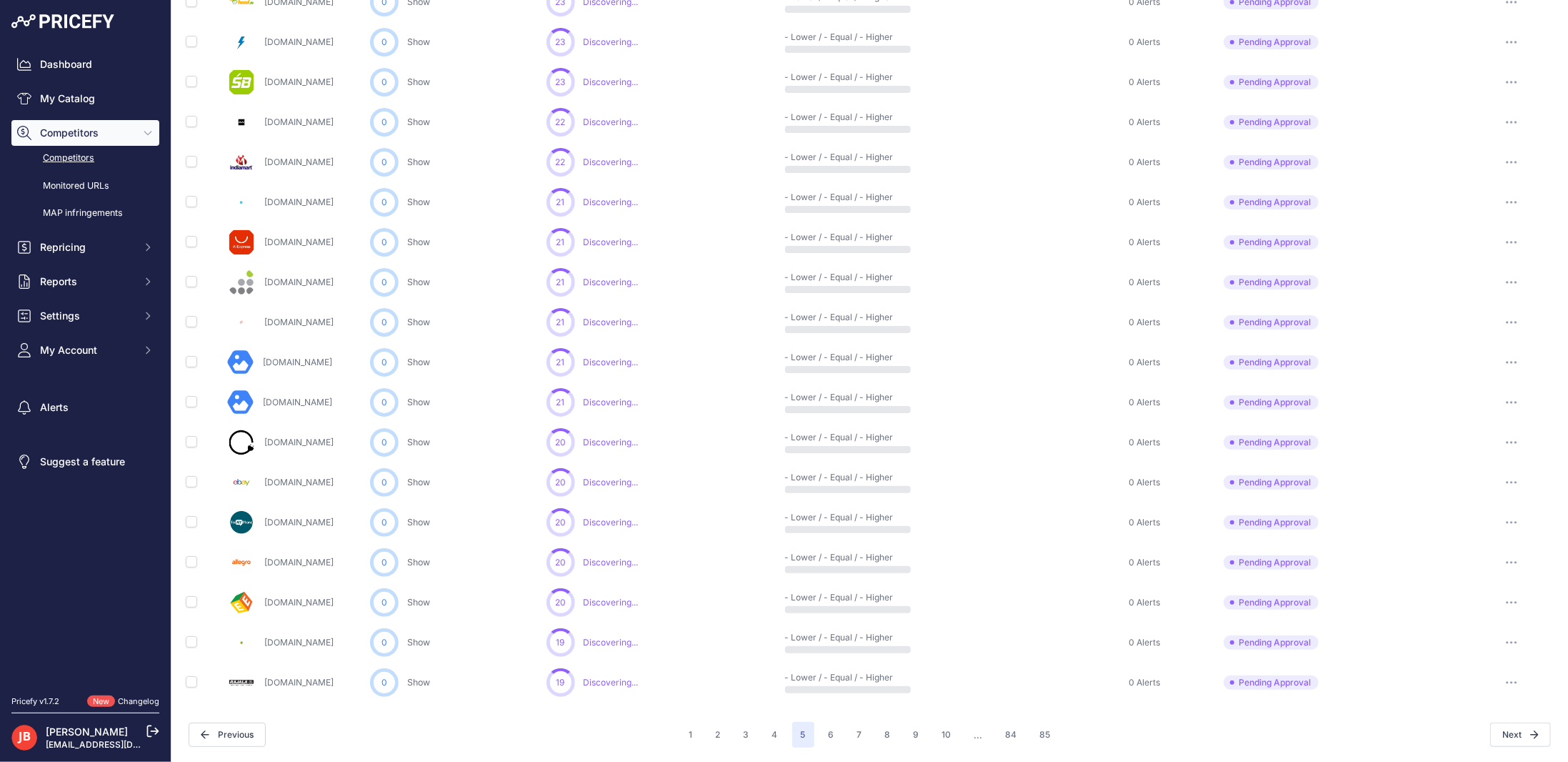
scroll to position [440, 0]
click at [1463, 600] on button "button" at bounding box center [1512, 605] width 29 height 20
click at [1463, 651] on button "Approve Competitor" at bounding box center [1495, 658] width 118 height 22
click at [1463, 520] on button "button" at bounding box center [1512, 525] width 29 height 20
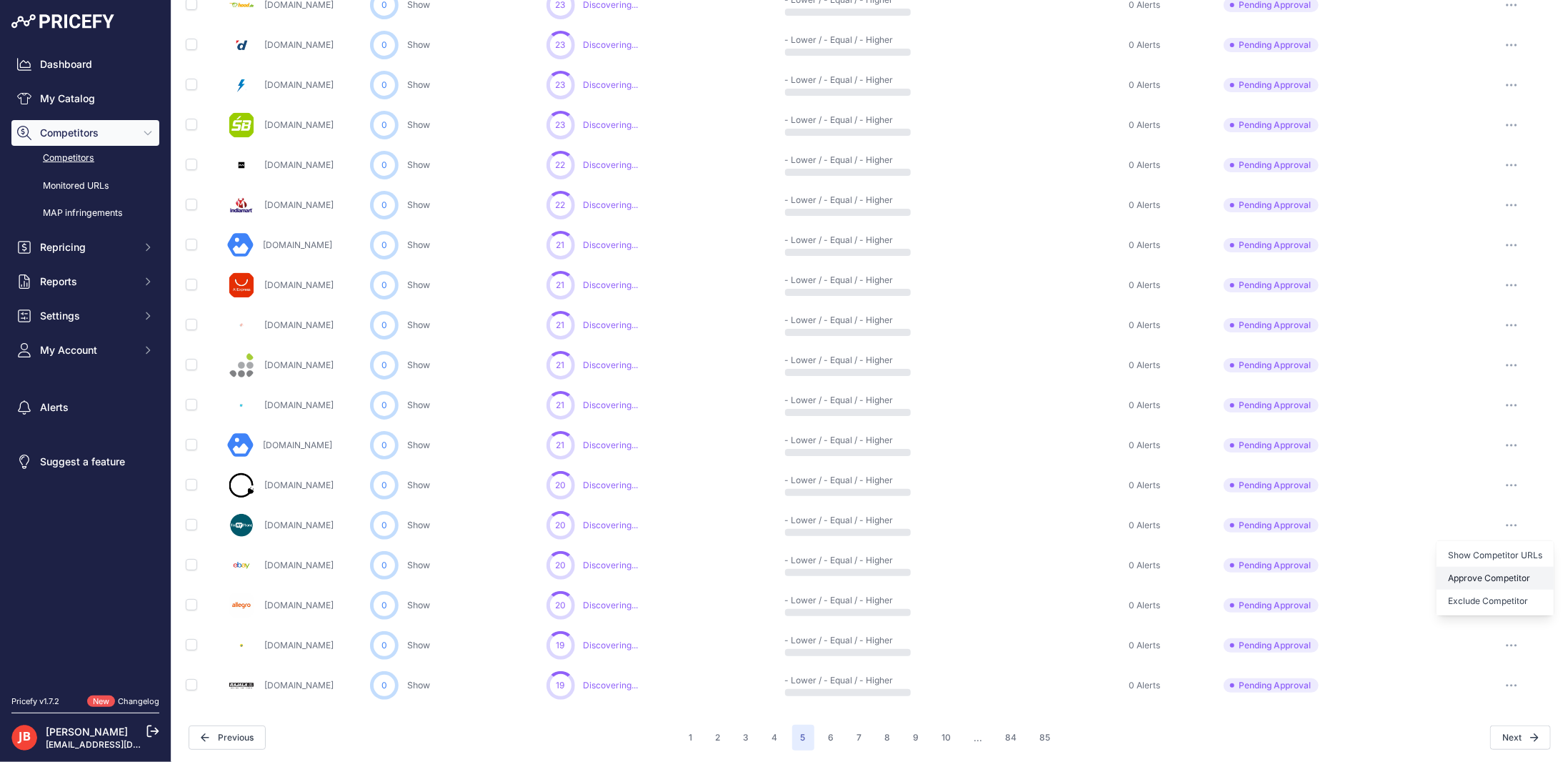
click at [1463, 575] on button "Approve Competitor" at bounding box center [1495, 578] width 118 height 22
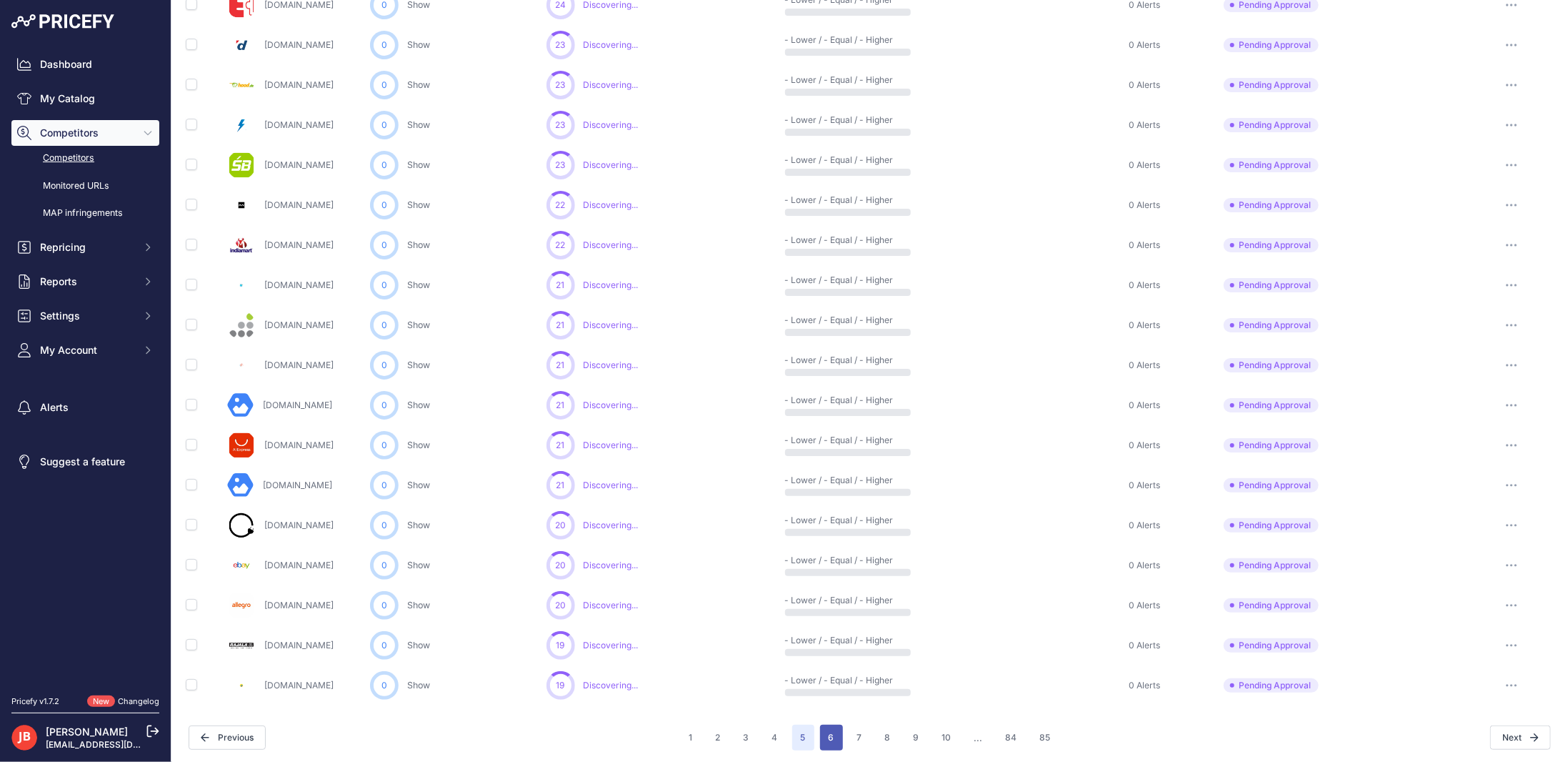
click at [830, 702] on button "6" at bounding box center [832, 738] width 22 height 26
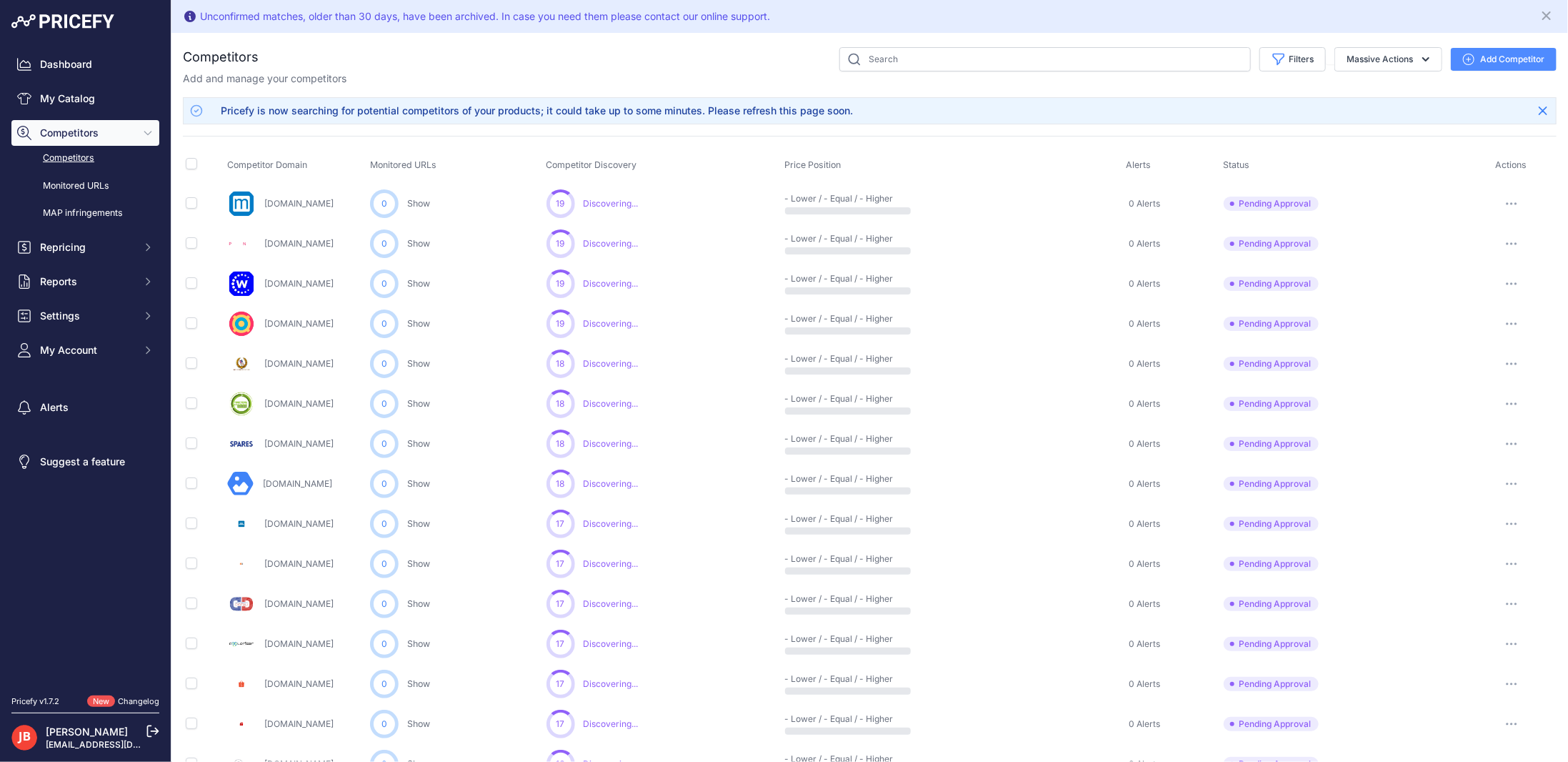
click at [1463, 278] on button "button" at bounding box center [1512, 284] width 29 height 20
click at [1463, 333] on button "Approve Competitor" at bounding box center [1495, 336] width 118 height 22
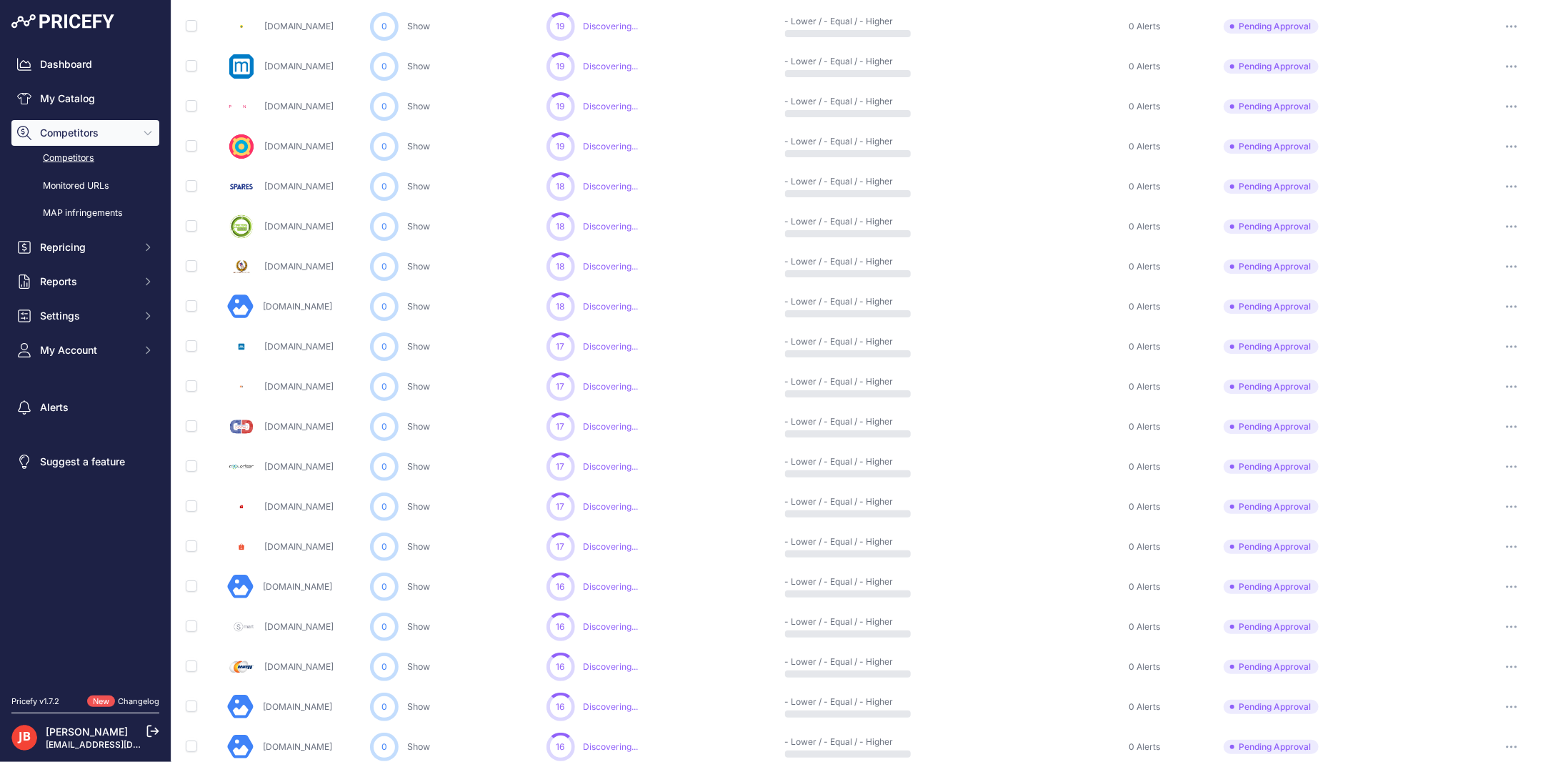
scroll to position [143, 0]
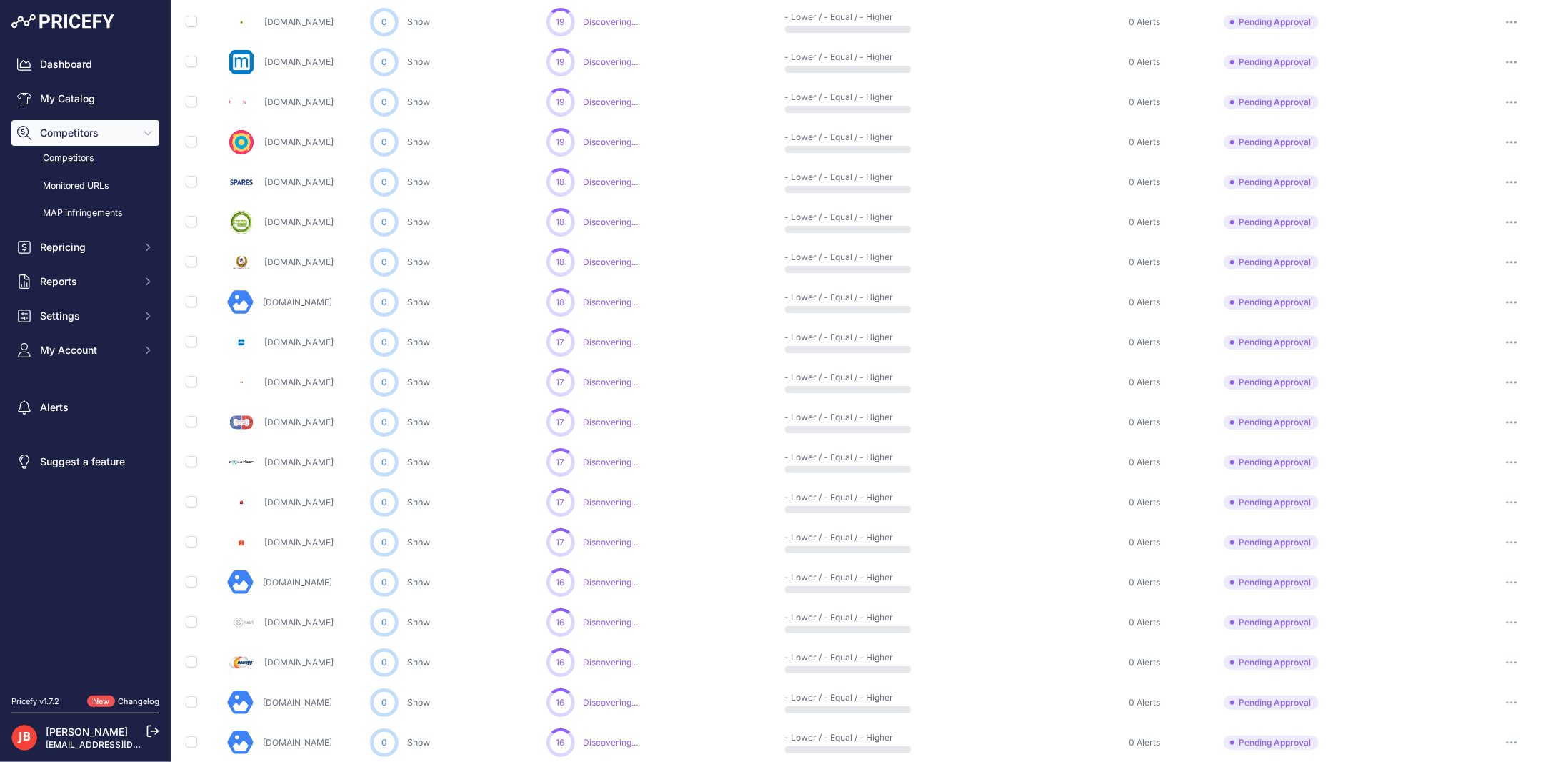
click at [1463, 340] on button "button" at bounding box center [1512, 342] width 29 height 20
click at [1463, 394] on button "Approve Competitor" at bounding box center [1495, 395] width 118 height 22
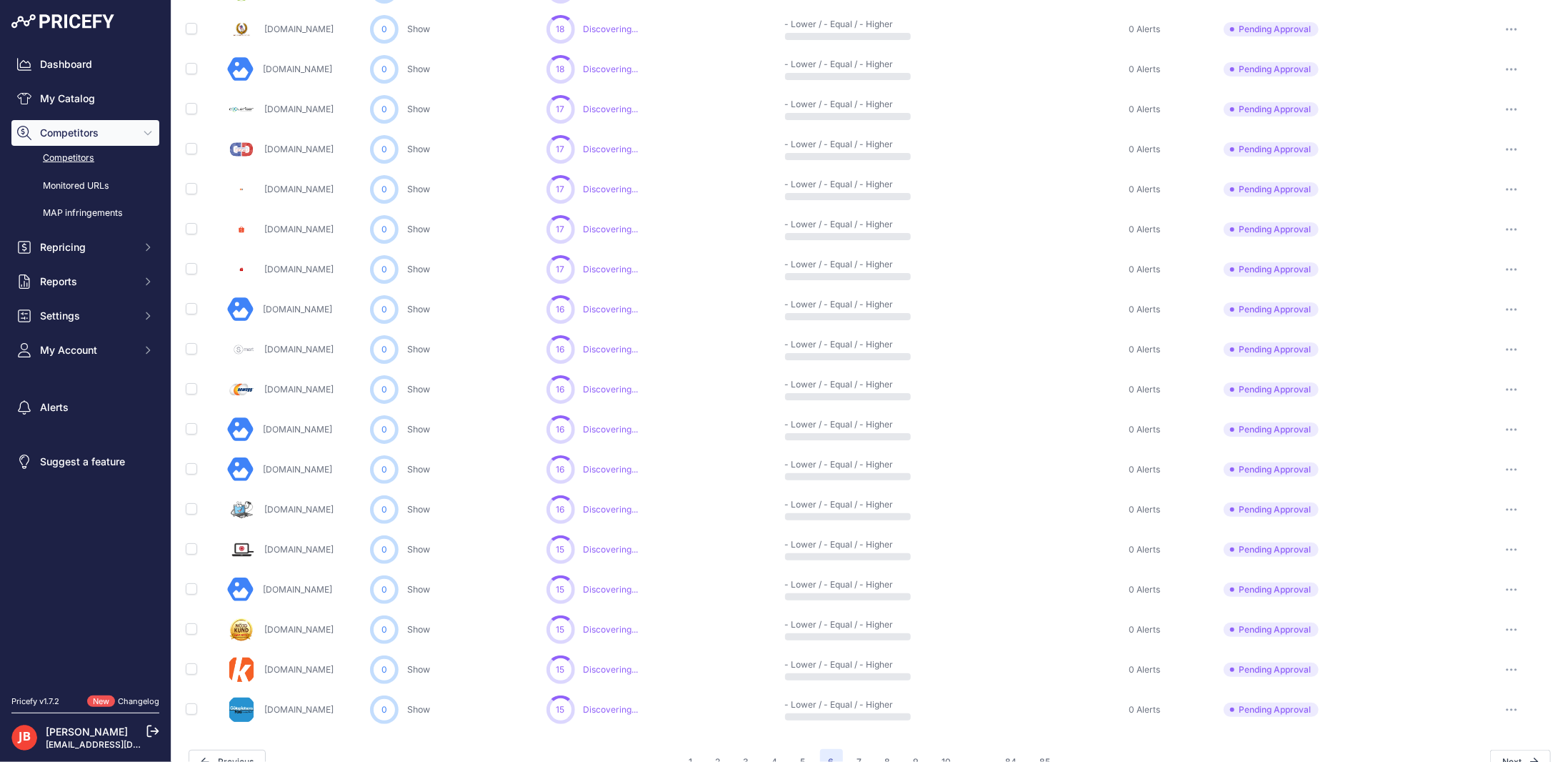
scroll to position [440, 0]
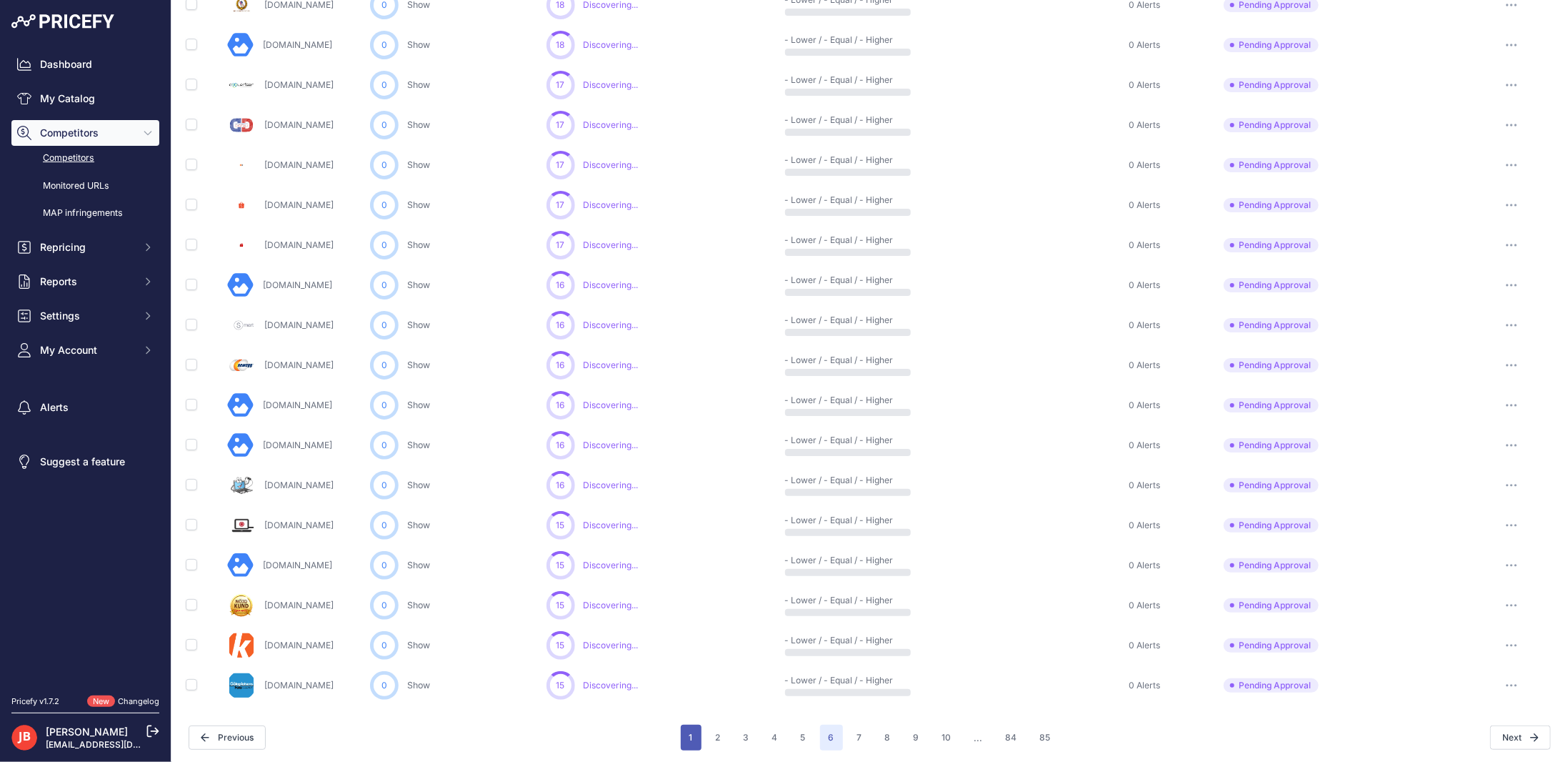
click at [681, 702] on button "1" at bounding box center [692, 738] width 21 height 26
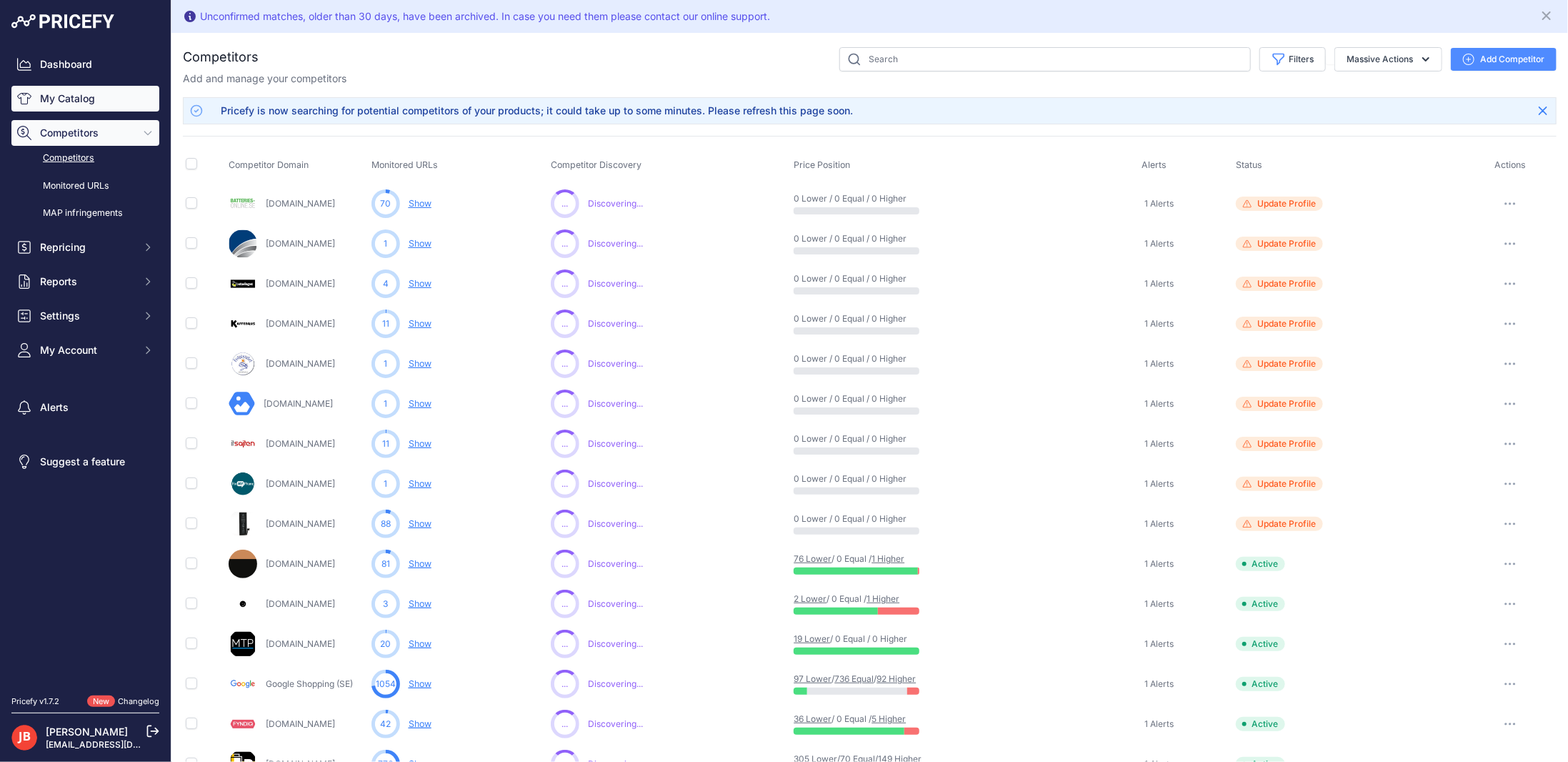
click at [38, 93] on link "My Catalog" at bounding box center [85, 99] width 148 height 26
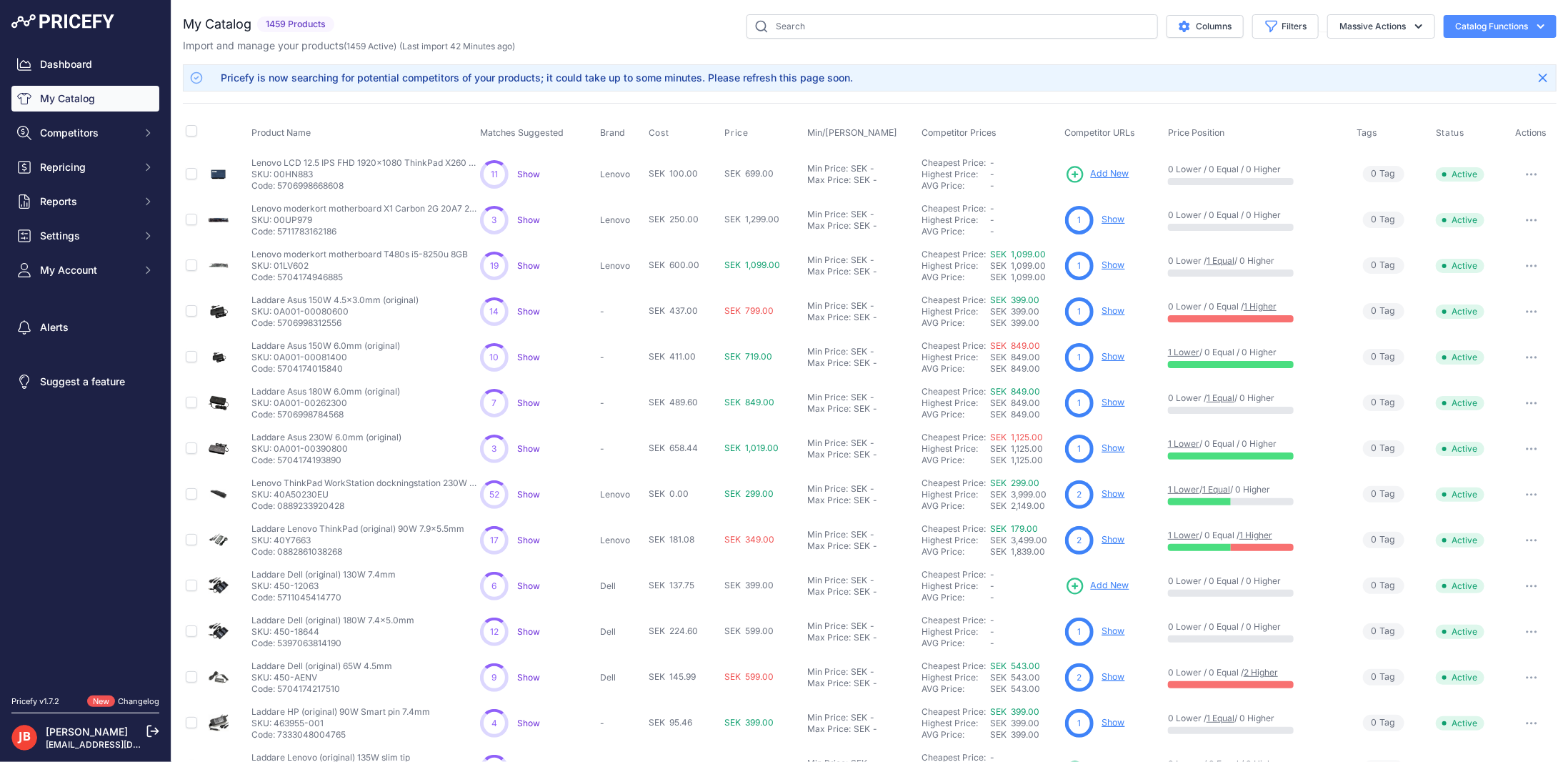
click at [526, 493] on span "Show" at bounding box center [528, 494] width 22 height 10
click at [29, 64] on icon "Sidebar" at bounding box center [24, 64] width 15 height 15
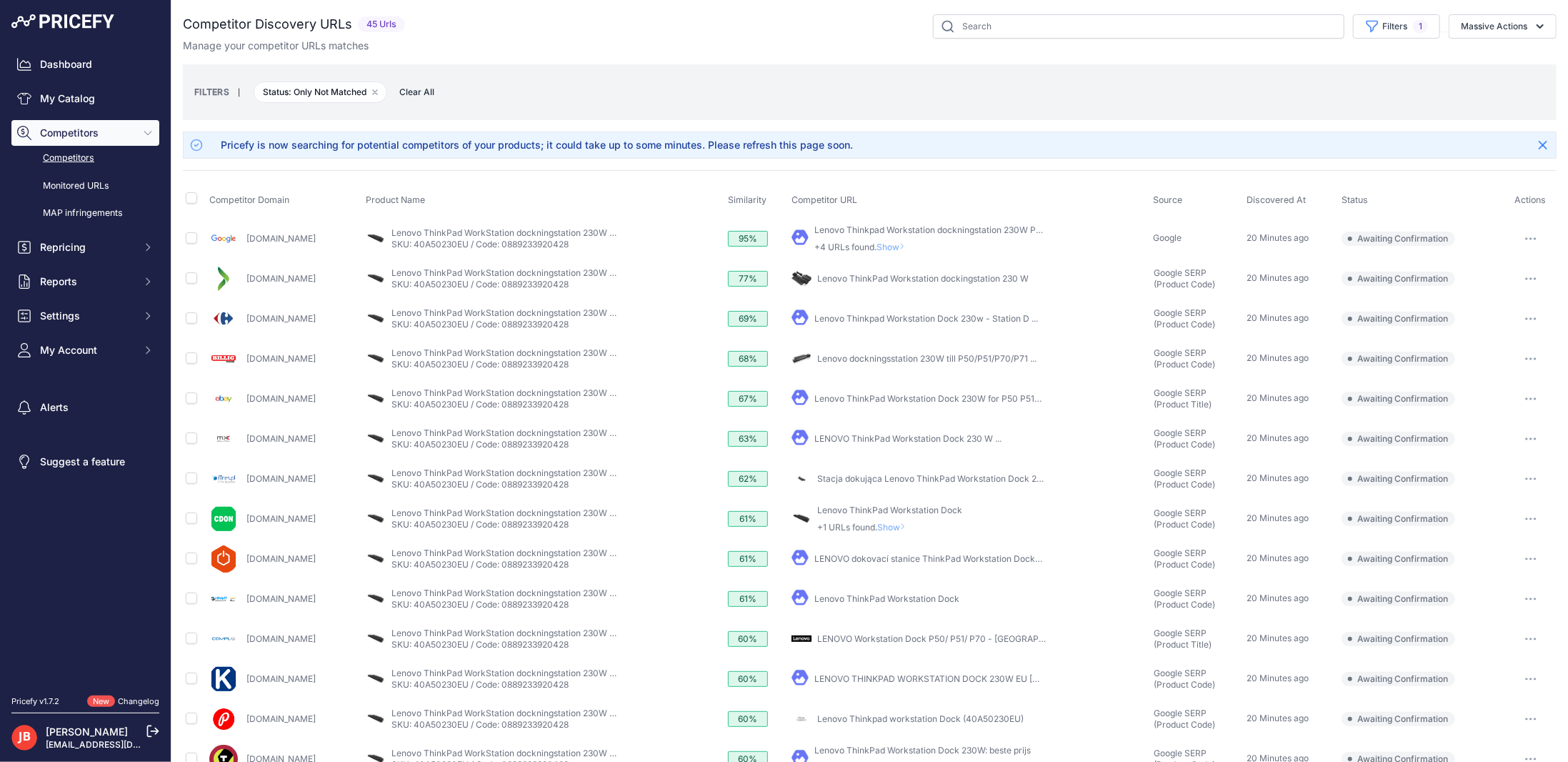
click at [1517, 358] on button "button" at bounding box center [1531, 358] width 29 height 20
click at [698, 78] on div "FILTERS | Status: Only Not Matched Remove filter option Clear All" at bounding box center [870, 92] width 1351 height 39
click at [31, 68] on link "Dashboard" at bounding box center [85, 65] width 148 height 26
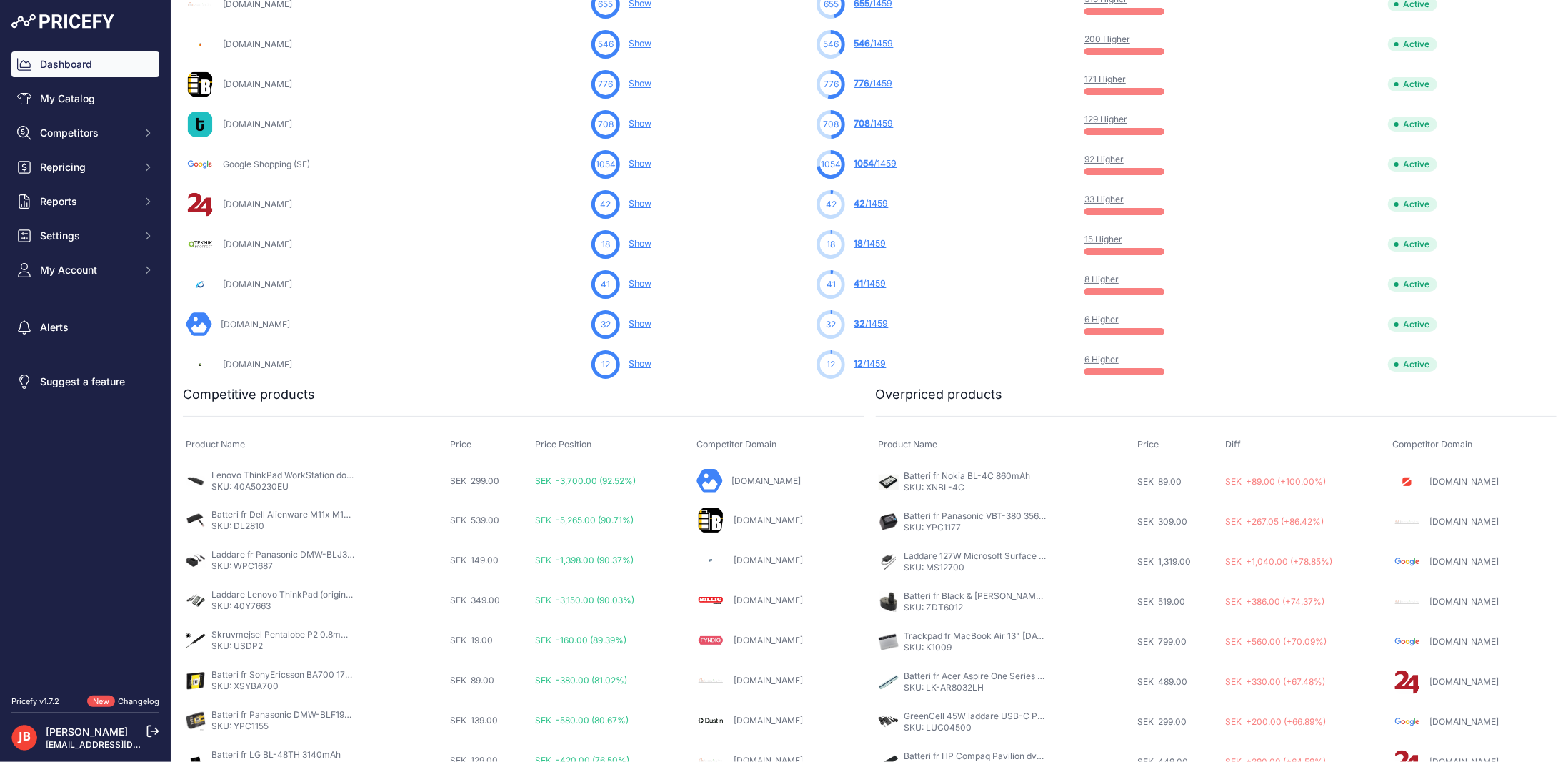
scroll to position [572, 0]
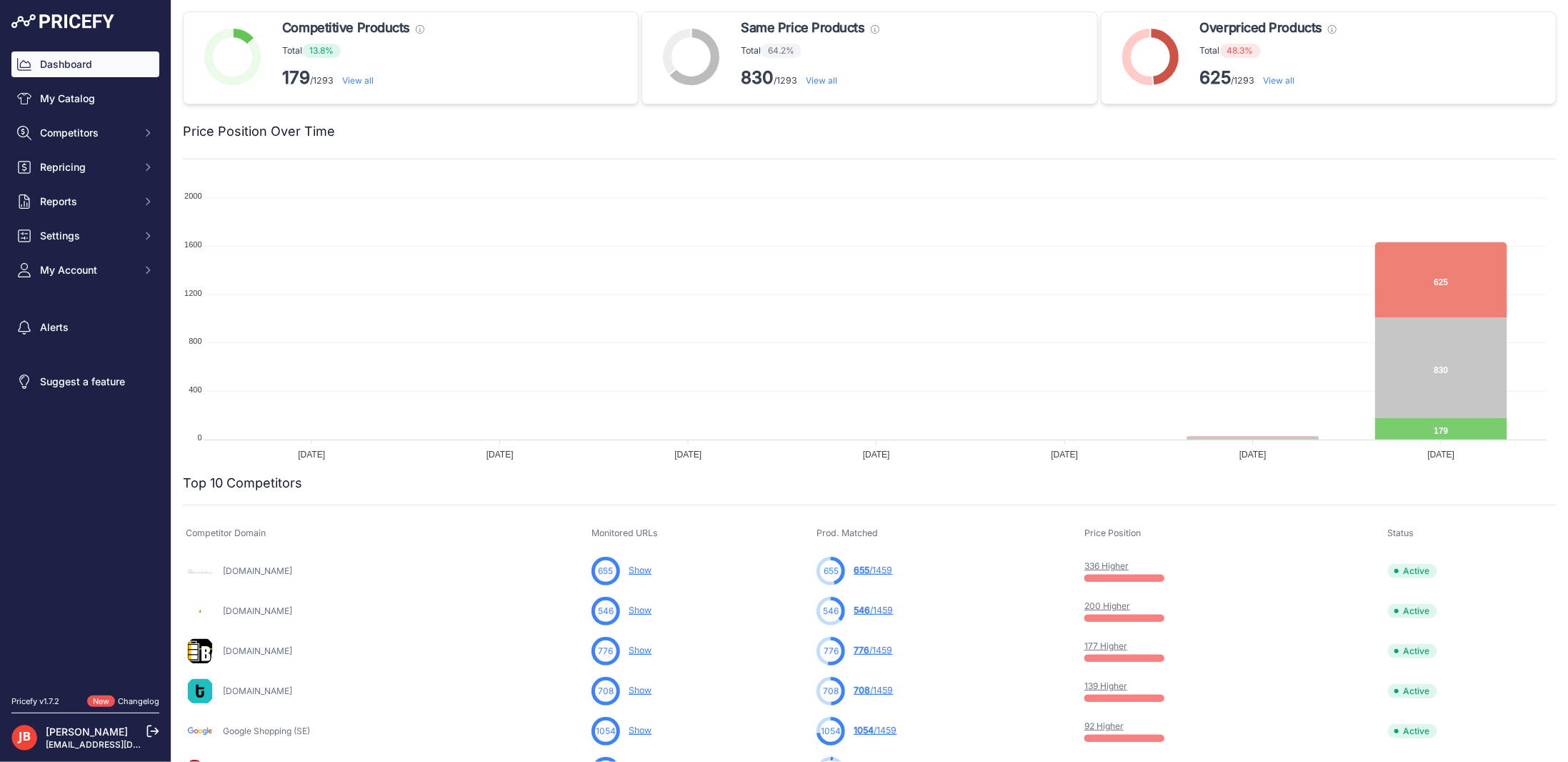
click at [1271, 82] on link "View all" at bounding box center [1279, 80] width 31 height 10
click at [1281, 81] on link "View all" at bounding box center [1279, 80] width 31 height 10
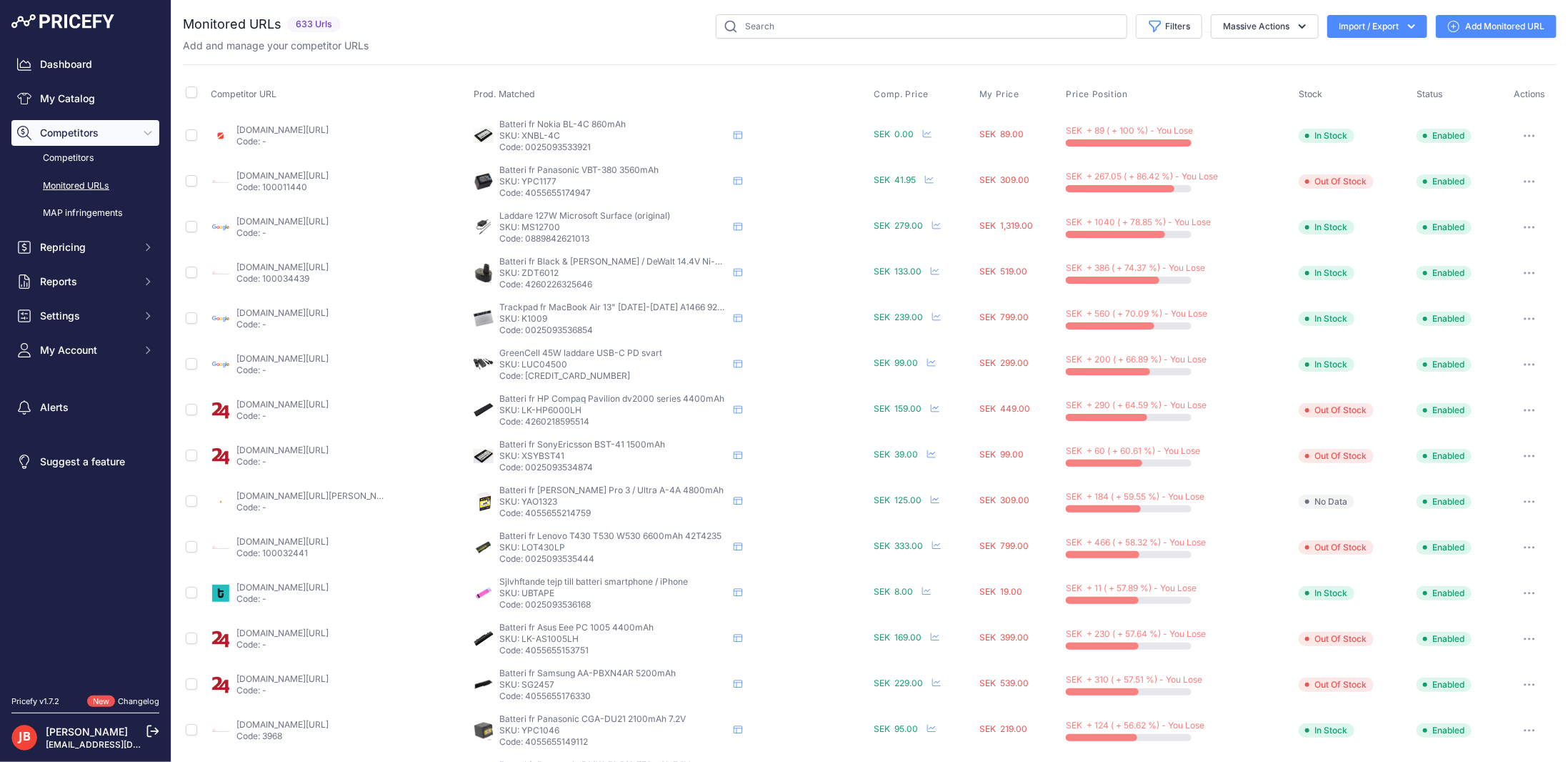
click at [265, 170] on link "batterionline.se/panasonic-dmw-bcn10-dmw-bcn10e-dmw-bcn10pp-batteri-kompatibelt…" at bounding box center [283, 176] width 92 height 10
click at [316, 216] on link "google.se/shopping/product/12221301715550640148?prirule_jdsnikfkfjsd=9917" at bounding box center [283, 221] width 92 height 10
click at [328, 262] on link "batterionline.se/nedis-elvaerktojsbatteri-14-4v-2ah-til-black-decker-15-1?priru…" at bounding box center [283, 267] width 92 height 10
click at [296, 400] on link "24.se/batteri-hp-compaq-pavilion-dv2000-serien?prirule_jdsnikfkfjsd=9917" at bounding box center [283, 404] width 92 height 10
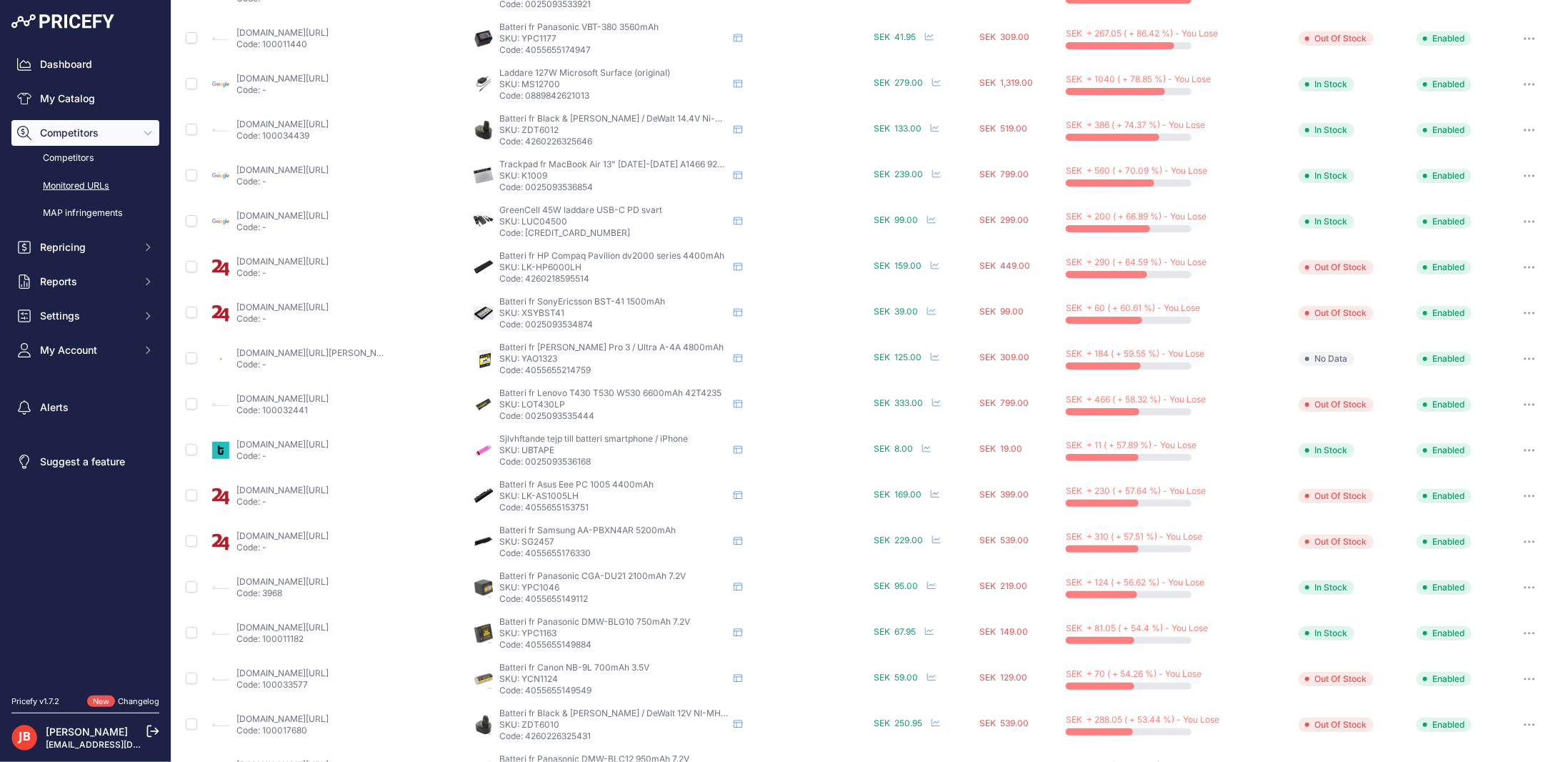
scroll to position [286, 0]
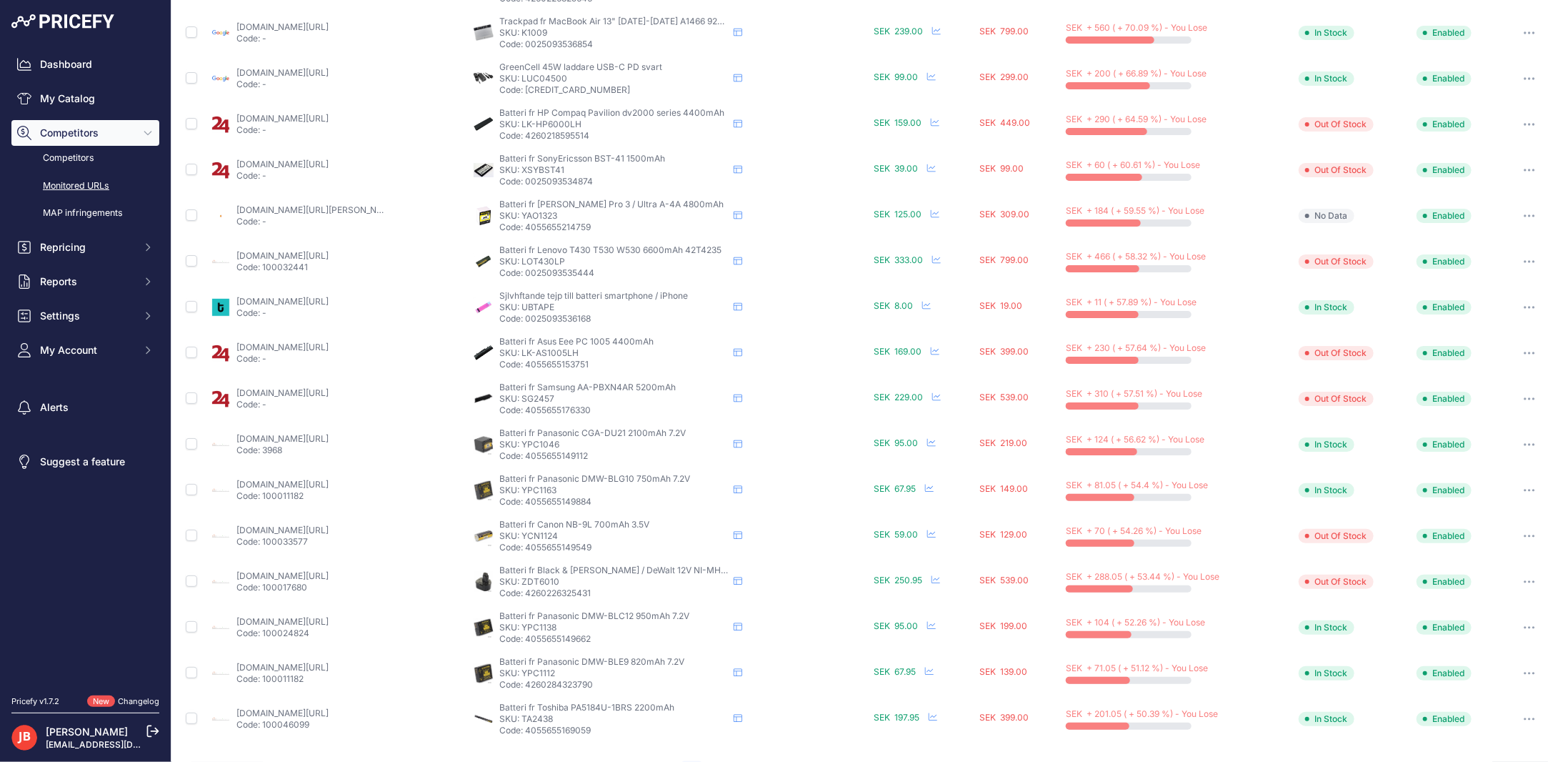
click at [297, 571] on link "batterionline.se/2-power-pth0072a-elverktygsbatteri-12v-till-bl-a-black-decker-…" at bounding box center [283, 576] width 92 height 10
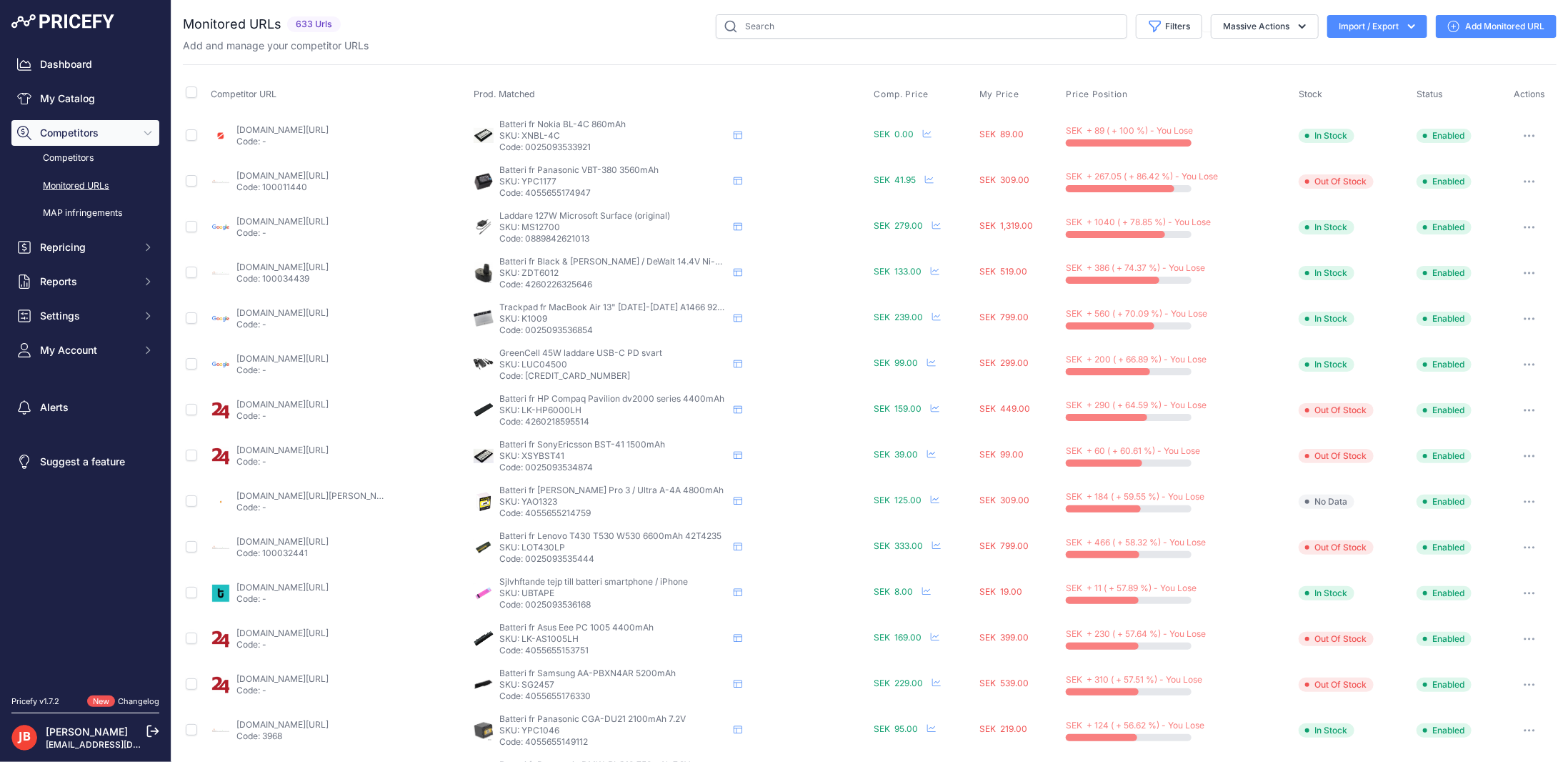
scroll to position [323, 0]
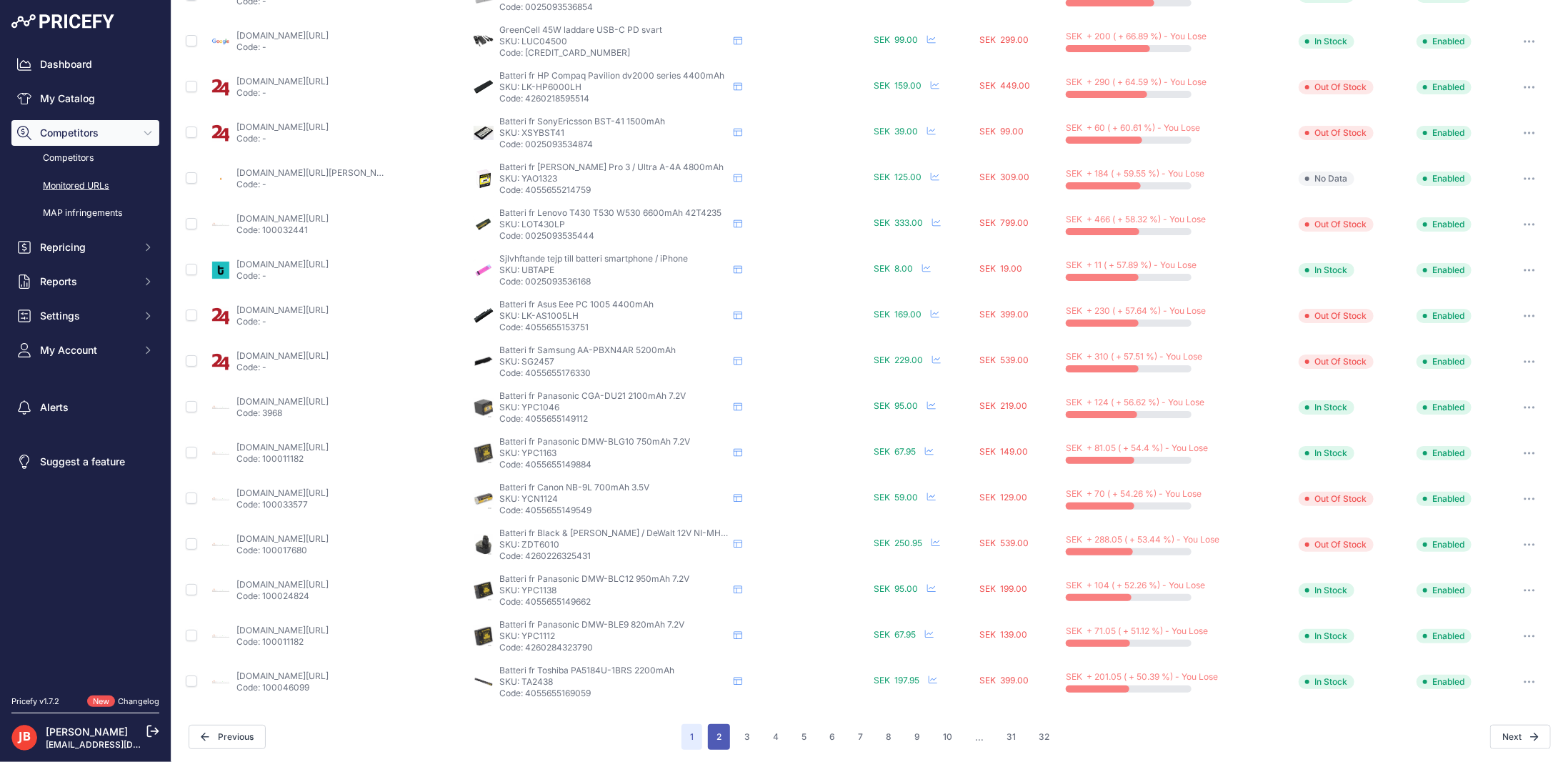
click at [715, 738] on button "2" at bounding box center [719, 737] width 22 height 26
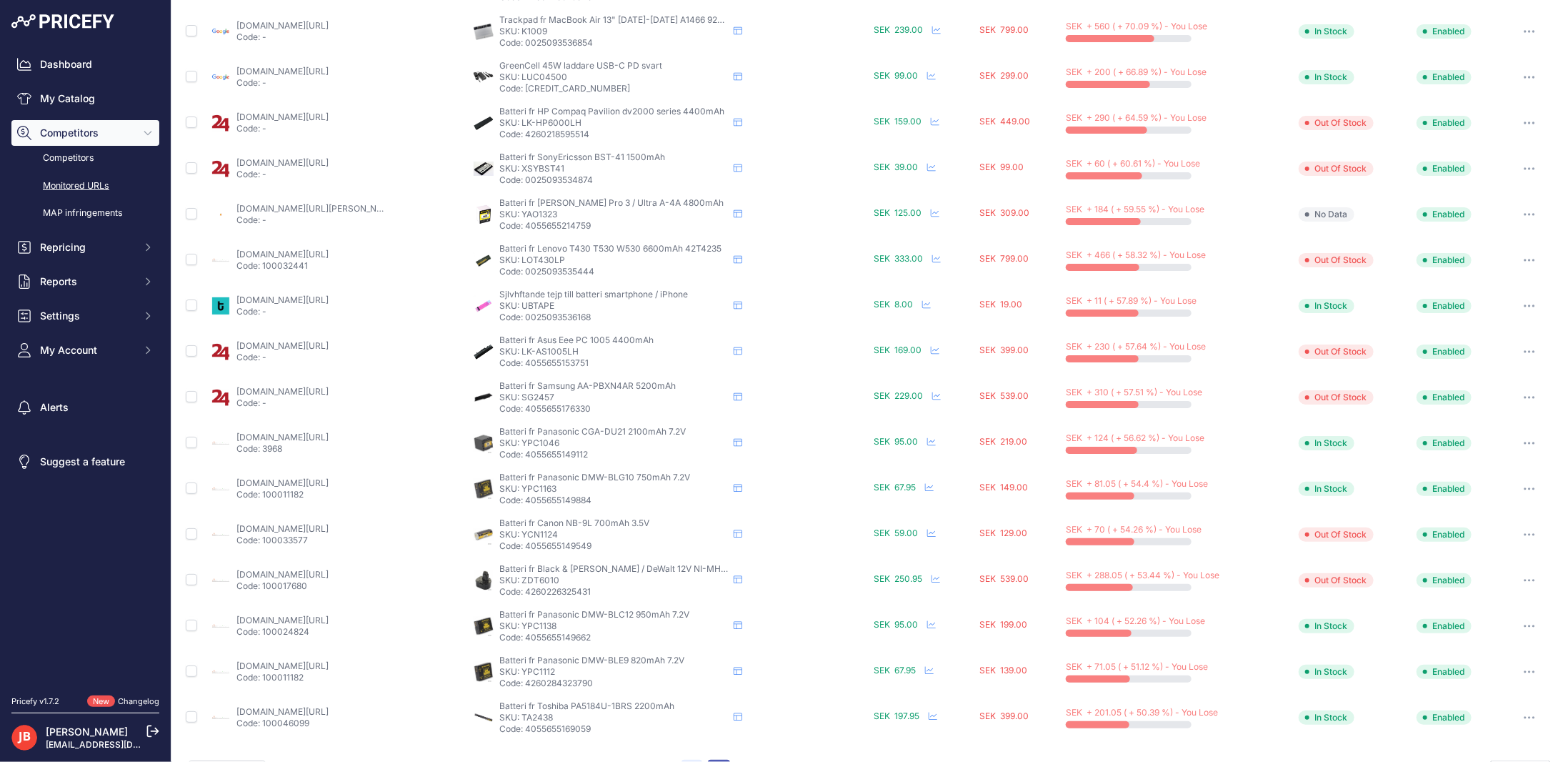
scroll to position [359, 0]
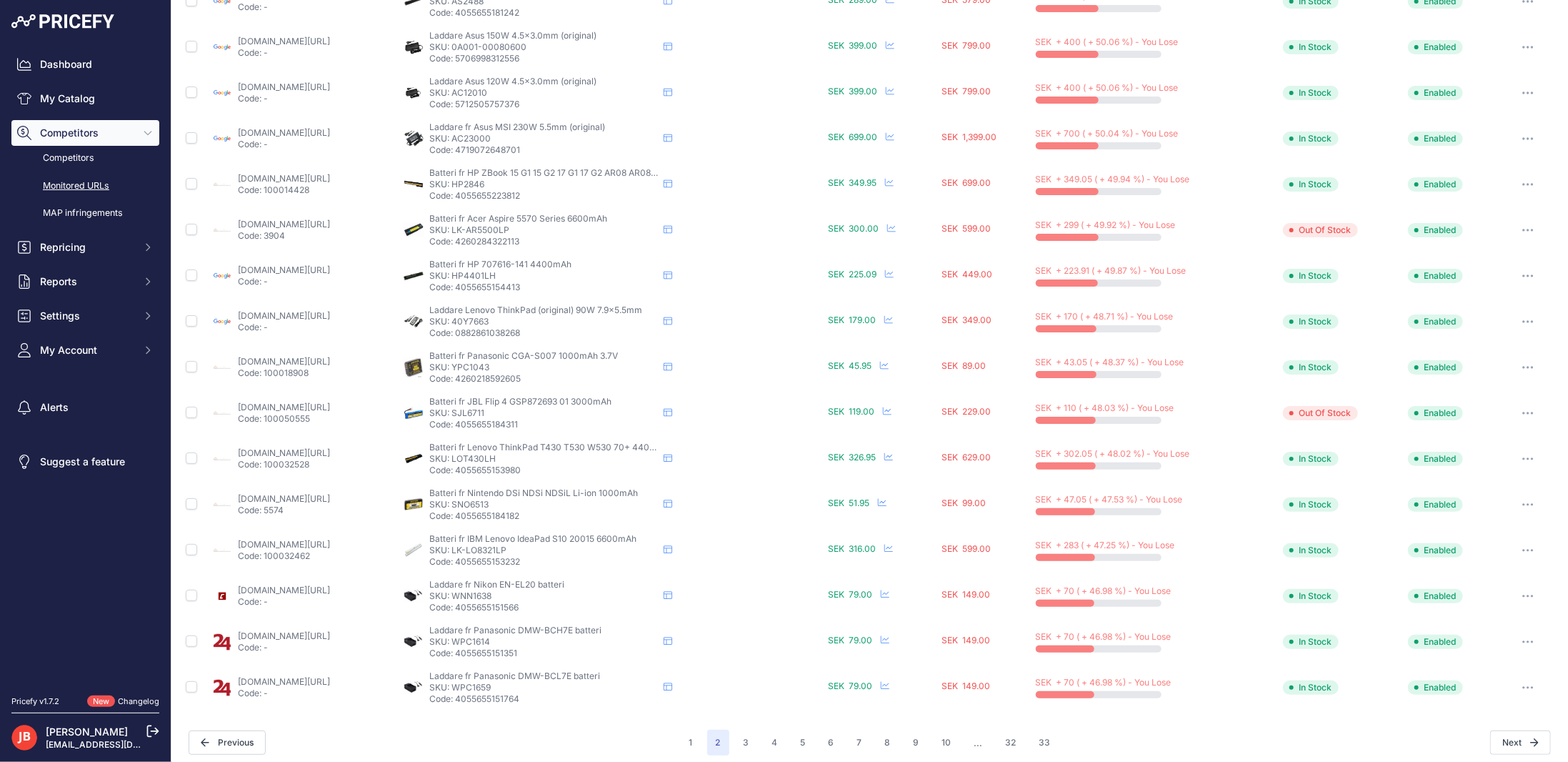
scroll to position [323, 0]
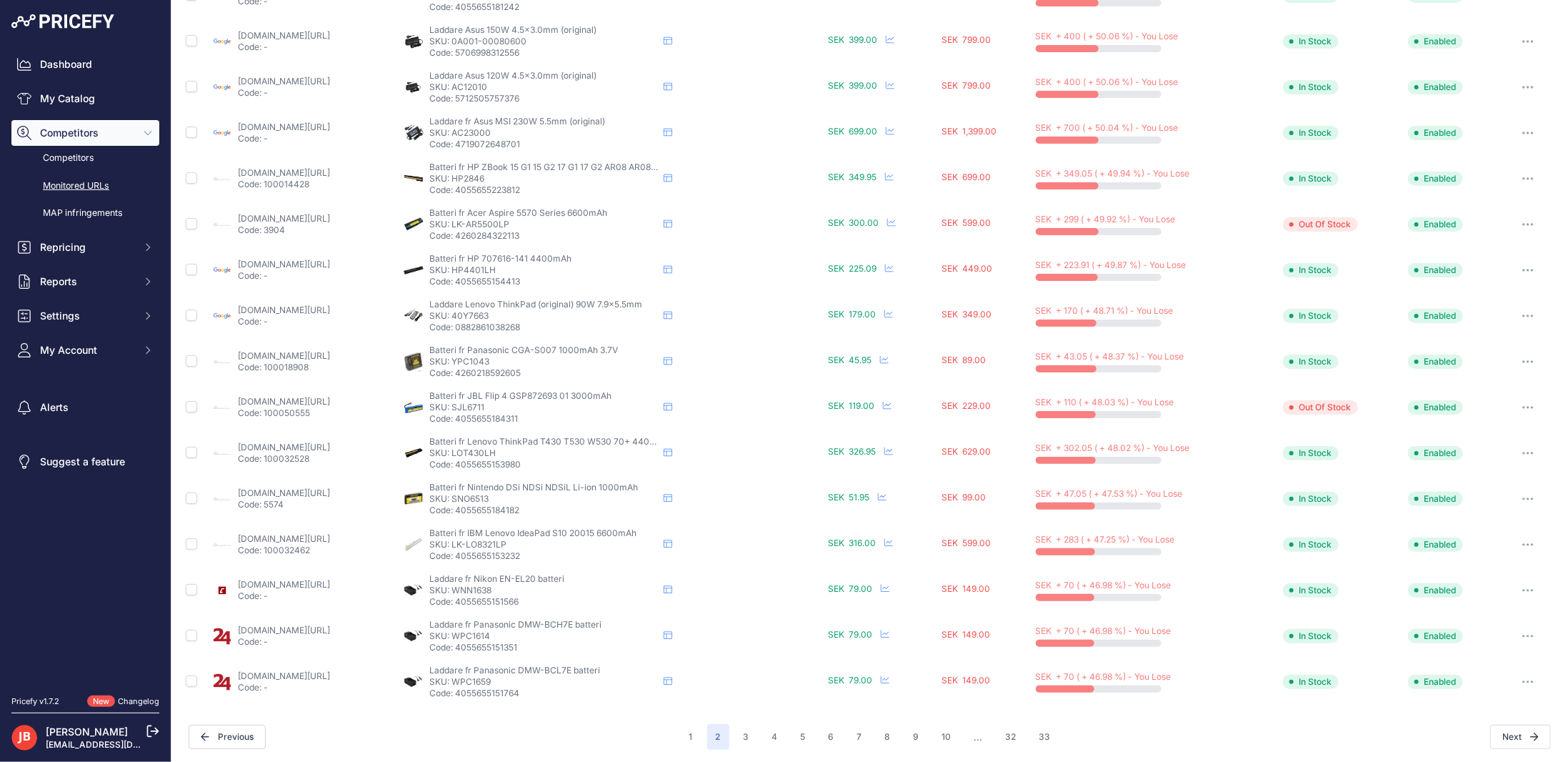
click at [330, 580] on link "cyberphoto.se/foto-video/kameratillbehor/batterier/batteri-laddare-litiumjonbat…" at bounding box center [284, 585] width 92 height 10
click at [194, 539] on input "checkbox" at bounding box center [191, 543] width 11 height 11
checkbox input "true"
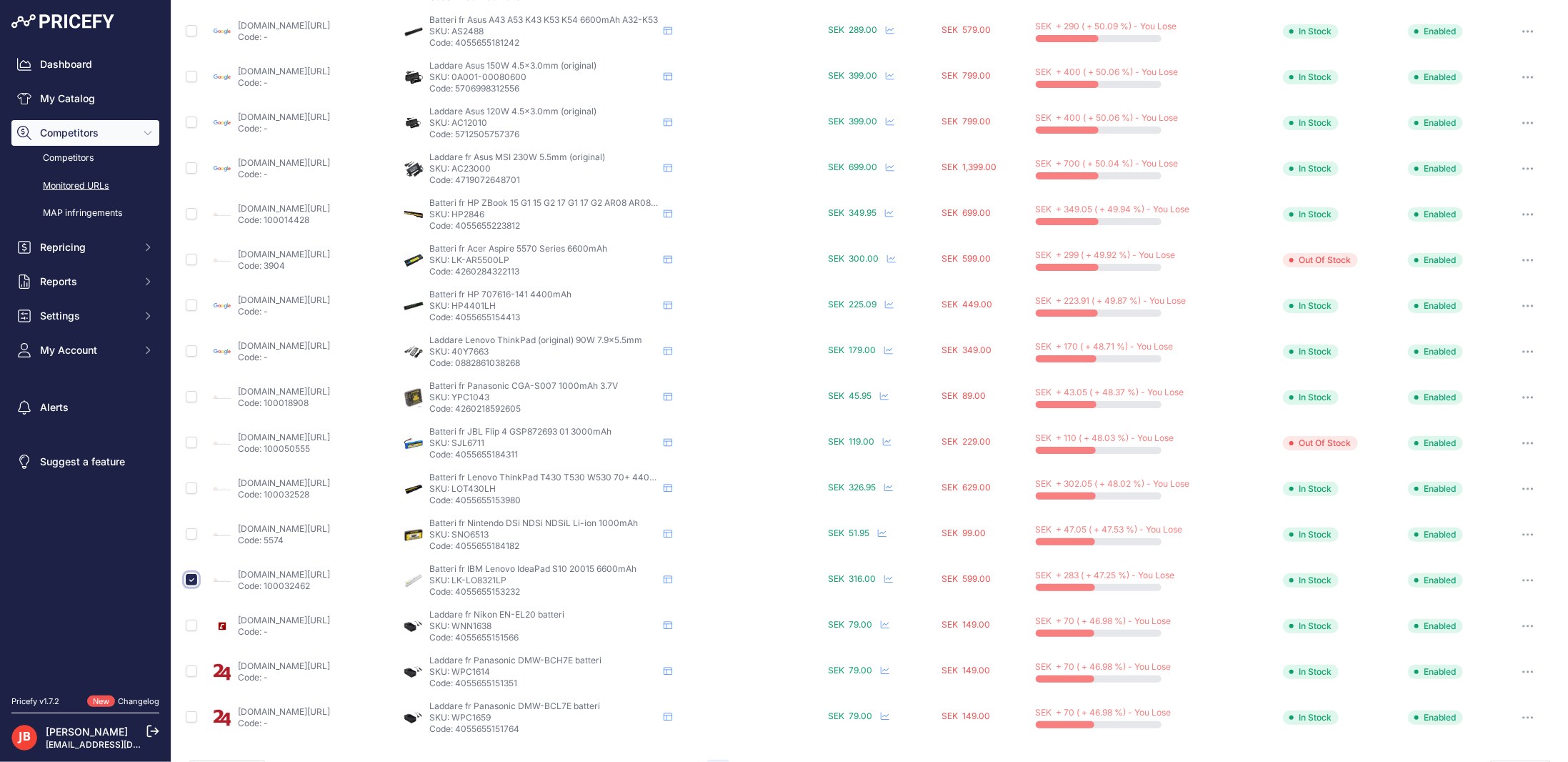
scroll to position [359, 0]
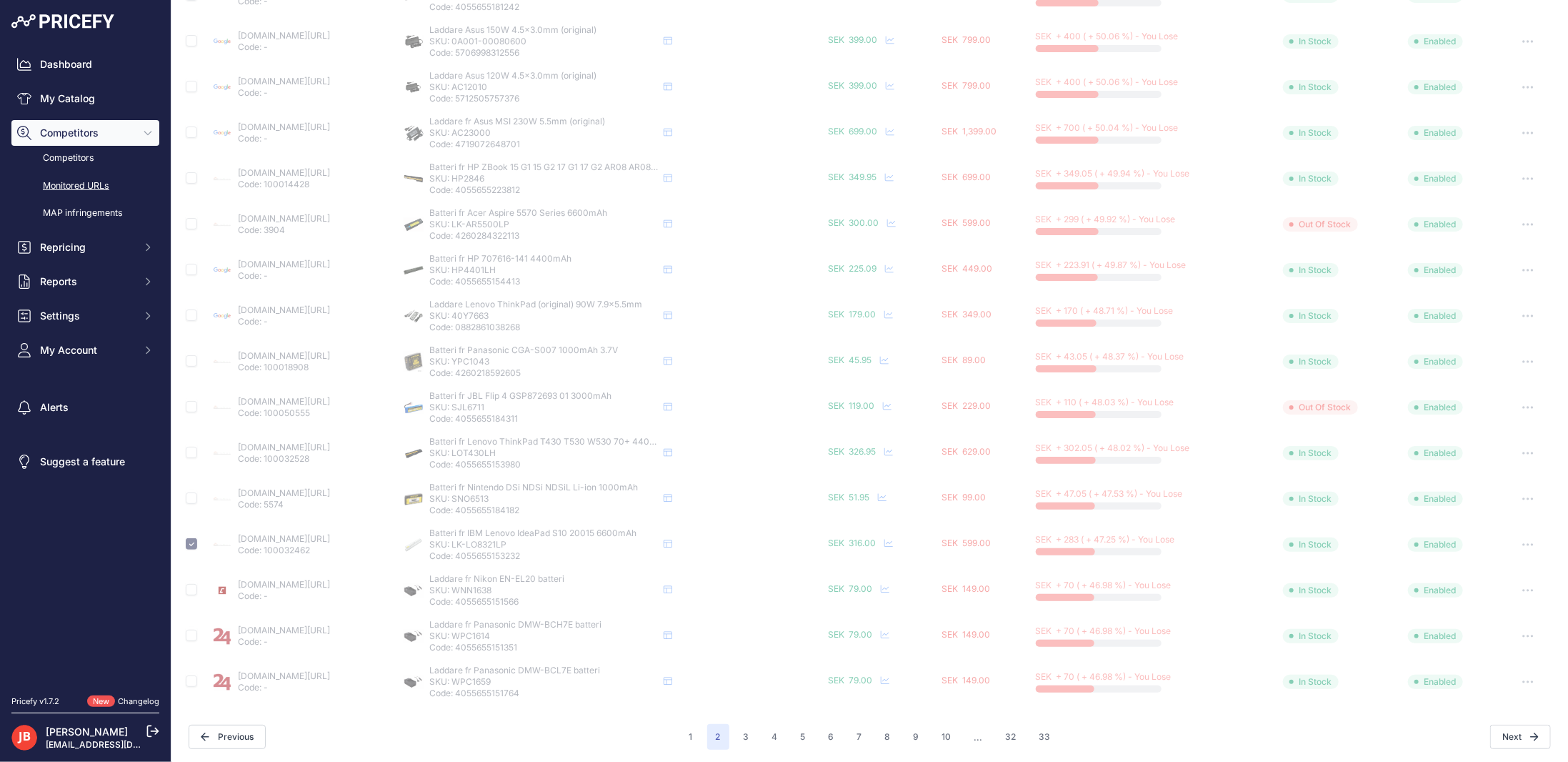
click at [1523, 544] on icon "button" at bounding box center [1524, 545] width 2 height 2
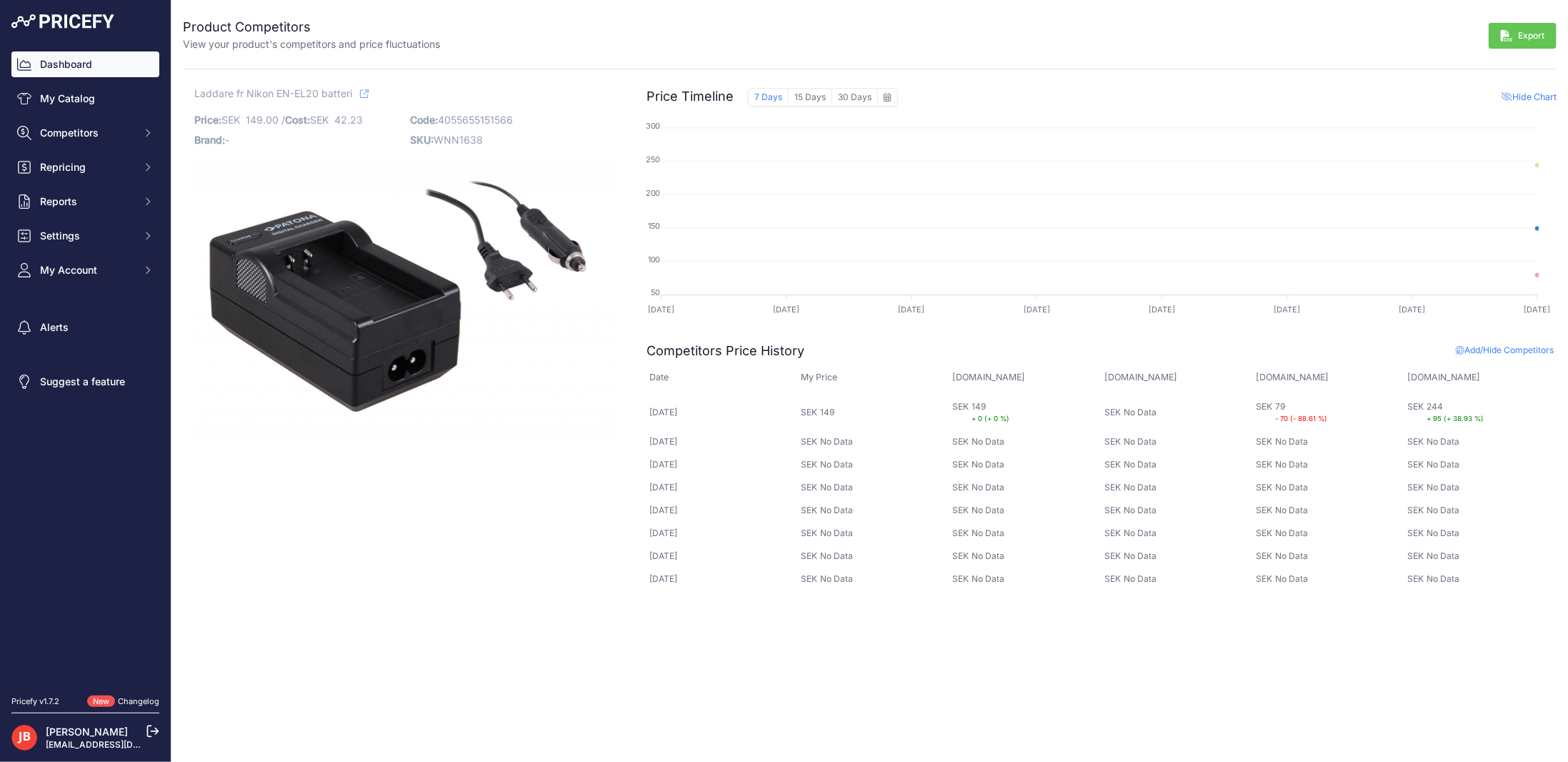
click at [52, 61] on link "Dashboard" at bounding box center [85, 65] width 148 height 26
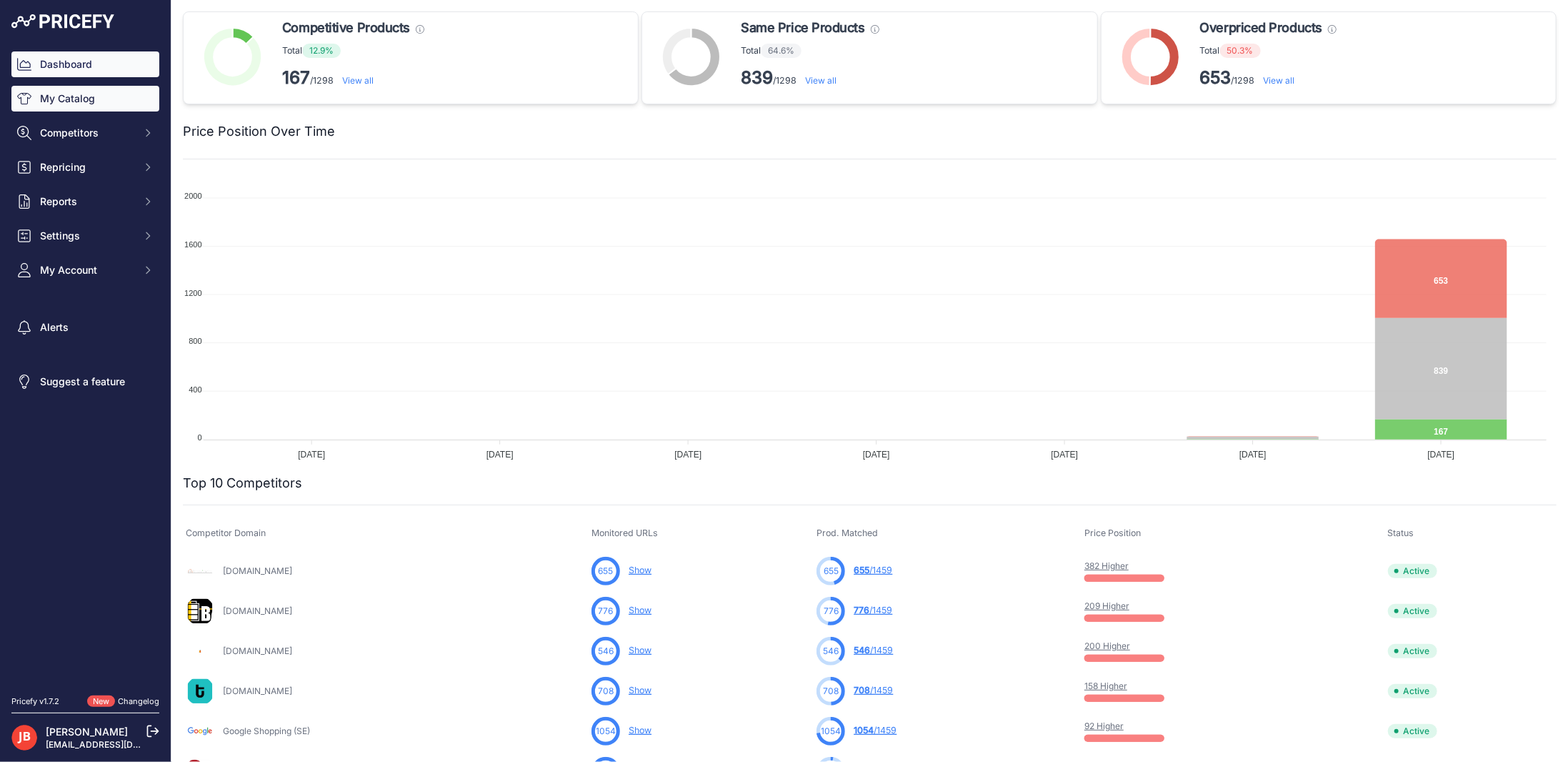
click at [61, 105] on link "My Catalog" at bounding box center [85, 99] width 148 height 26
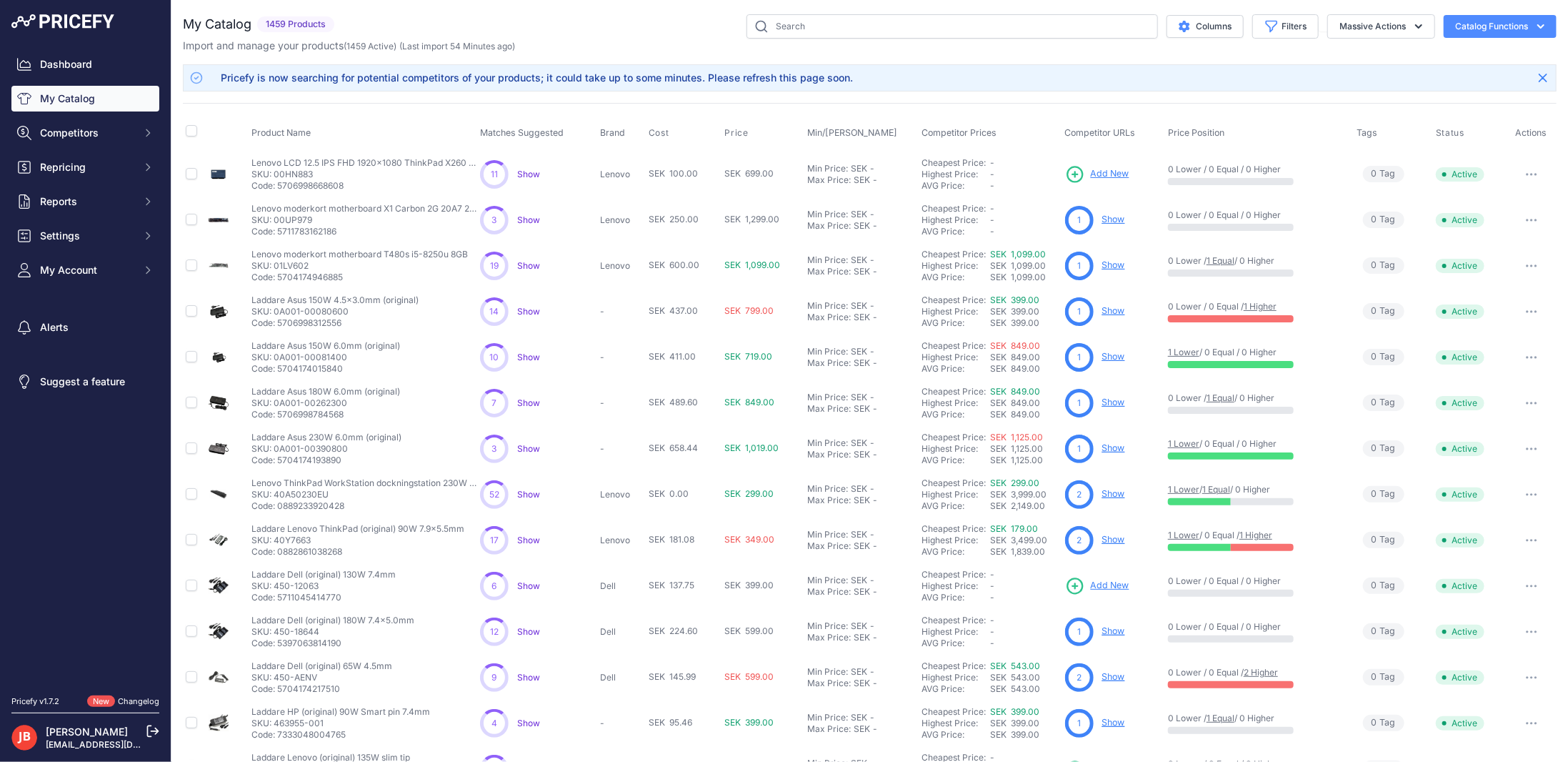
click at [684, 266] on span "SEK 600.00" at bounding box center [674, 265] width 51 height 10
click at [525, 306] on span "Show" at bounding box center [528, 311] width 22 height 10
click at [1102, 307] on link "Show" at bounding box center [1113, 311] width 22 height 10
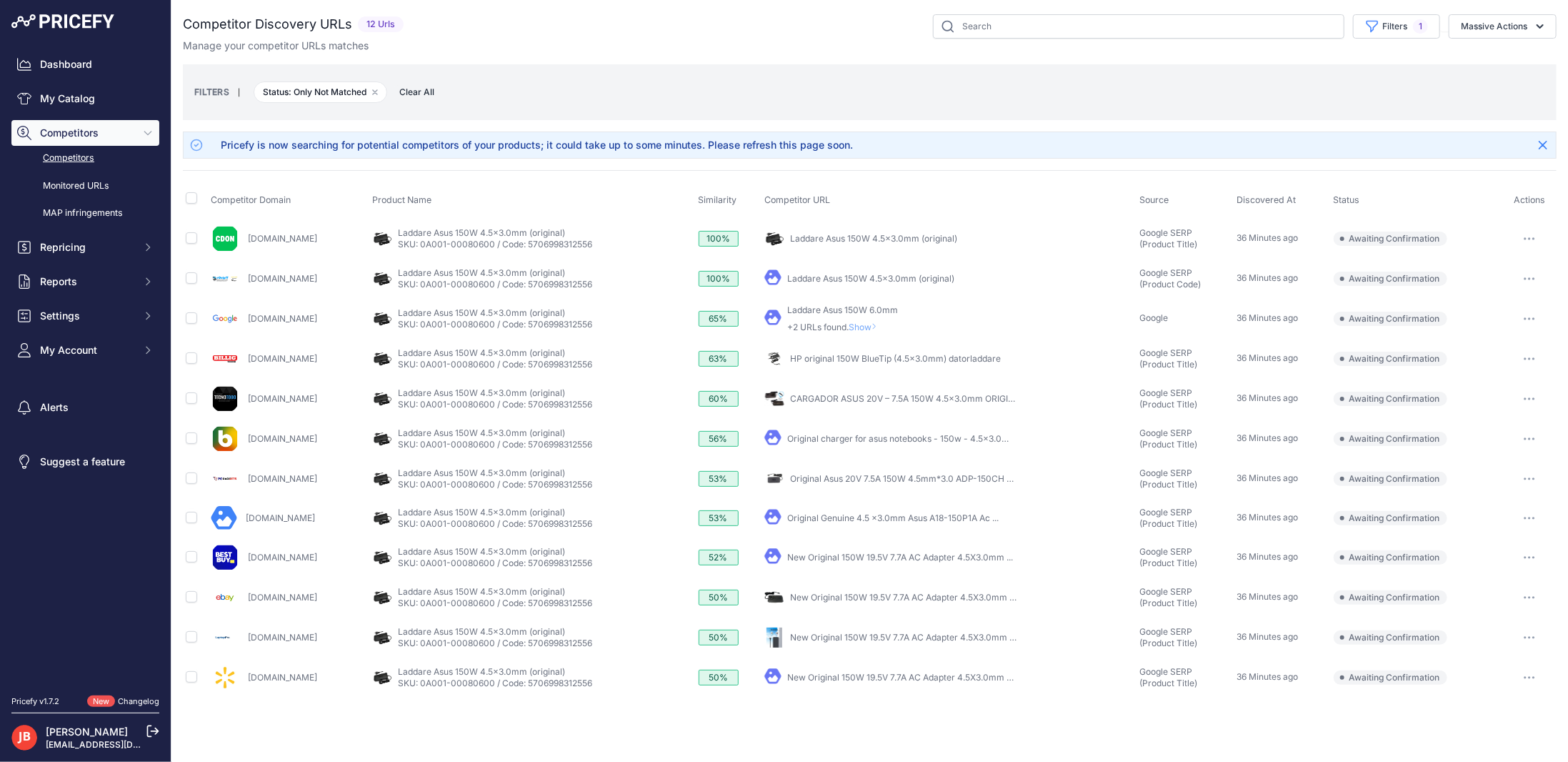
click at [1534, 357] on icon "button" at bounding box center [1529, 358] width 11 height 3
click at [0, 0] on button "Exclude match" at bounding box center [0, 0] width 0 height 0
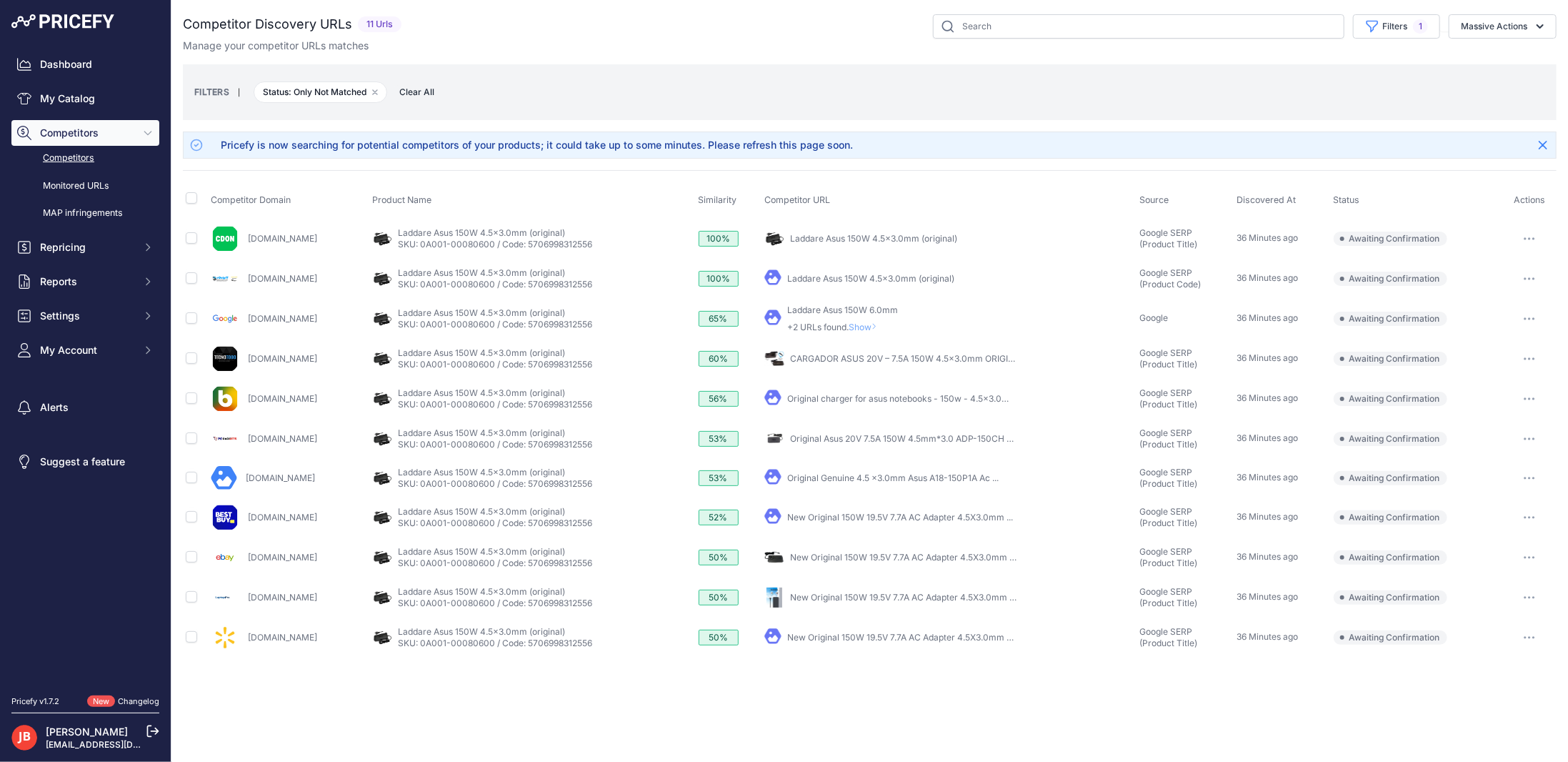
click at [883, 322] on span "Show" at bounding box center [866, 327] width 35 height 10
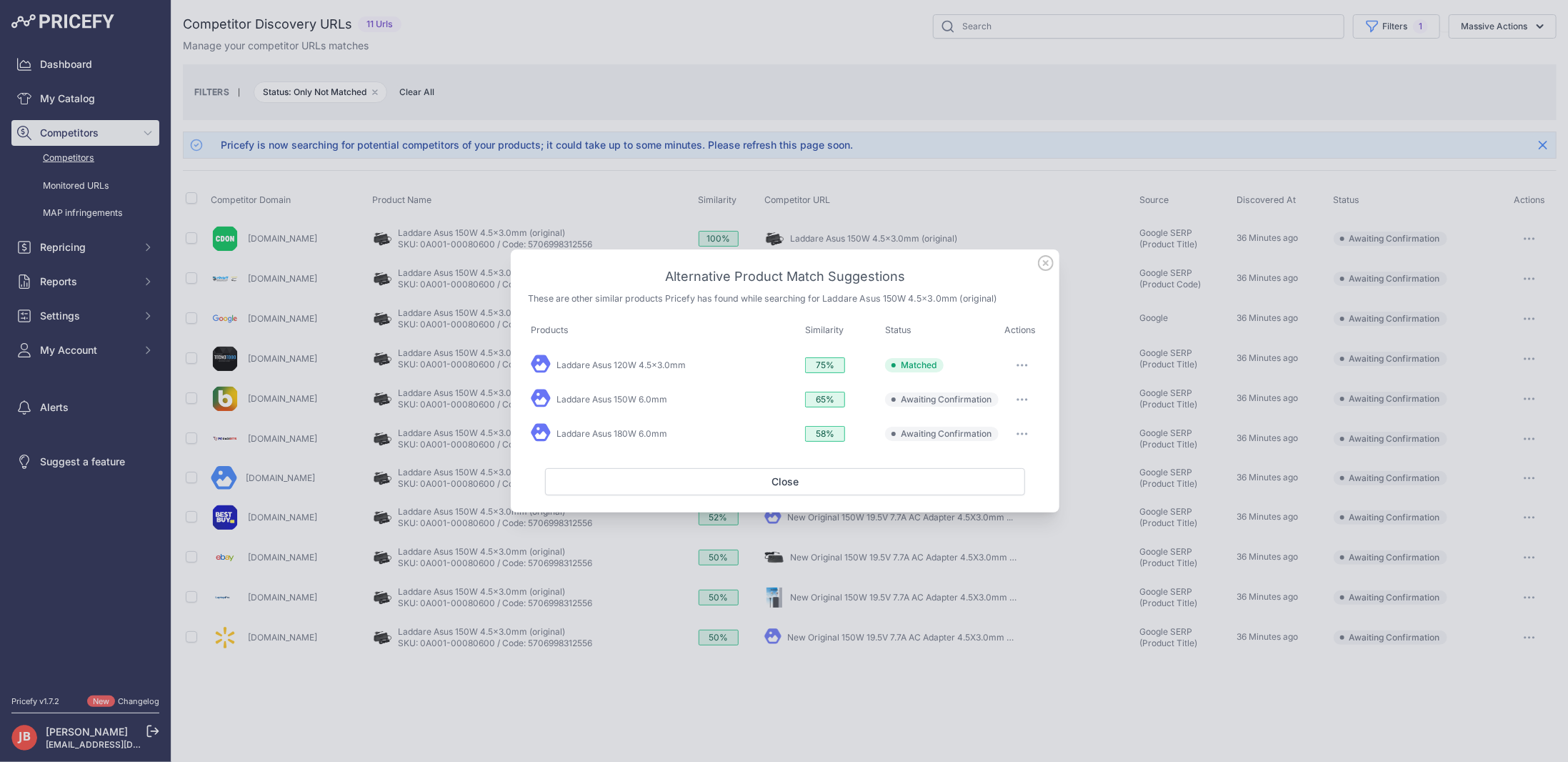
click at [1028, 401] on icon "button" at bounding box center [1022, 399] width 11 height 3
click at [1011, 457] on span "Exclude match" at bounding box center [989, 458] width 60 height 10
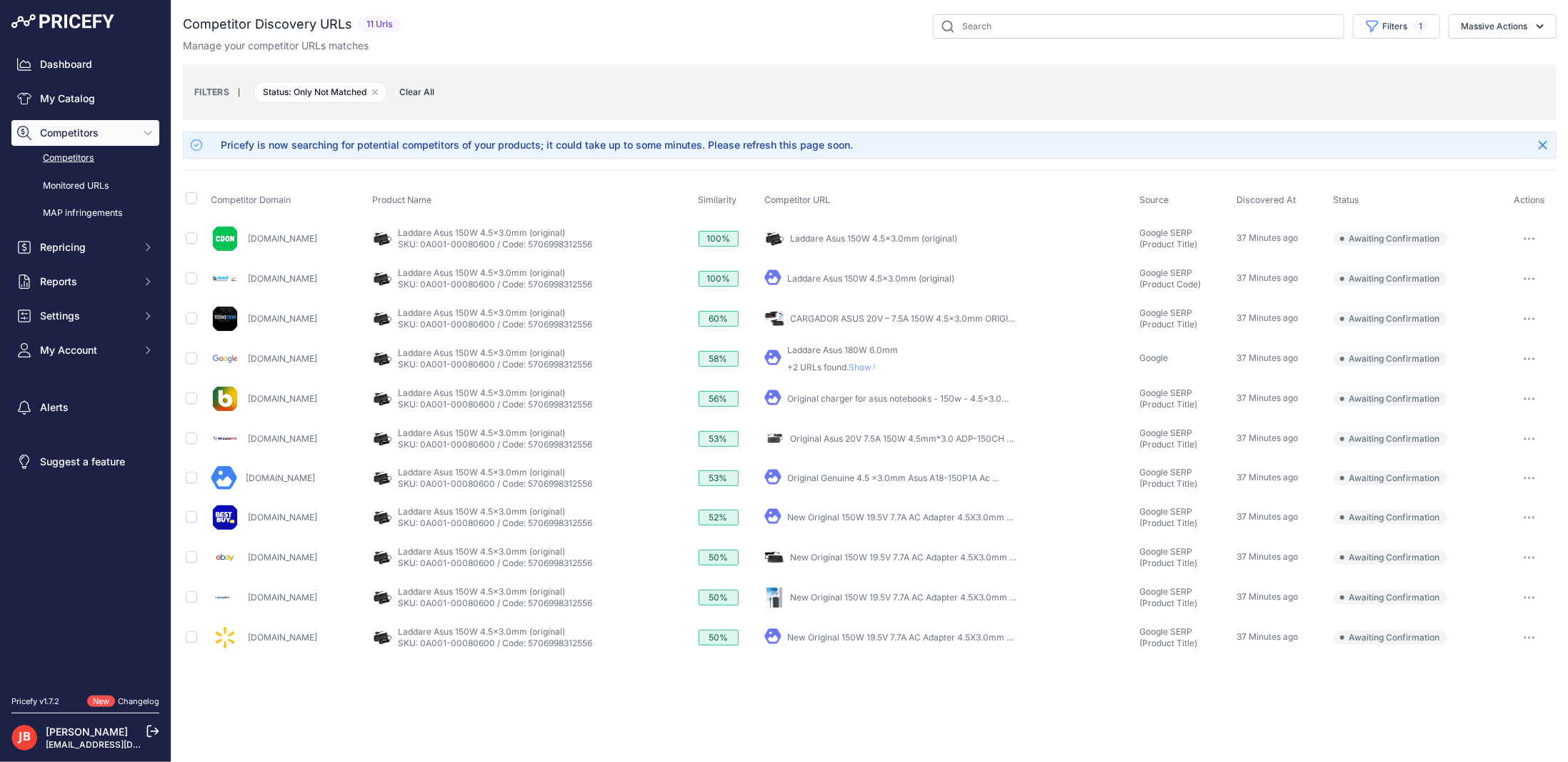
click at [883, 362] on span "Show" at bounding box center [866, 367] width 35 height 10
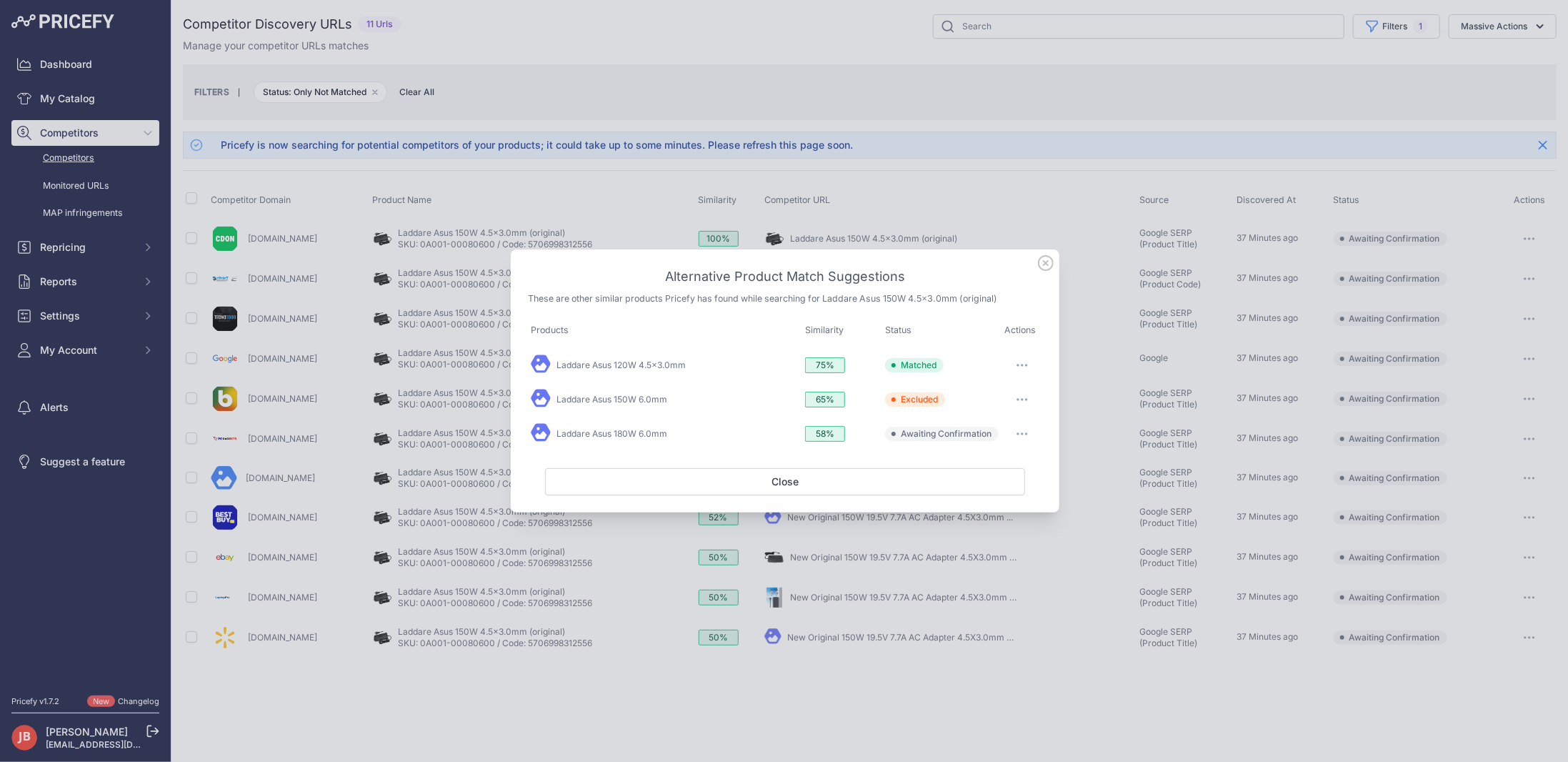
click at [1020, 435] on icon "button" at bounding box center [1022, 433] width 11 height 3
click at [1005, 487] on span "Exclude match" at bounding box center [989, 492] width 60 height 10
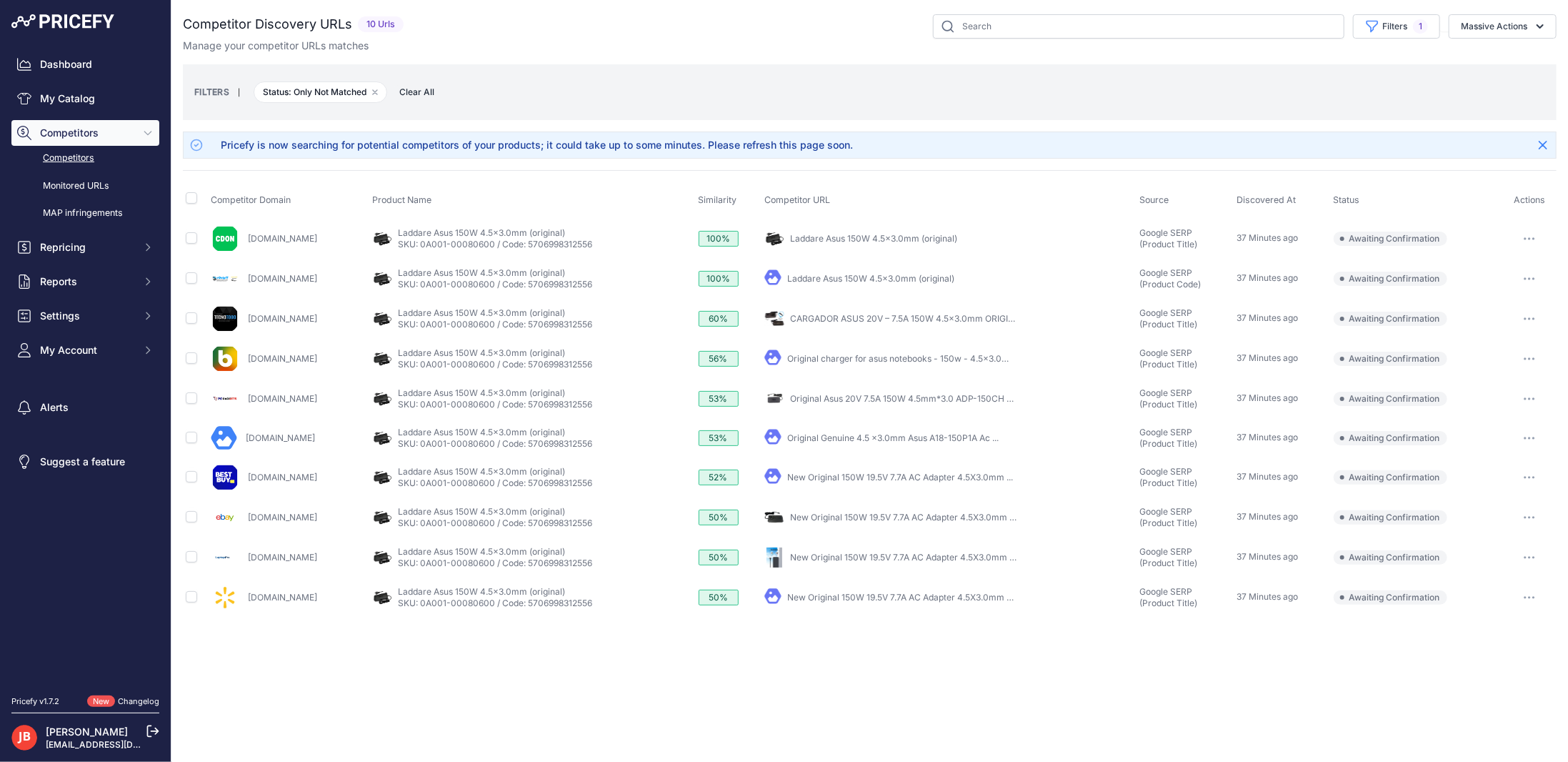
click at [1533, 238] on button "button" at bounding box center [1529, 239] width 29 height 20
click at [1045, 146] on div "Pricefy is now searching for potential competitors of your products; it could t…" at bounding box center [870, 144] width 1374 height 27
